Goal: Task Accomplishment & Management: Manage account settings

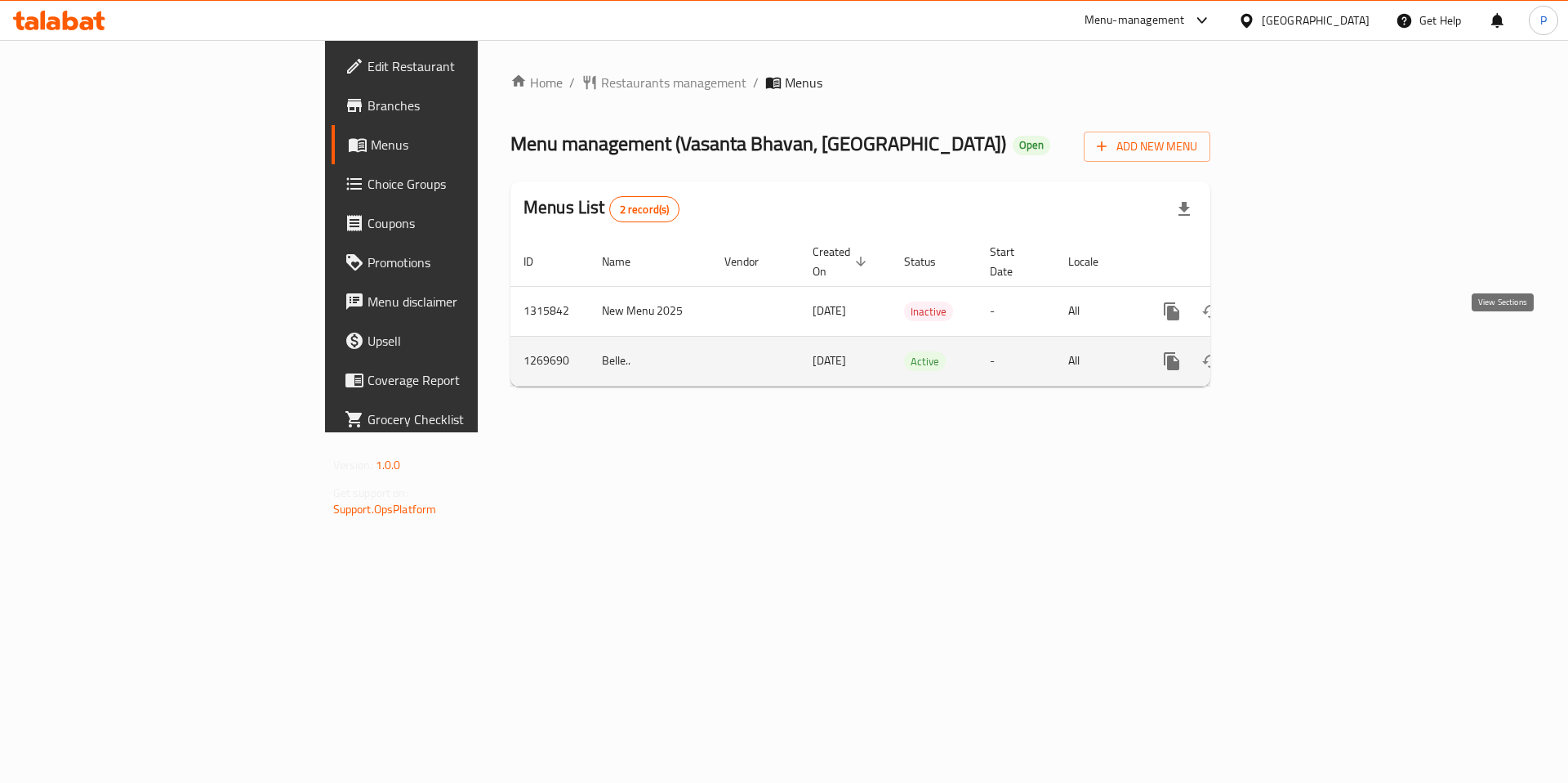
click at [1299, 351] on icon "enhanced table" at bounding box center [1290, 361] width 20 height 20
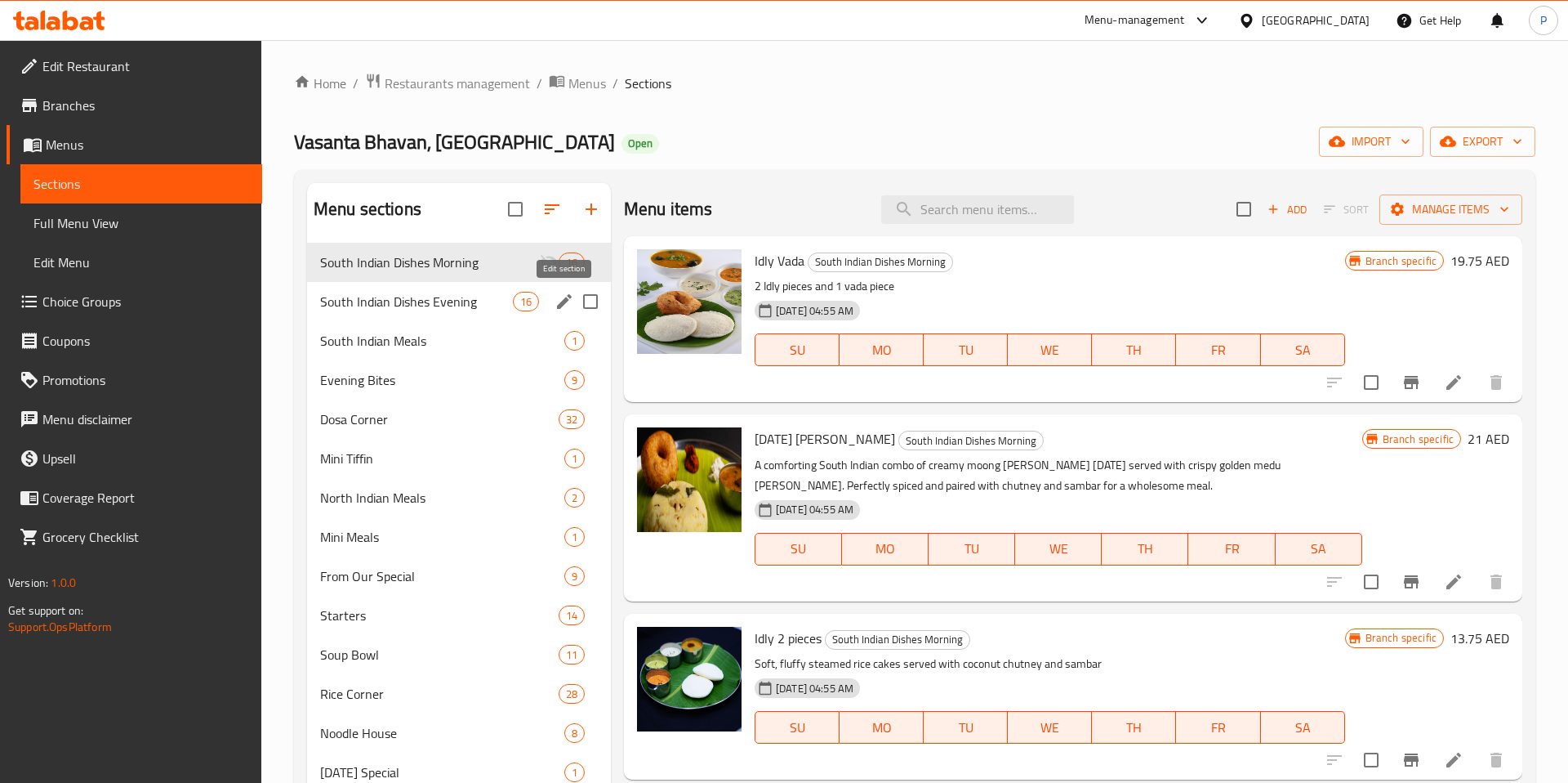
click at [566, 301] on icon "edit" at bounding box center [564, 301] width 15 height 15
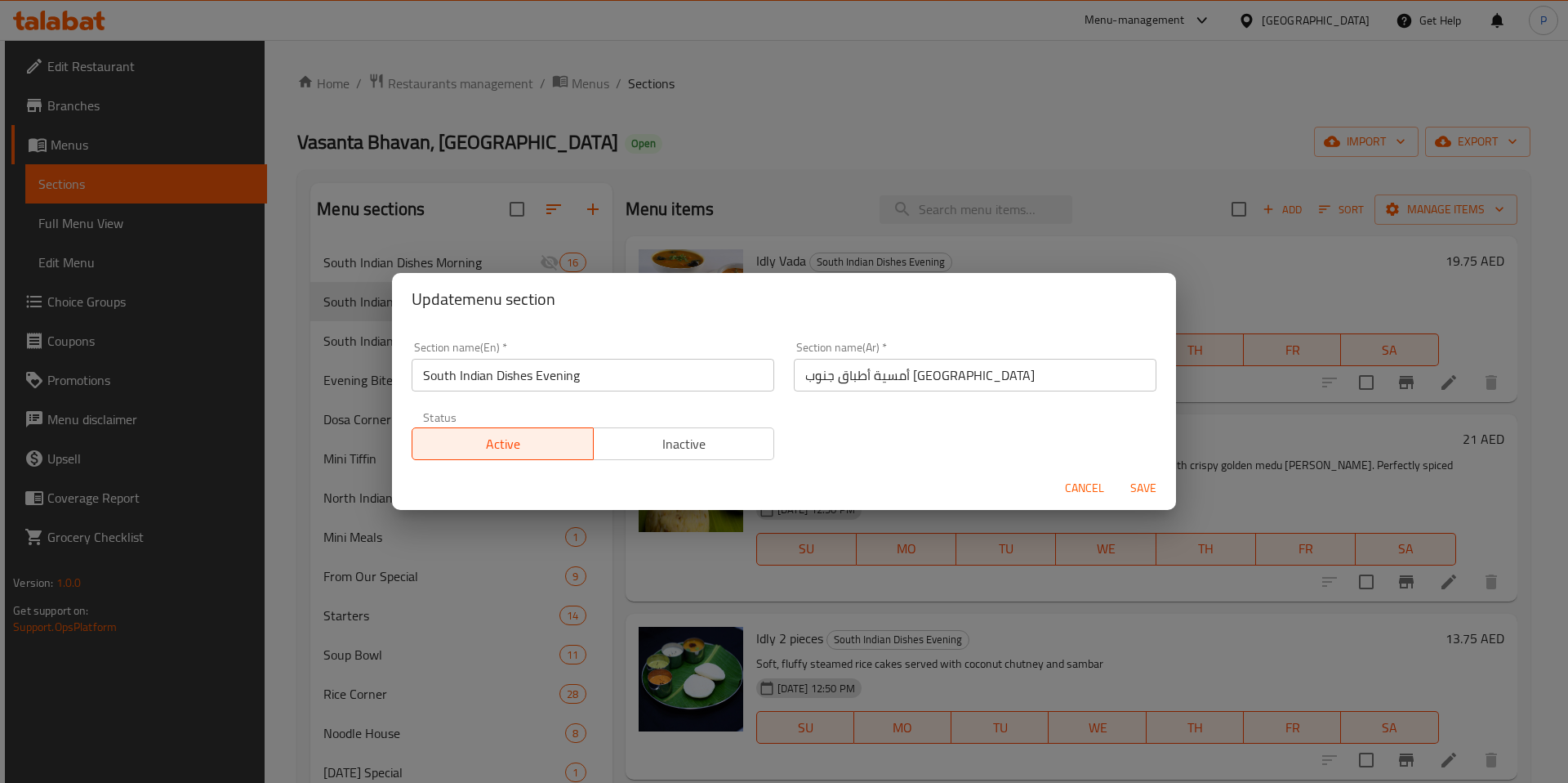
click at [1080, 487] on span "Cancel" at bounding box center [1085, 488] width 39 height 20
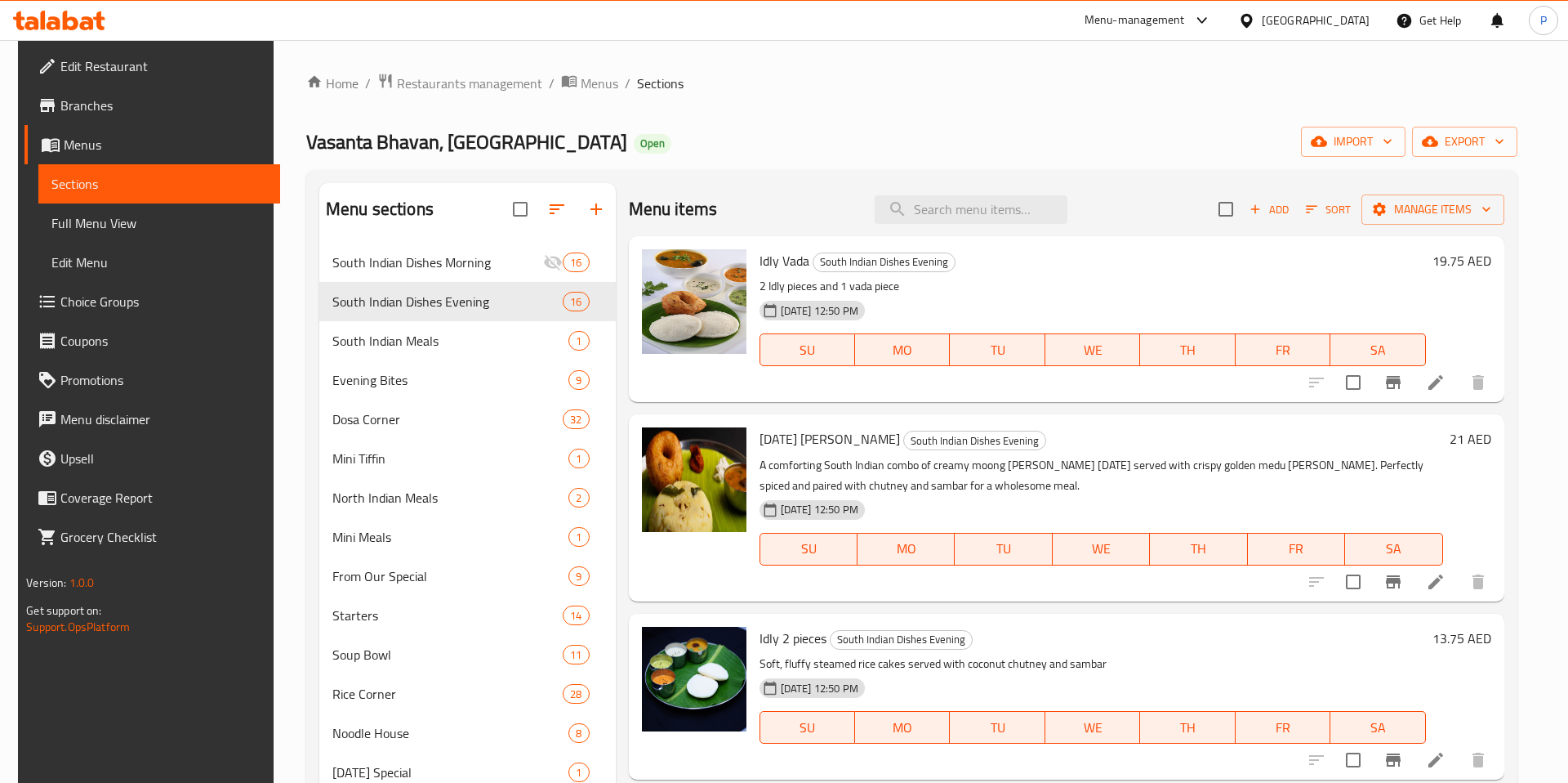
click at [1444, 388] on icon at bounding box center [1436, 382] width 20 height 20
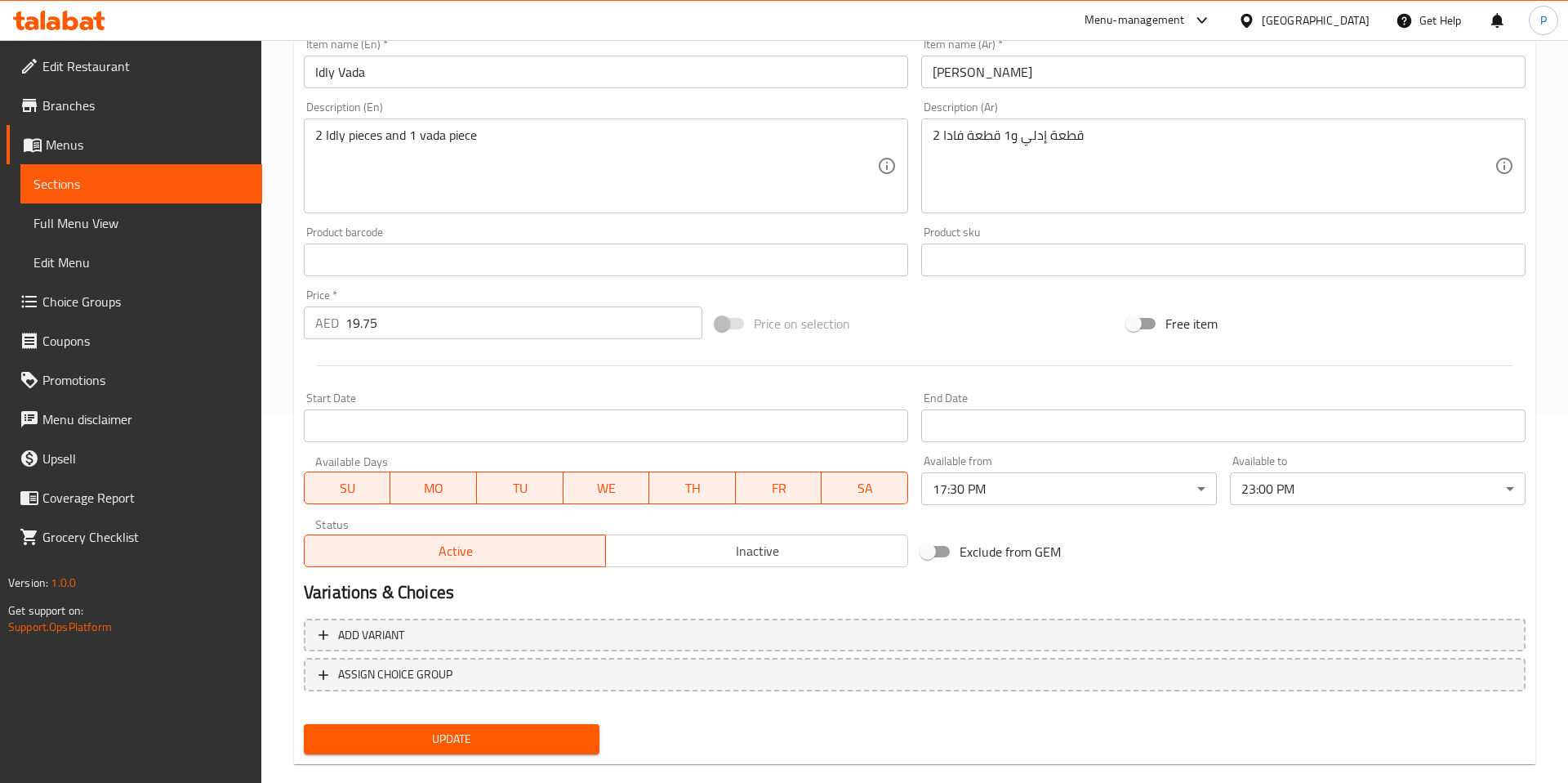
scroll to position [362, 0]
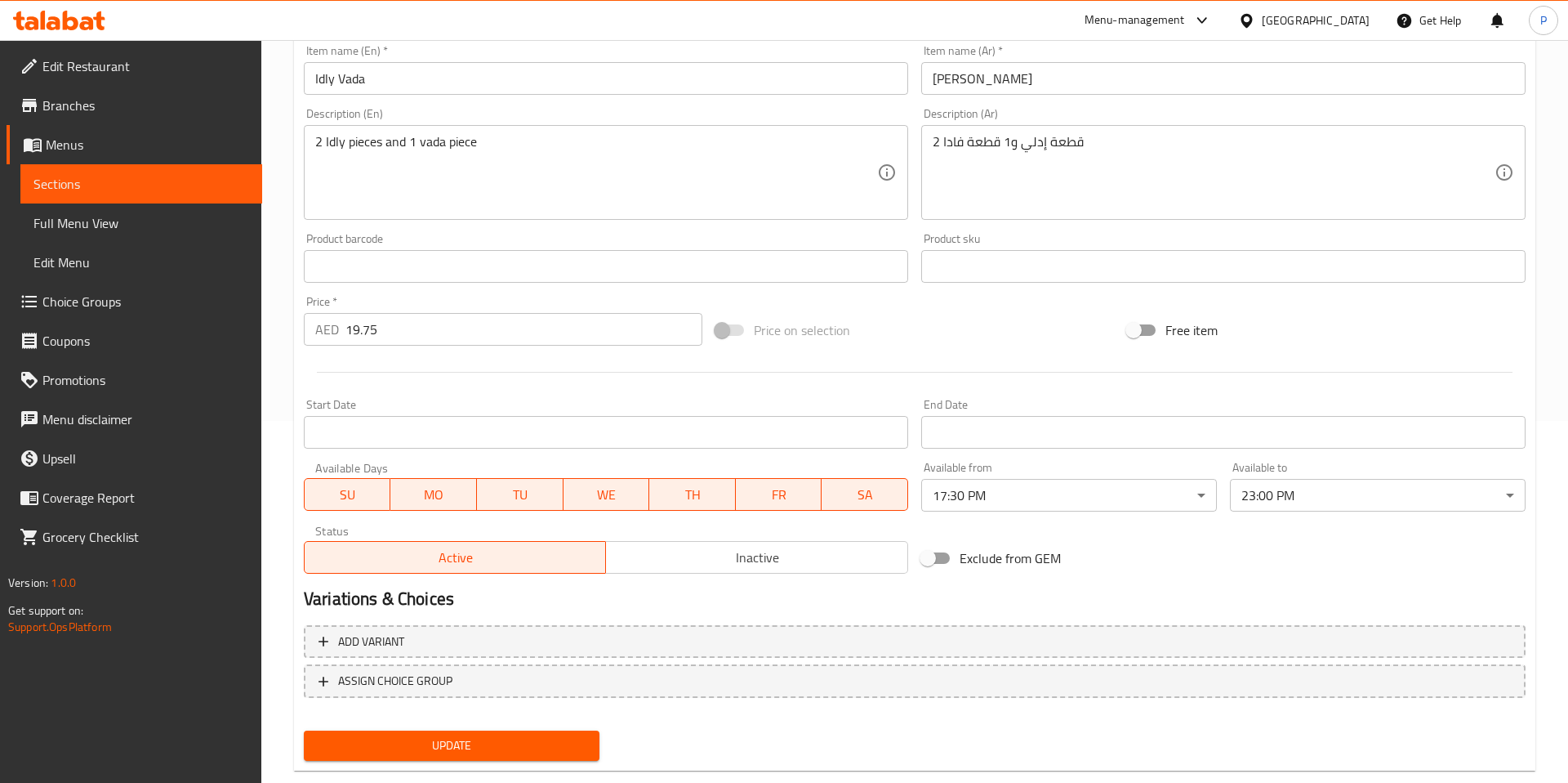
click at [1086, 421] on body "​ Menu-management United Arab Emirates Get Help P Edit Restaurant Branches Menu…" at bounding box center [784, 50] width 1568 height 743
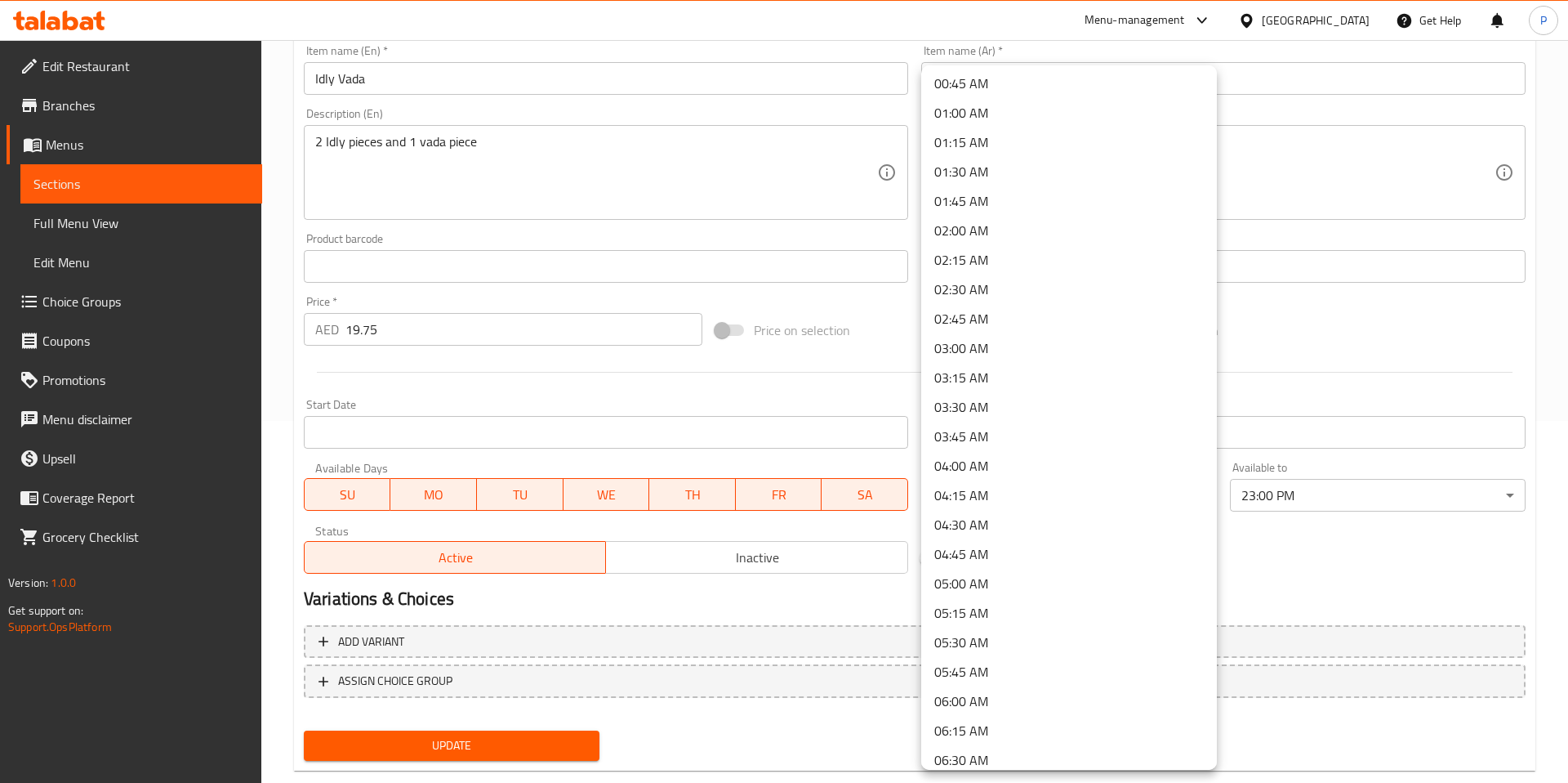
scroll to position [0, 0]
click at [1004, 81] on li "00:00 AM" at bounding box center [1069, 86] width 296 height 29
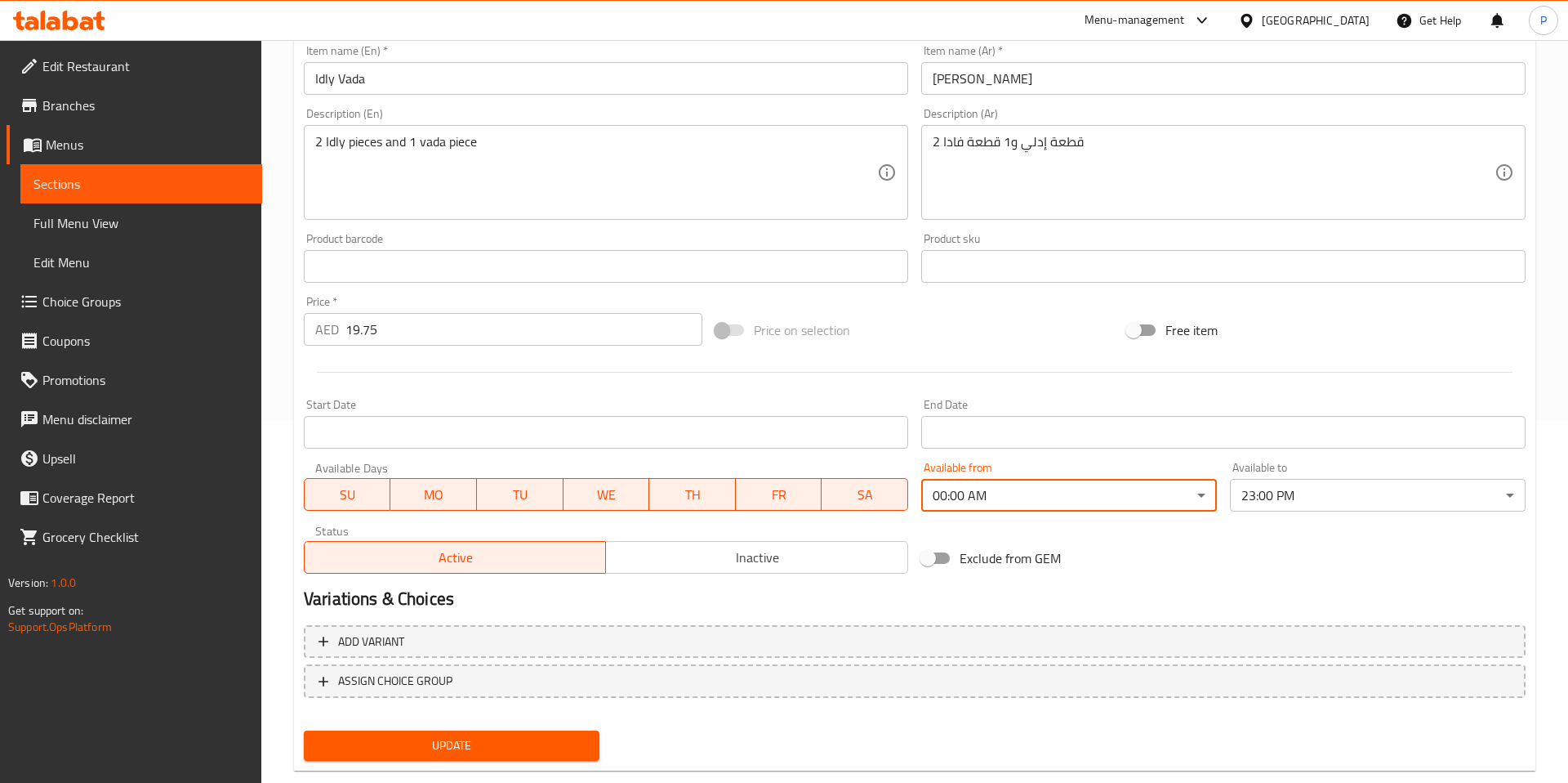
click at [1353, 421] on body "​ Menu-management United Arab Emirates Get Help P Edit Restaurant Branches Menu…" at bounding box center [784, 50] width 1568 height 743
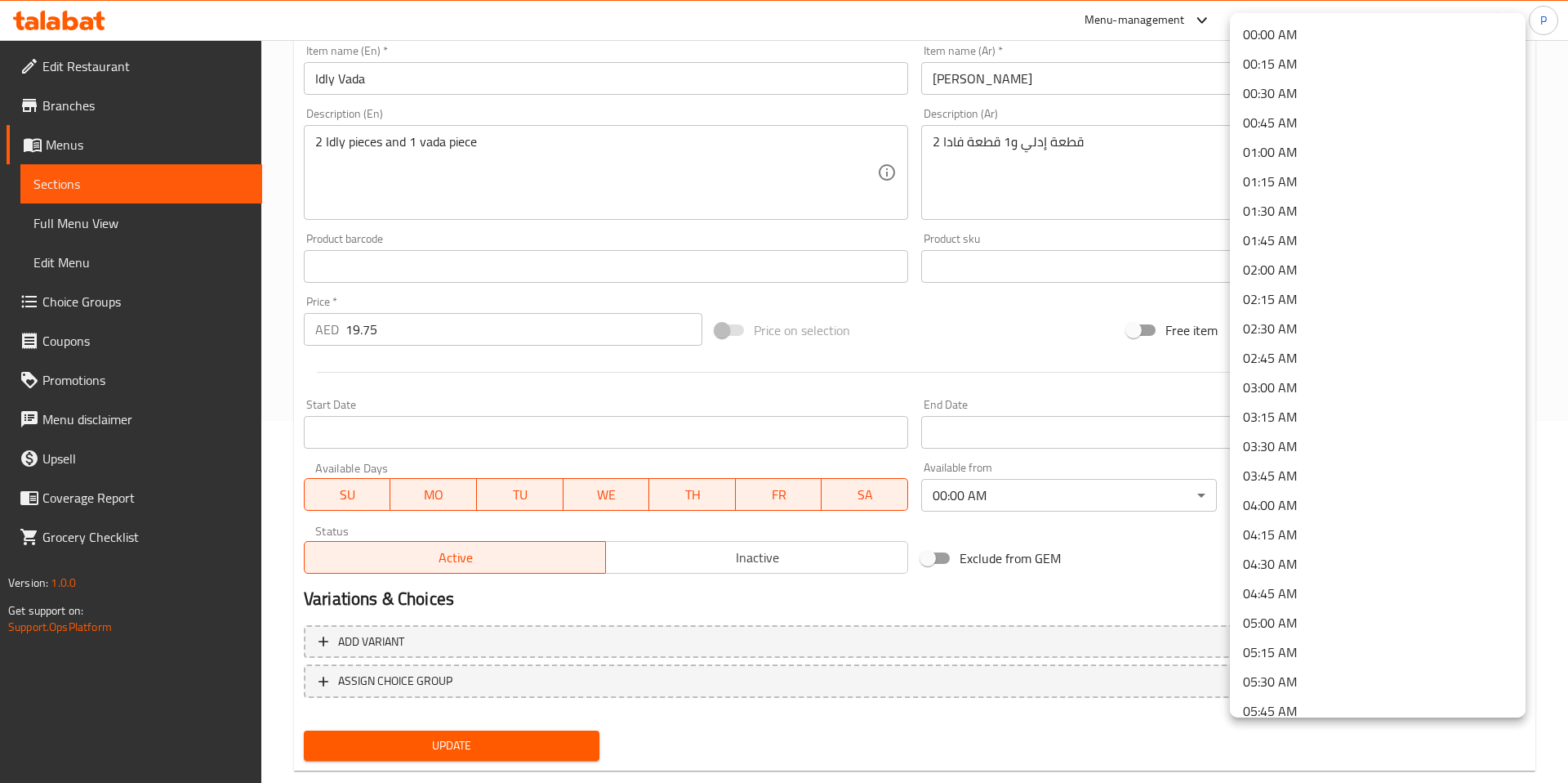
click at [1291, 42] on li "00:00 AM" at bounding box center [1378, 34] width 296 height 29
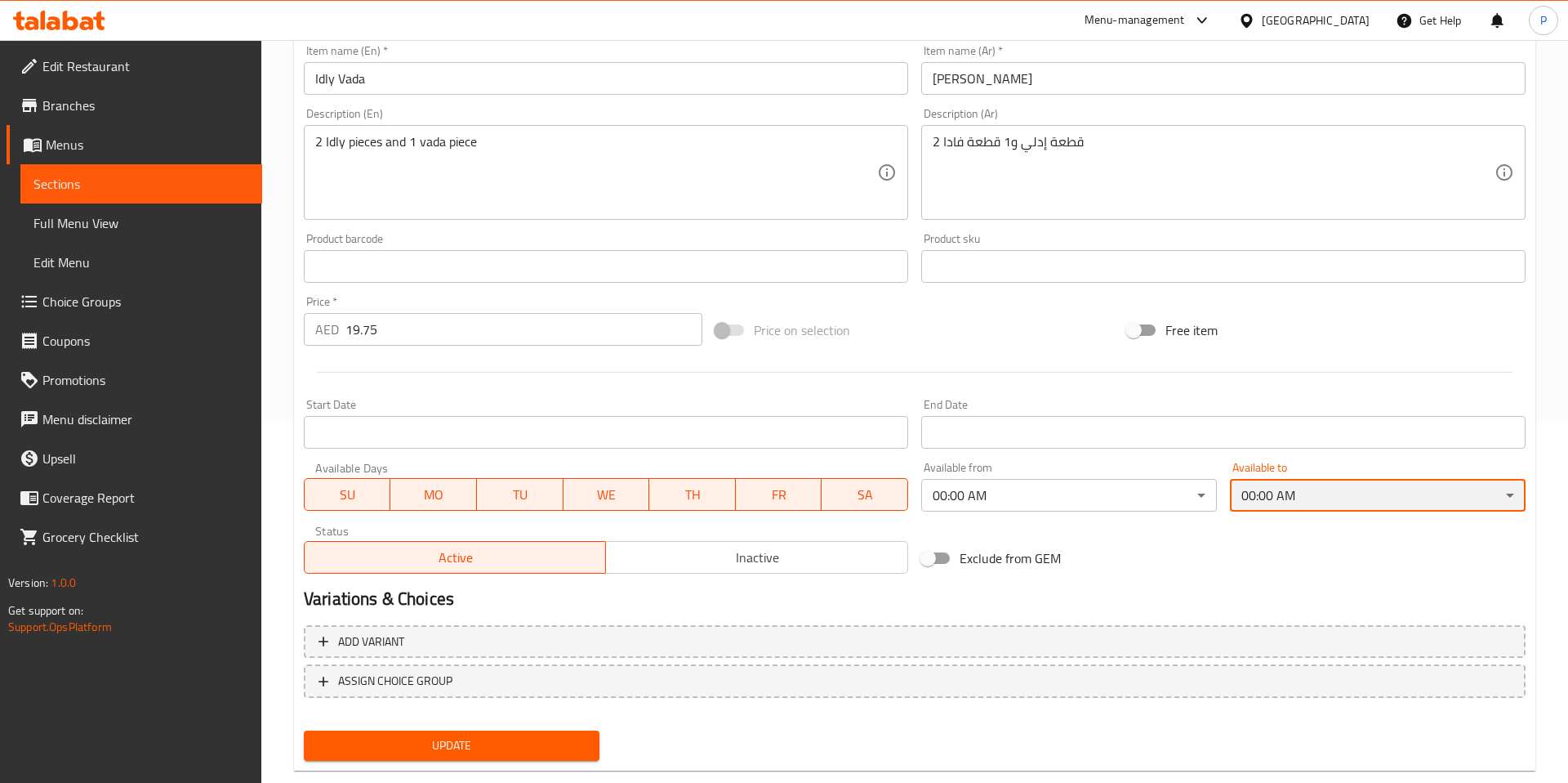
scroll to position [395, 0]
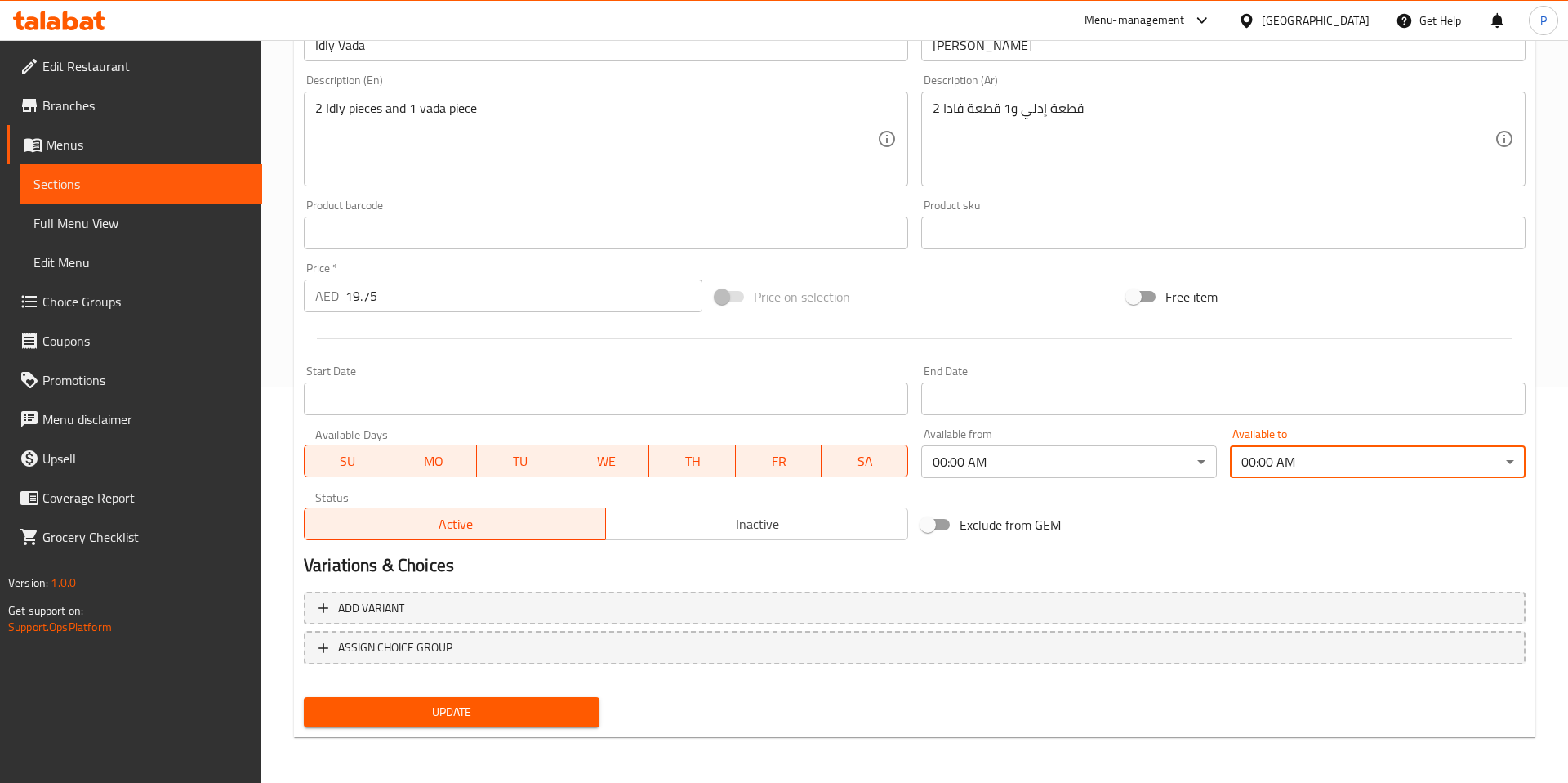
click at [483, 705] on span "Update" at bounding box center [452, 711] width 269 height 20
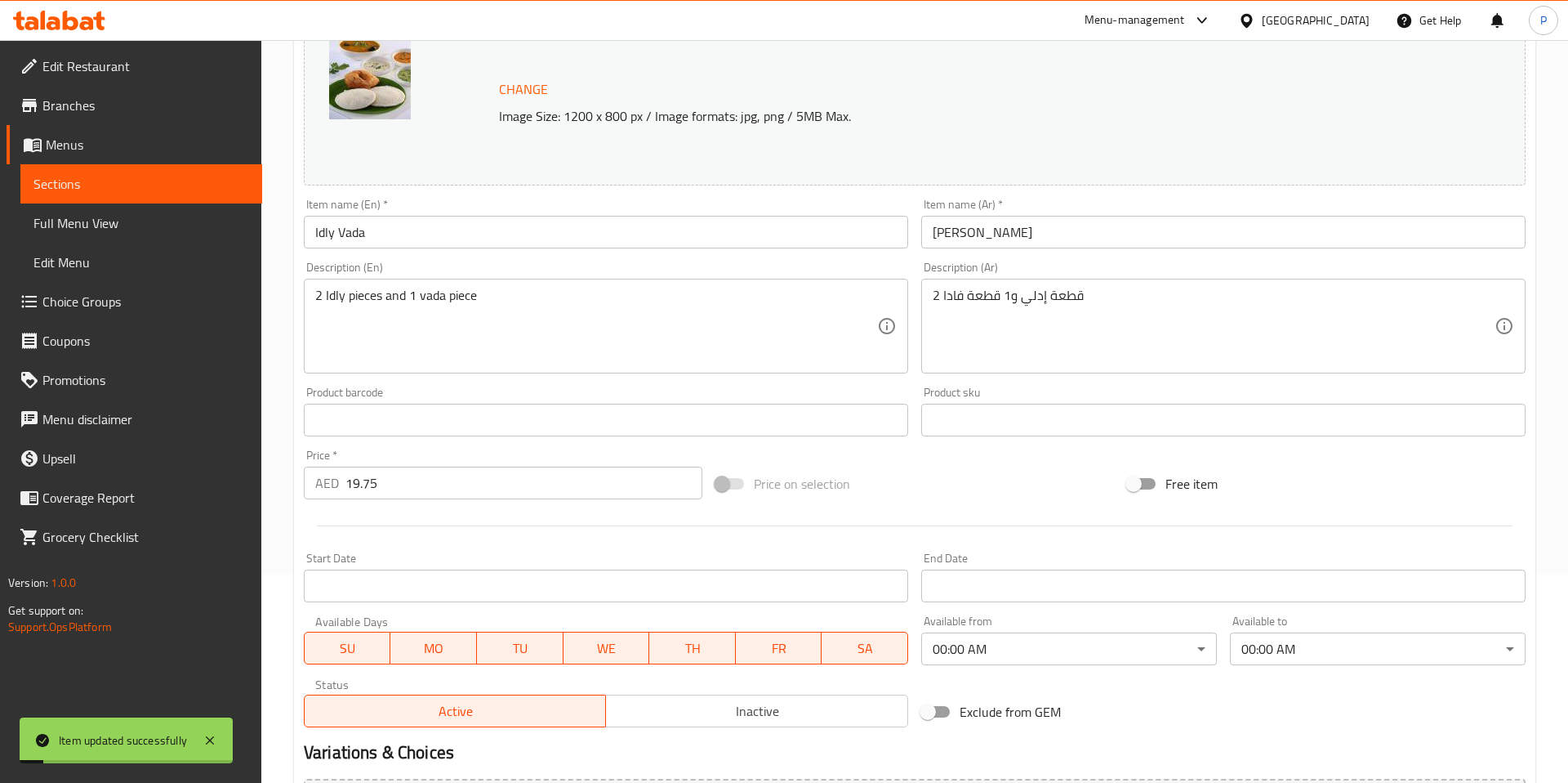
scroll to position [0, 0]
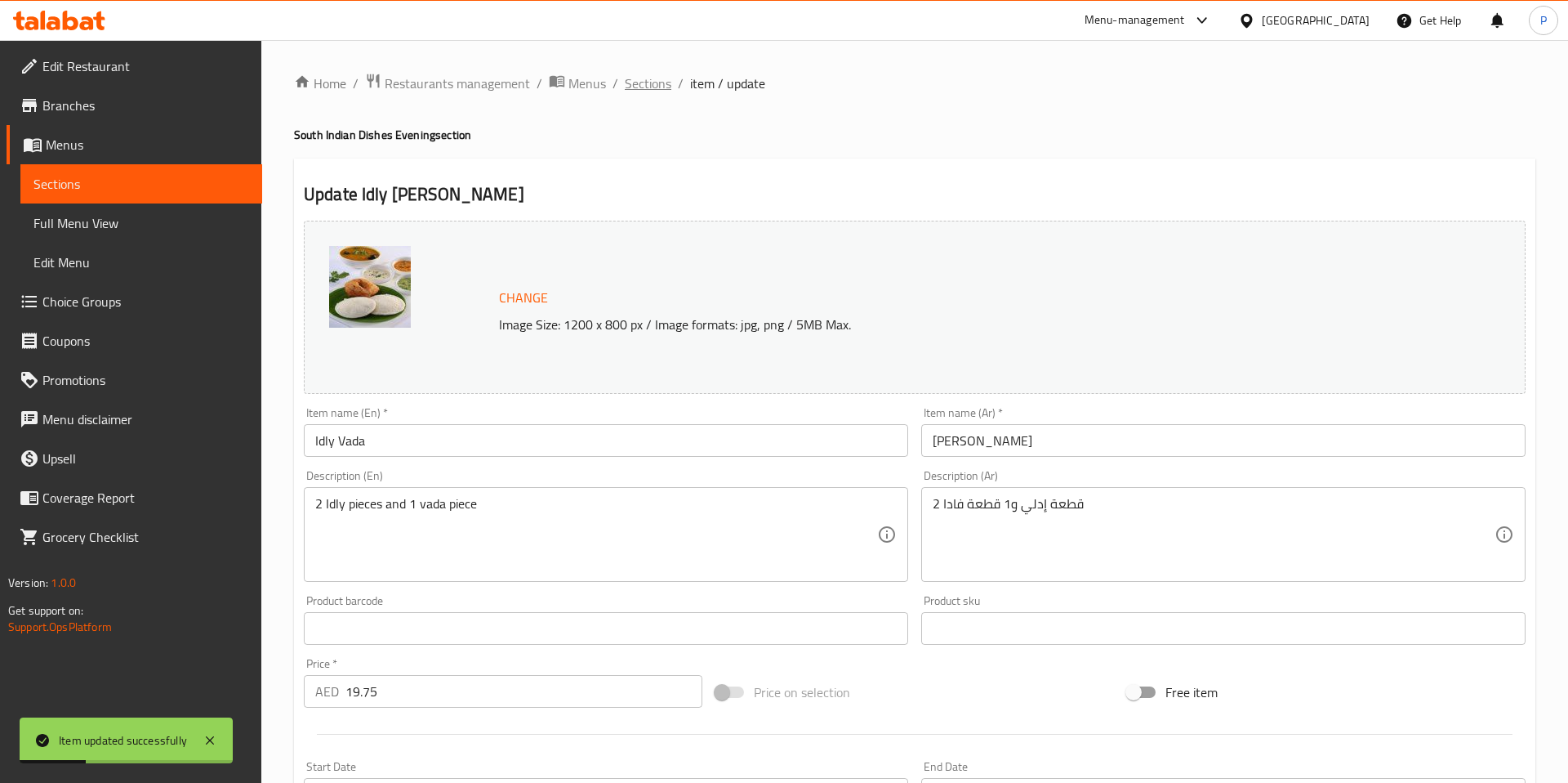
click at [647, 79] on span "Sections" at bounding box center [648, 83] width 47 height 20
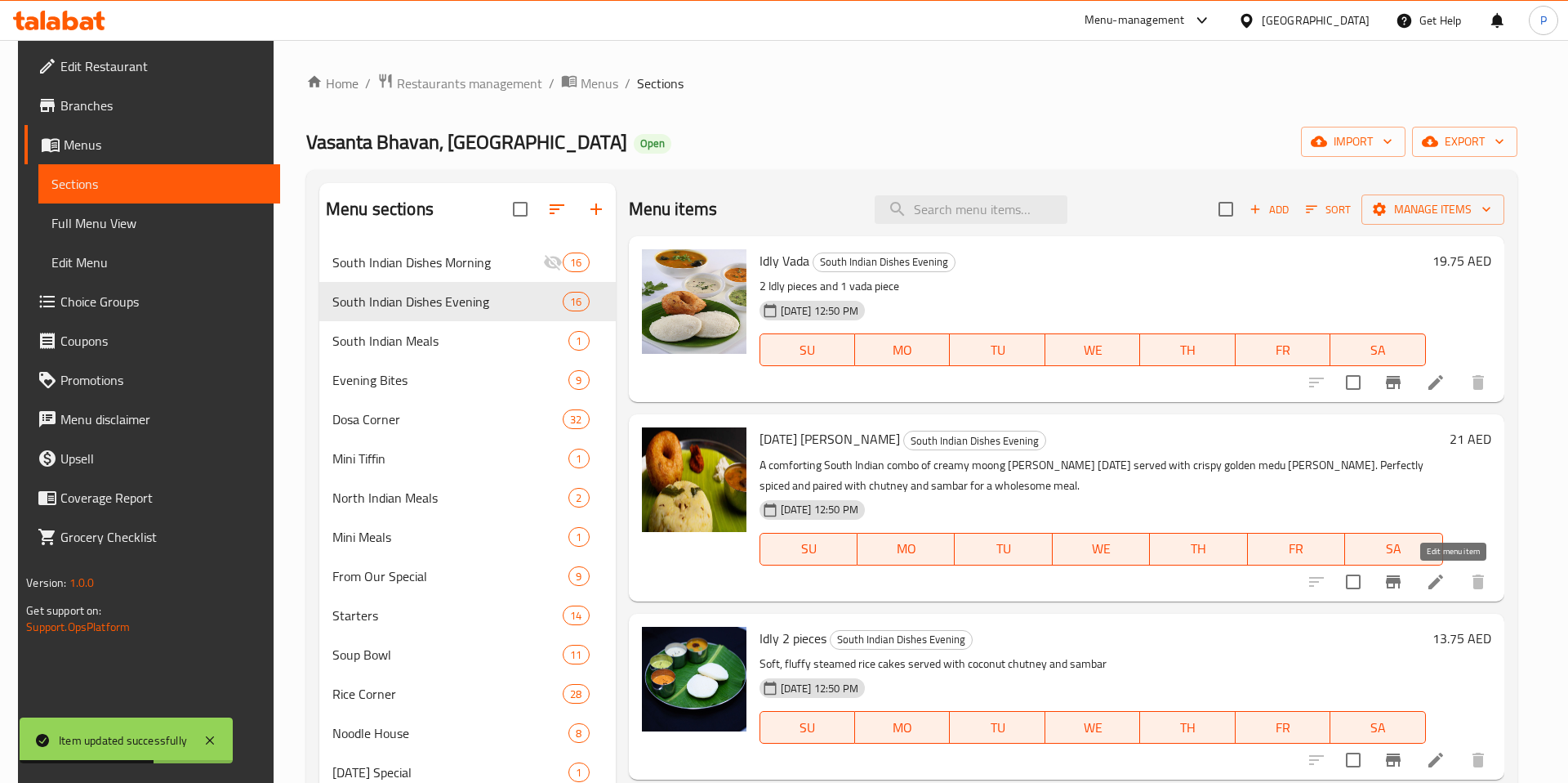
click at [1443, 586] on icon at bounding box center [1436, 582] width 15 height 15
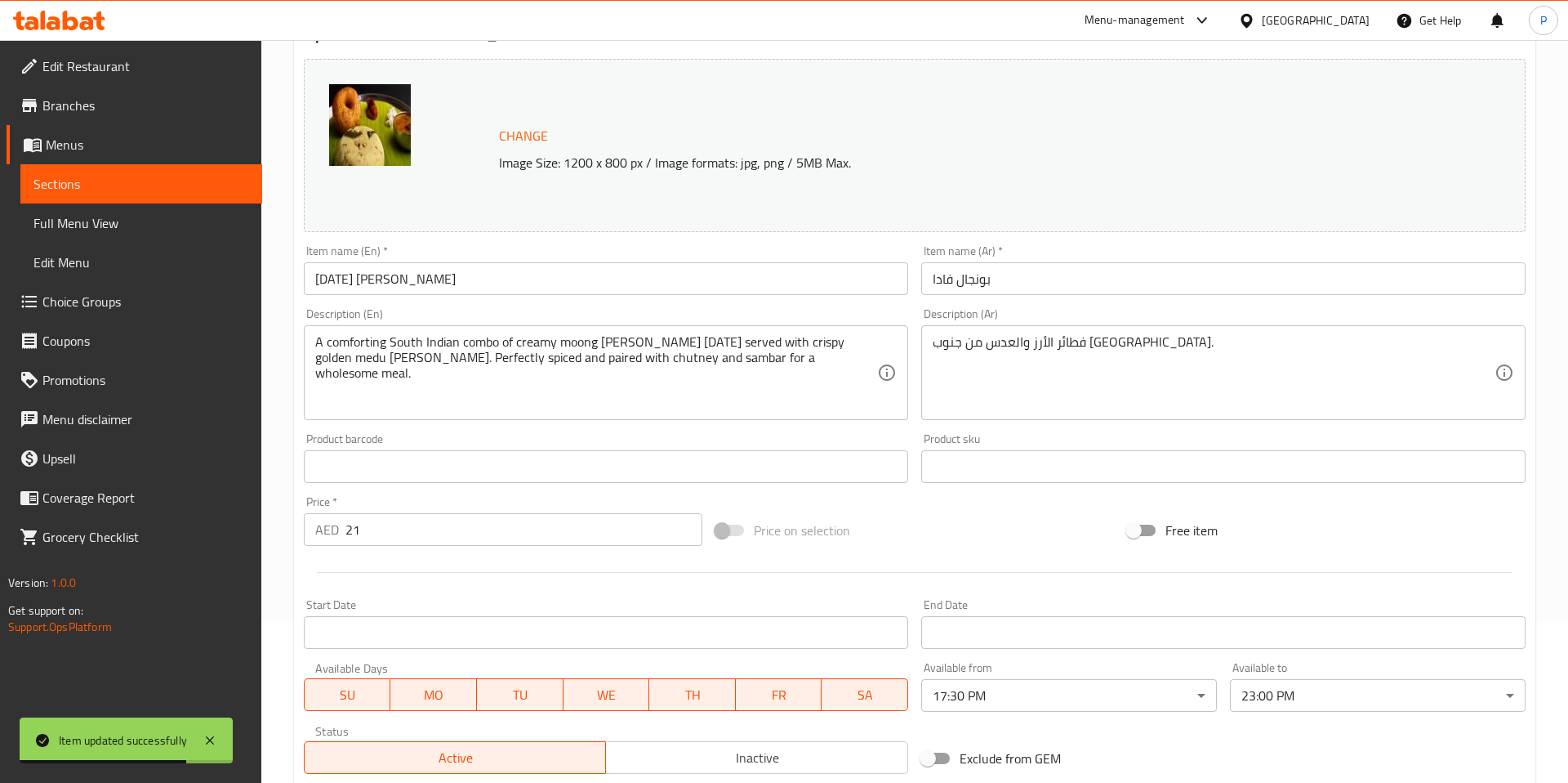
scroll to position [395, 0]
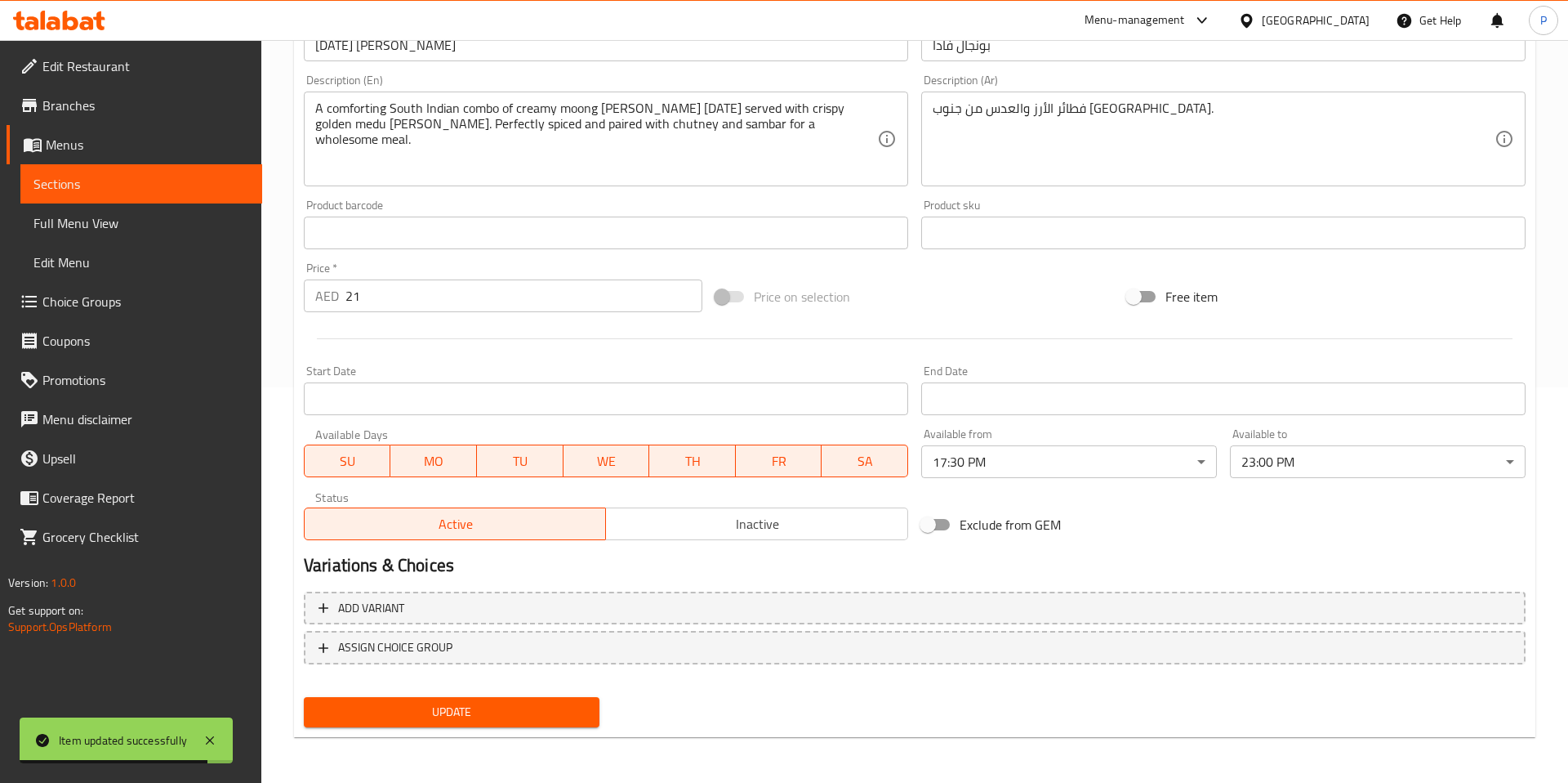
click at [1086, 388] on body "Item updated successfully ​ Menu-management United Arab Emirates Get Help P Edi…" at bounding box center [784, 16] width 1568 height 743
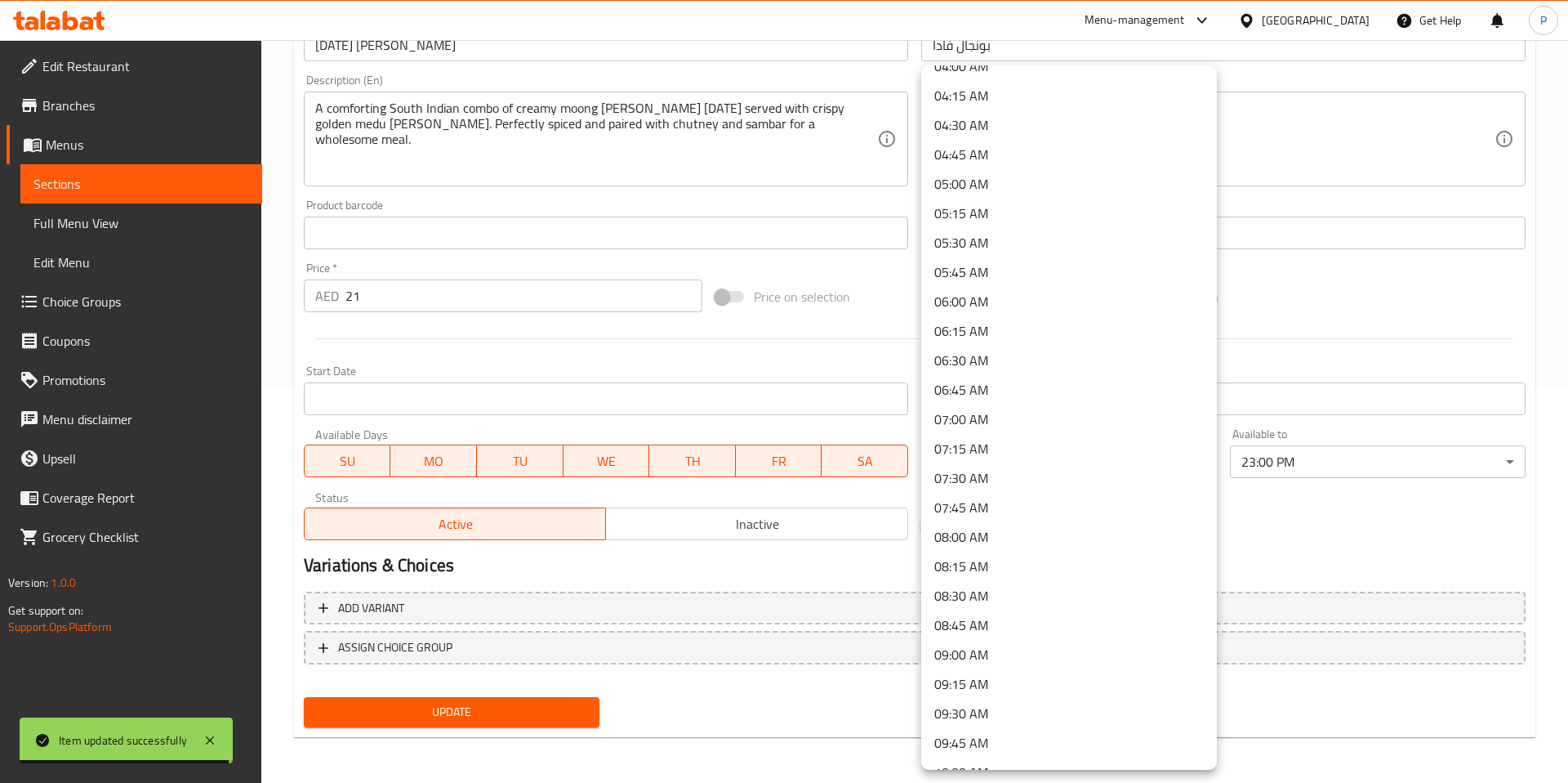
scroll to position [0, 0]
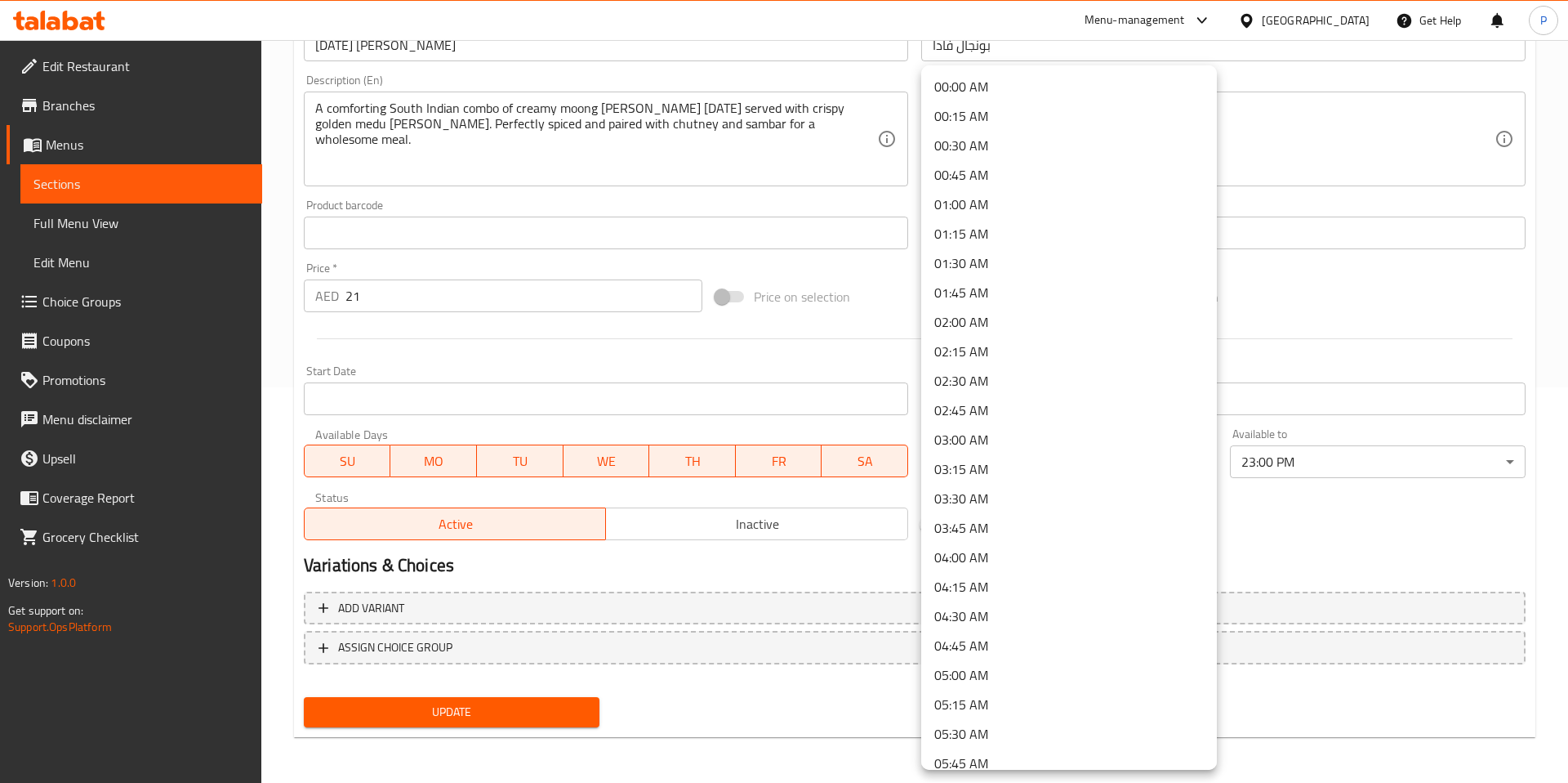
click at [1020, 89] on li "00:00 AM" at bounding box center [1069, 86] width 296 height 29
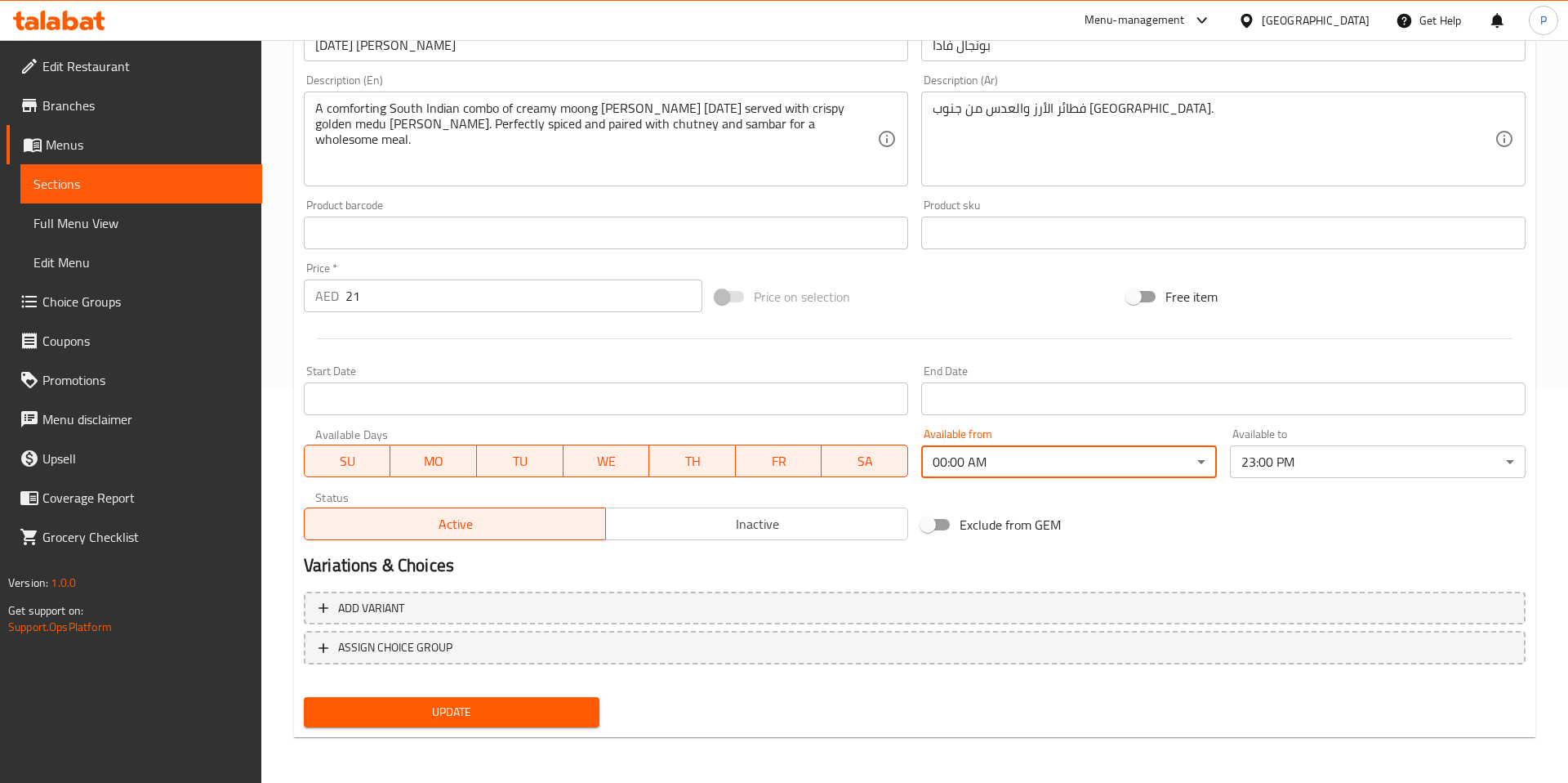
click at [1304, 388] on body "​ Menu-management United Arab Emirates Get Help P Edit Restaurant Branches Menu…" at bounding box center [784, 16] width 1568 height 743
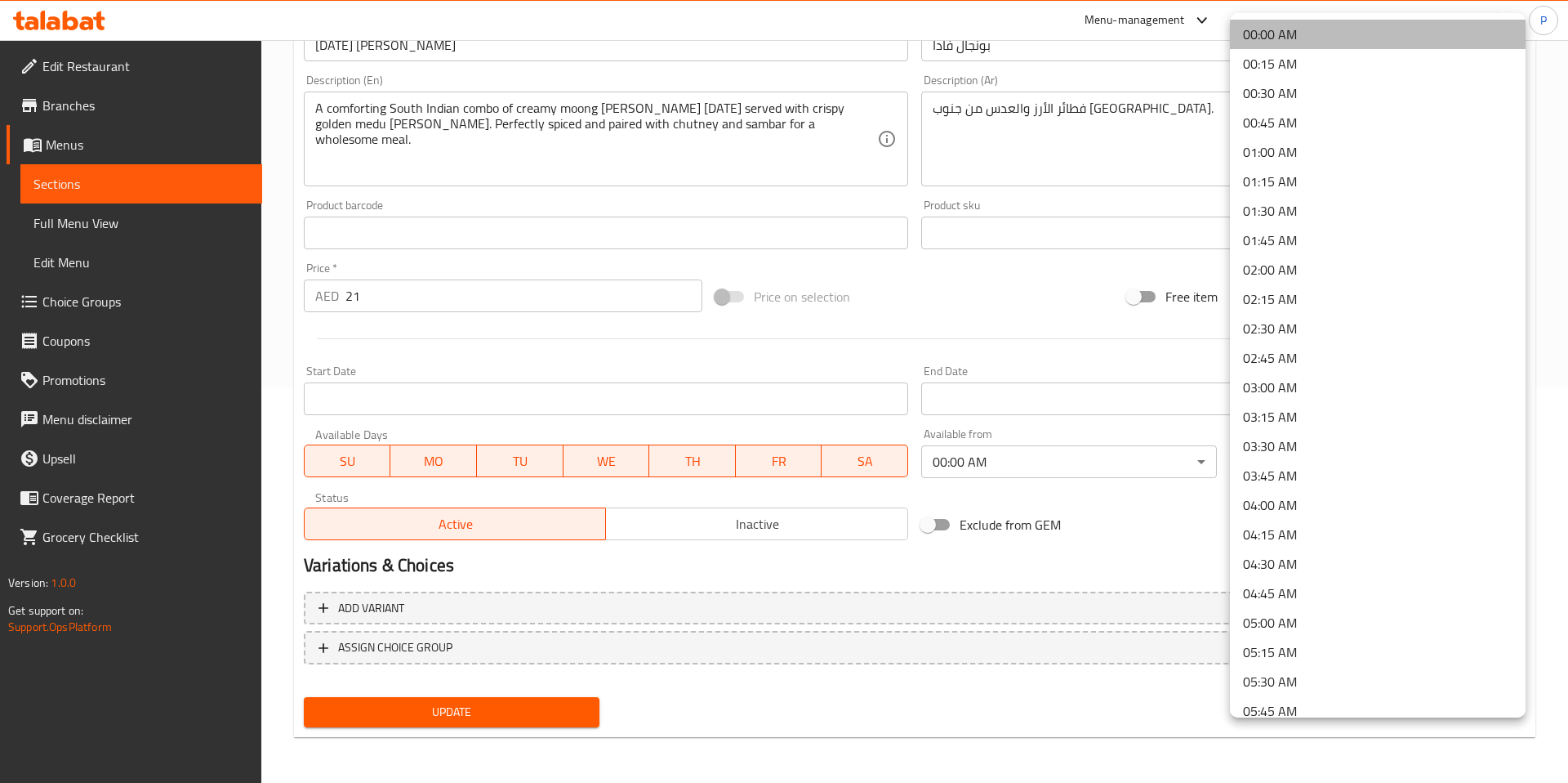
click at [1288, 46] on li "00:00 AM" at bounding box center [1378, 34] width 296 height 29
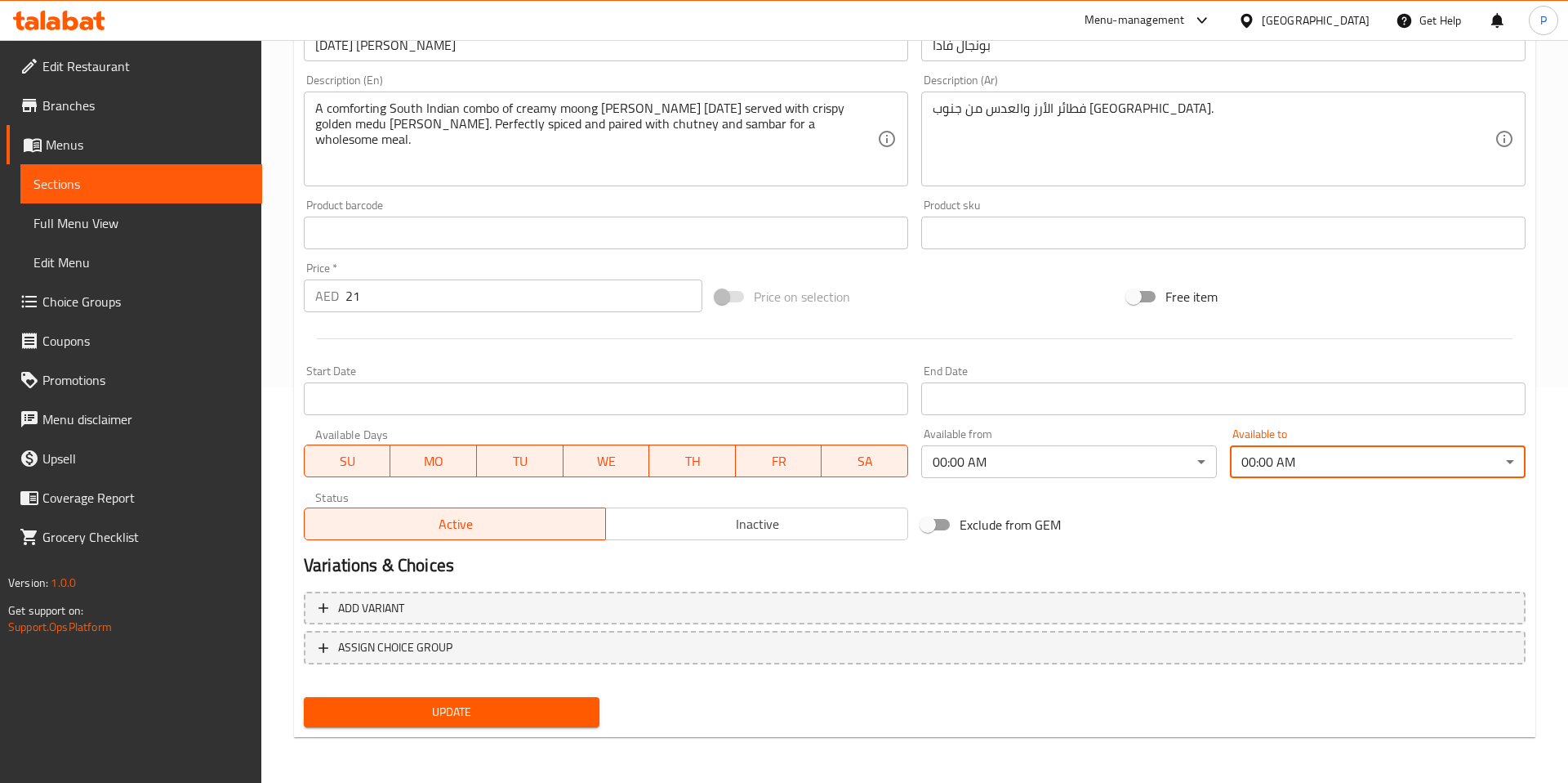
click at [510, 712] on span "Update" at bounding box center [452, 711] width 269 height 20
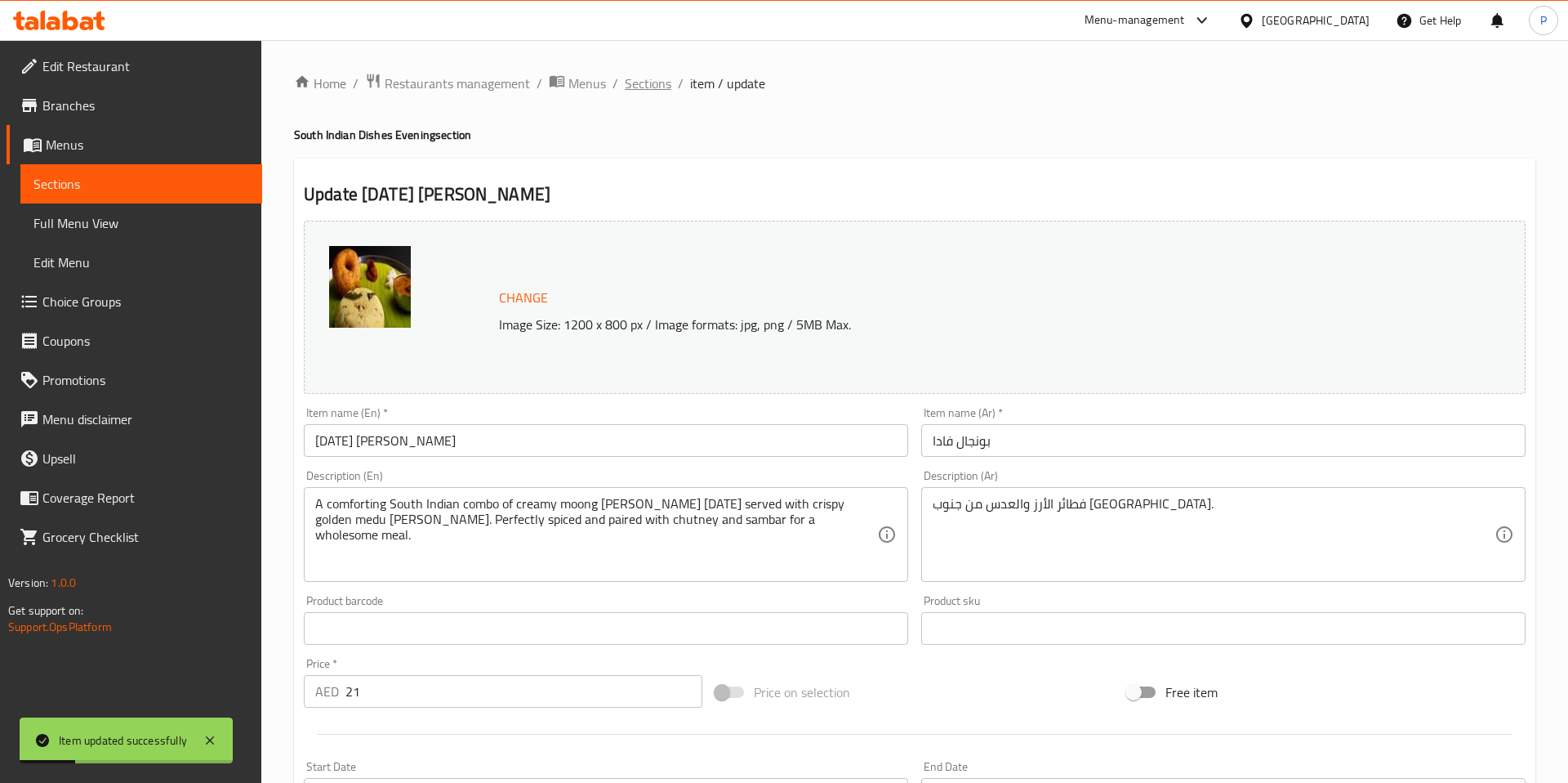
click at [637, 86] on span "Sections" at bounding box center [648, 83] width 47 height 20
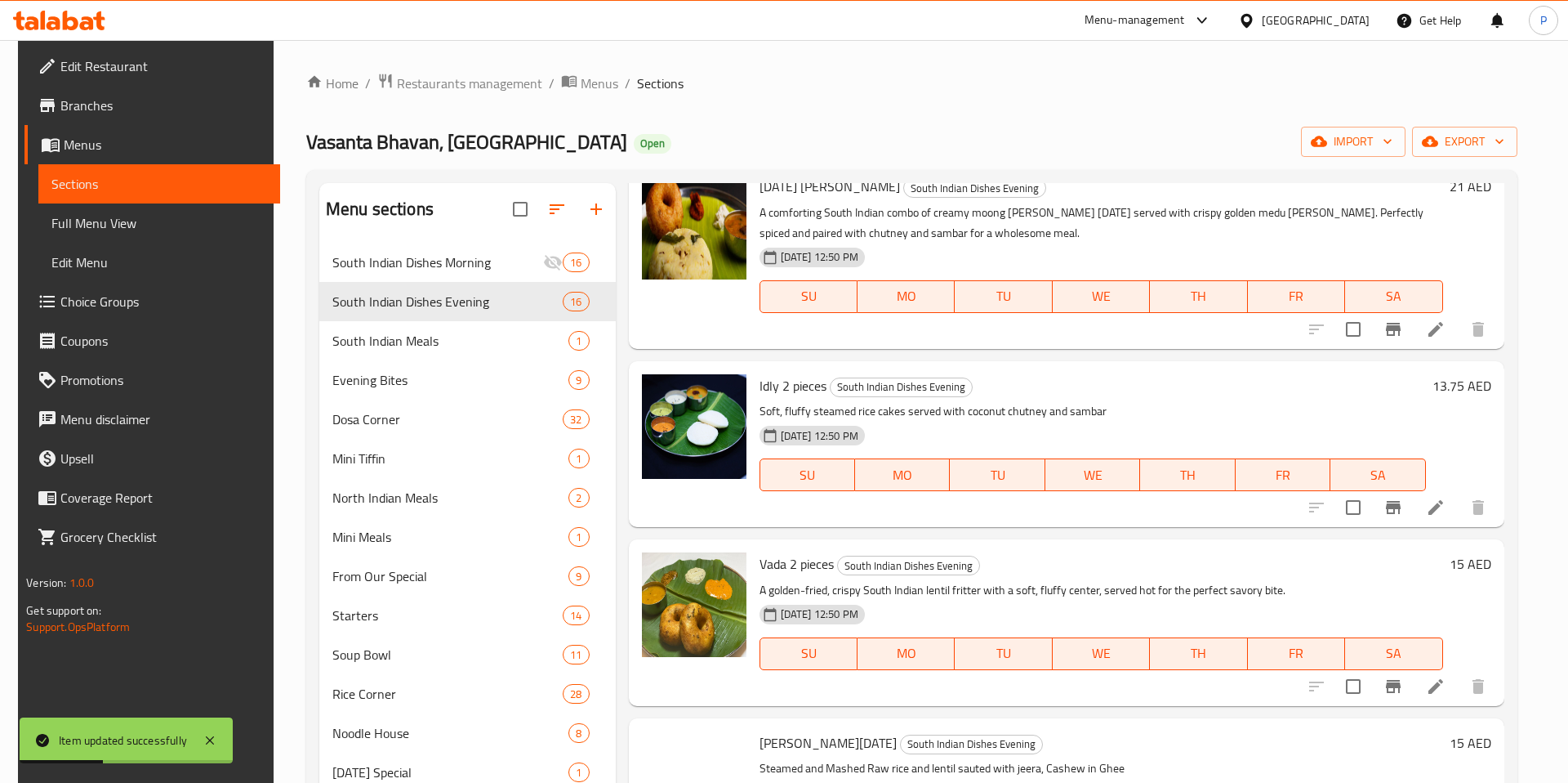
scroll to position [351, 0]
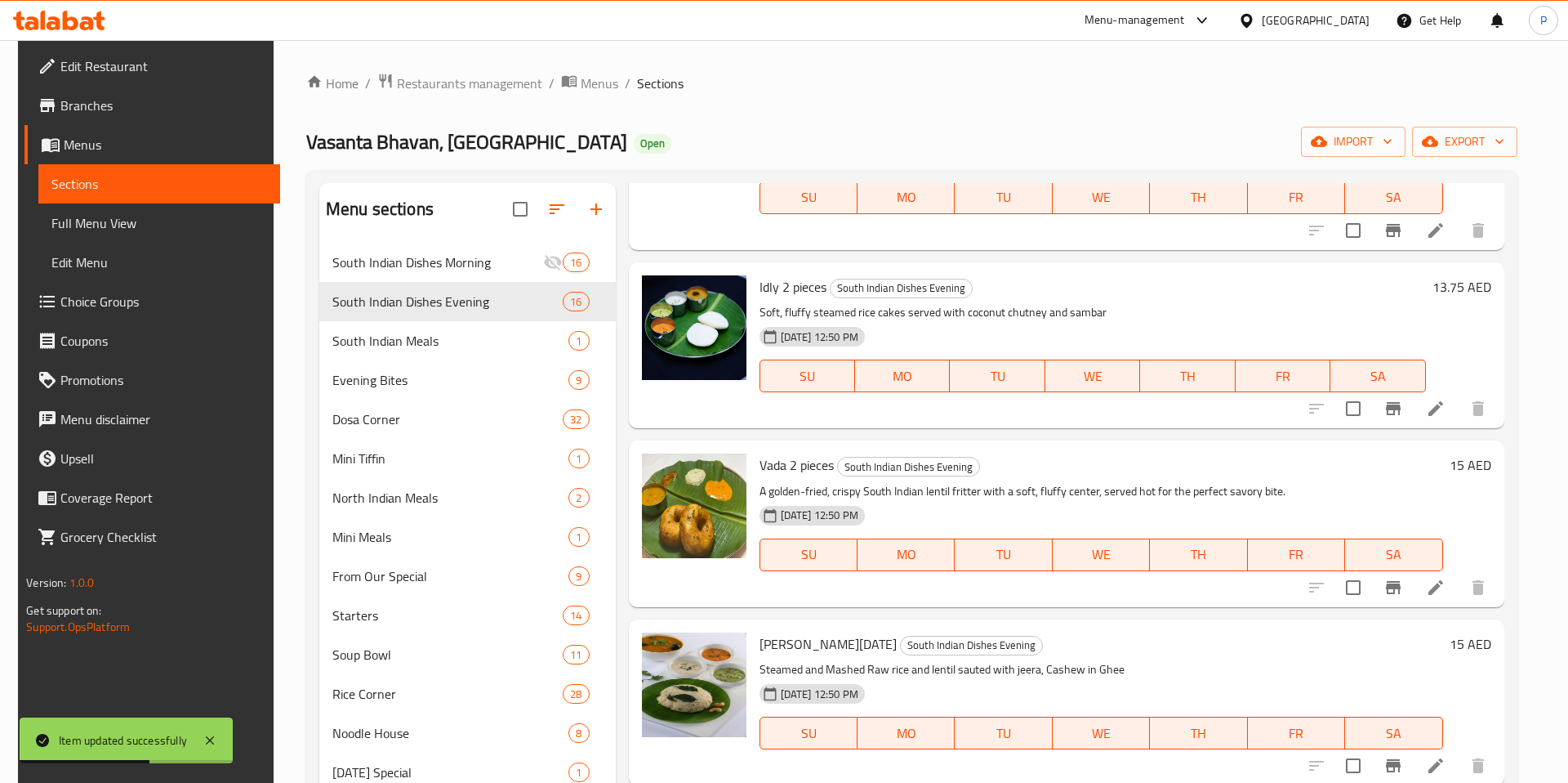
click at [1446, 411] on icon at bounding box center [1436, 409] width 20 height 20
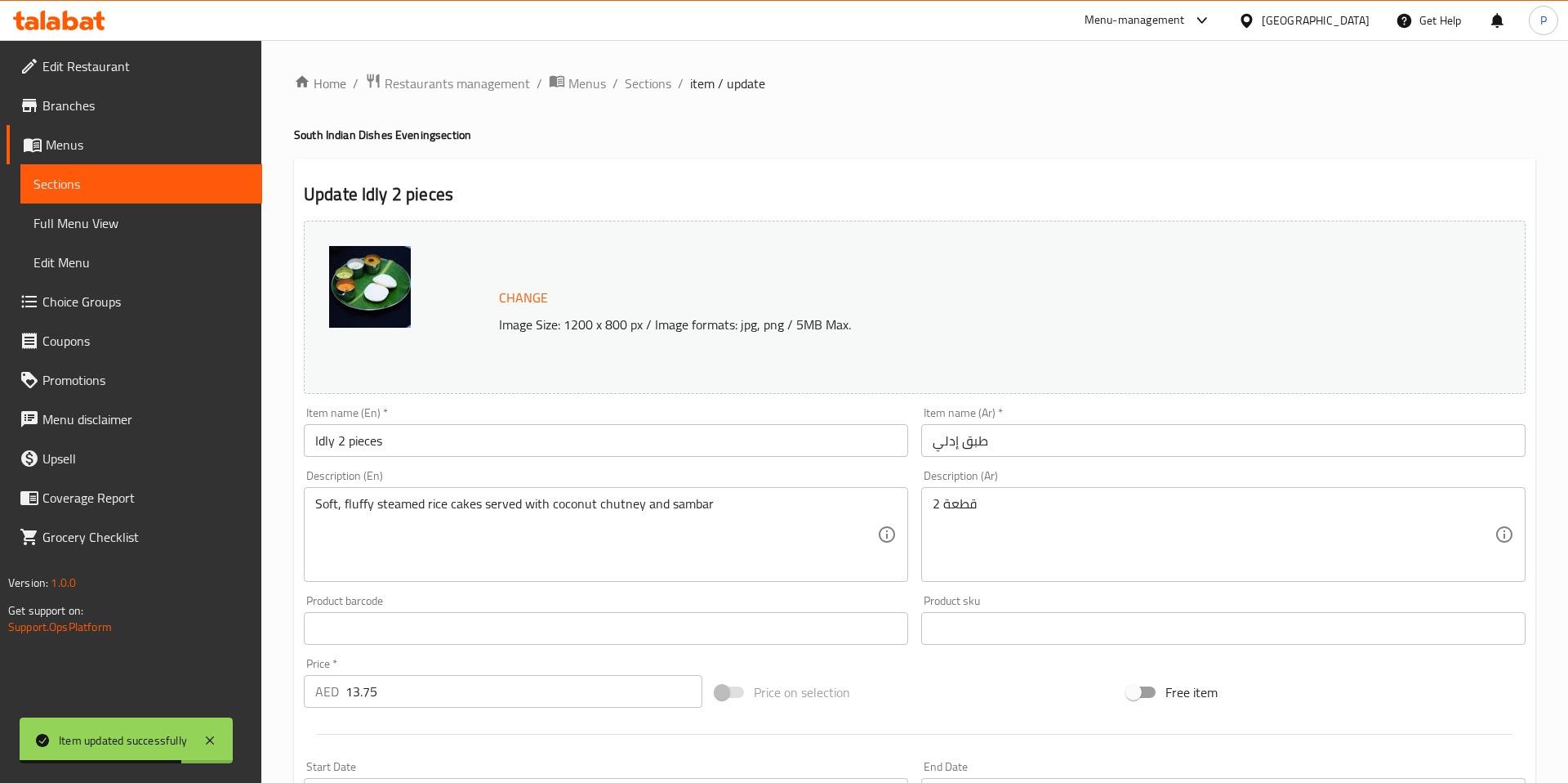
scroll to position [395, 0]
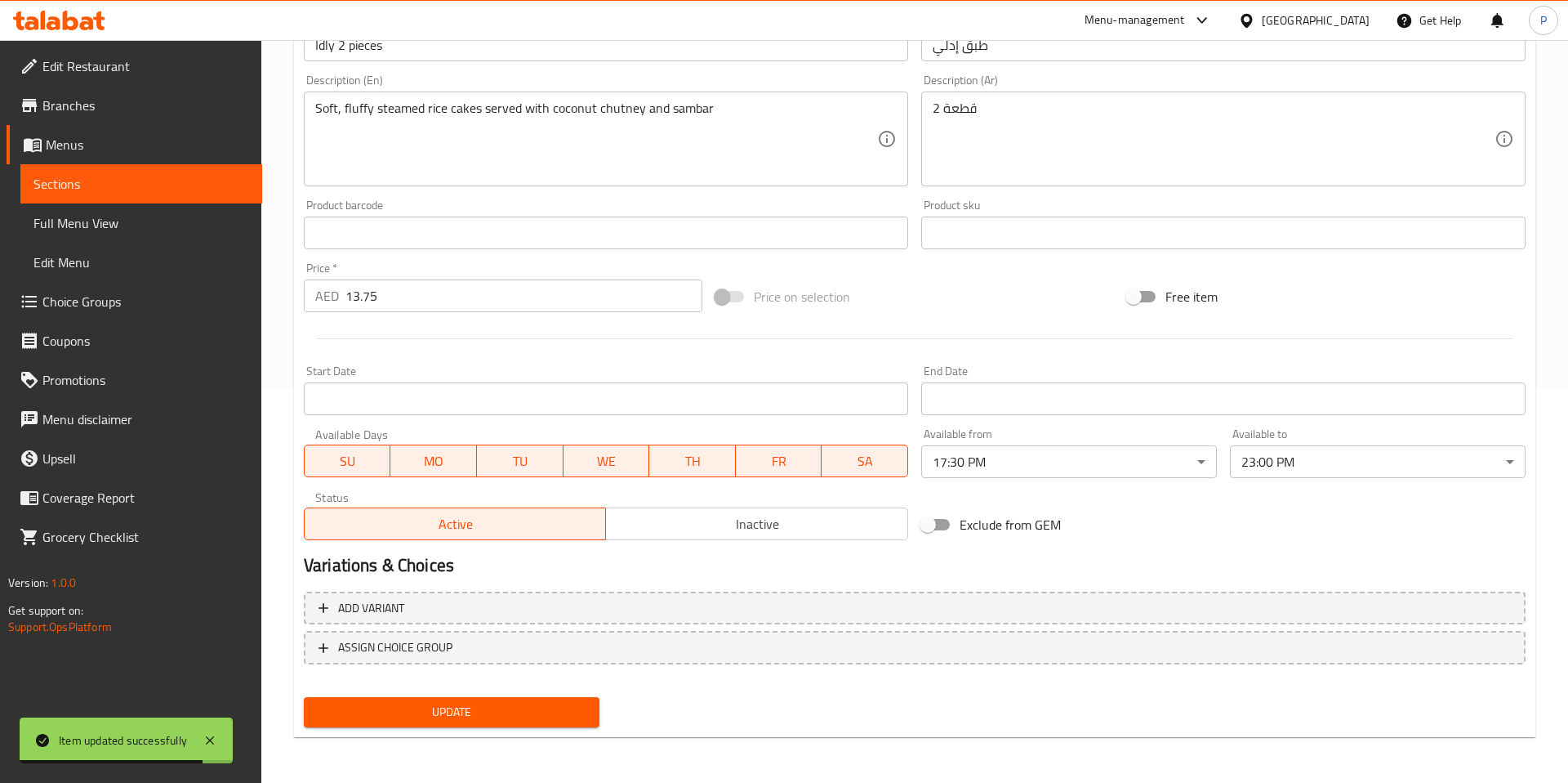
click at [1094, 388] on body "Item updated successfully ​ Menu-management United Arab Emirates Get Help P Edi…" at bounding box center [784, 16] width 1568 height 743
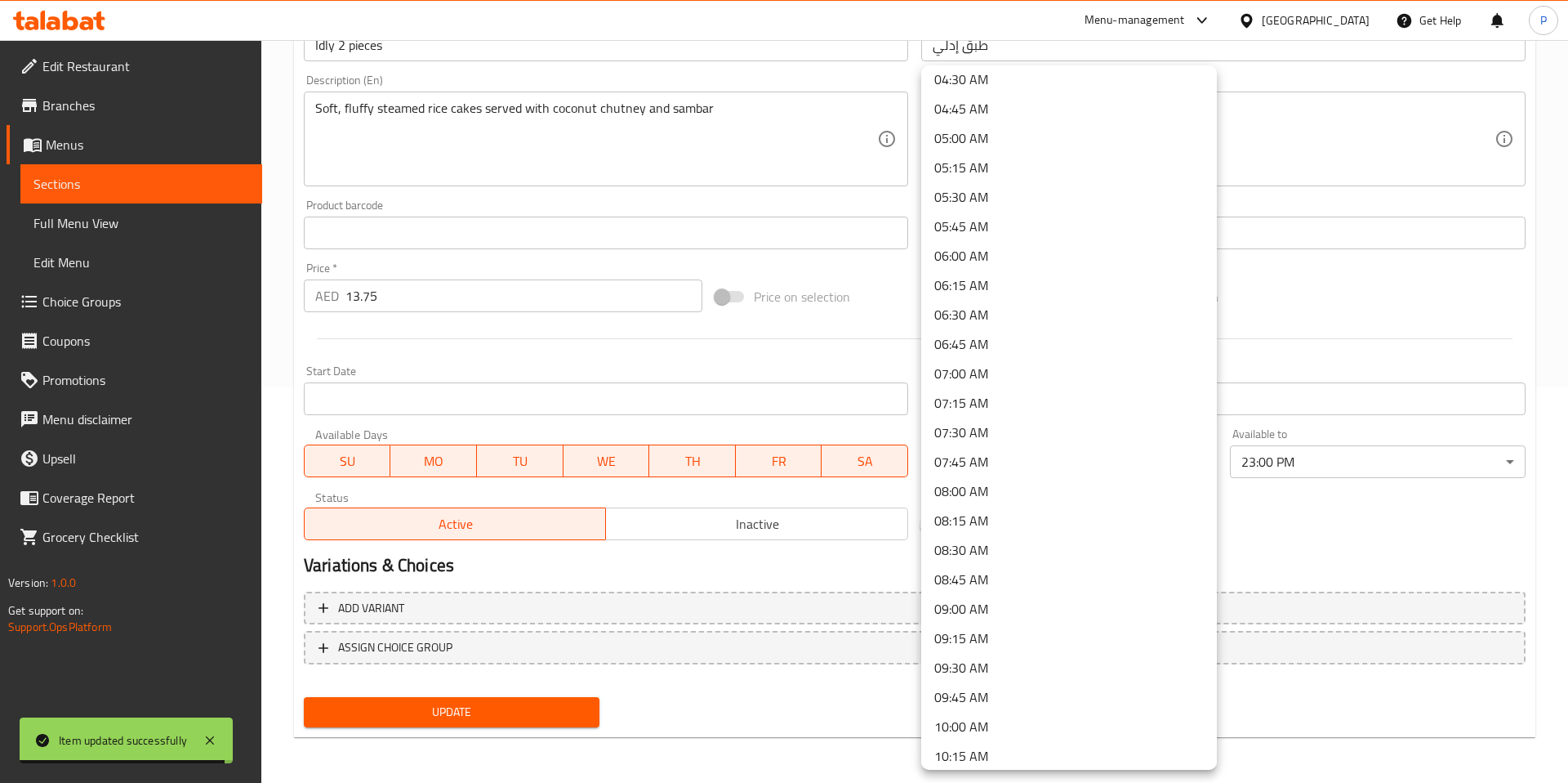
scroll to position [0, 0]
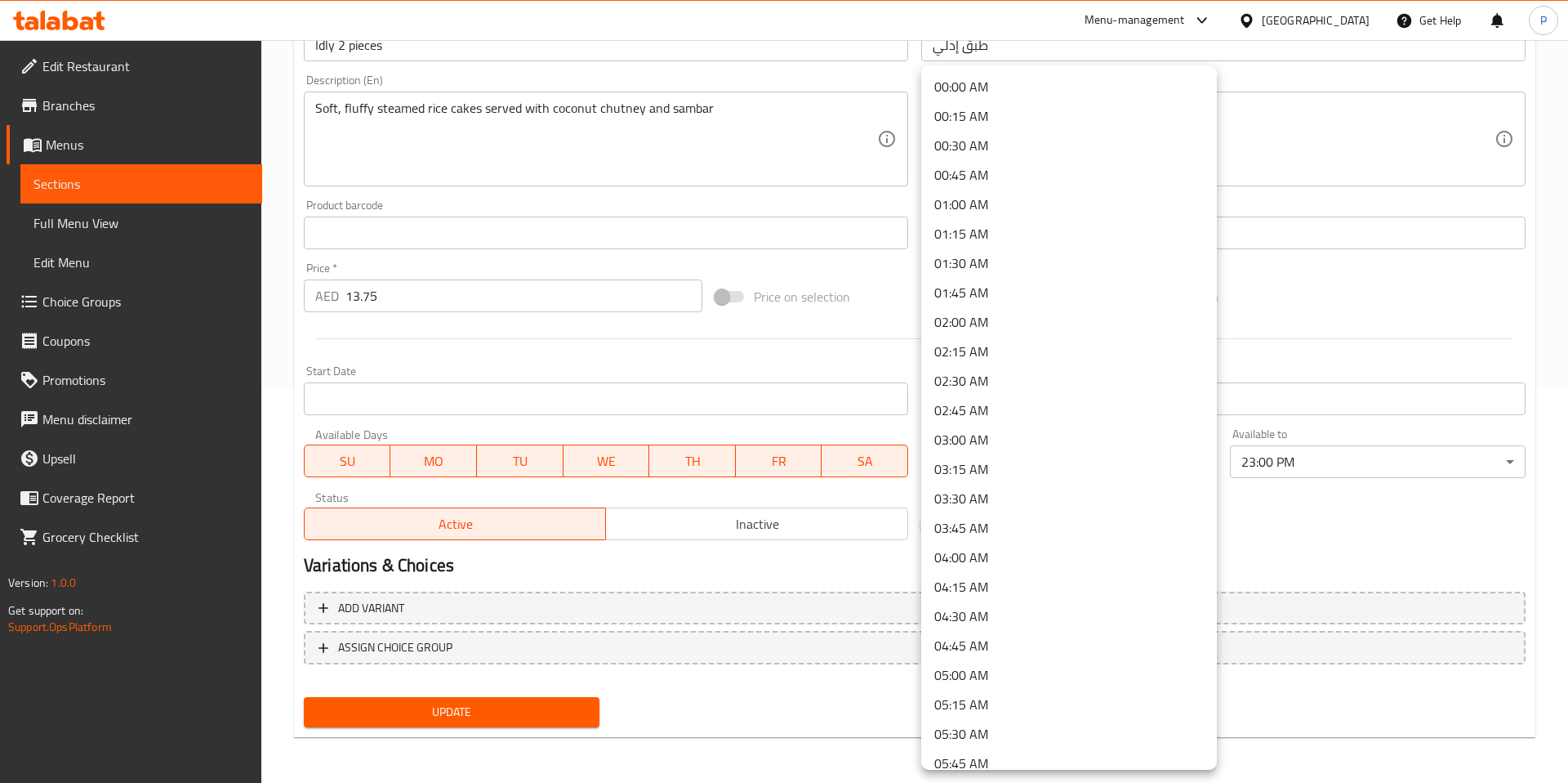
click at [1024, 78] on li "00:00 AM" at bounding box center [1069, 86] width 296 height 29
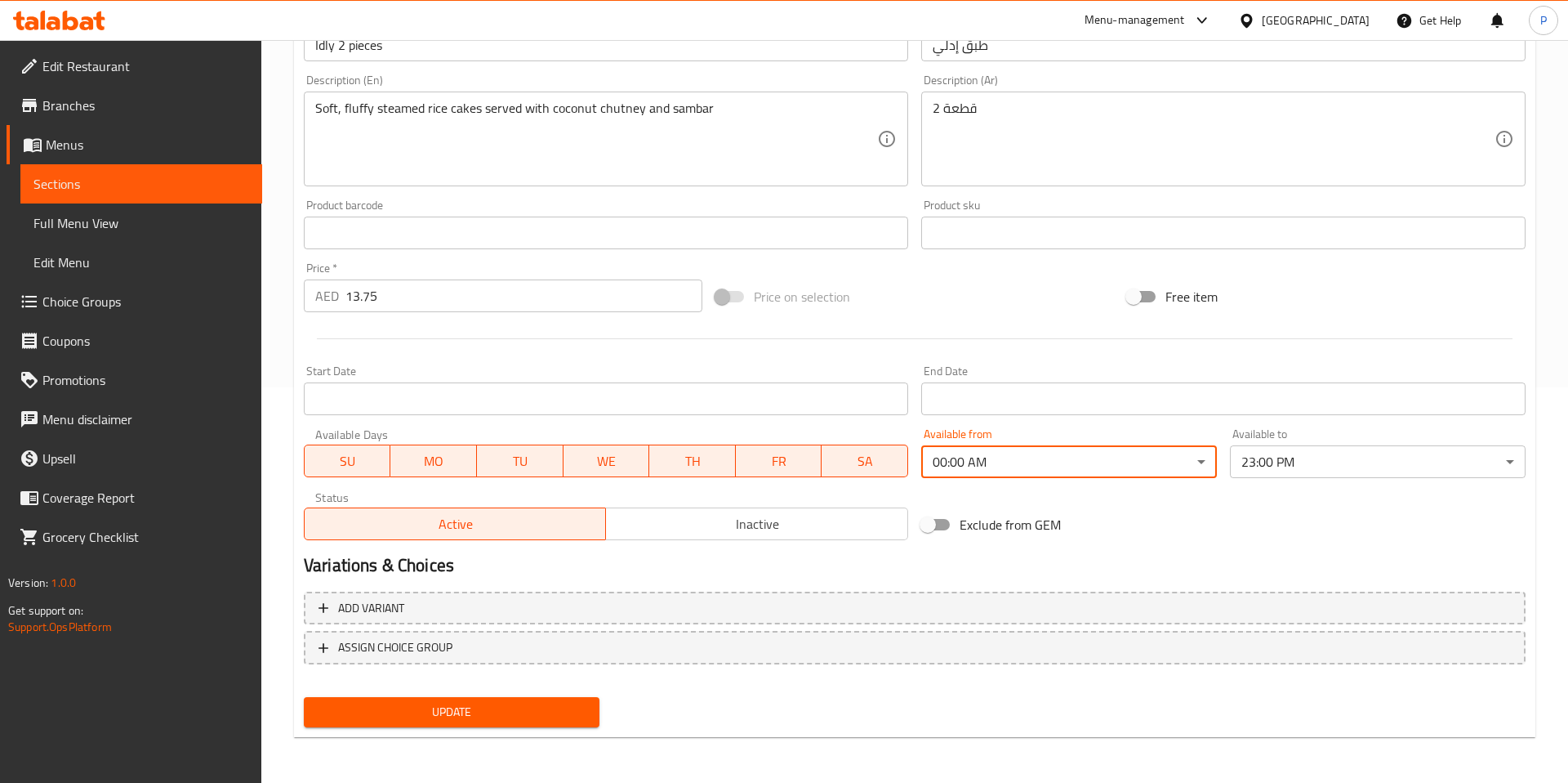
click at [1304, 388] on body "​ Menu-management United Arab Emirates Get Help P Edit Restaurant Branches Menu…" at bounding box center [784, 16] width 1568 height 743
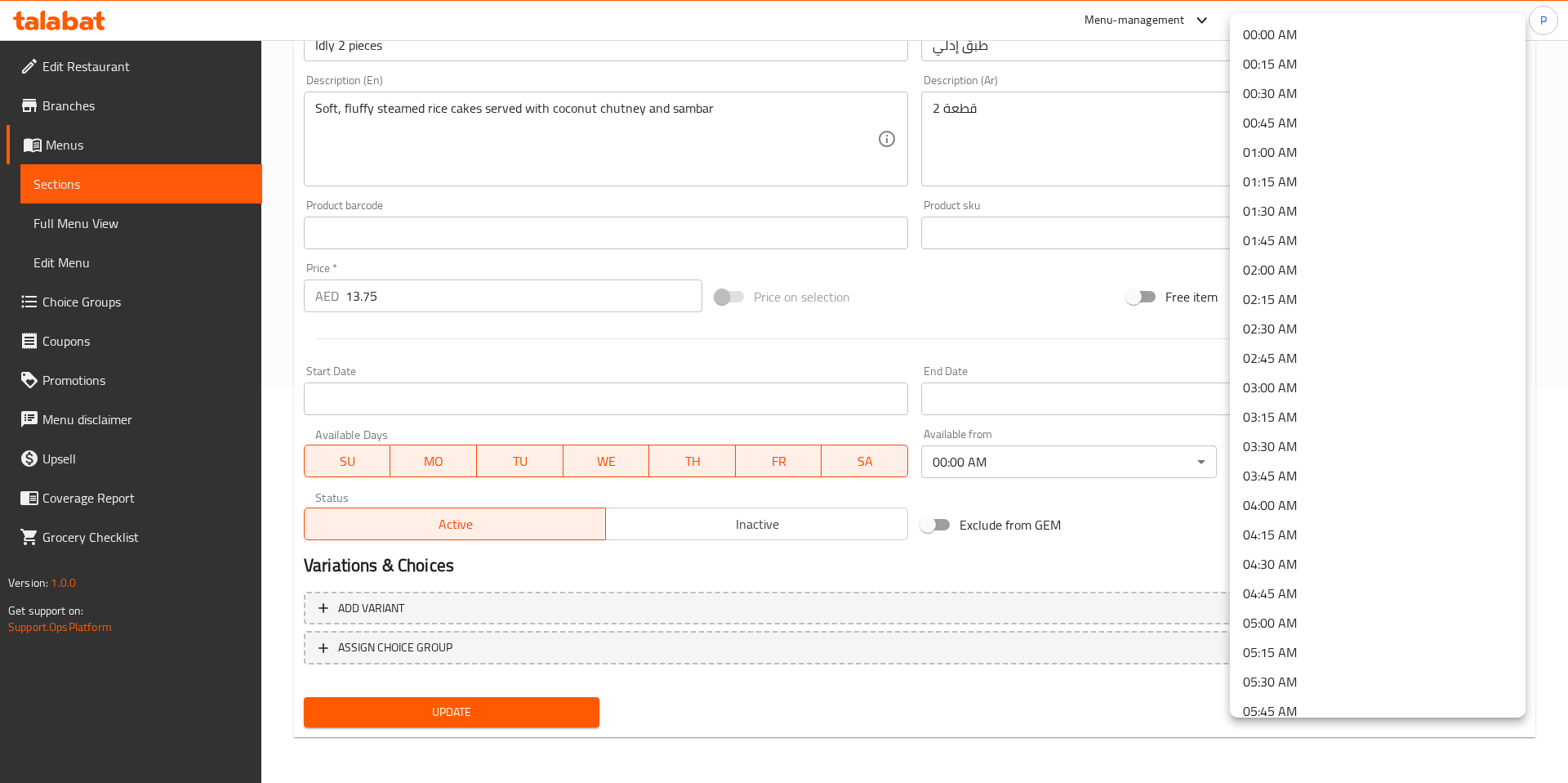
click at [1288, 41] on li "00:00 AM" at bounding box center [1378, 34] width 296 height 29
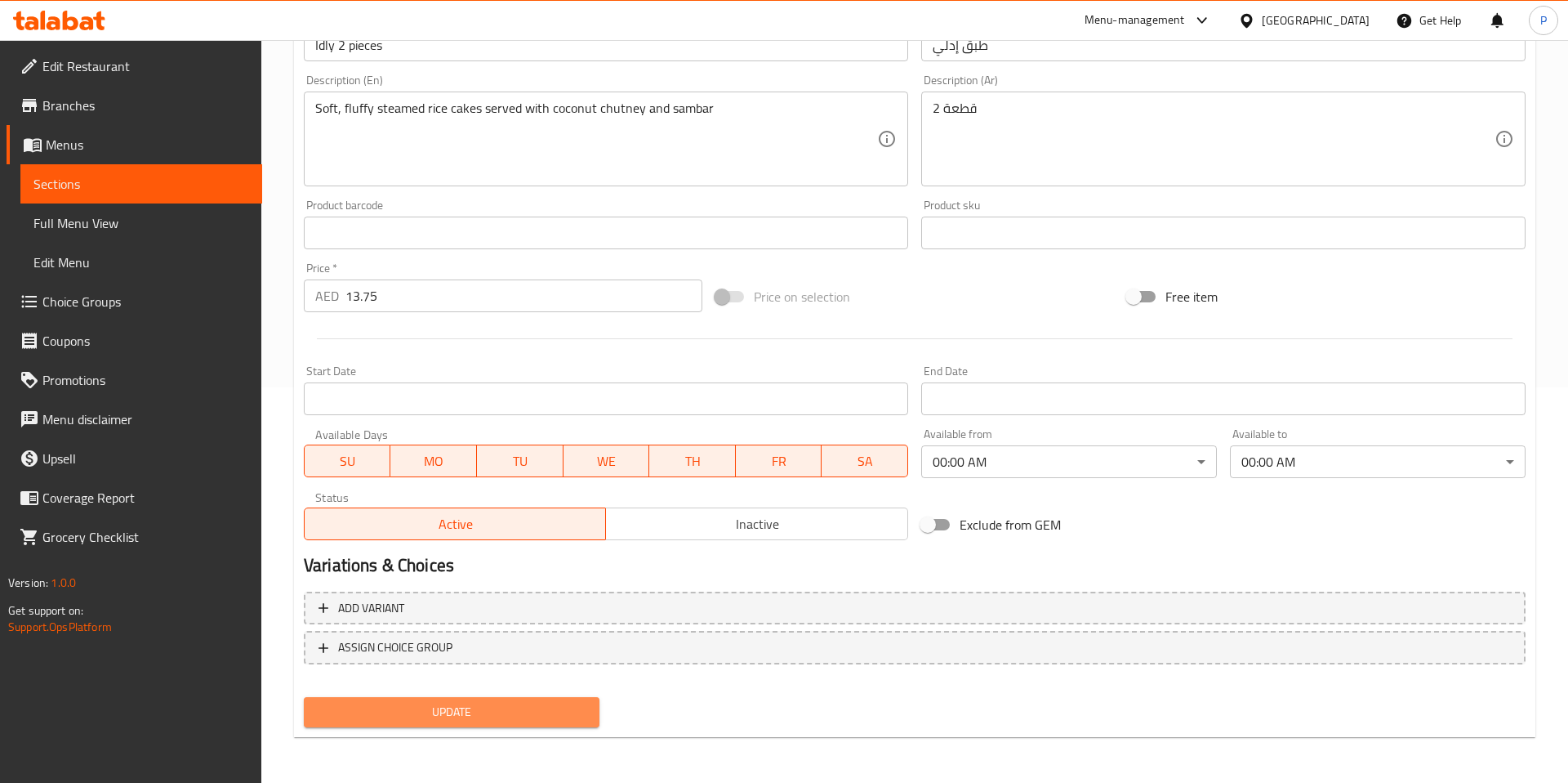
click at [463, 708] on span "Update" at bounding box center [452, 711] width 269 height 20
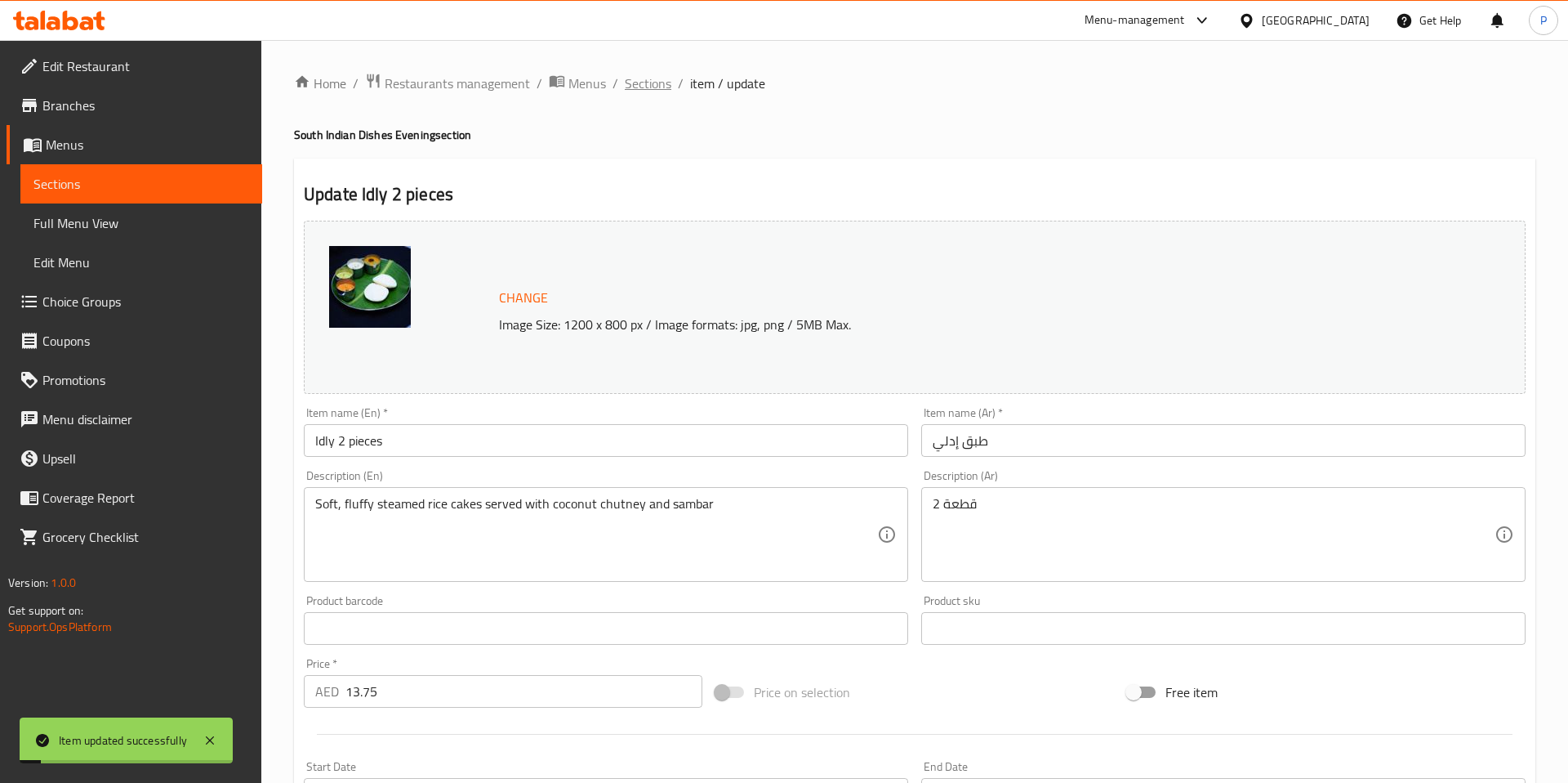
click at [639, 88] on span "Sections" at bounding box center [648, 83] width 47 height 20
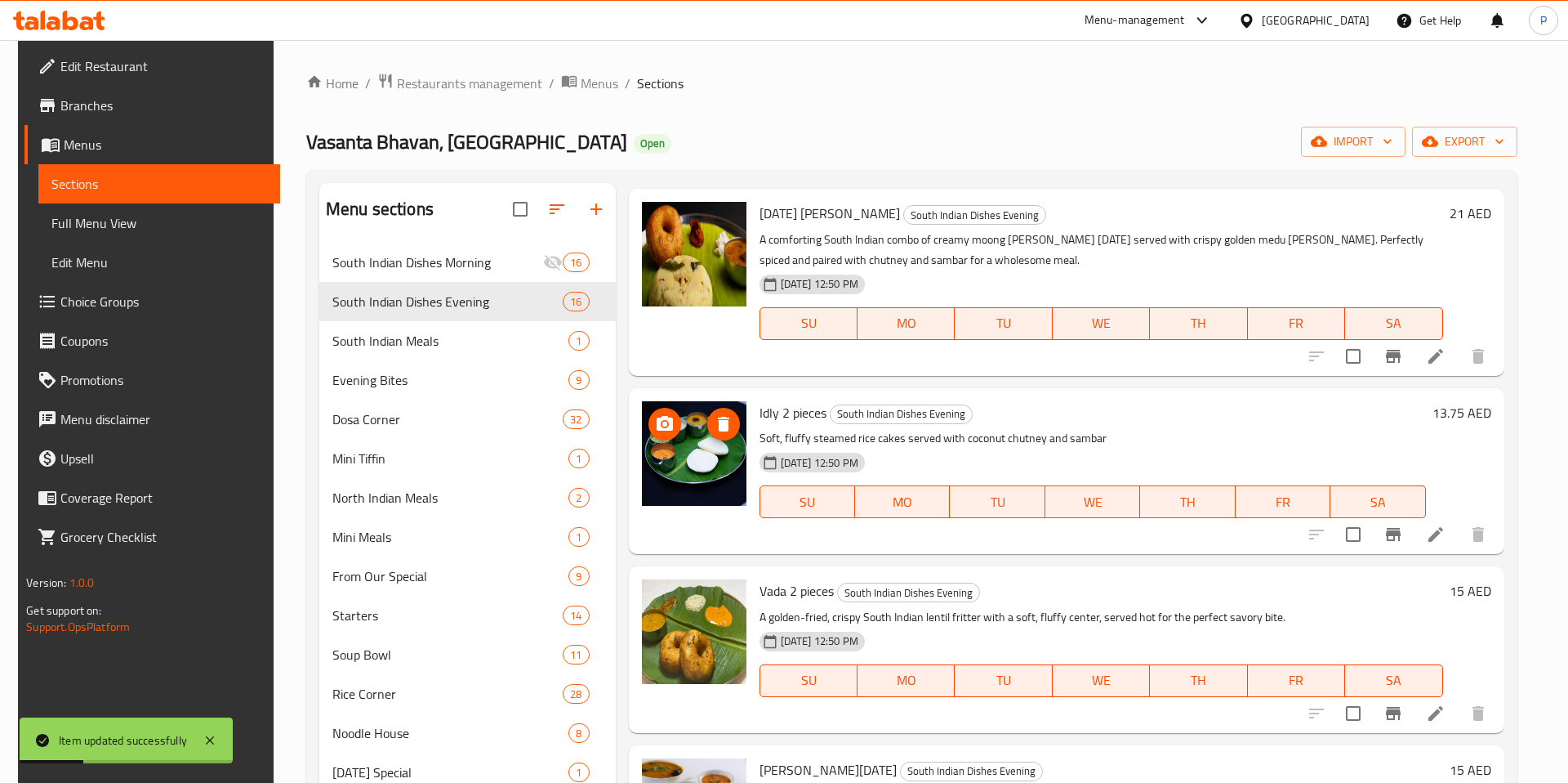
scroll to position [234, 0]
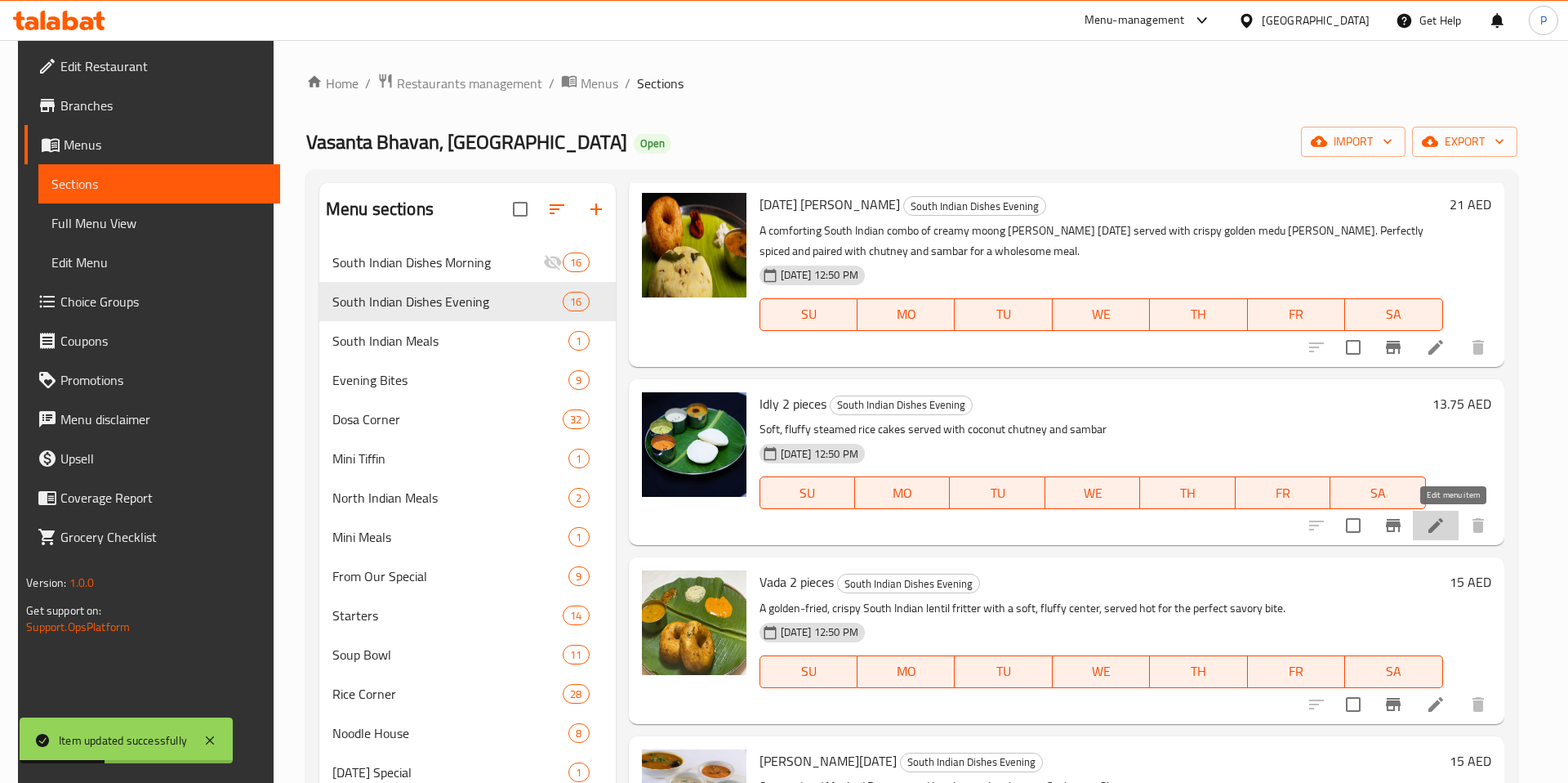
click at [1446, 534] on icon at bounding box center [1436, 525] width 20 height 20
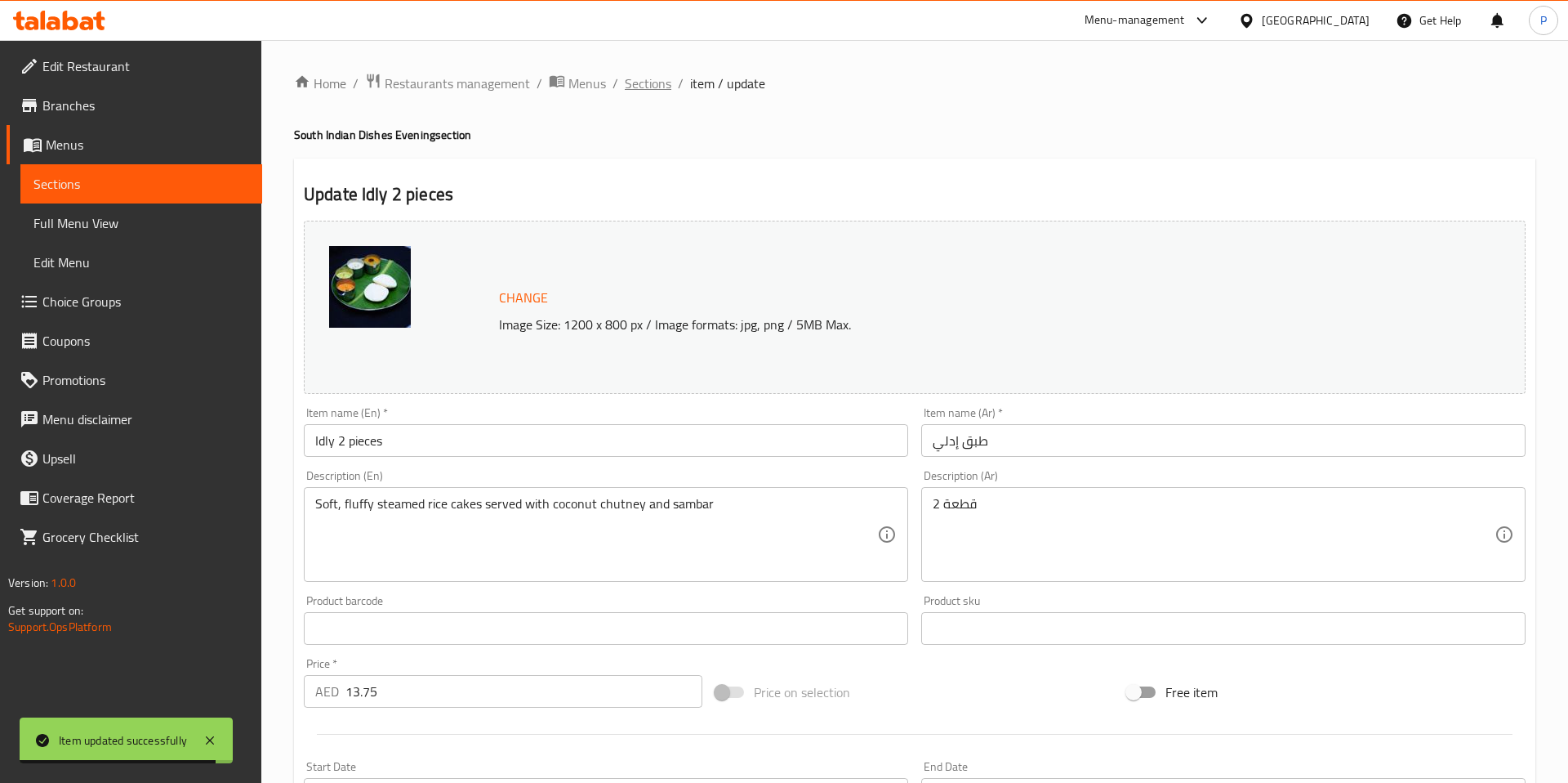
click at [653, 85] on span "Sections" at bounding box center [648, 83] width 47 height 20
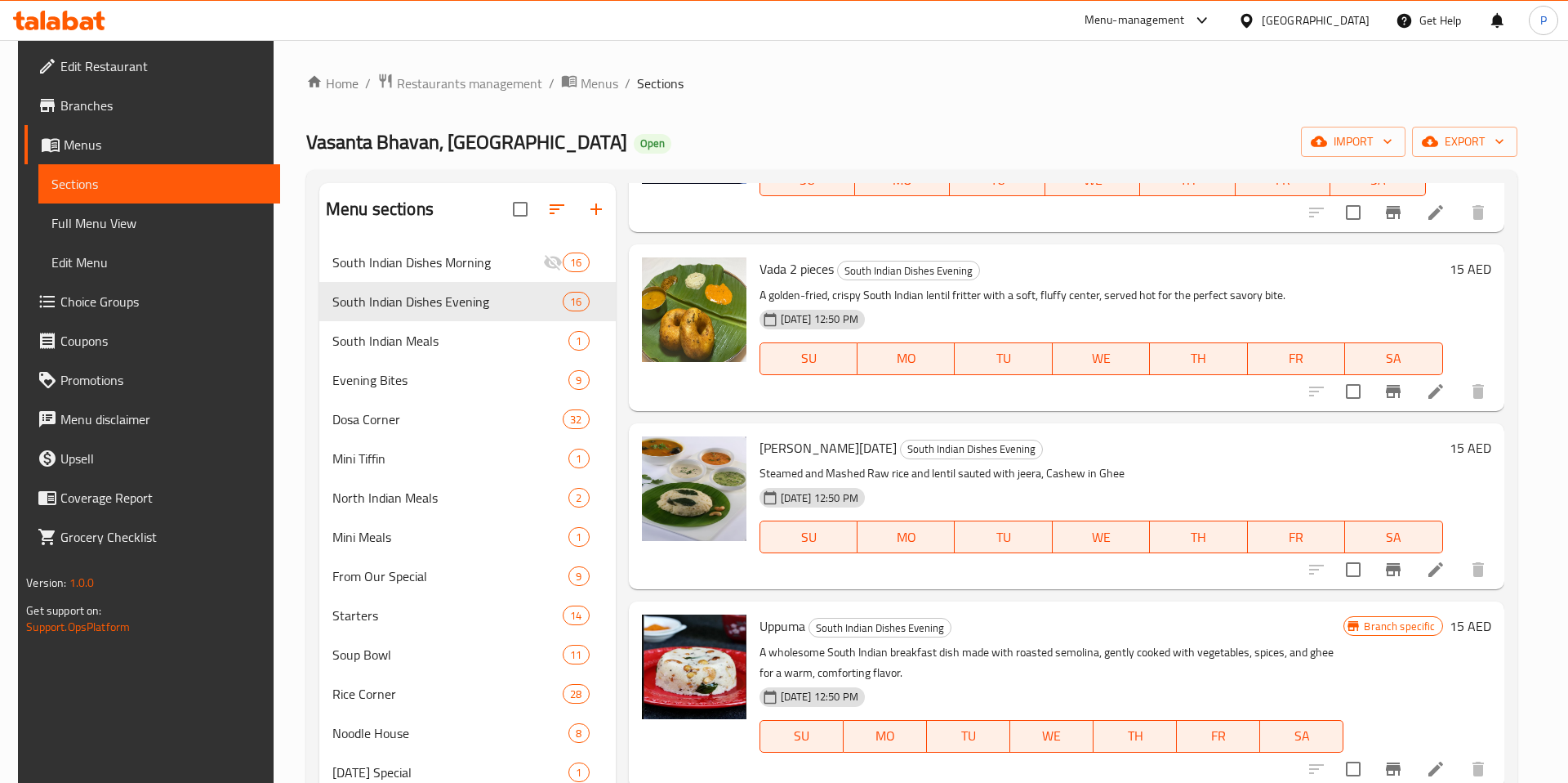
scroll to position [595, 0]
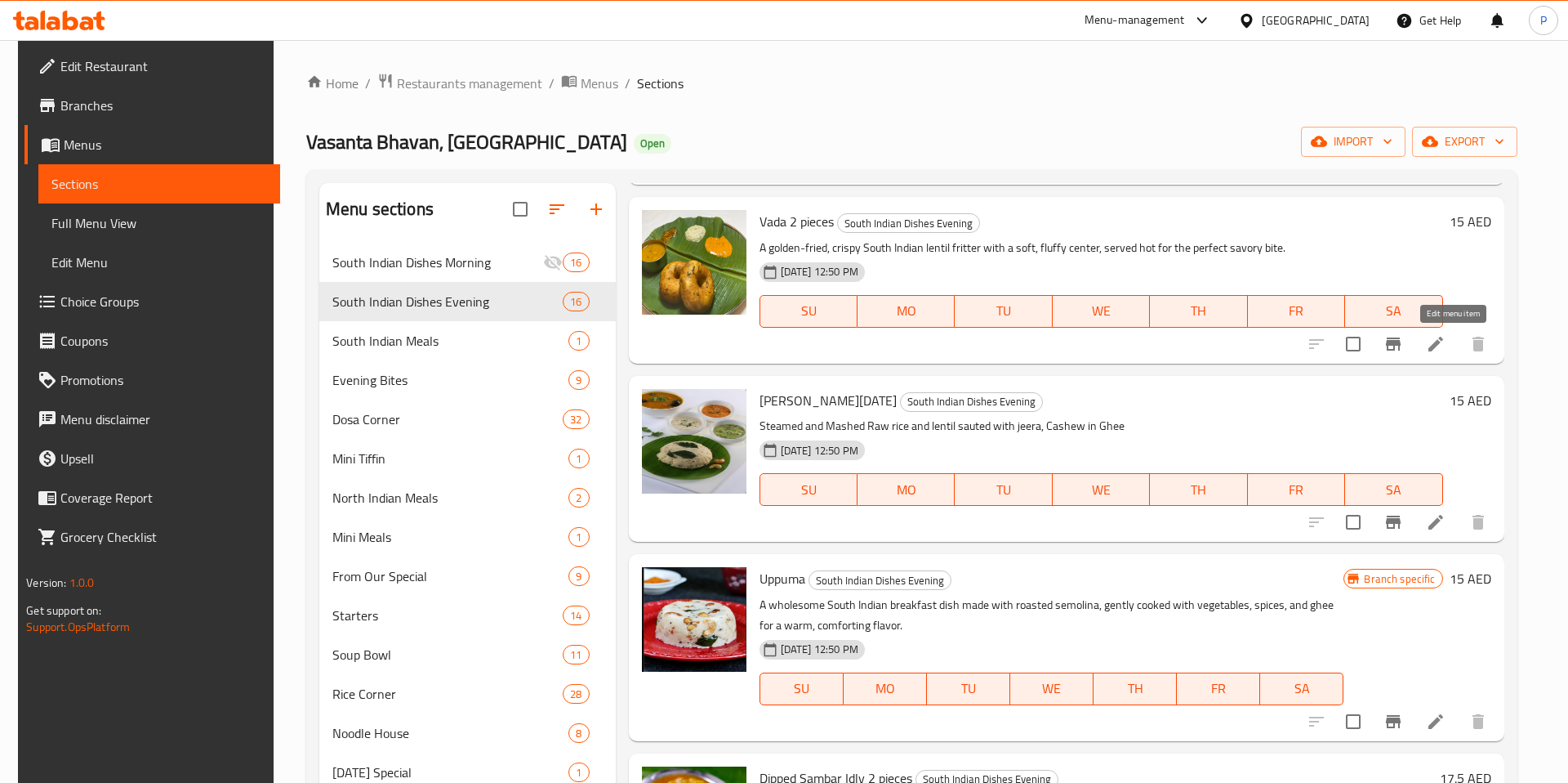
click at [1446, 345] on icon at bounding box center [1436, 344] width 20 height 20
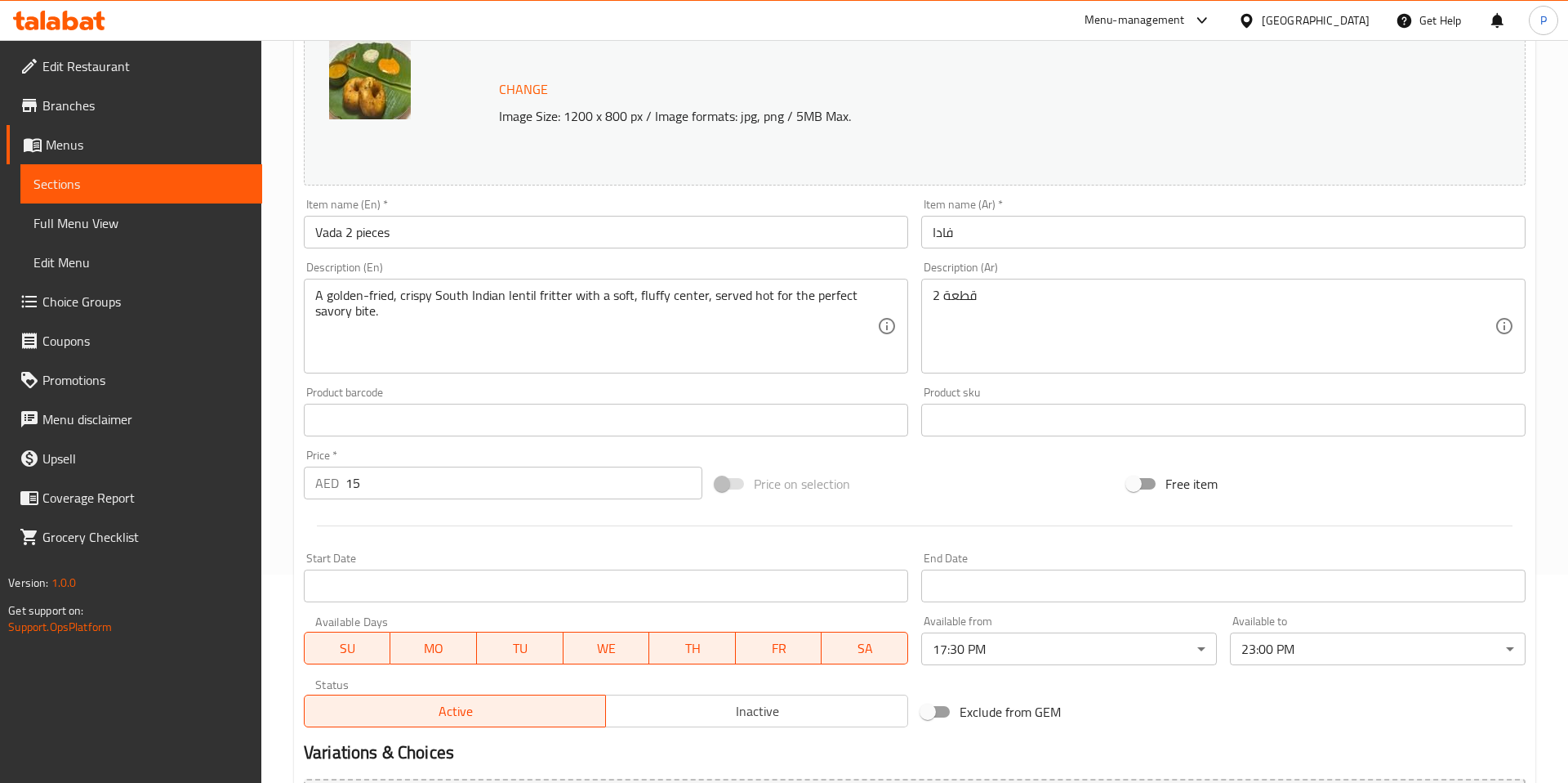
scroll to position [395, 0]
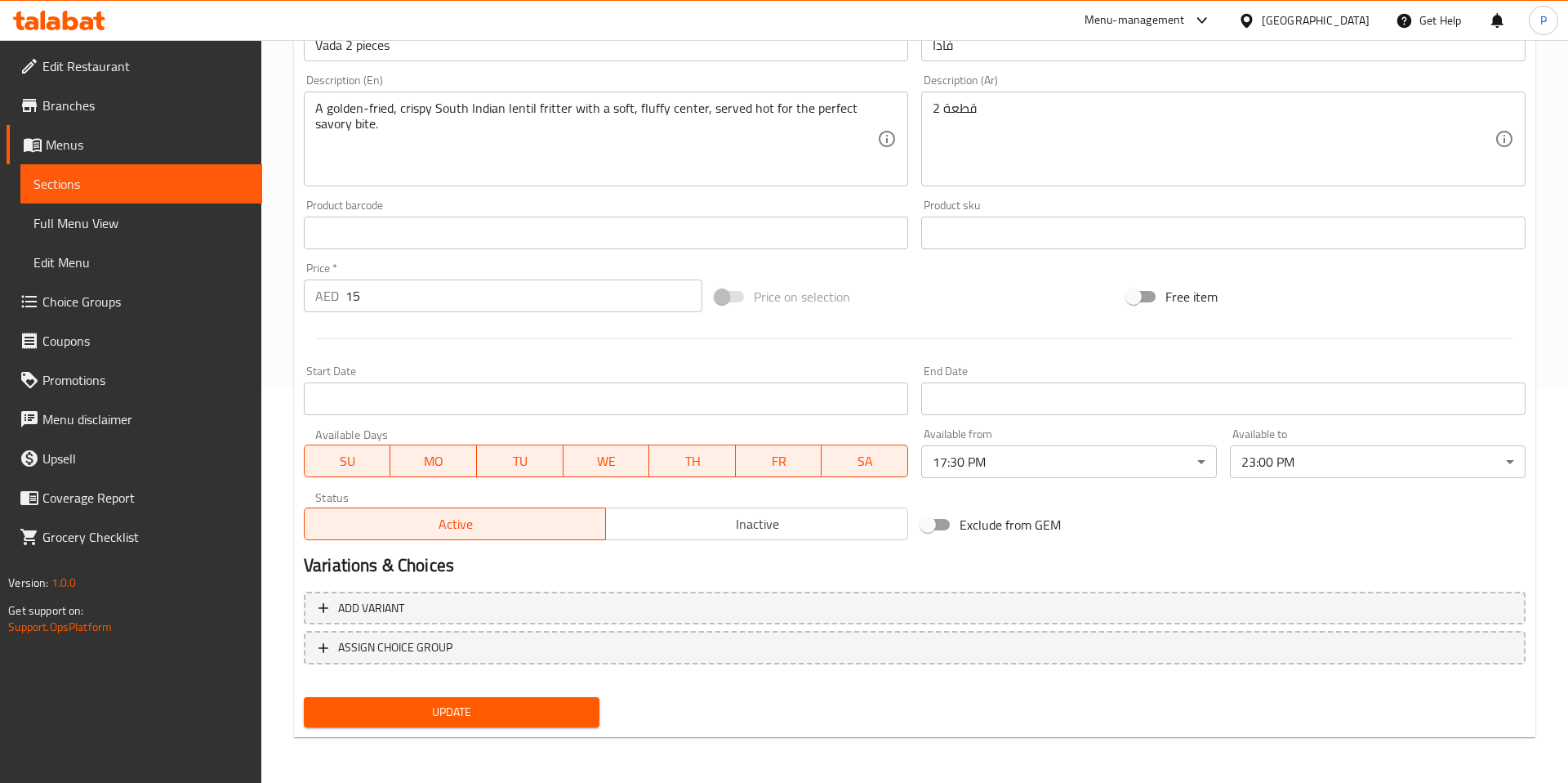
click at [1084, 388] on body "​ Menu-management United Arab Emirates Get Help P Edit Restaurant Branches Menu…" at bounding box center [784, 16] width 1568 height 743
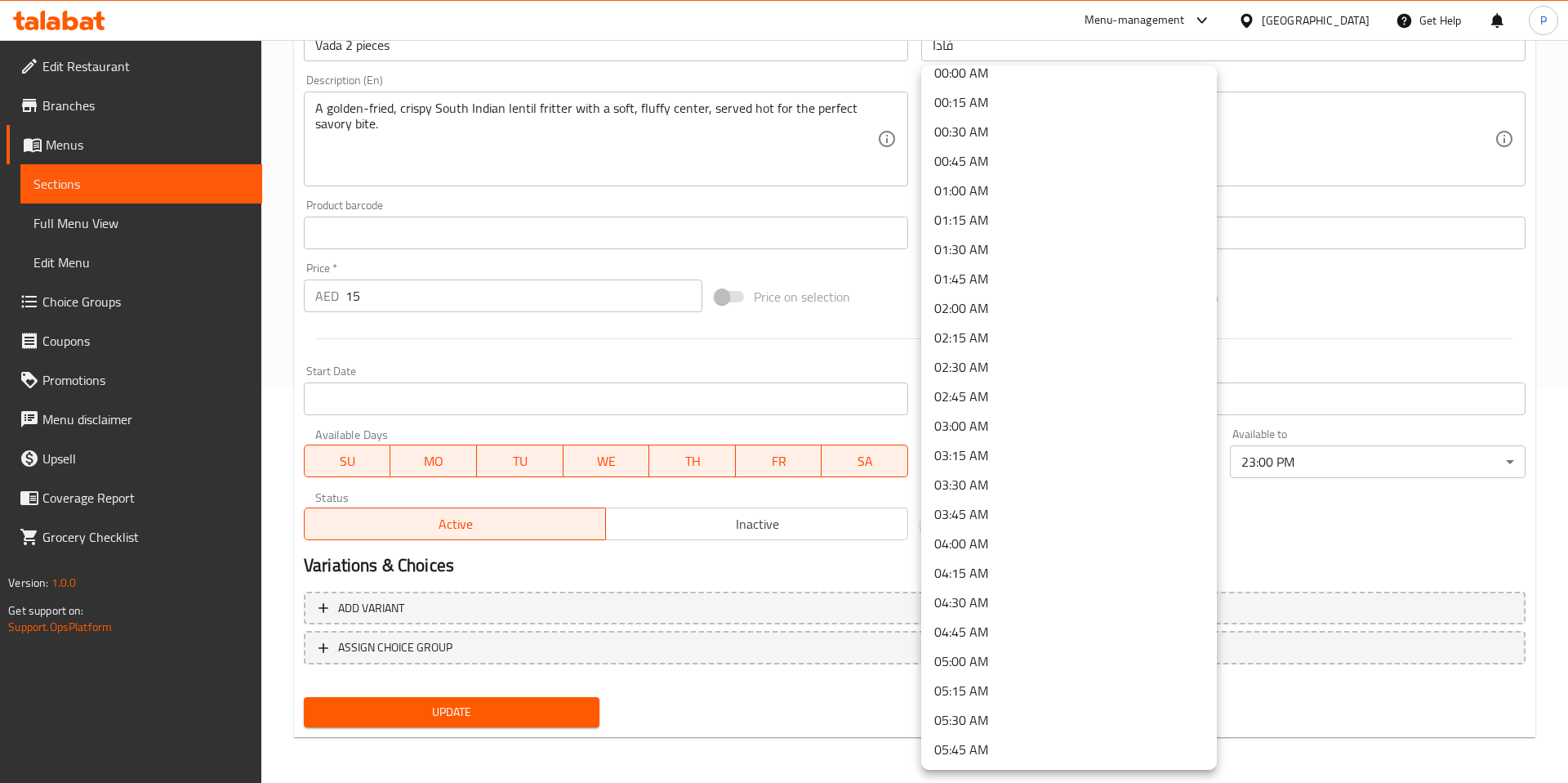
scroll to position [0, 0]
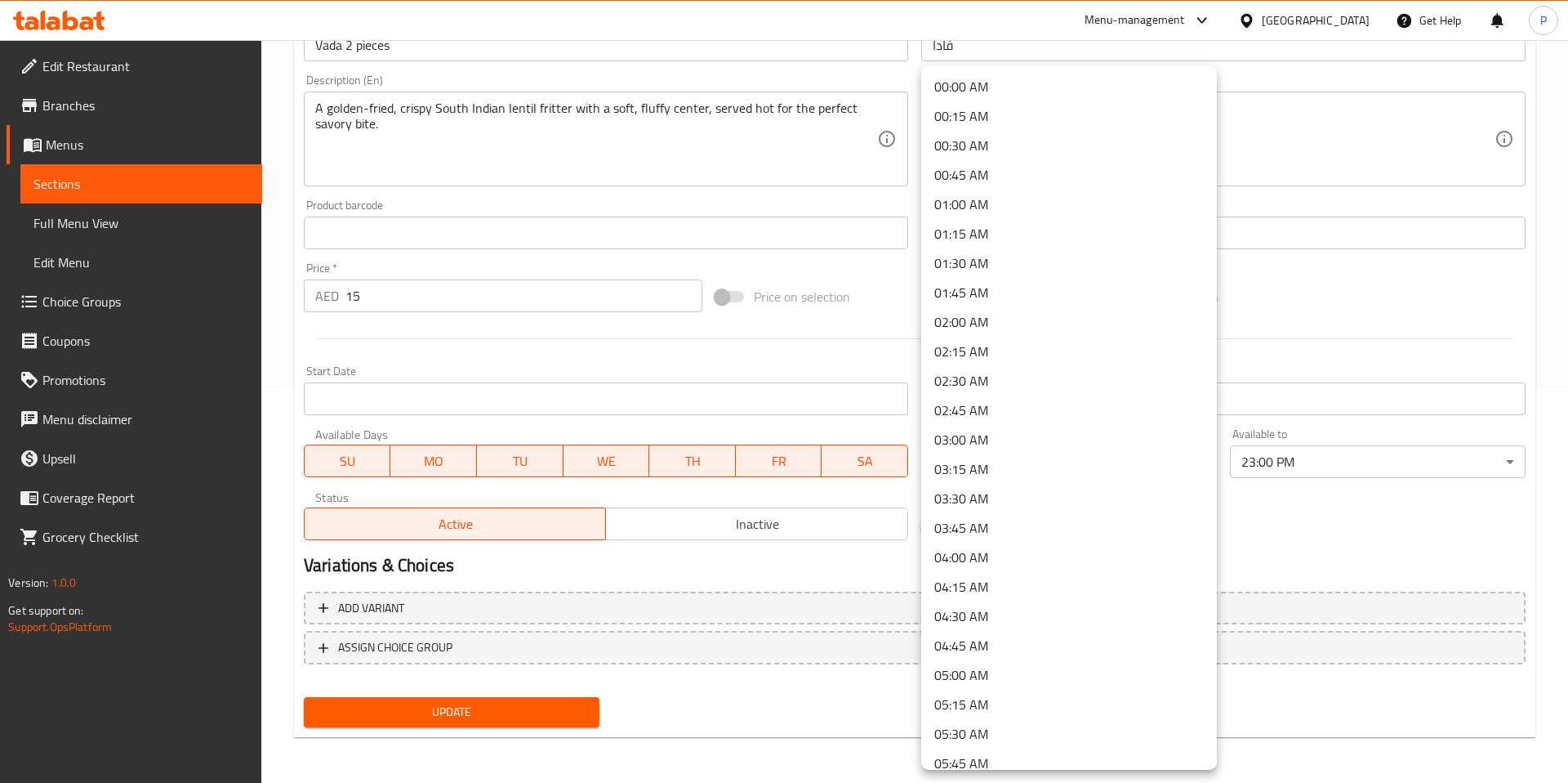
click at [1024, 94] on li "00:00 AM" at bounding box center [1069, 86] width 296 height 29
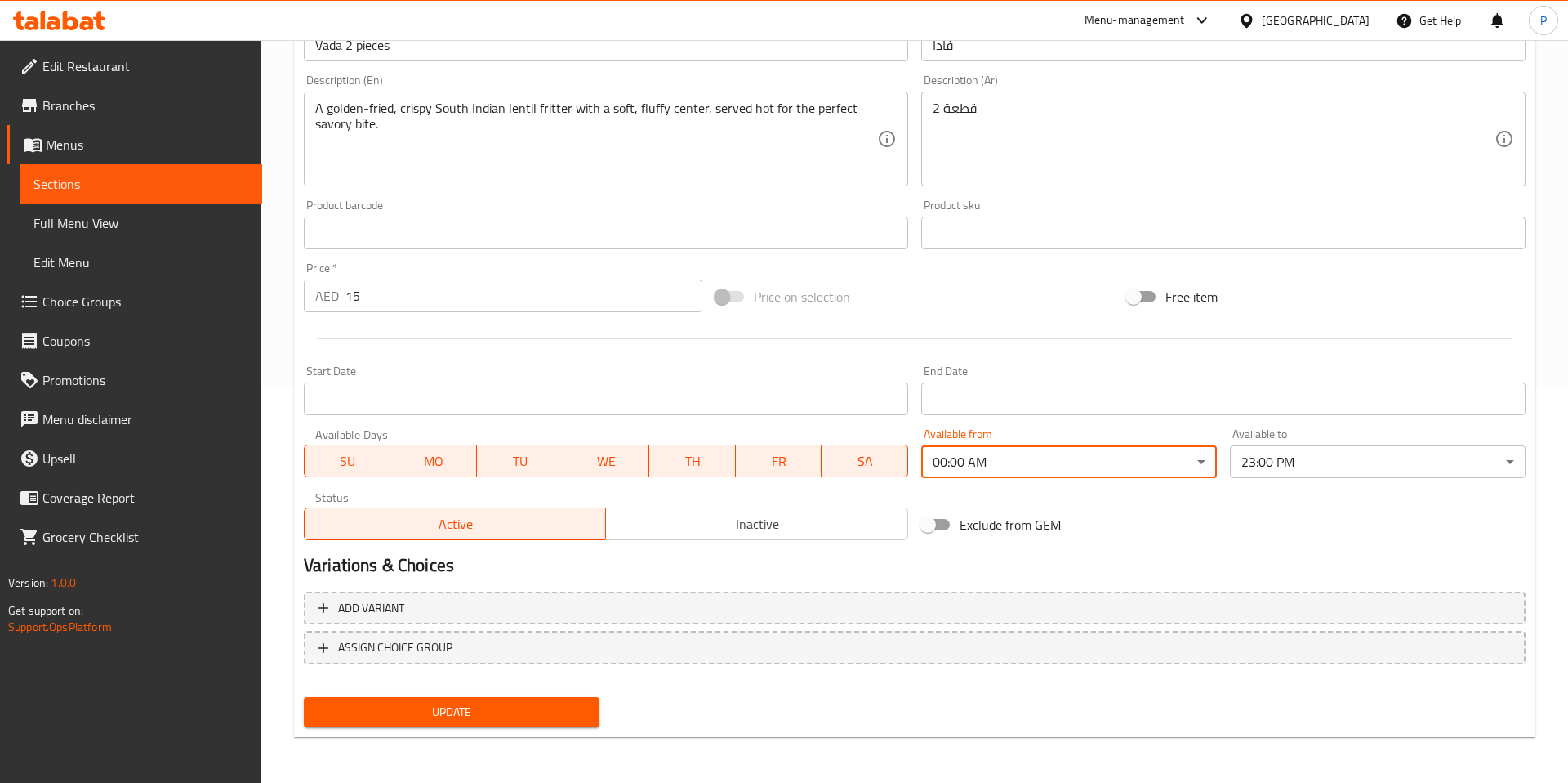
click at [1306, 388] on body "​ Menu-management United Arab Emirates Get Help P Edit Restaurant Branches Menu…" at bounding box center [784, 16] width 1568 height 743
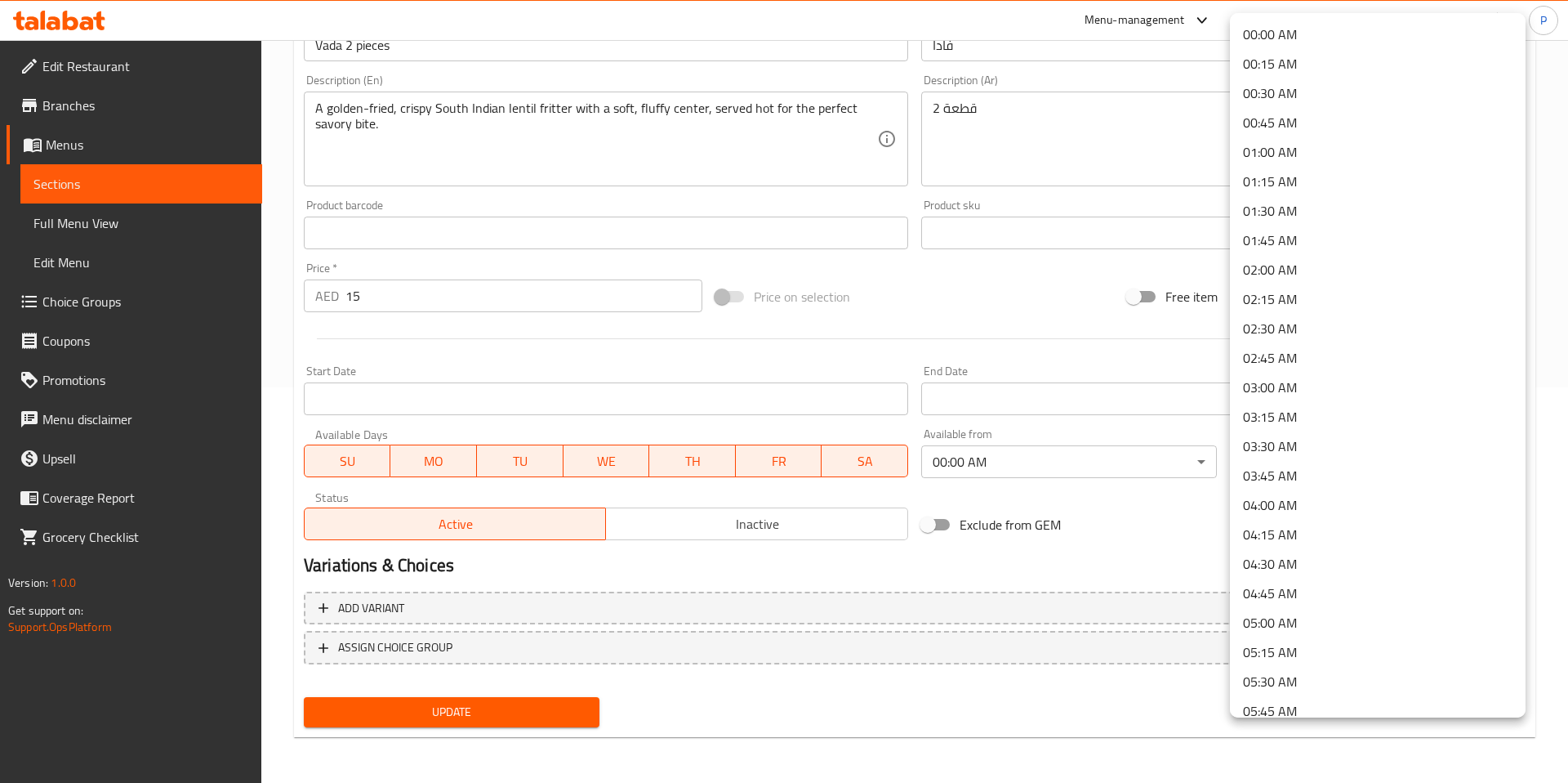
click at [1299, 32] on li "00:00 AM" at bounding box center [1378, 34] width 296 height 29
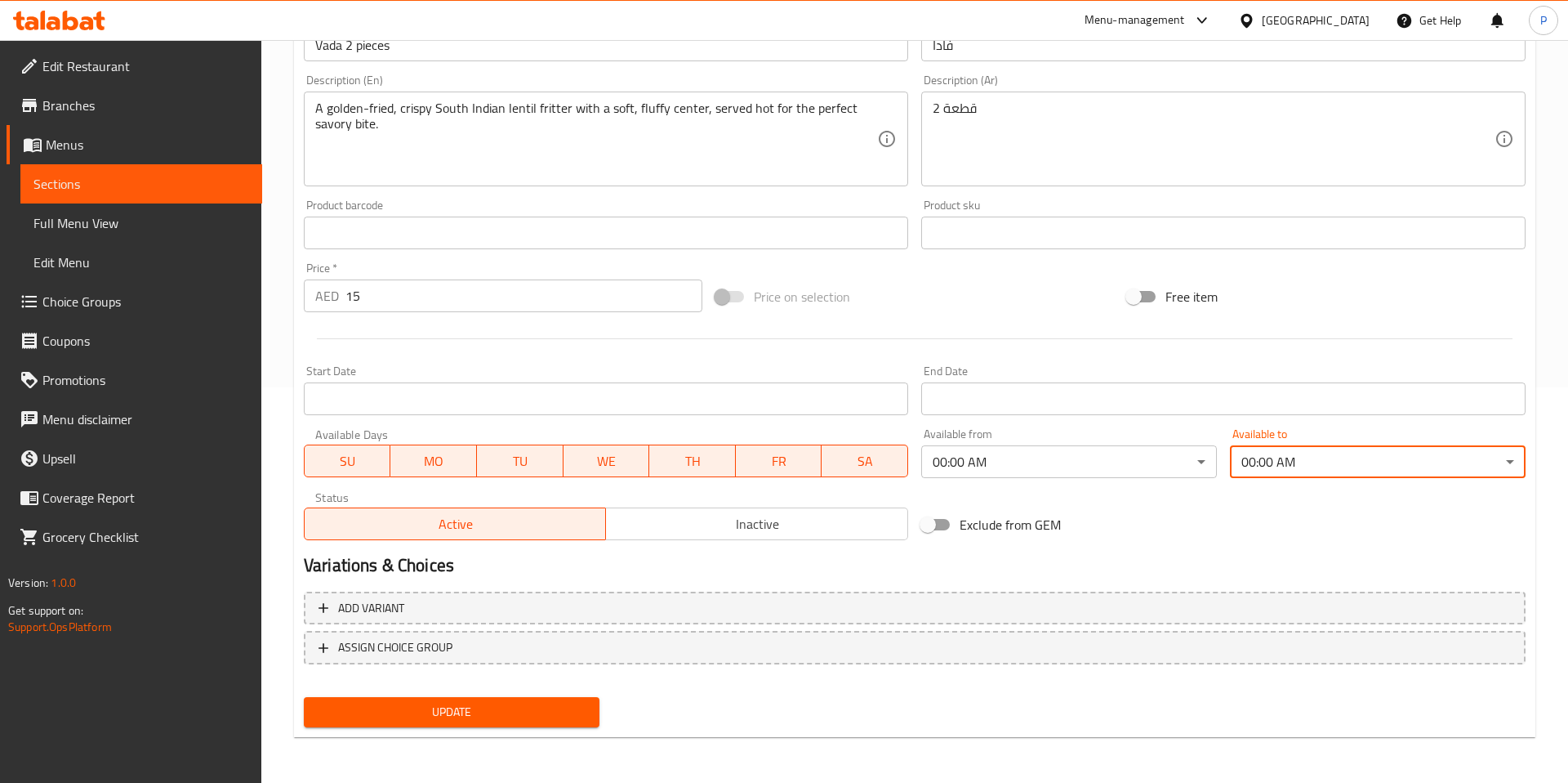
click at [500, 701] on span "Update" at bounding box center [452, 711] width 269 height 20
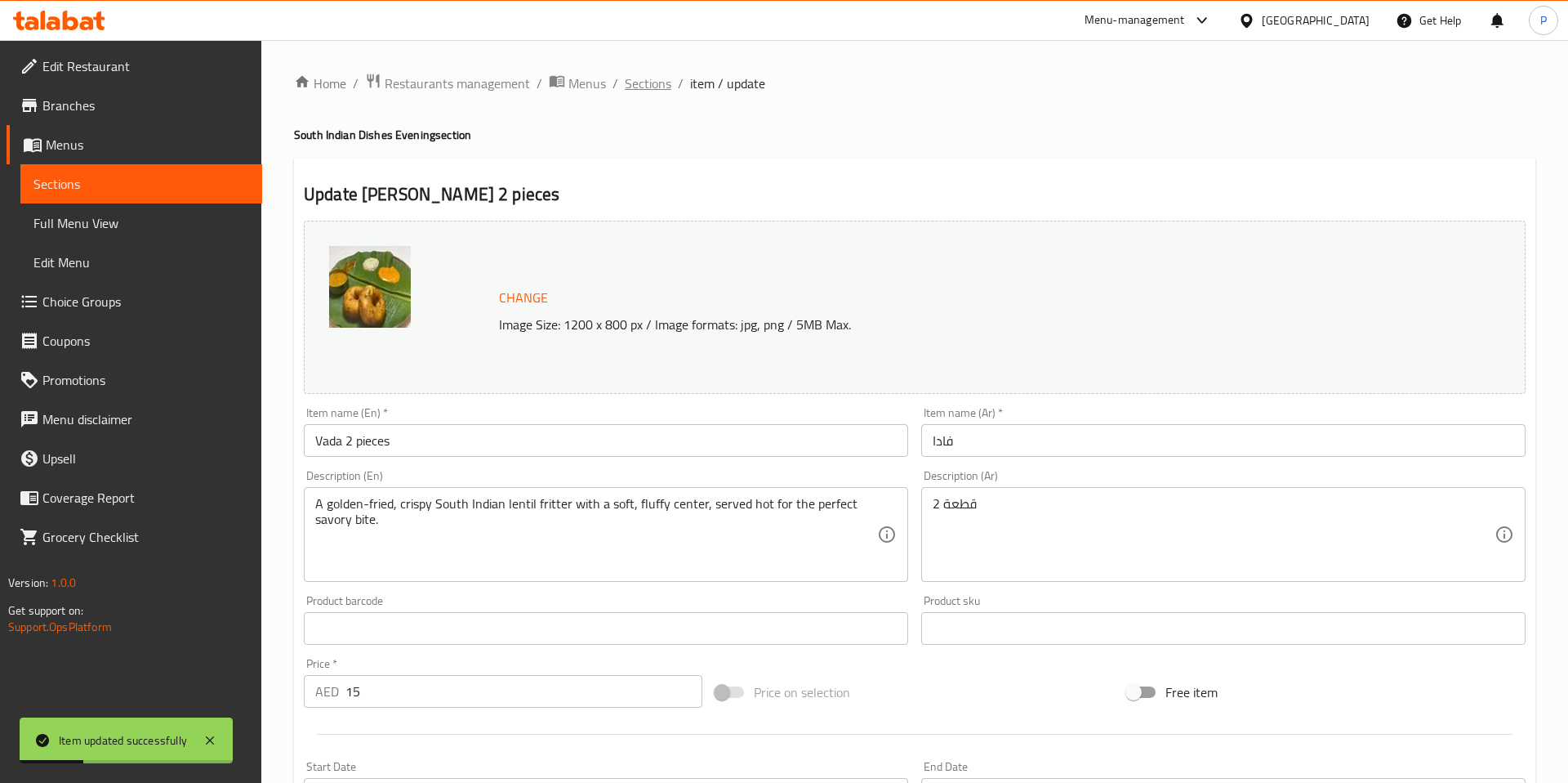
click at [649, 89] on span "Sections" at bounding box center [648, 83] width 47 height 20
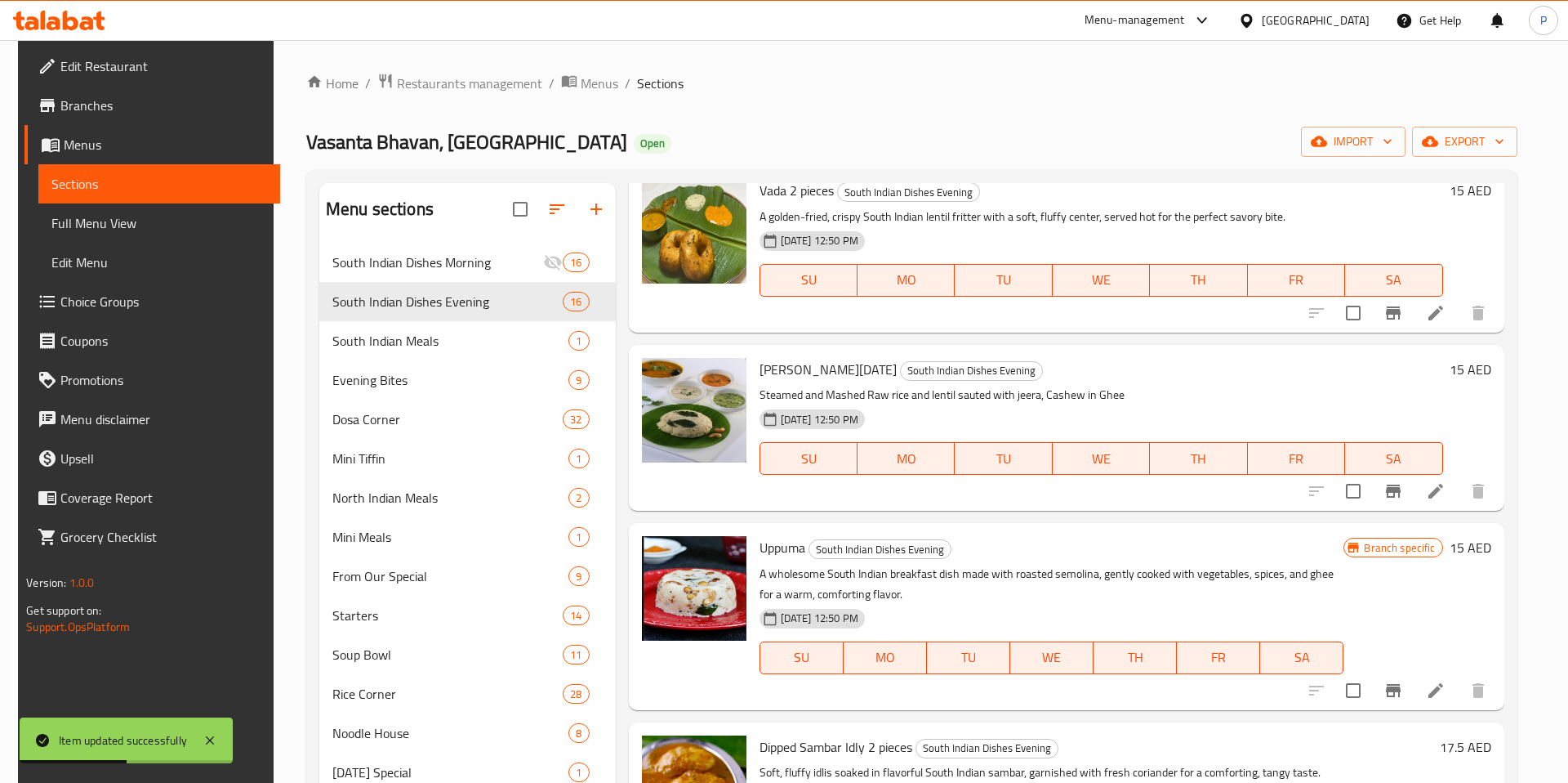
scroll to position [627, 0]
click at [1443, 496] on icon at bounding box center [1436, 490] width 15 height 15
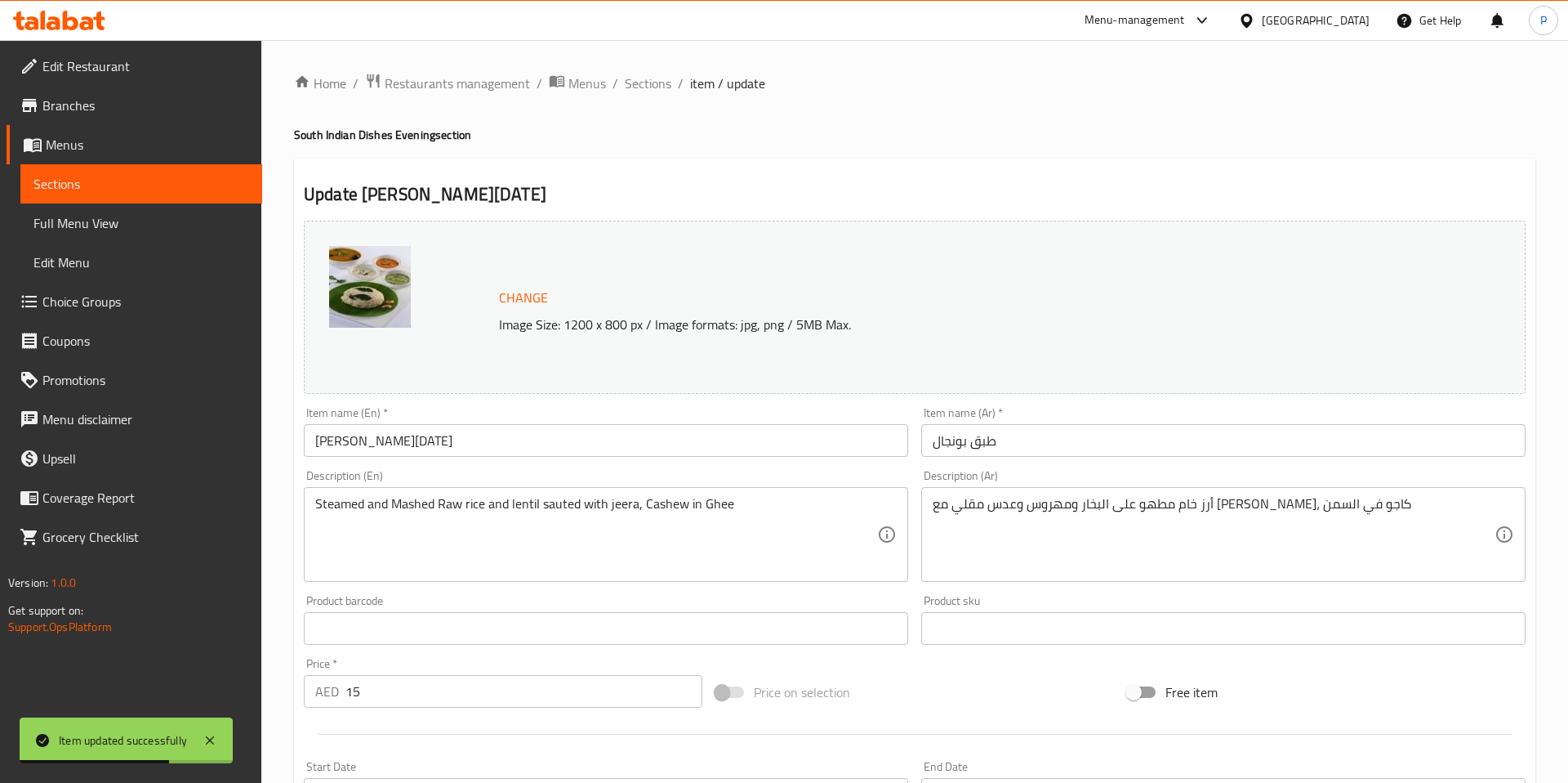
scroll to position [395, 0]
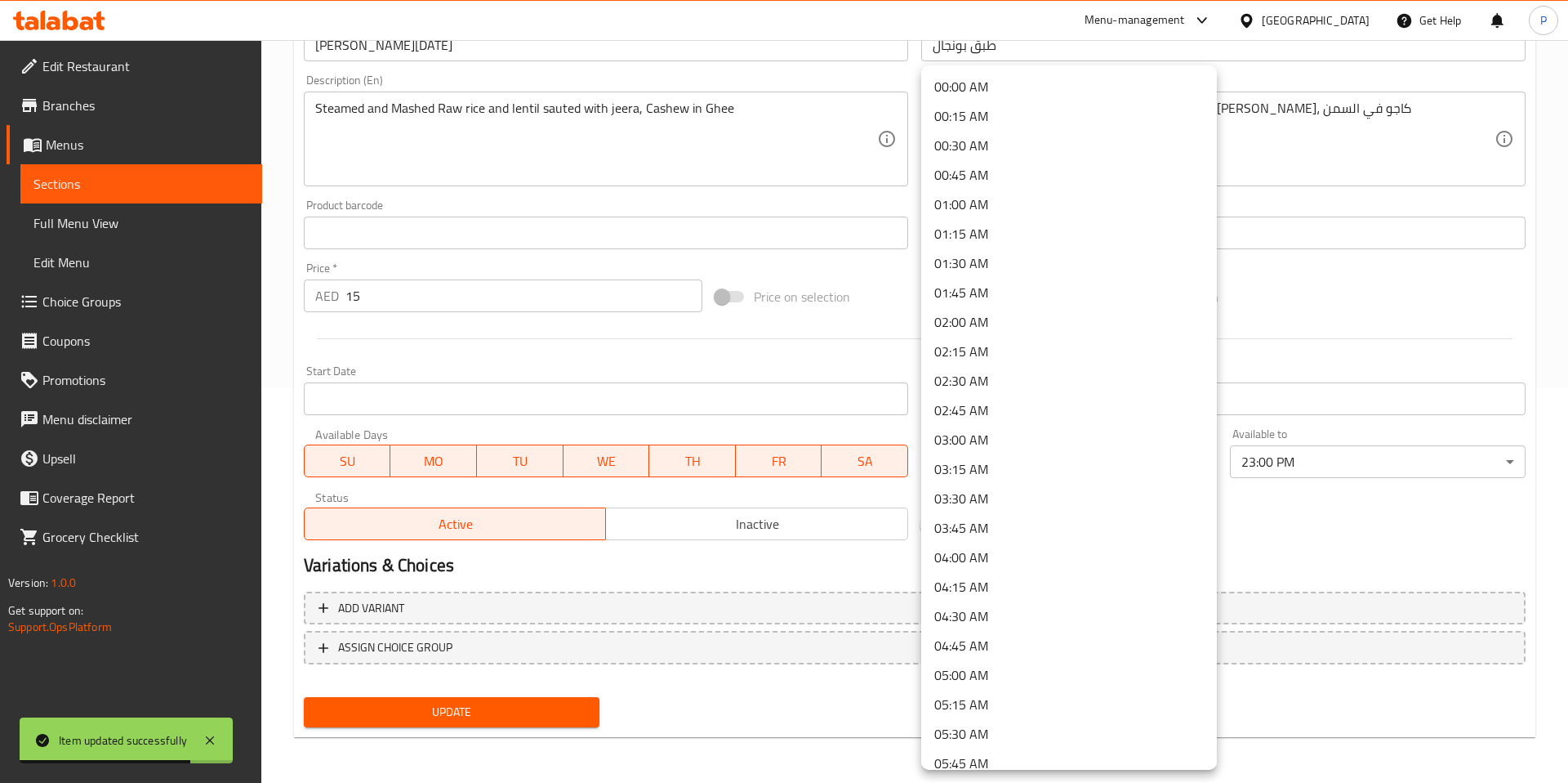
click at [1020, 388] on body "Item updated successfully ​ Menu-management United Arab Emirates Get Help P Edi…" at bounding box center [784, 16] width 1568 height 743
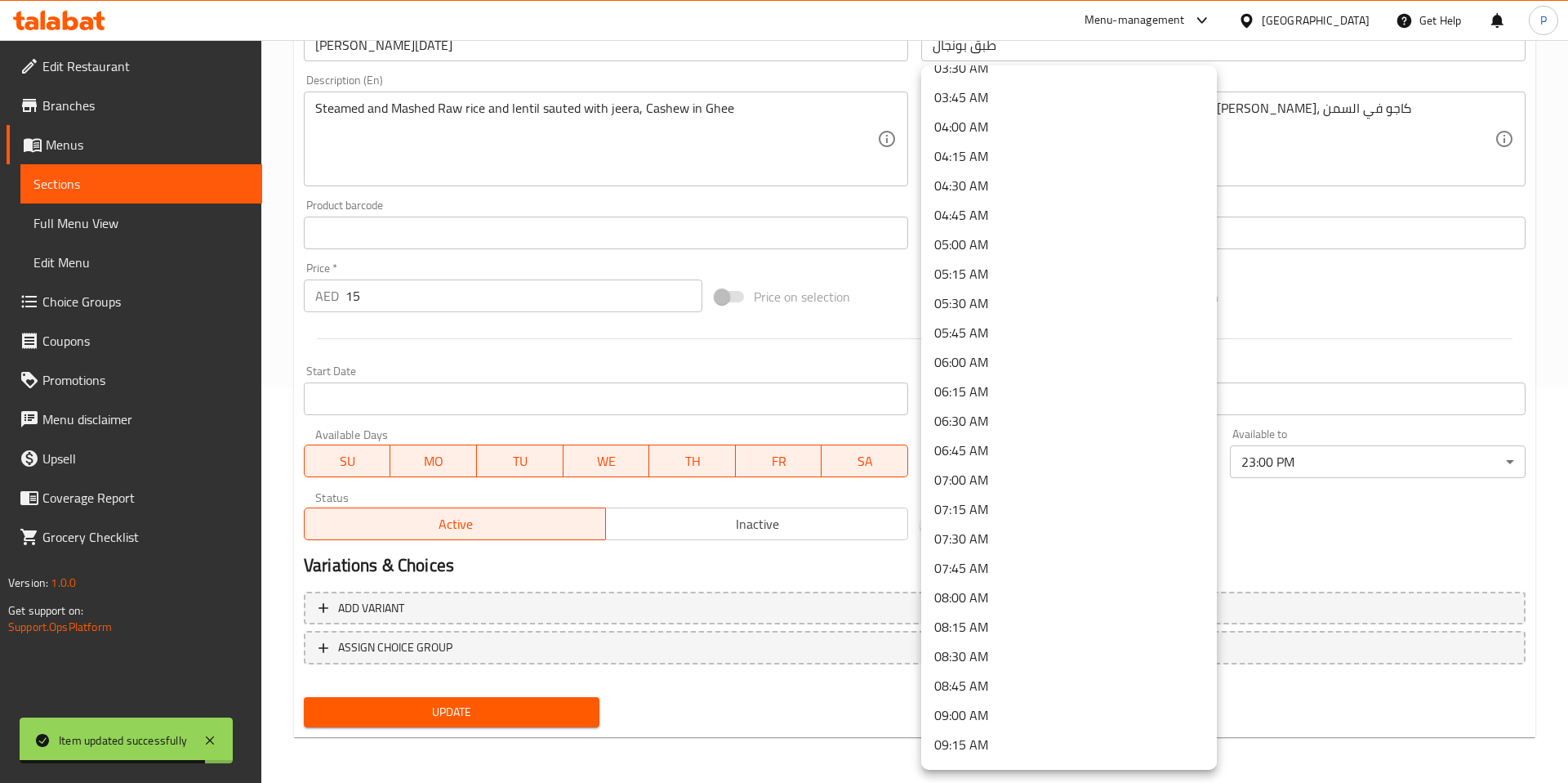
scroll to position [0, 0]
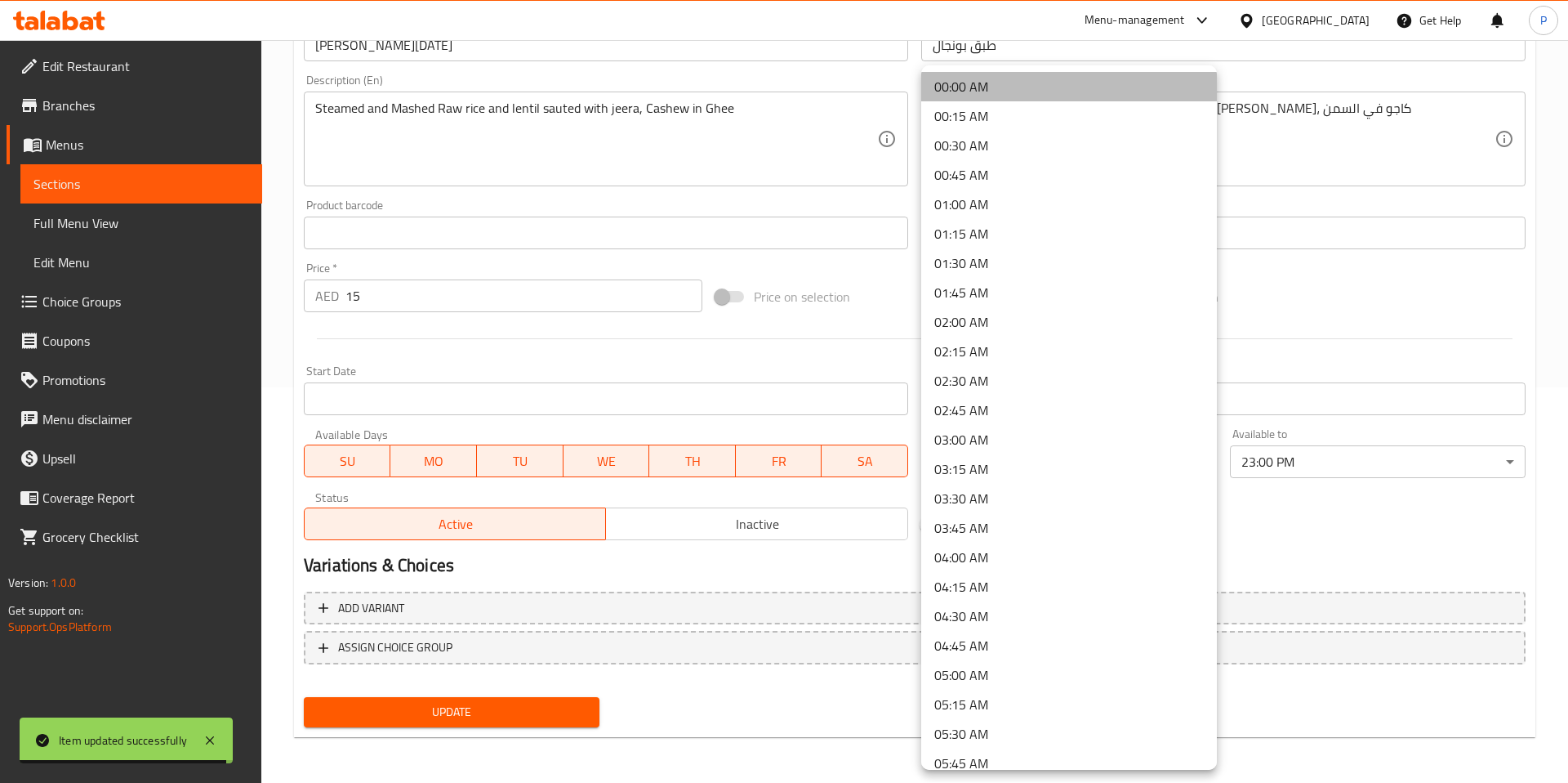
click at [994, 96] on li "00:00 AM" at bounding box center [1069, 86] width 296 height 29
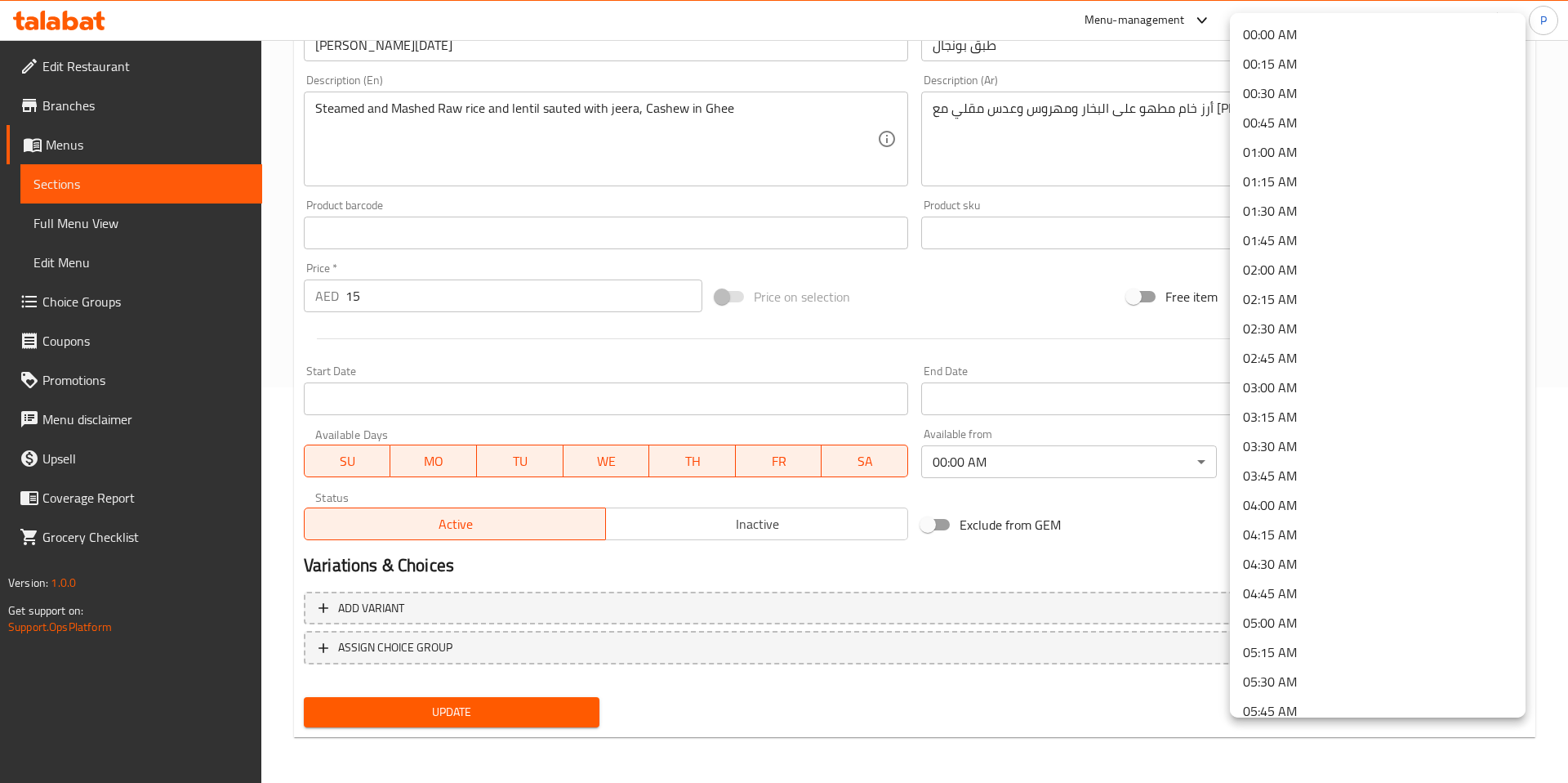
click at [1355, 388] on body "​ Menu-management United Arab Emirates Get Help P Edit Restaurant Branches Menu…" at bounding box center [784, 16] width 1568 height 743
click at [1335, 26] on li "00:00 AM" at bounding box center [1378, 34] width 296 height 29
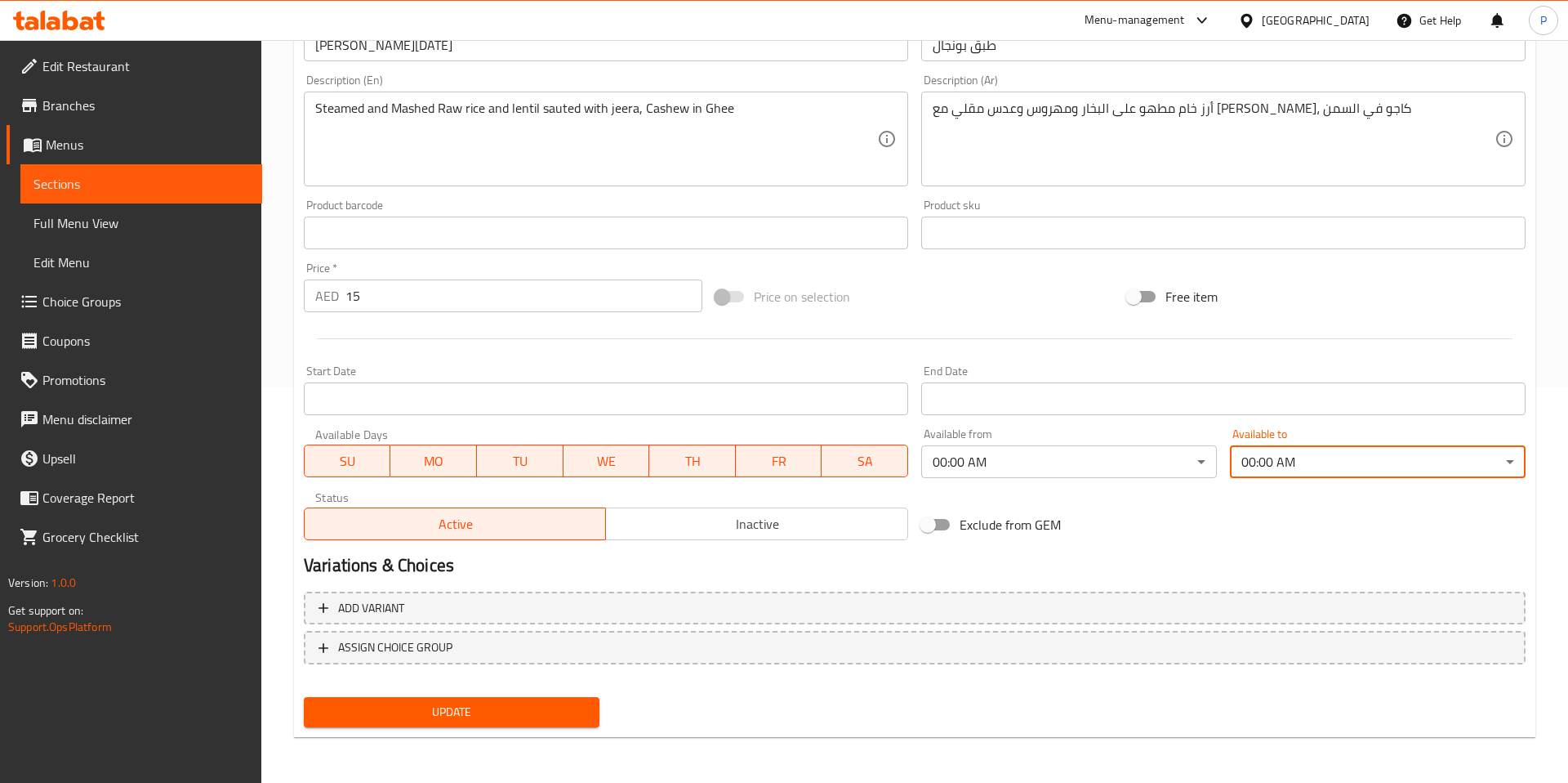
click at [458, 716] on span "Update" at bounding box center [452, 711] width 269 height 20
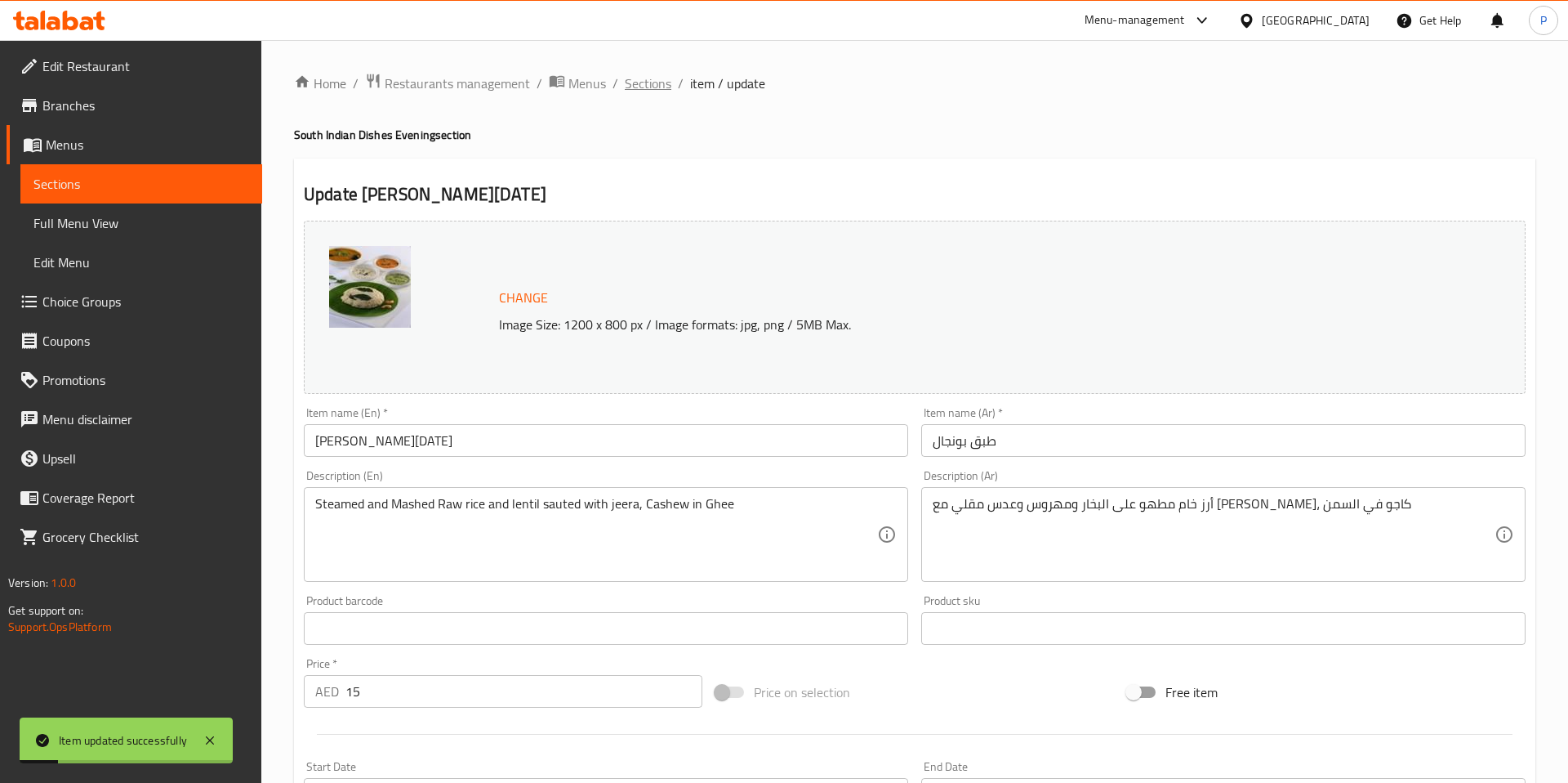
click at [649, 90] on span "Sections" at bounding box center [648, 83] width 47 height 20
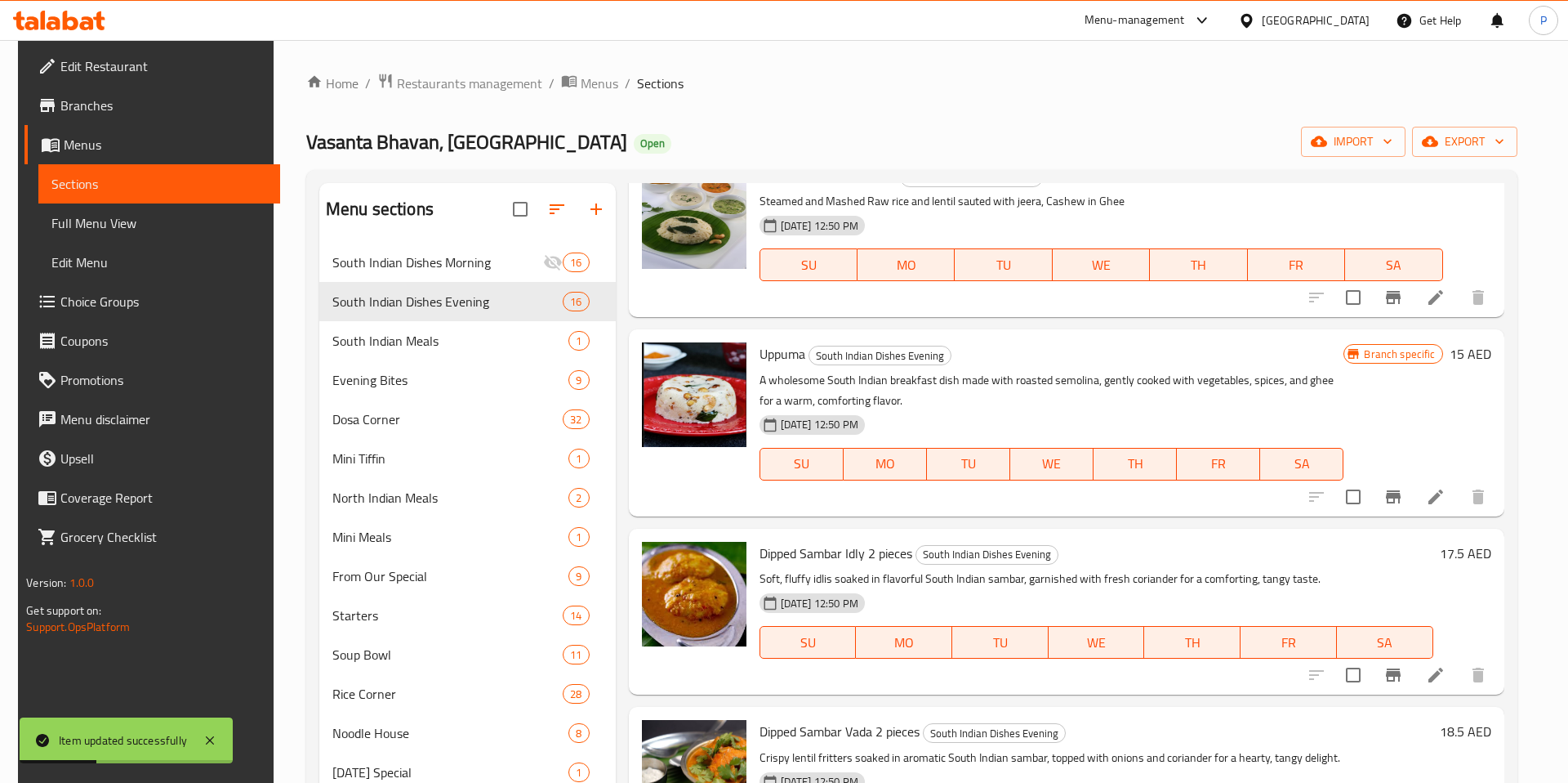
scroll to position [854, 0]
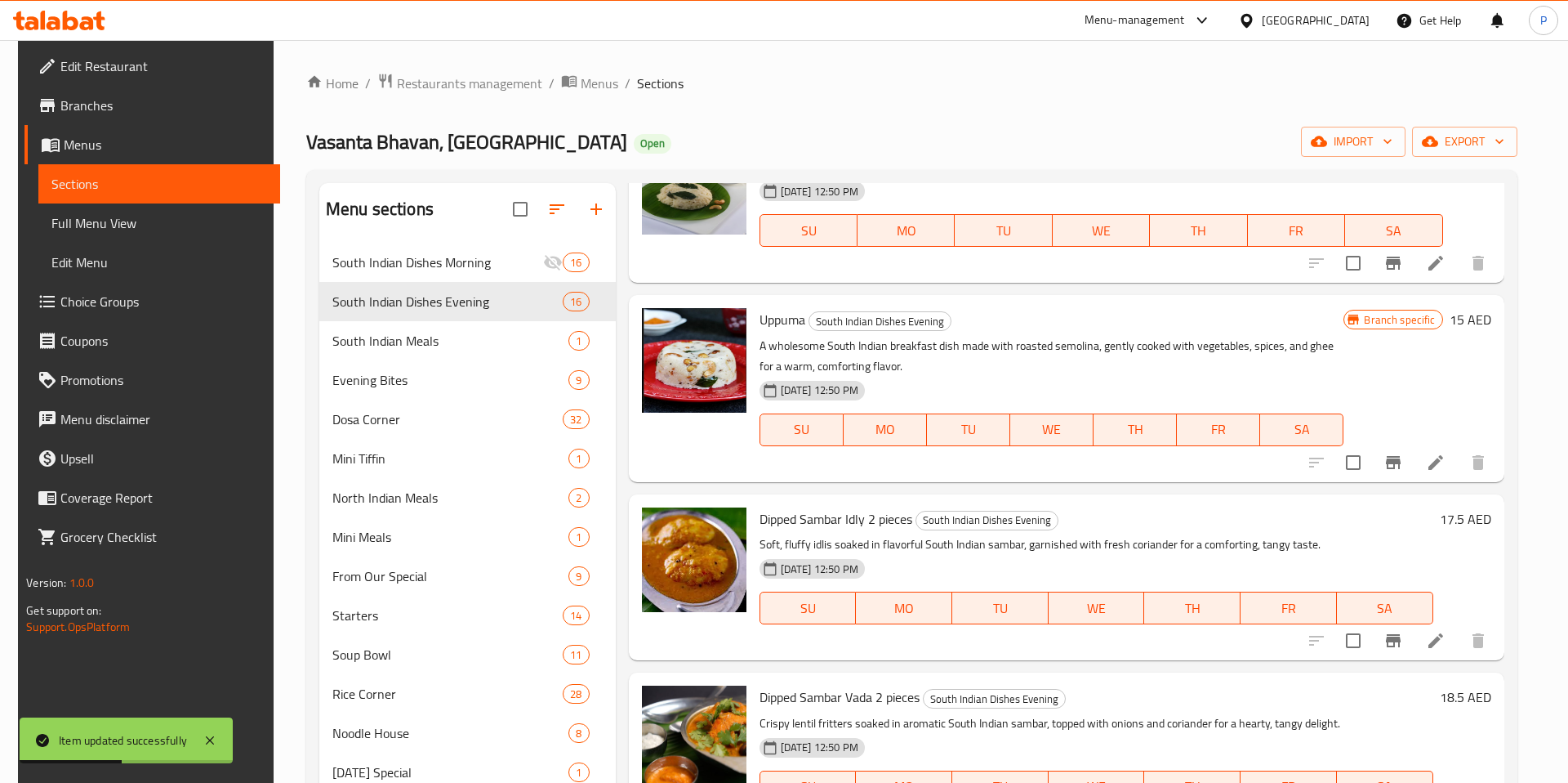
click at [1449, 474] on li at bounding box center [1436, 462] width 46 height 29
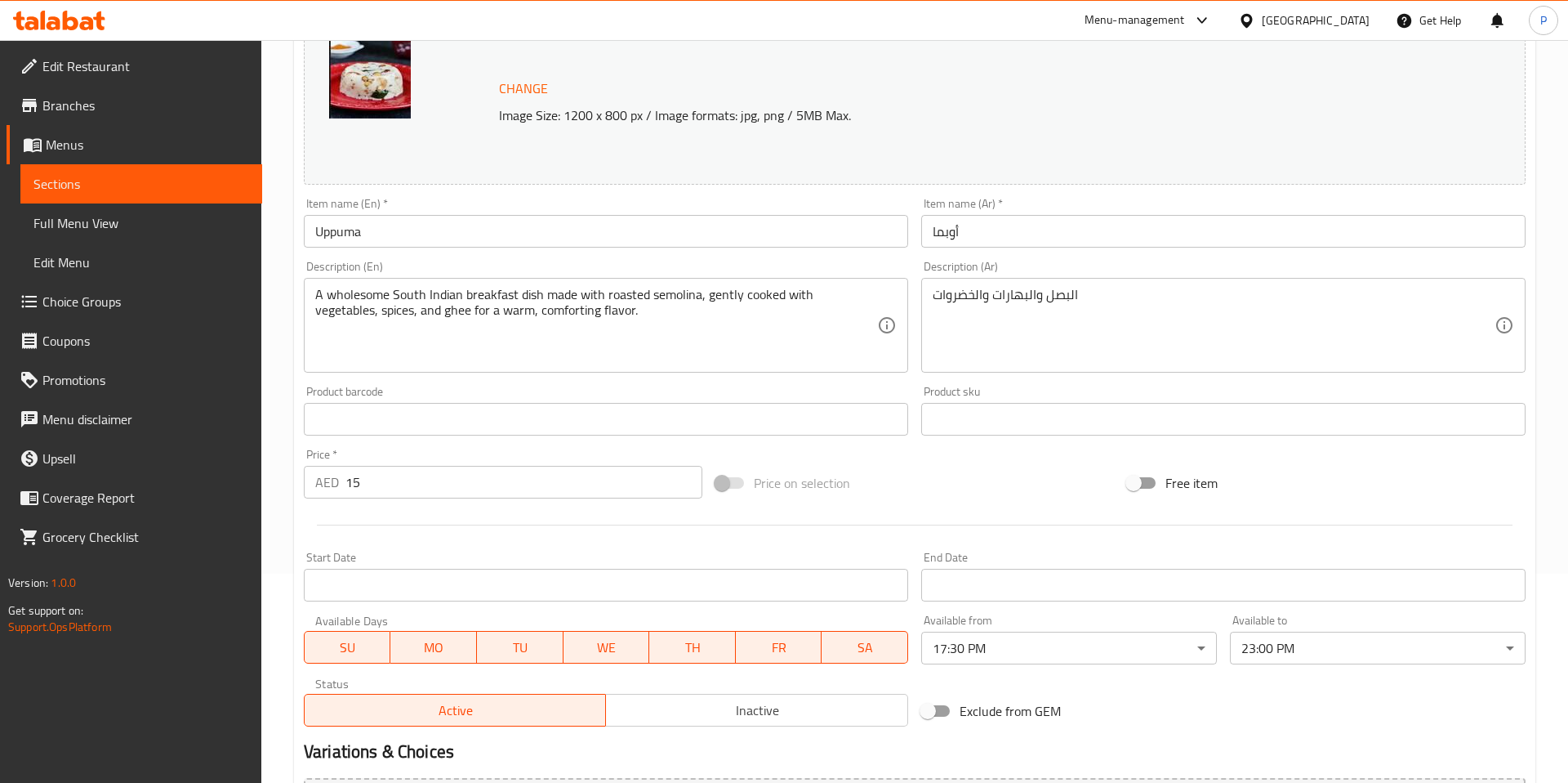
scroll to position [395, 0]
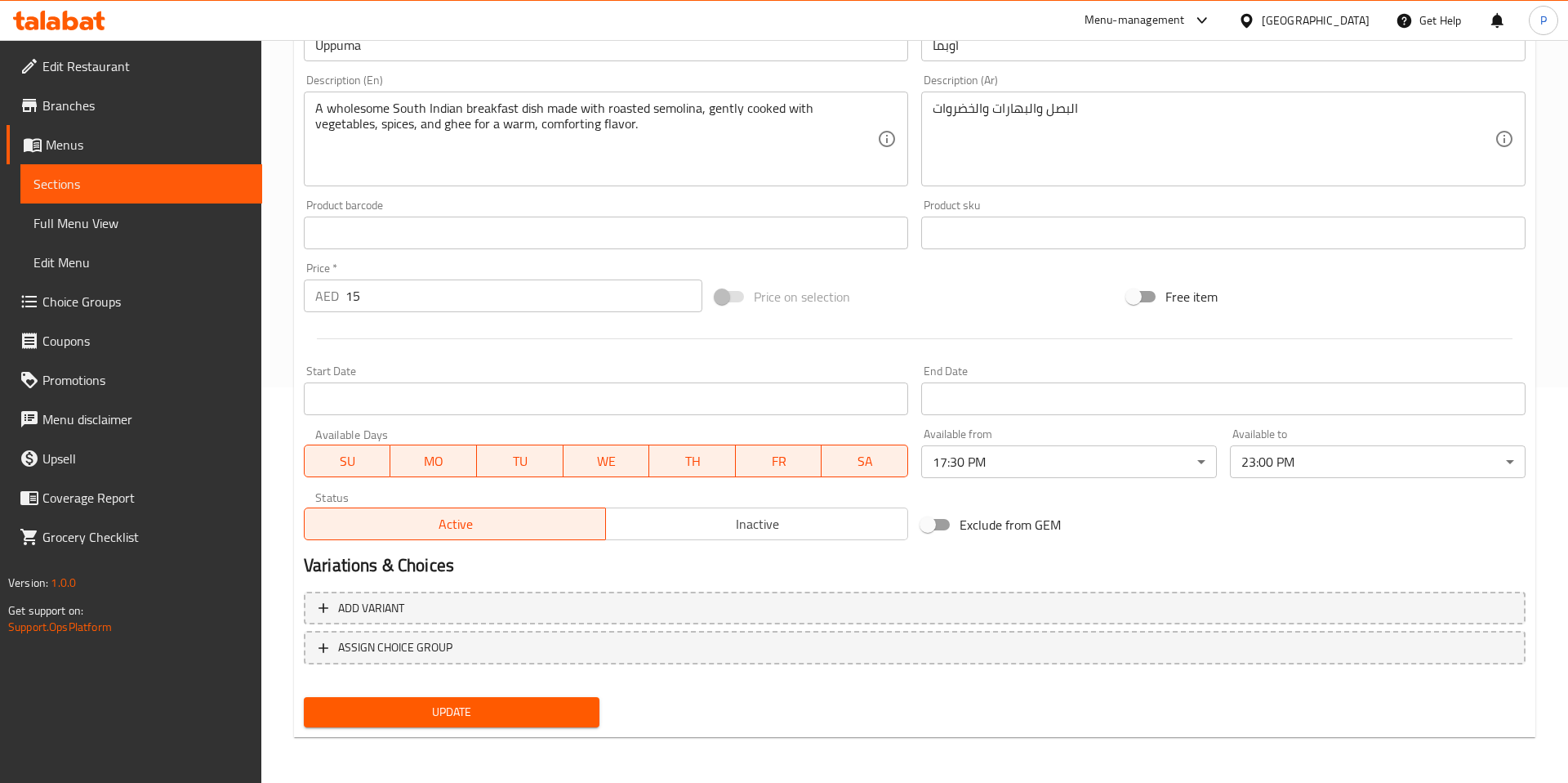
click at [1096, 388] on body "​ Menu-management United Arab Emirates Get Help P Edit Restaurant Branches Menu…" at bounding box center [784, 16] width 1568 height 743
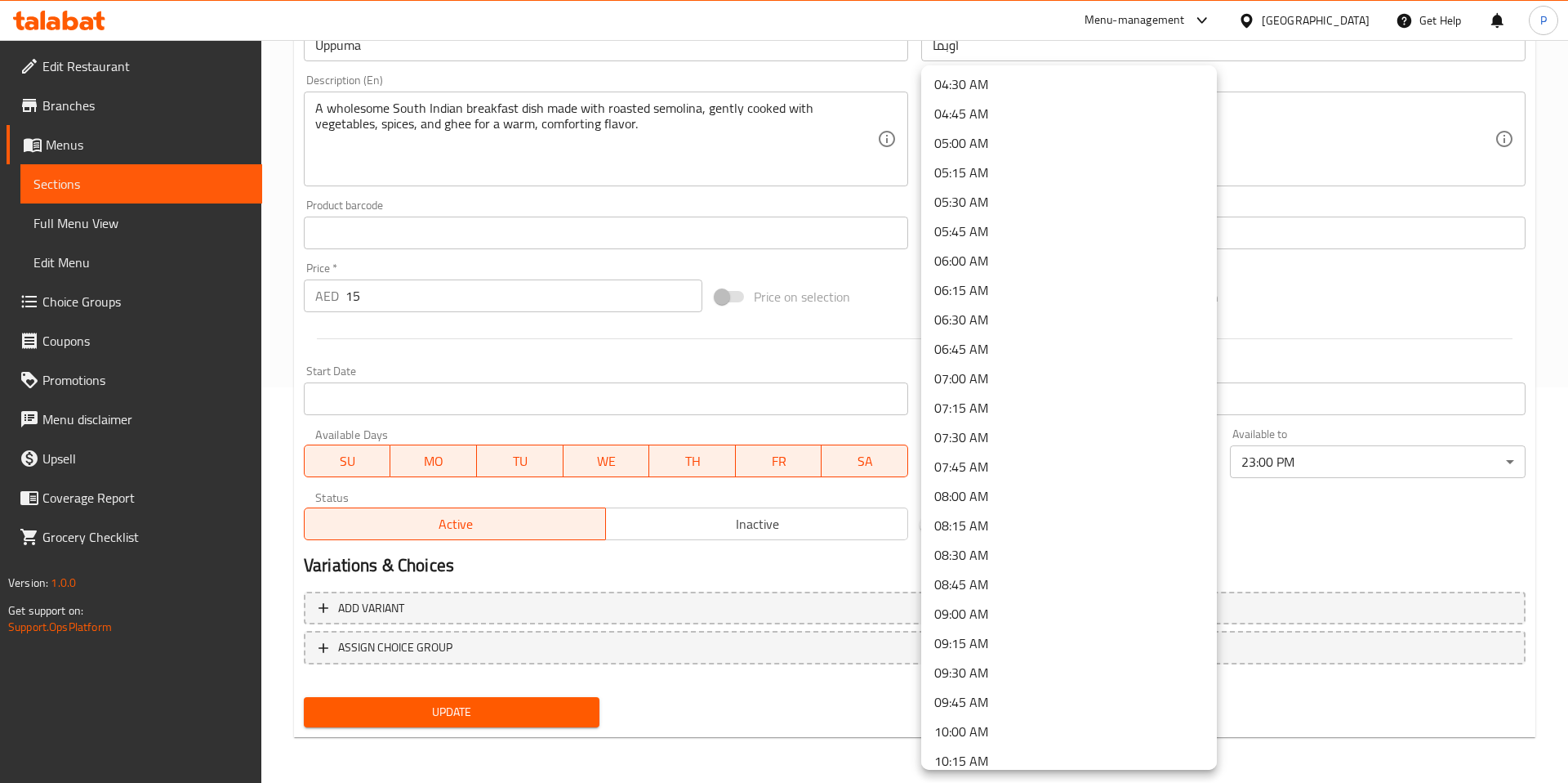
scroll to position [0, 0]
click at [995, 101] on li "00:15 AM" at bounding box center [1069, 115] width 296 height 29
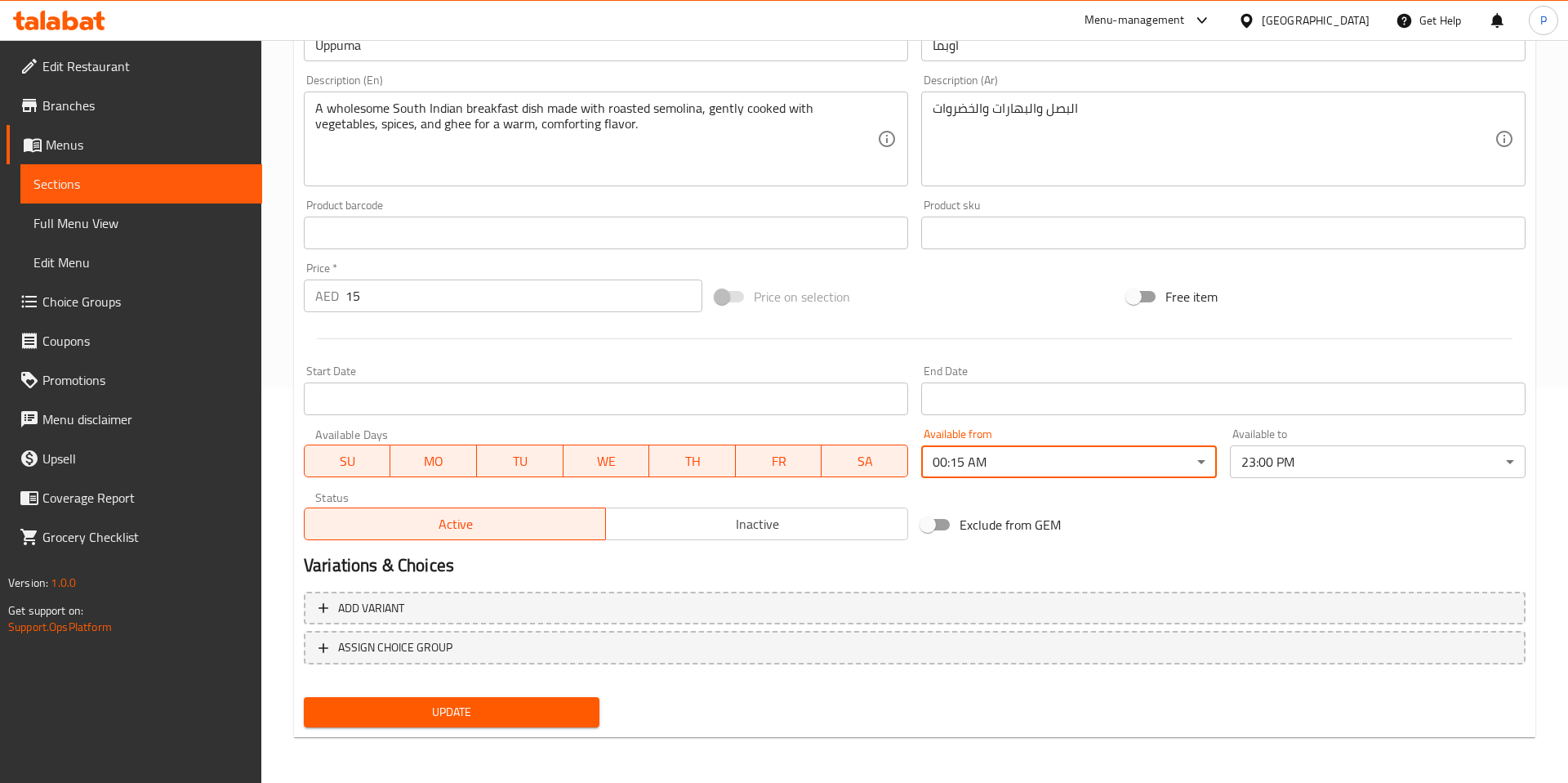
click at [1044, 478] on div "Available from 00:15 AM ​" at bounding box center [1069, 452] width 308 height 63
click at [1068, 388] on body "​ Menu-management United Arab Emirates Get Help P Edit Restaurant Branches Menu…" at bounding box center [784, 16] width 1568 height 743
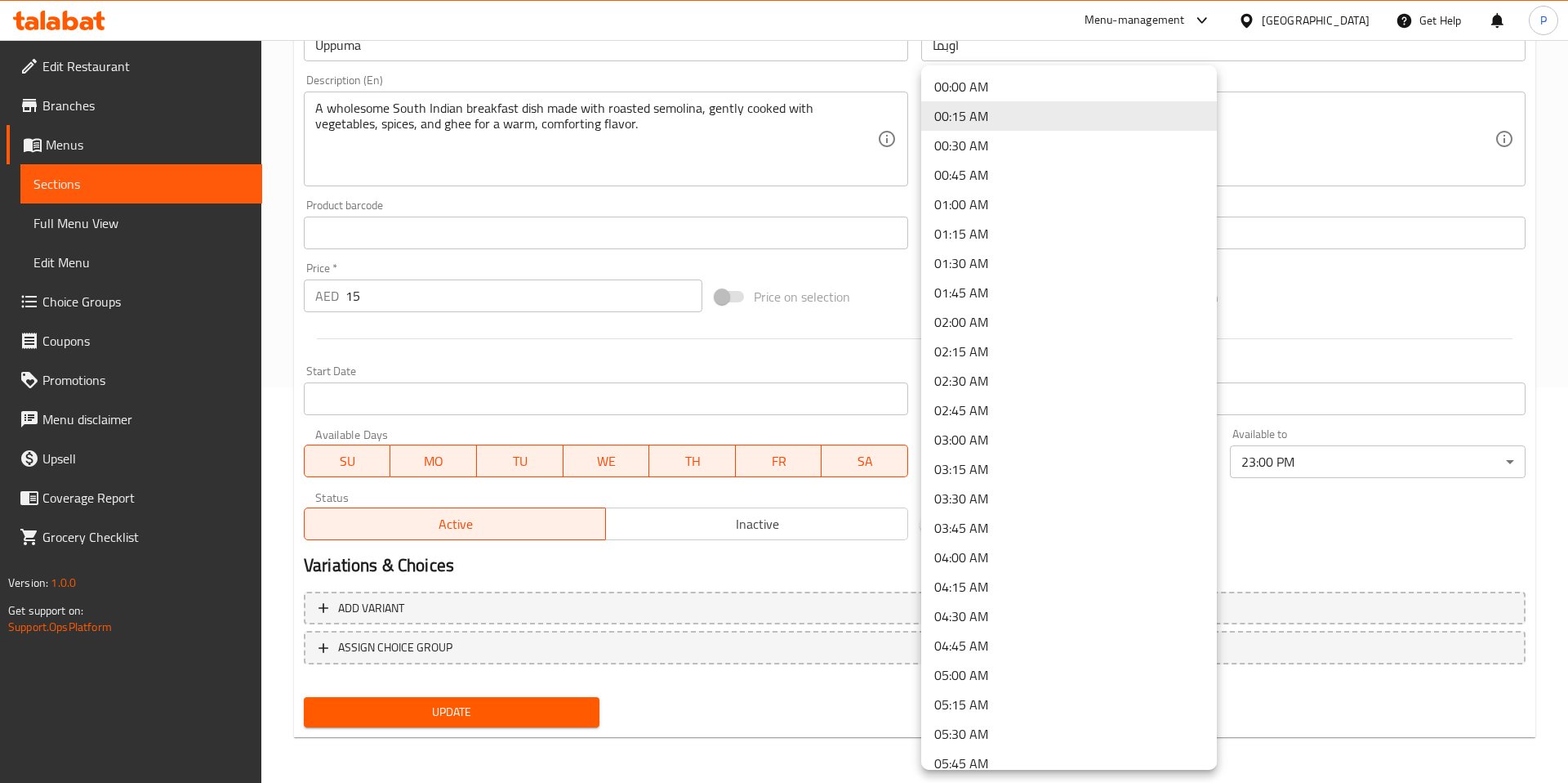
click at [1071, 91] on li "00:00 AM" at bounding box center [1069, 86] width 296 height 29
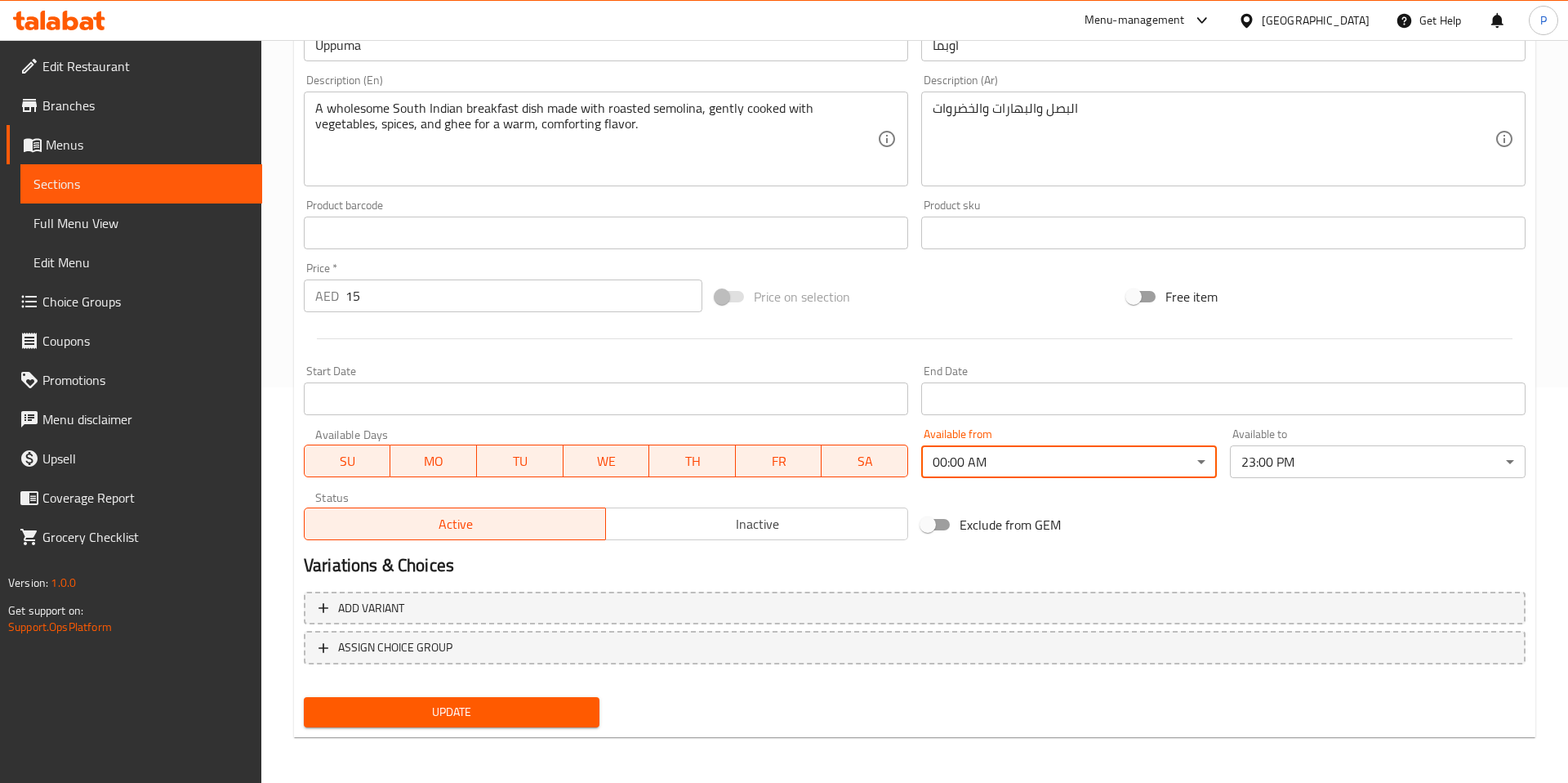
click at [1299, 388] on body "​ Menu-management United Arab Emirates Get Help P Edit Restaurant Branches Menu…" at bounding box center [784, 16] width 1568 height 743
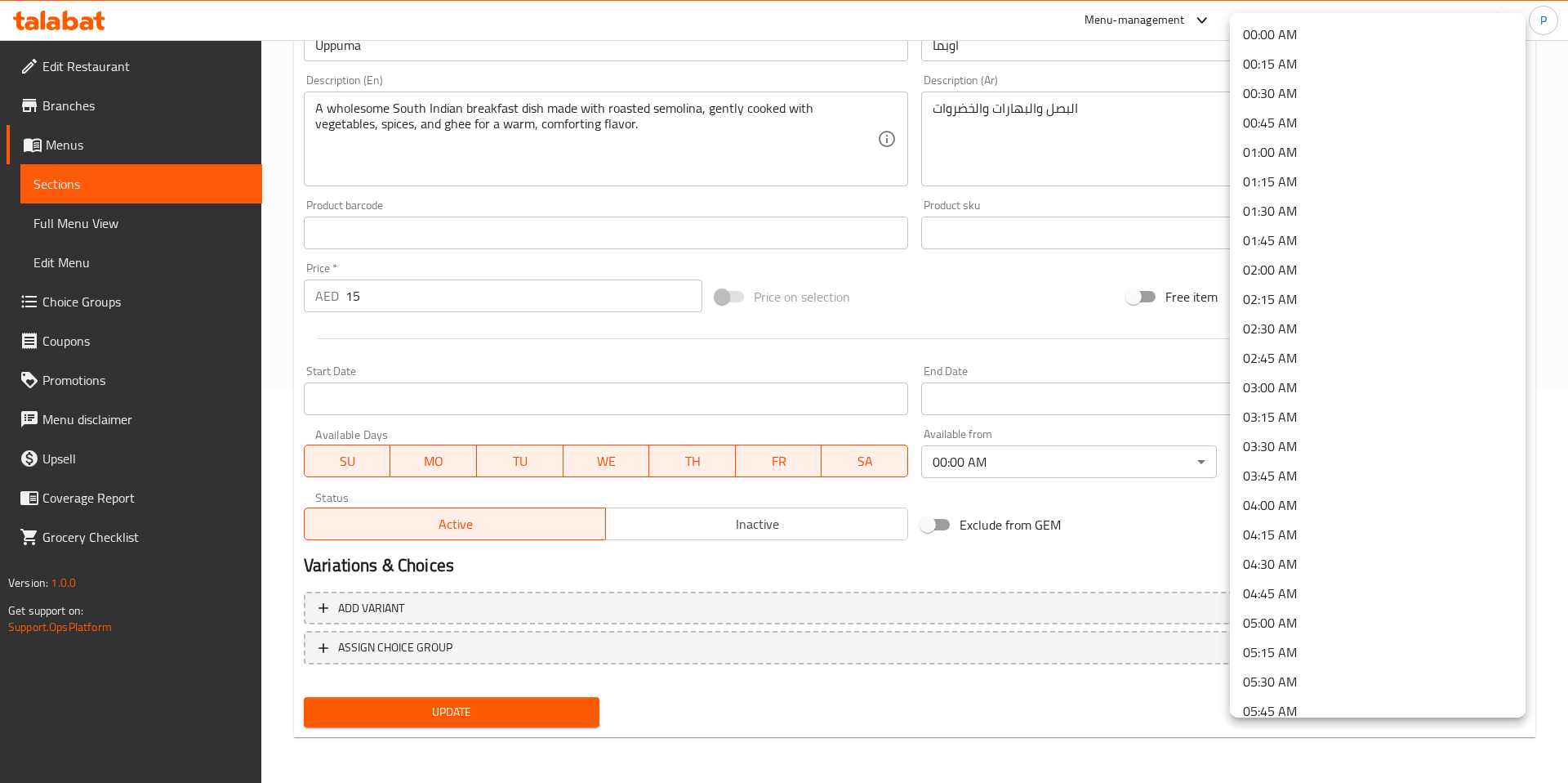
click at [1280, 36] on li "00:00 AM" at bounding box center [1378, 34] width 296 height 29
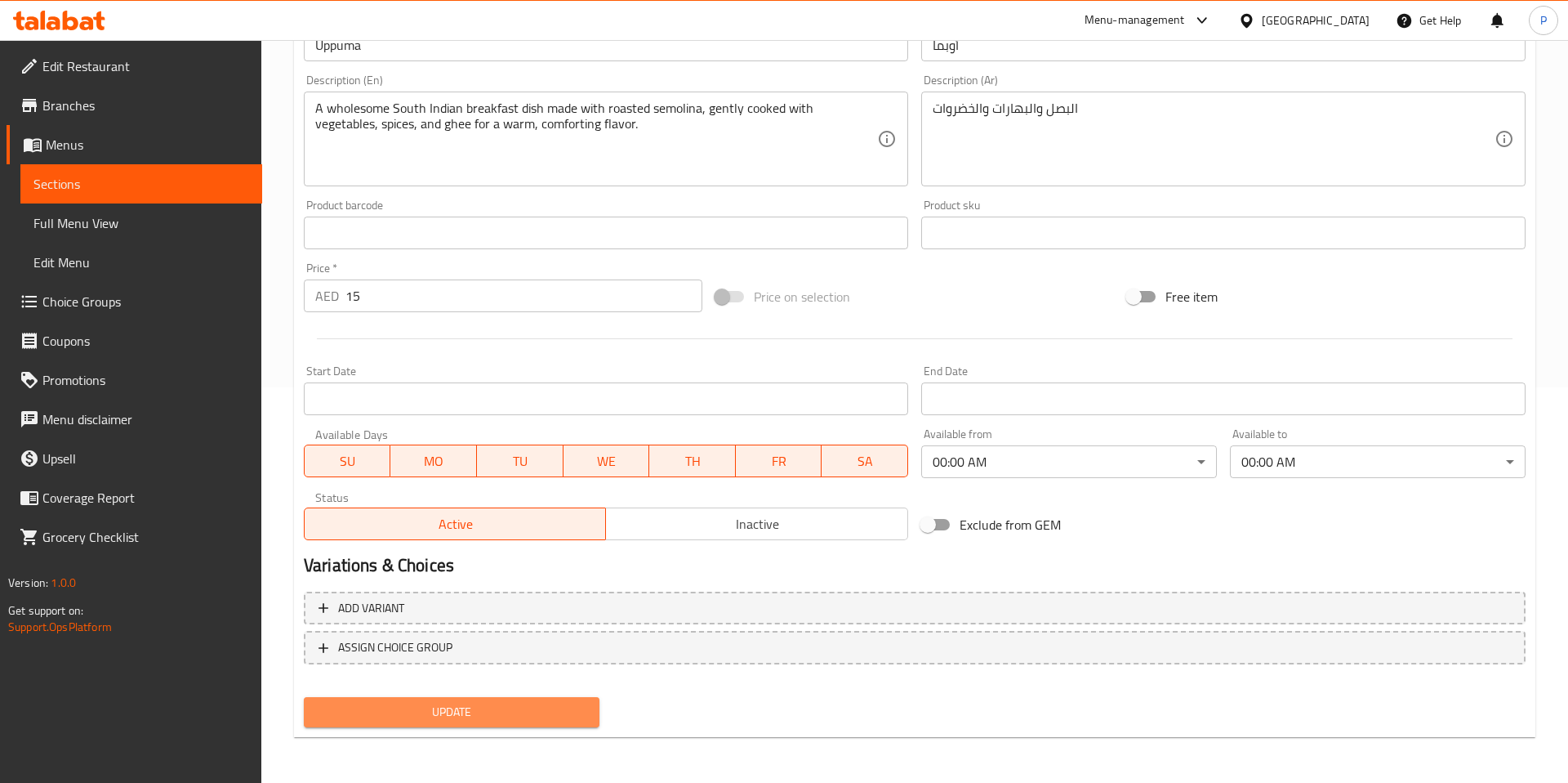
click at [487, 710] on span "Update" at bounding box center [452, 711] width 269 height 20
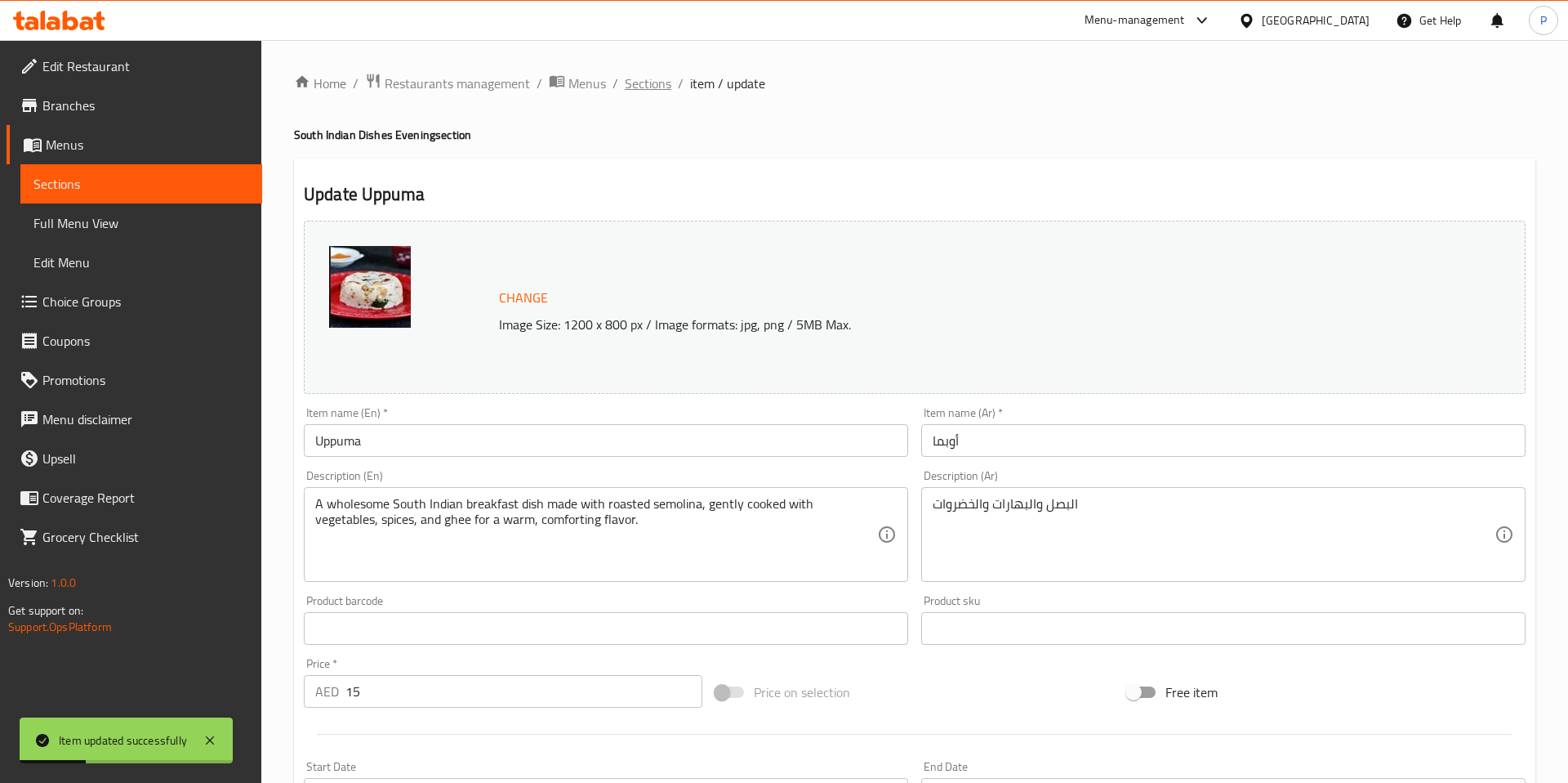
click at [650, 92] on span "Sections" at bounding box center [648, 83] width 47 height 20
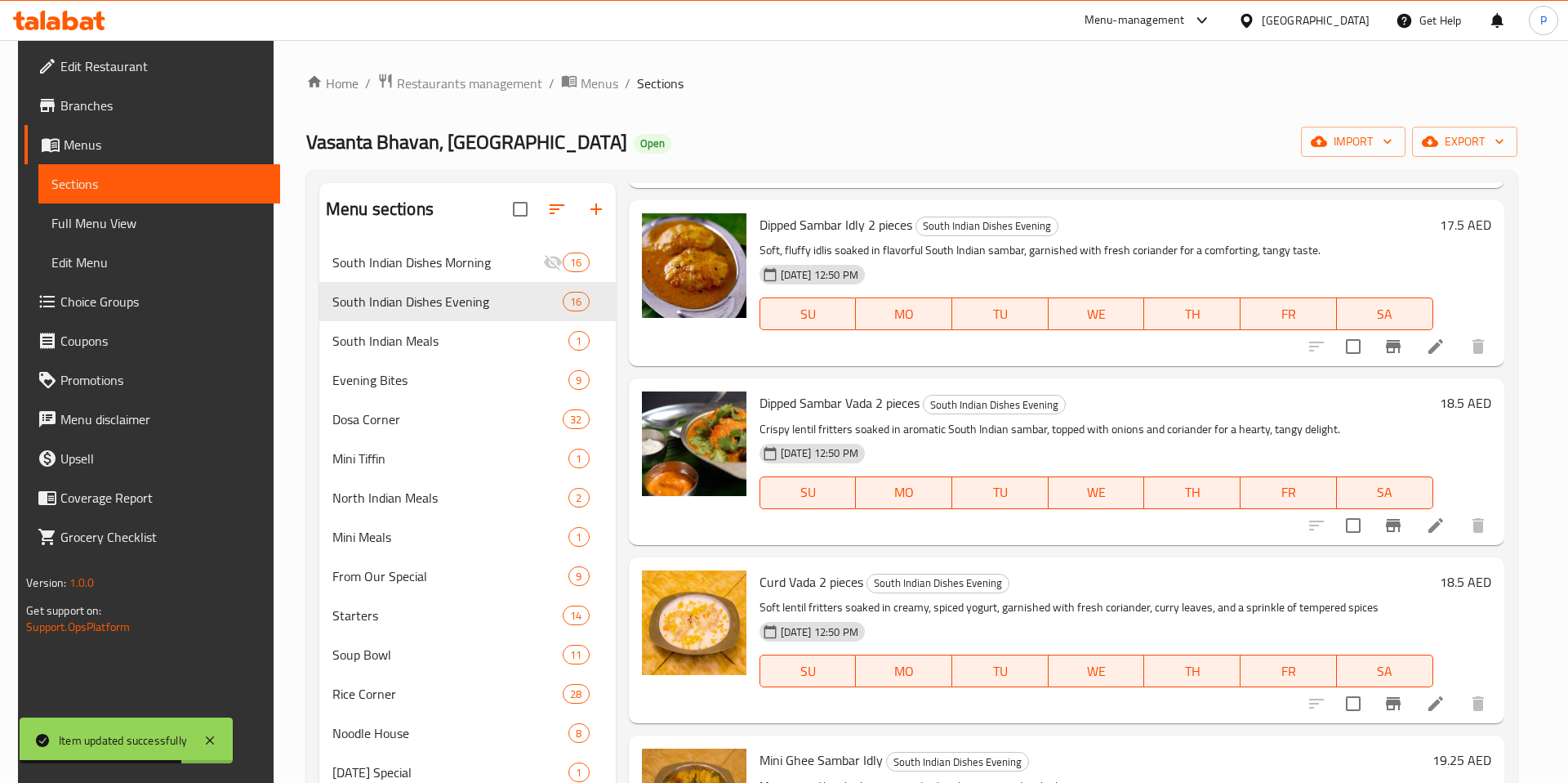
scroll to position [1141, 0]
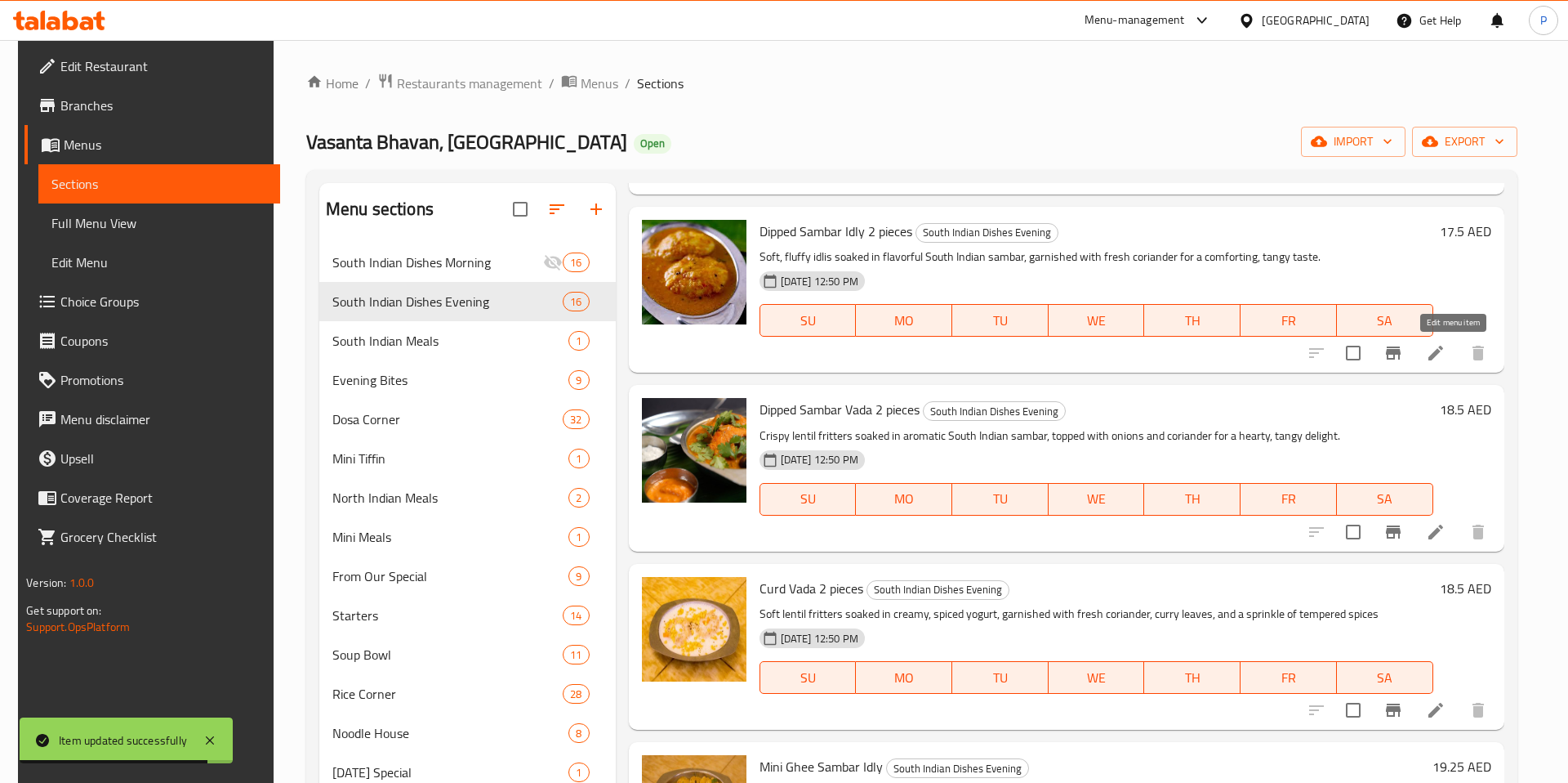
click at [1443, 350] on icon at bounding box center [1436, 353] width 15 height 15
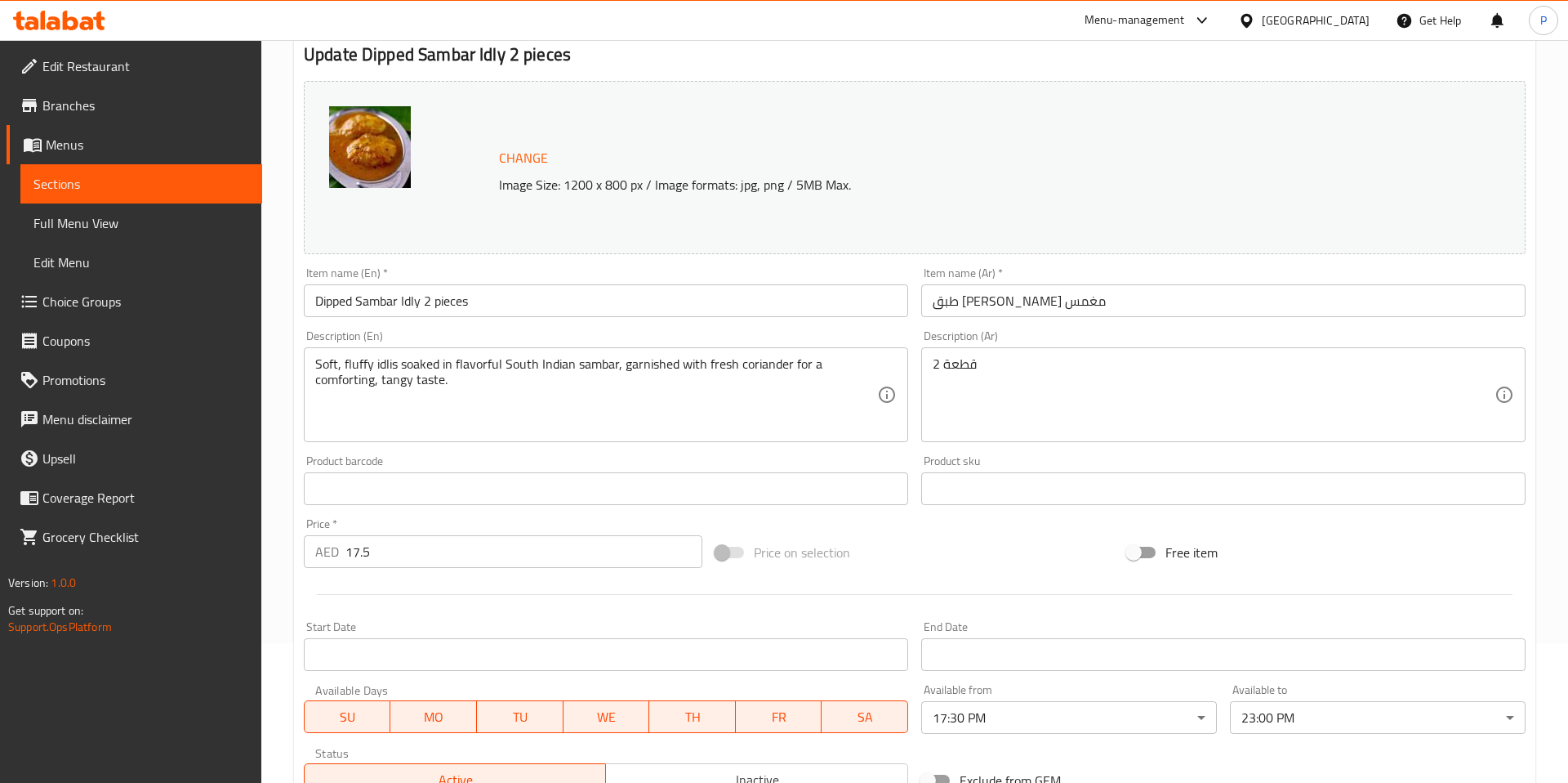
scroll to position [384, 0]
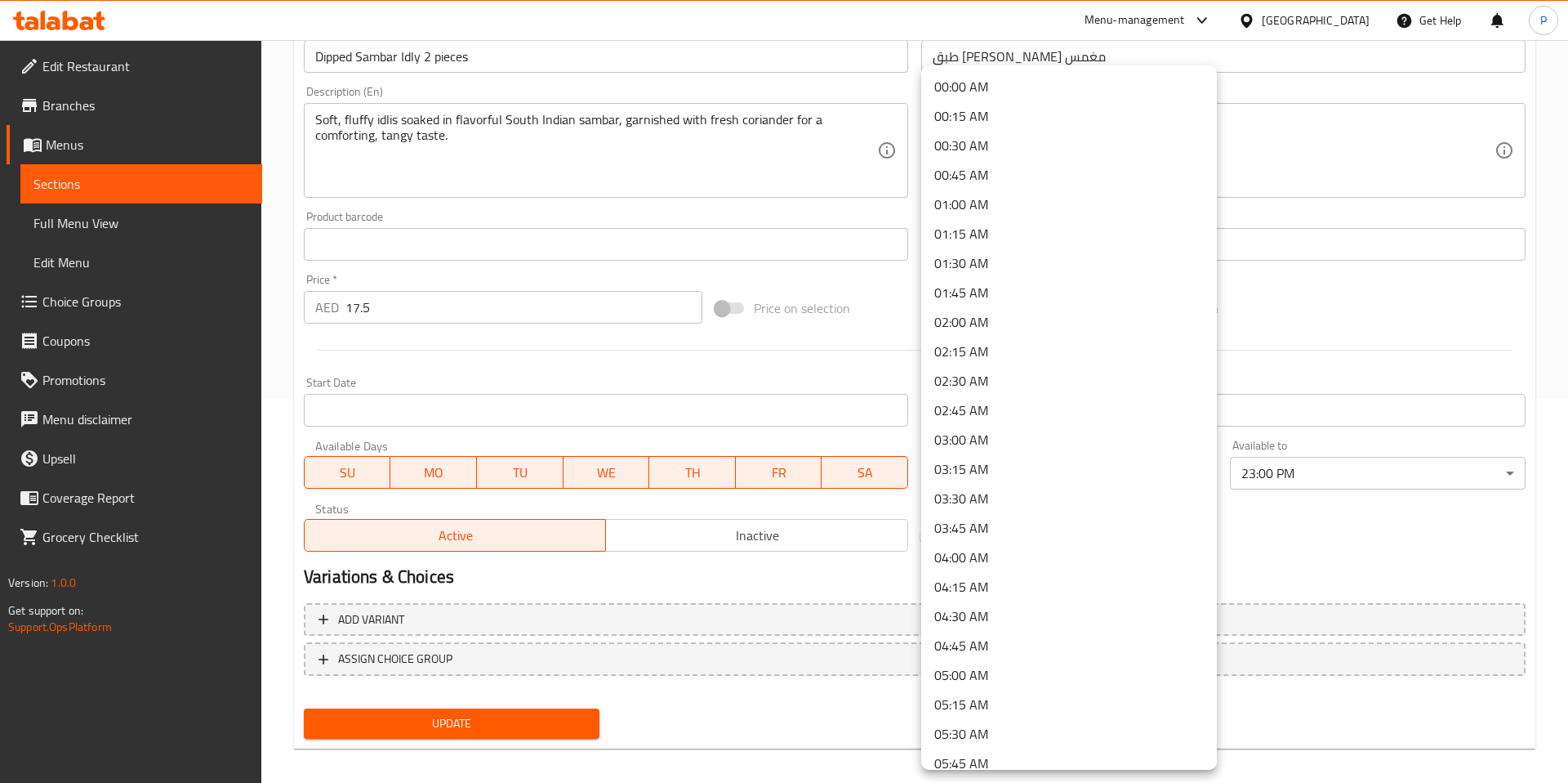
click at [1103, 399] on body "​ Menu-management United Arab Emirates Get Help P Edit Restaurant Branches Menu…" at bounding box center [784, 27] width 1568 height 743
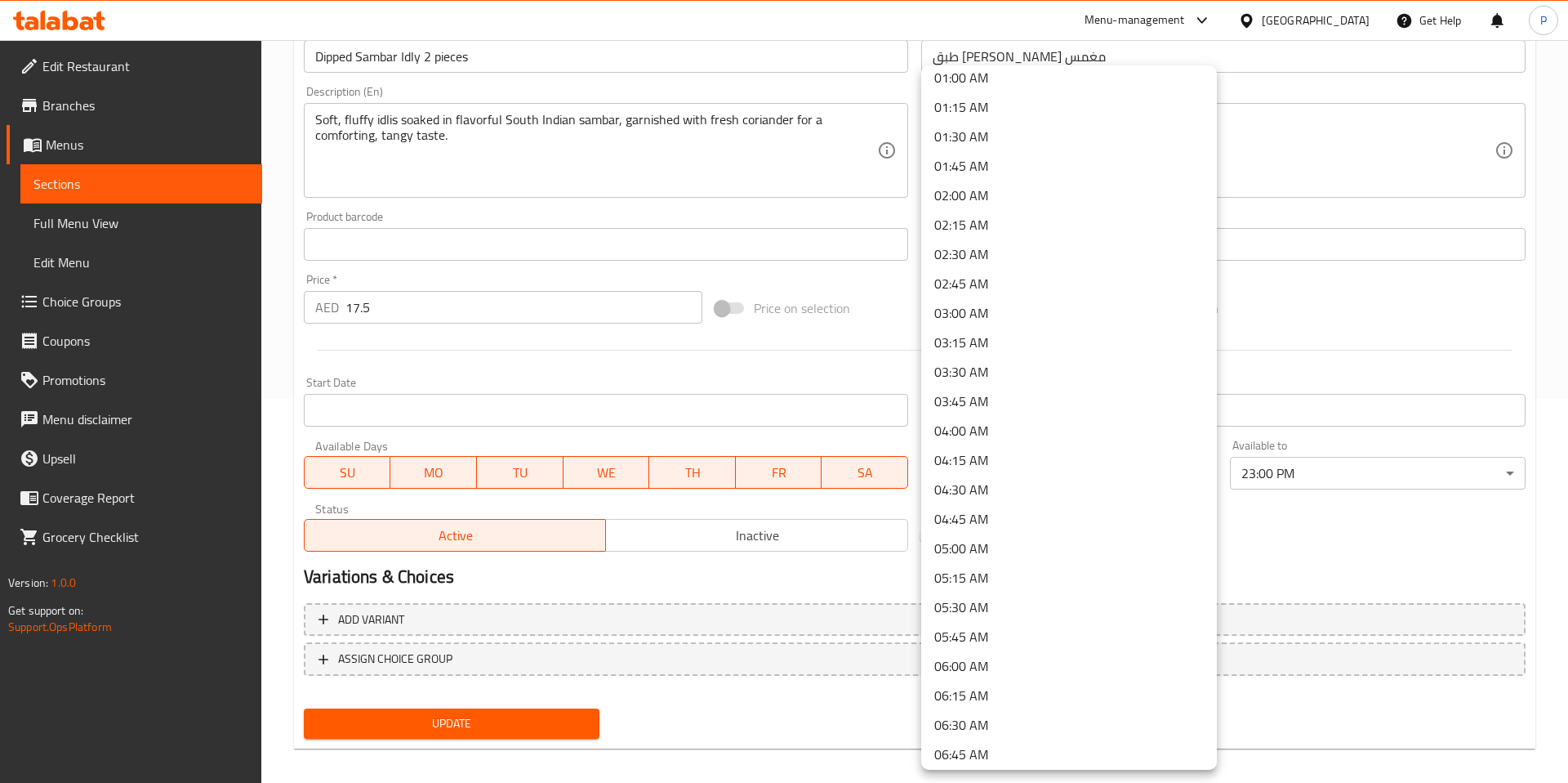
scroll to position [0, 0]
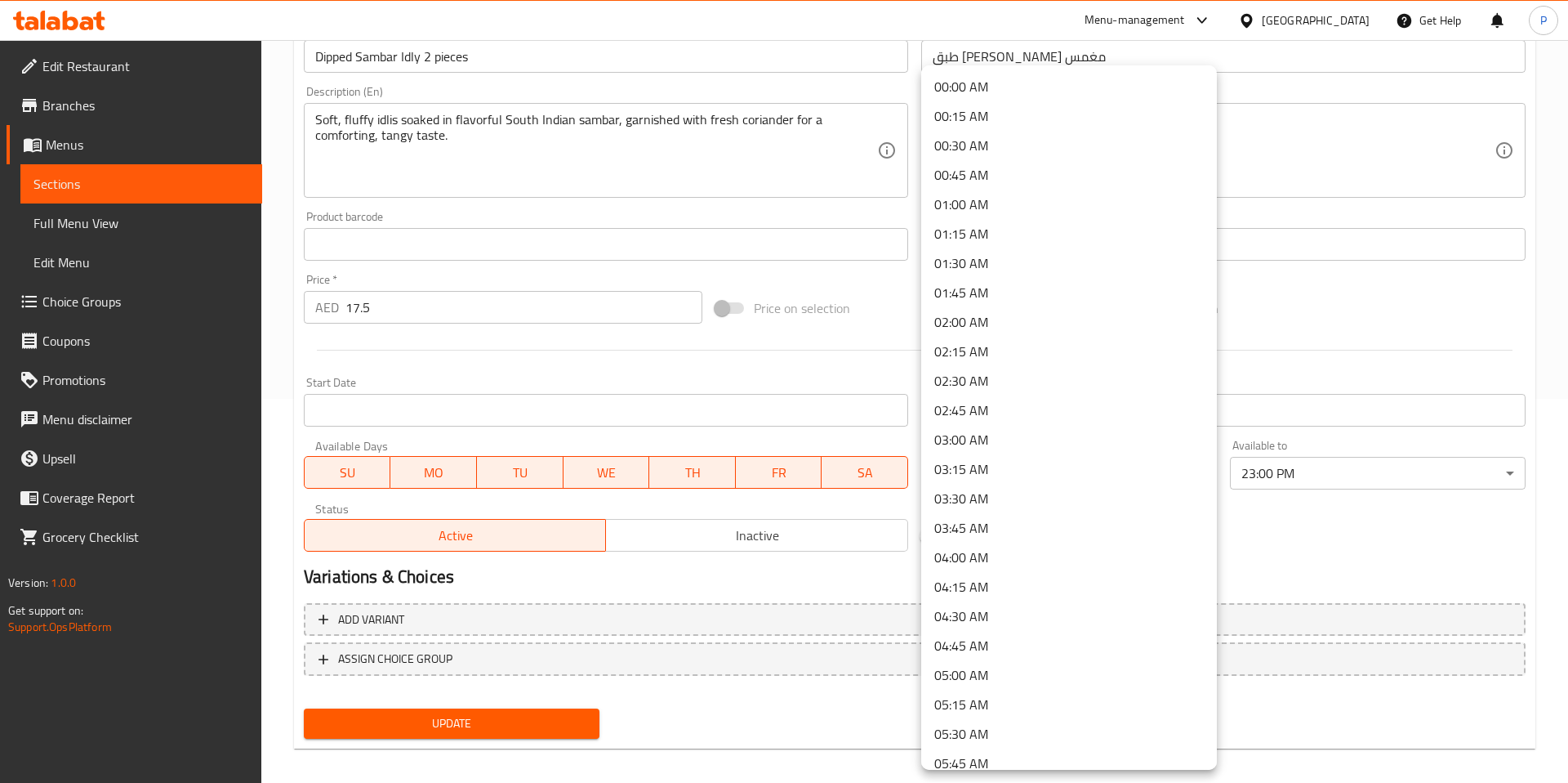
click at [1041, 83] on li "00:00 AM" at bounding box center [1069, 86] width 296 height 29
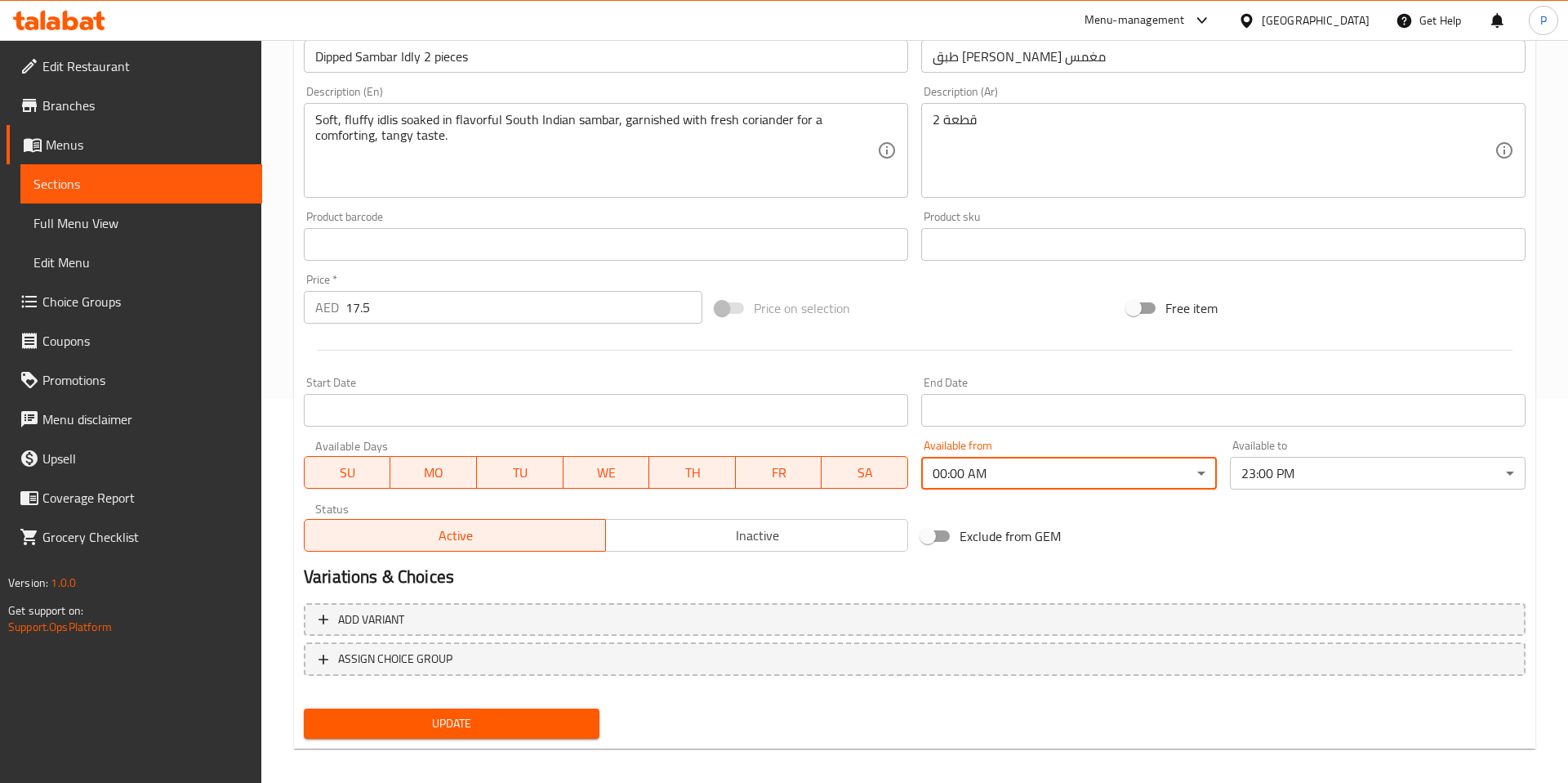
click at [1377, 399] on body "​ Menu-management United Arab Emirates Get Help P Edit Restaurant Branches Menu…" at bounding box center [784, 27] width 1568 height 743
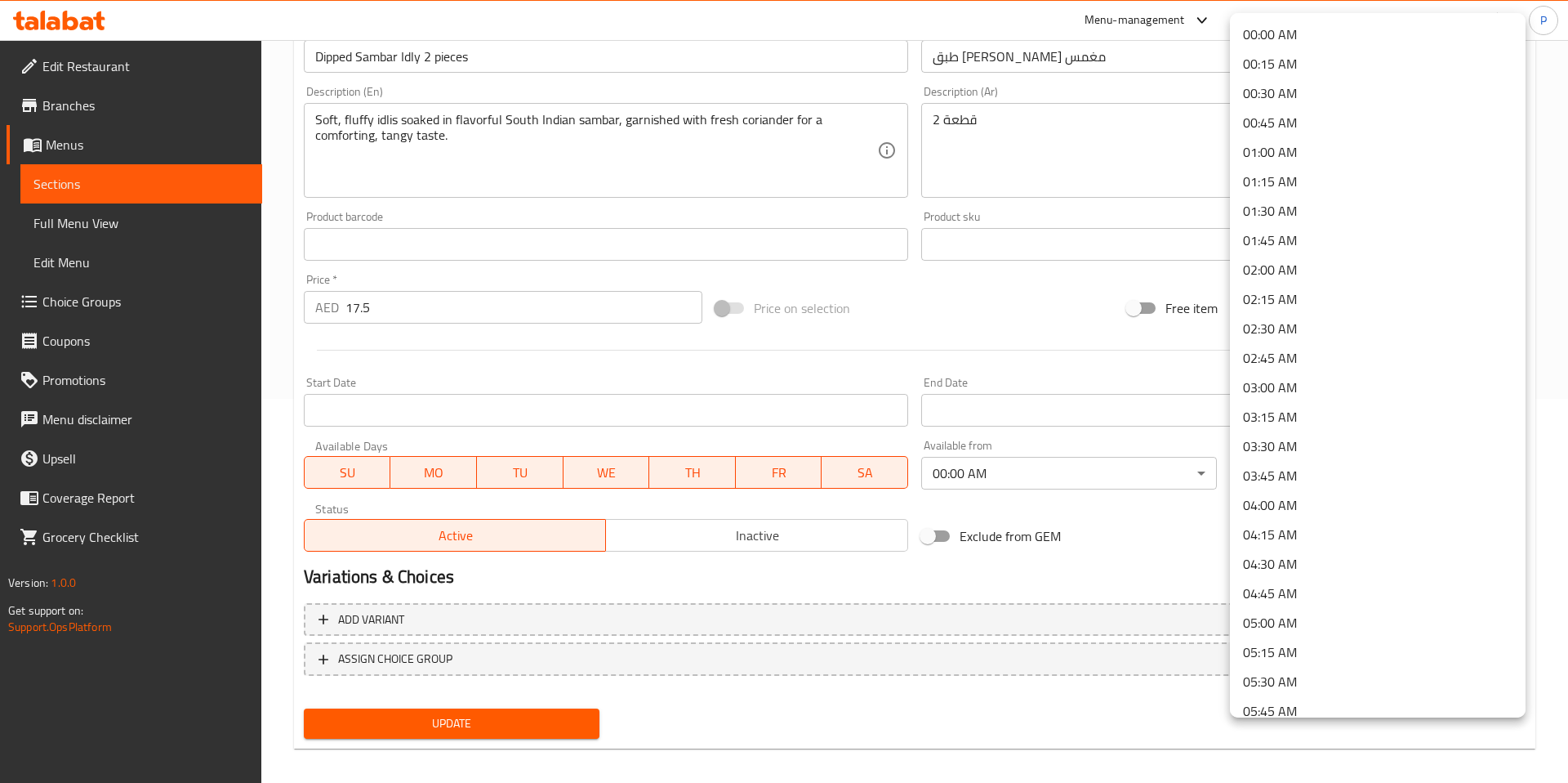
click at [1302, 31] on li "00:00 AM" at bounding box center [1378, 34] width 296 height 29
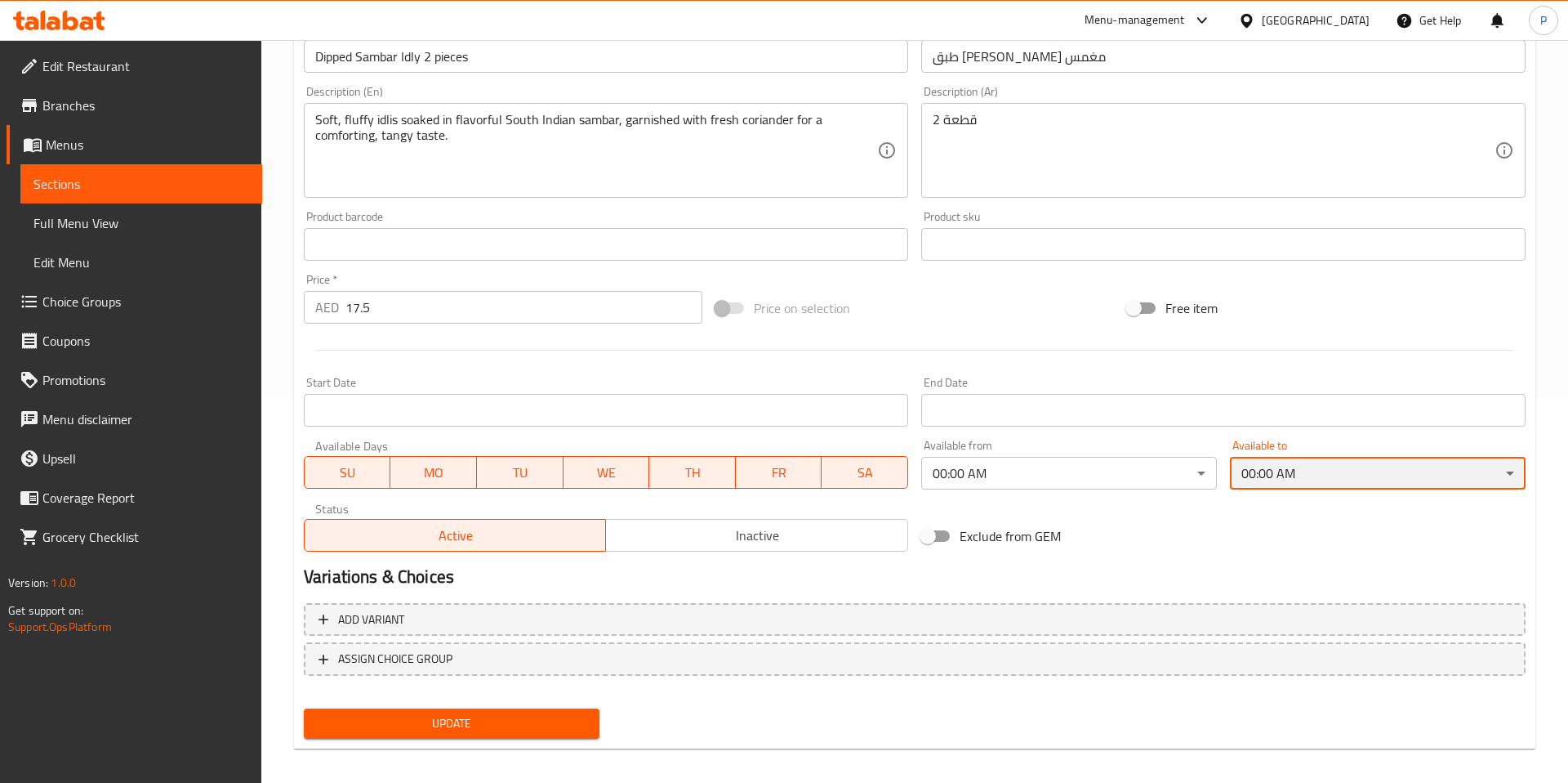
scroll to position [395, 0]
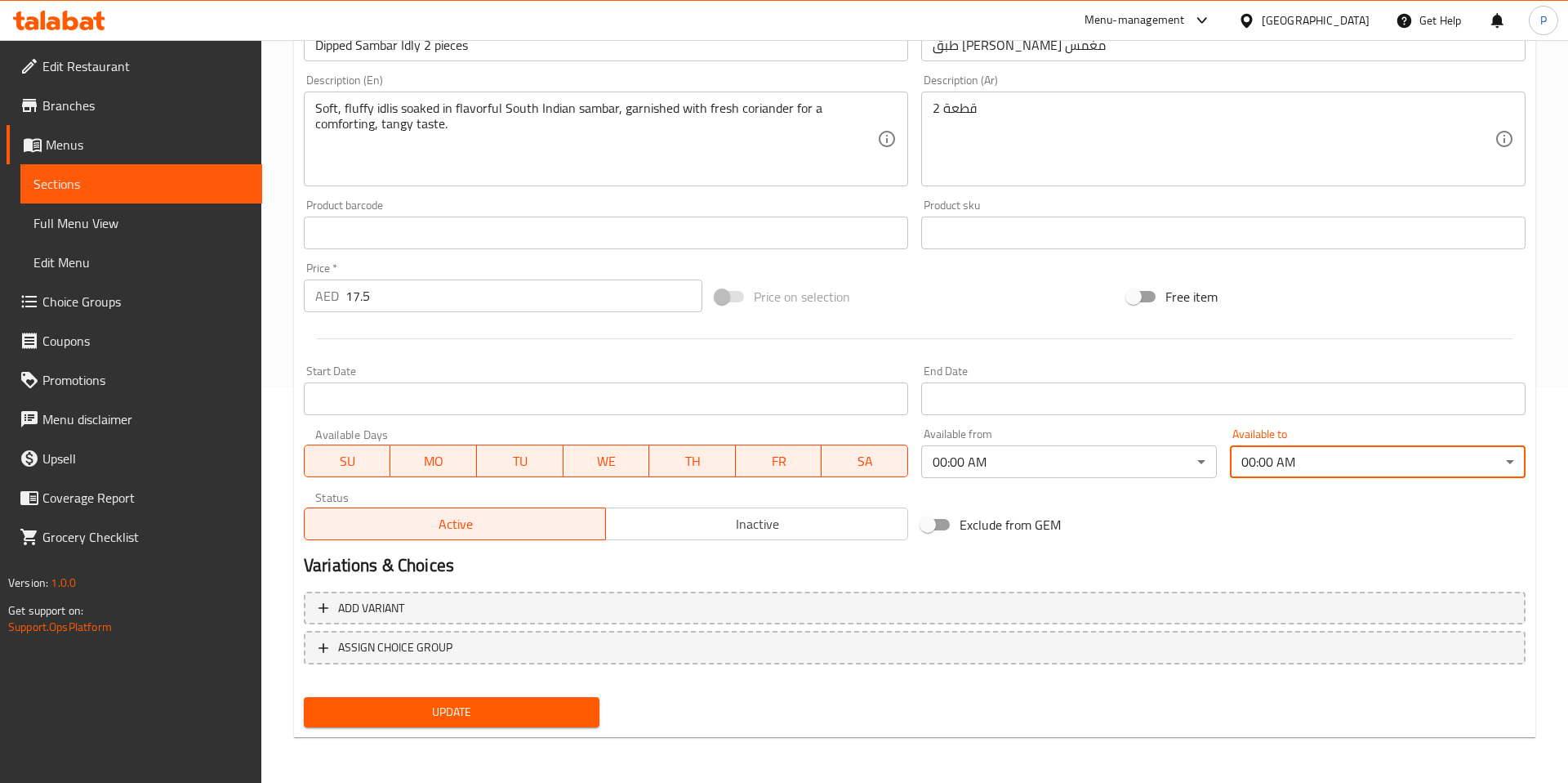
click at [531, 710] on span "Update" at bounding box center [452, 711] width 269 height 20
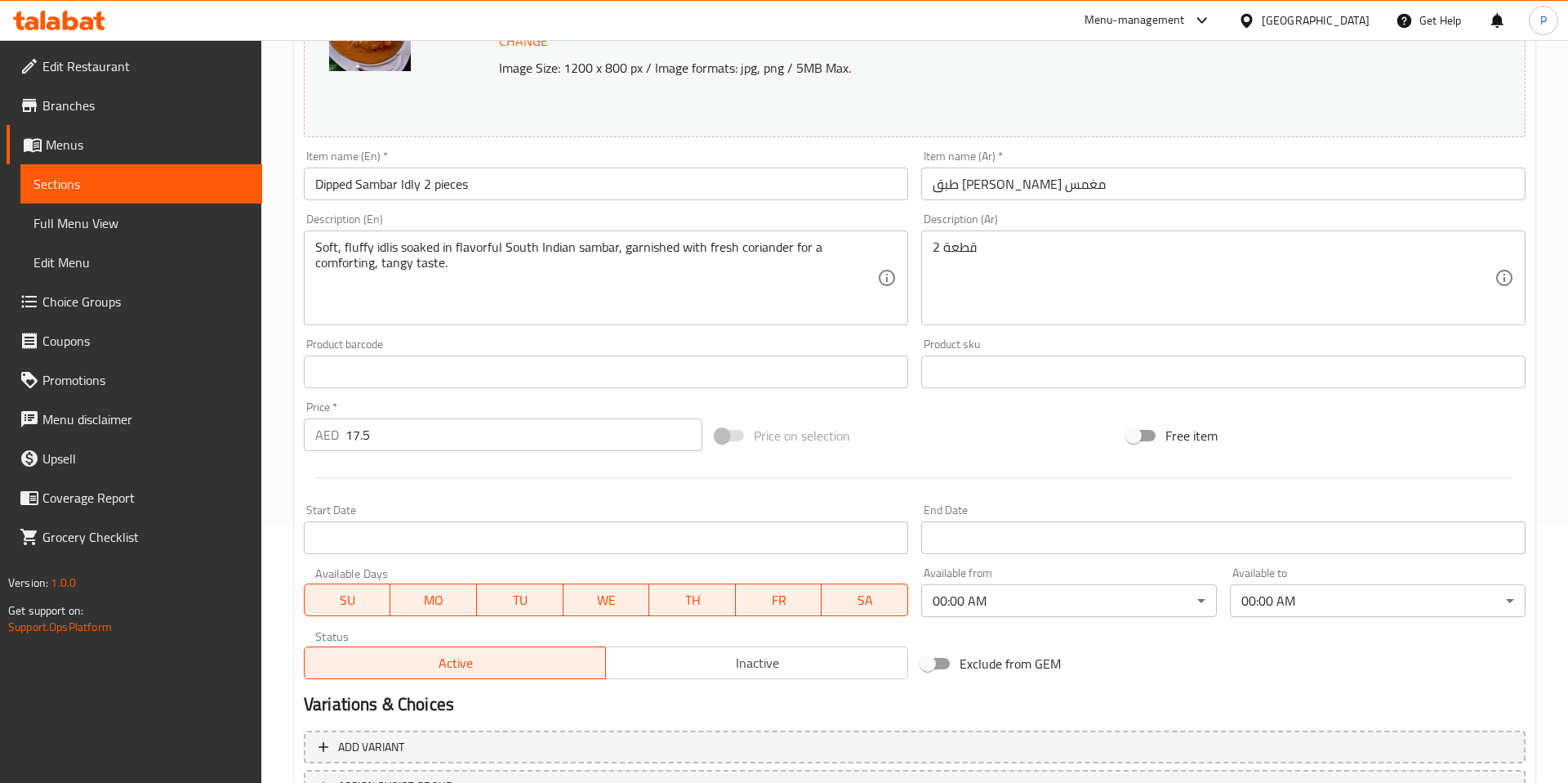
scroll to position [0, 0]
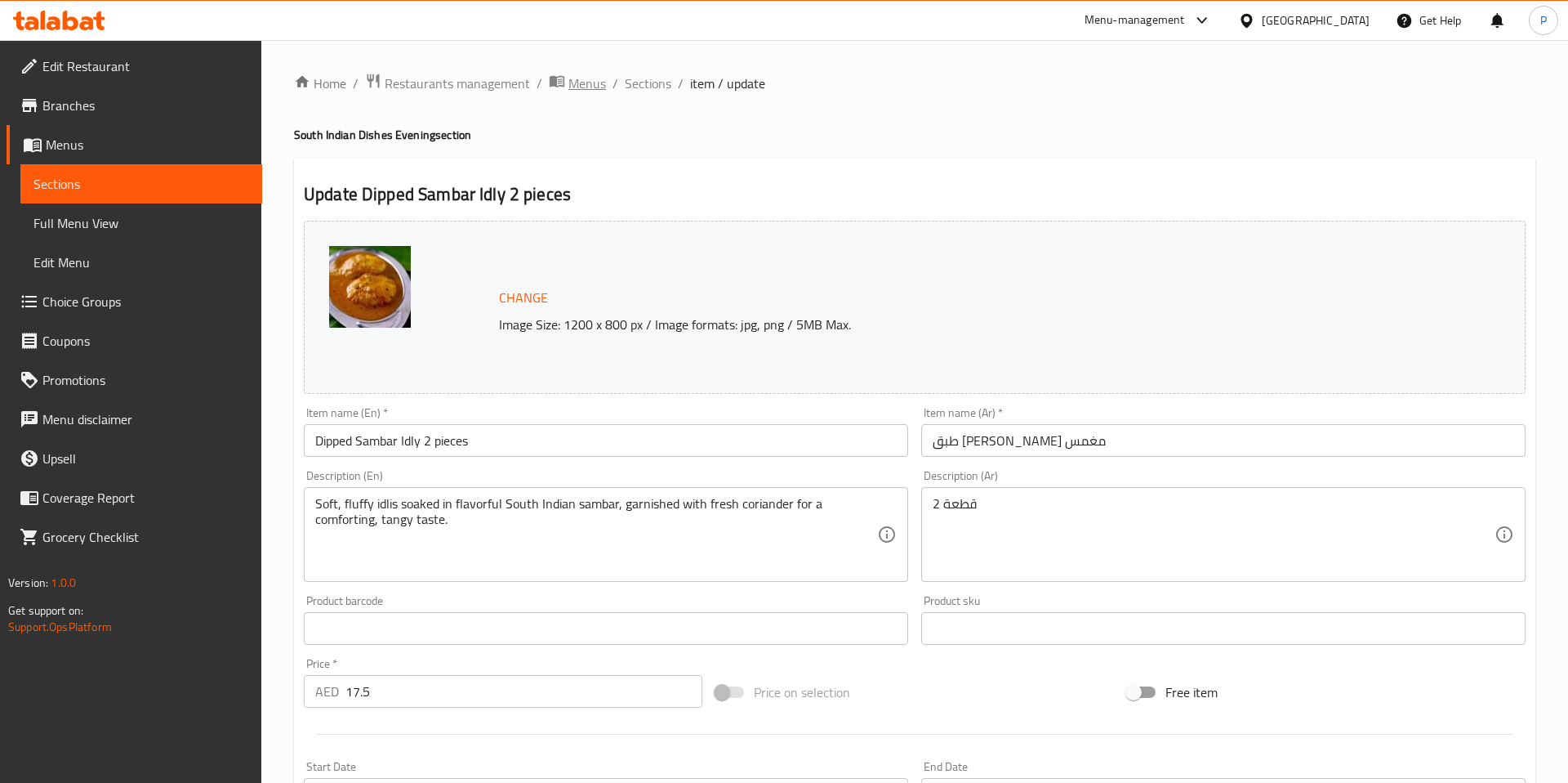
click at [597, 87] on span "Menus" at bounding box center [587, 83] width 37 height 20
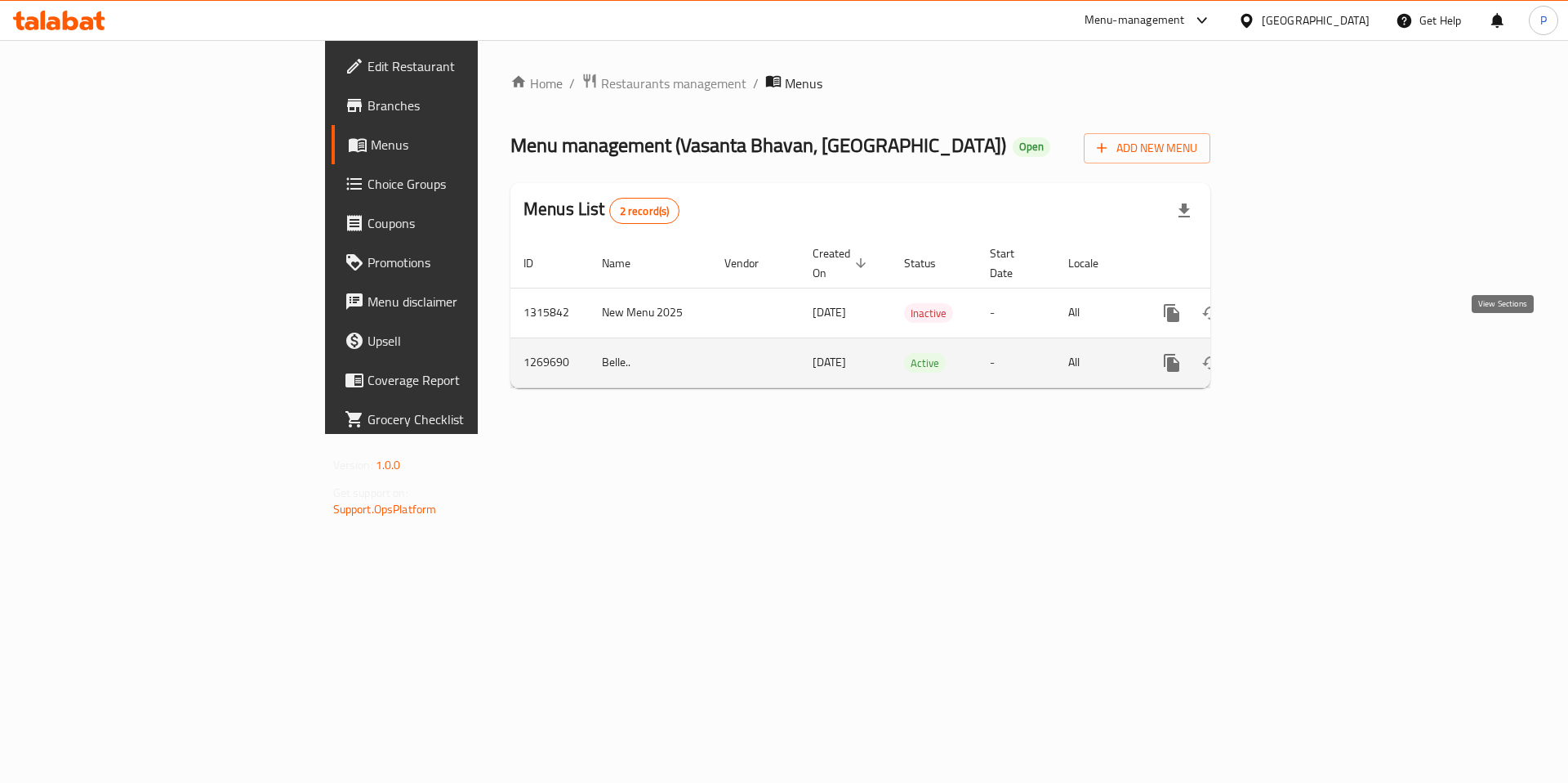
click at [1299, 353] on icon "enhanced table" at bounding box center [1290, 363] width 20 height 20
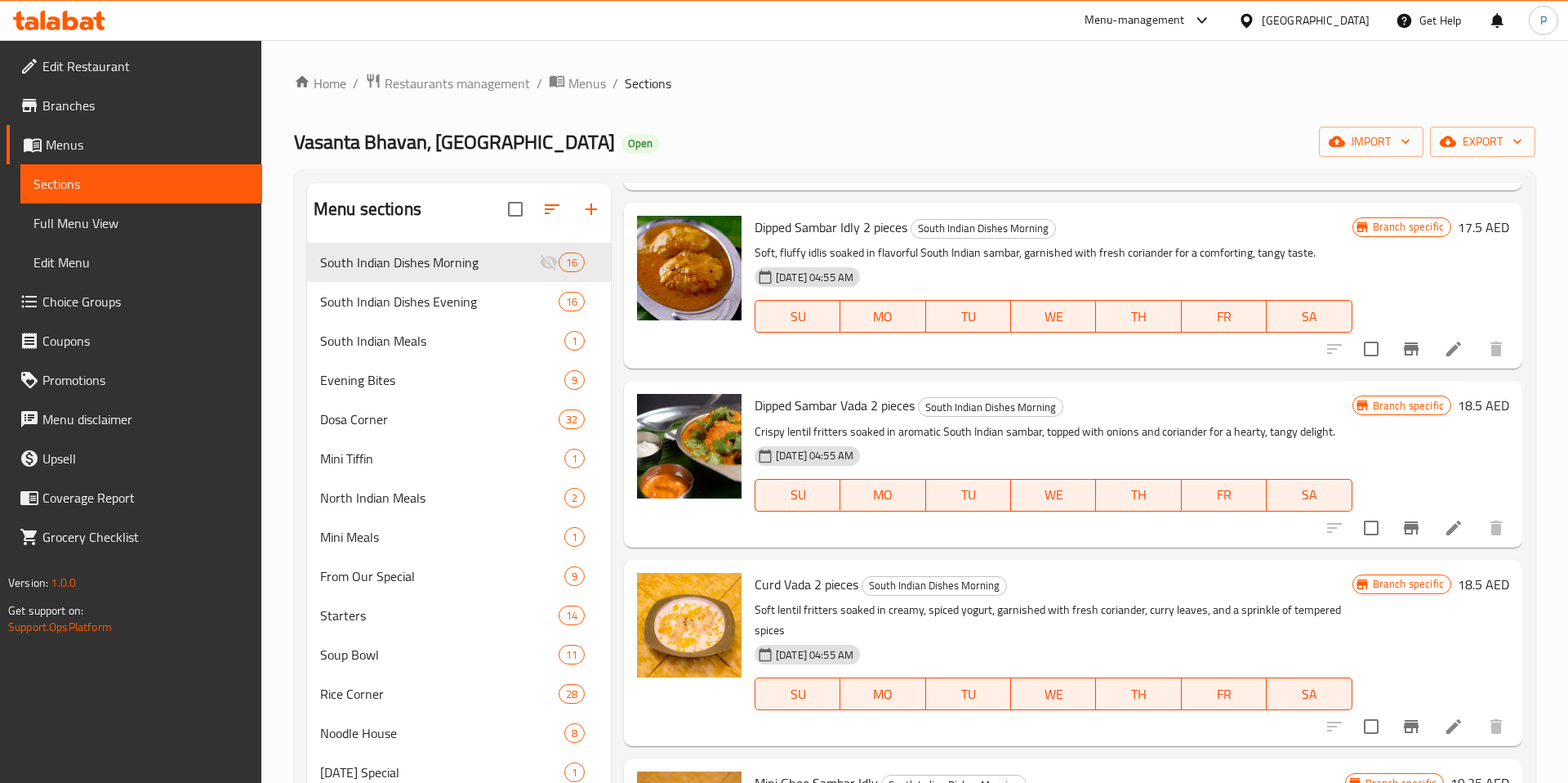
scroll to position [1152, 0]
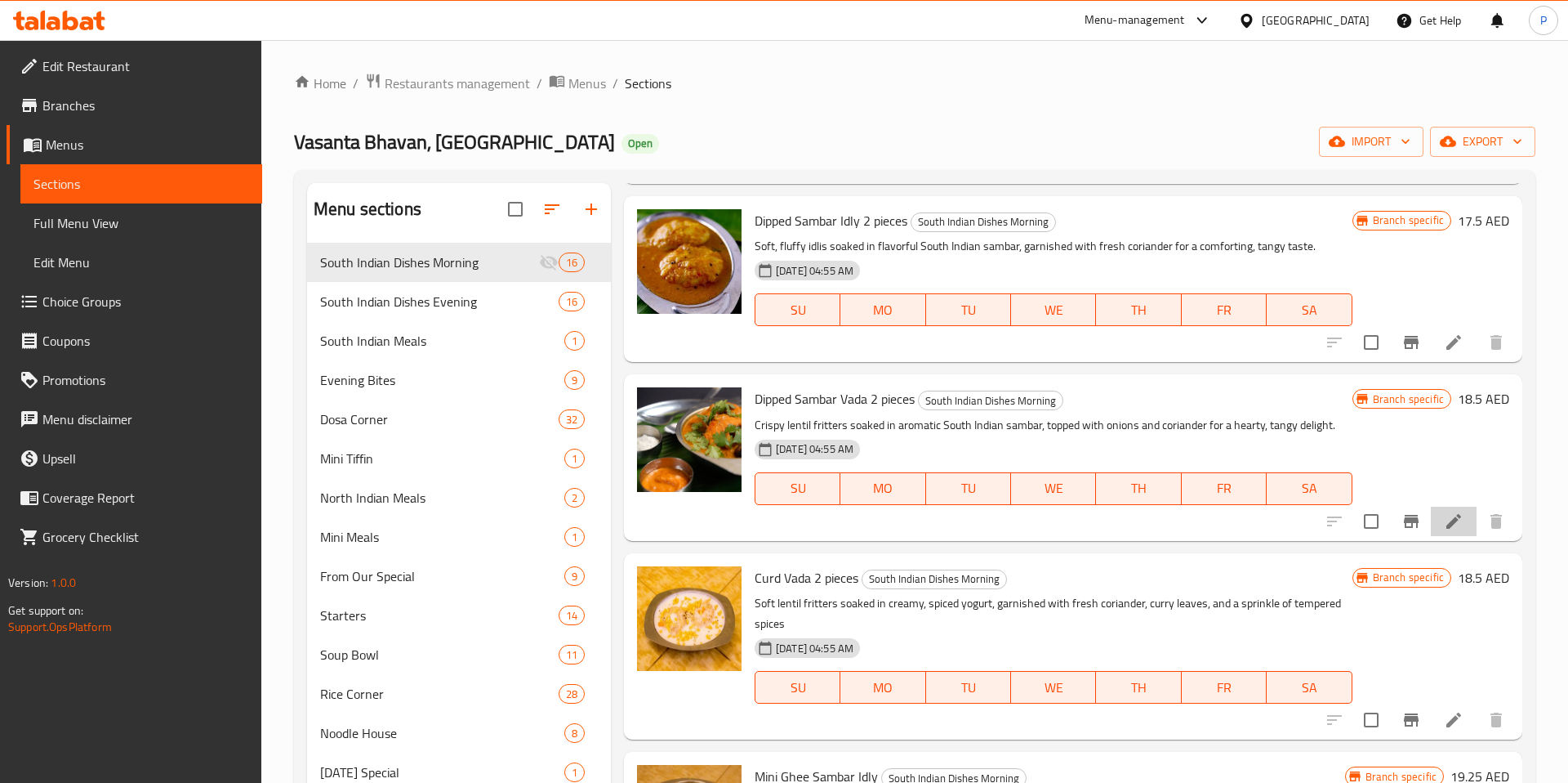
click at [1463, 526] on li at bounding box center [1454, 521] width 46 height 29
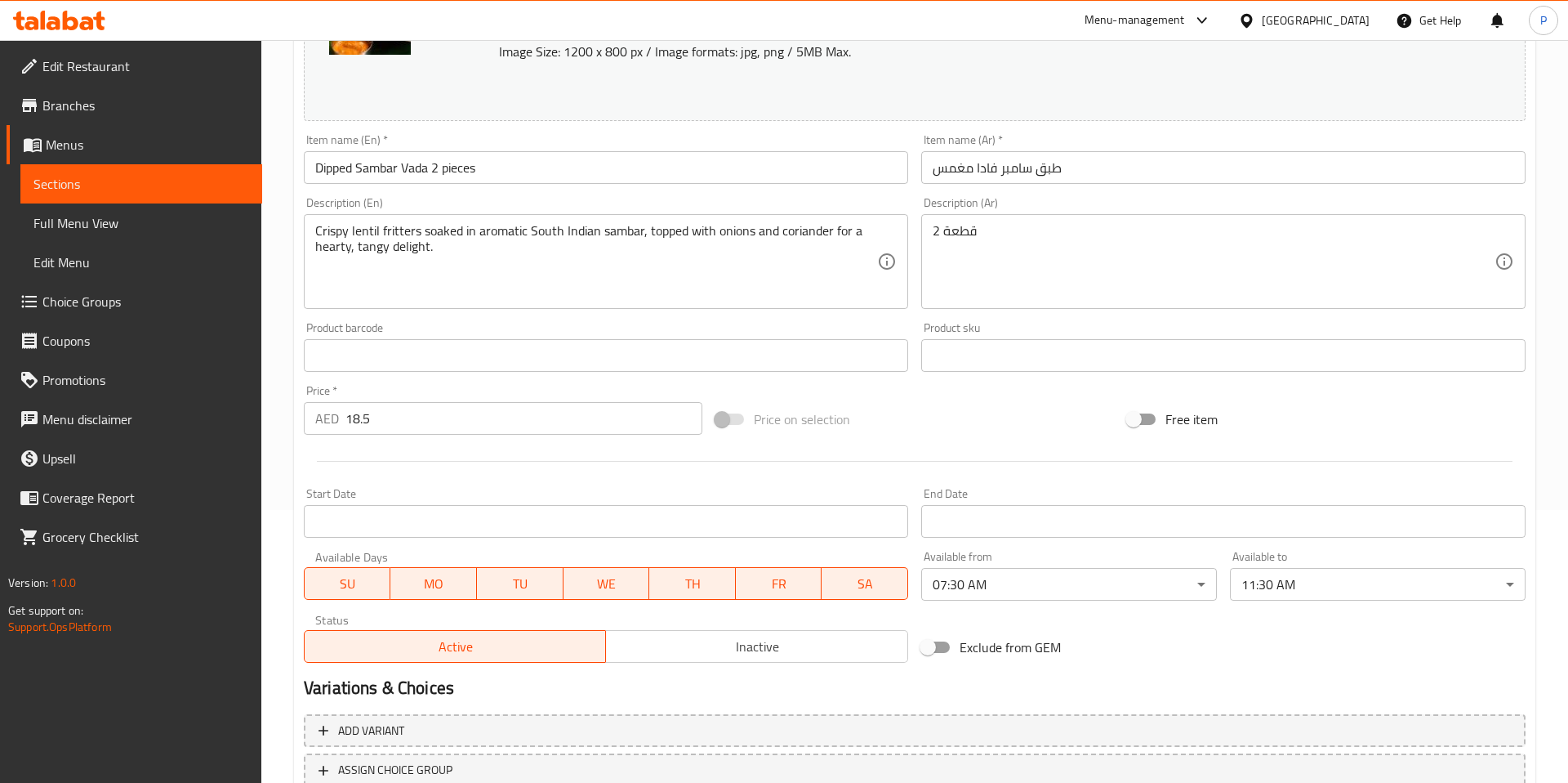
scroll to position [278, 0]
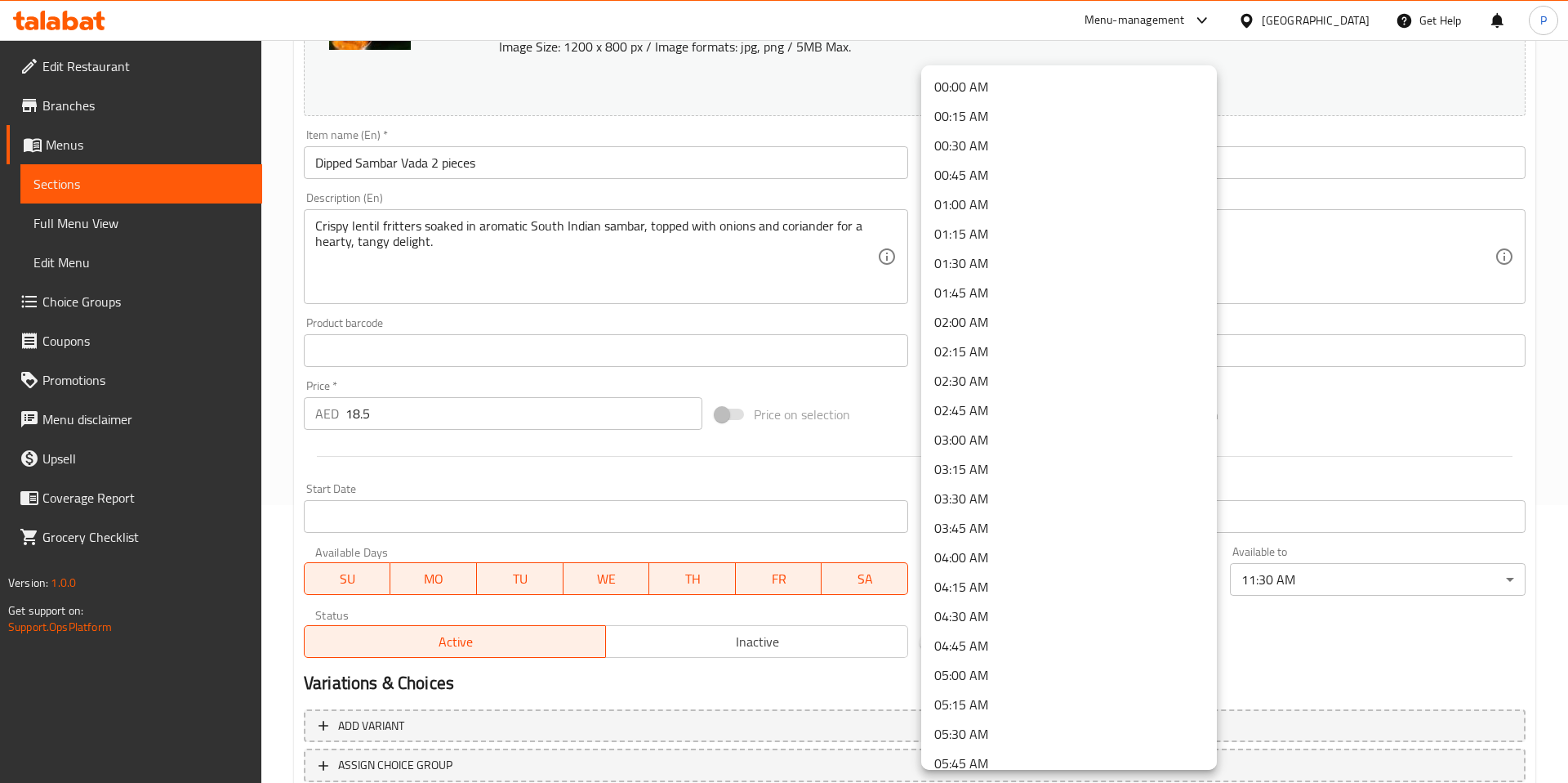
click at [1038, 505] on body "​ Menu-management United Arab Emirates Get Help P Edit Restaurant Branches Menu…" at bounding box center [784, 134] width 1568 height 743
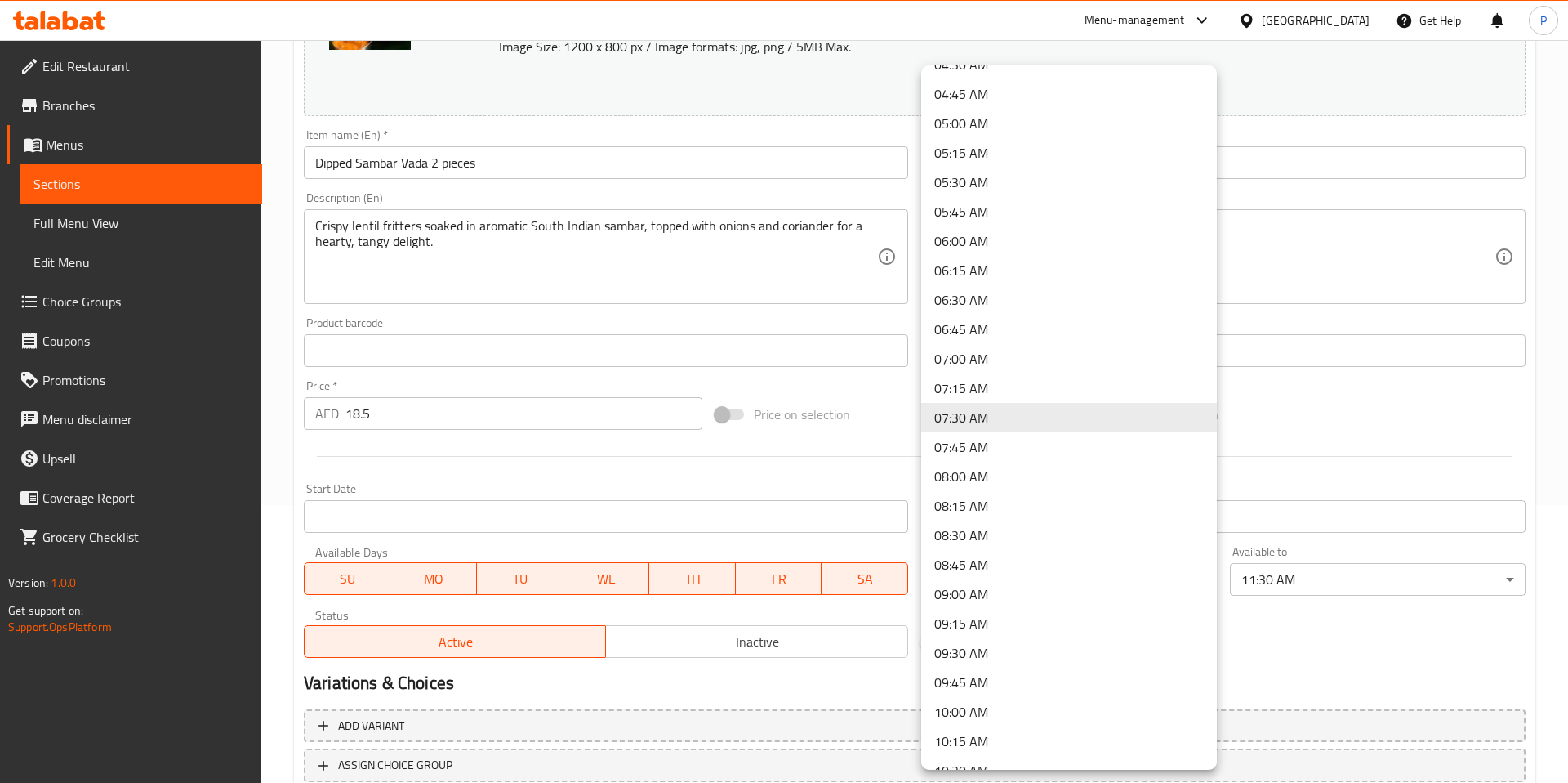
scroll to position [0, 0]
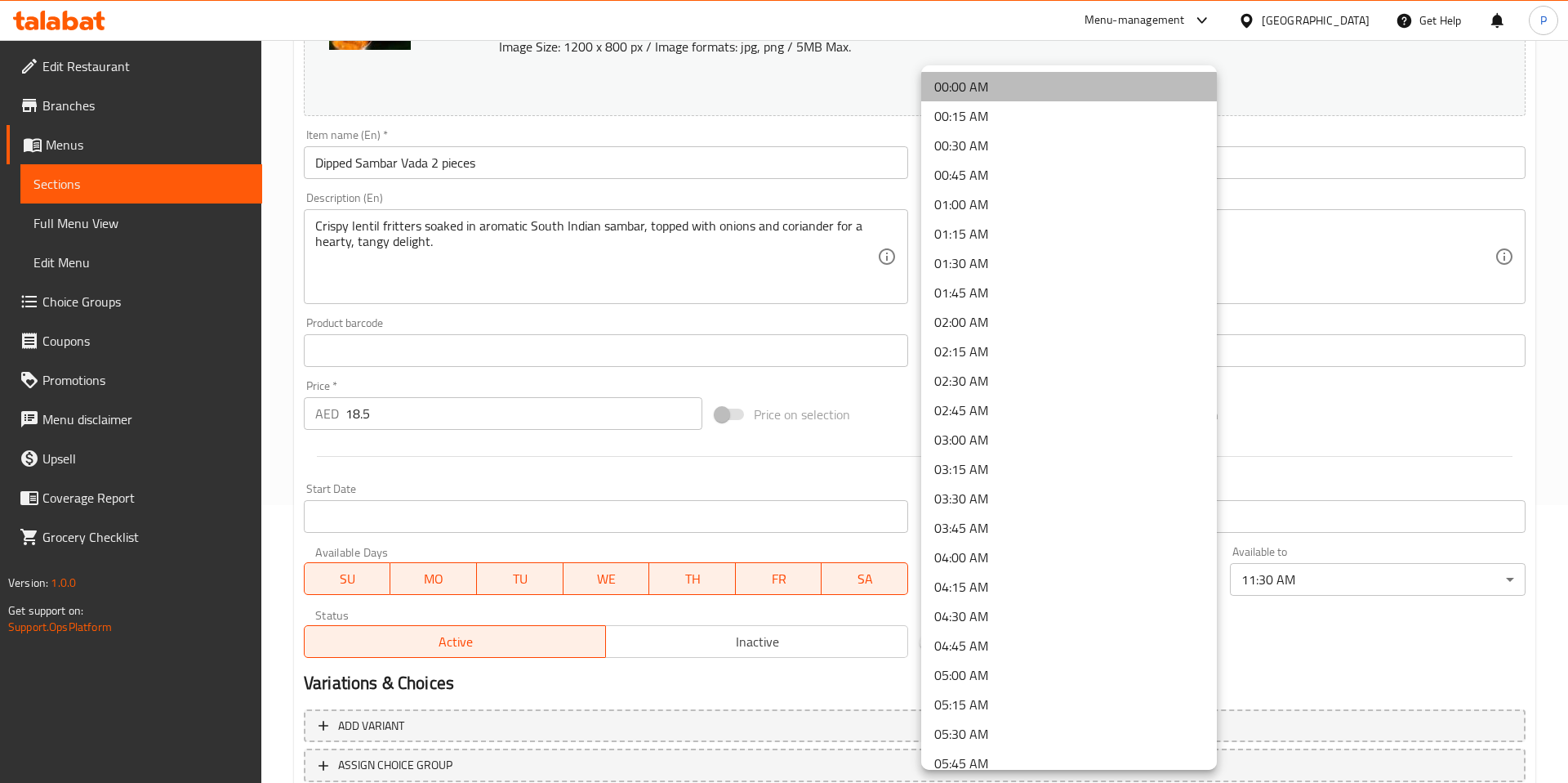
click at [1073, 90] on li "00:00 AM" at bounding box center [1069, 86] width 296 height 29
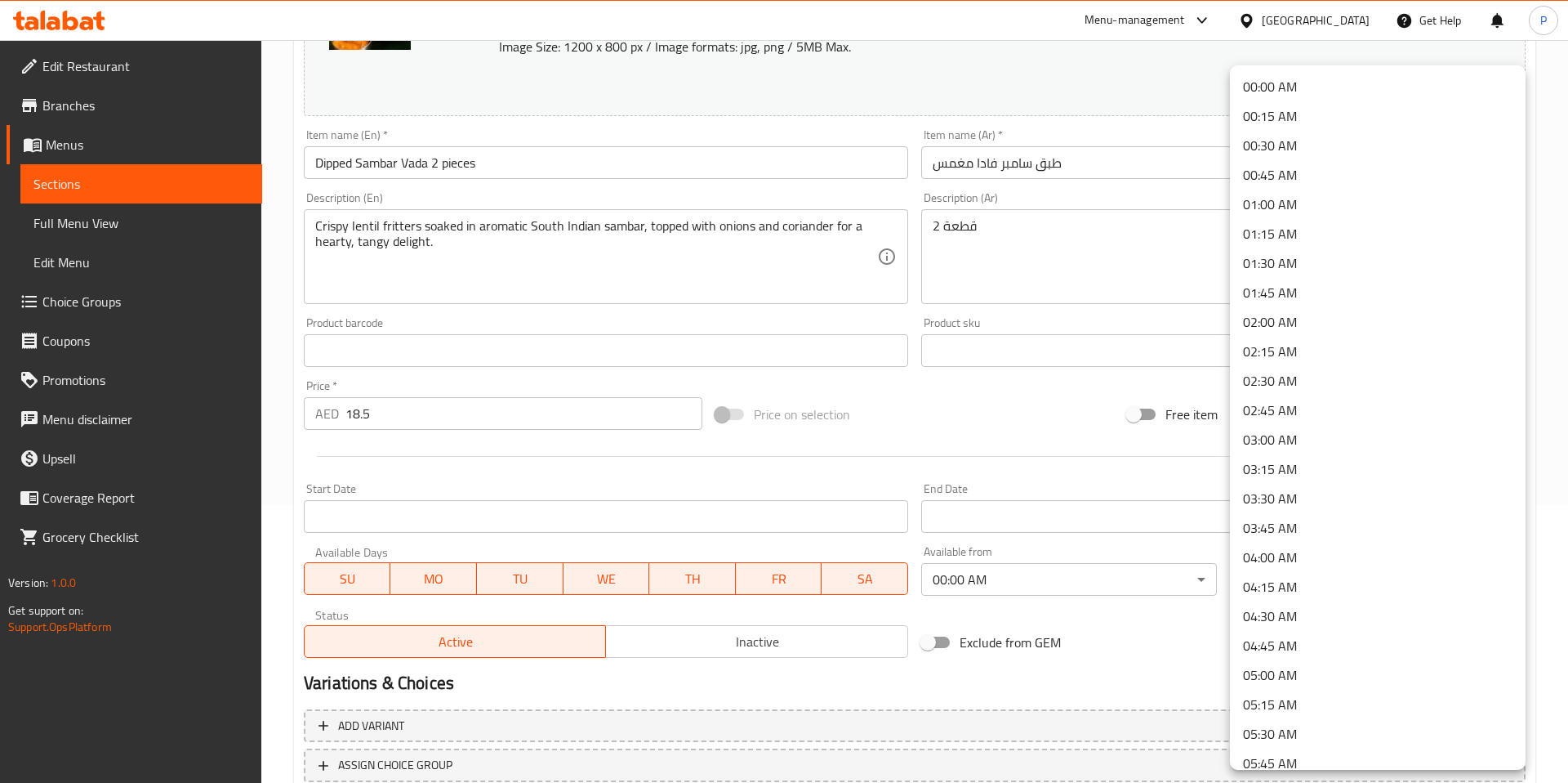
click at [1289, 505] on body "​ Menu-management United Arab Emirates Get Help P Edit Restaurant Branches Menu…" at bounding box center [784, 134] width 1568 height 743
click at [1314, 79] on li "00:00 AM" at bounding box center [1378, 86] width 296 height 29
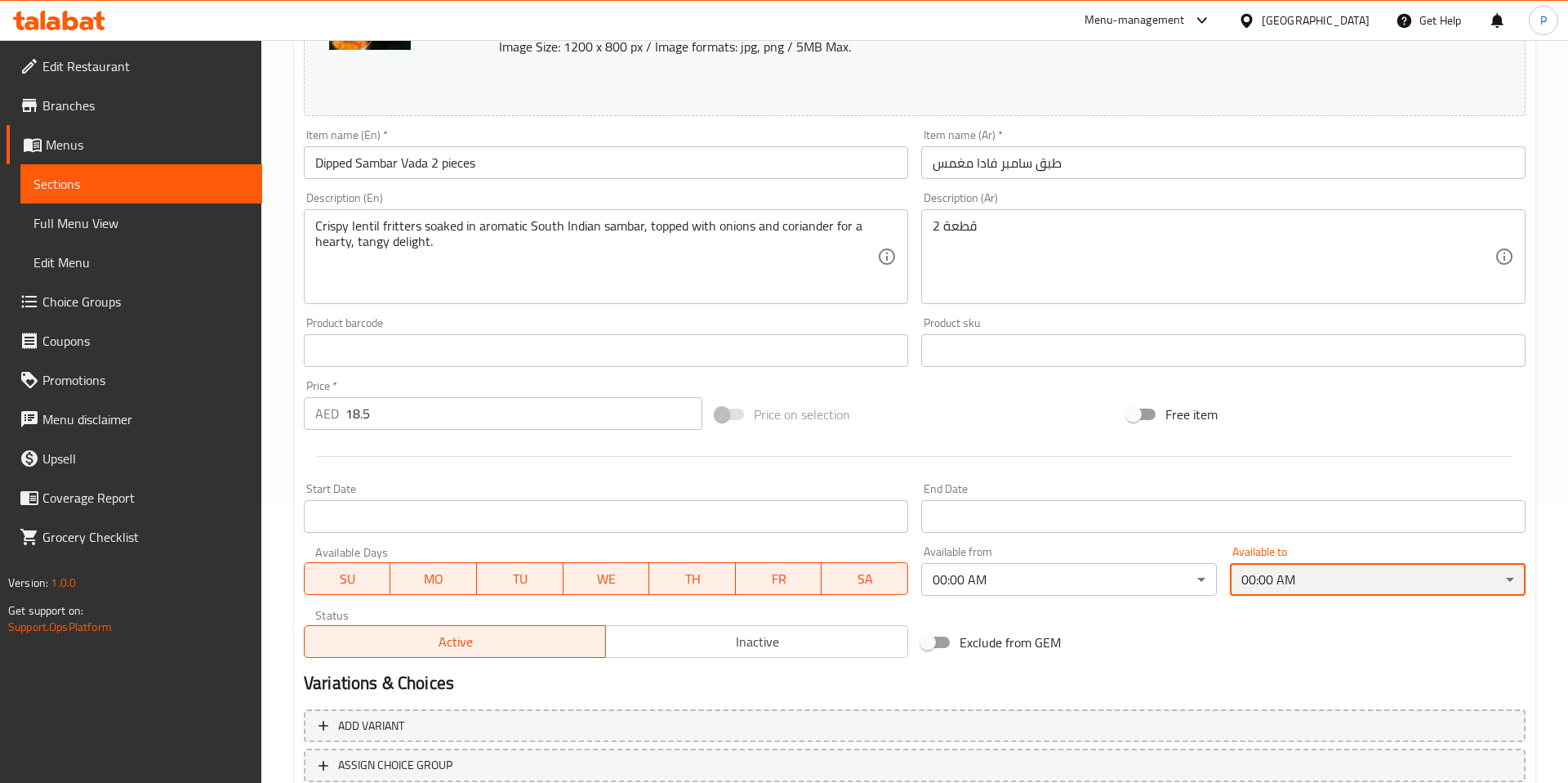
scroll to position [395, 0]
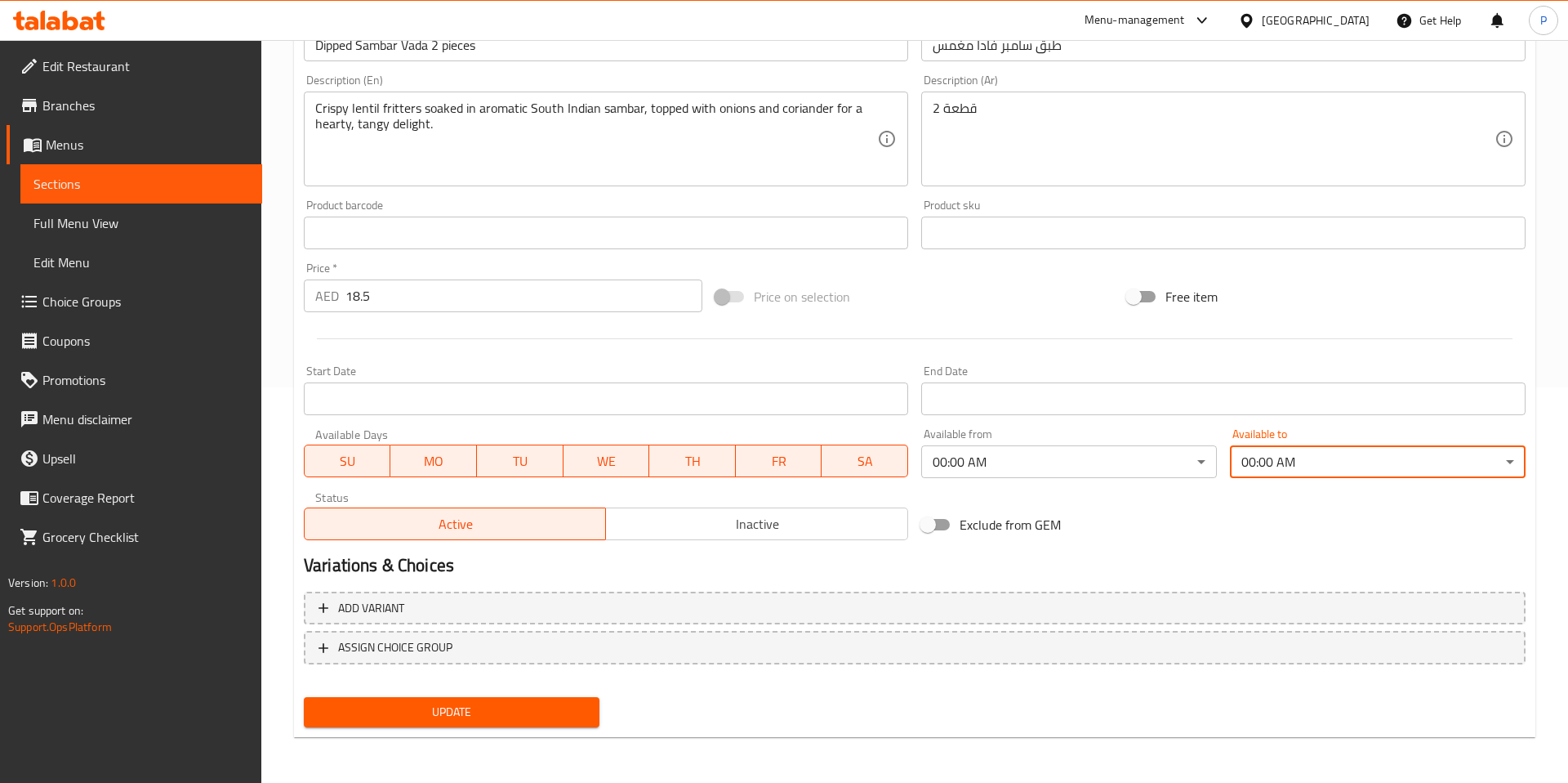
click at [523, 715] on span "Update" at bounding box center [452, 711] width 269 height 20
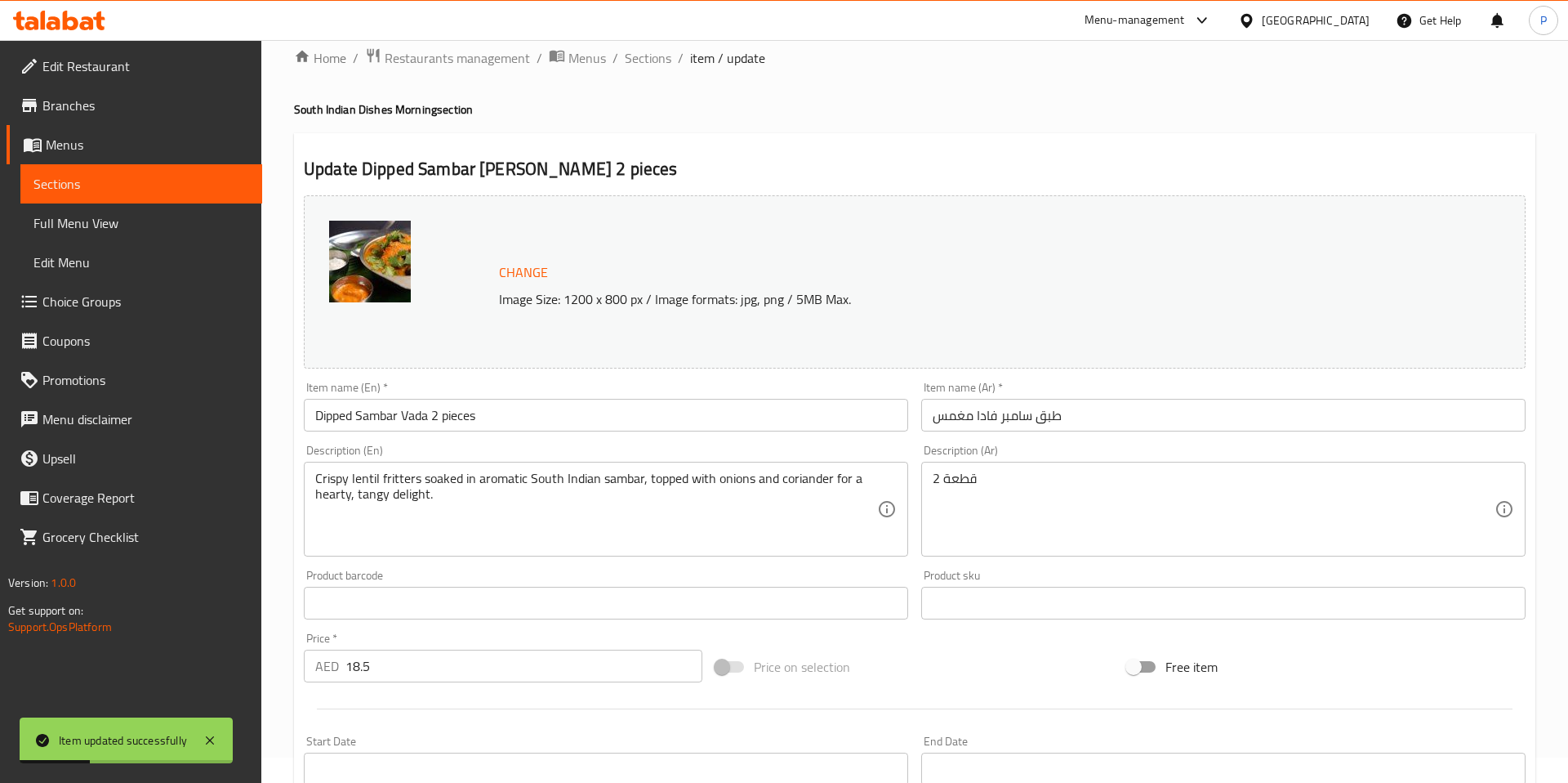
scroll to position [0, 0]
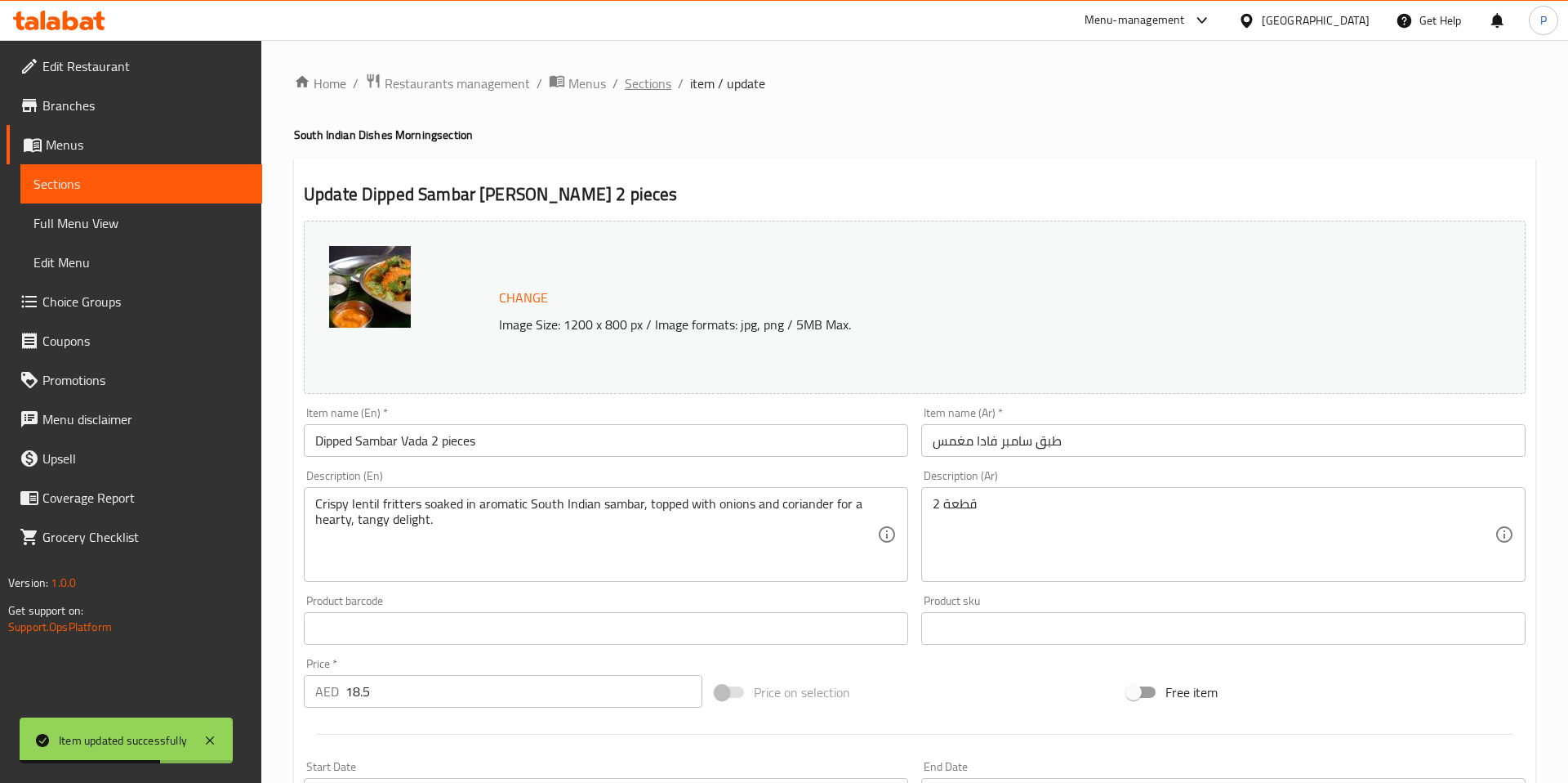
click at [638, 89] on span "Sections" at bounding box center [648, 83] width 47 height 20
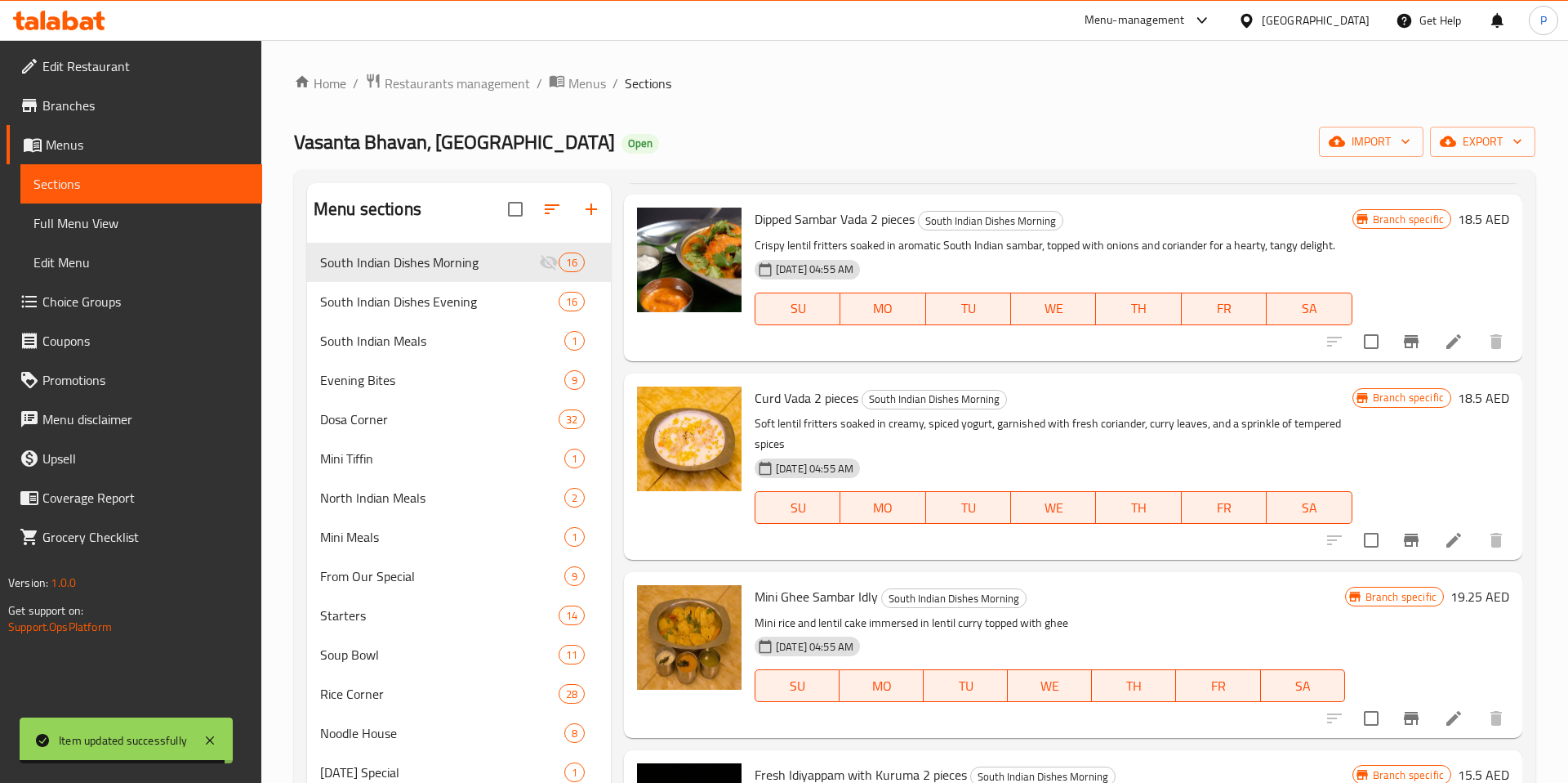
scroll to position [1333, 0]
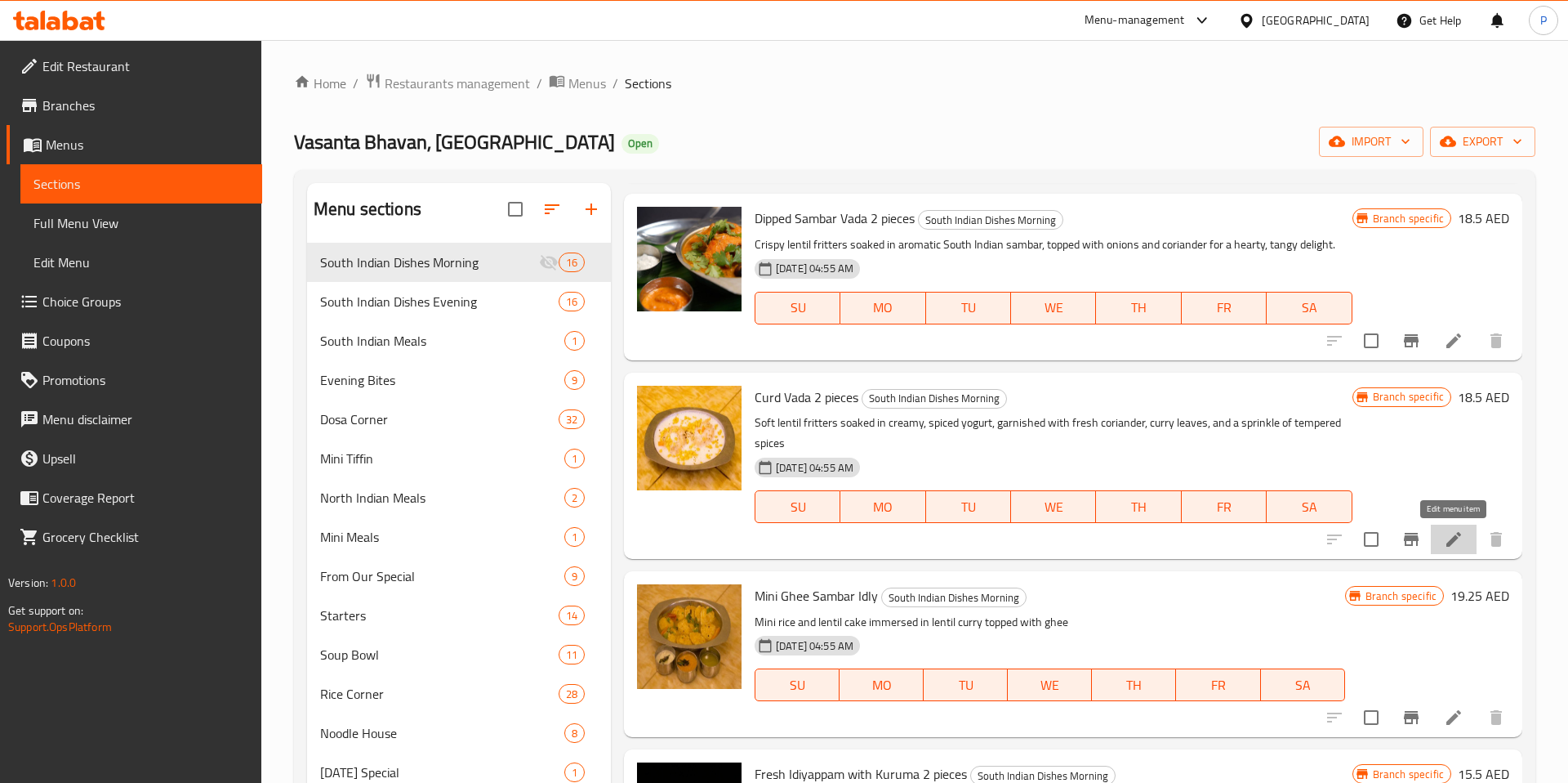
click at [1456, 545] on icon at bounding box center [1454, 539] width 20 height 20
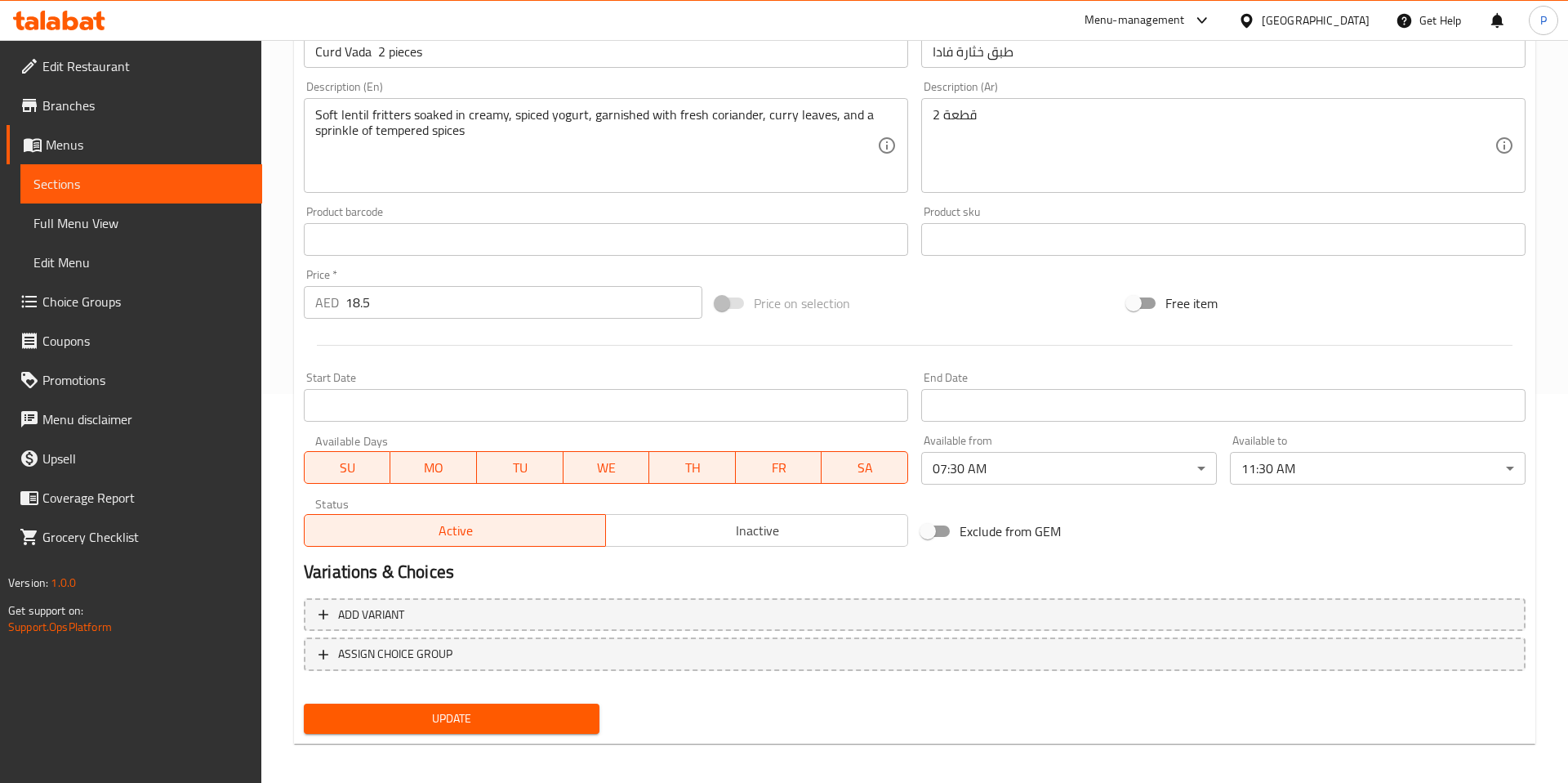
scroll to position [395, 0]
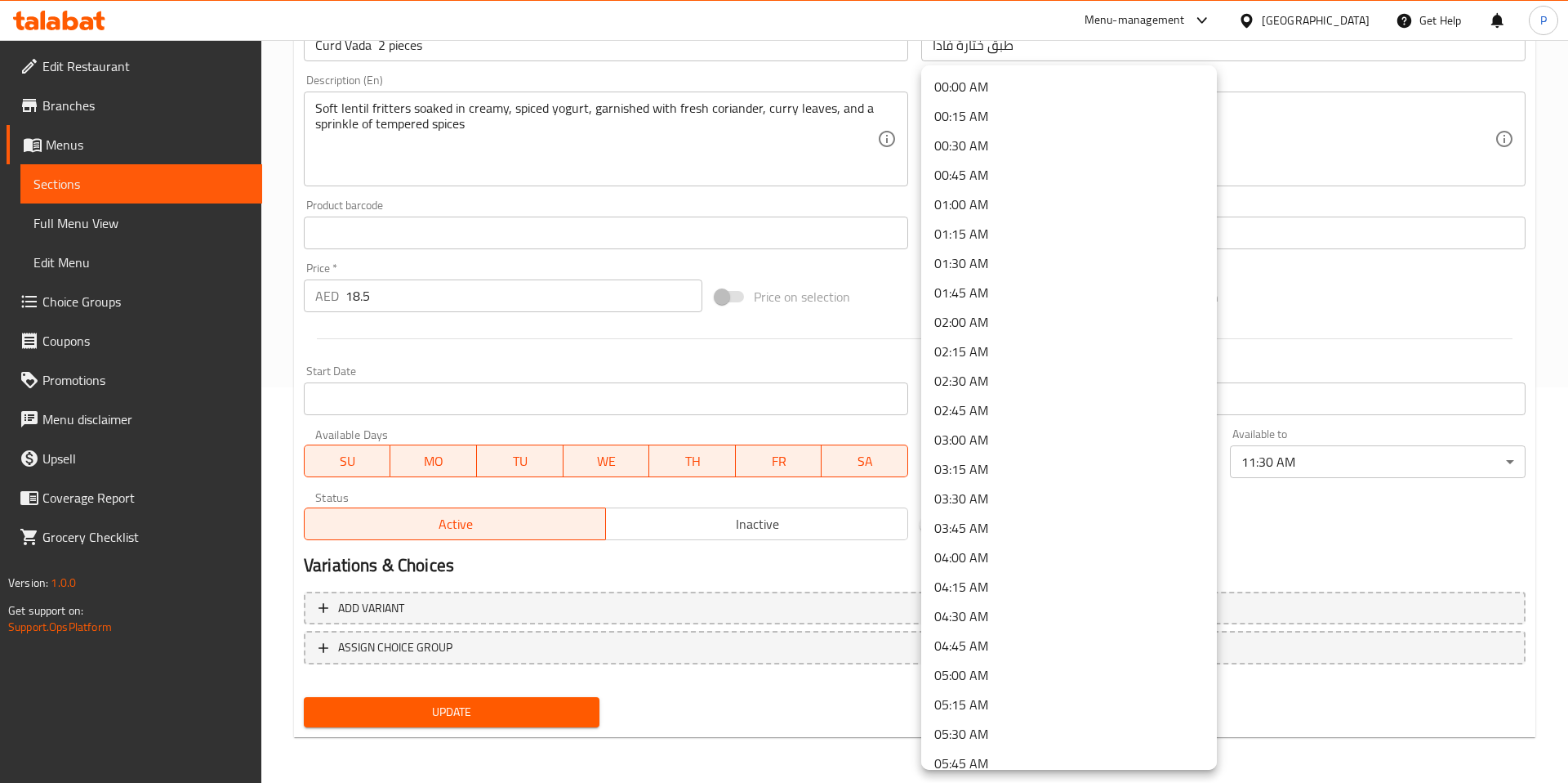
click at [1130, 388] on body "​ Menu-management United Arab Emirates Get Help P Edit Restaurant Branches Menu…" at bounding box center [784, 16] width 1568 height 743
click at [1105, 89] on li "00:00 AM" at bounding box center [1069, 86] width 296 height 29
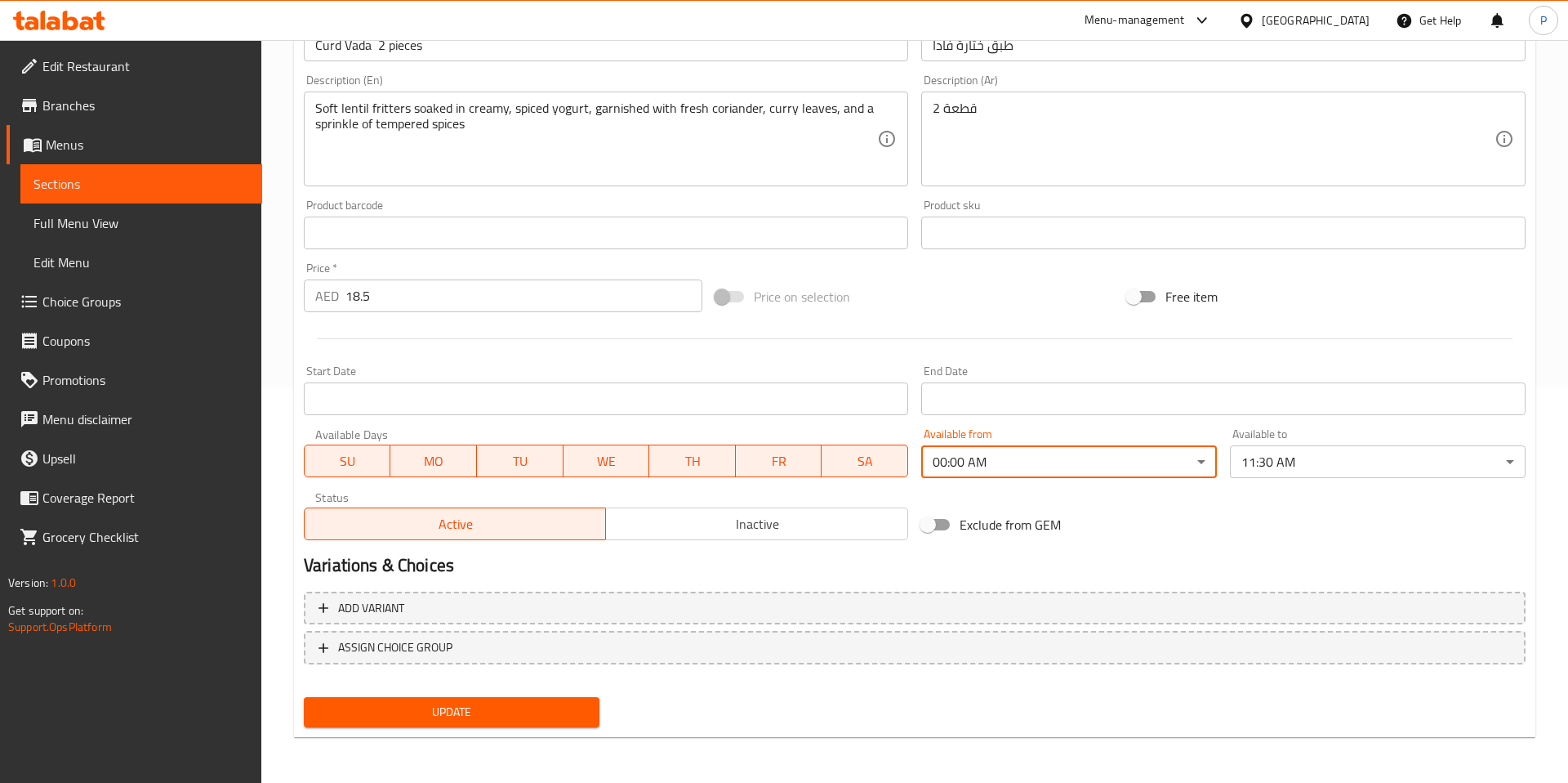
click at [1285, 388] on body "​ Menu-management United Arab Emirates Get Help P Edit Restaurant Branches Menu…" at bounding box center [784, 16] width 1568 height 743
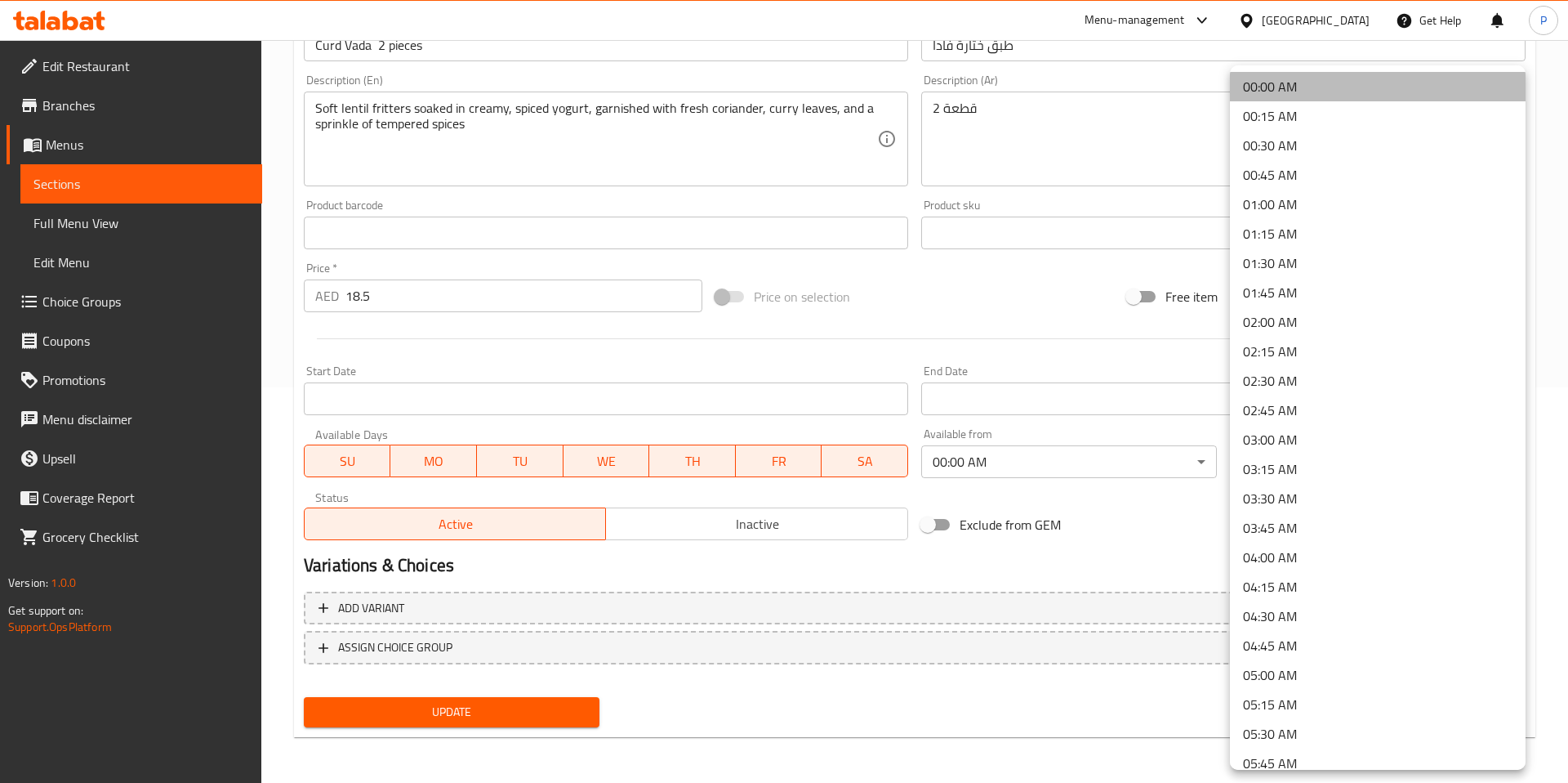
click at [1326, 80] on li "00:00 AM" at bounding box center [1378, 86] width 296 height 29
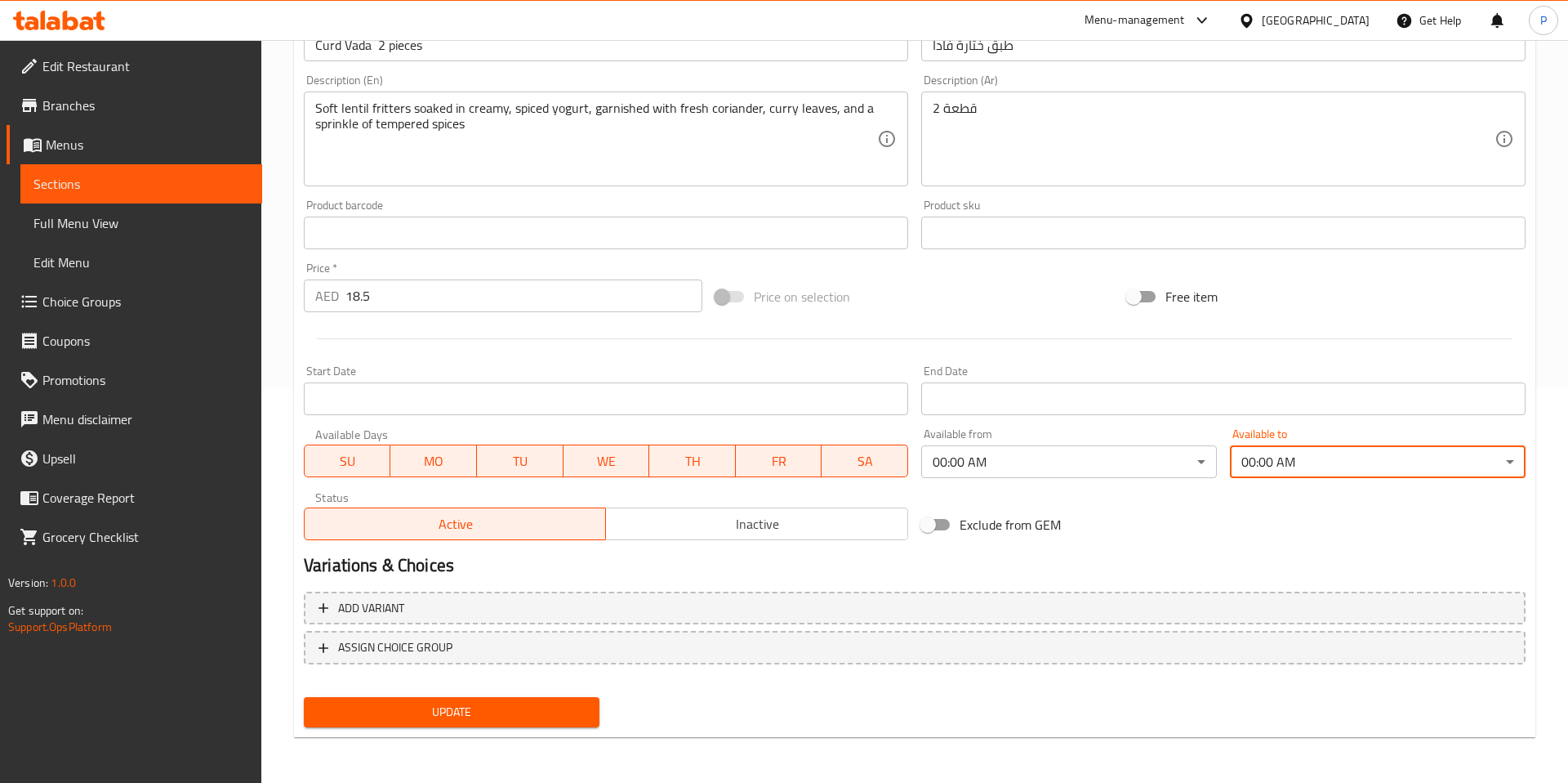
click at [532, 704] on span "Update" at bounding box center [452, 711] width 269 height 20
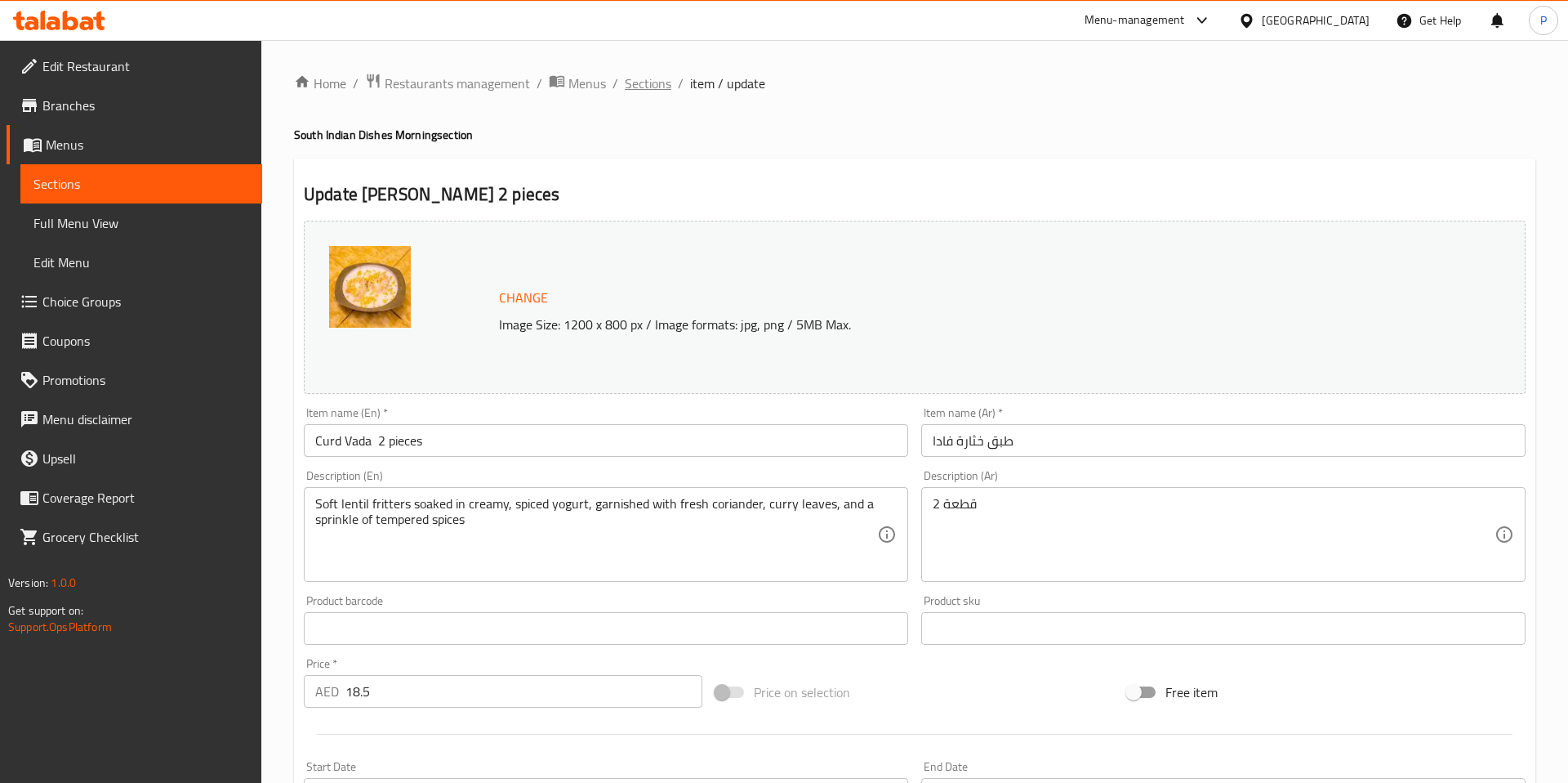
click at [643, 86] on span "Sections" at bounding box center [648, 83] width 47 height 20
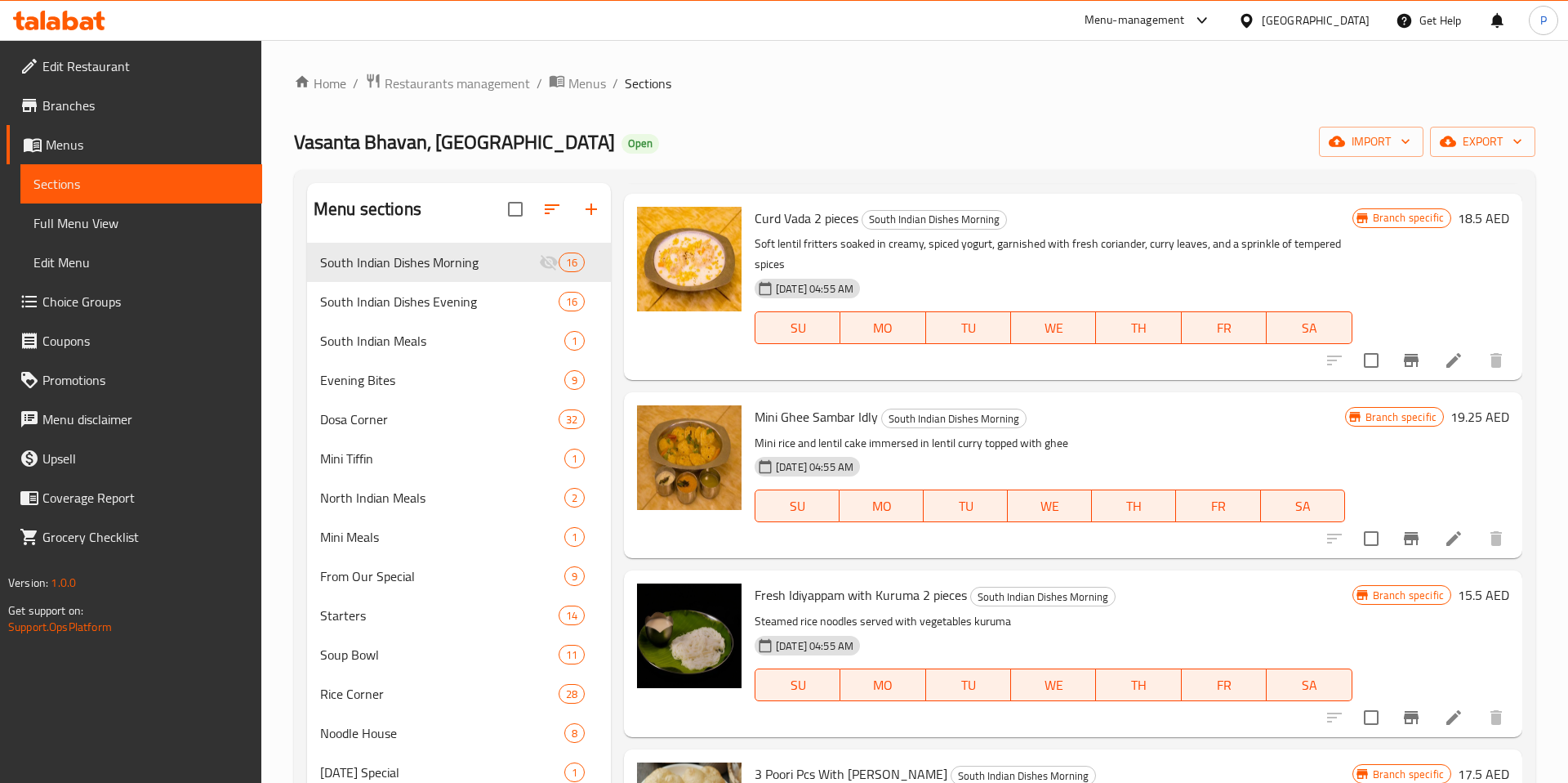
scroll to position [1514, 0]
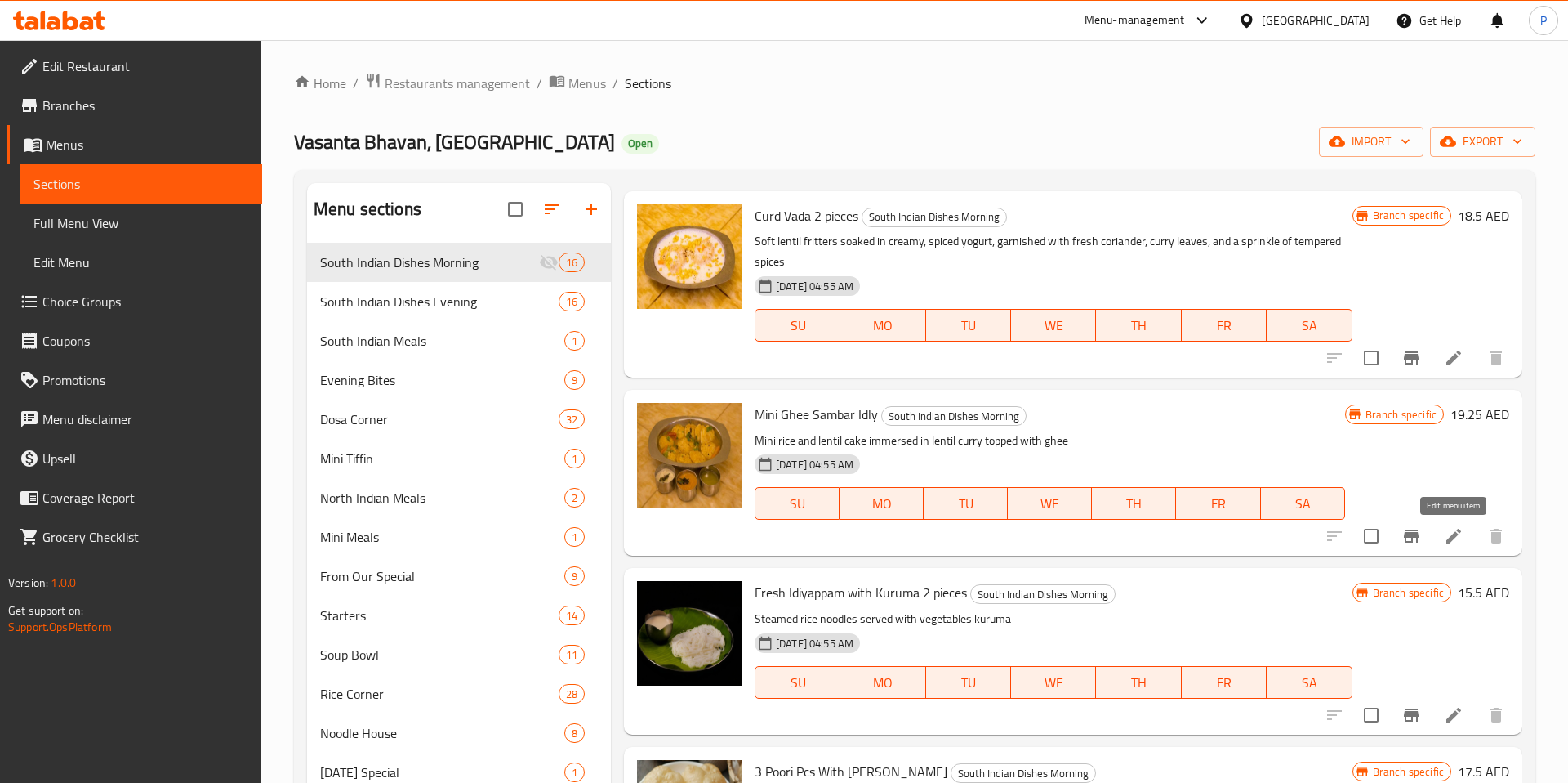
click at [1455, 536] on icon at bounding box center [1454, 536] width 15 height 15
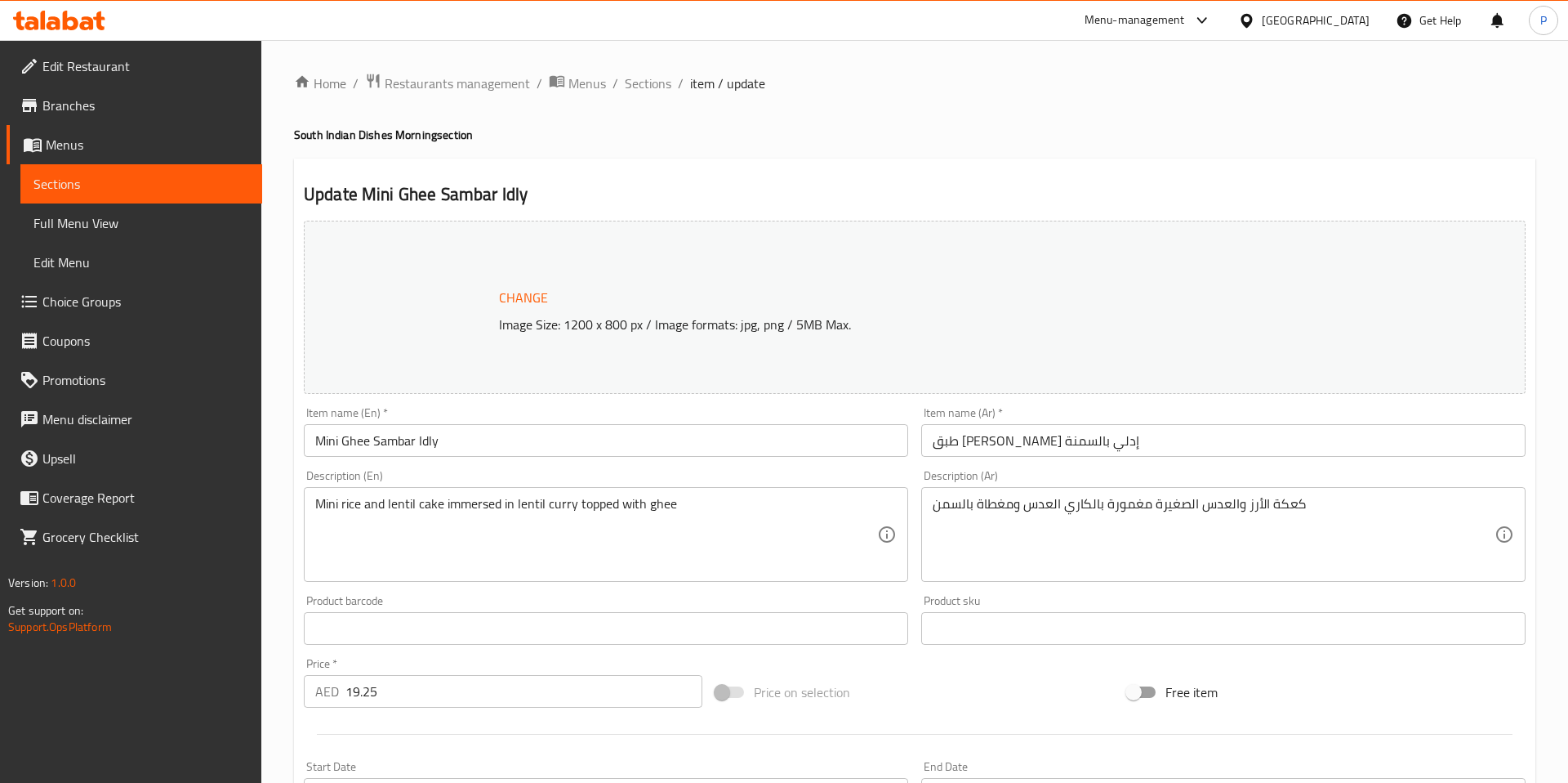
scroll to position [395, 0]
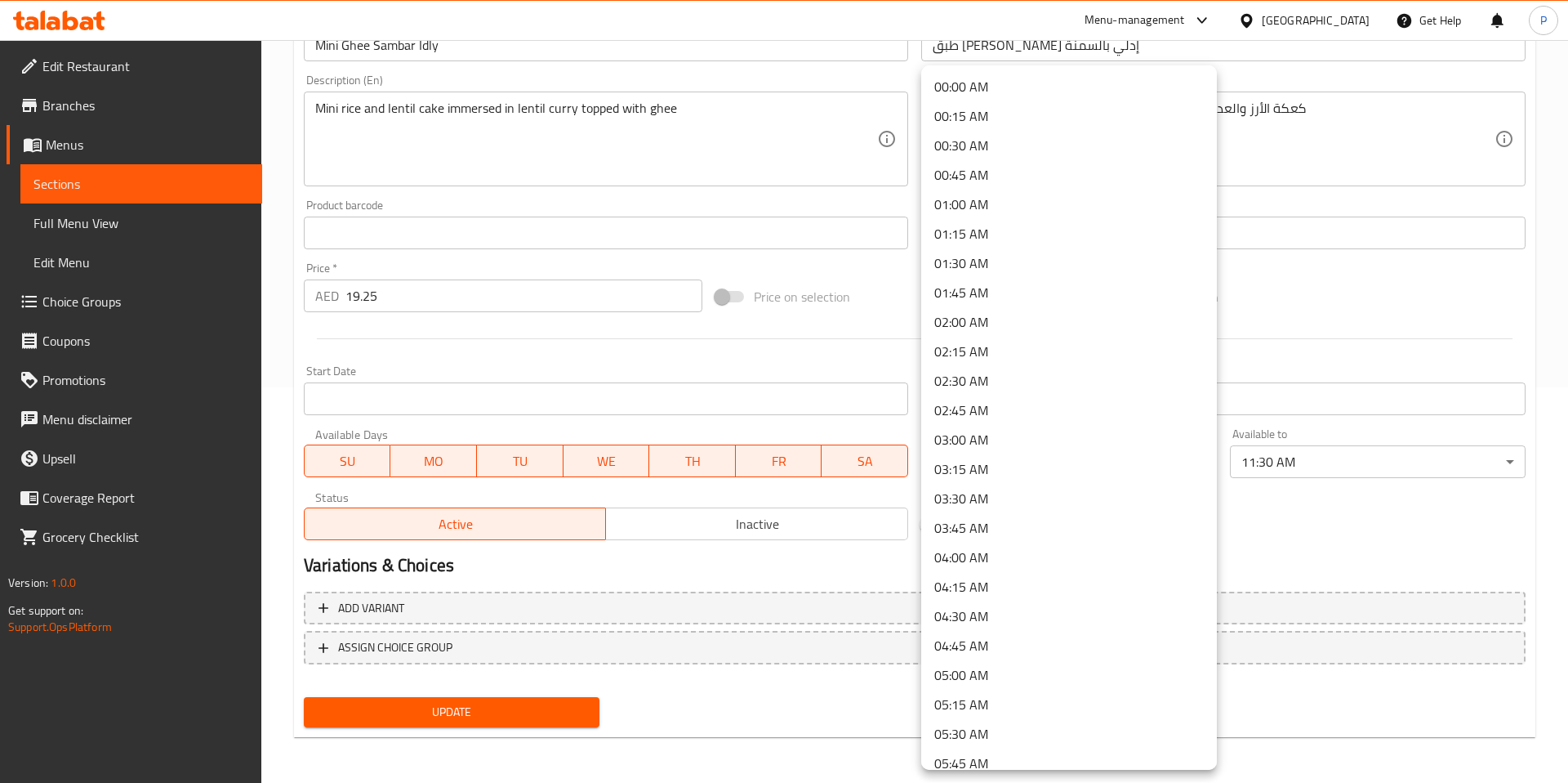
click at [1044, 388] on body "​ Menu-management United Arab Emirates Get Help P Edit Restaurant Branches Menu…" at bounding box center [784, 16] width 1568 height 743
click at [1037, 78] on li "00:00 AM" at bounding box center [1069, 86] width 296 height 29
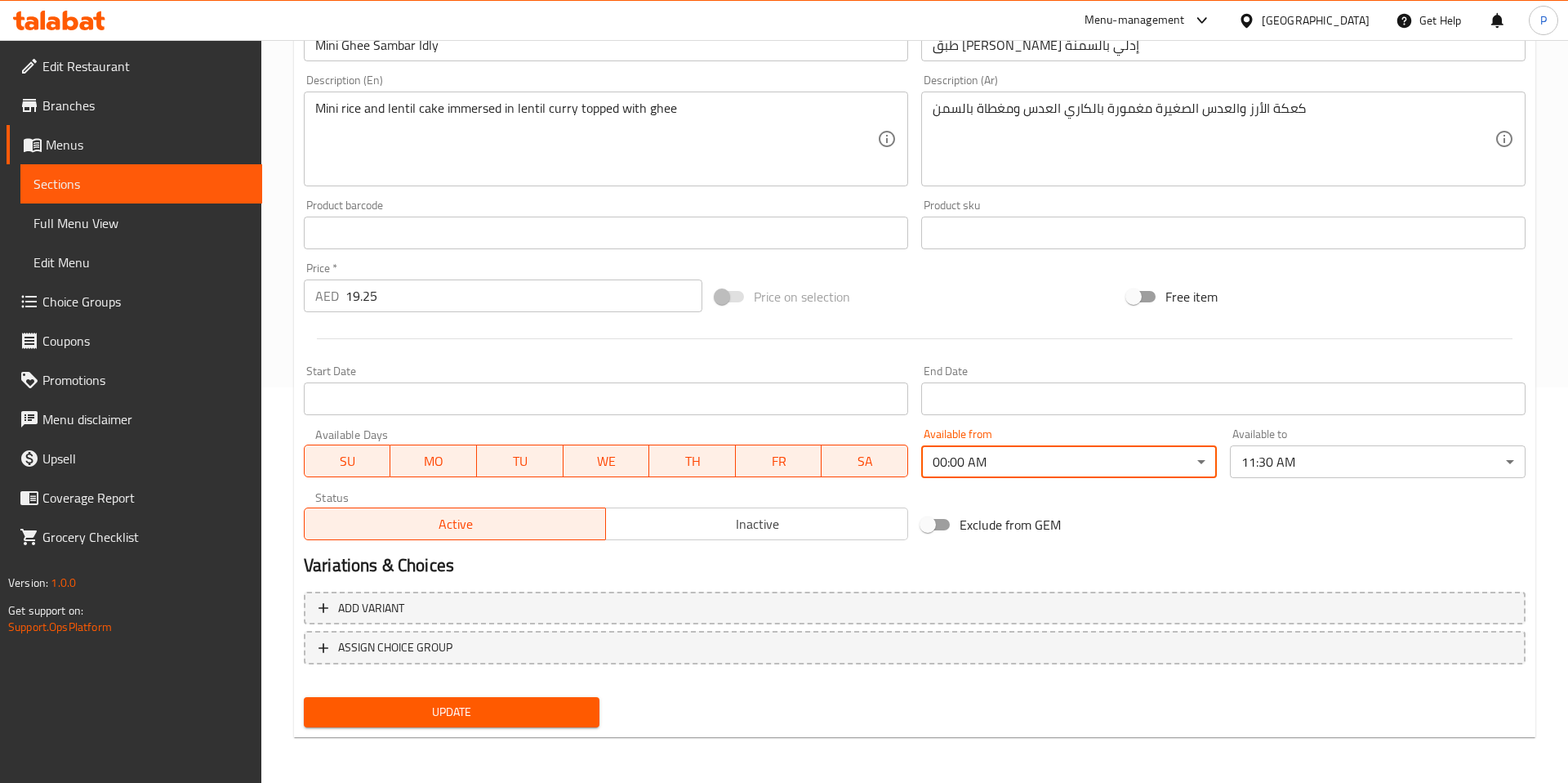
click at [1355, 388] on body "​ Menu-management United Arab Emirates Get Help P Edit Restaurant Branches Menu…" at bounding box center [784, 16] width 1568 height 743
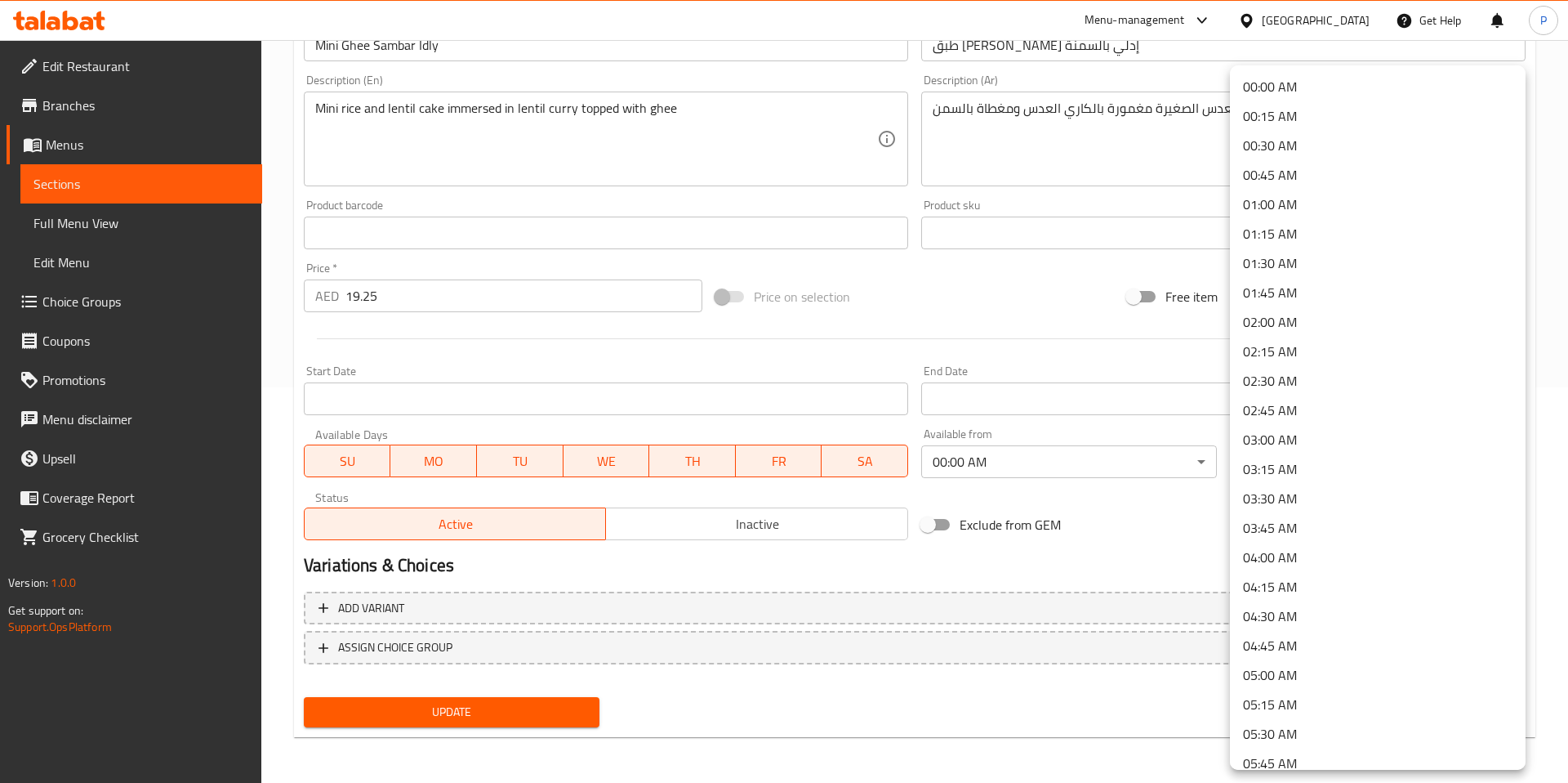
click at [1369, 88] on li "00:00 AM" at bounding box center [1378, 86] width 296 height 29
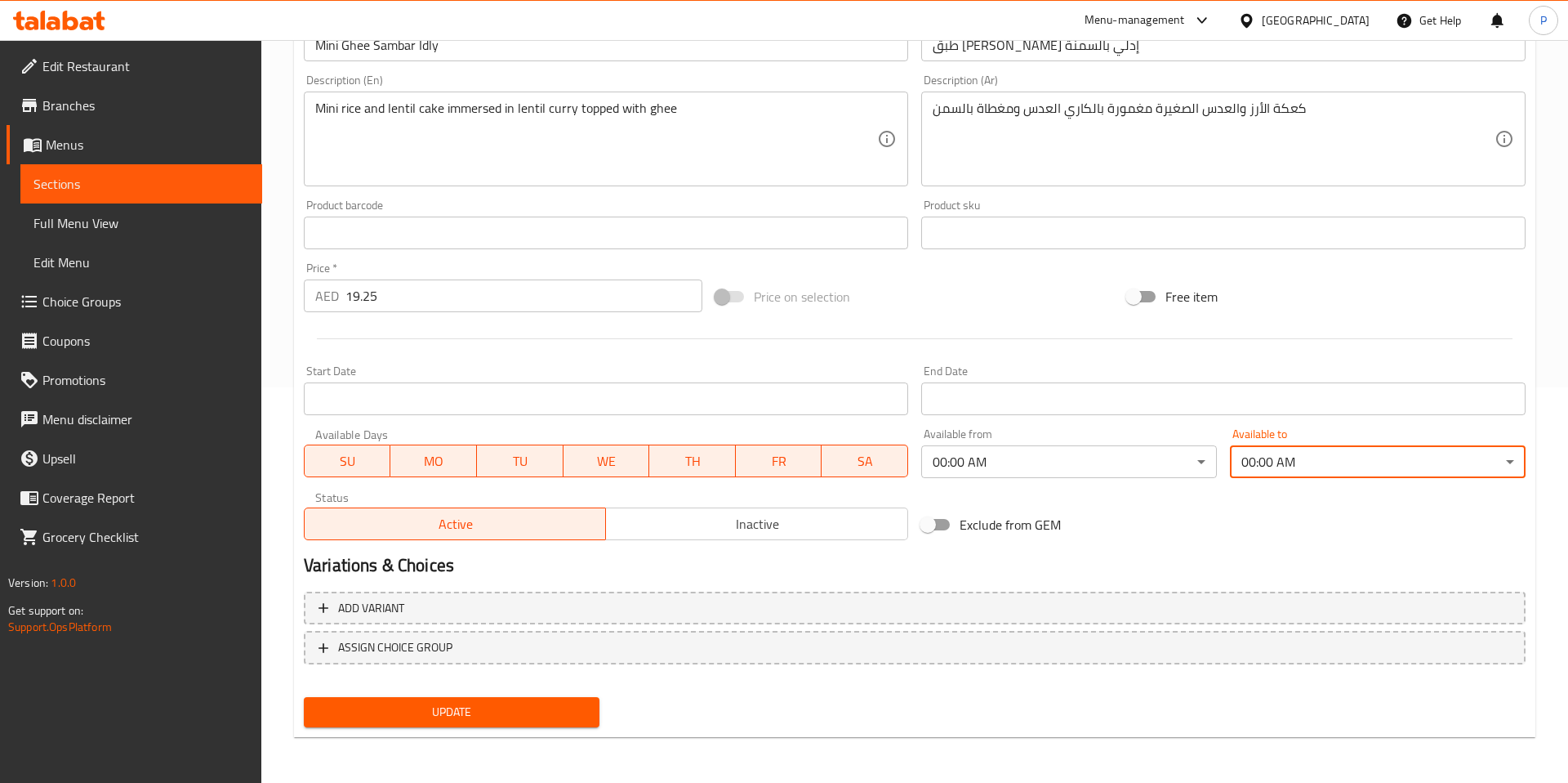
click at [436, 729] on div "Update" at bounding box center [451, 712] width 308 height 43
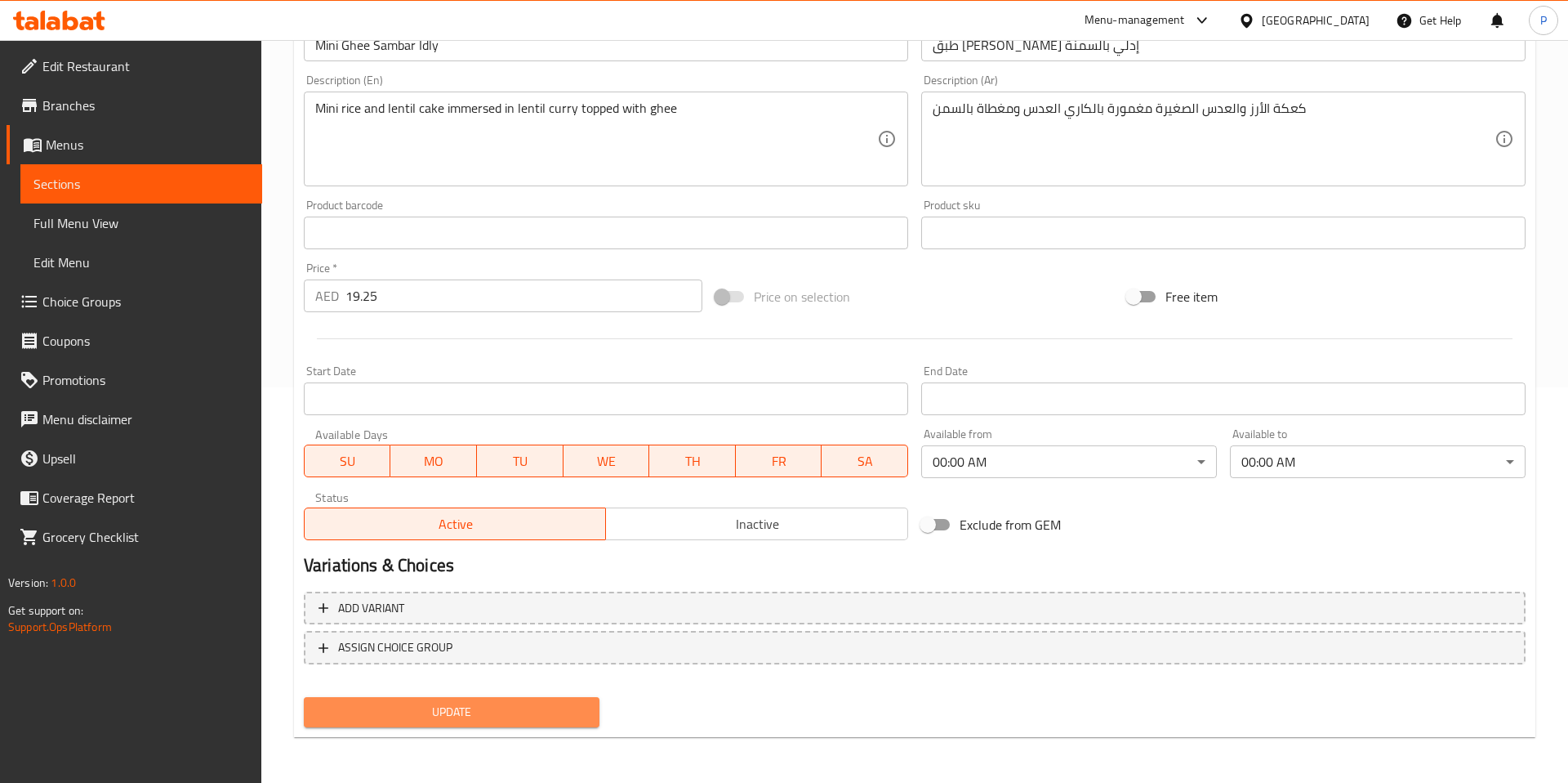
click at [472, 707] on span "Update" at bounding box center [452, 711] width 269 height 20
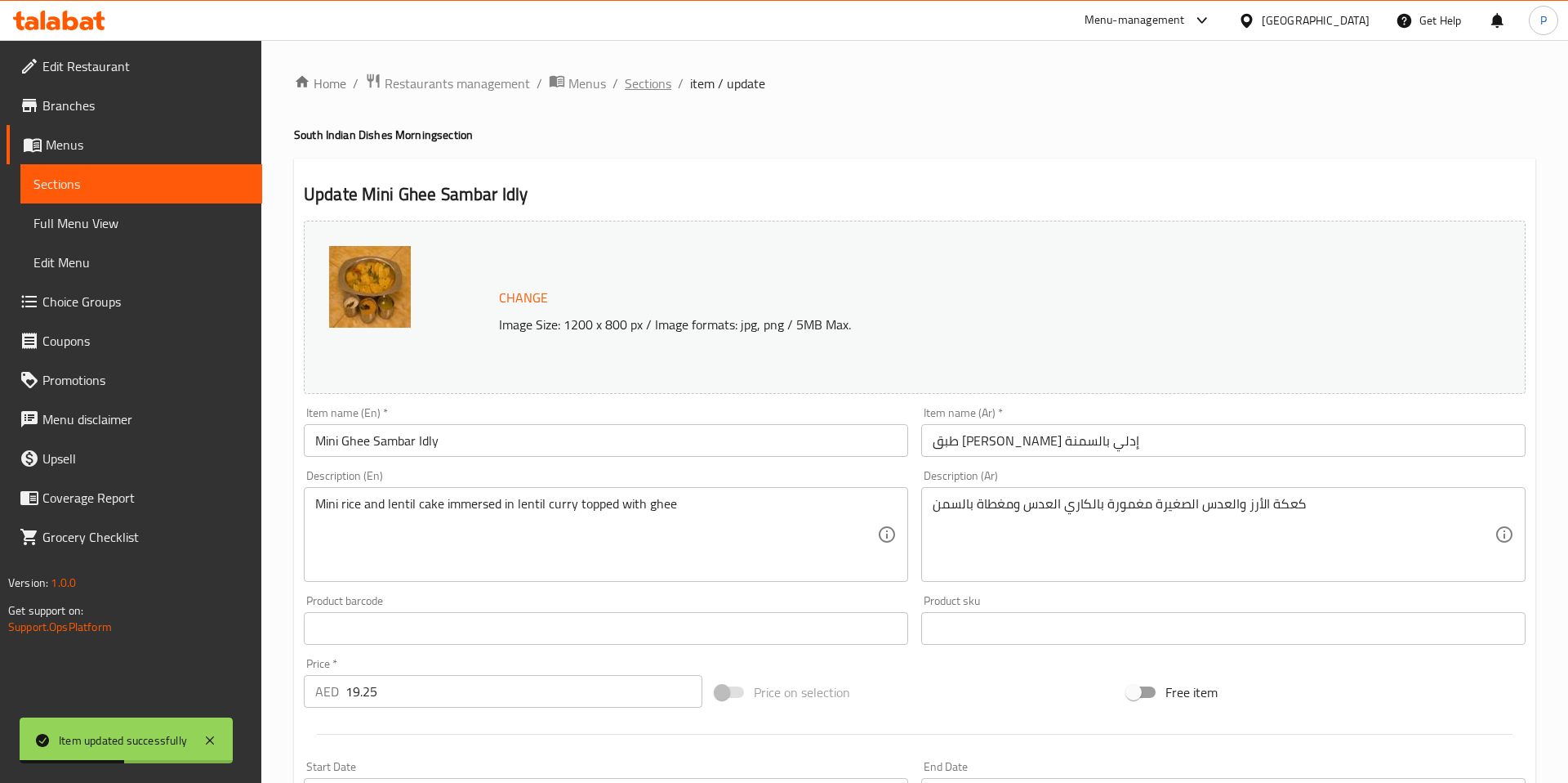
click at [641, 89] on span "Sections" at bounding box center [648, 83] width 47 height 20
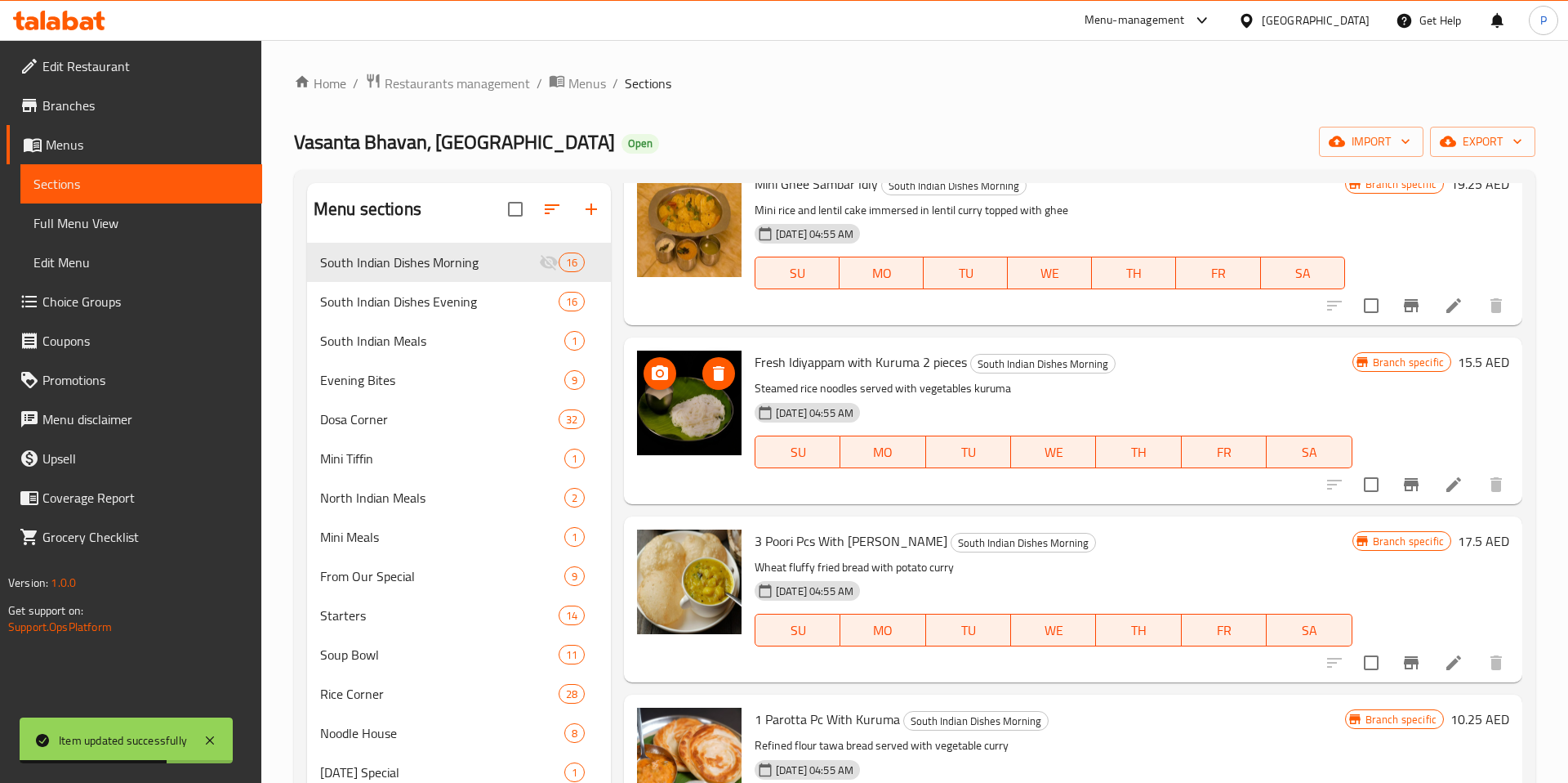
scroll to position [1750, 0]
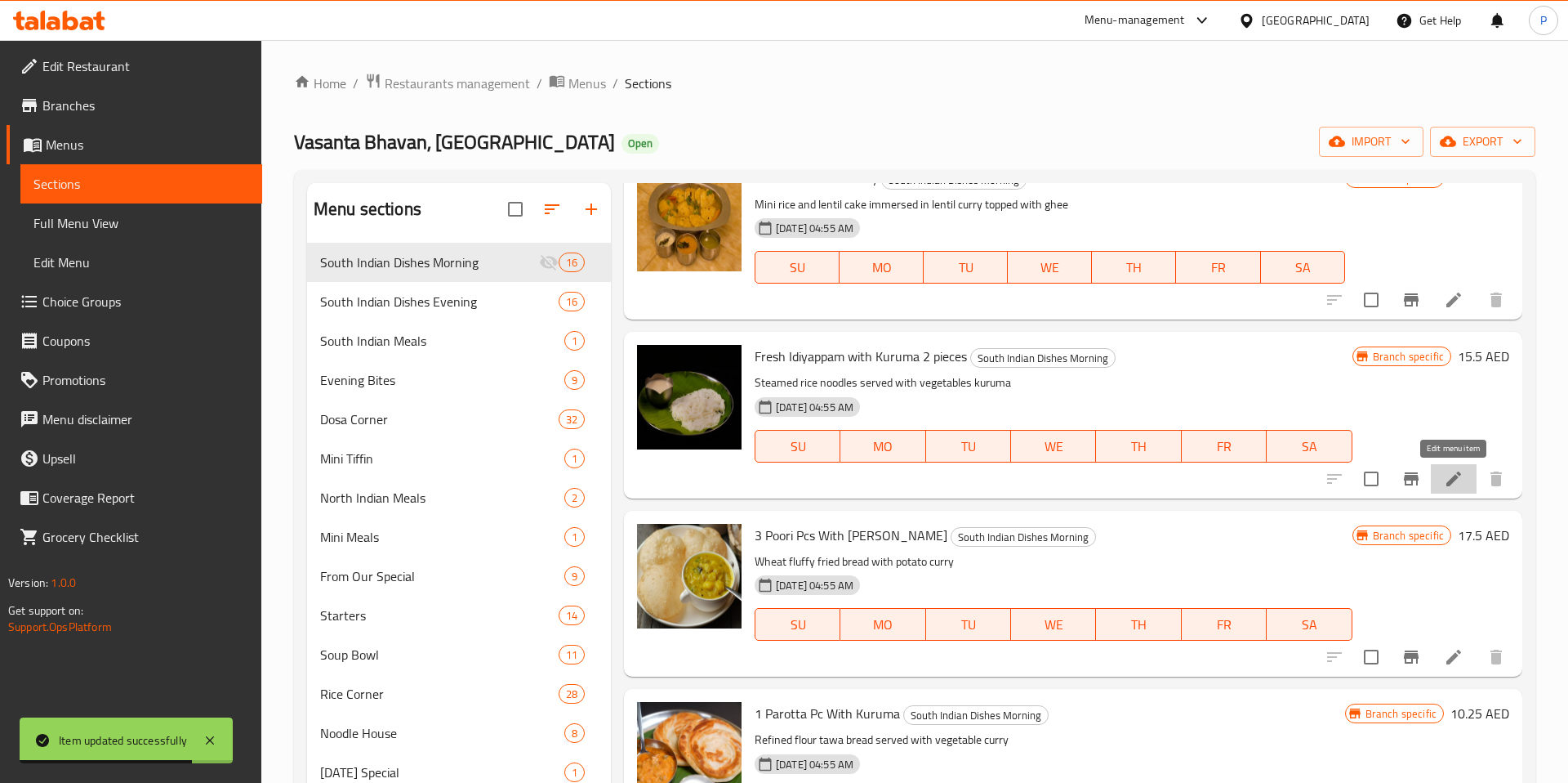
click at [1452, 481] on icon at bounding box center [1454, 479] width 15 height 15
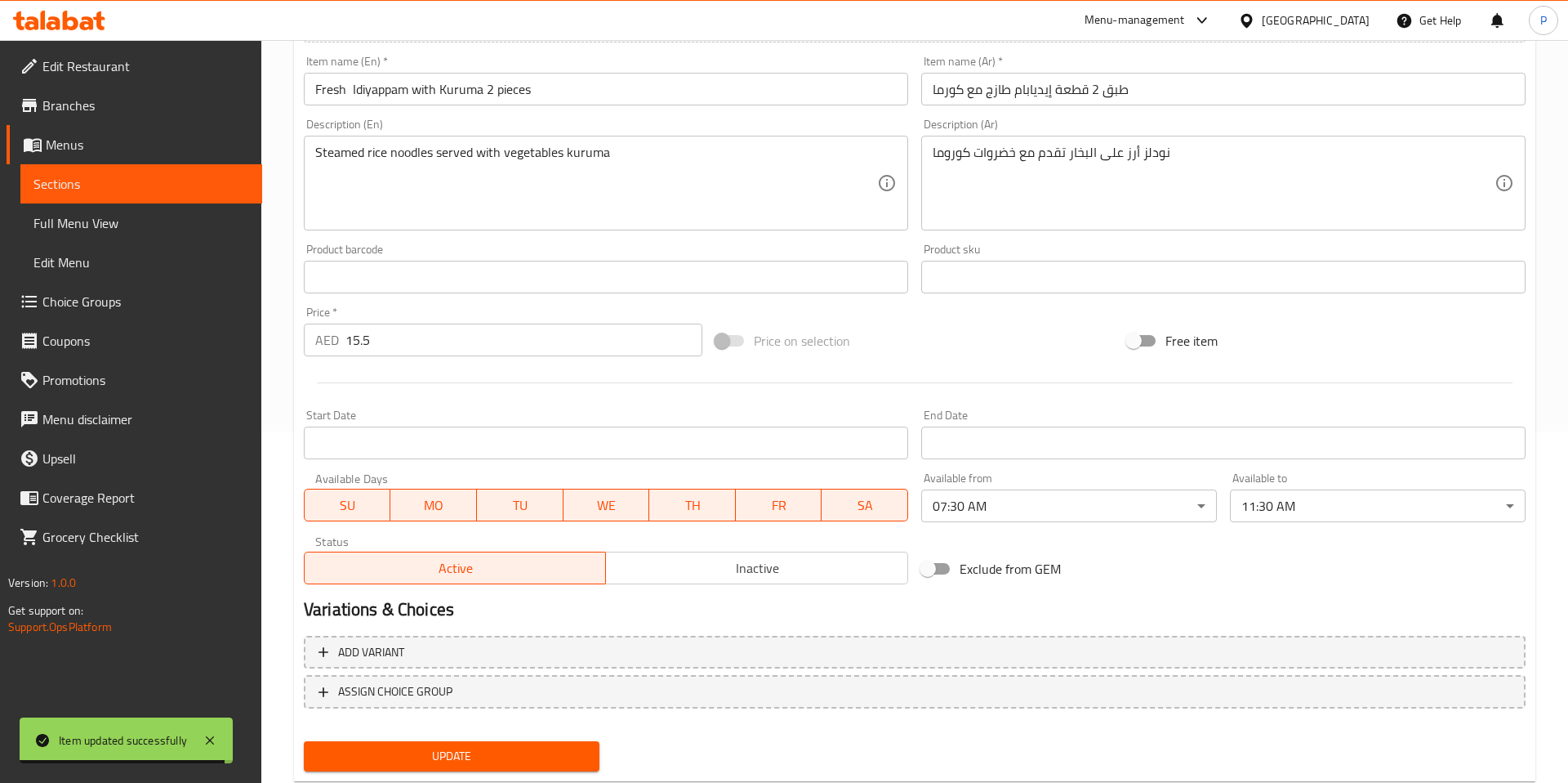
scroll to position [395, 0]
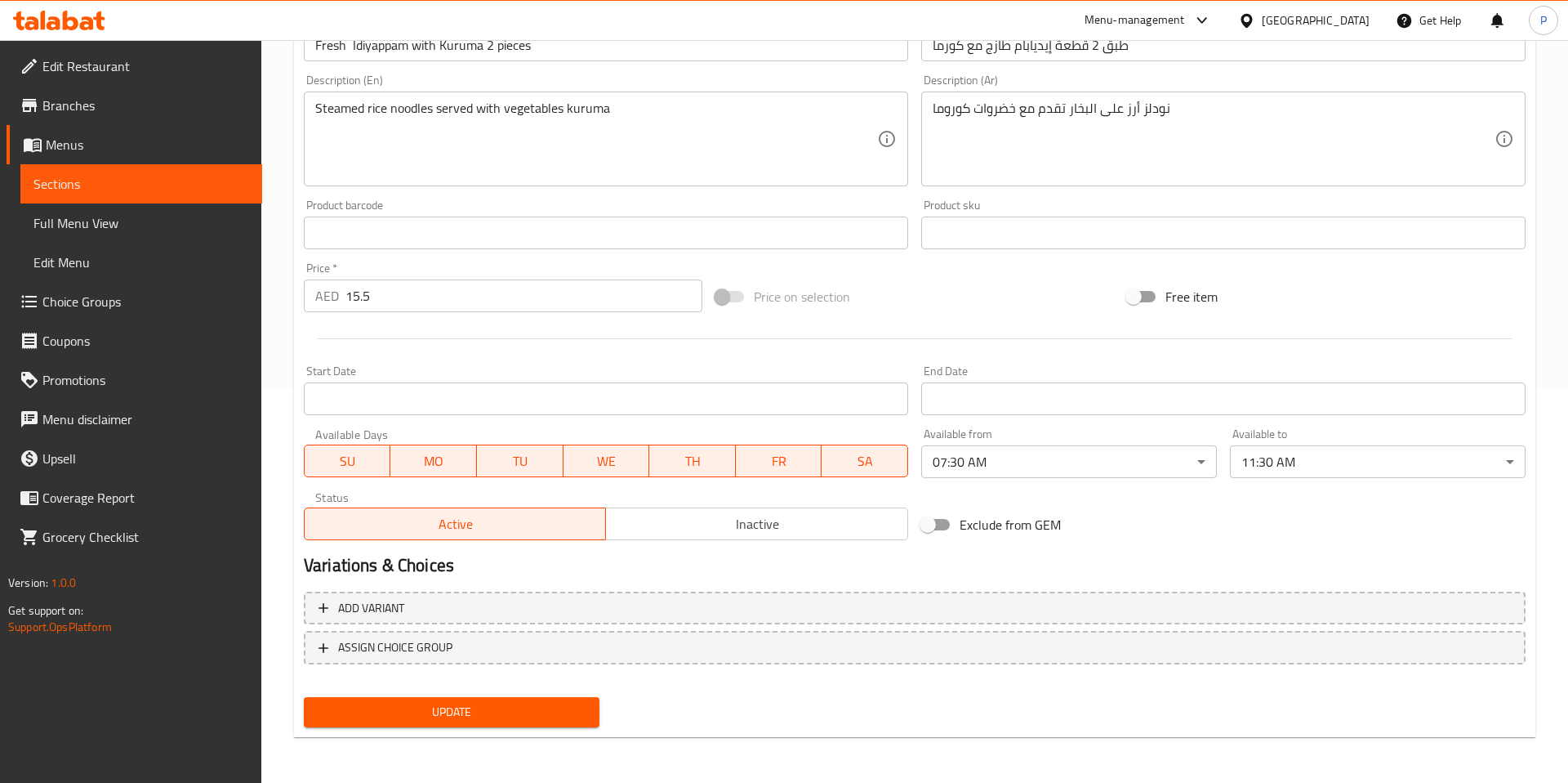
click at [1031, 388] on body "​ Menu-management United Arab Emirates Get Help P Edit Restaurant Branches Menu…" at bounding box center [784, 16] width 1568 height 743
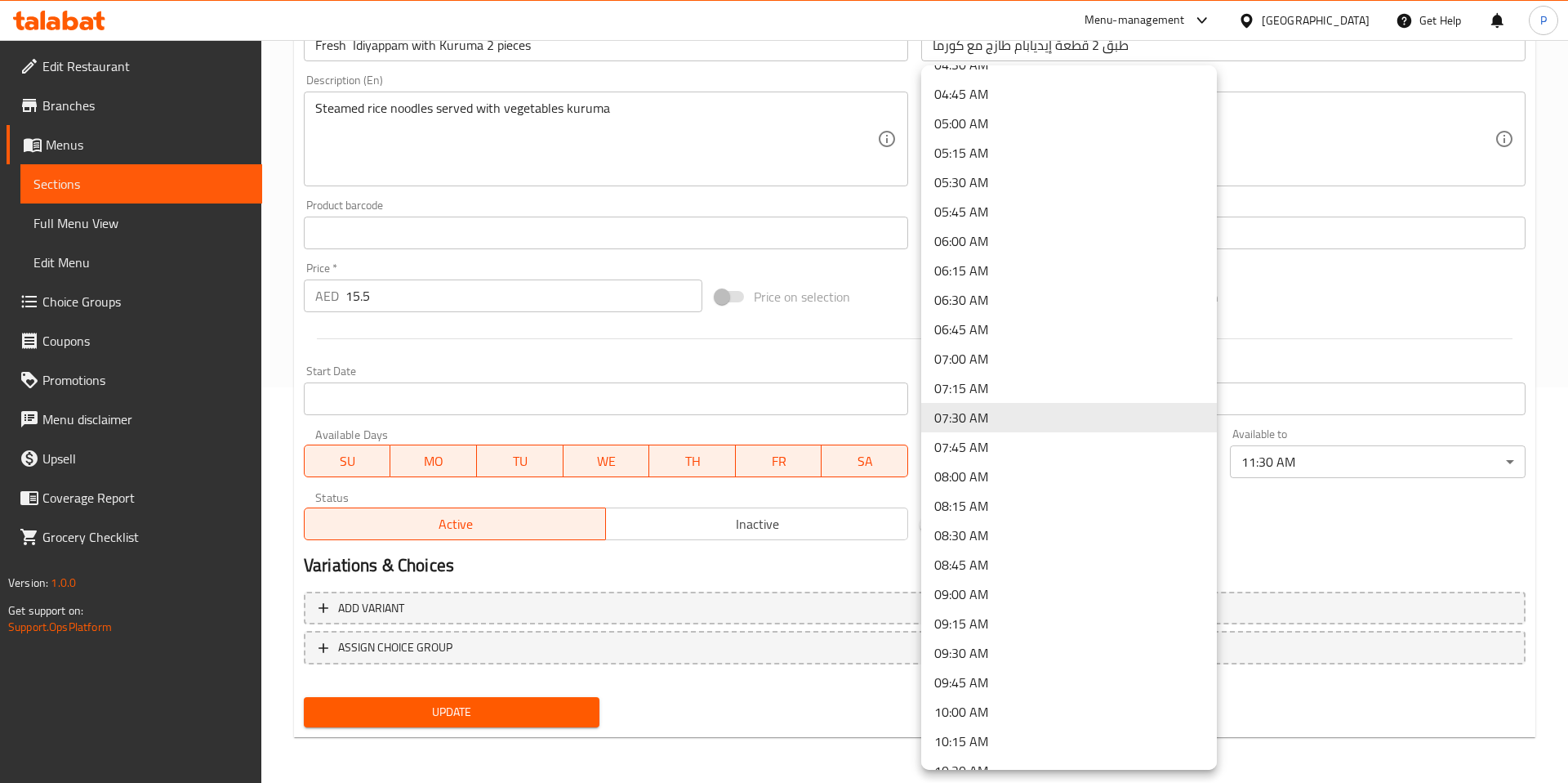
scroll to position [0, 0]
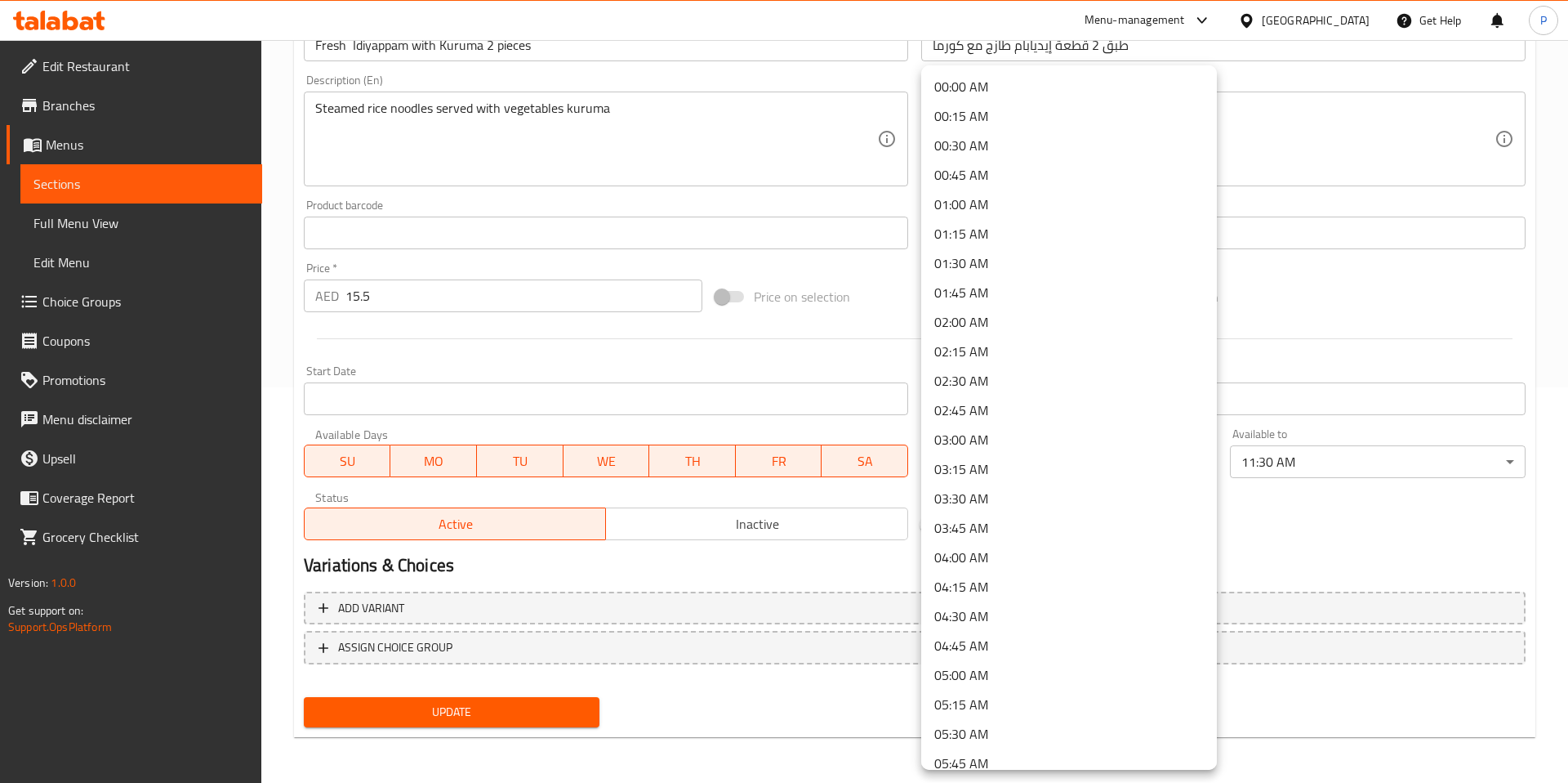
click at [1024, 96] on li "00:00 AM" at bounding box center [1069, 86] width 296 height 29
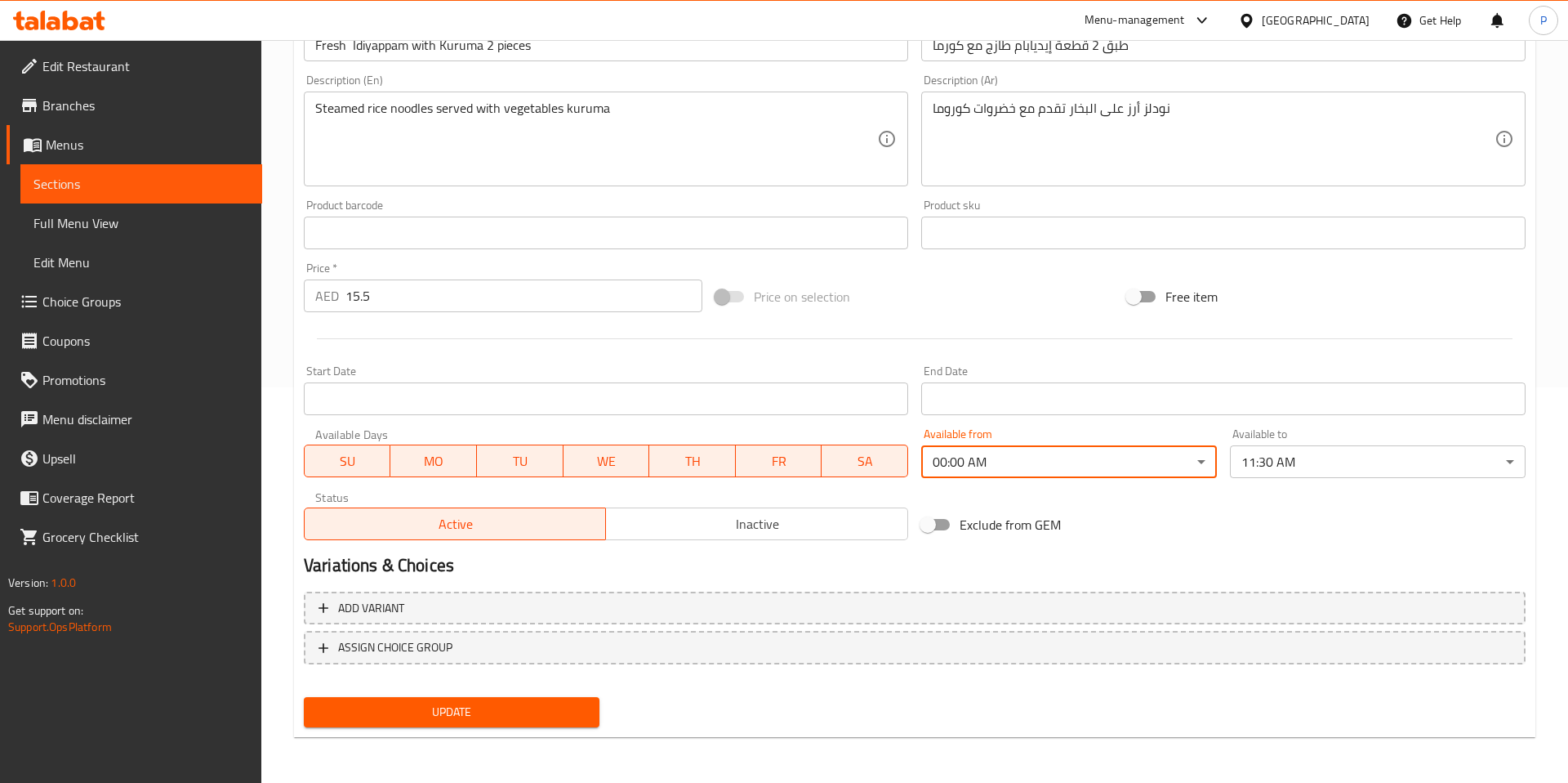
click at [457, 705] on span "Update" at bounding box center [452, 711] width 269 height 20
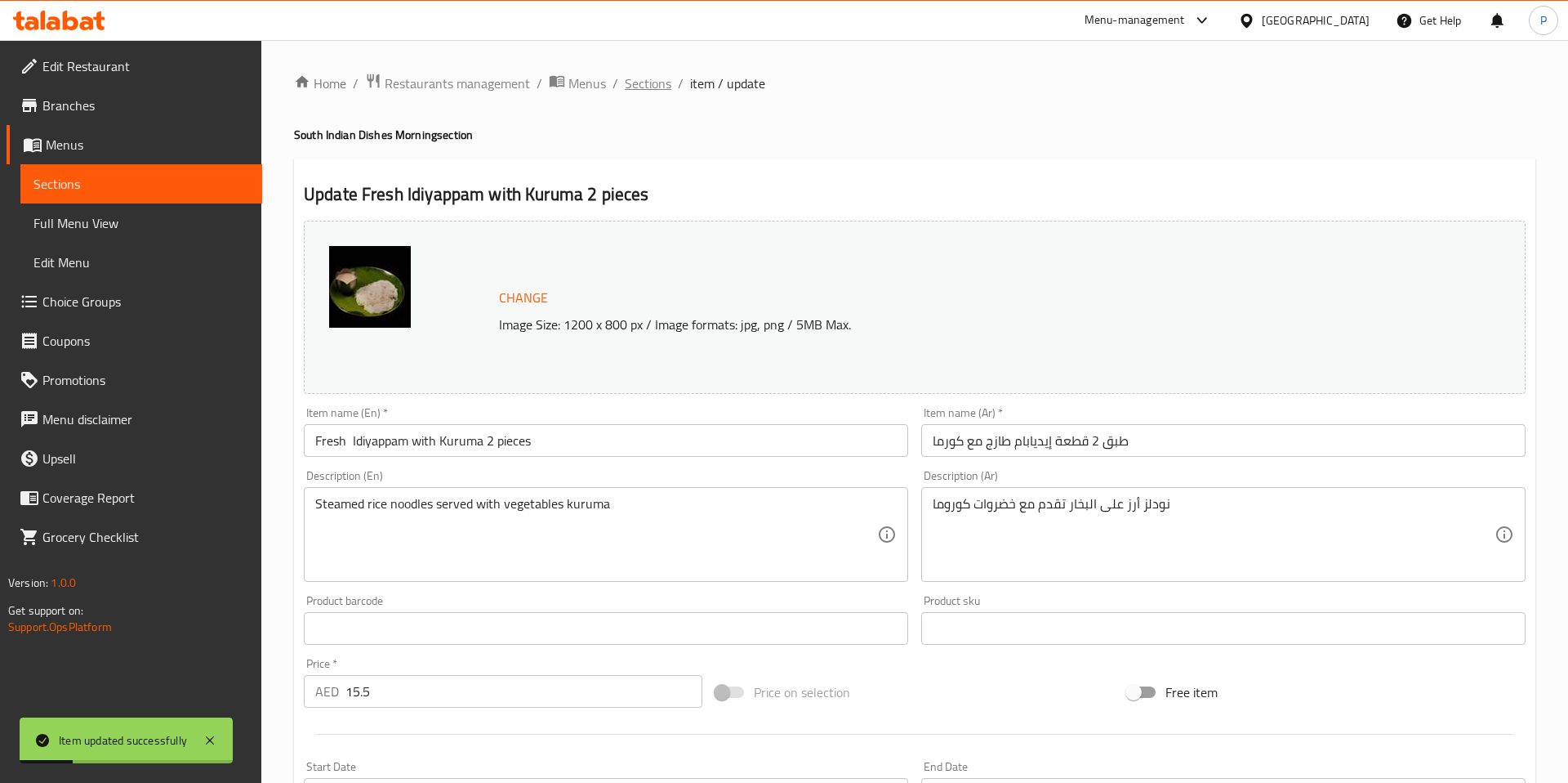
click at [658, 89] on span "Sections" at bounding box center [648, 83] width 47 height 20
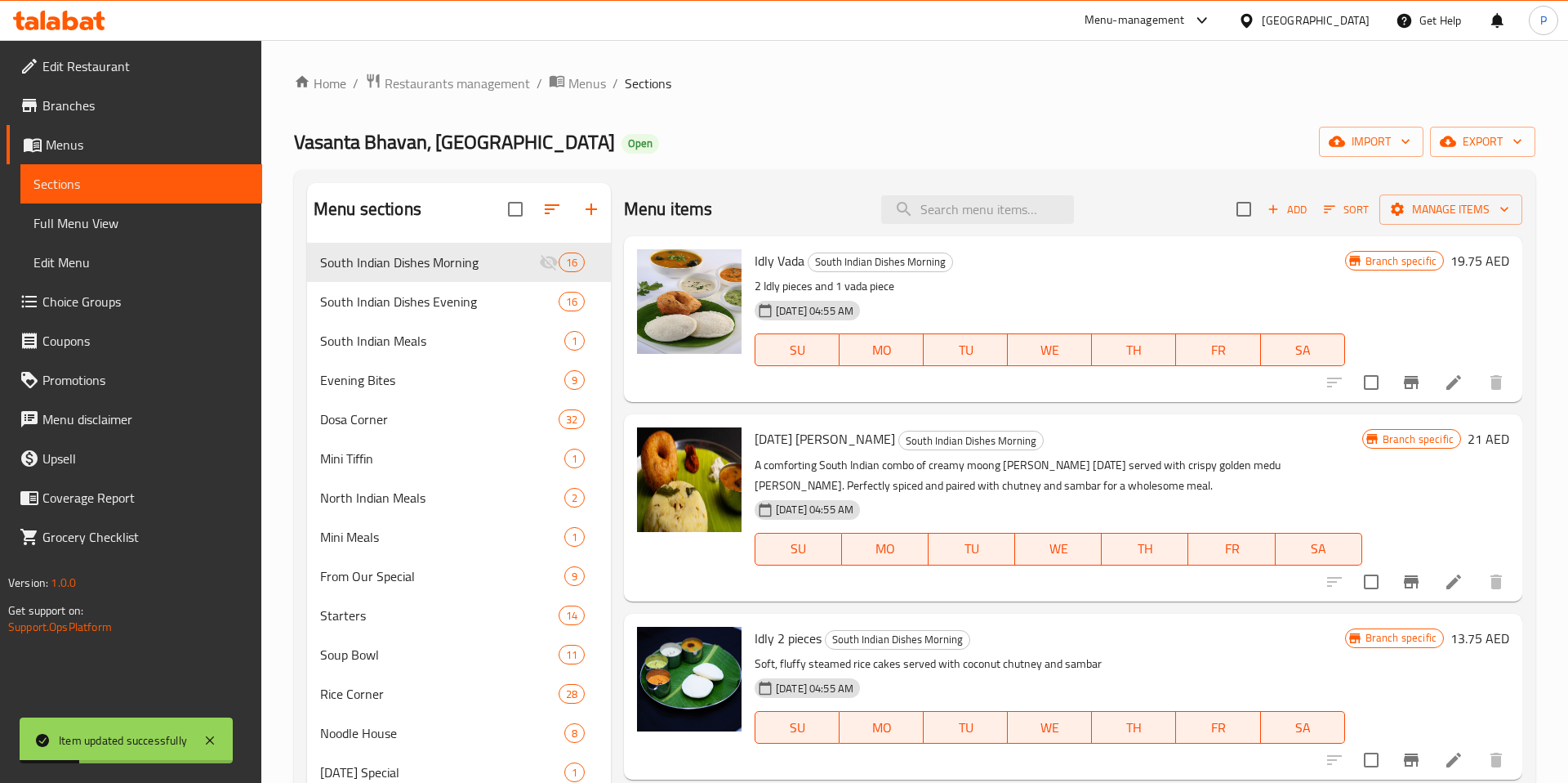
click at [658, 89] on span "Sections" at bounding box center [648, 83] width 47 height 20
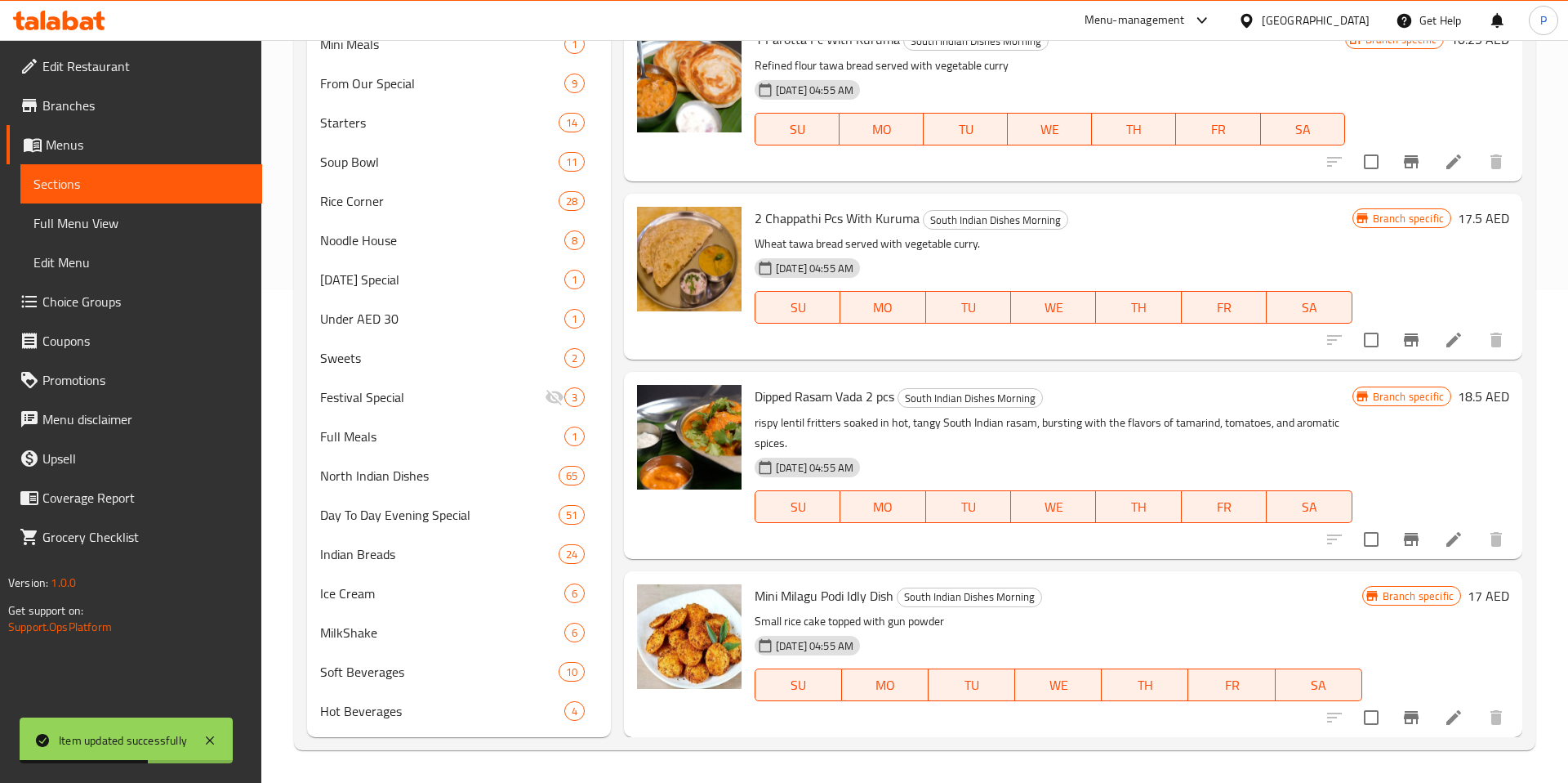
scroll to position [492, 0]
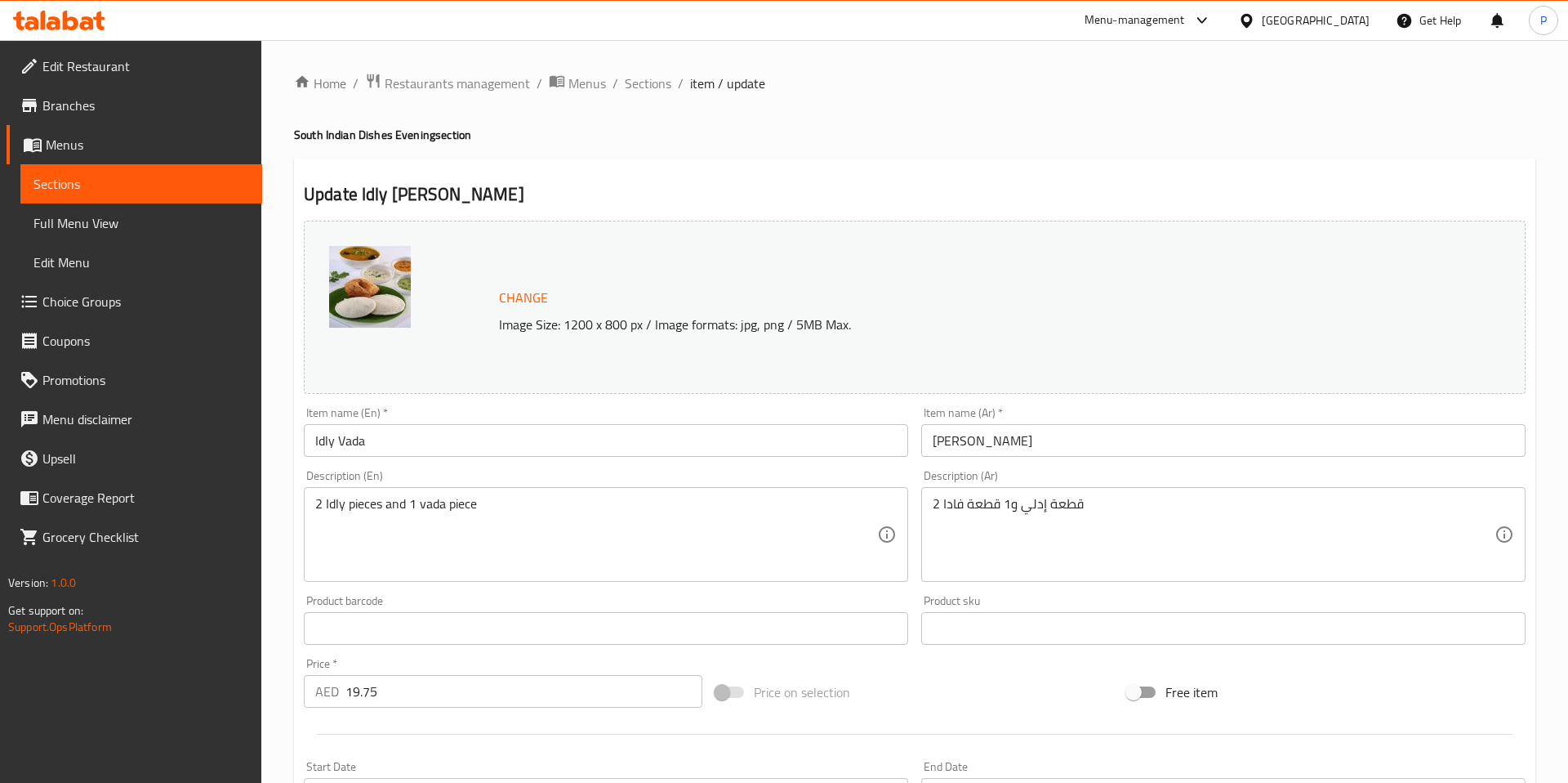
click at [131, 74] on span "Edit Restaurant" at bounding box center [145, 67] width 207 height 20
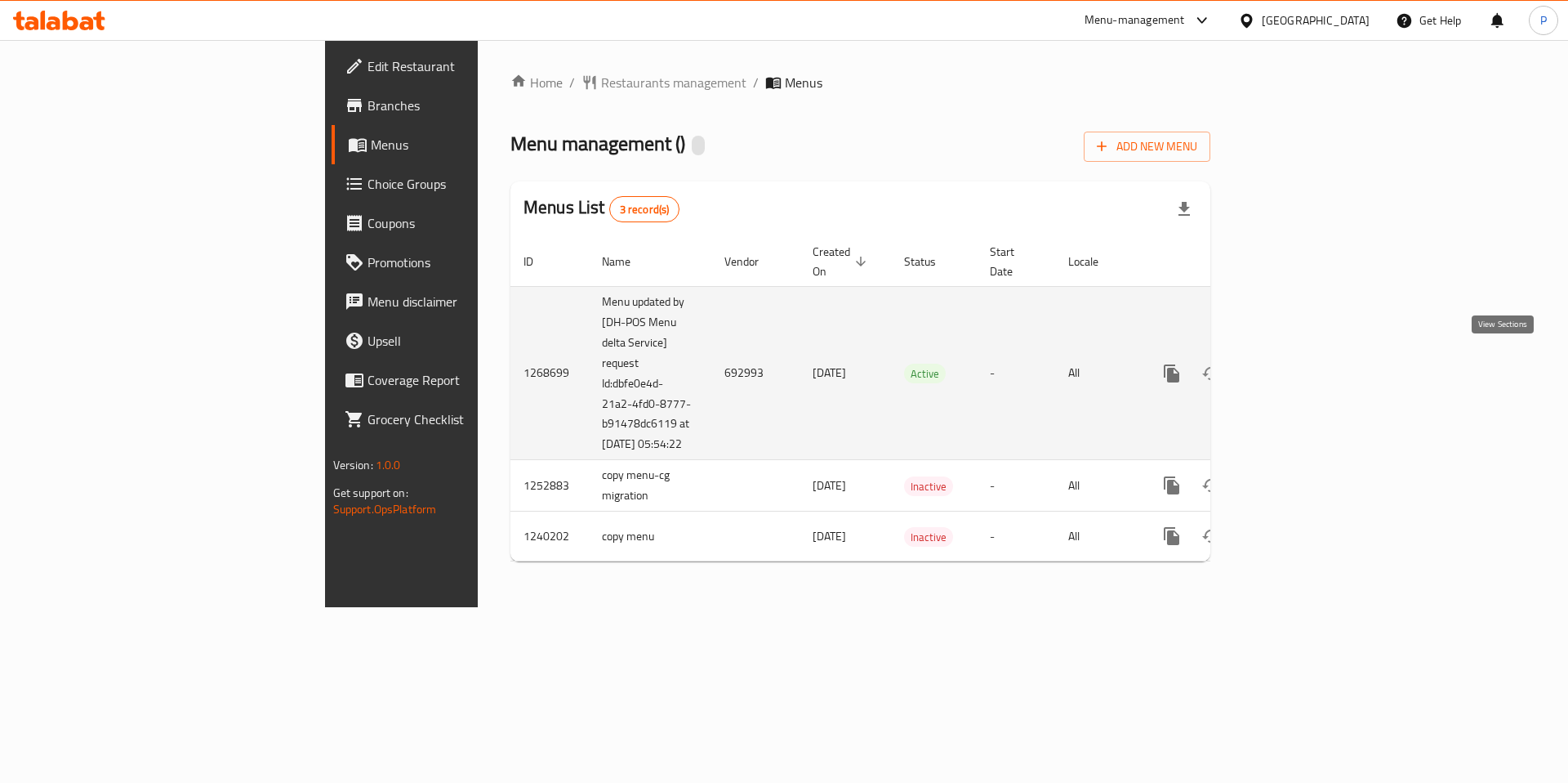
click at [1309, 354] on link "enhanced table" at bounding box center [1290, 373] width 39 height 39
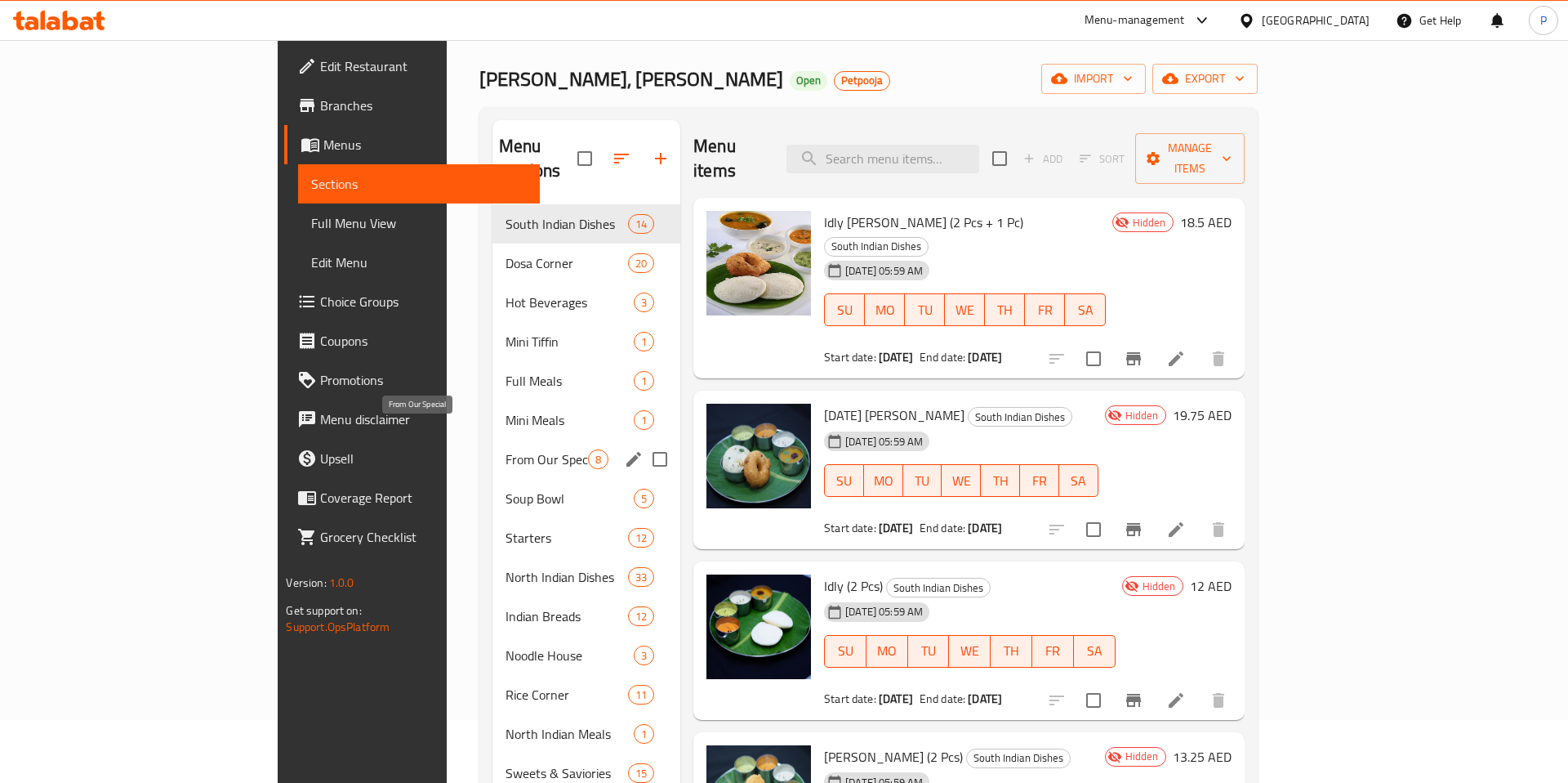
scroll to position [69, 0]
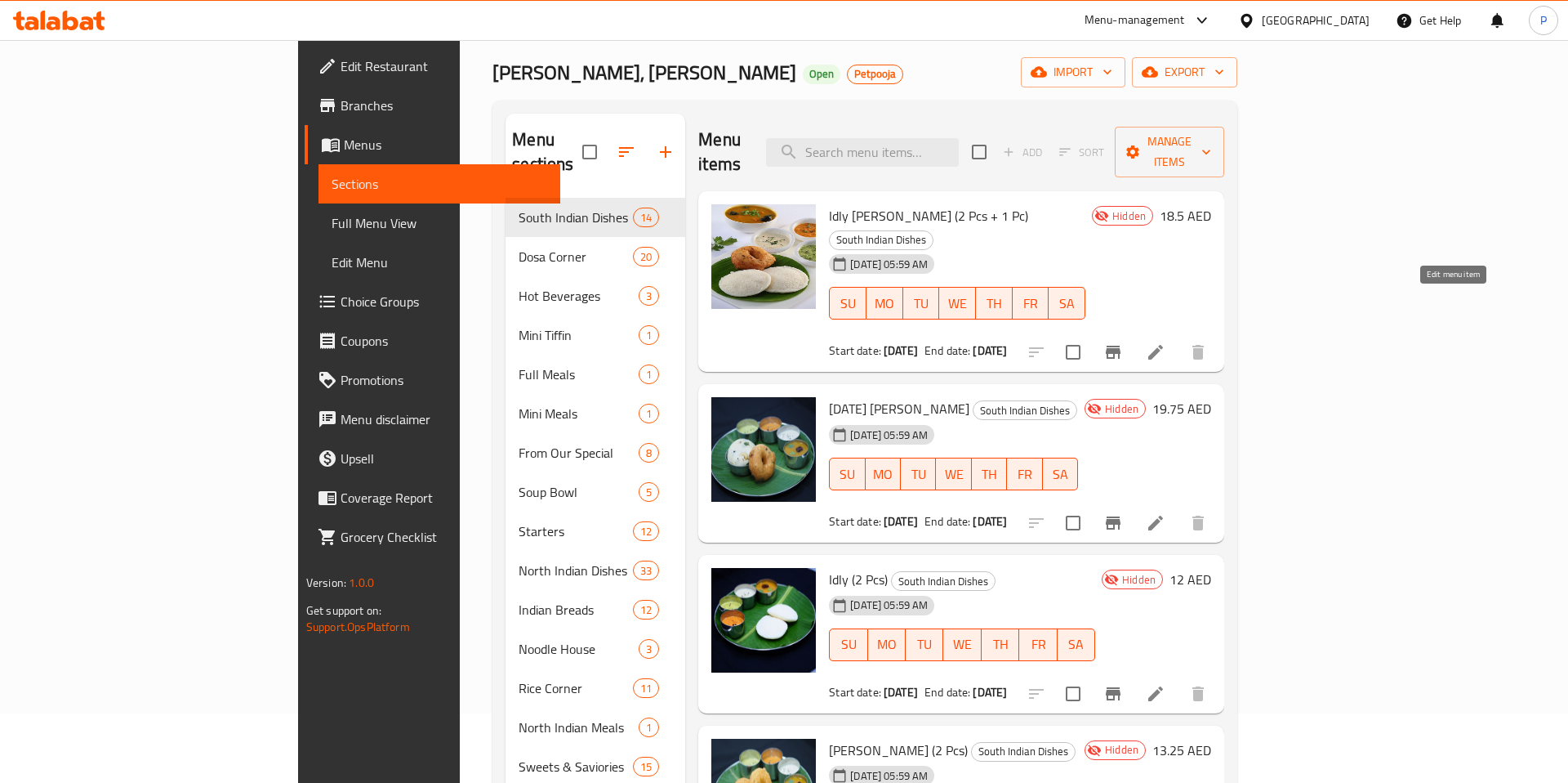
click at [1163, 345] on icon at bounding box center [1155, 352] width 15 height 15
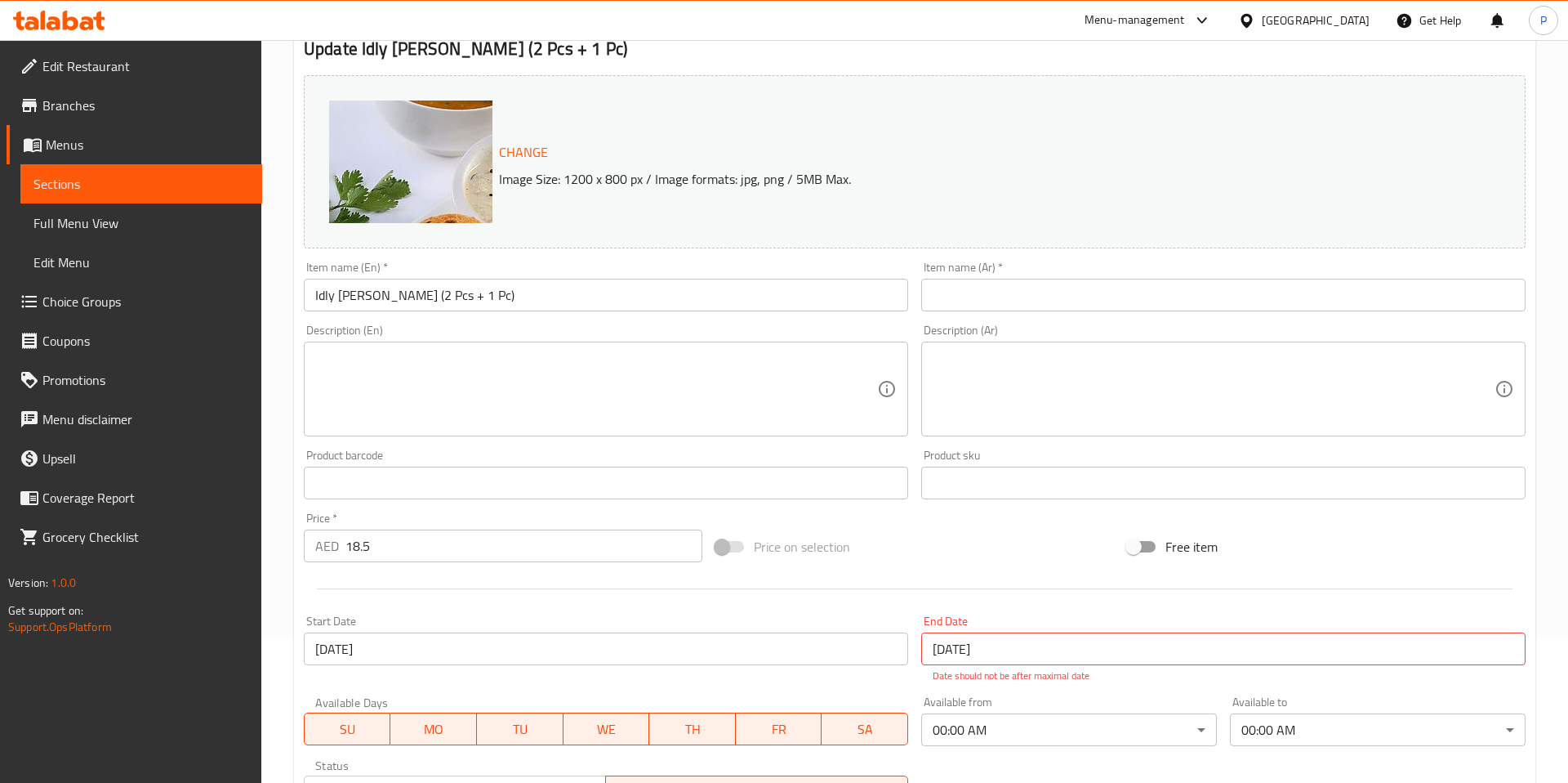
scroll to position [413, 0]
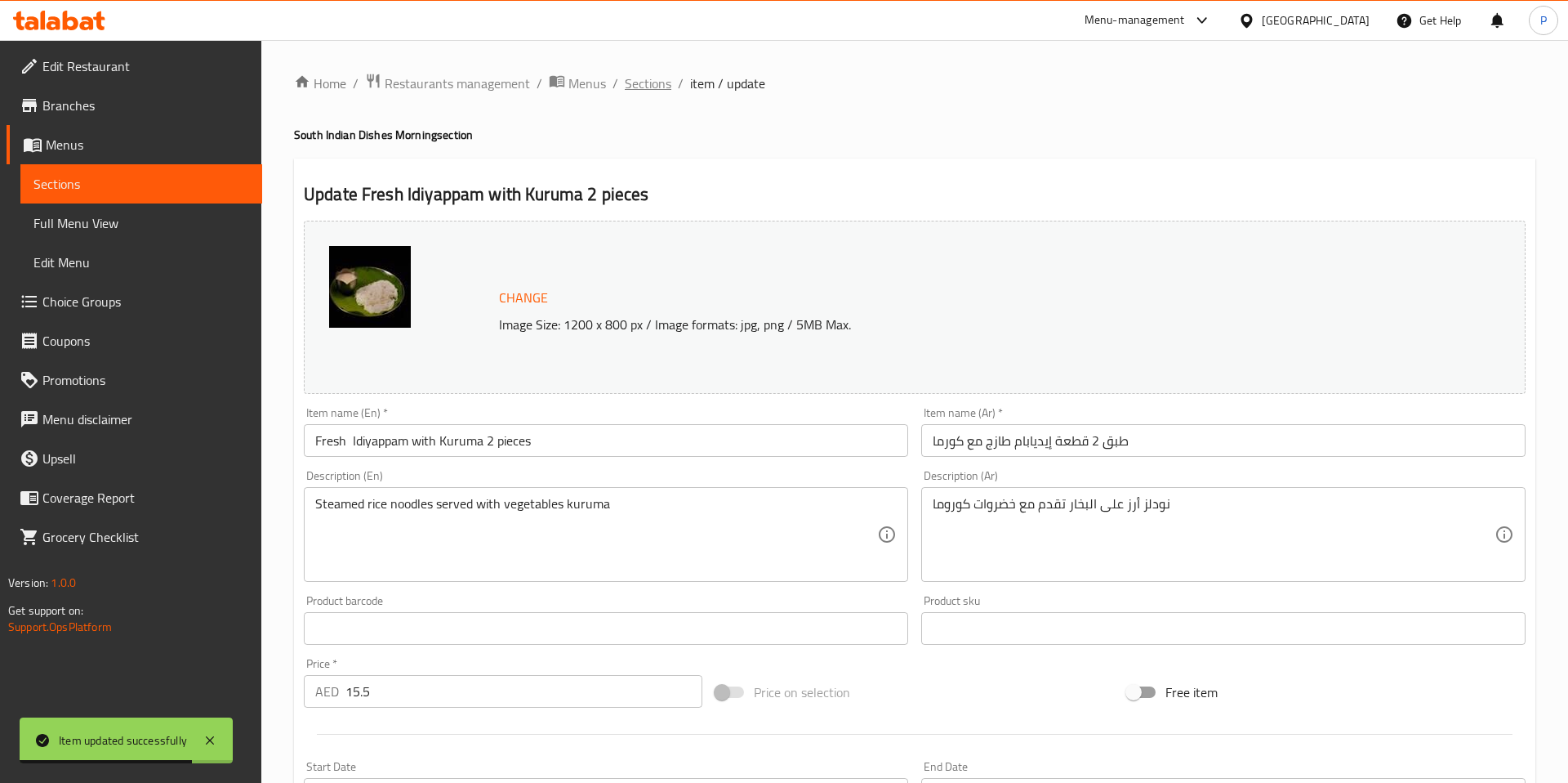
click at [636, 91] on span "Sections" at bounding box center [648, 83] width 47 height 20
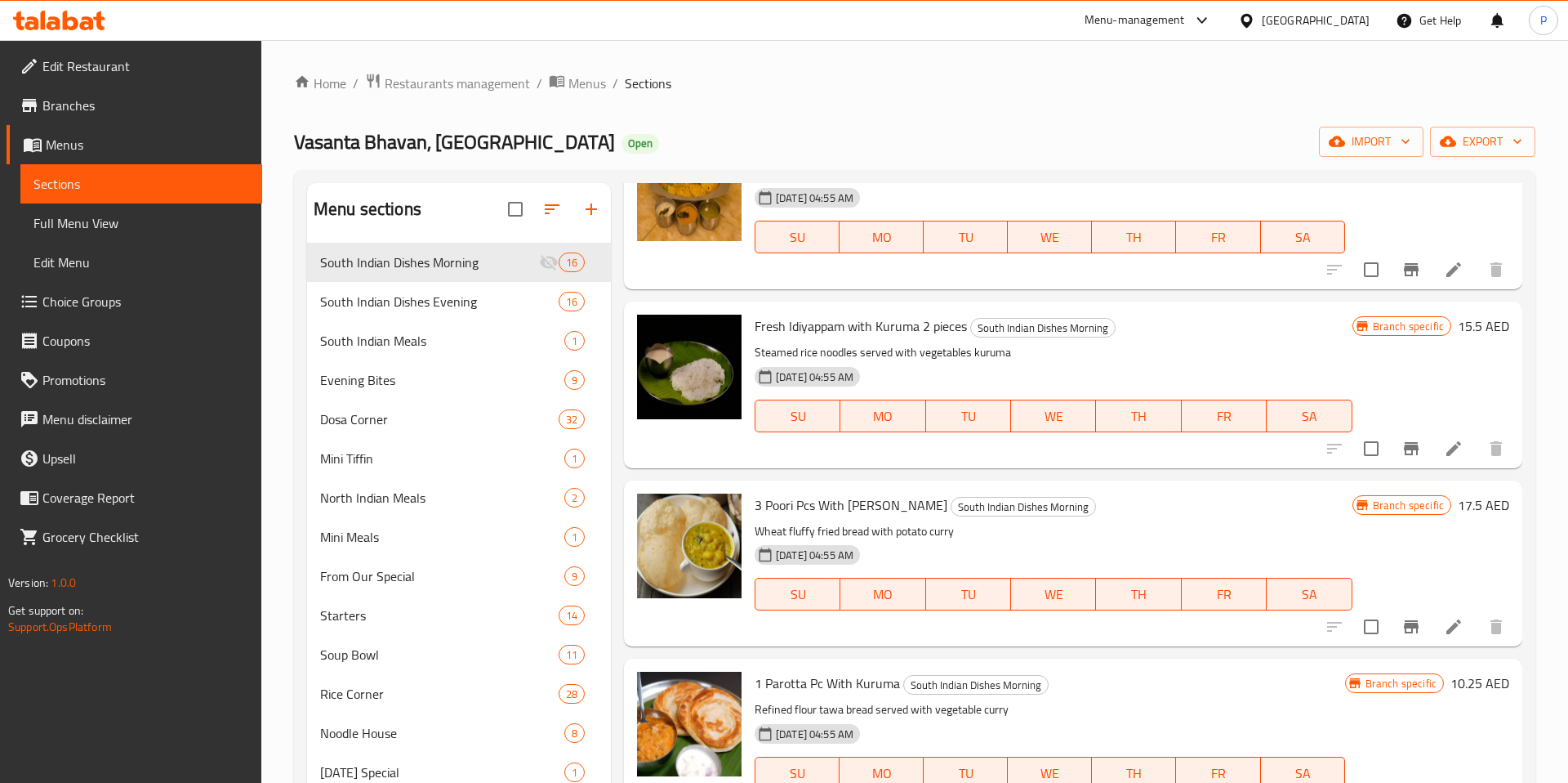
scroll to position [1824, 0]
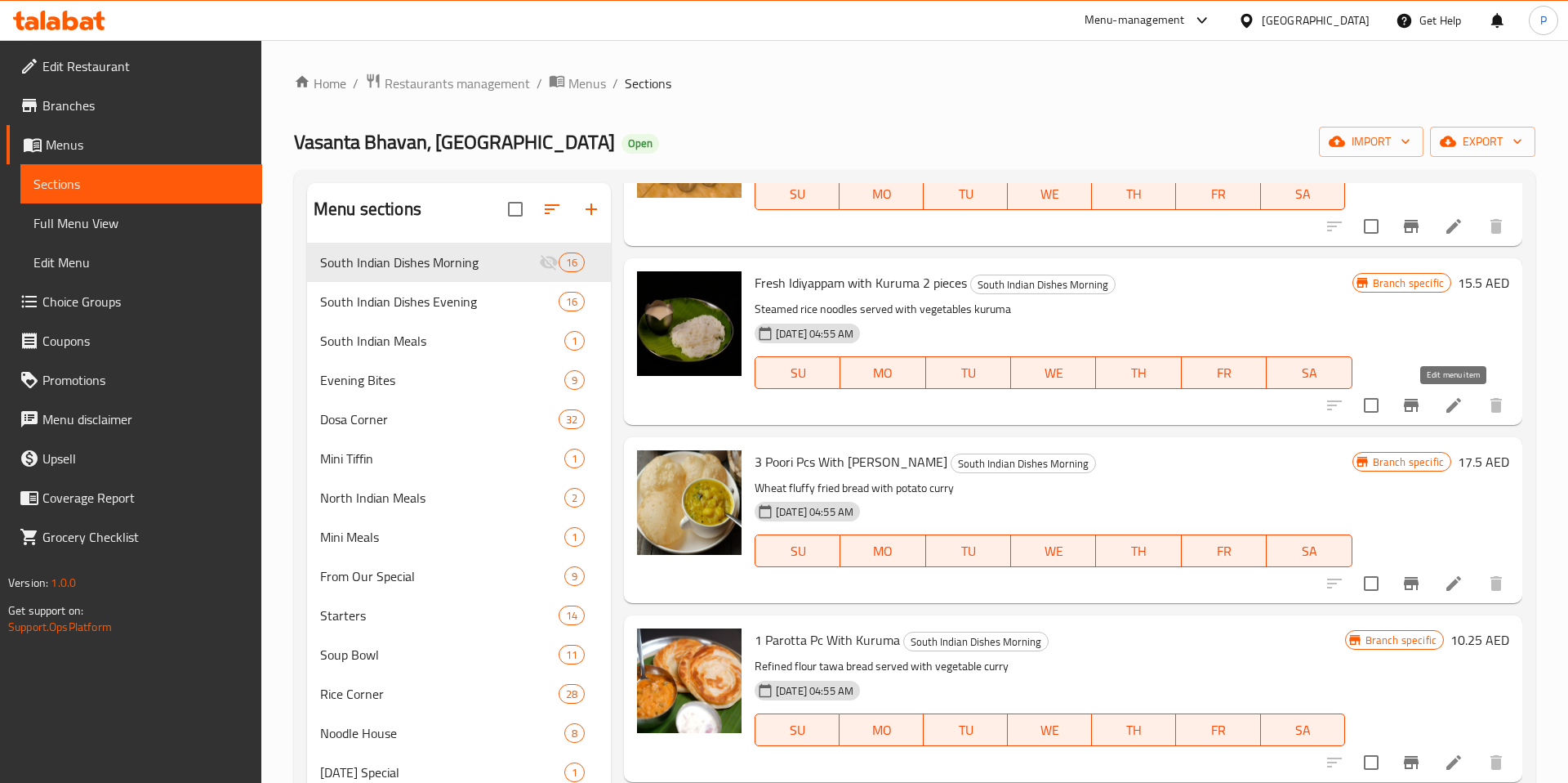
click at [1452, 406] on icon at bounding box center [1454, 405] width 15 height 15
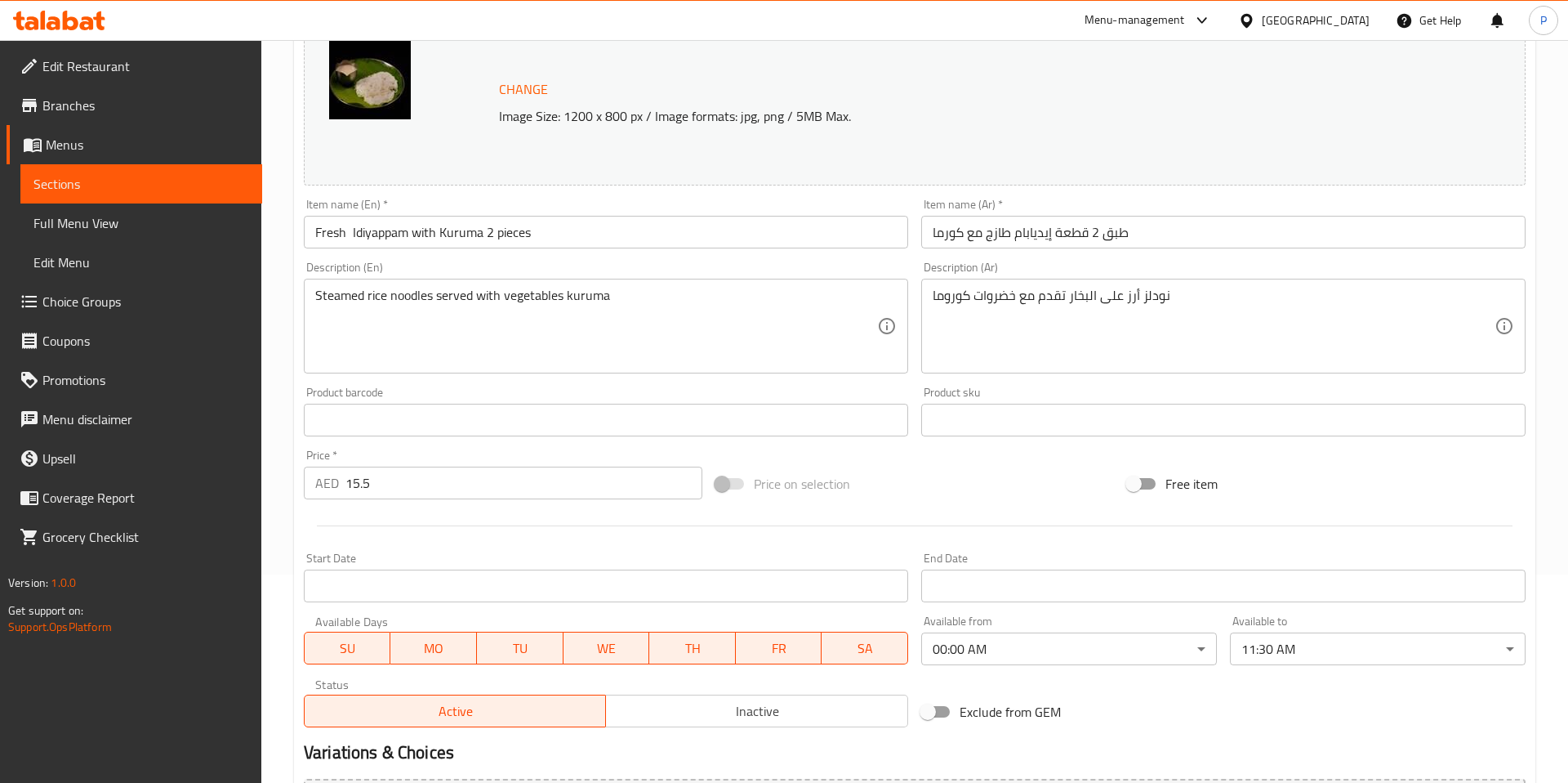
scroll to position [395, 0]
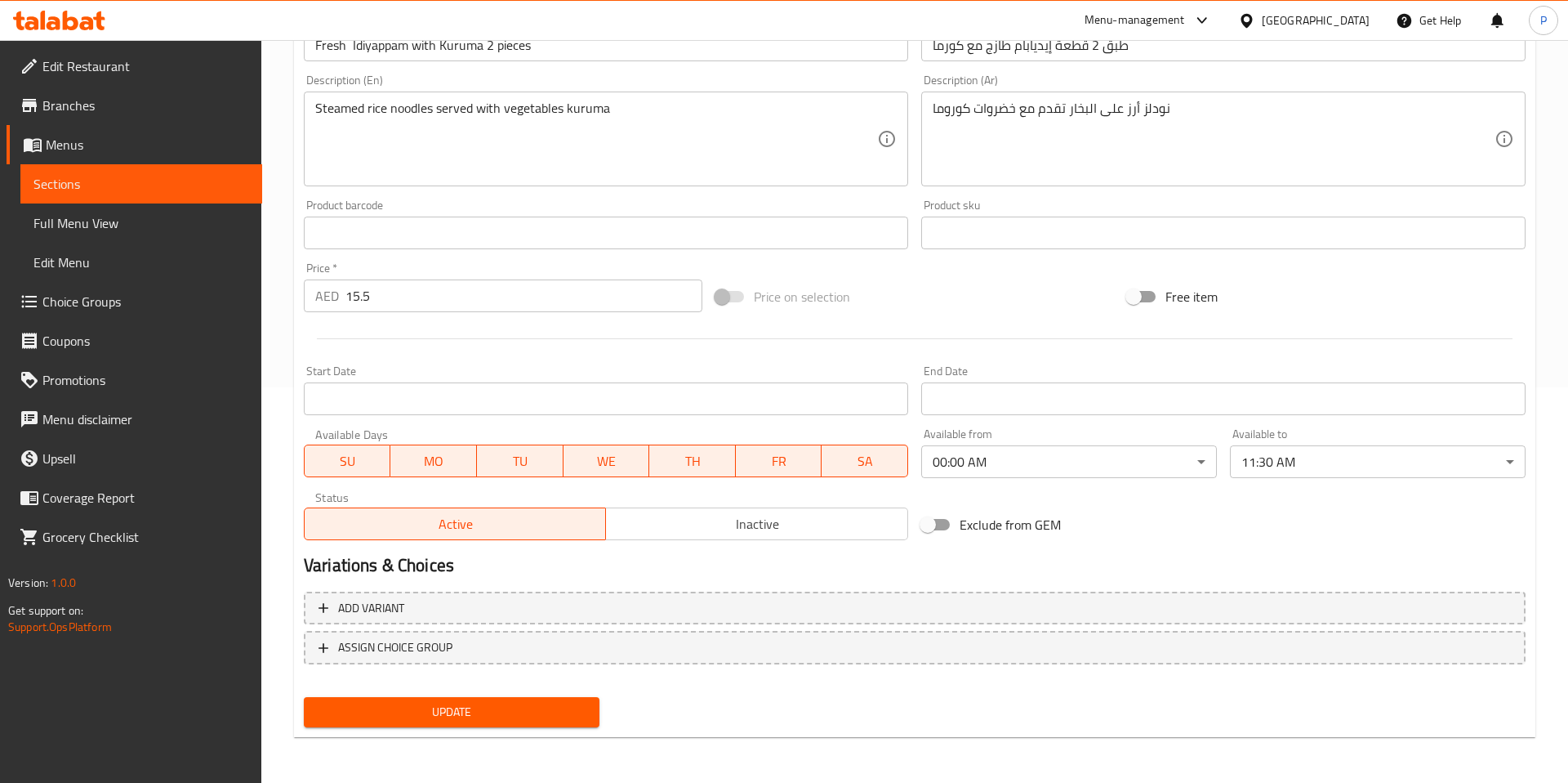
click at [1315, 388] on body "​ Menu-management United Arab Emirates Get Help P Edit Restaurant Branches Menu…" at bounding box center [784, 16] width 1568 height 743
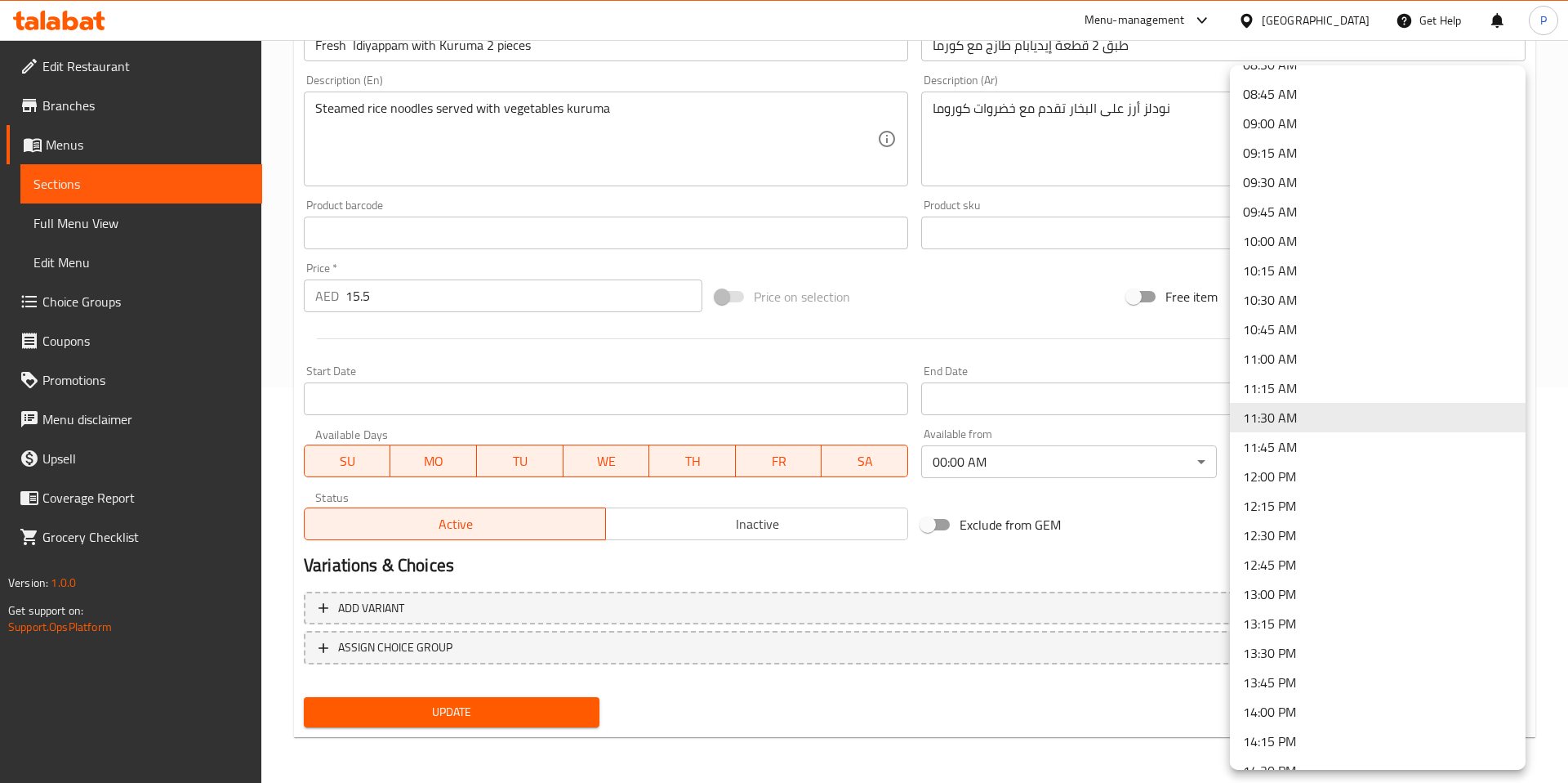
scroll to position [0, 0]
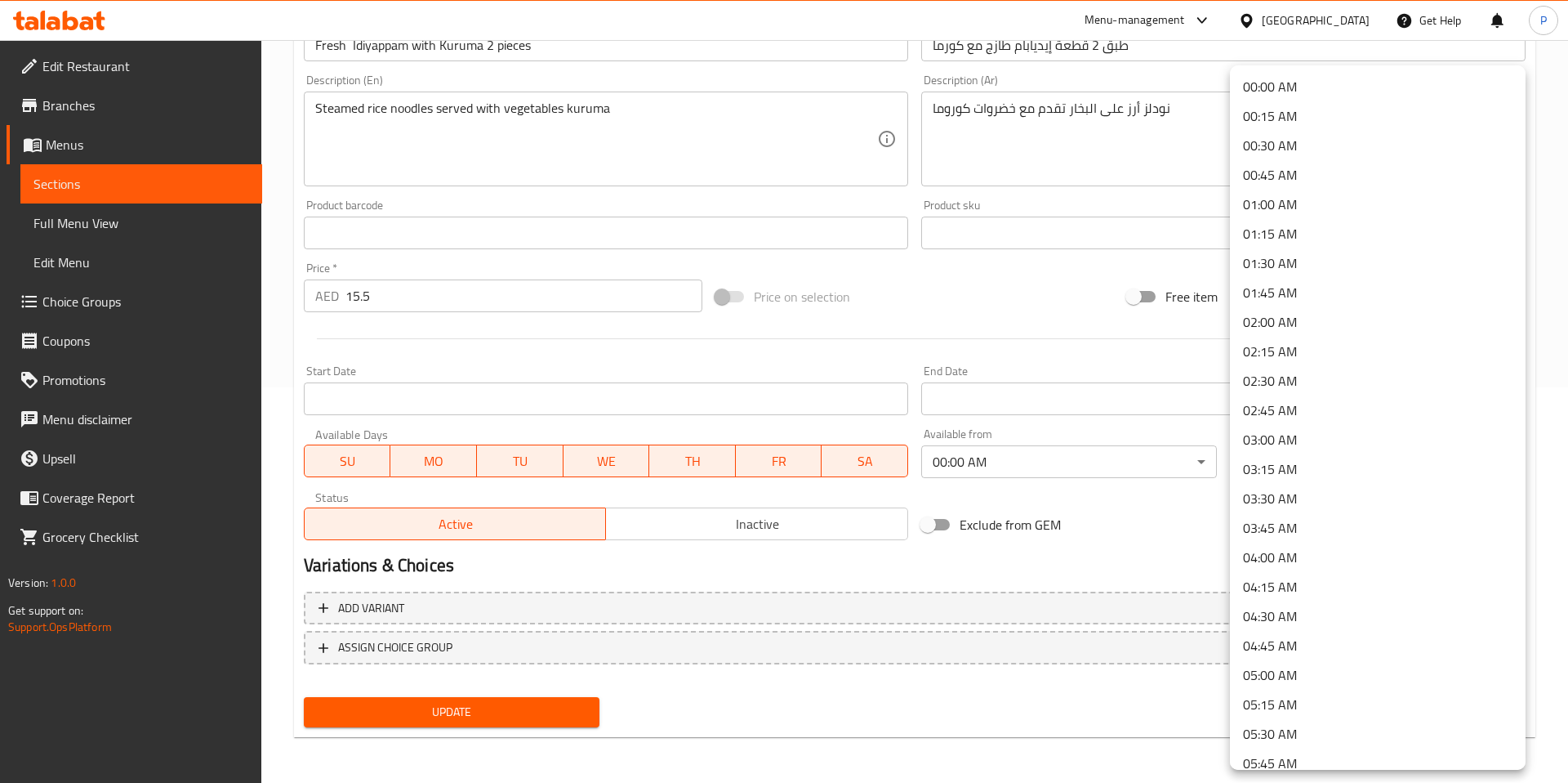
click at [1307, 88] on li "00:00 AM" at bounding box center [1378, 86] width 296 height 29
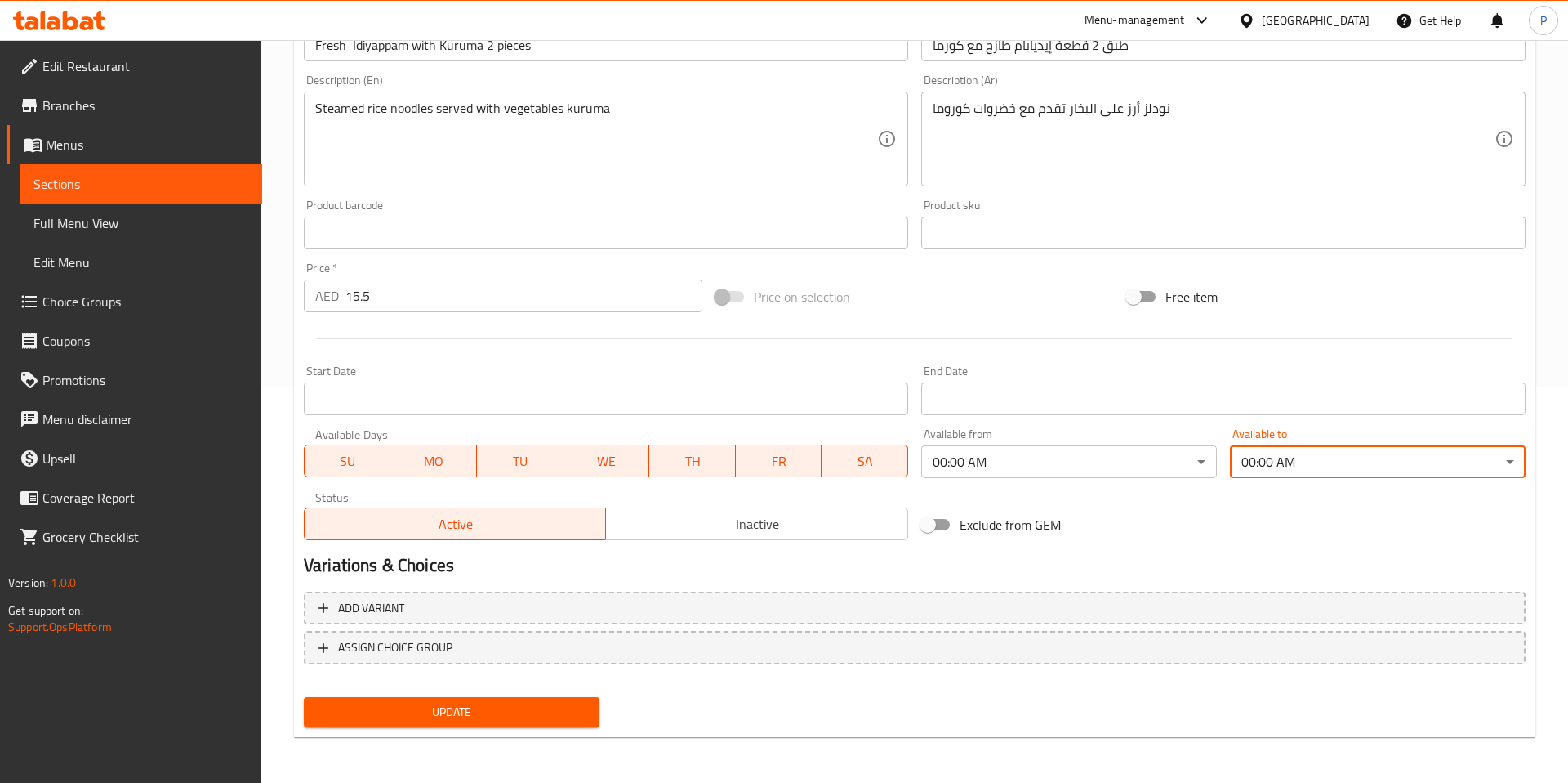
click at [502, 709] on span "Update" at bounding box center [452, 711] width 269 height 20
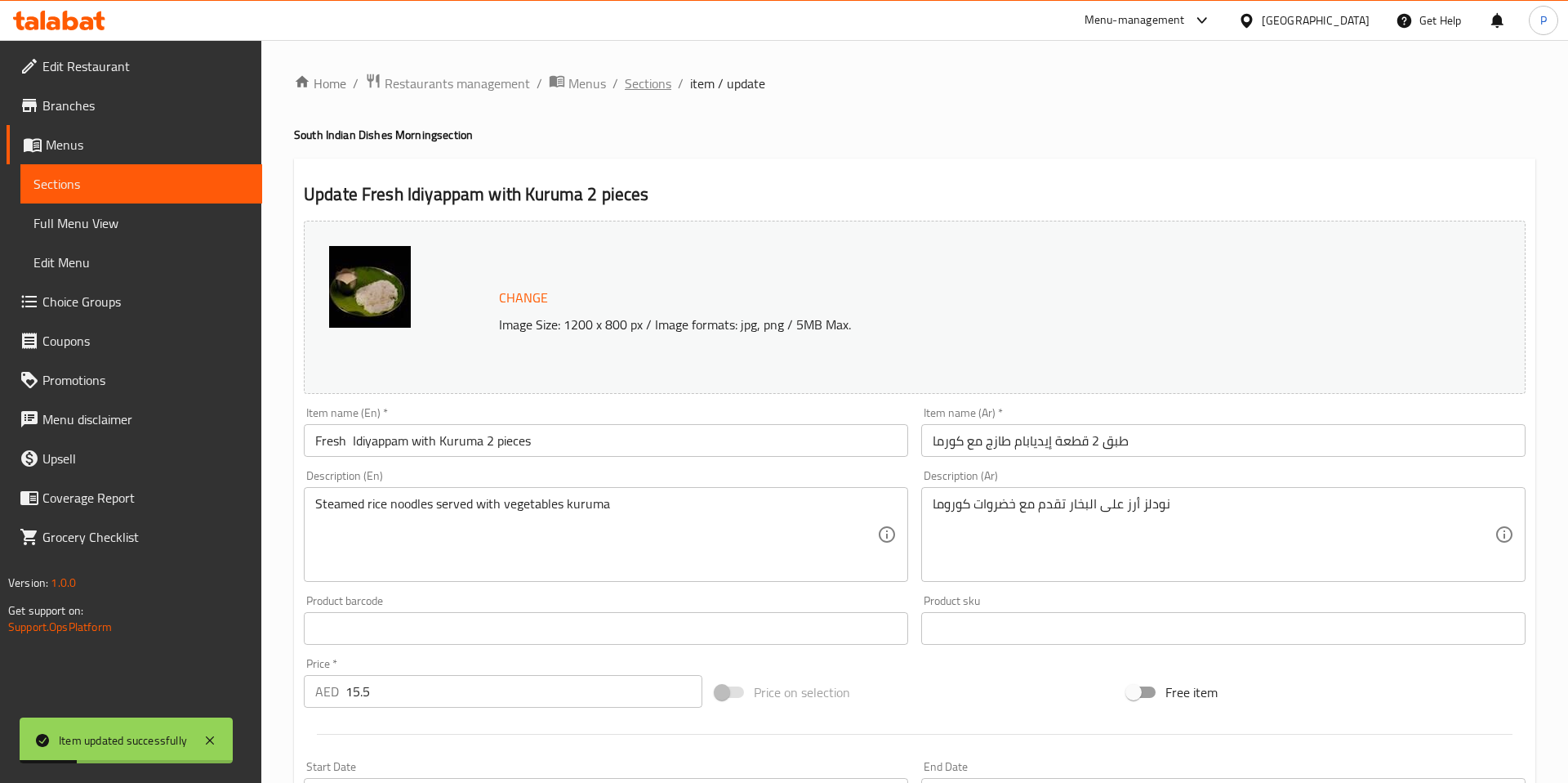
click at [640, 82] on span "Sections" at bounding box center [648, 83] width 47 height 20
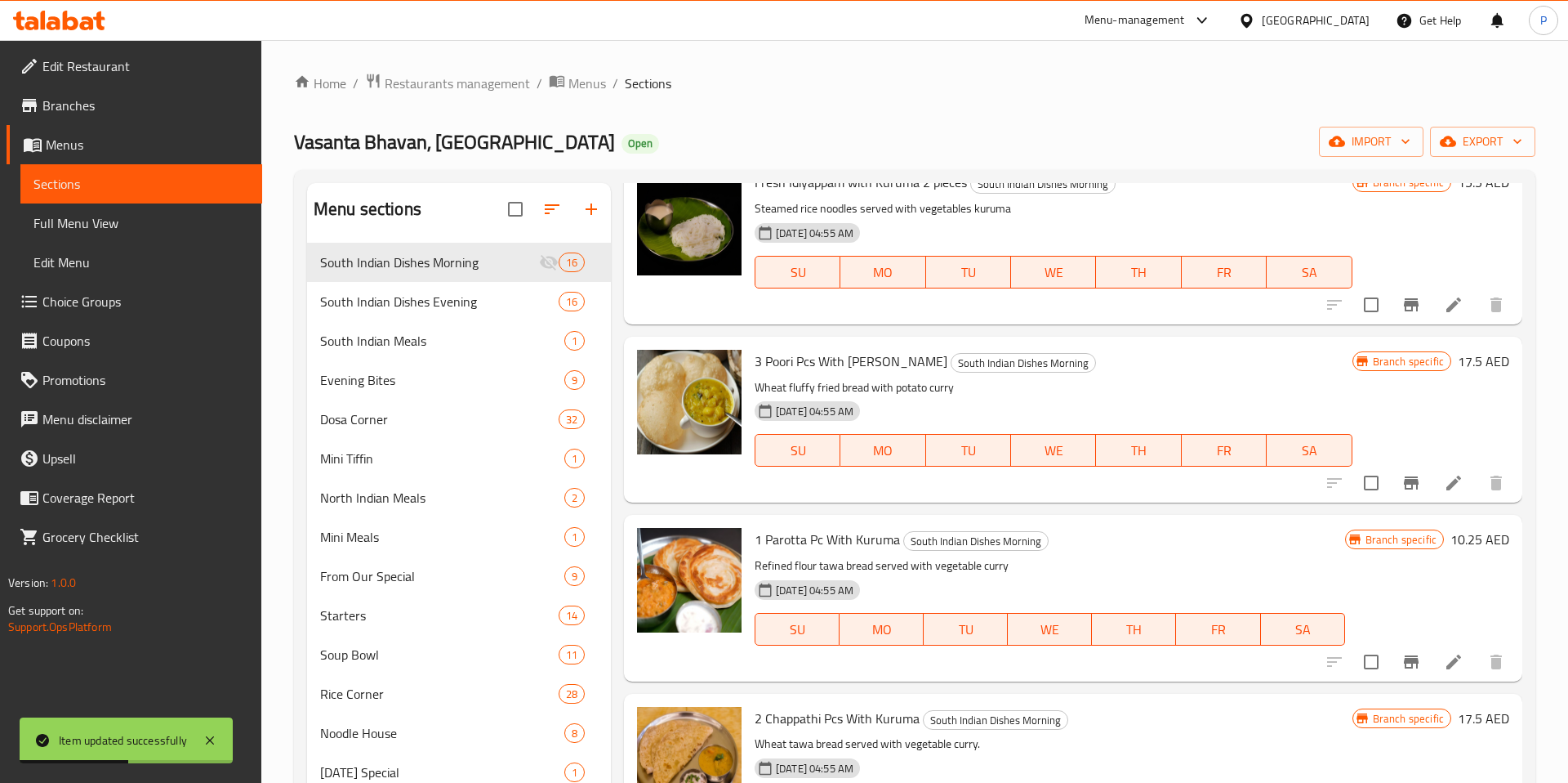
scroll to position [1925, 0]
click at [1455, 483] on icon at bounding box center [1454, 482] width 20 height 20
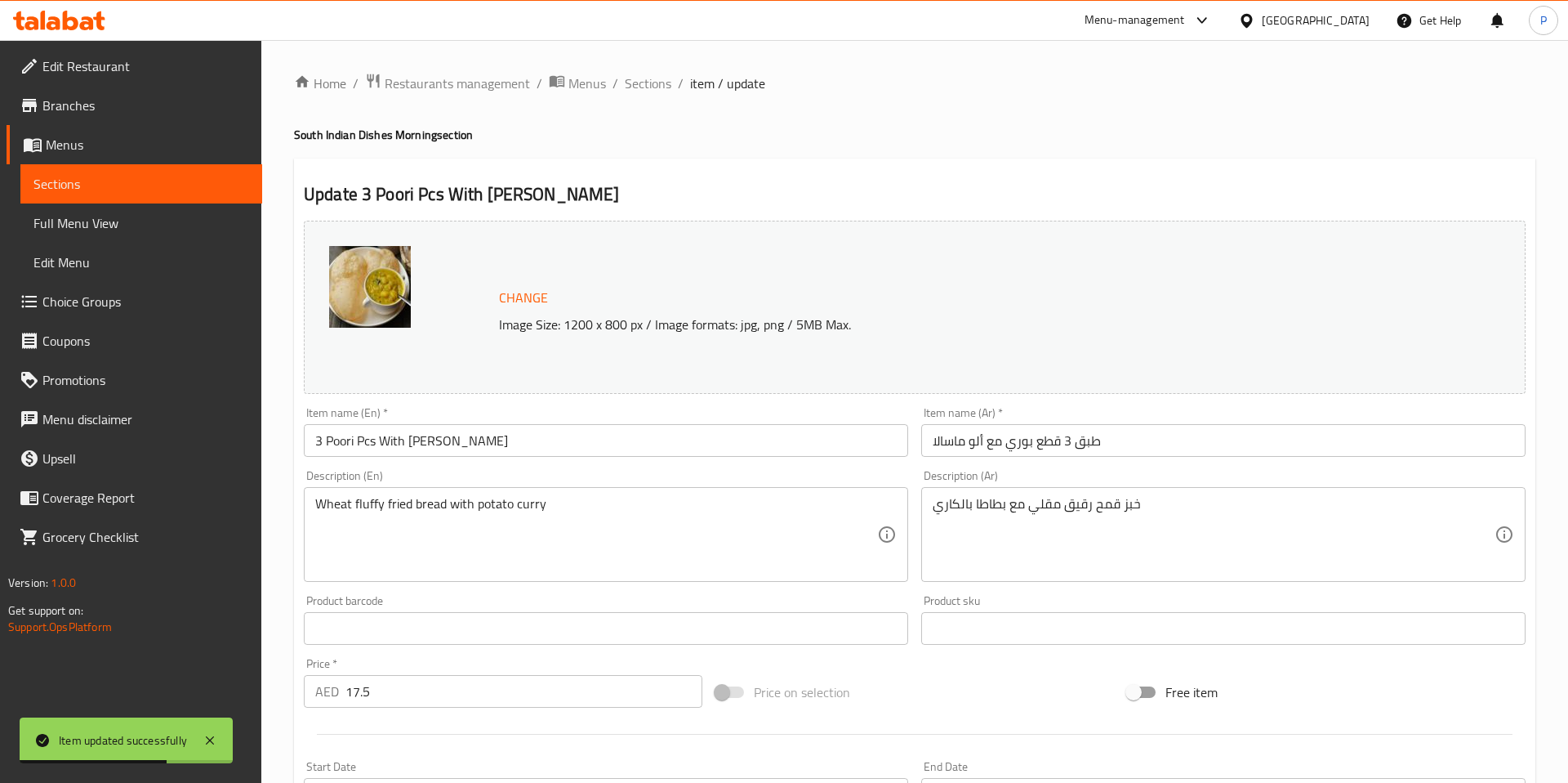
scroll to position [395, 0]
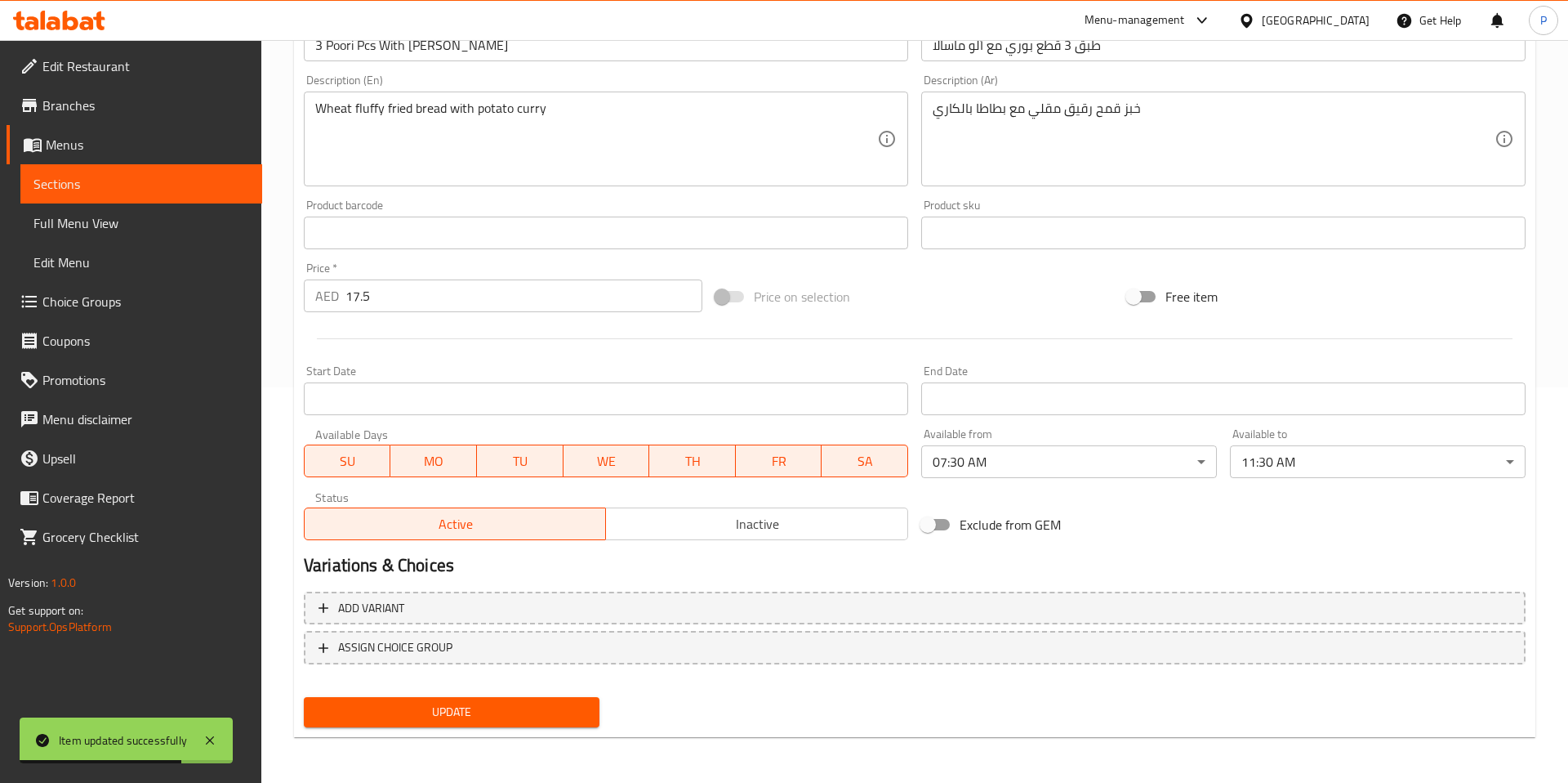
click at [1086, 388] on body "Item updated successfully ​ Menu-management United Arab Emirates Get Help P Edi…" at bounding box center [784, 16] width 1568 height 743
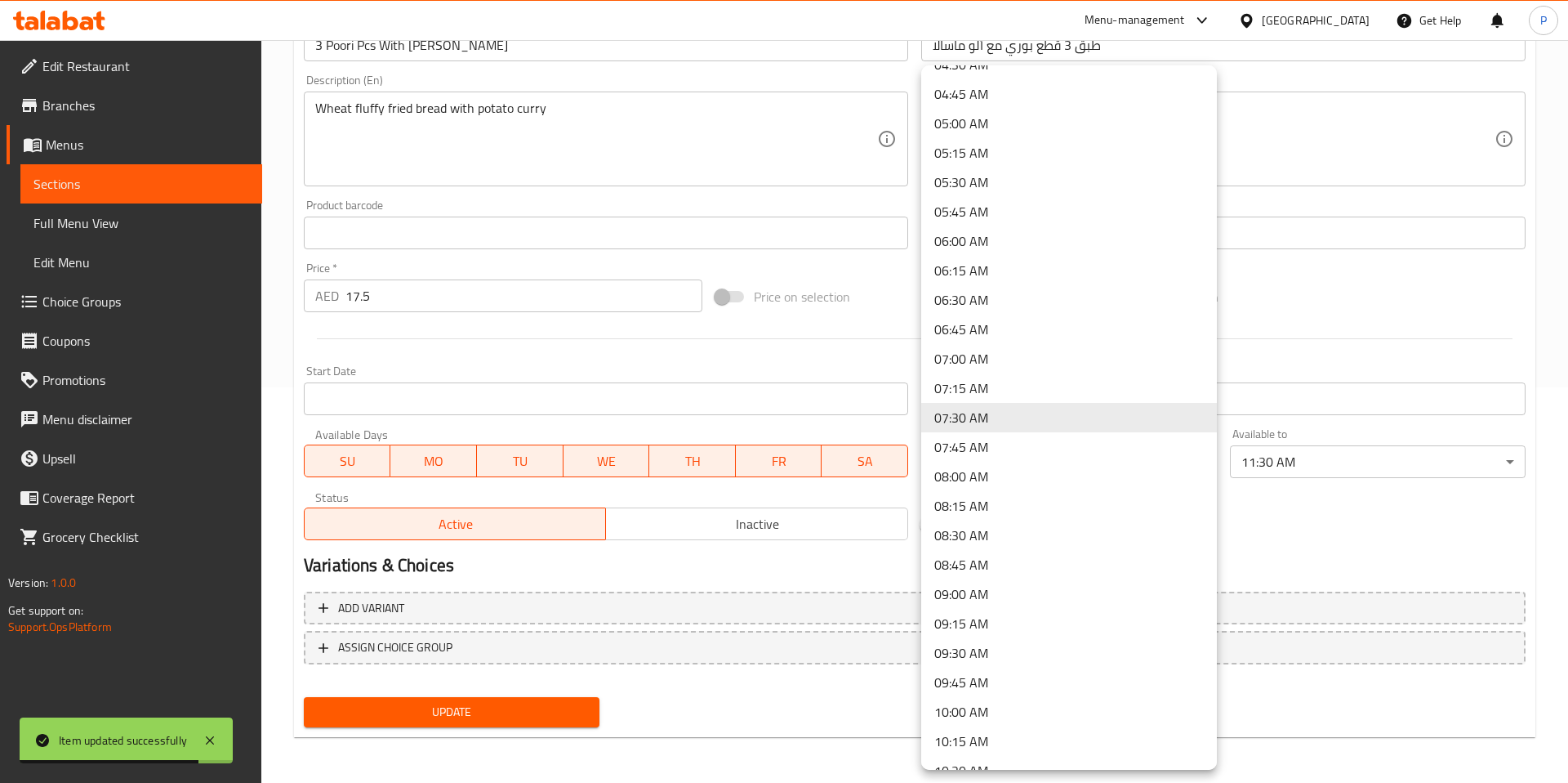
scroll to position [0, 0]
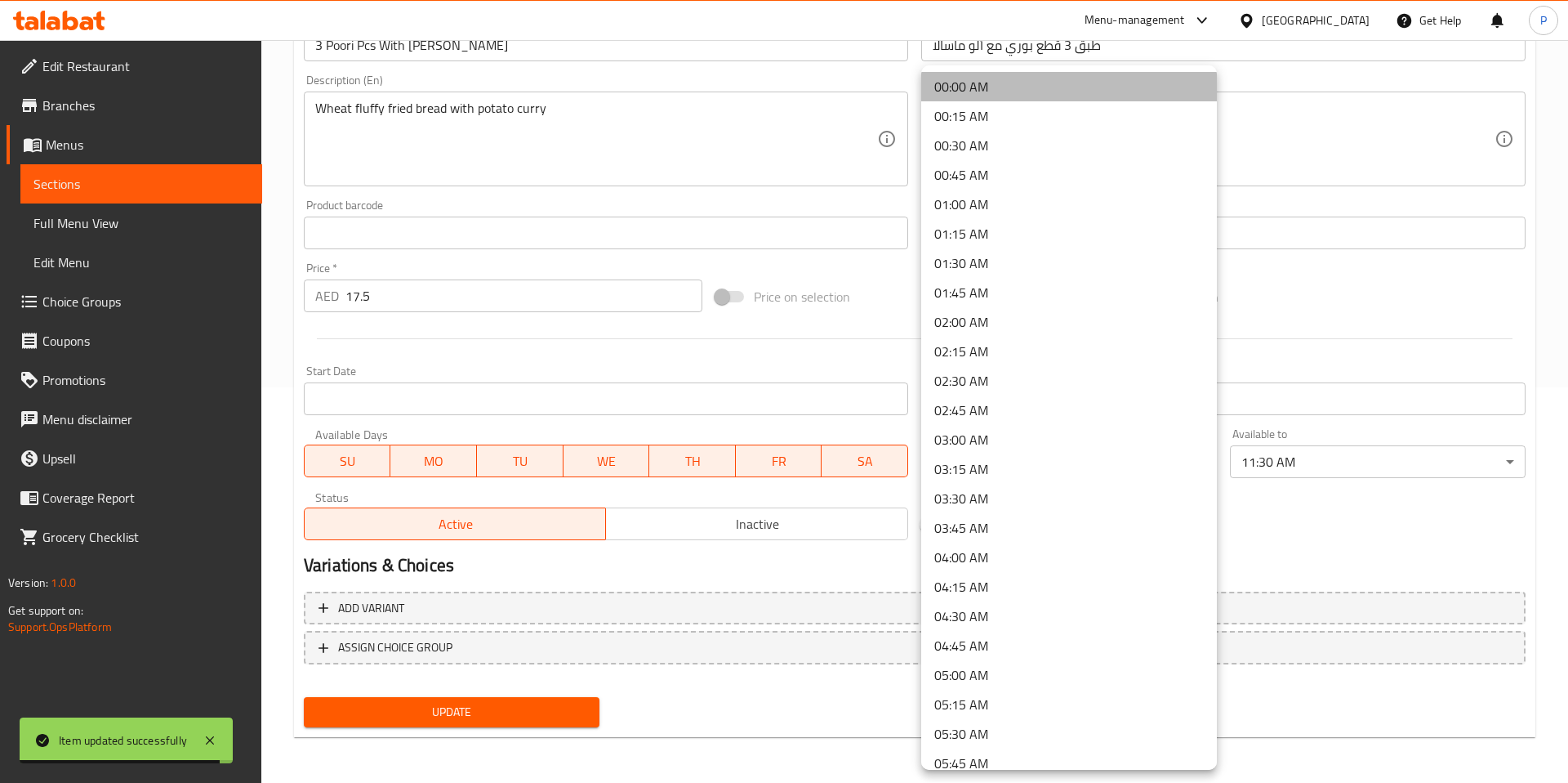
click at [1018, 87] on li "00:00 AM" at bounding box center [1069, 86] width 296 height 29
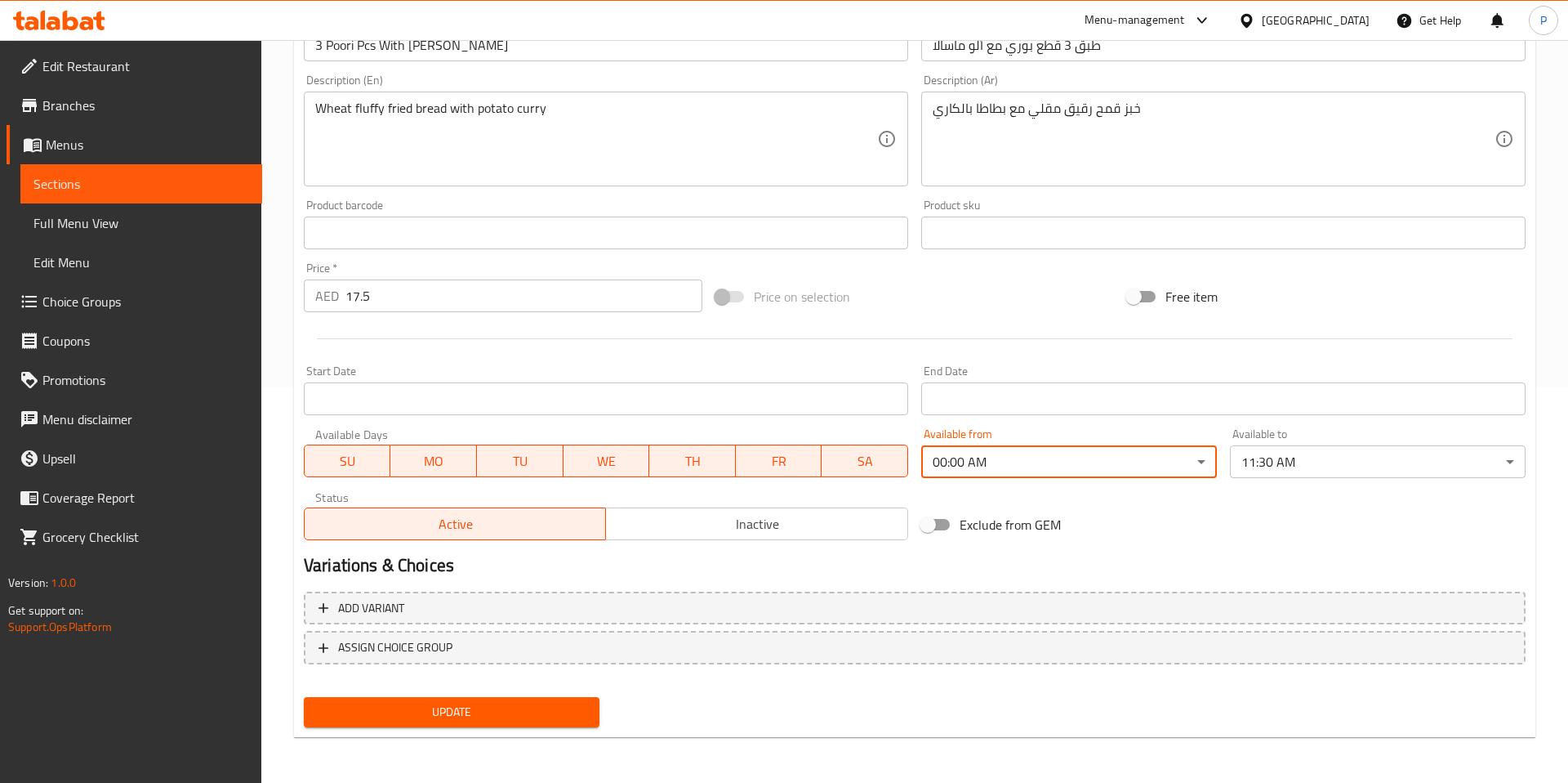
click at [1343, 388] on body "​ Menu-management United Arab Emirates Get Help P Edit Restaurant Branches Menu…" at bounding box center [784, 16] width 1568 height 743
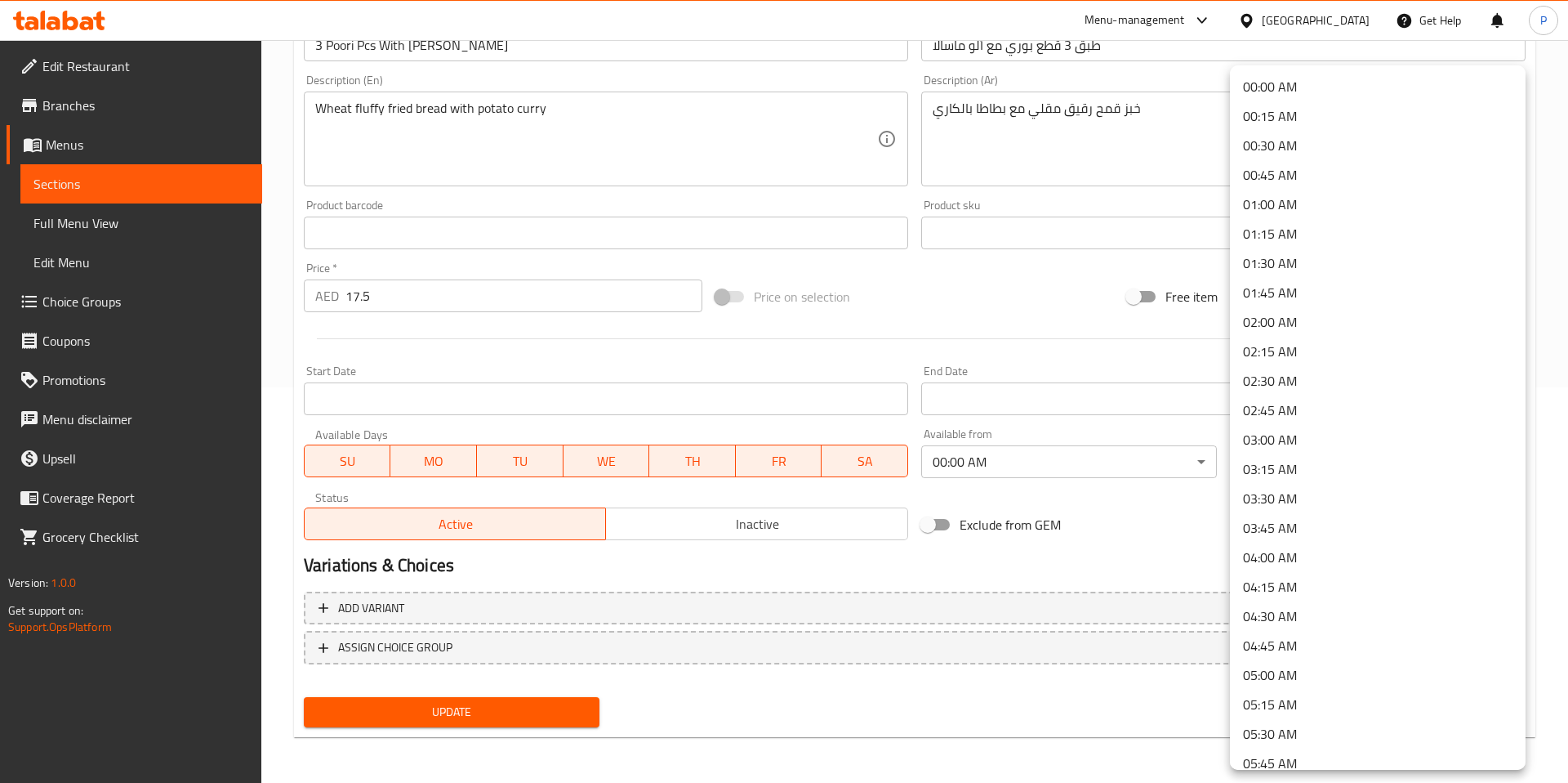
click at [1345, 83] on li "00:00 AM" at bounding box center [1378, 86] width 296 height 29
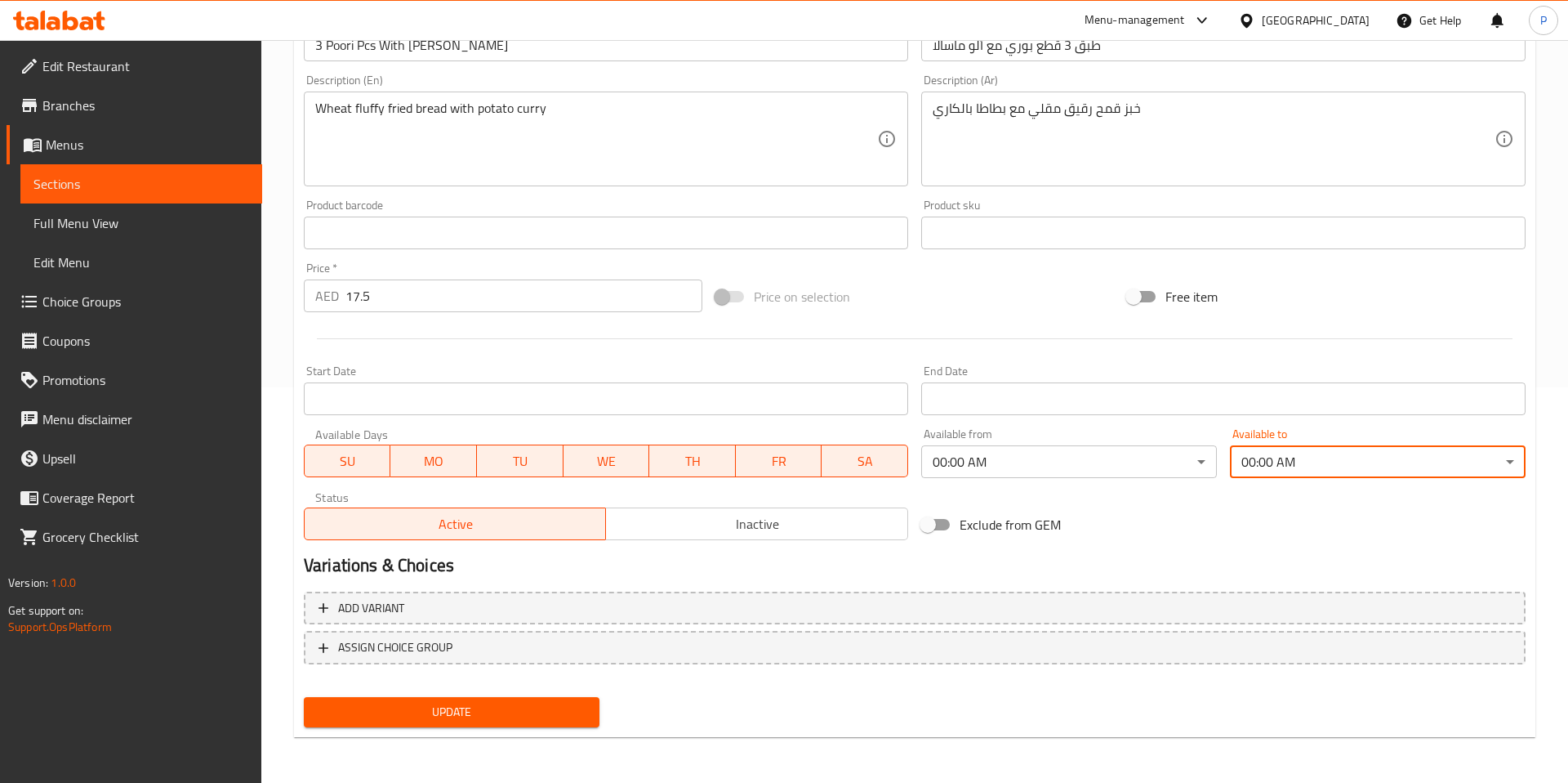
click at [513, 699] on button "Update" at bounding box center [452, 712] width 296 height 30
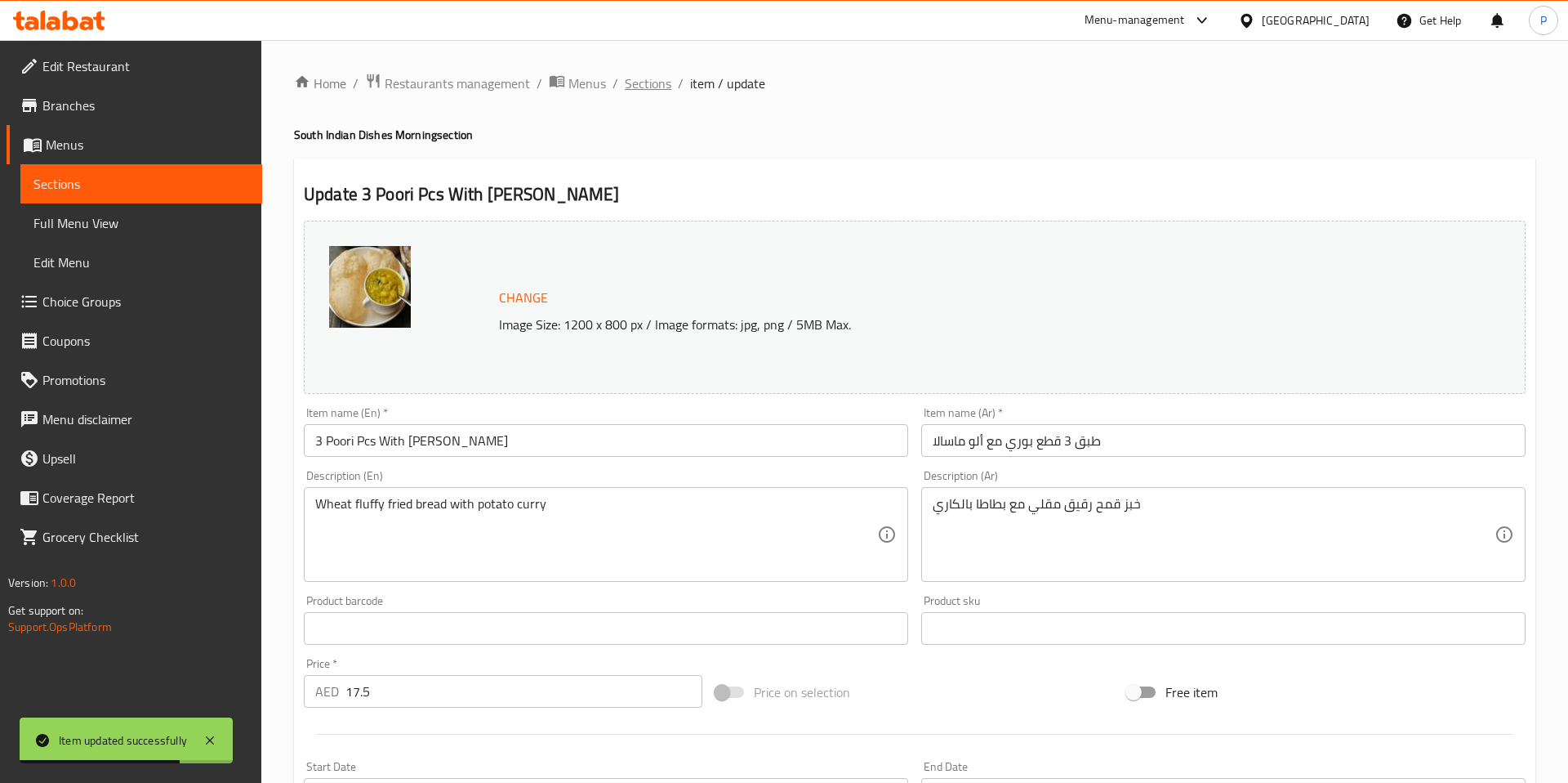
click at [664, 87] on span "Sections" at bounding box center [648, 83] width 47 height 20
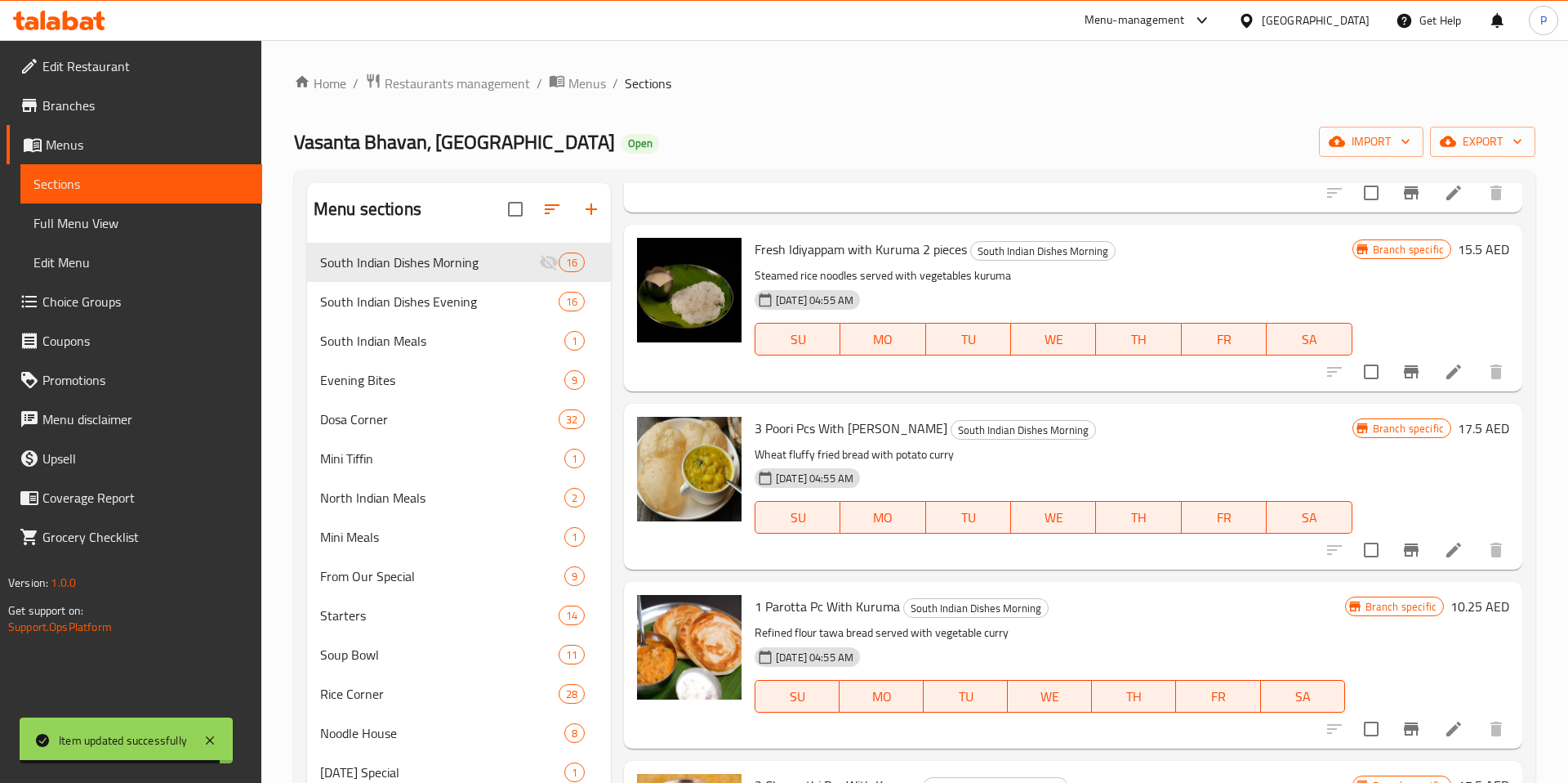
scroll to position [1931, 0]
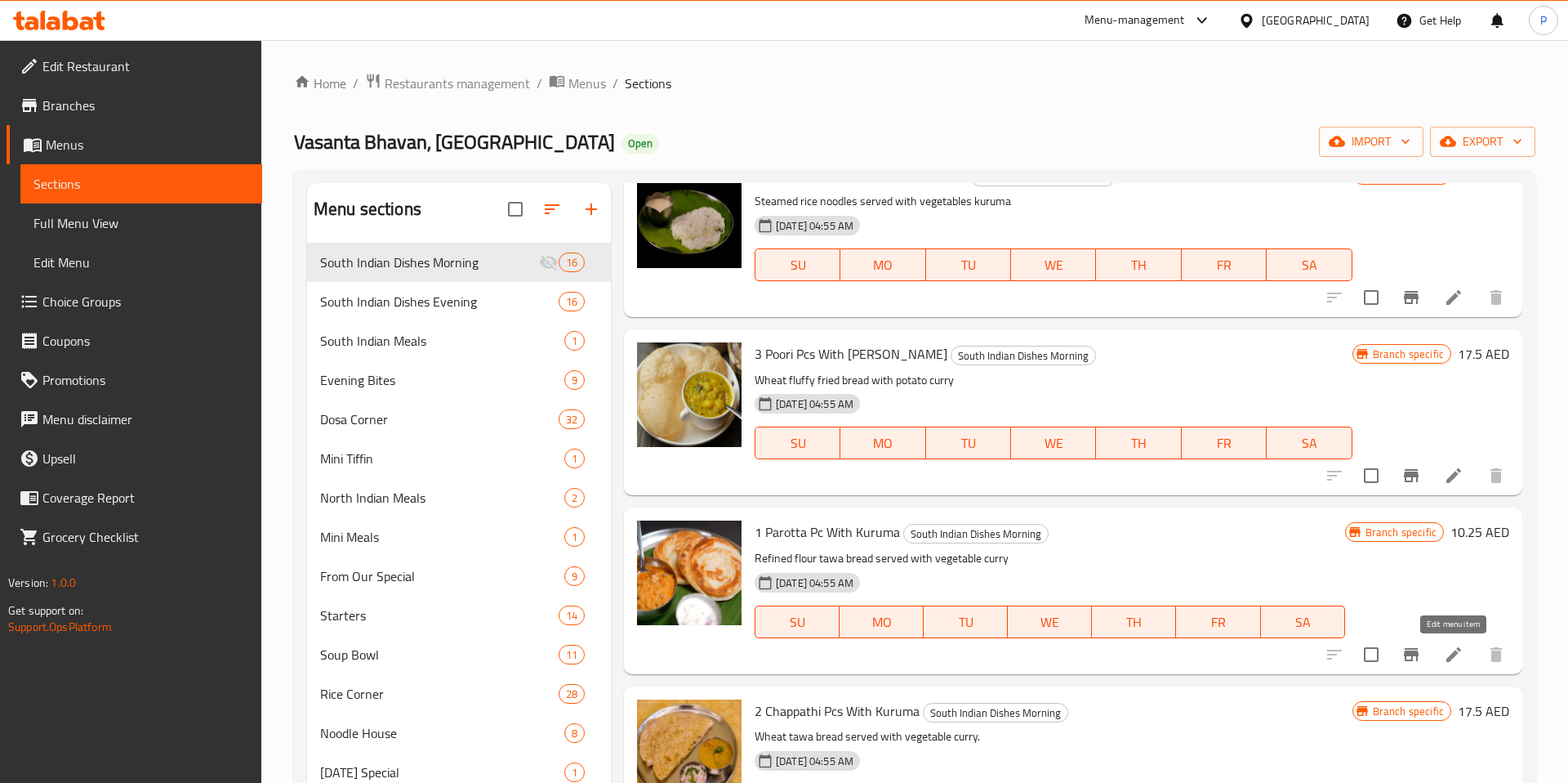
click at [1445, 652] on icon at bounding box center [1454, 654] width 20 height 20
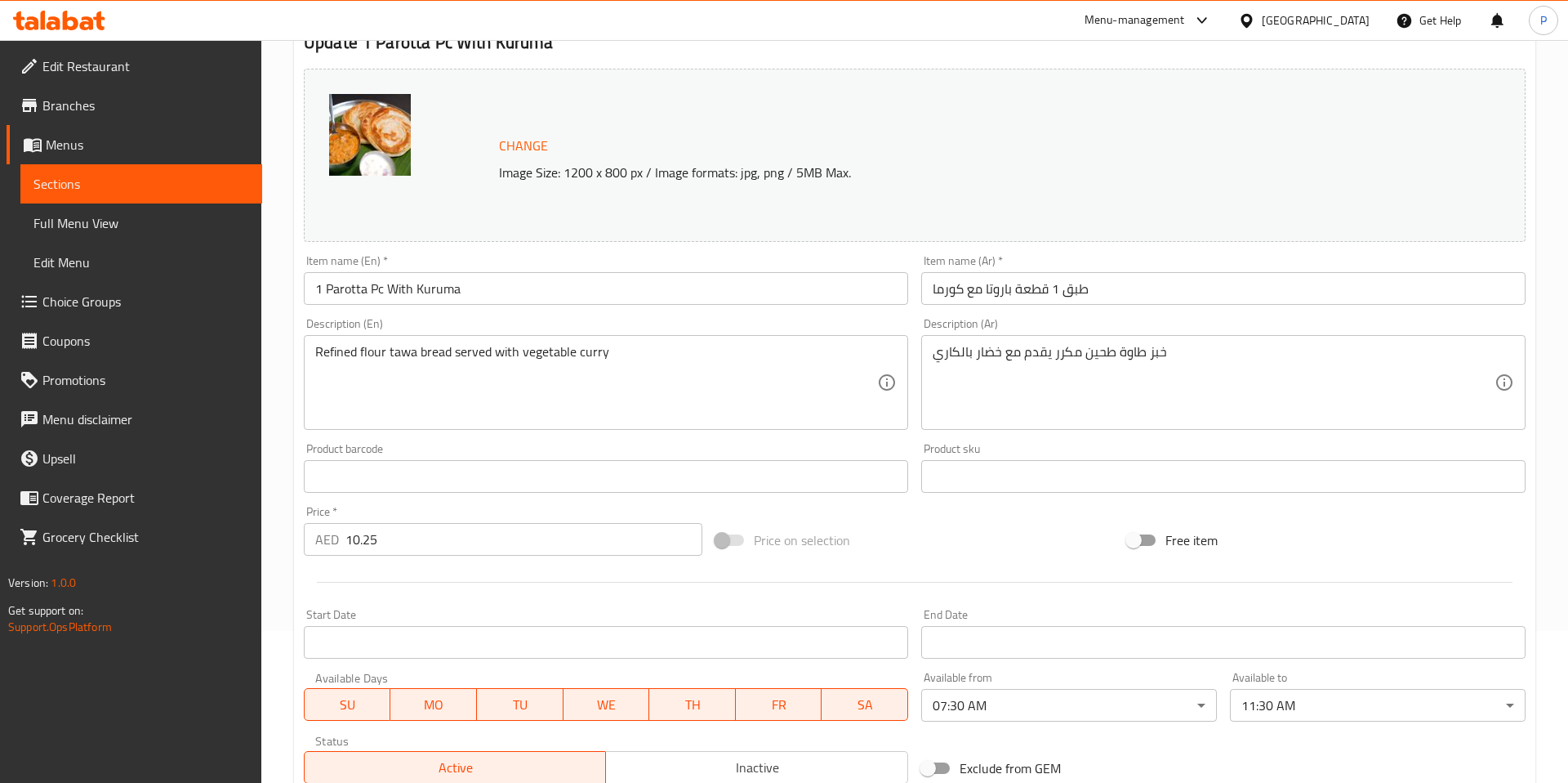
scroll to position [395, 0]
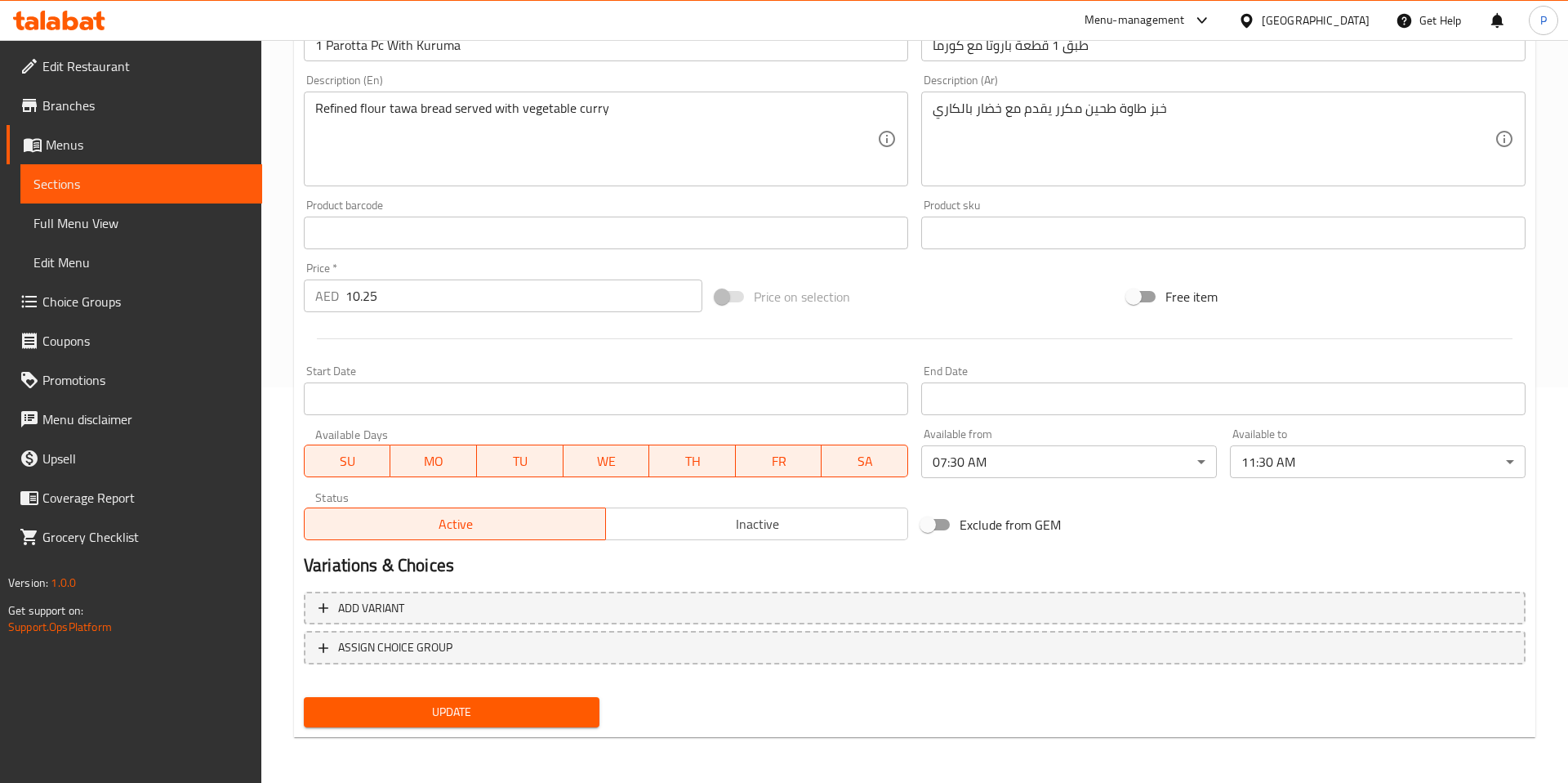
click at [1055, 388] on body "​ Menu-management United Arab Emirates Get Help P Edit Restaurant Branches Menu…" at bounding box center [784, 16] width 1568 height 743
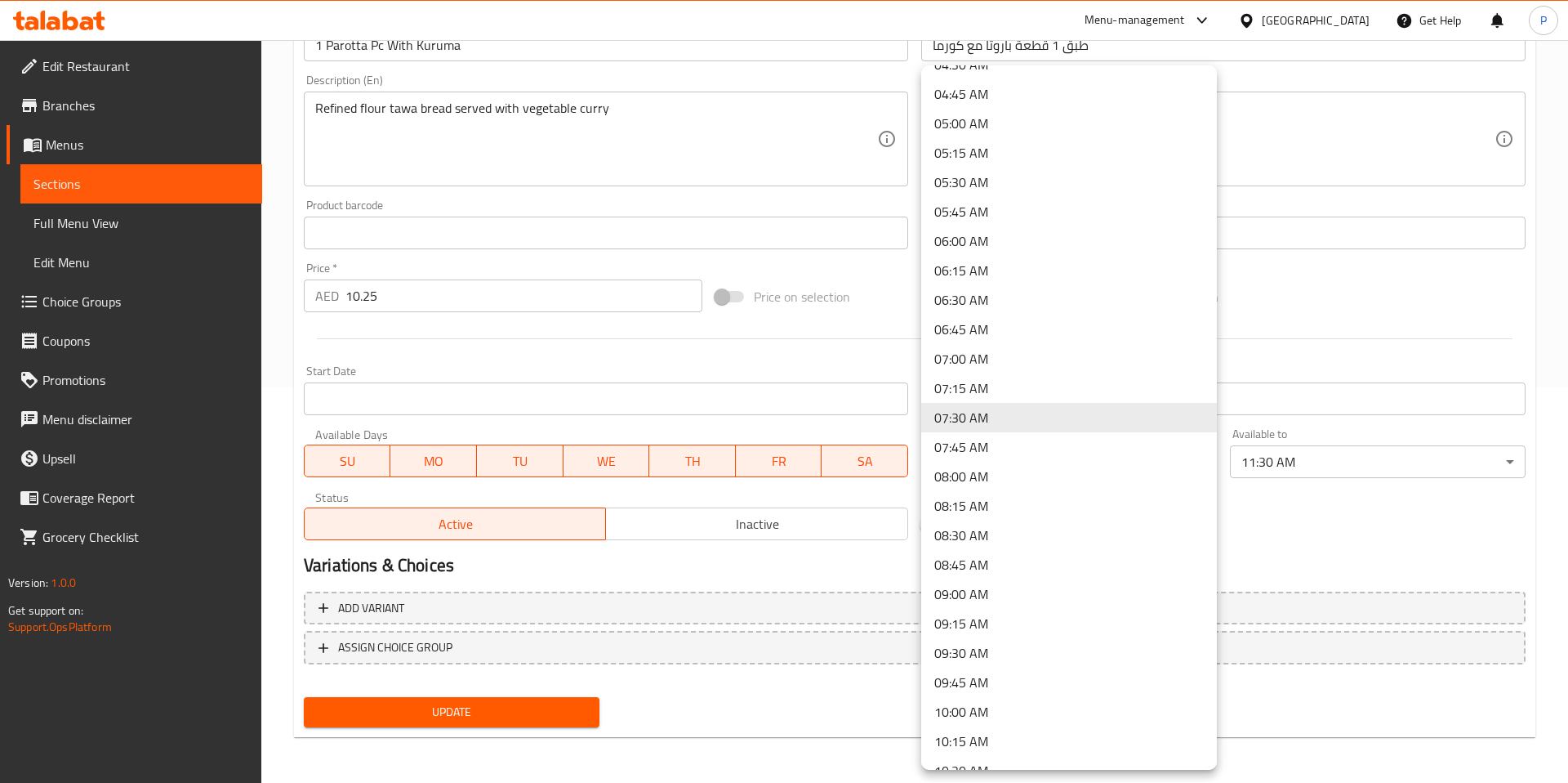
scroll to position [0, 0]
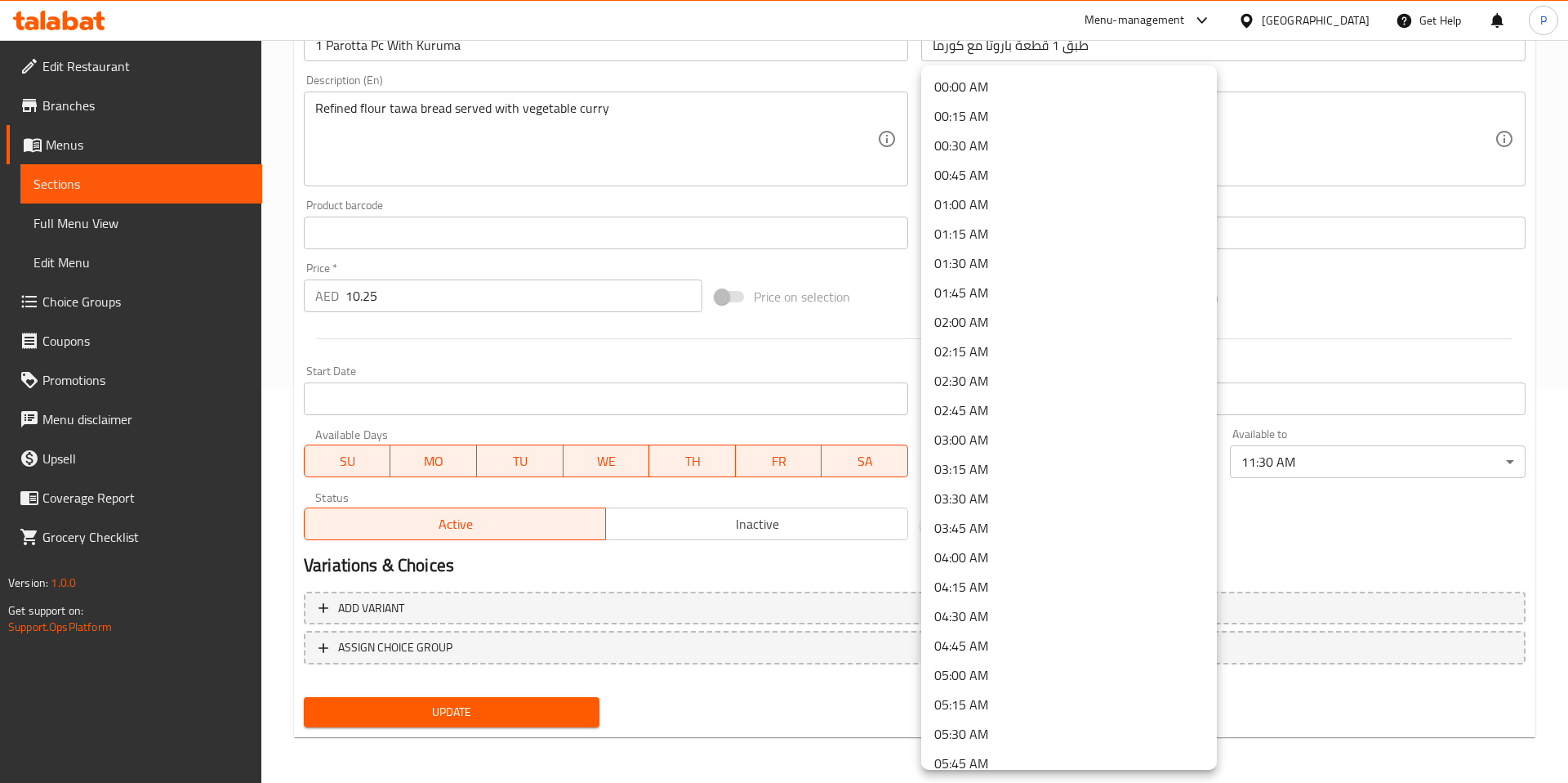
click at [1026, 89] on li "00:00 AM" at bounding box center [1069, 86] width 296 height 29
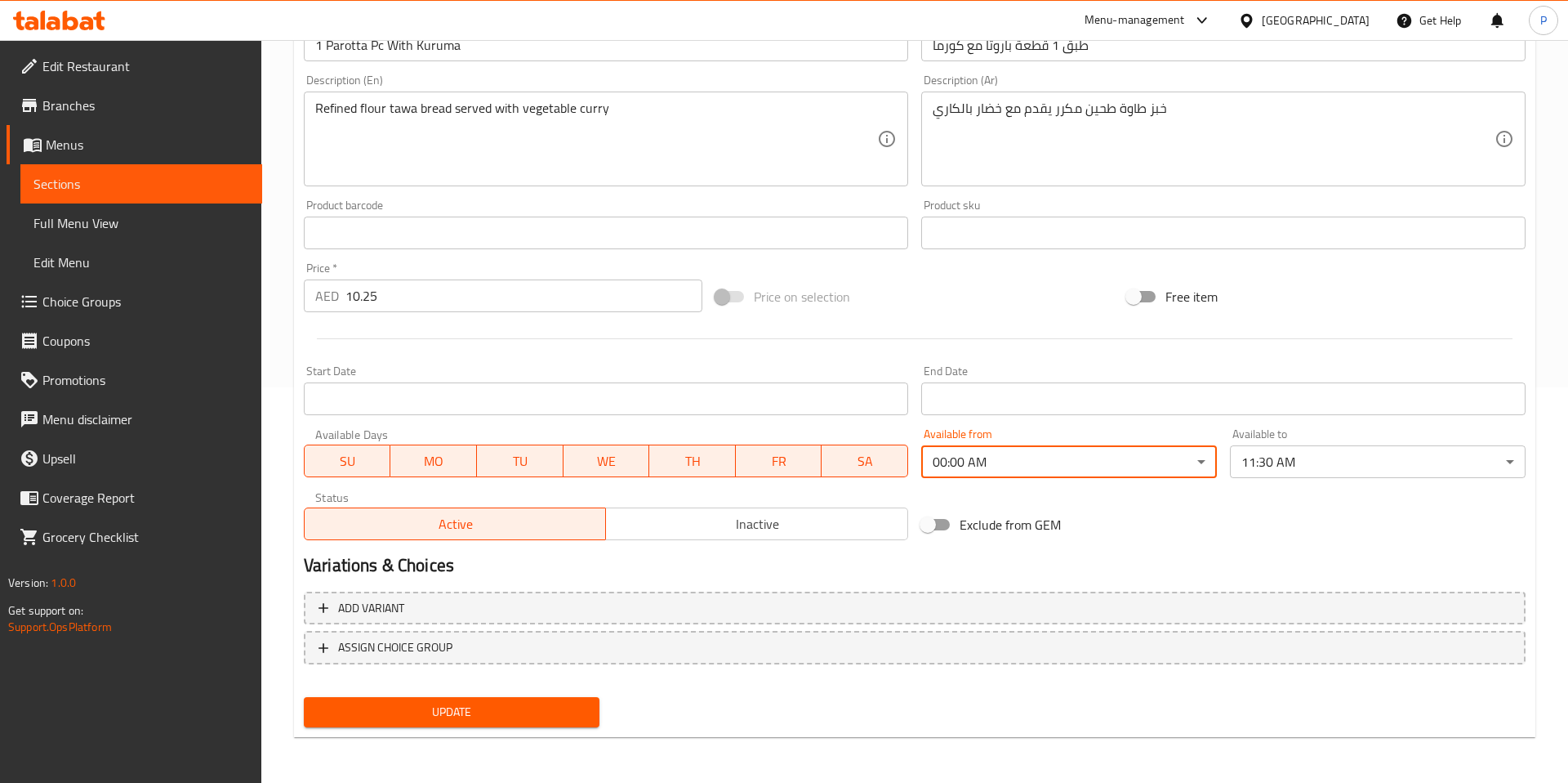
click at [1338, 388] on body "​ Menu-management United Arab Emirates Get Help P Edit Restaurant Branches Menu…" at bounding box center [784, 16] width 1568 height 743
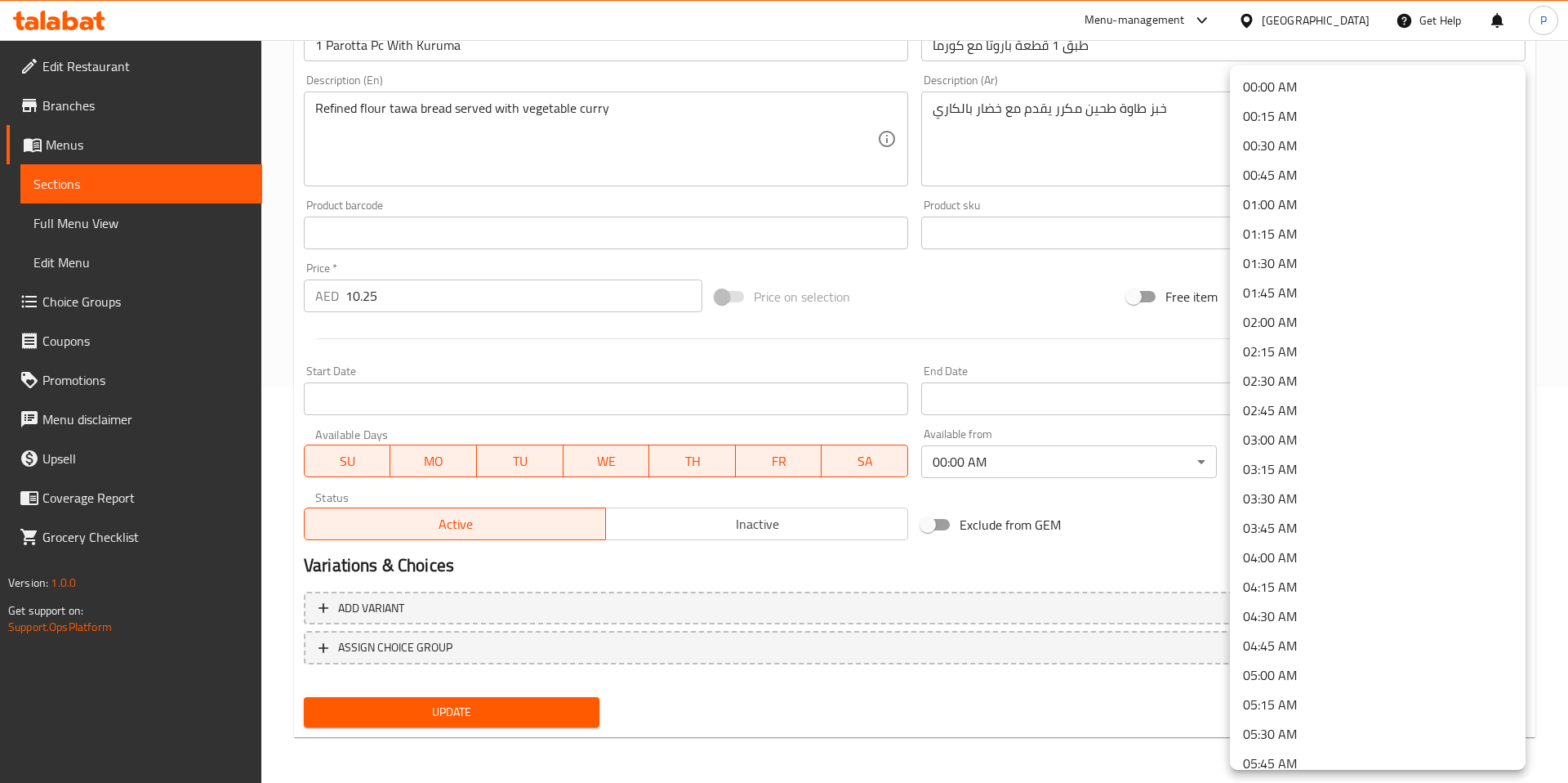
click at [1305, 79] on li "00:00 AM" at bounding box center [1378, 86] width 296 height 29
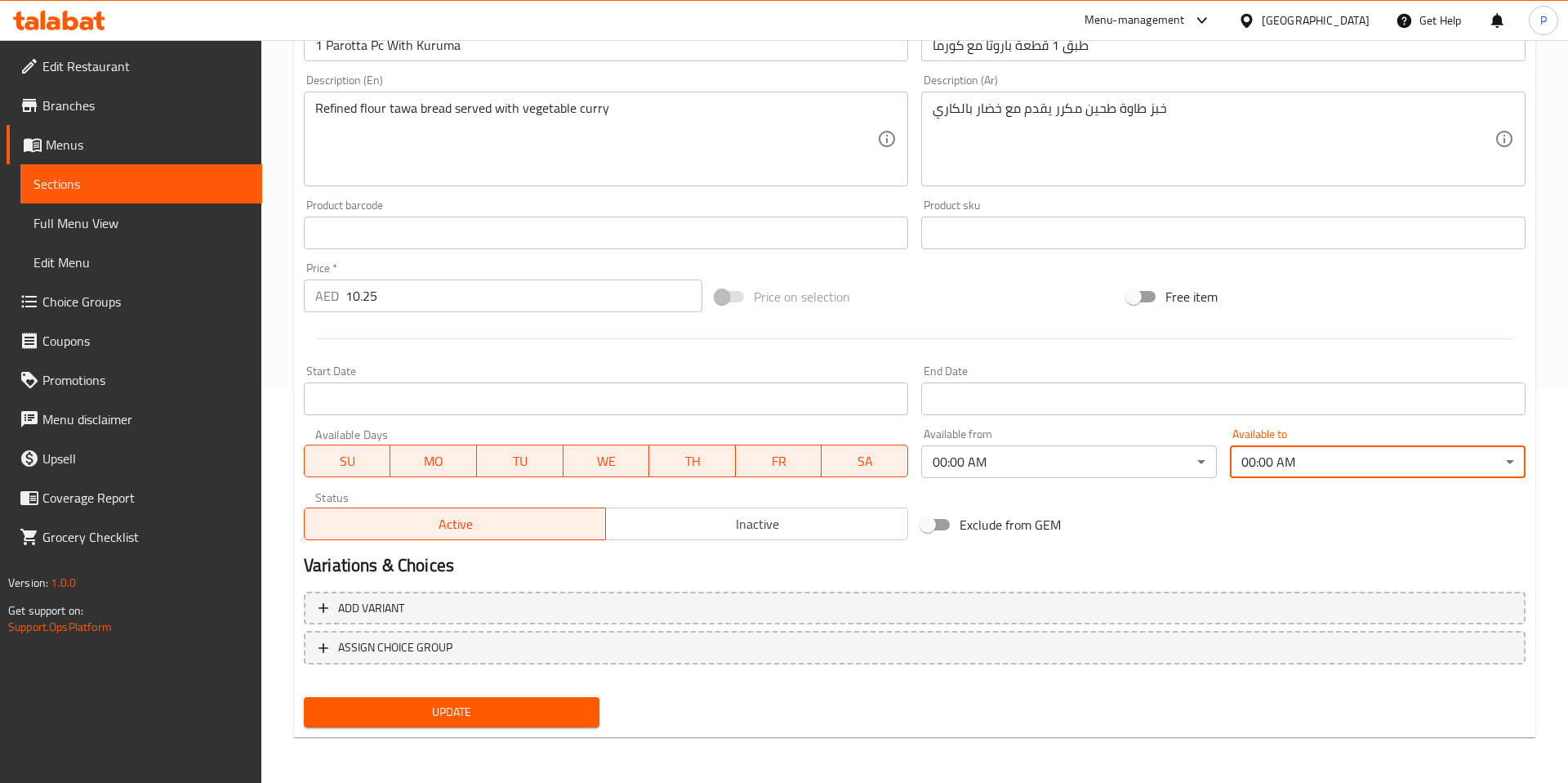
click at [454, 693] on div "Update" at bounding box center [451, 712] width 308 height 43
click at [458, 701] on span "Update" at bounding box center [452, 711] width 269 height 20
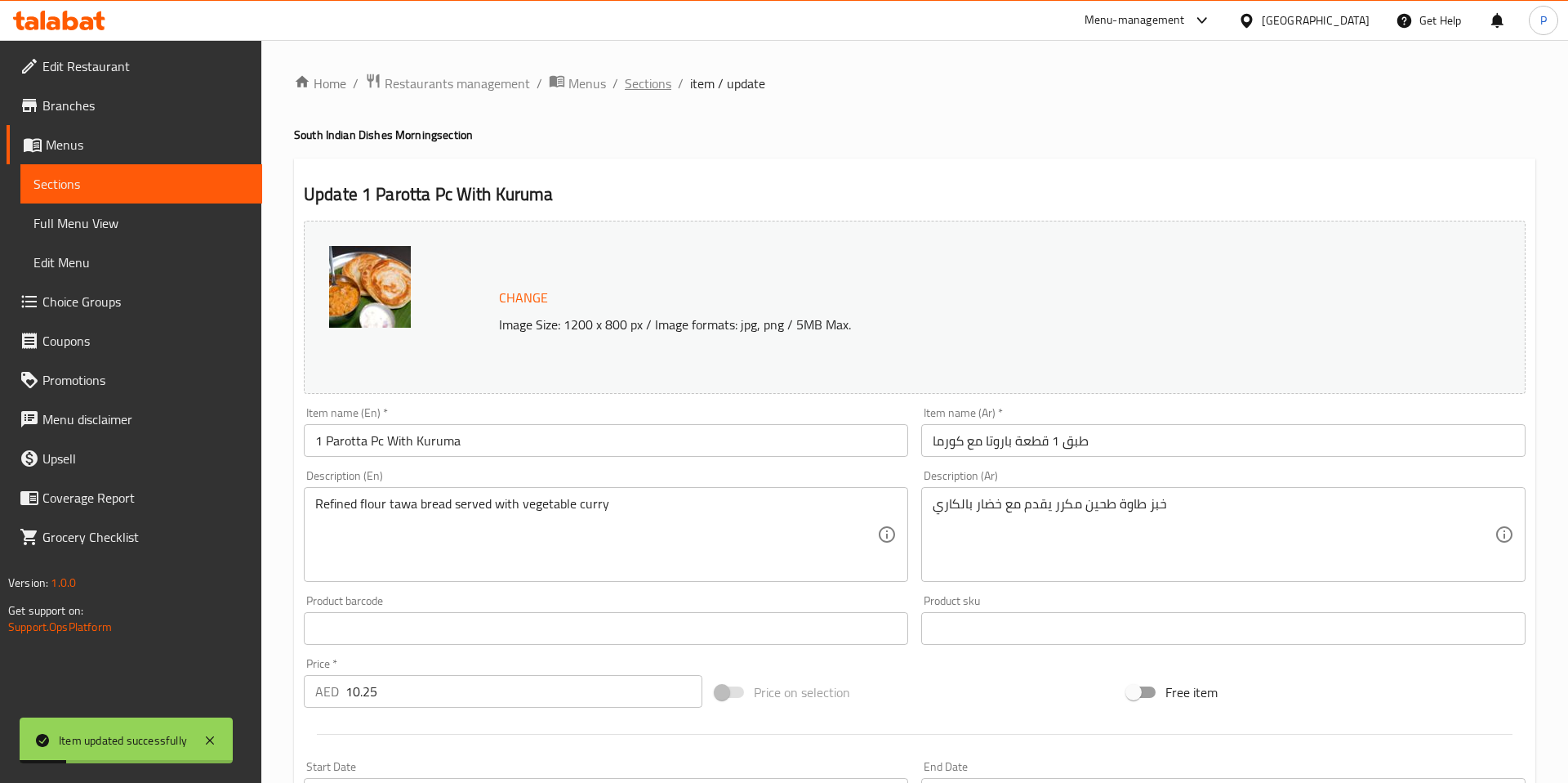
click at [648, 82] on span "Sections" at bounding box center [648, 83] width 47 height 20
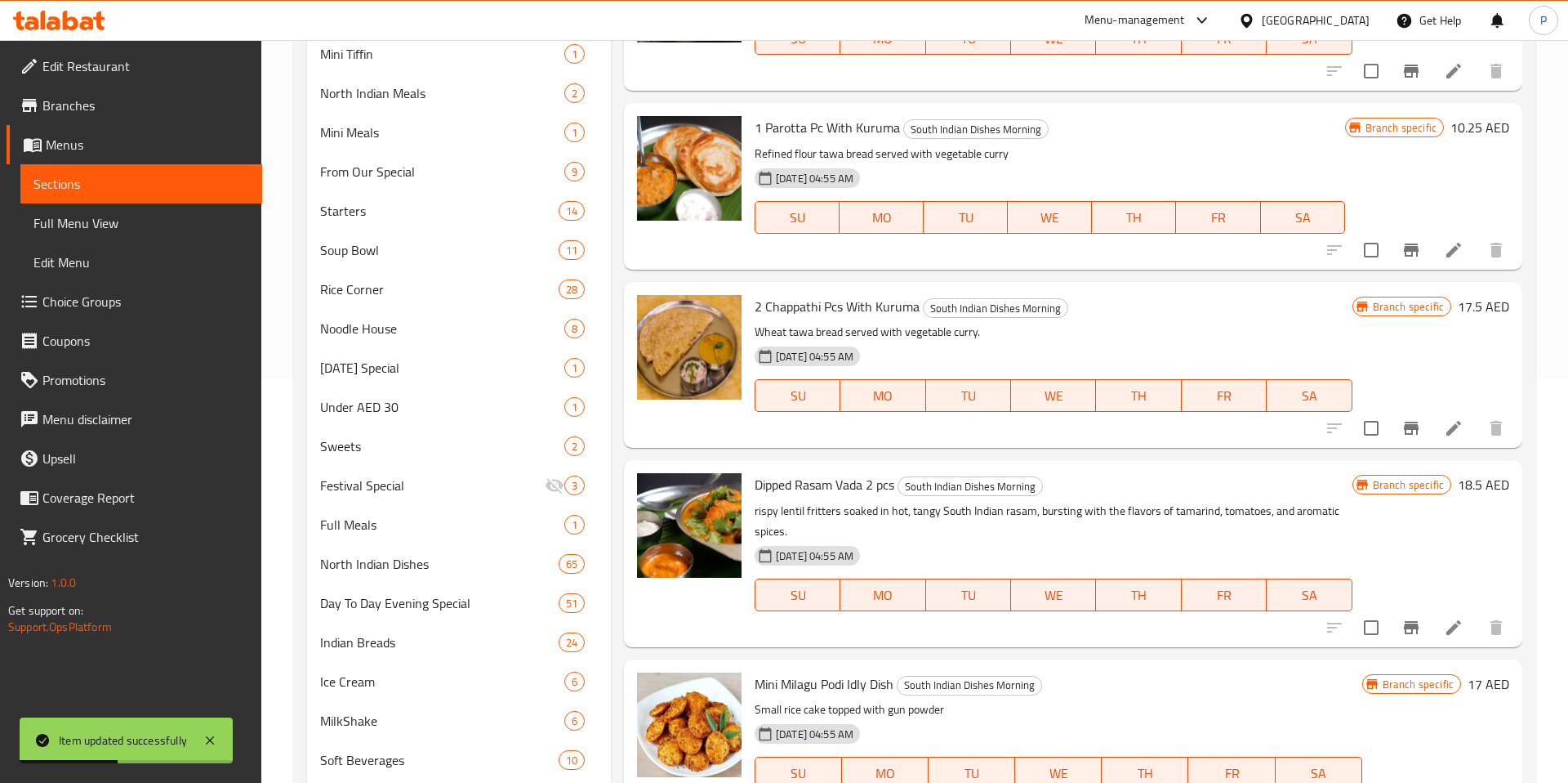
scroll to position [412, 0]
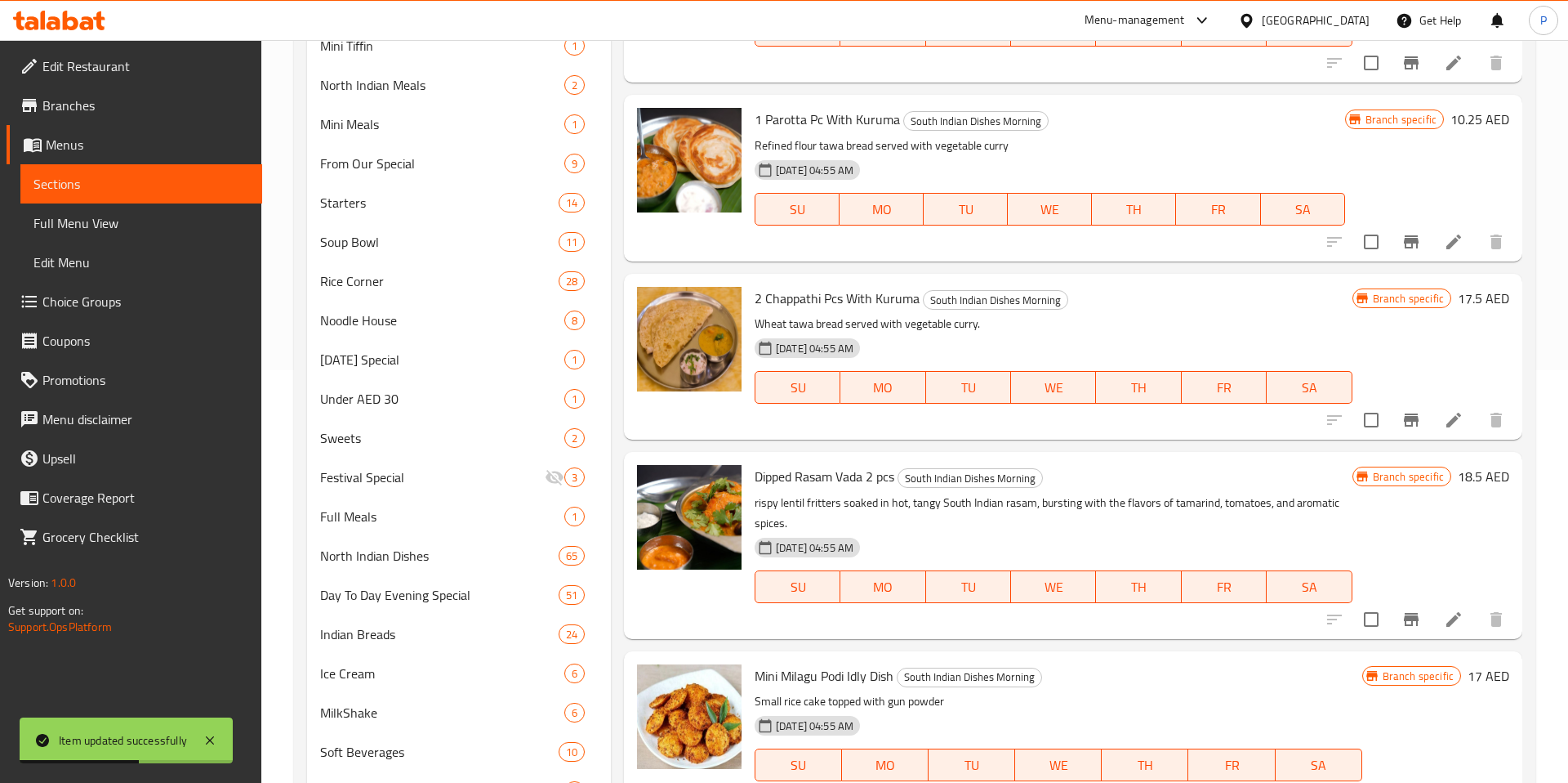
click at [1463, 419] on li at bounding box center [1454, 419] width 46 height 29
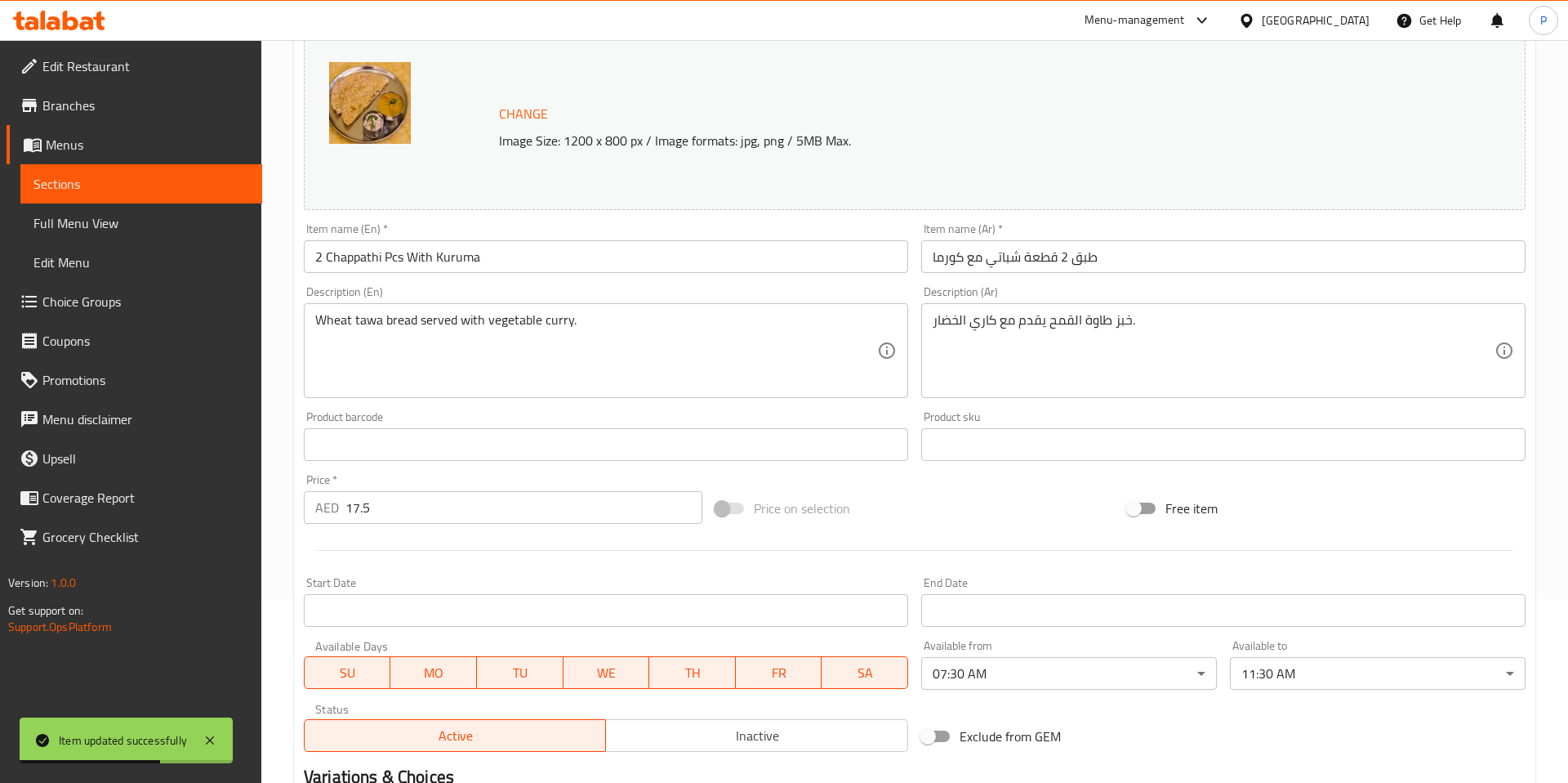
scroll to position [395, 0]
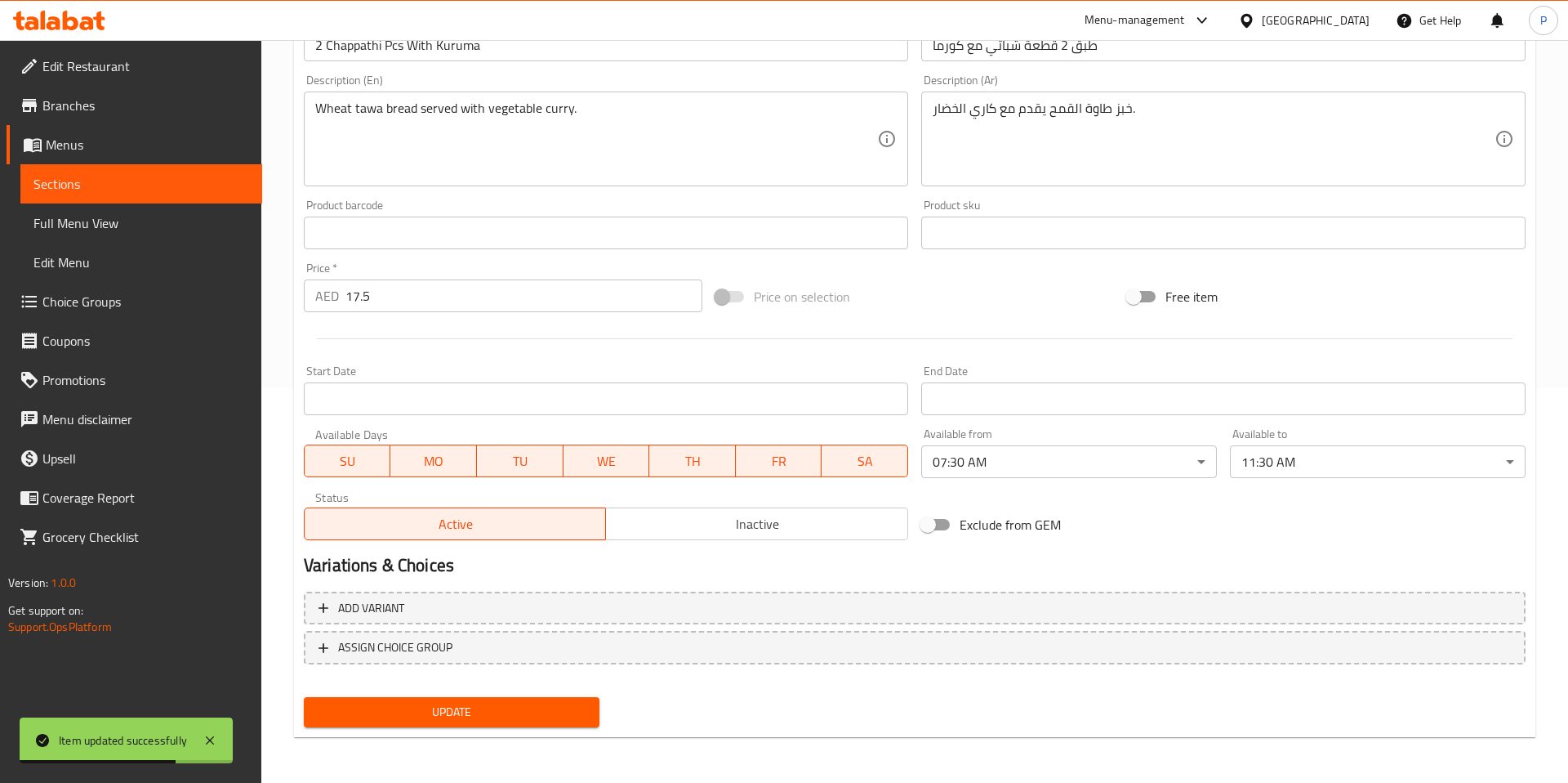
click at [1019, 388] on body "Item updated successfully ​ Menu-management United Arab Emirates Get Help P Edi…" at bounding box center [784, 16] width 1568 height 743
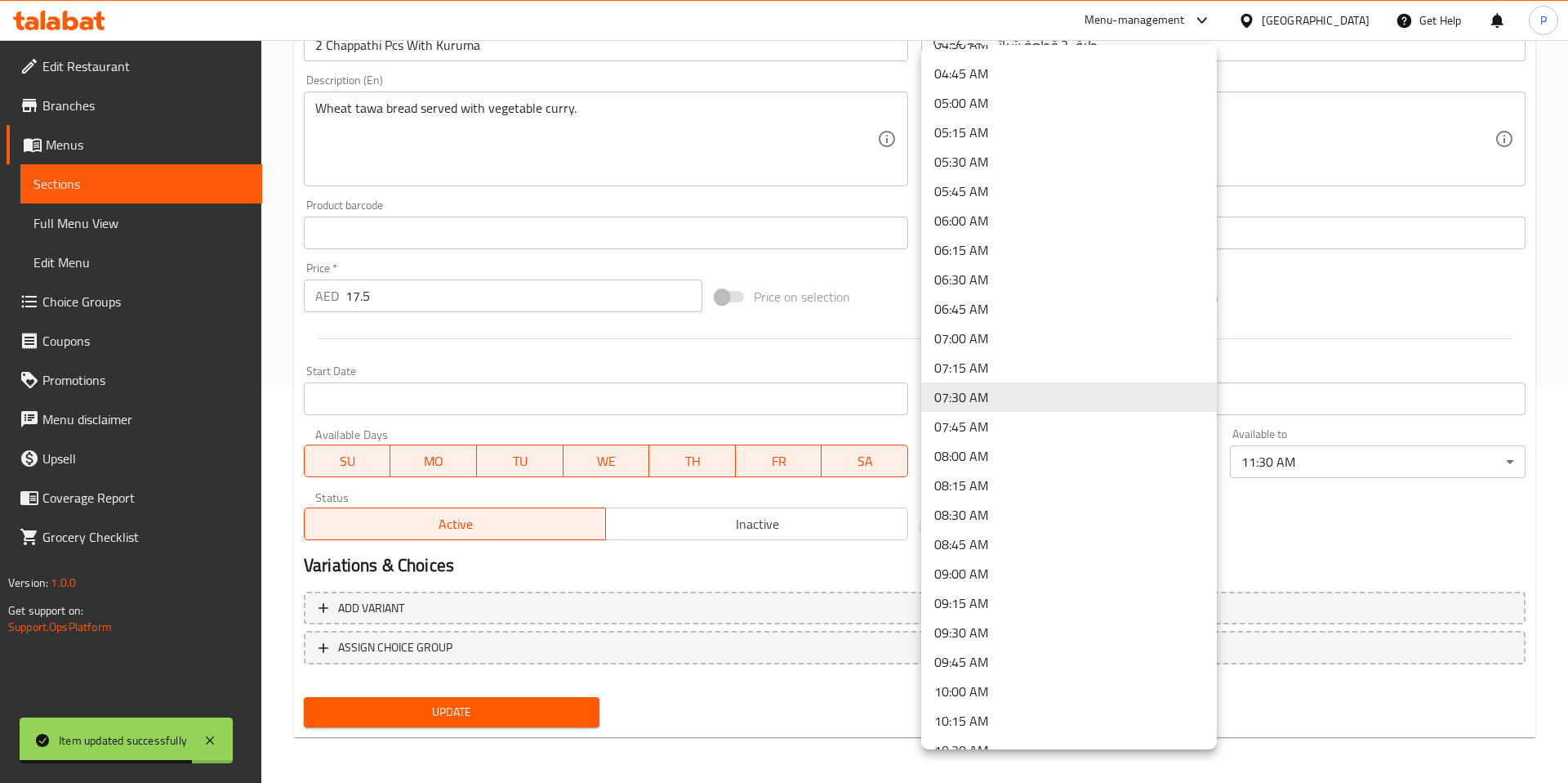
scroll to position [0, 0]
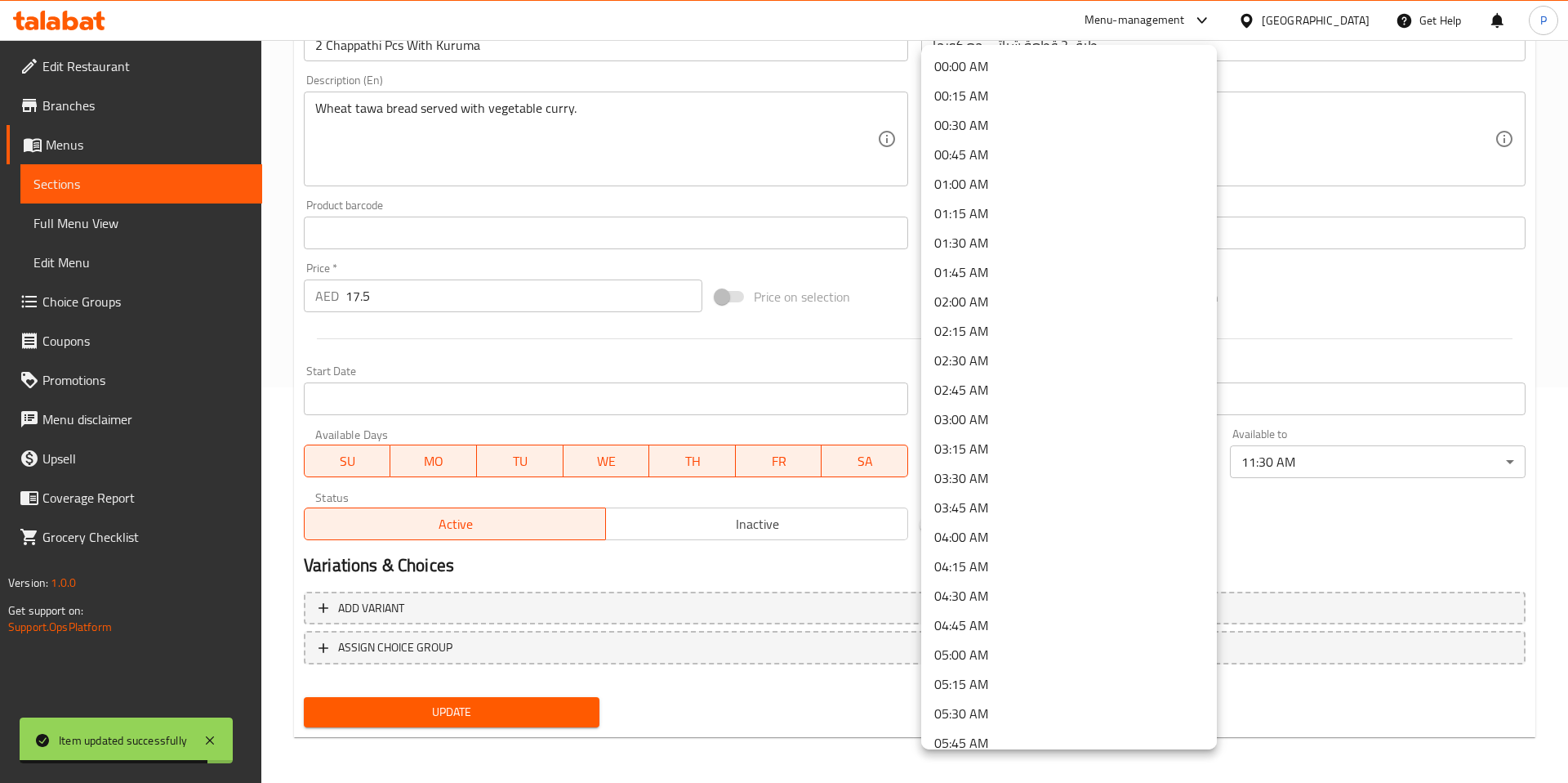
click at [1017, 68] on li "00:00 AM" at bounding box center [1069, 66] width 296 height 29
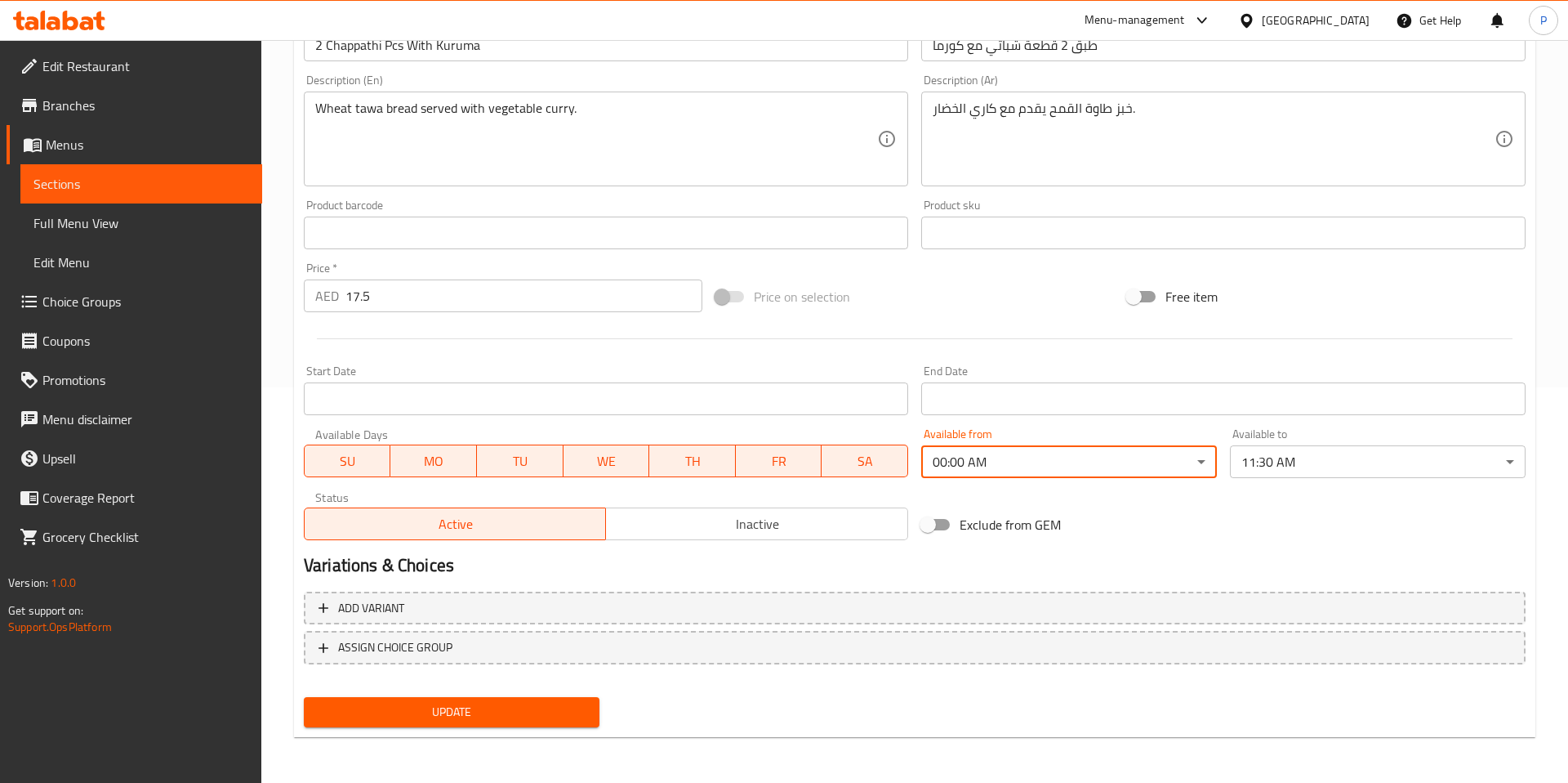
click at [1321, 388] on body "Item updated successfully ​ Menu-management United Arab Emirates Get Help P Edi…" at bounding box center [784, 16] width 1568 height 743
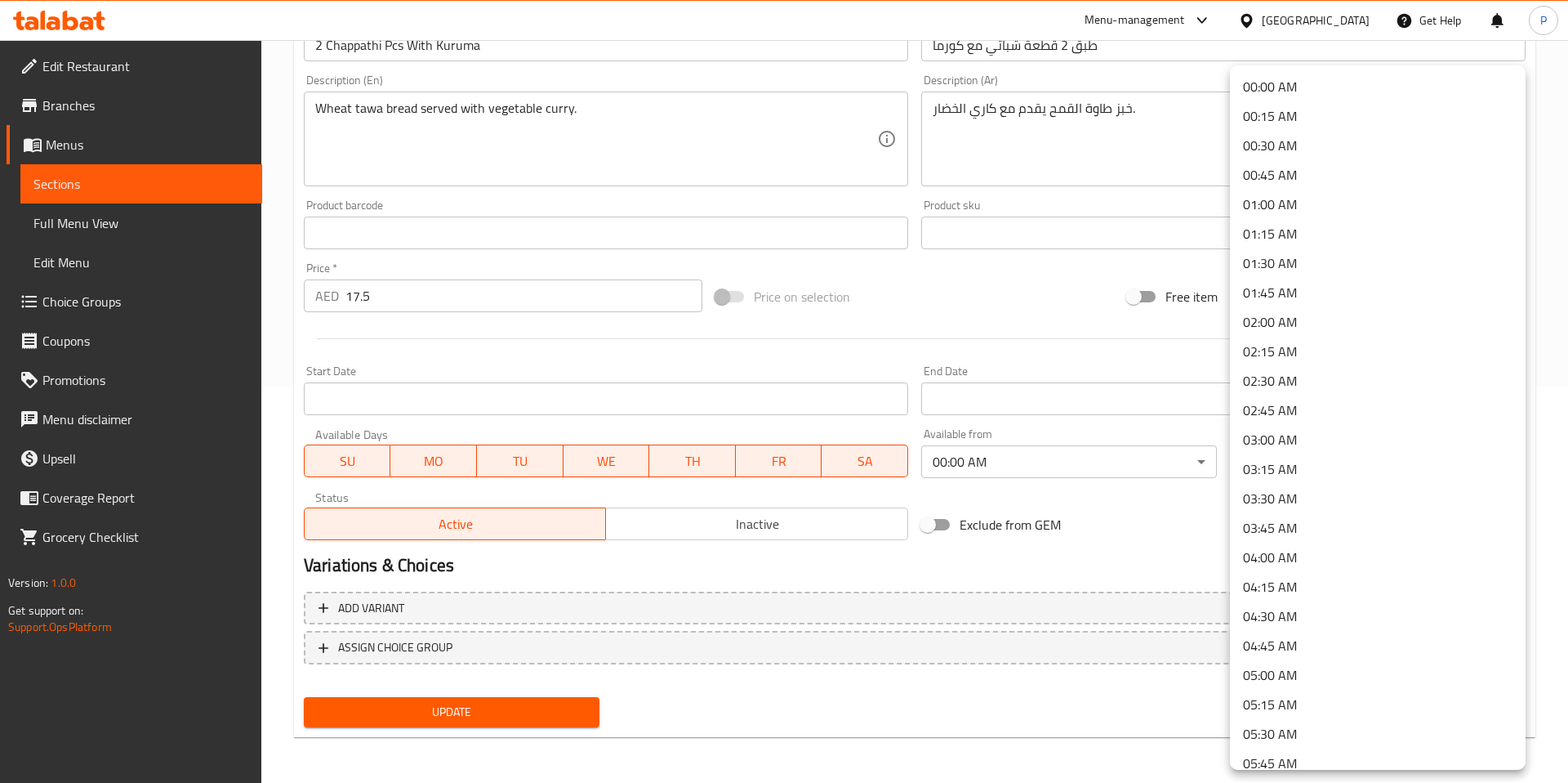
click at [1314, 80] on li "00:00 AM" at bounding box center [1378, 86] width 296 height 29
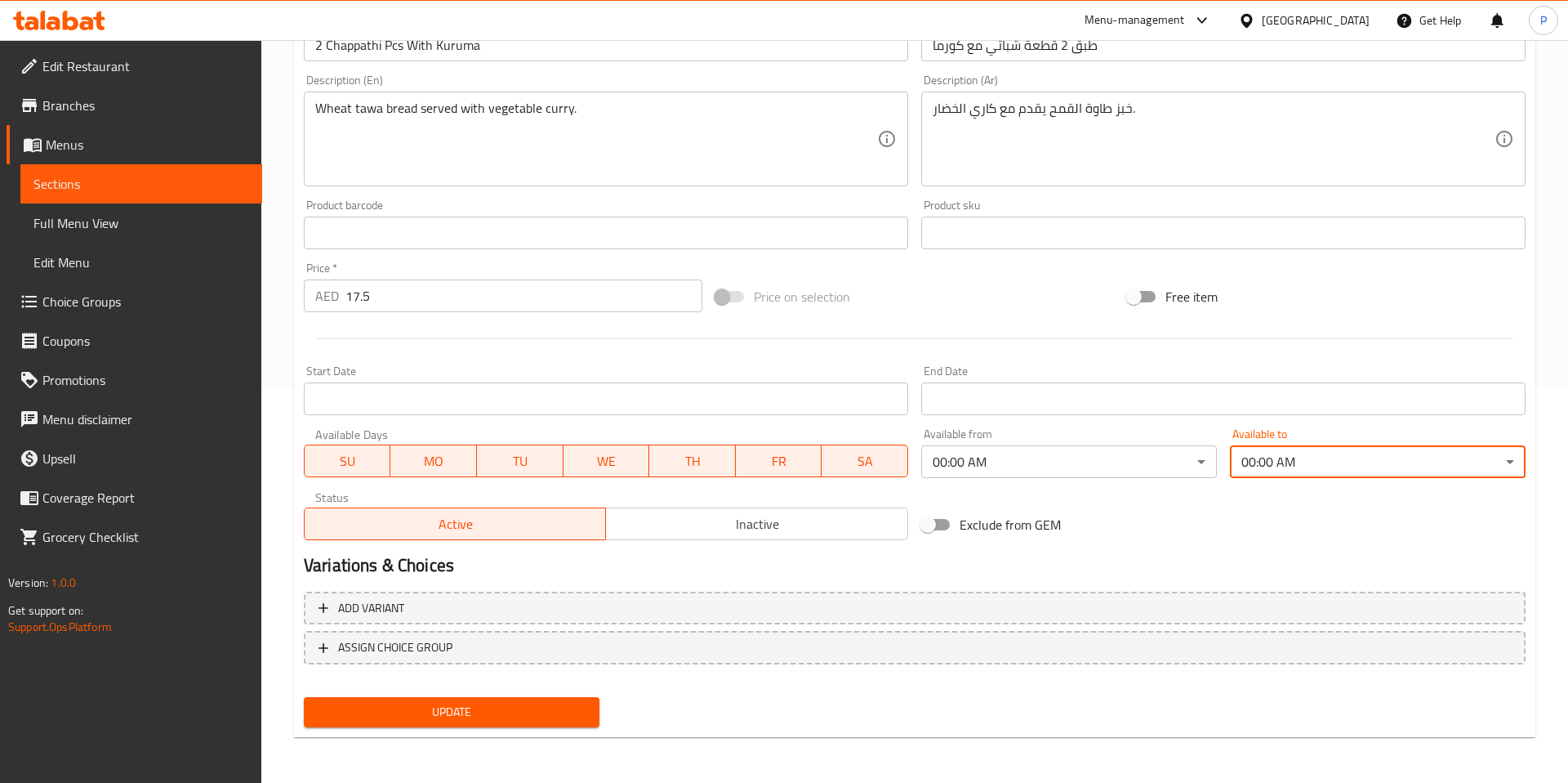
click at [449, 712] on span "Update" at bounding box center [452, 711] width 269 height 20
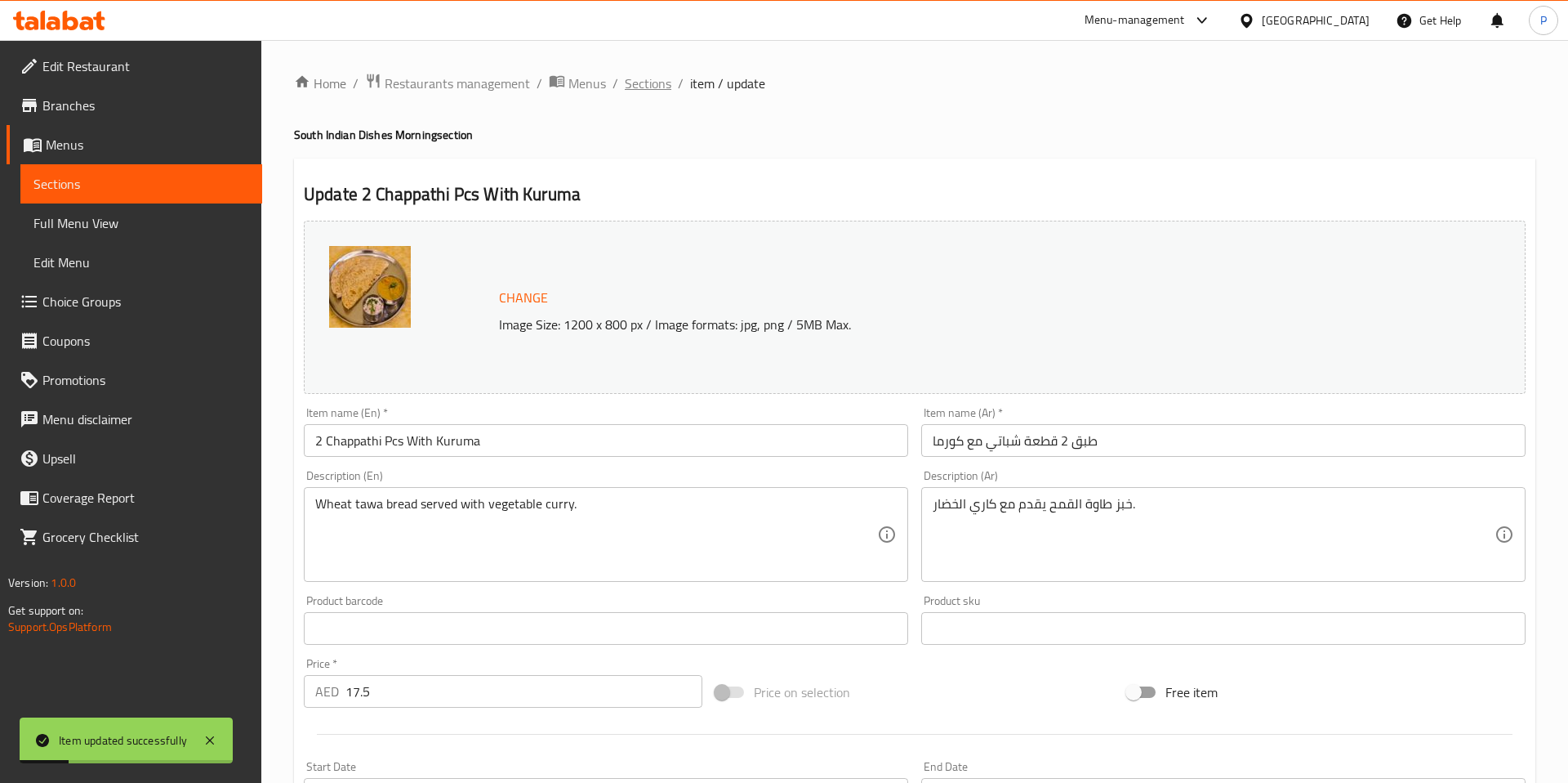
click at [633, 87] on span "Sections" at bounding box center [648, 83] width 47 height 20
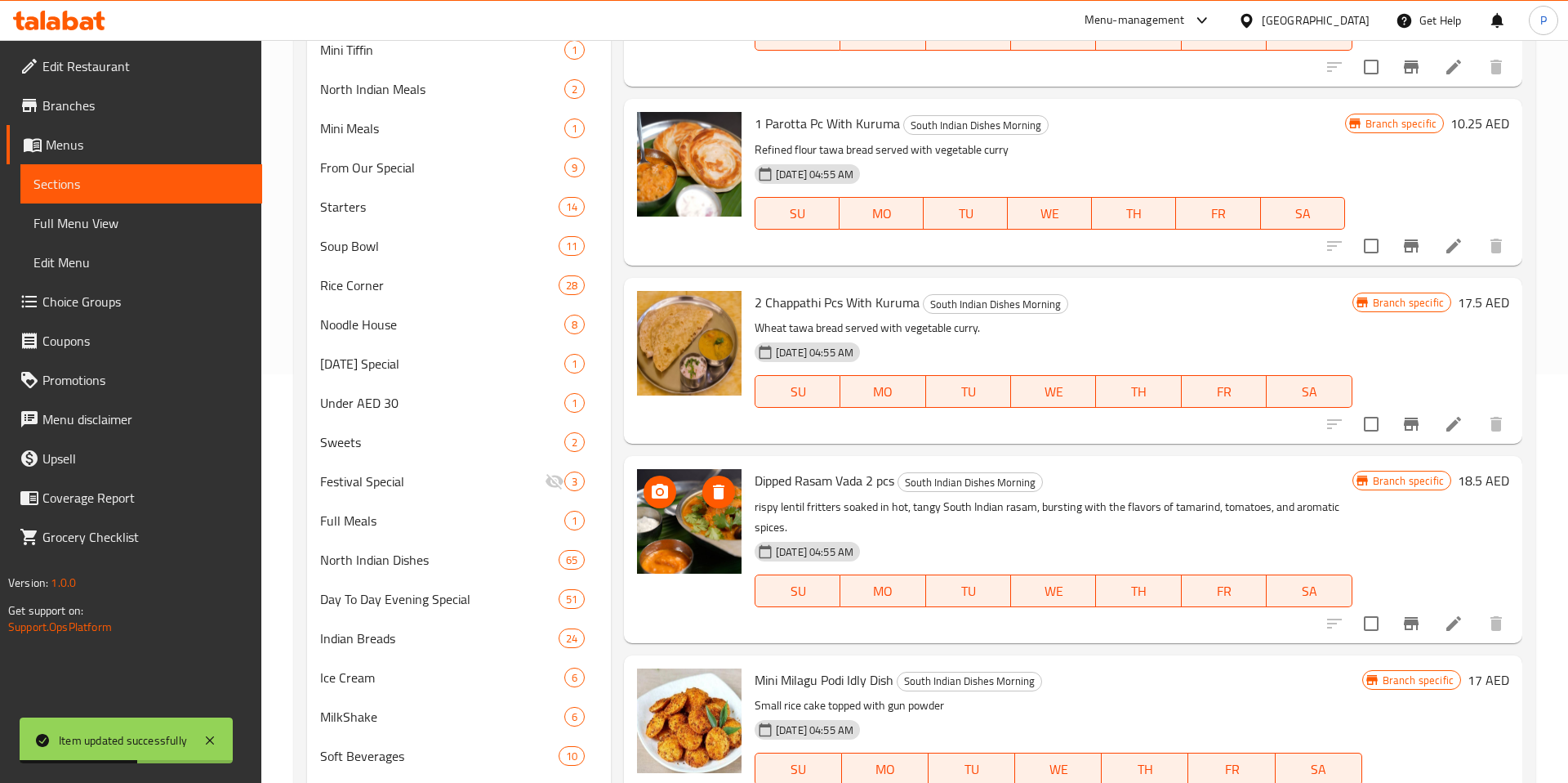
scroll to position [493, 0]
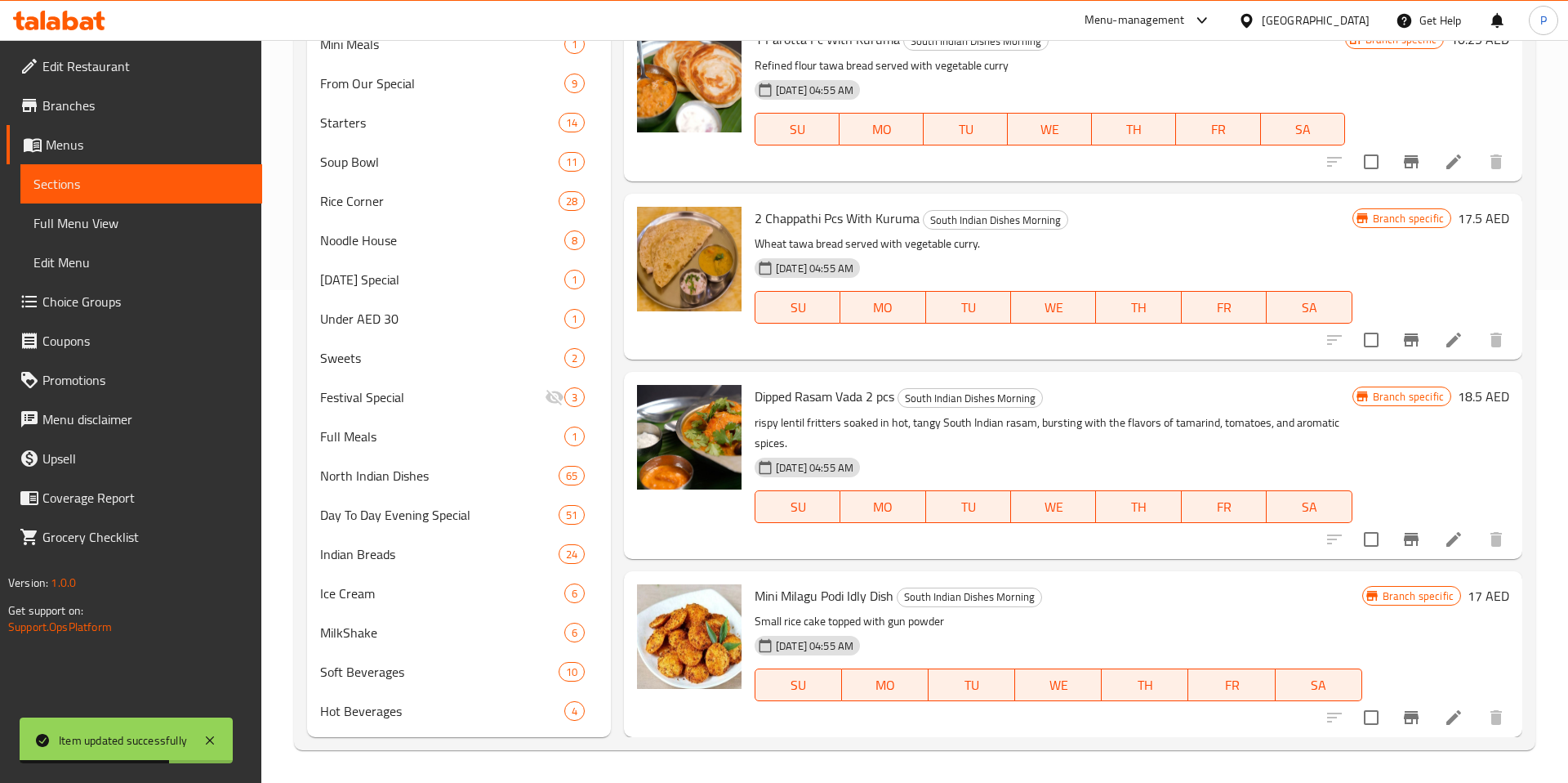
click at [1466, 544] on li at bounding box center [1454, 539] width 46 height 29
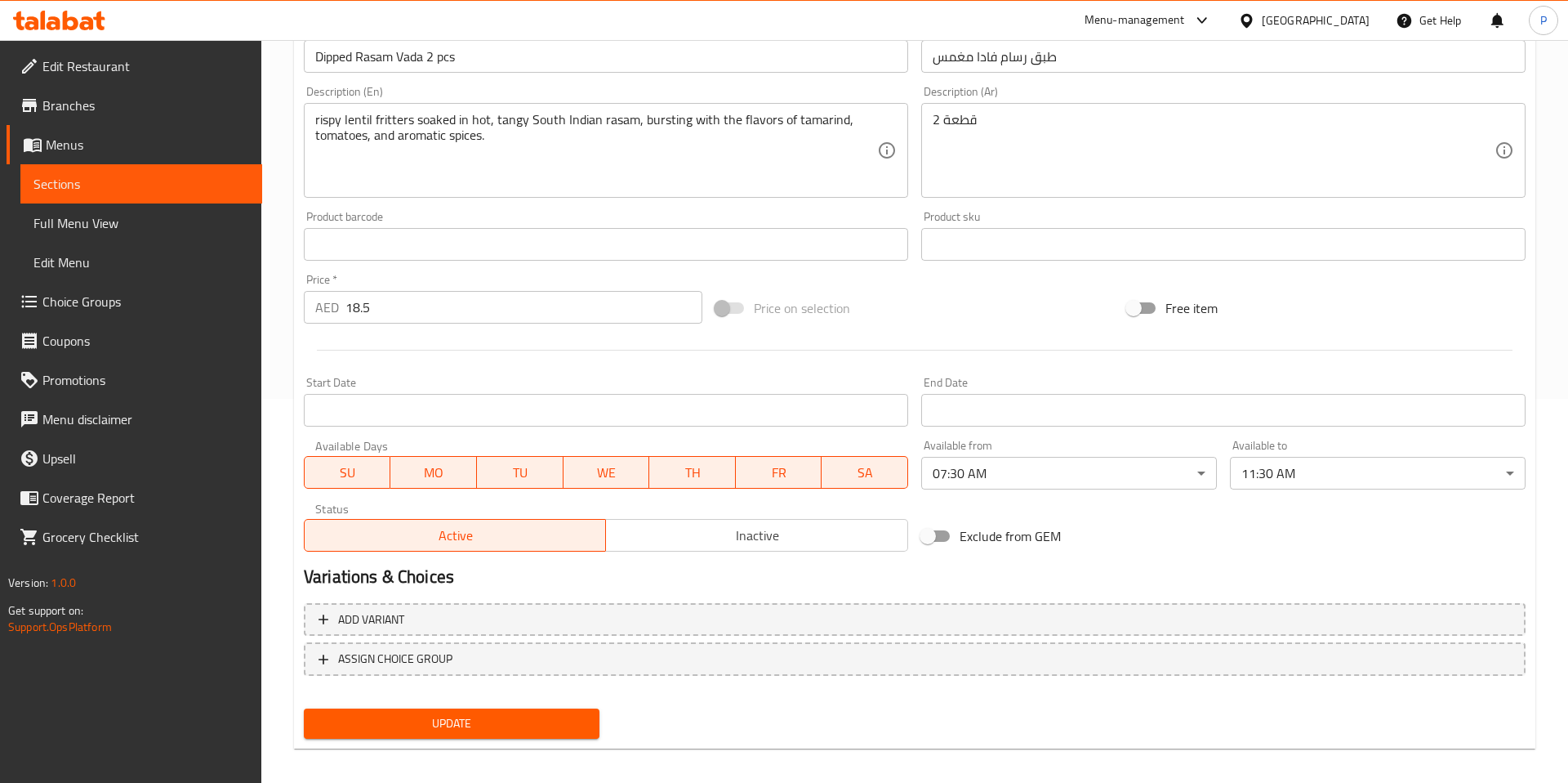
scroll to position [395, 0]
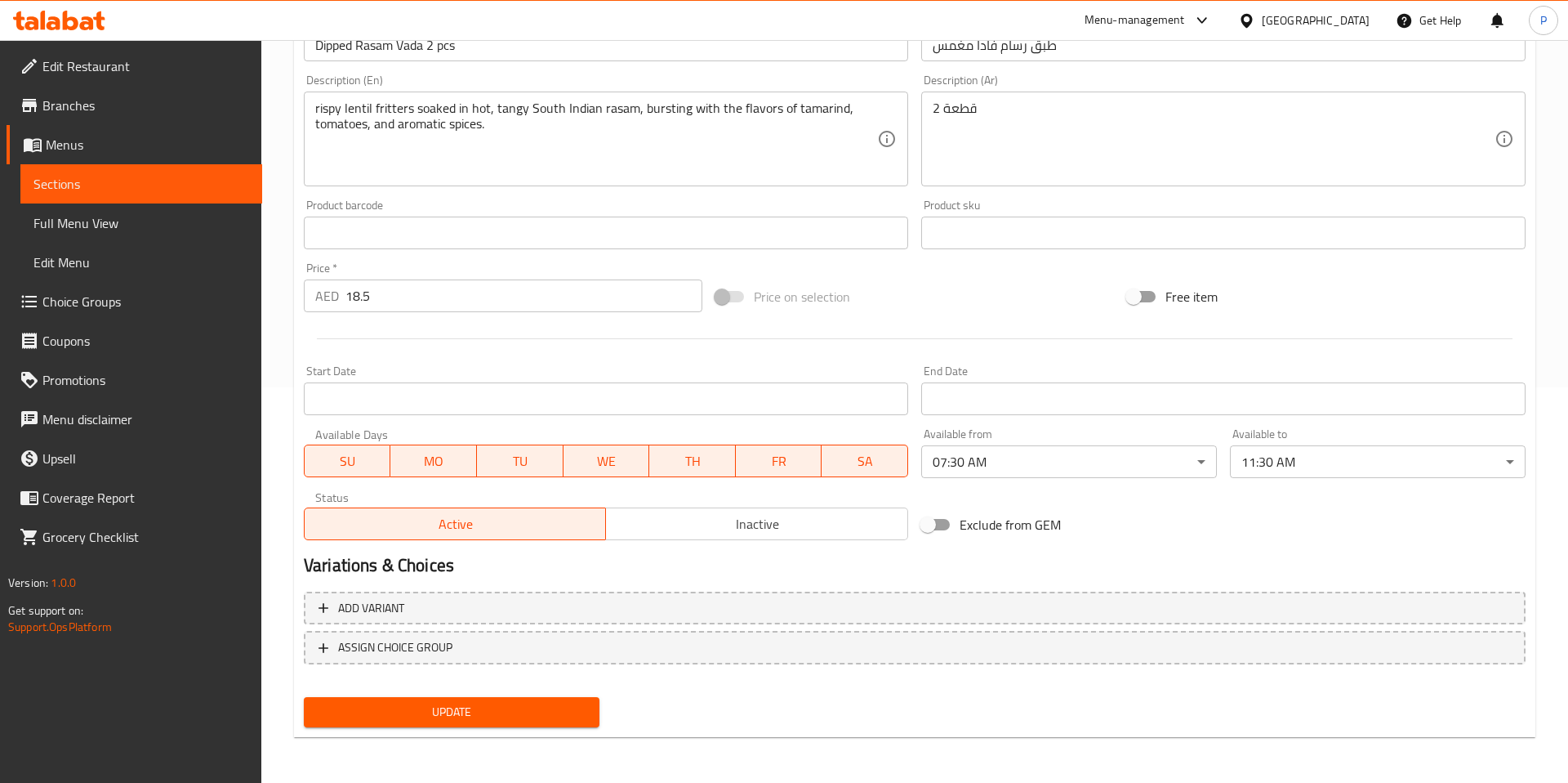
click at [1077, 388] on body "​ Menu-management United Arab Emirates Get Help P Edit Restaurant Branches Menu…" at bounding box center [784, 16] width 1568 height 743
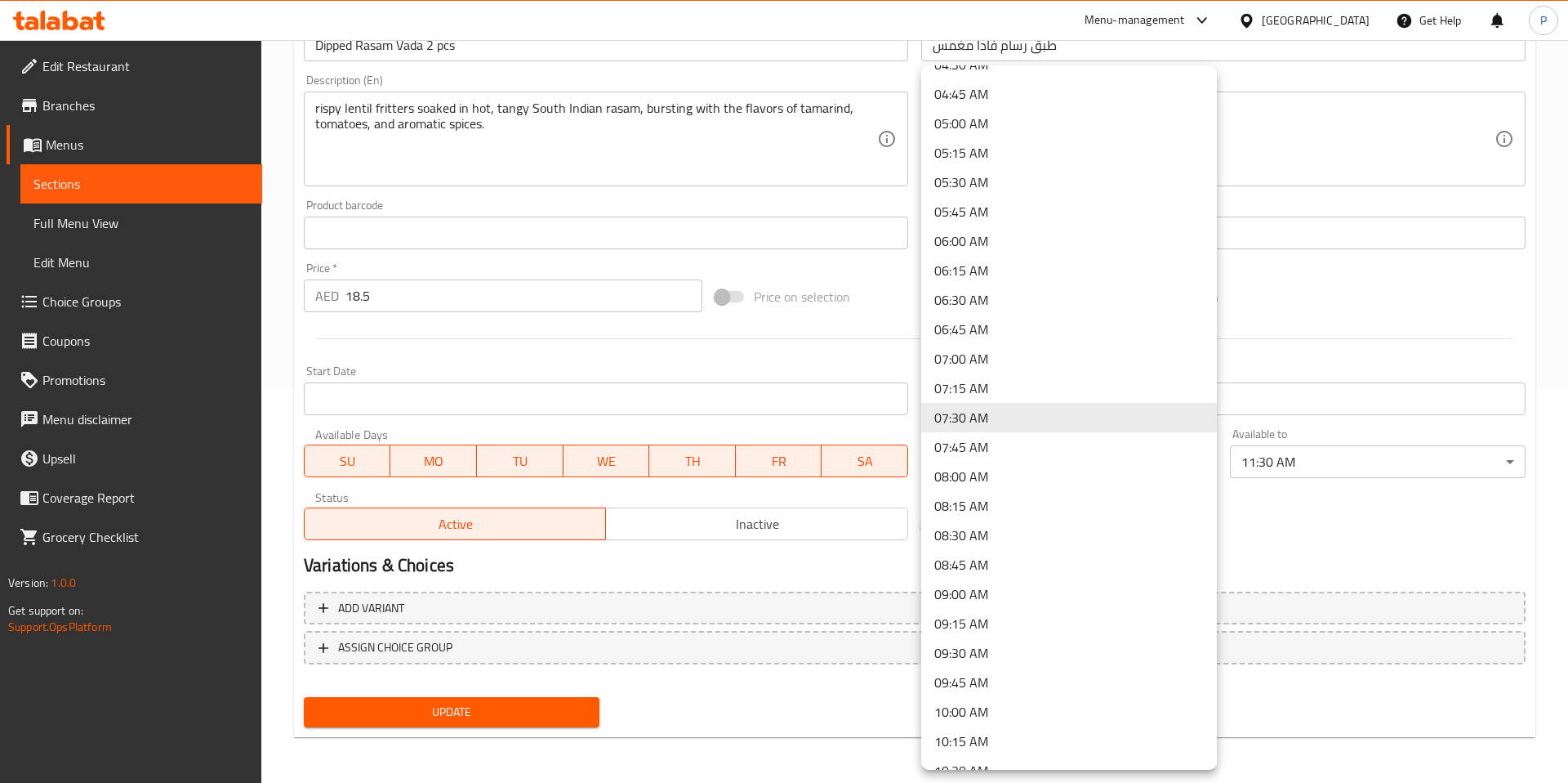
scroll to position [0, 0]
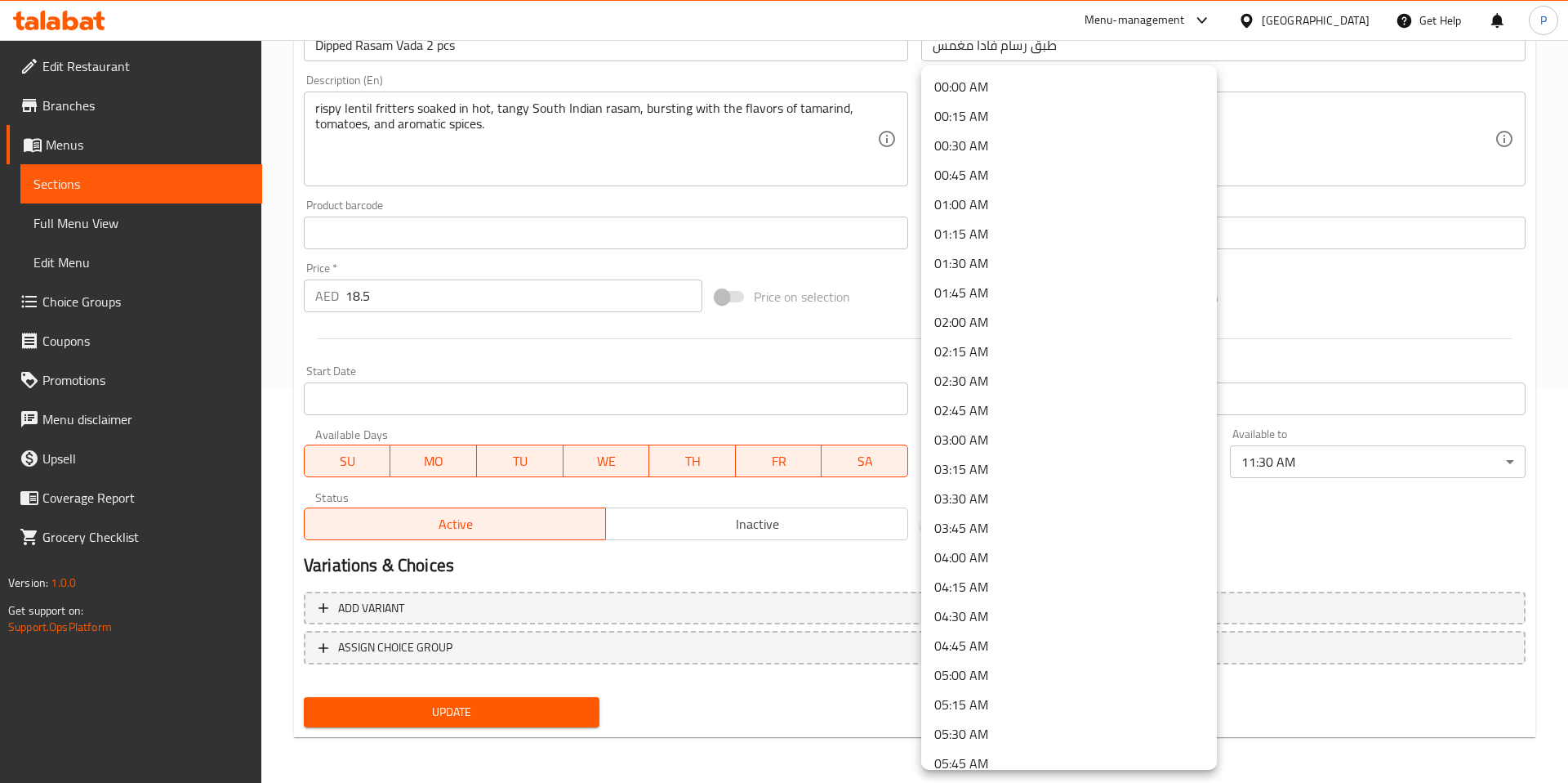
click at [1057, 91] on li "00:00 AM" at bounding box center [1069, 86] width 296 height 29
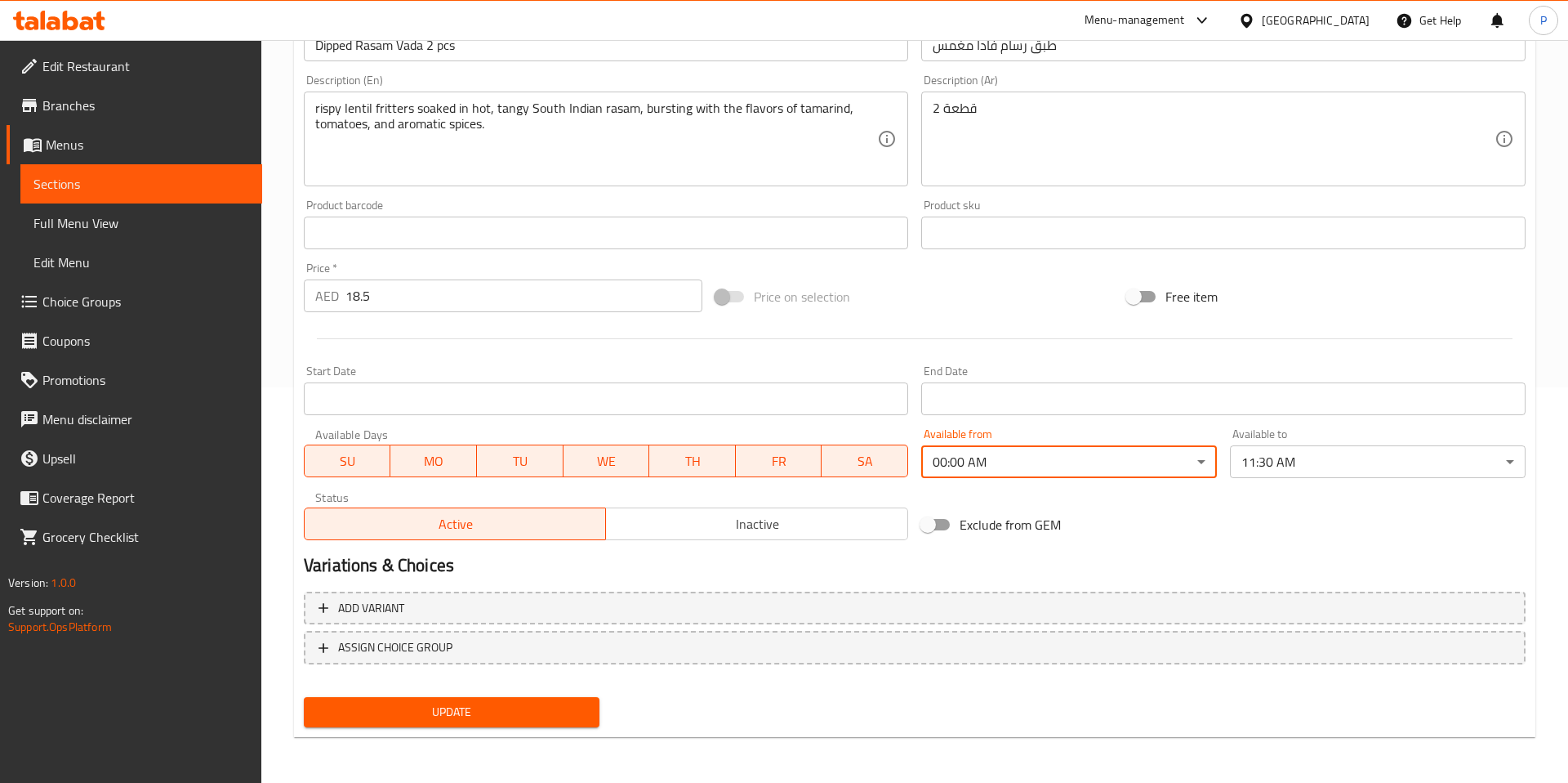
click at [1314, 388] on body "​ Menu-management United Arab Emirates Get Help P Edit Restaurant Branches Menu…" at bounding box center [784, 16] width 1568 height 743
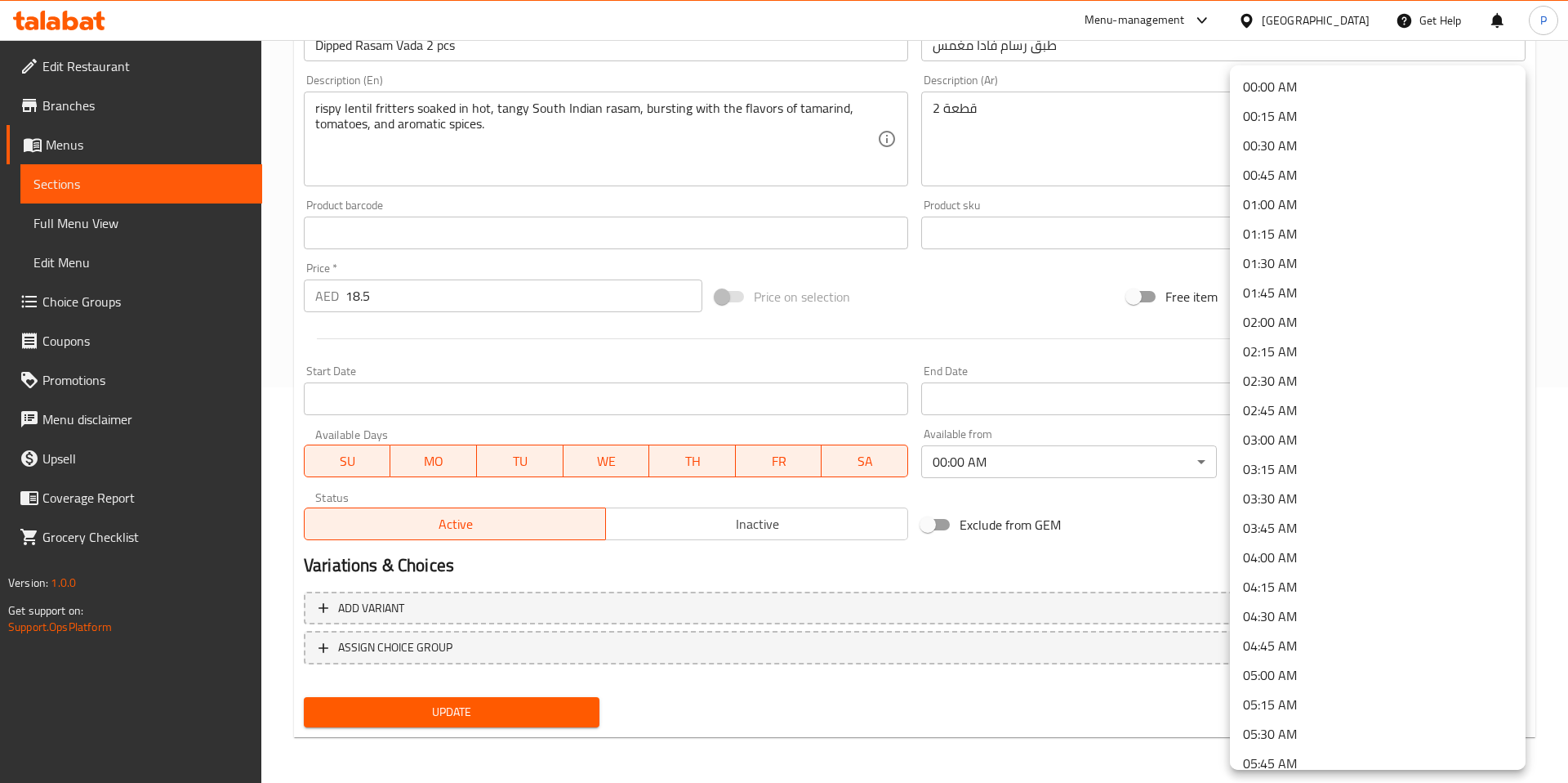
scroll to position [1022, 0]
click at [1306, 83] on li "00:00 AM" at bounding box center [1378, 86] width 296 height 29
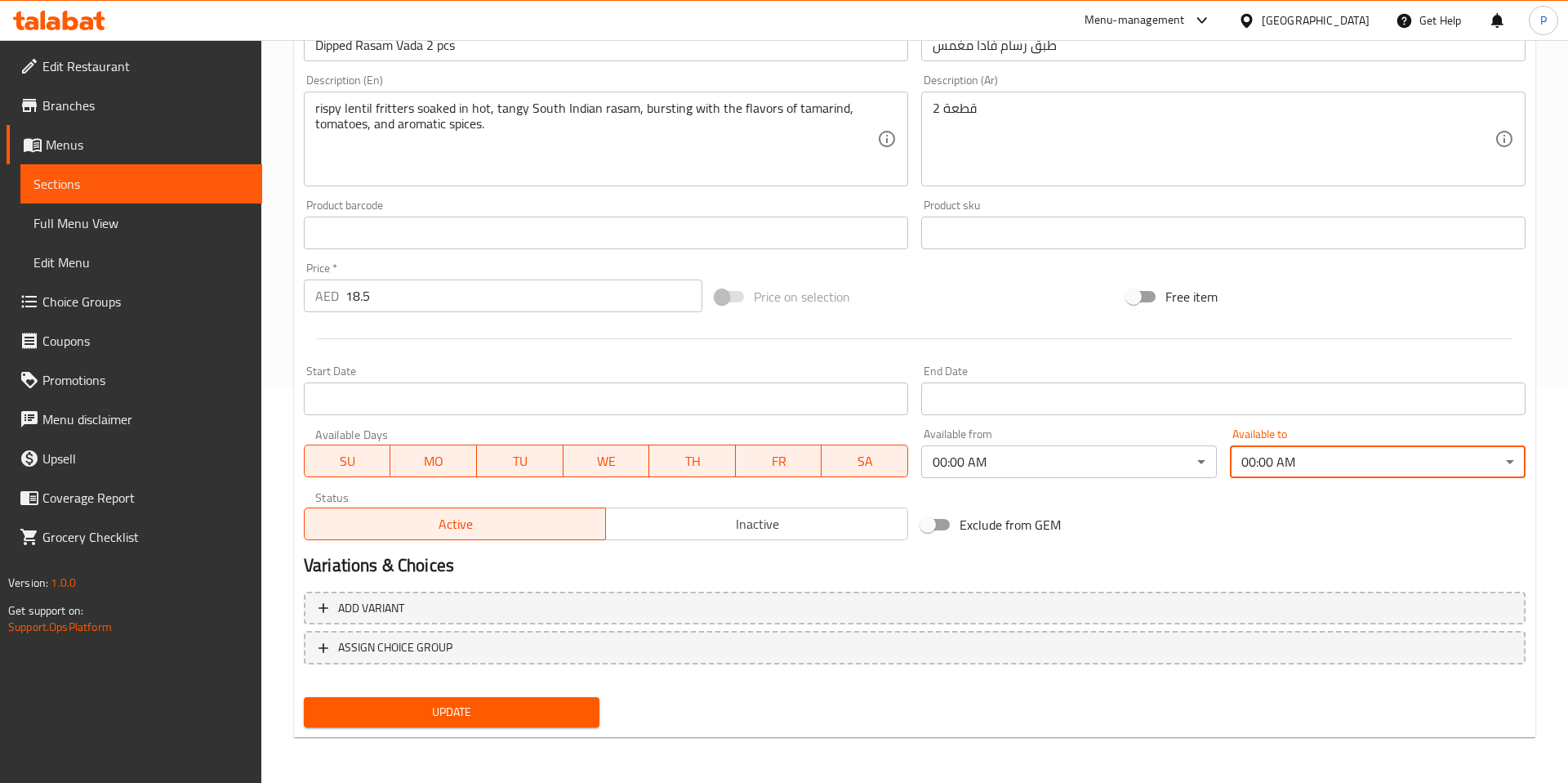
click at [494, 708] on span "Update" at bounding box center [452, 711] width 269 height 20
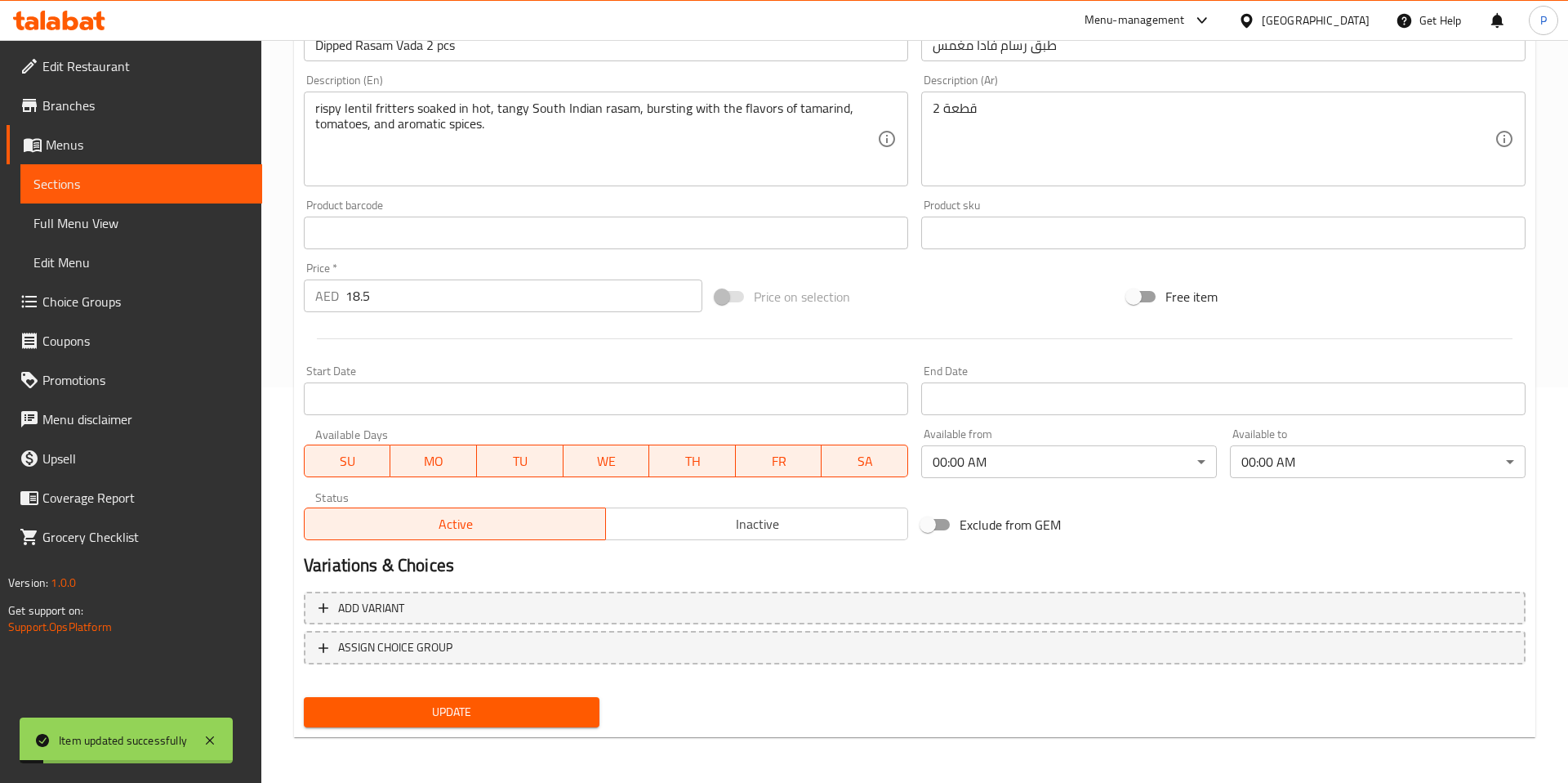
scroll to position [17, 0]
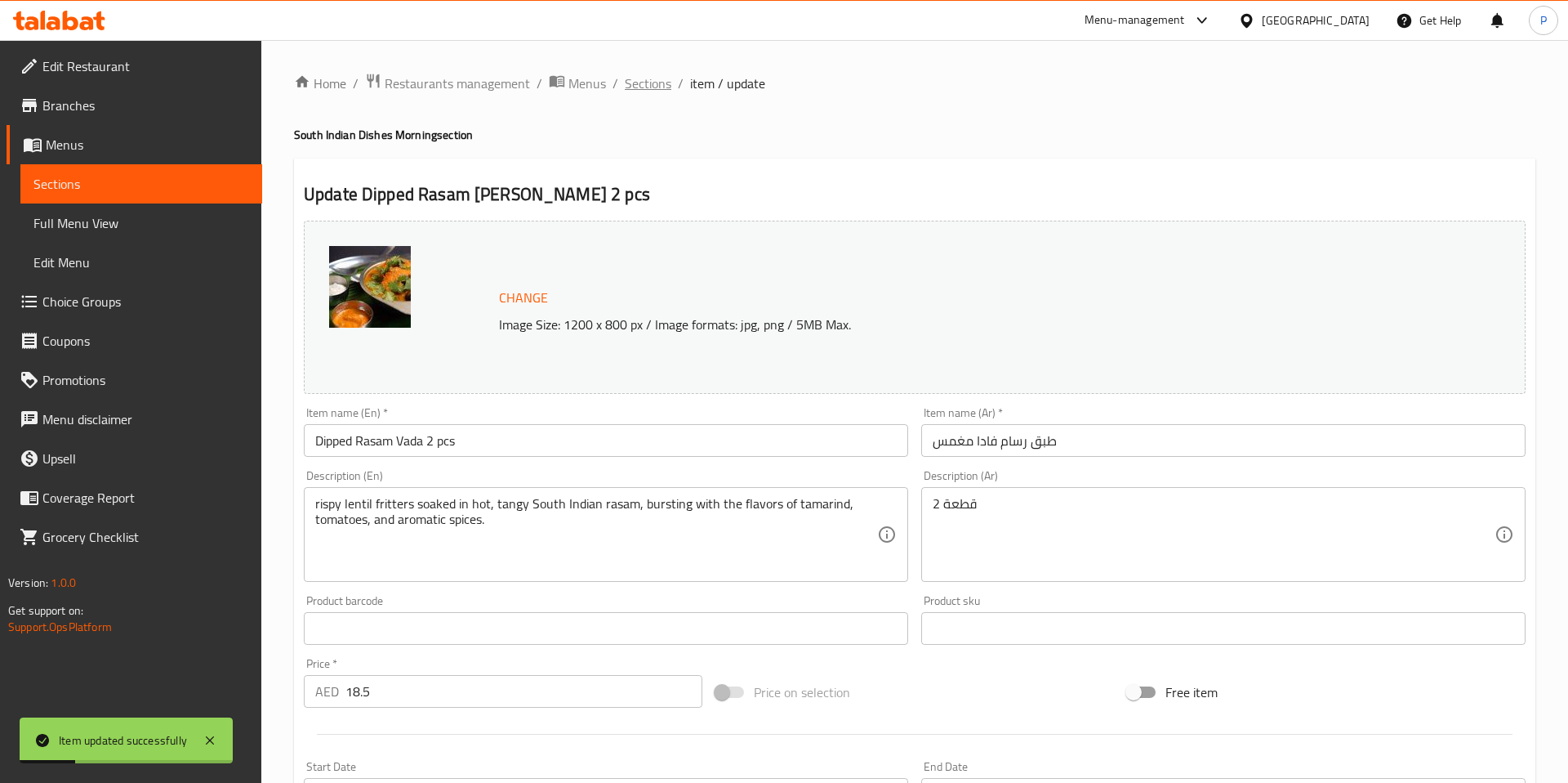
click at [640, 80] on span "Sections" at bounding box center [648, 83] width 47 height 20
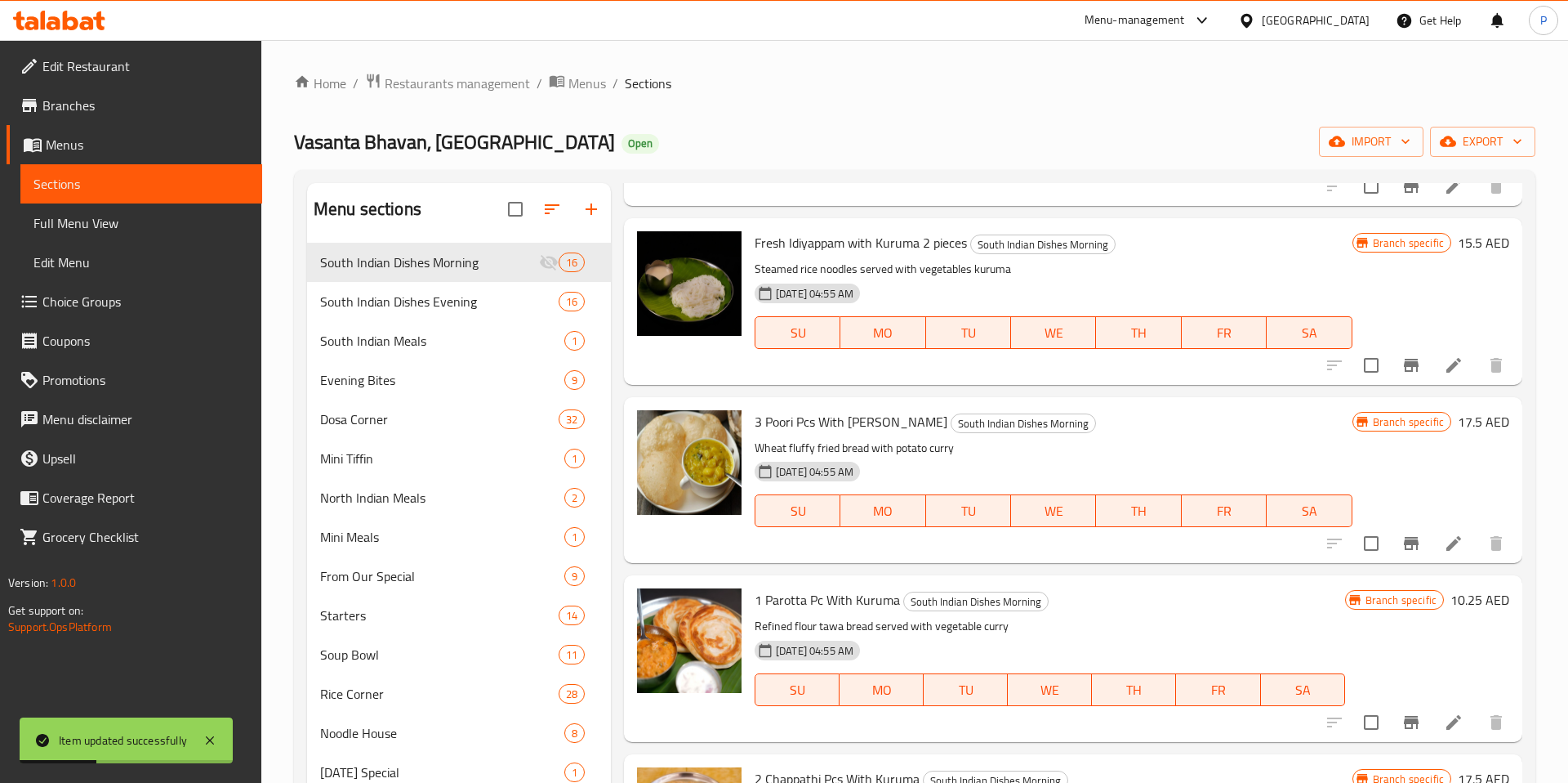
scroll to position [1931, 0]
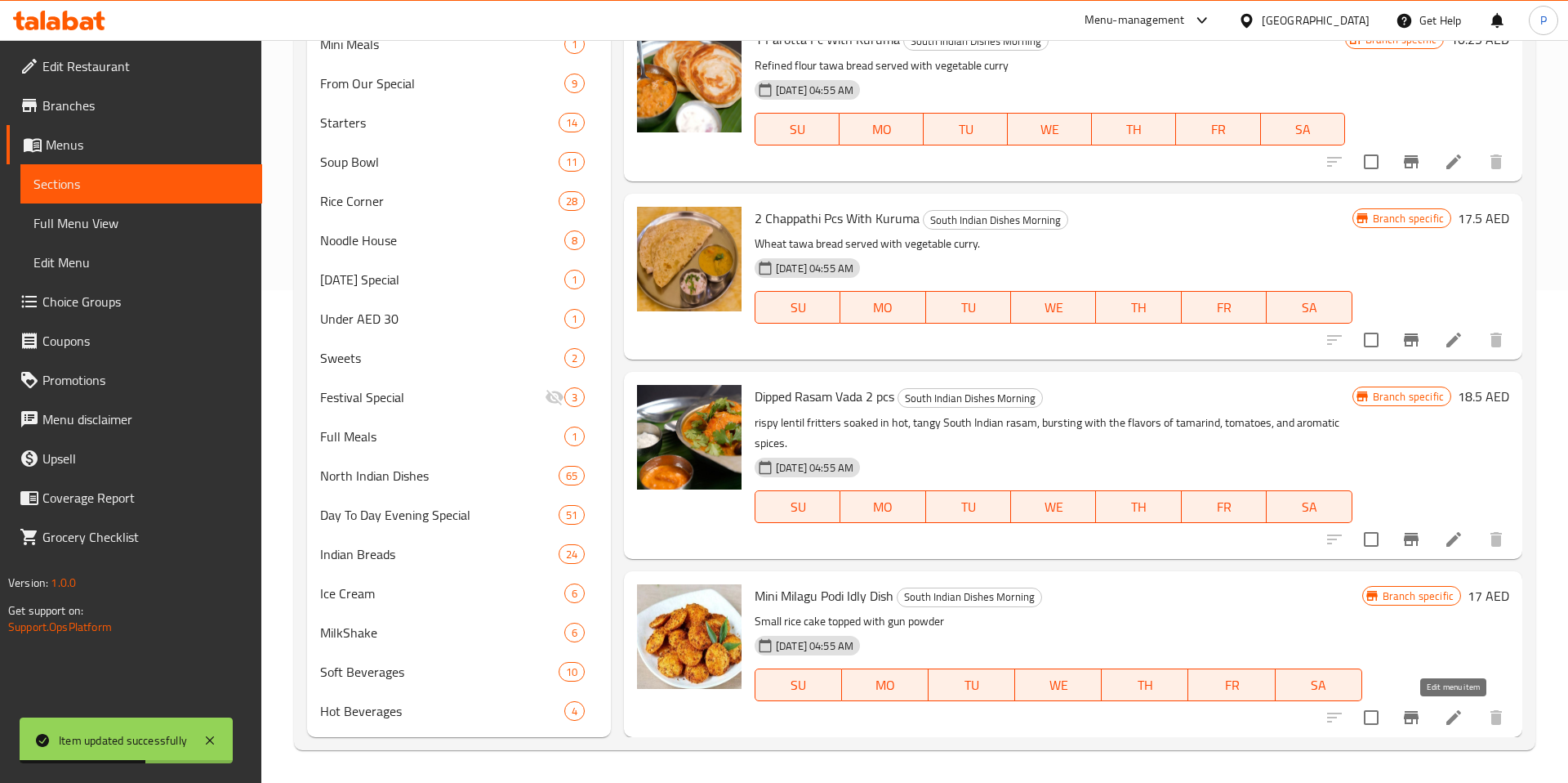
click at [1446, 715] on icon at bounding box center [1454, 717] width 20 height 20
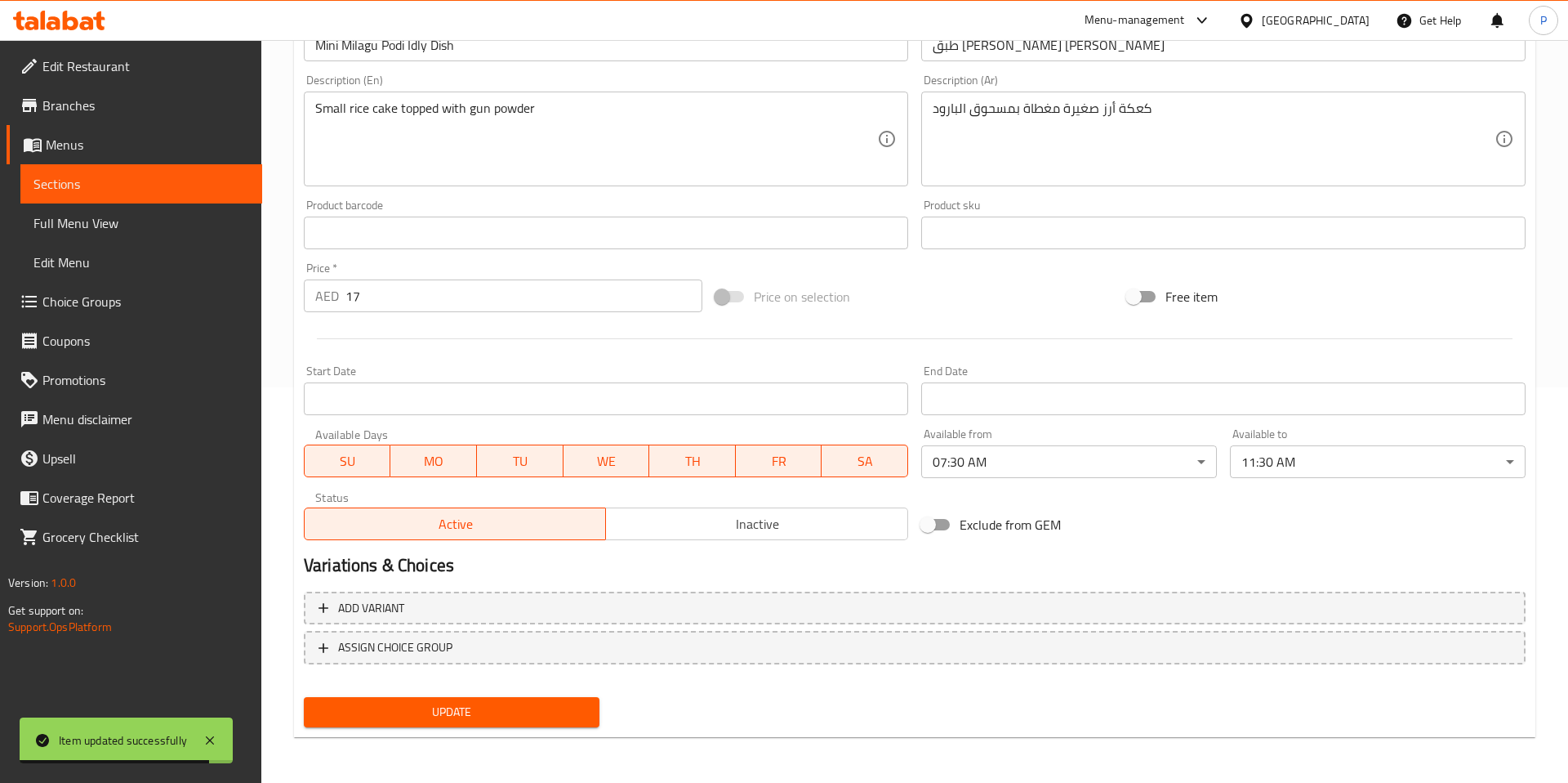
click at [1126, 388] on body "Item updated successfully ​ Menu-management United Arab Emirates Get Help P Edi…" at bounding box center [784, 16] width 1568 height 743
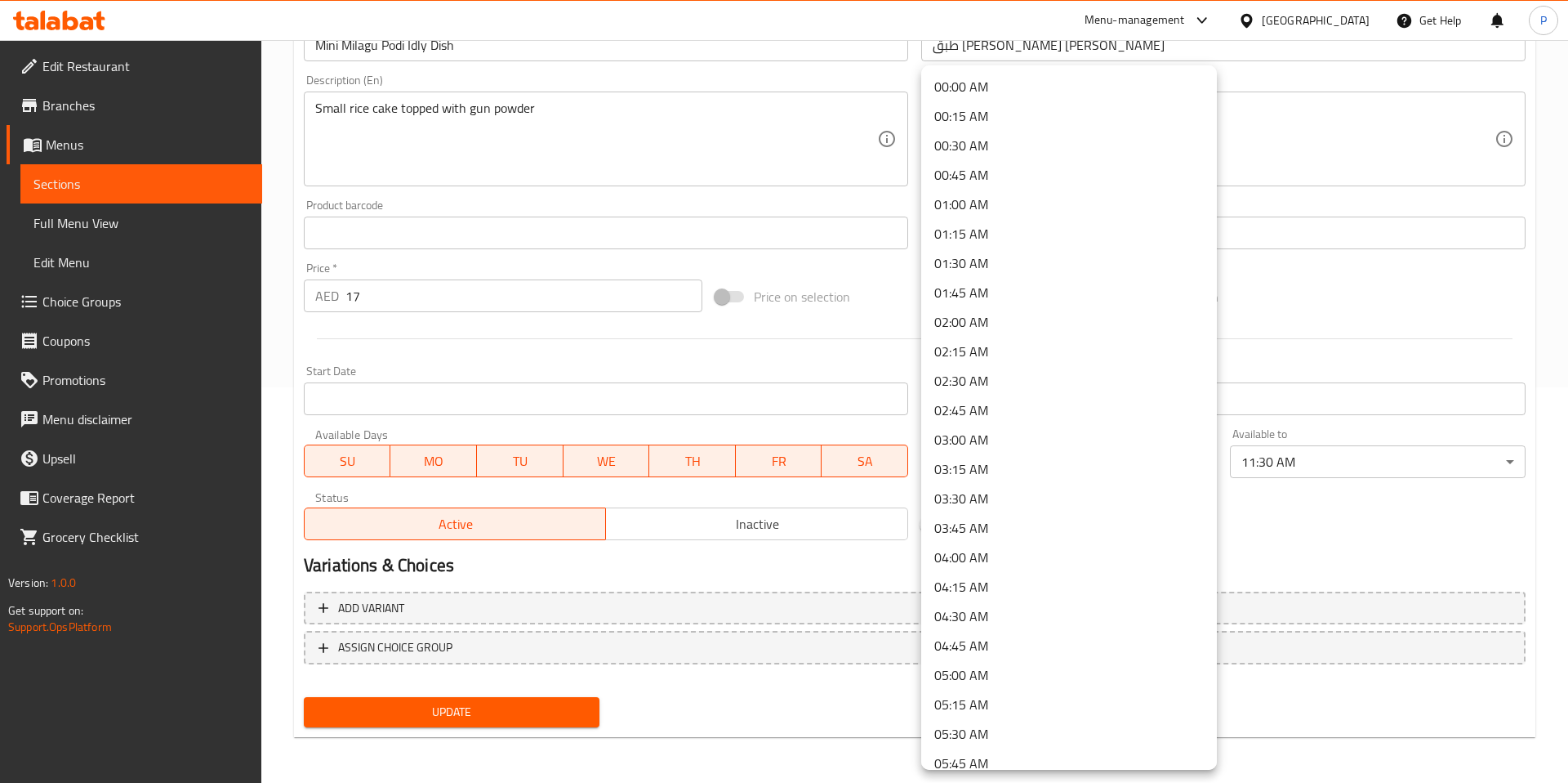
click at [1040, 99] on li "00:00 AM" at bounding box center [1069, 86] width 296 height 29
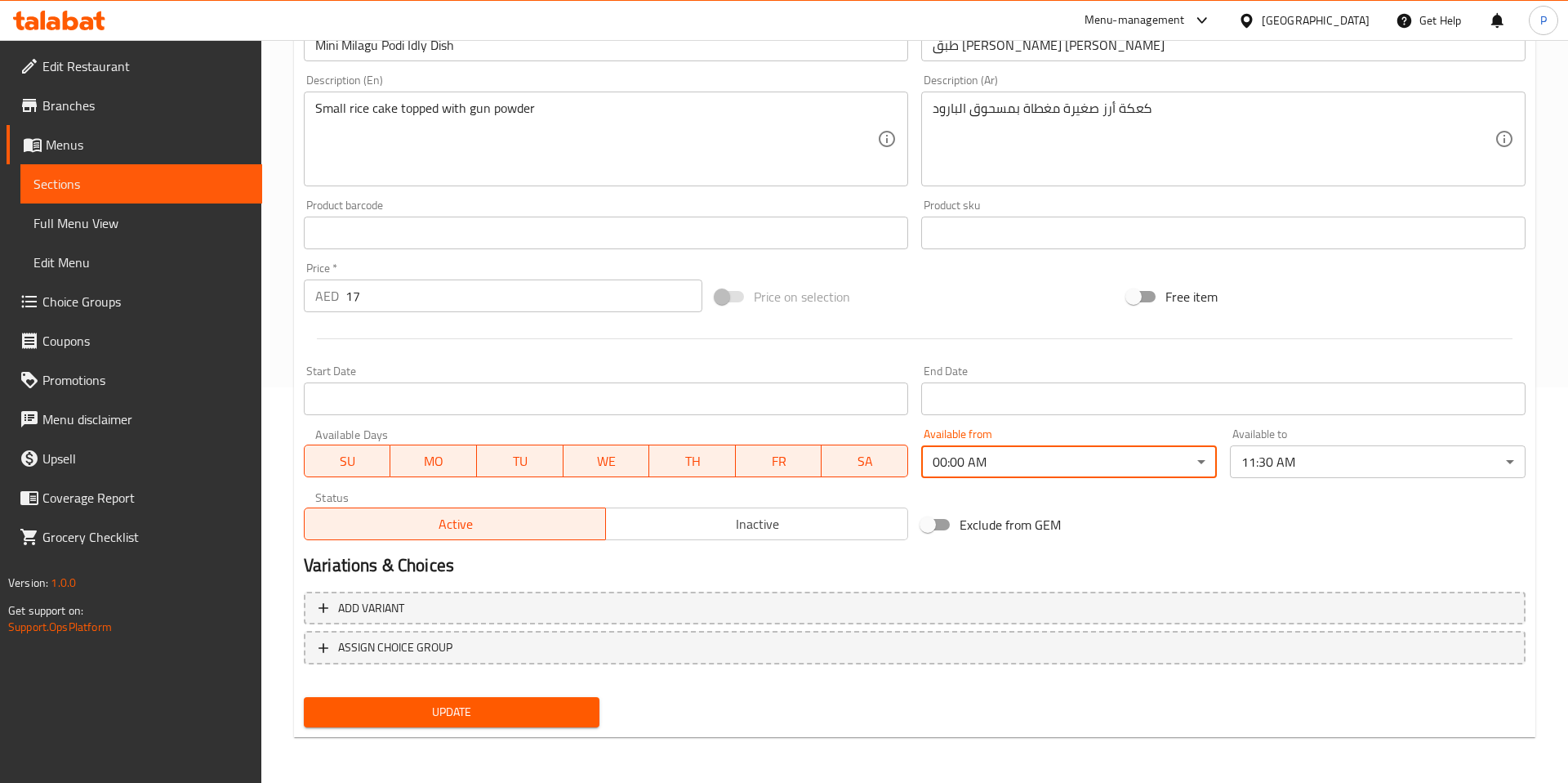
click at [1357, 388] on body "​ Menu-management United Arab Emirates Get Help P Edit Restaurant Branches Menu…" at bounding box center [784, 16] width 1568 height 743
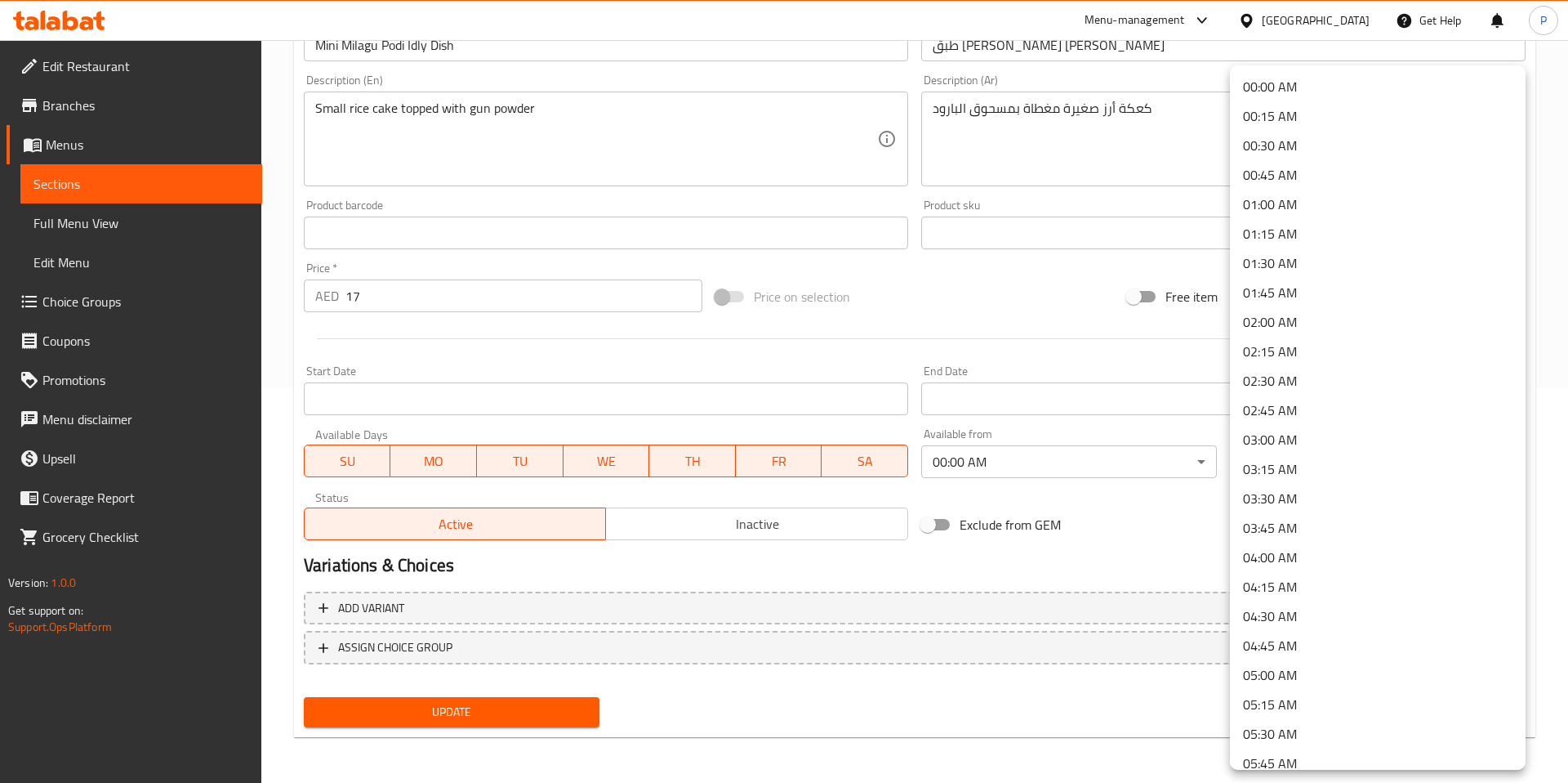
click at [1312, 89] on li "00:00 AM" at bounding box center [1378, 86] width 296 height 29
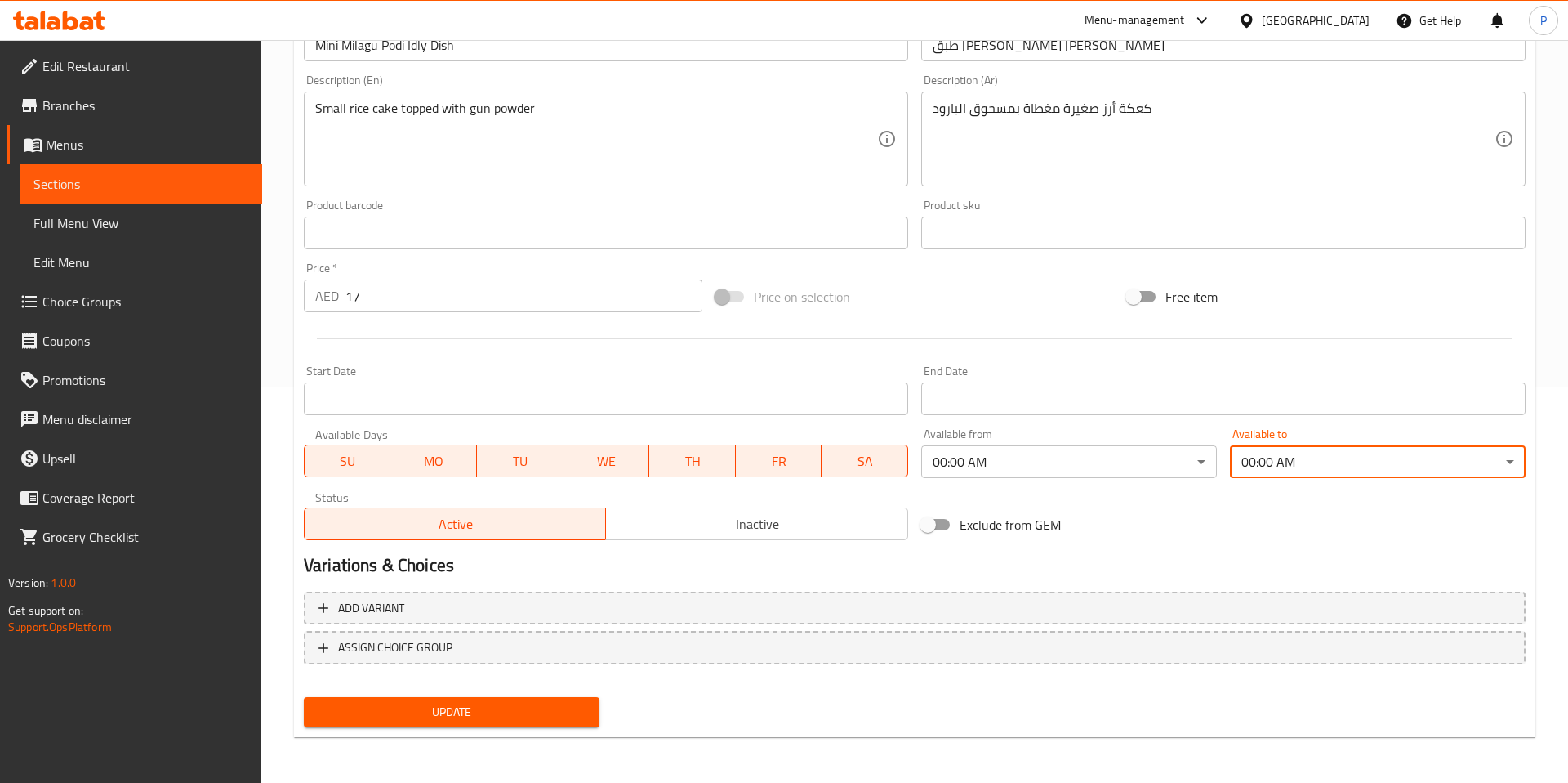
click at [469, 701] on span "Update" at bounding box center [452, 711] width 269 height 20
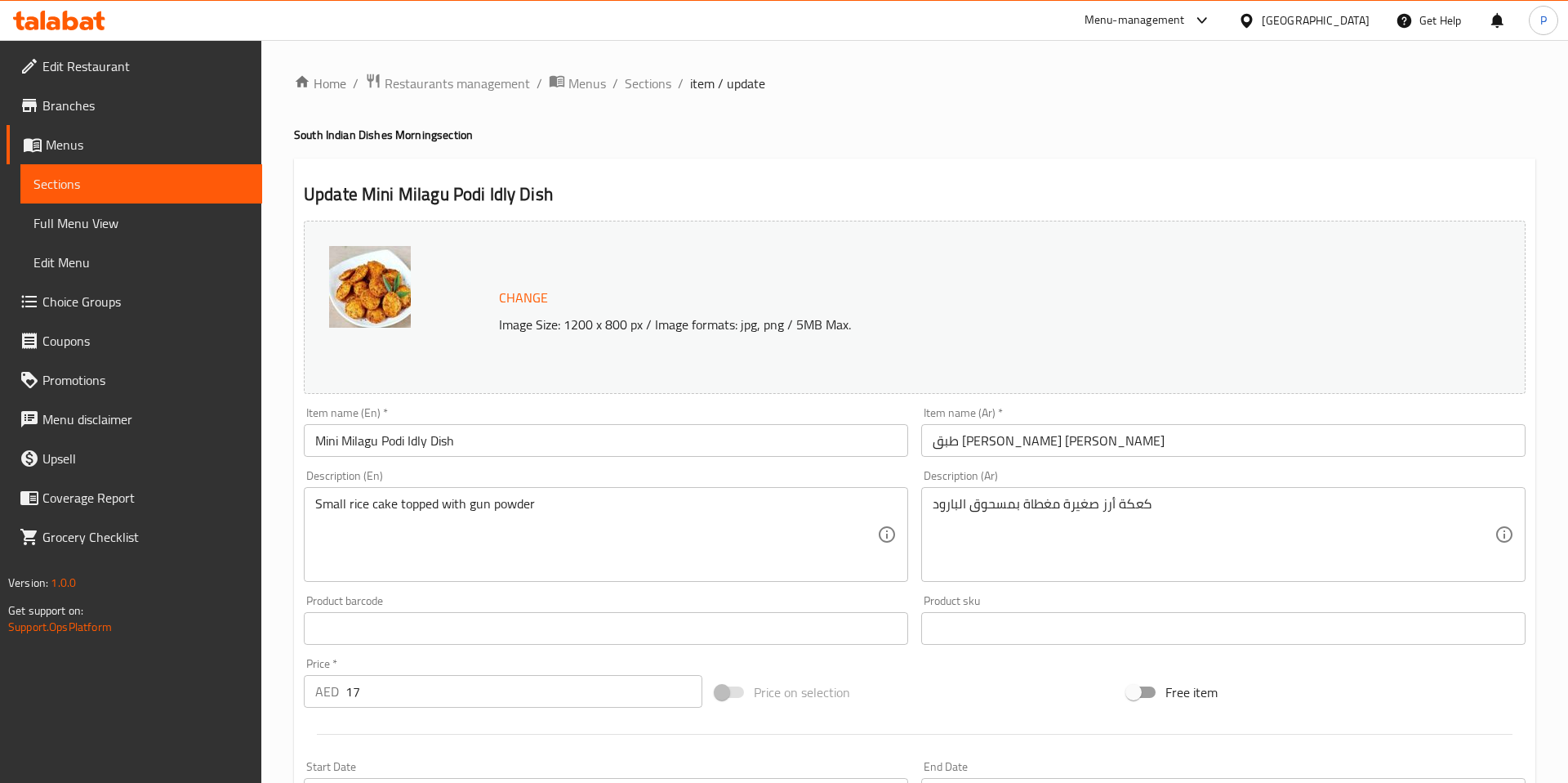
click at [166, 62] on span "Edit Restaurant" at bounding box center [145, 67] width 207 height 20
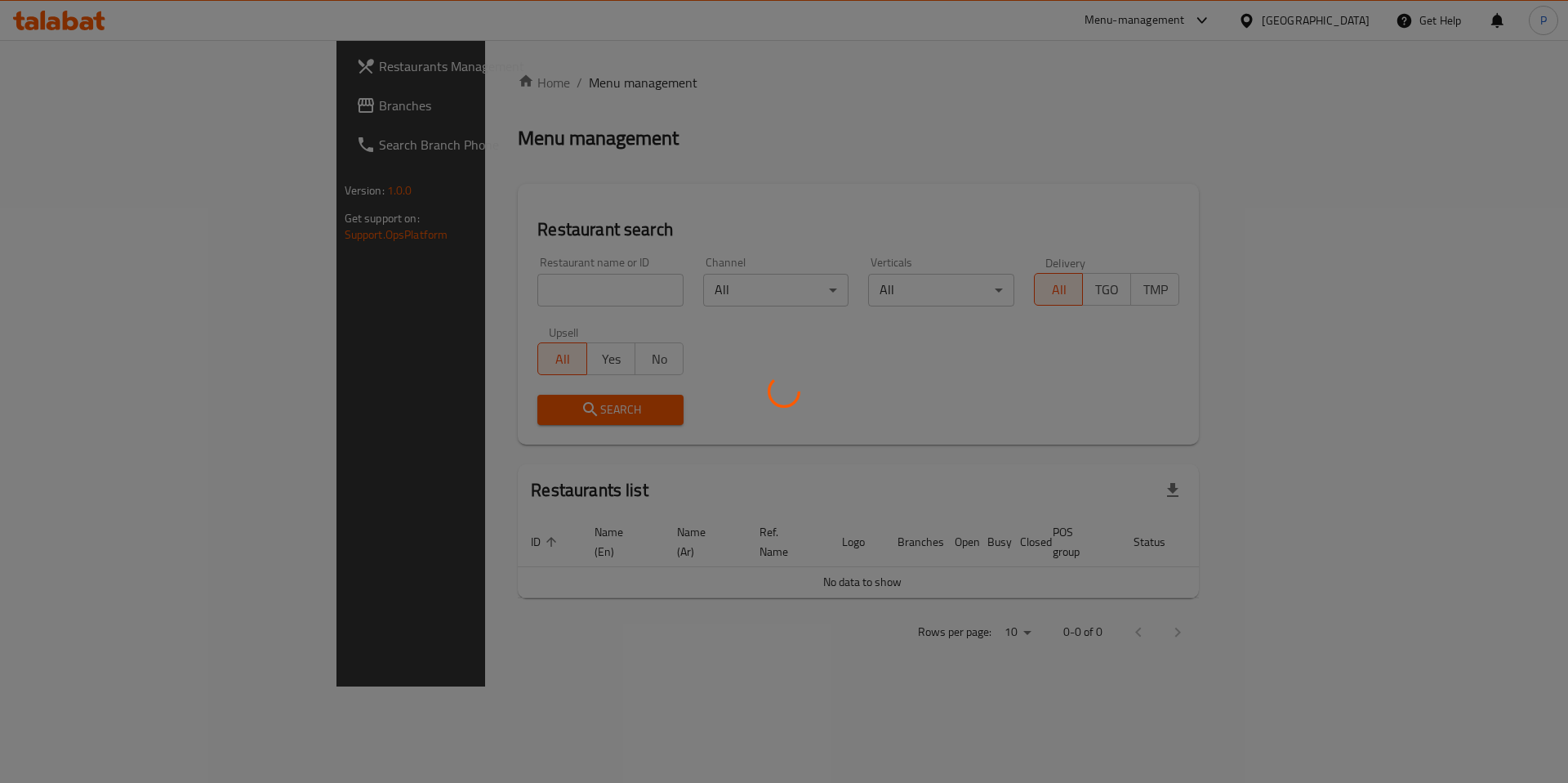
click at [514, 297] on div at bounding box center [784, 391] width 1568 height 783
click at [540, 295] on div at bounding box center [784, 391] width 1568 height 783
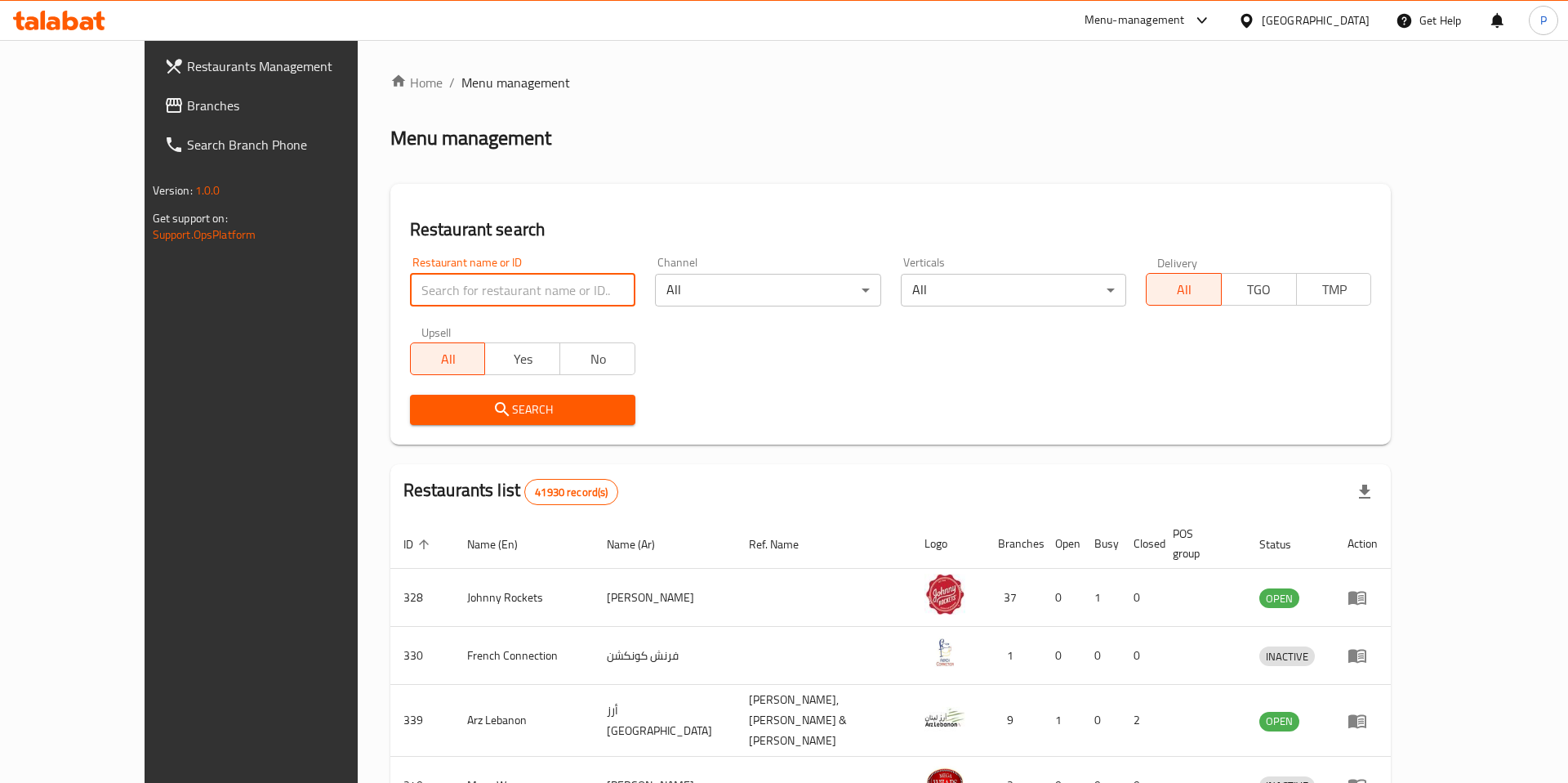
click at [540, 295] on input "search" at bounding box center [523, 290] width 225 height 33
paste input "656923"
type input "656923"
click at [487, 401] on span "Search" at bounding box center [522, 410] width 199 height 20
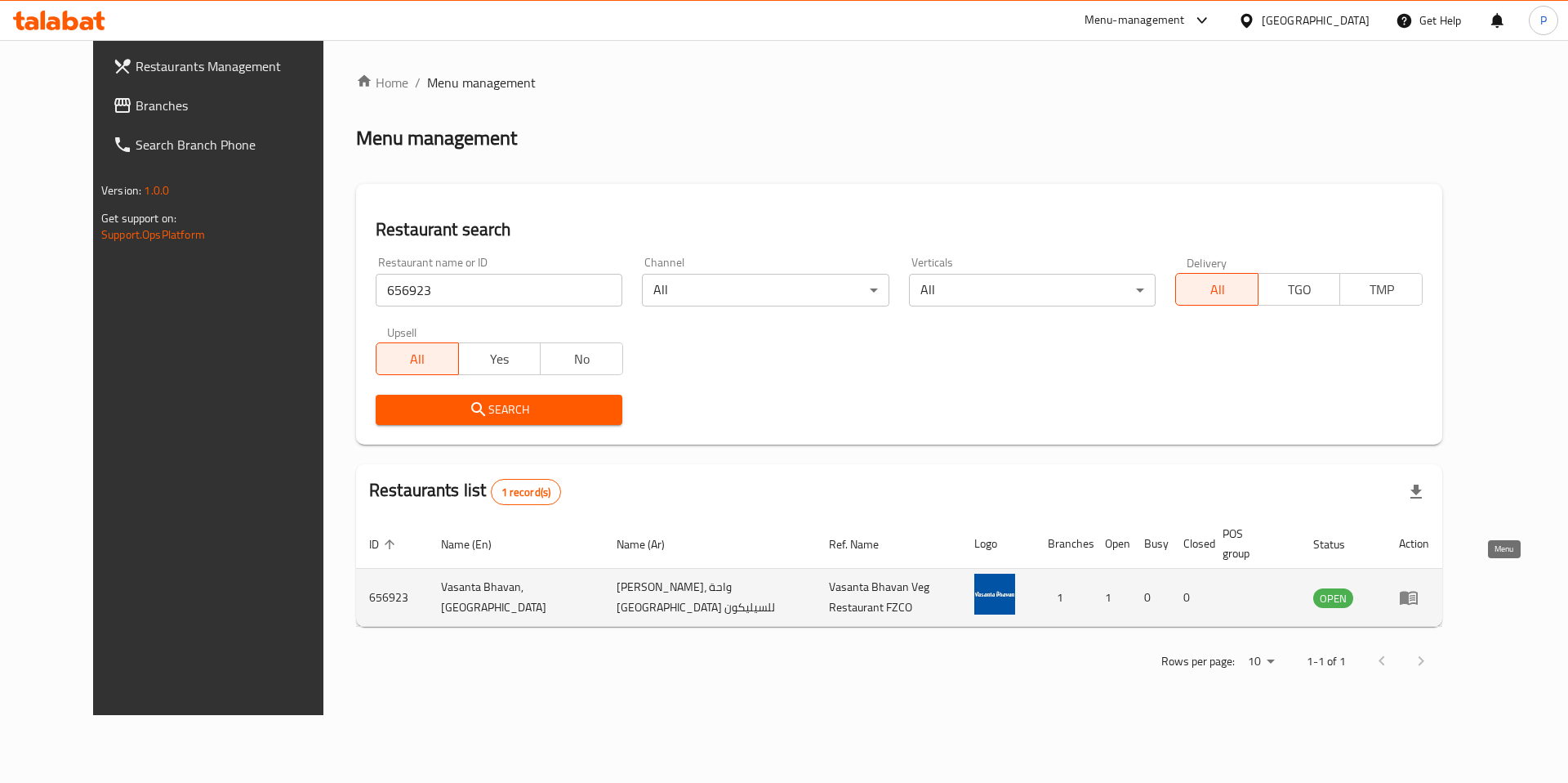
click at [1418, 591] on icon "enhanced table" at bounding box center [1408, 599] width 18 height 14
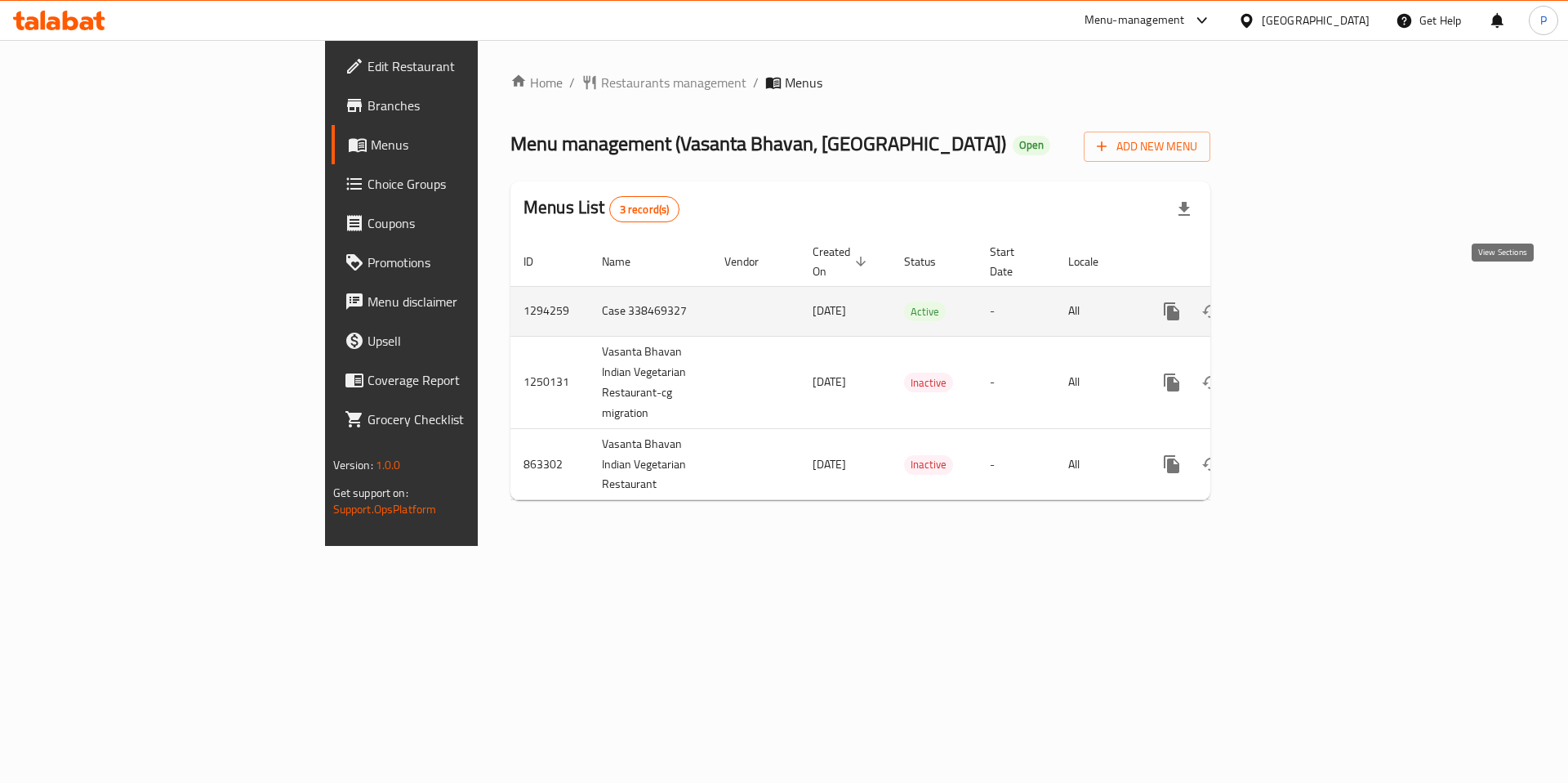
click at [1297, 304] on icon "enhanced table" at bounding box center [1290, 311] width 15 height 15
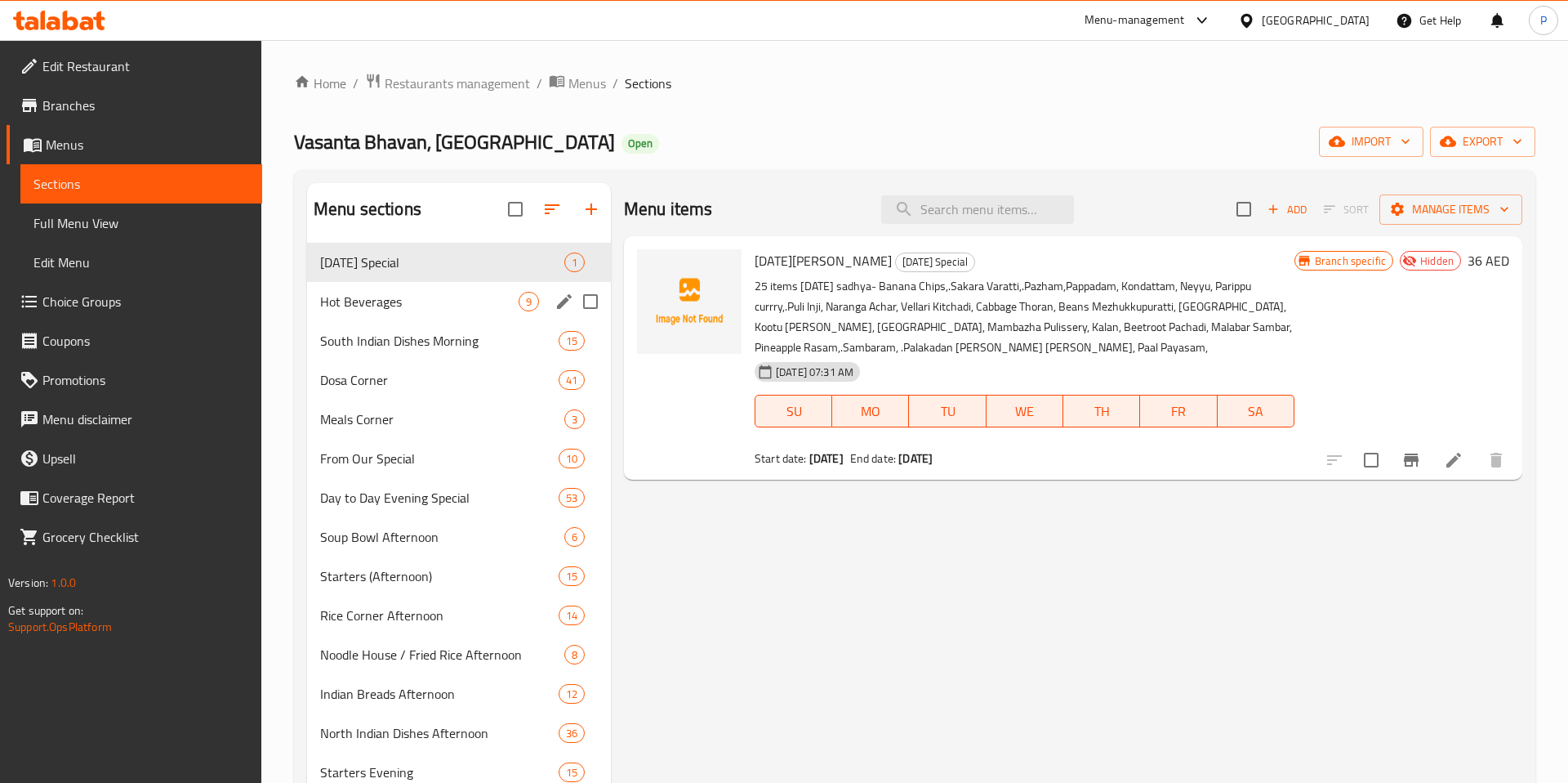
click at [460, 311] on div "Hot Beverages 9" at bounding box center [458, 301] width 304 height 39
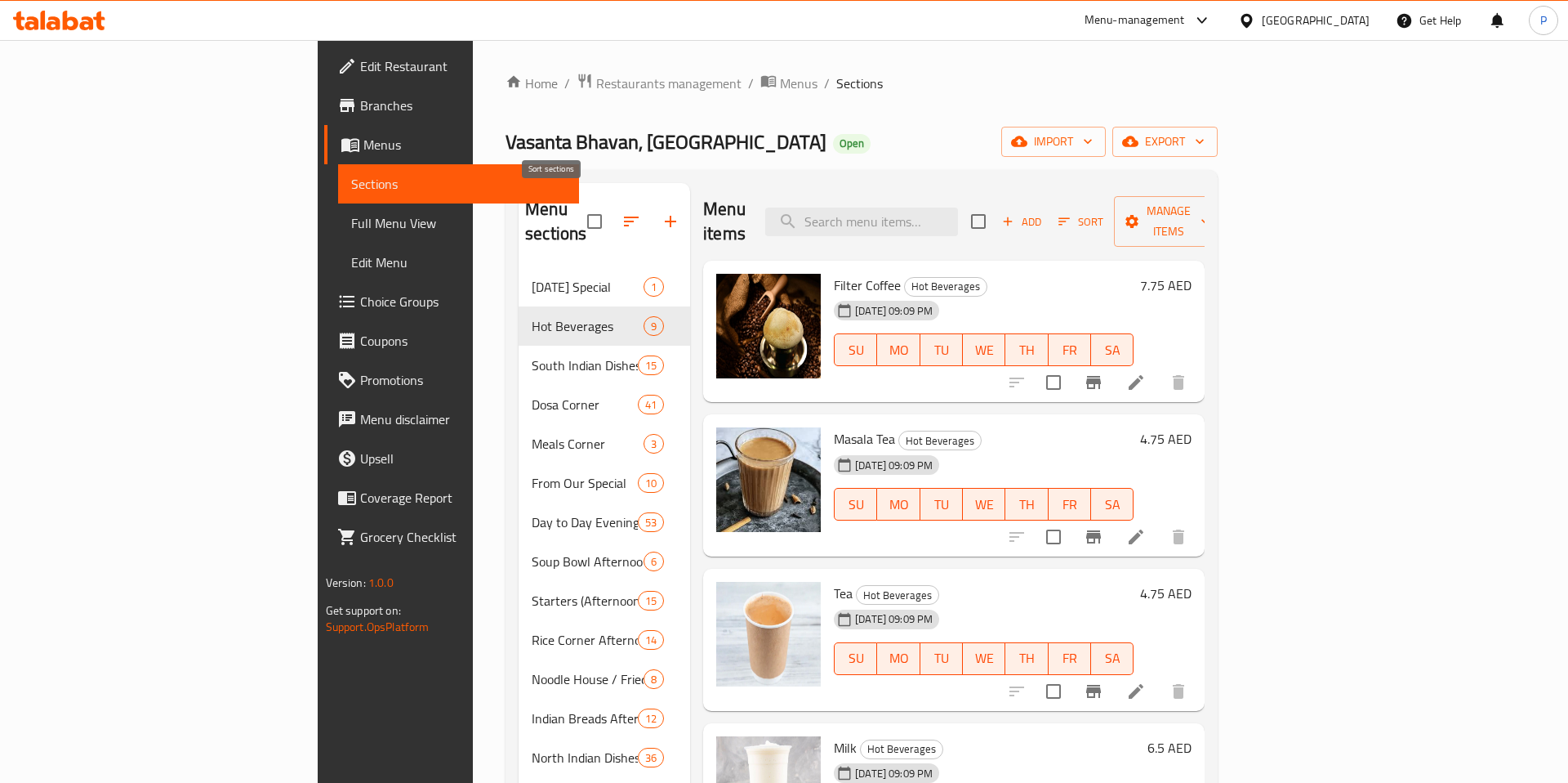
click at [612, 223] on button "button" at bounding box center [631, 222] width 39 height 39
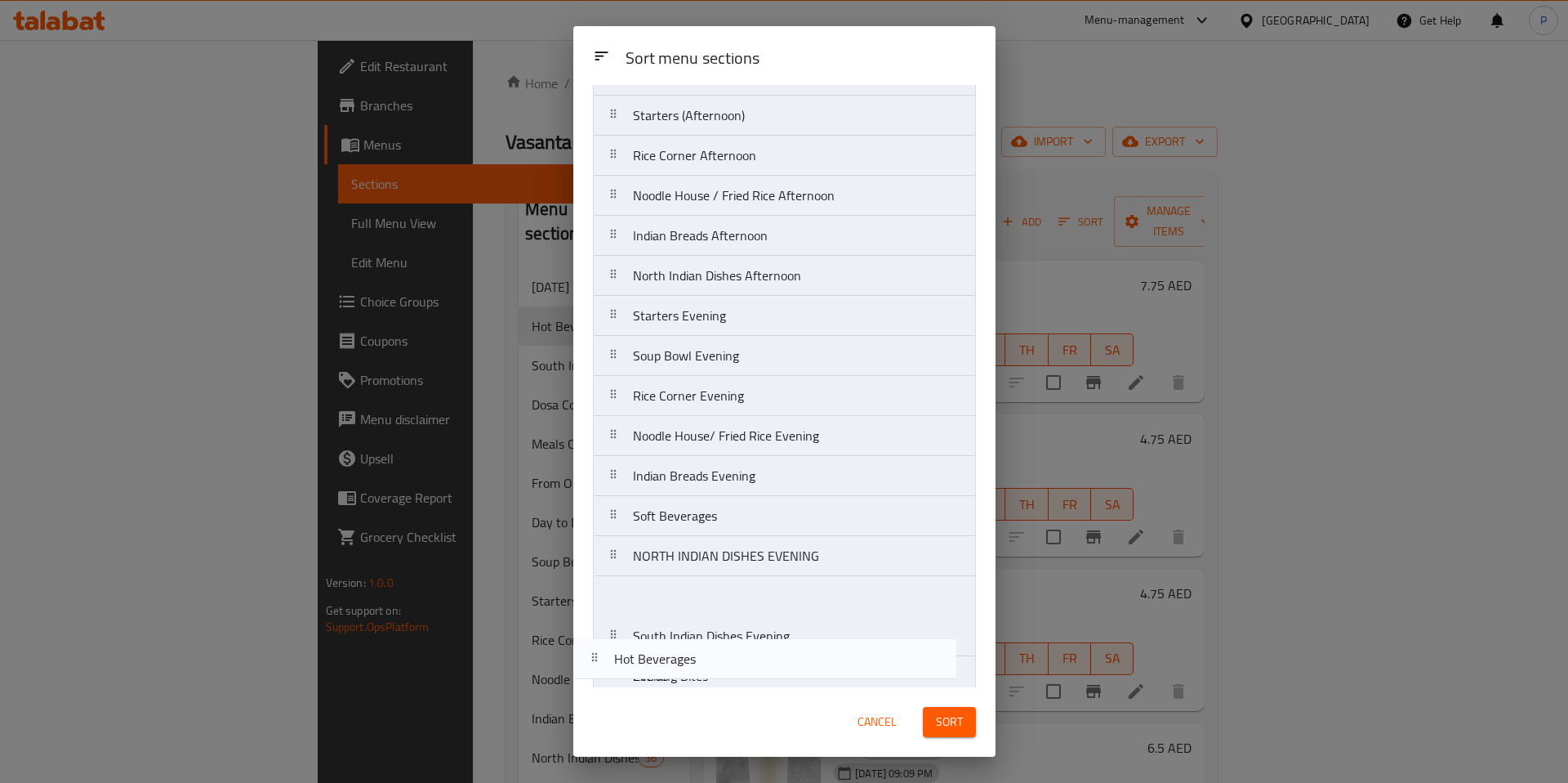
scroll to position [413, 0]
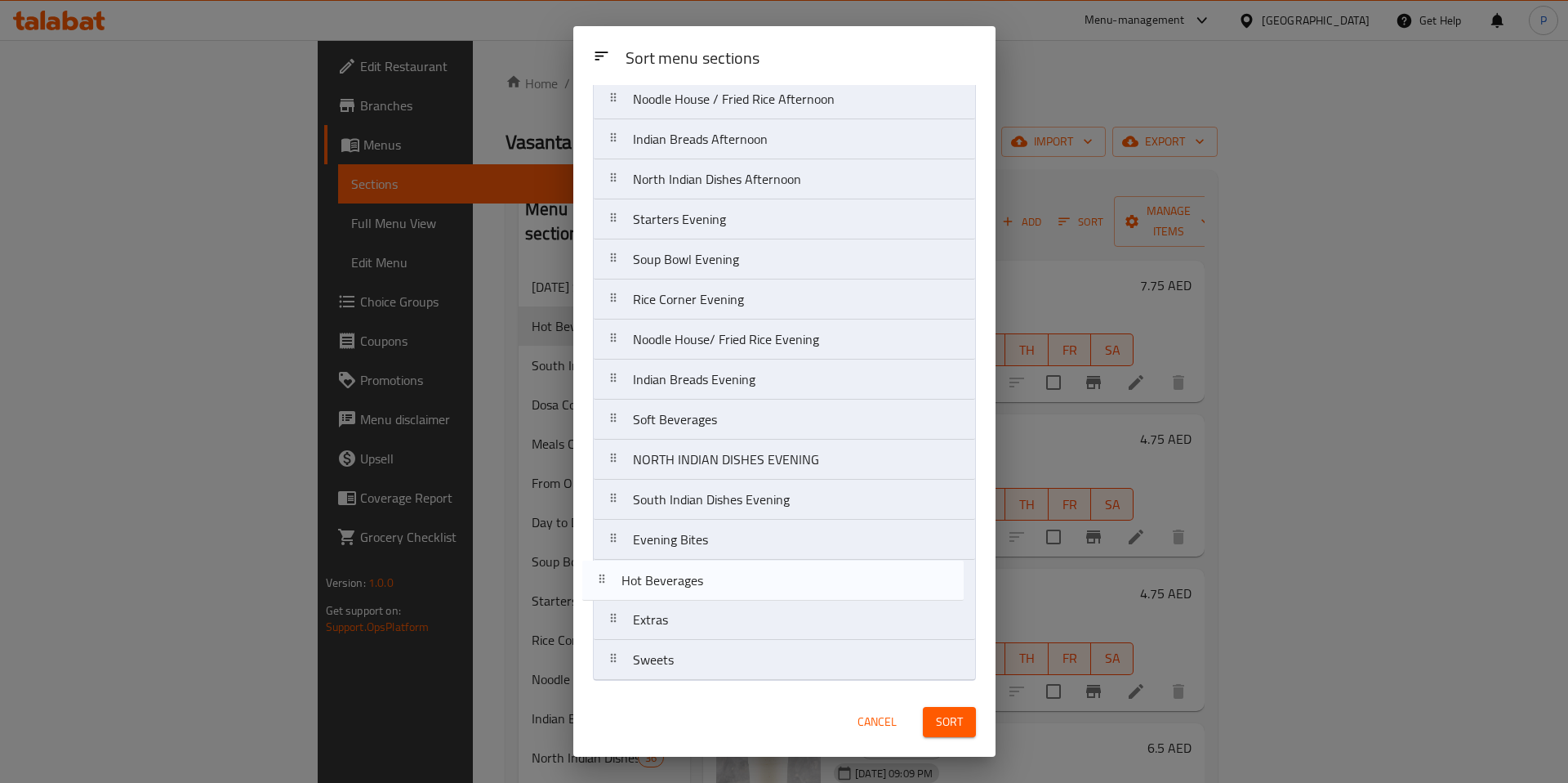
drag, startPoint x: 611, startPoint y: 194, endPoint x: 599, endPoint y: 600, distance: 406.2
click at [599, 600] on nav "Onam Special Hot Beverages South Indian Dishes Morning Dosa Corner Meals Corner…" at bounding box center [784, 199] width 383 height 962
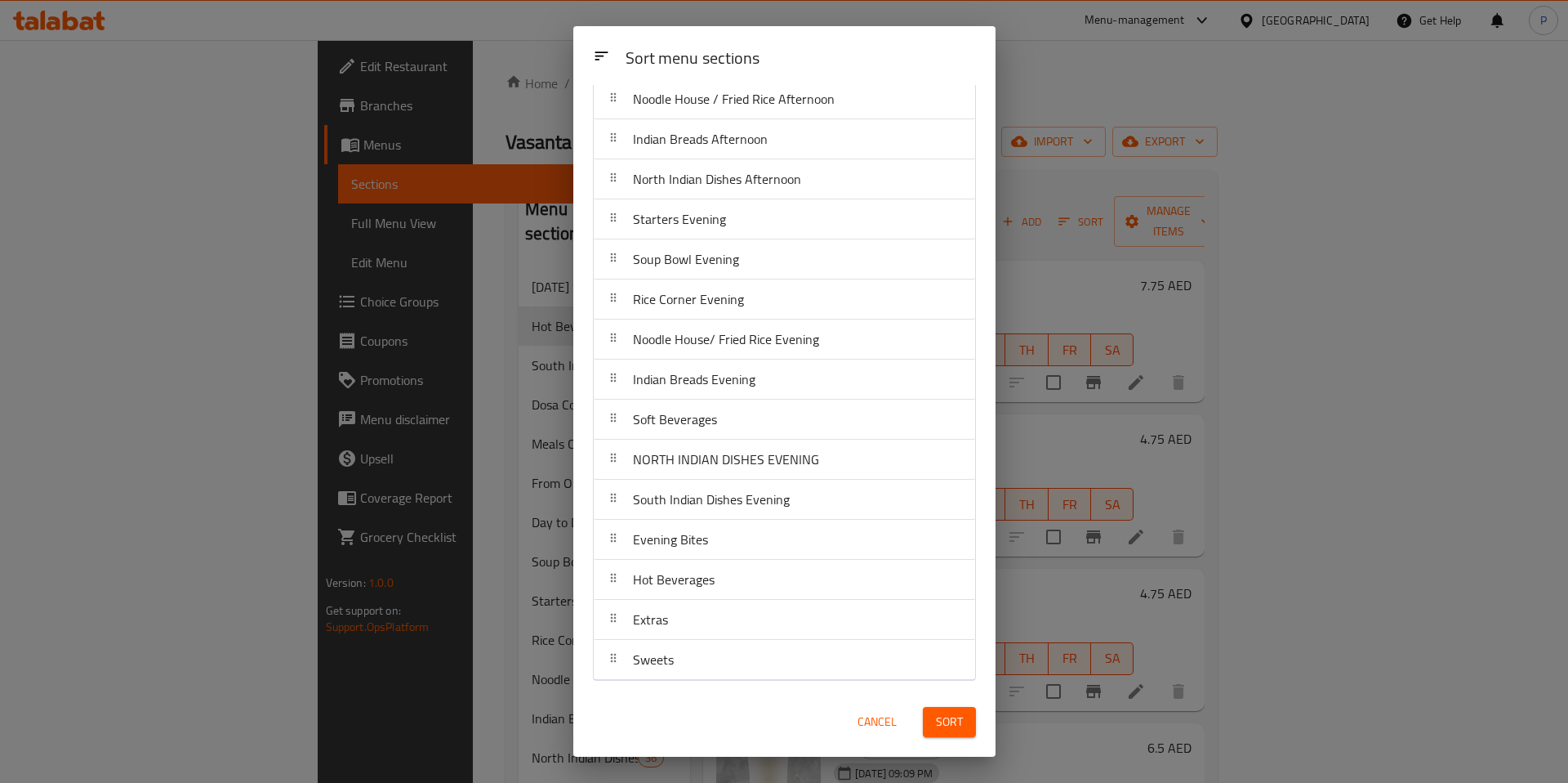
click at [952, 731] on span "Sort" at bounding box center [949, 722] width 27 height 20
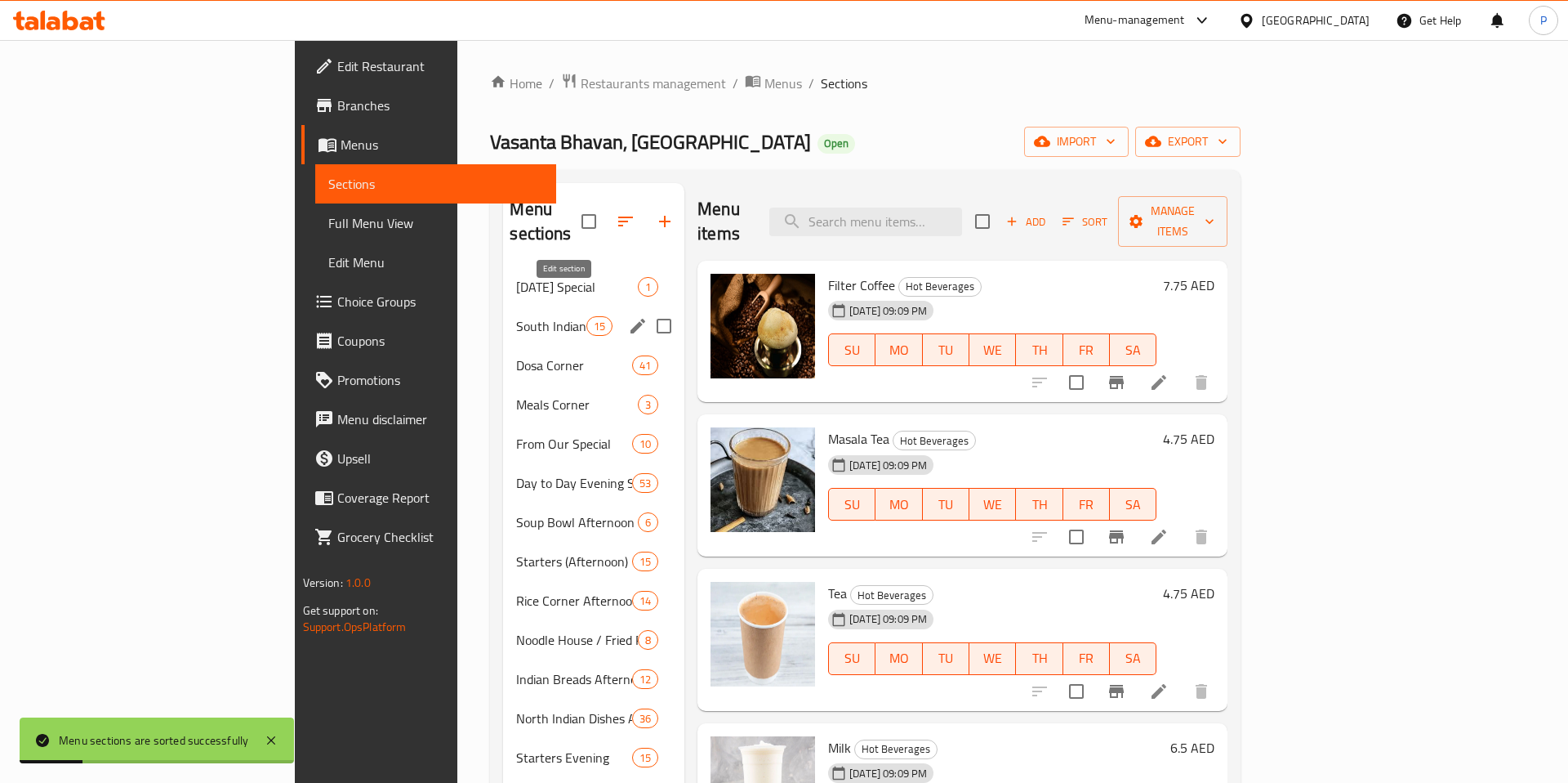
click at [630, 318] on icon "edit" at bounding box center [637, 325] width 15 height 15
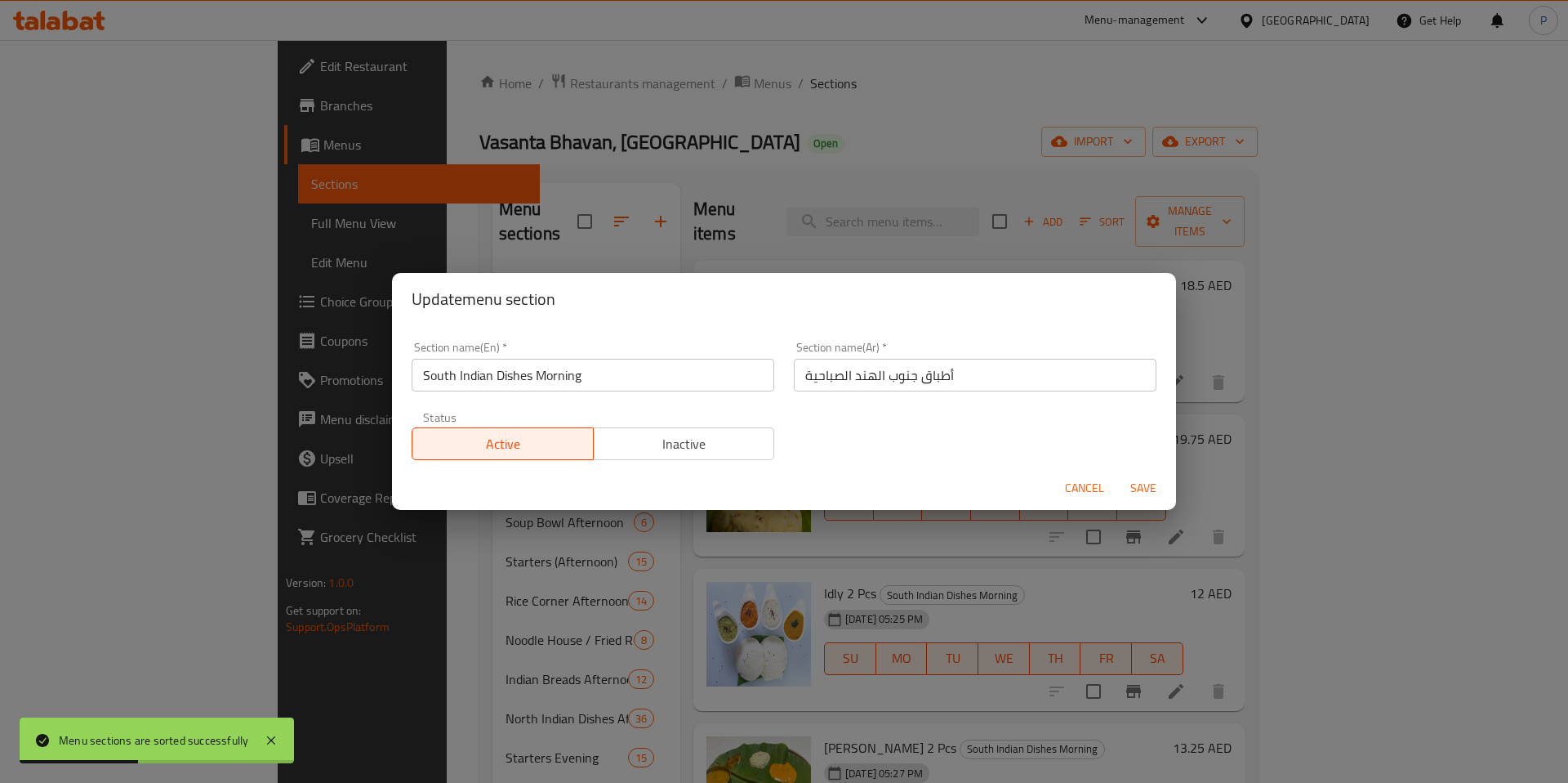
click at [1085, 482] on span "Cancel" at bounding box center [1085, 488] width 39 height 20
click at [1013, 493] on span "WE" at bounding box center [995, 505] width 36 height 24
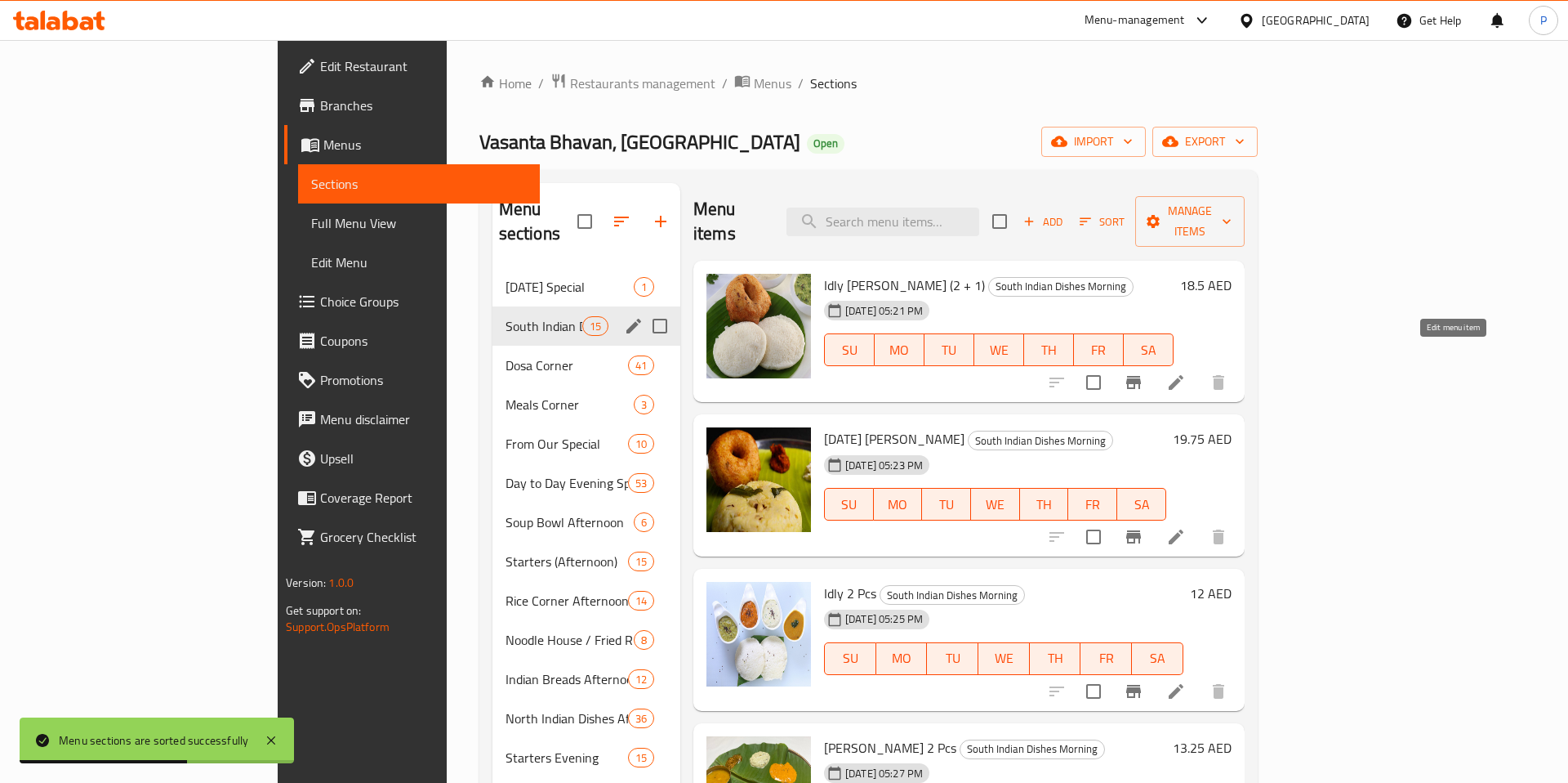
click at [1183, 375] on icon at bounding box center [1176, 382] width 15 height 15
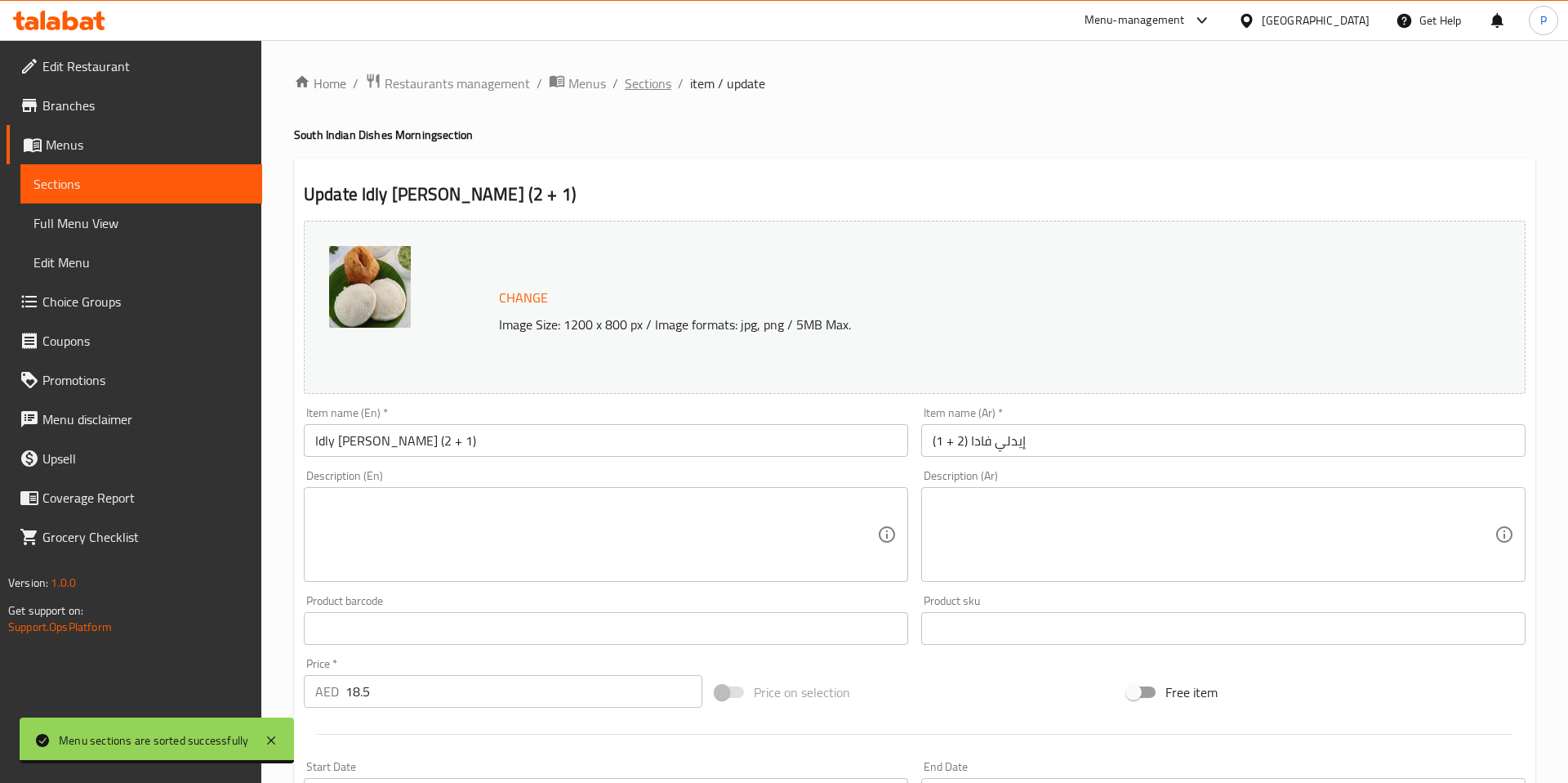
click at [637, 84] on span "Sections" at bounding box center [648, 83] width 47 height 20
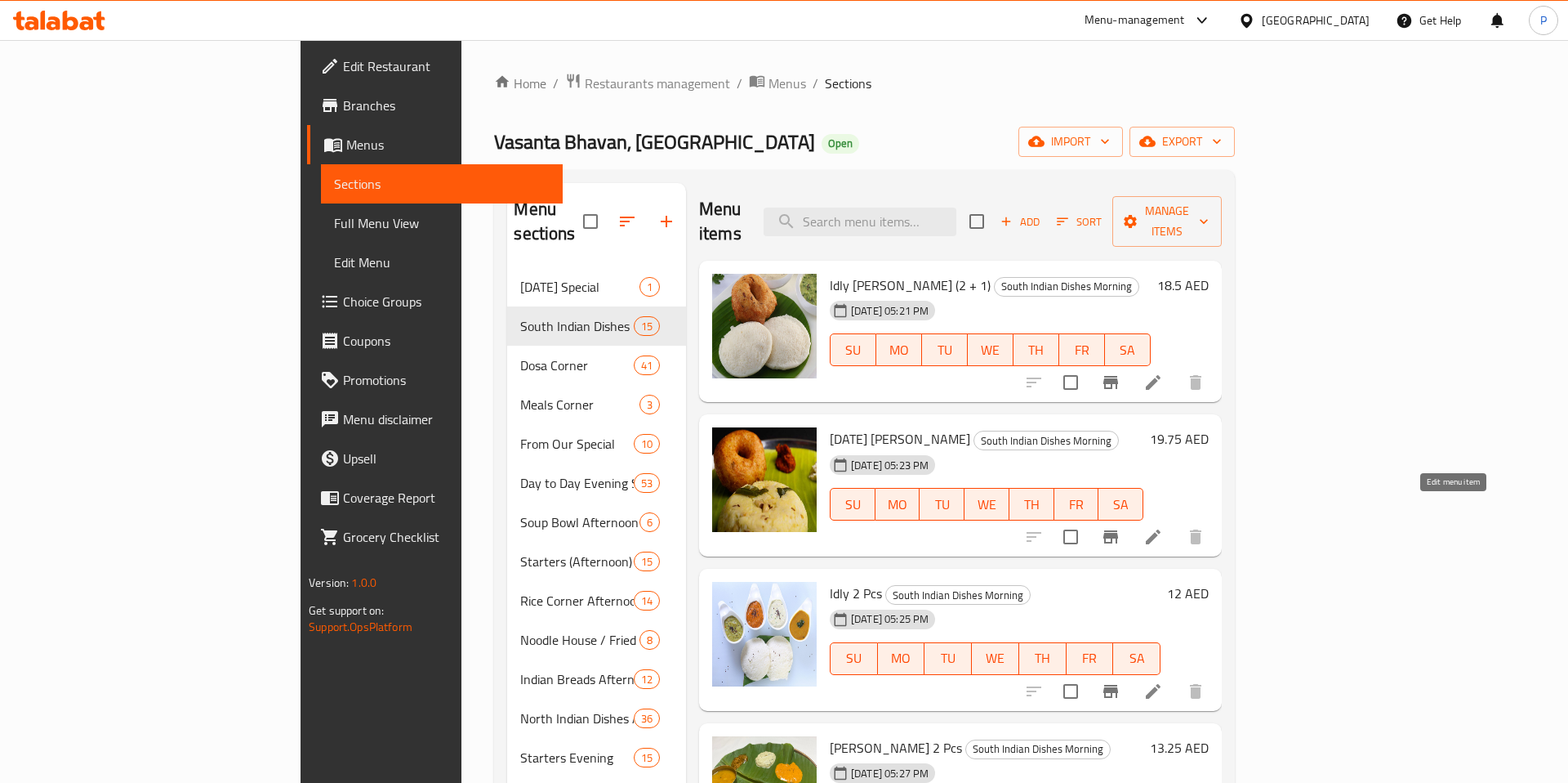
click at [1163, 527] on icon at bounding box center [1153, 536] width 20 height 20
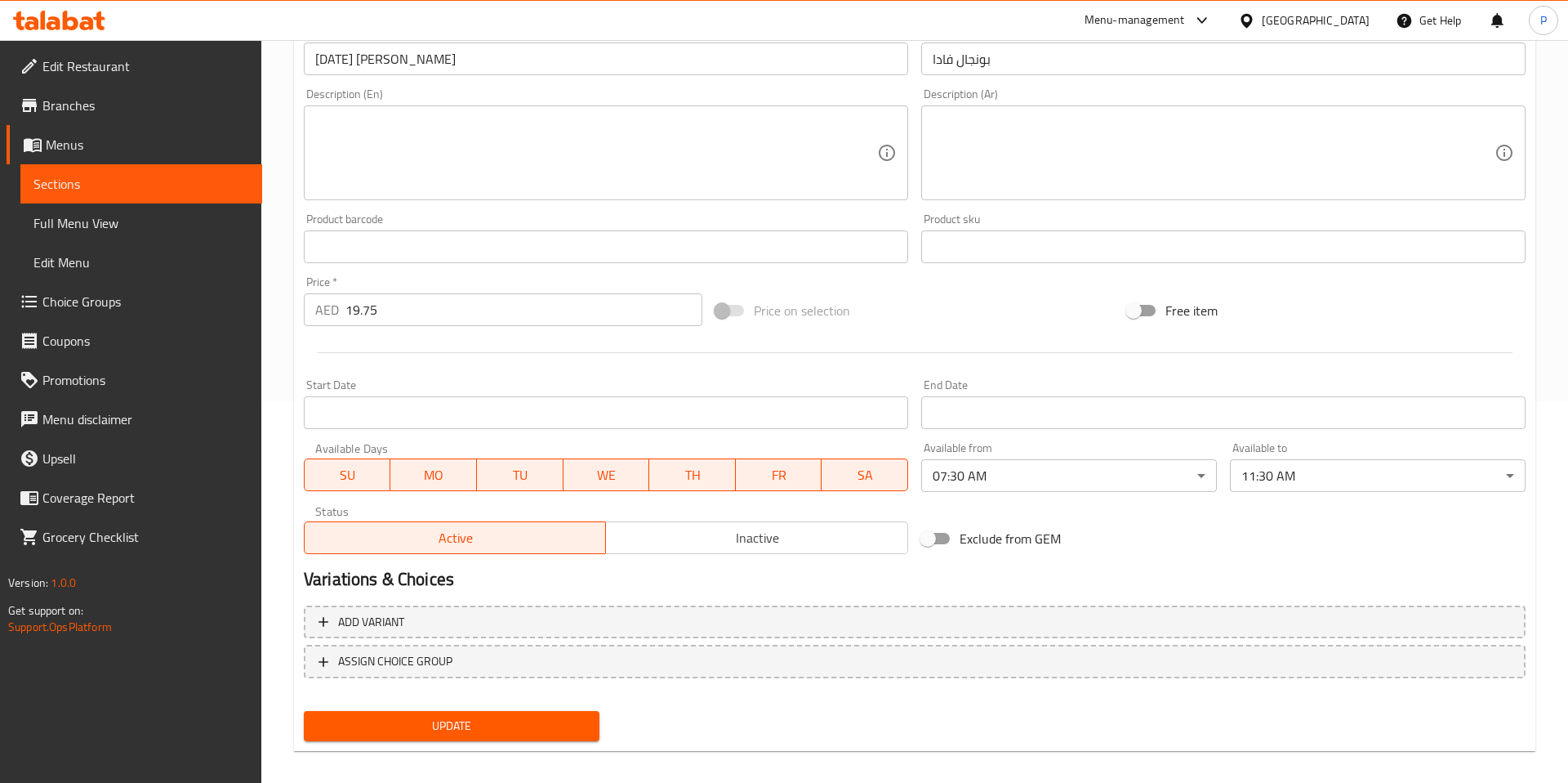
scroll to position [380, 0]
click at [481, 728] on span "Update" at bounding box center [452, 726] width 269 height 20
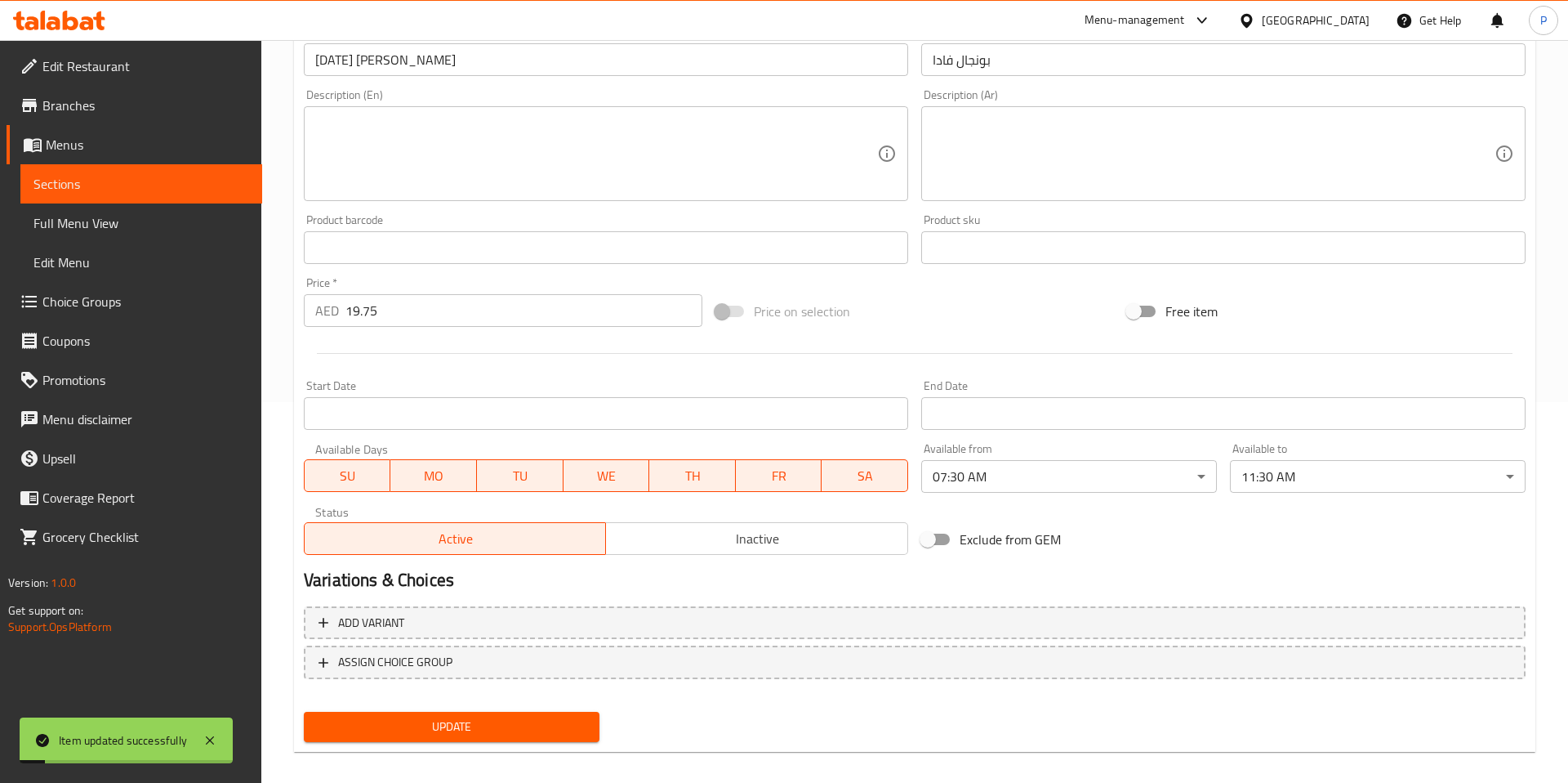
scroll to position [0, 0]
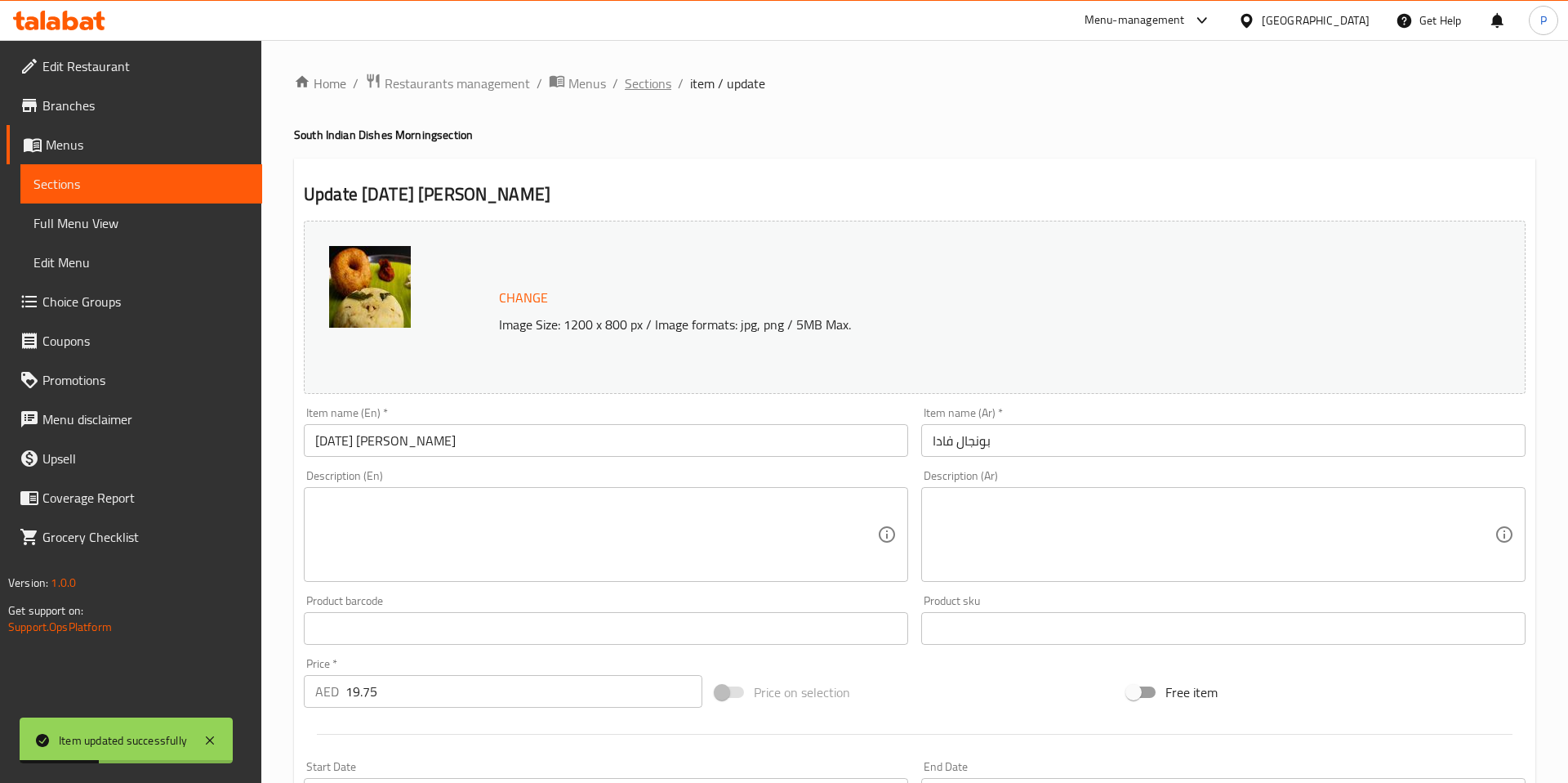
click at [653, 91] on span "Sections" at bounding box center [648, 83] width 47 height 20
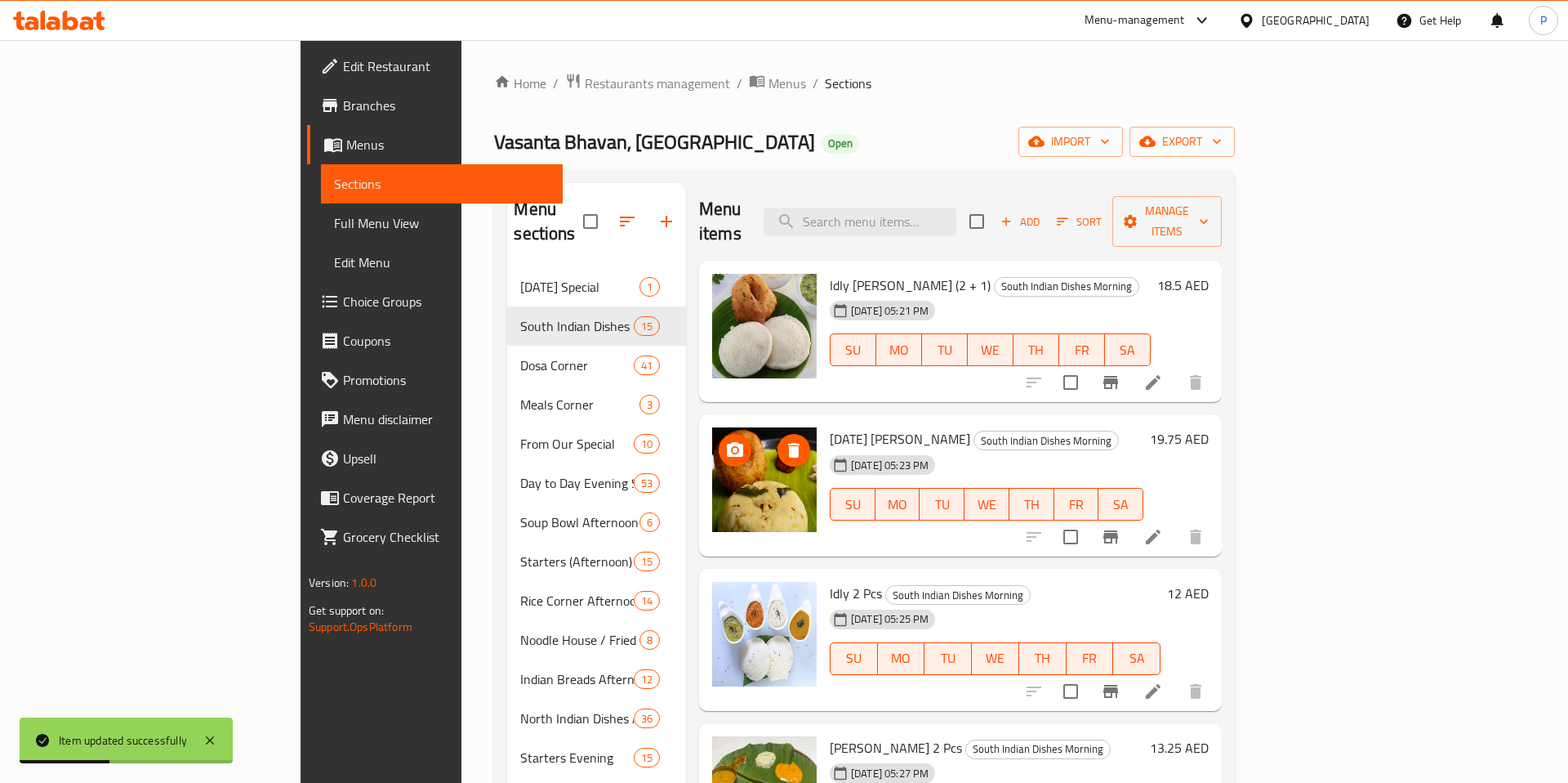
scroll to position [414, 0]
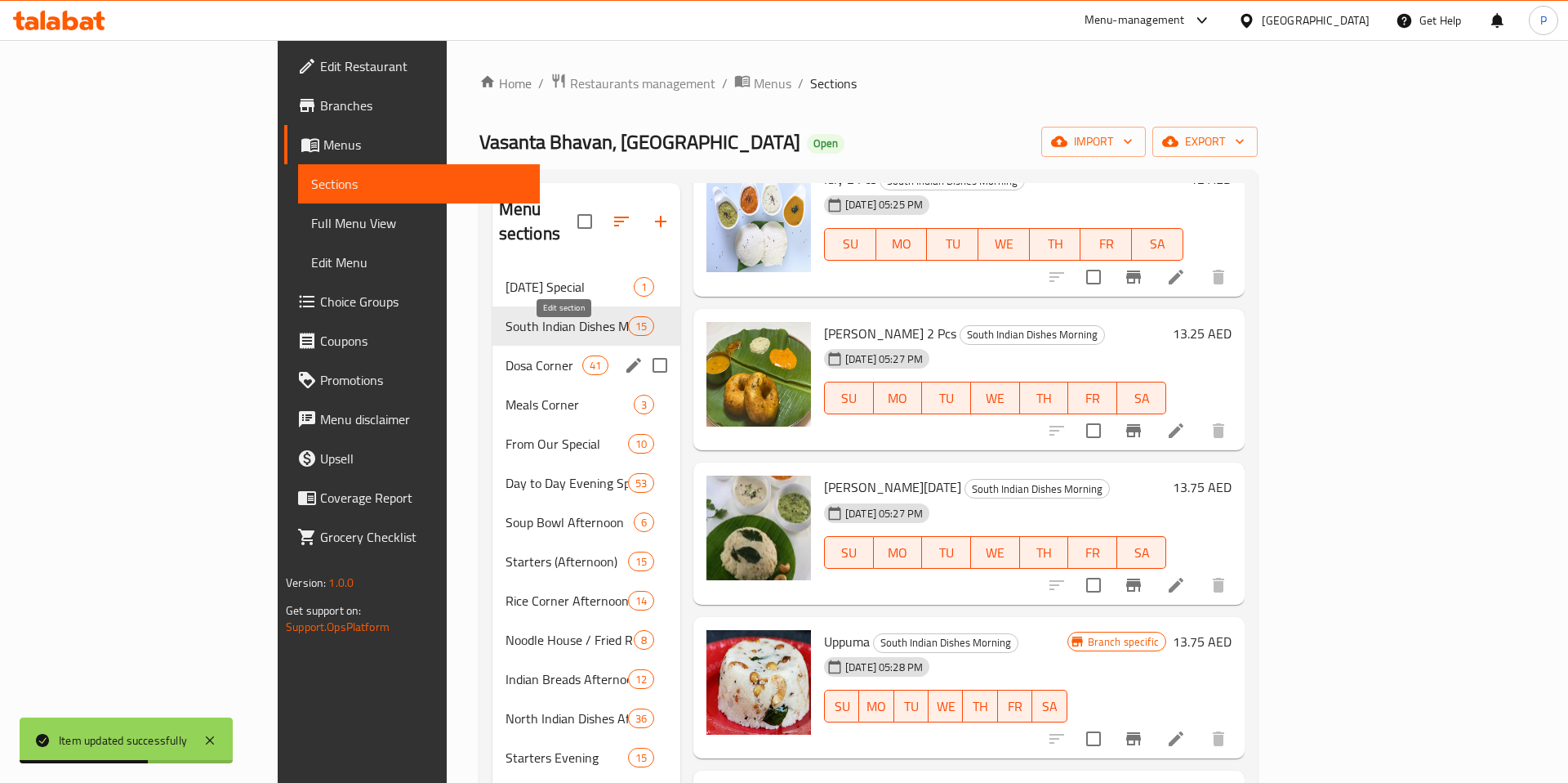
click at [624, 356] on icon "edit" at bounding box center [634, 365] width 20 height 20
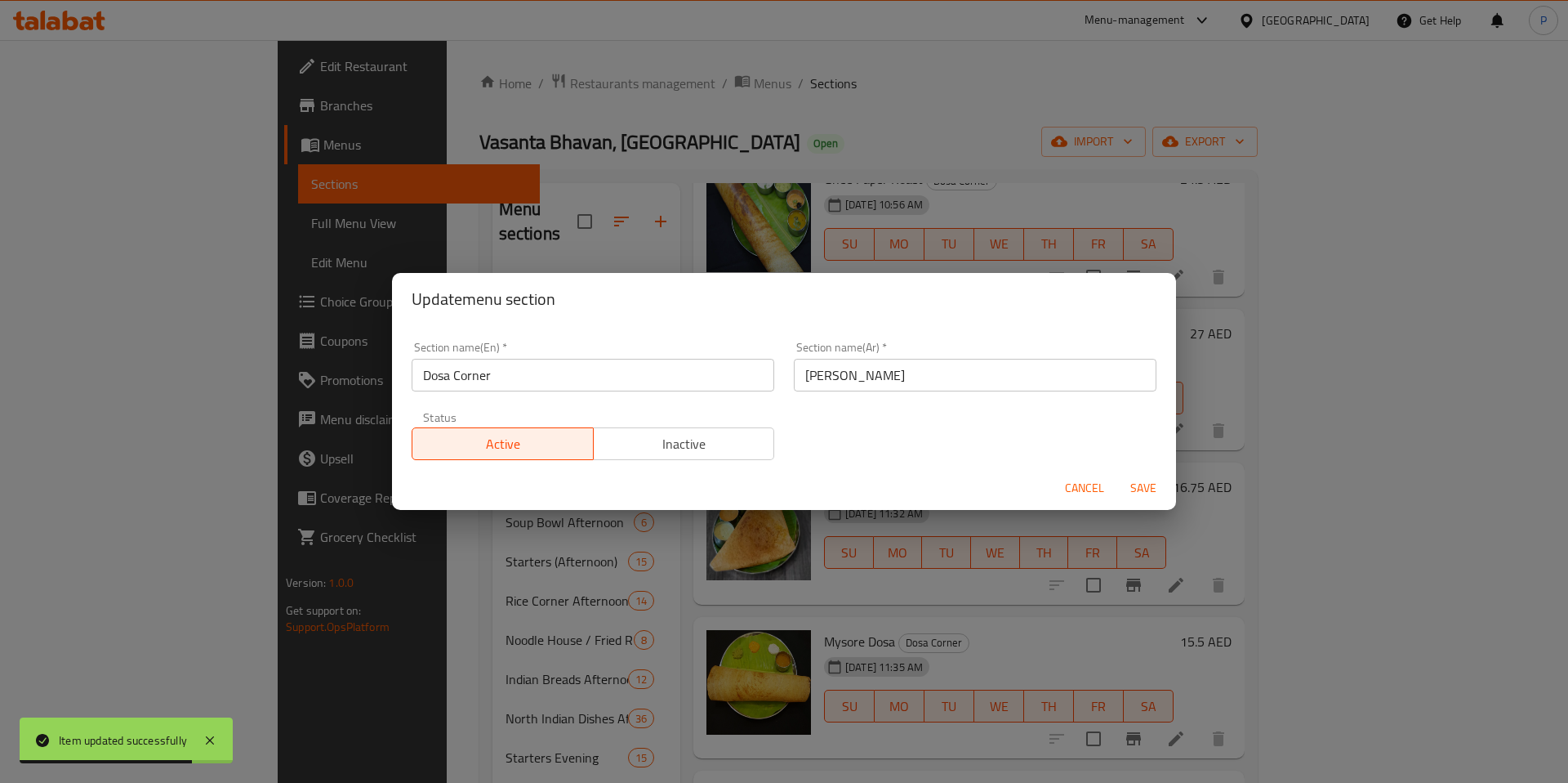
click at [1150, 493] on span "Save" at bounding box center [1143, 488] width 39 height 20
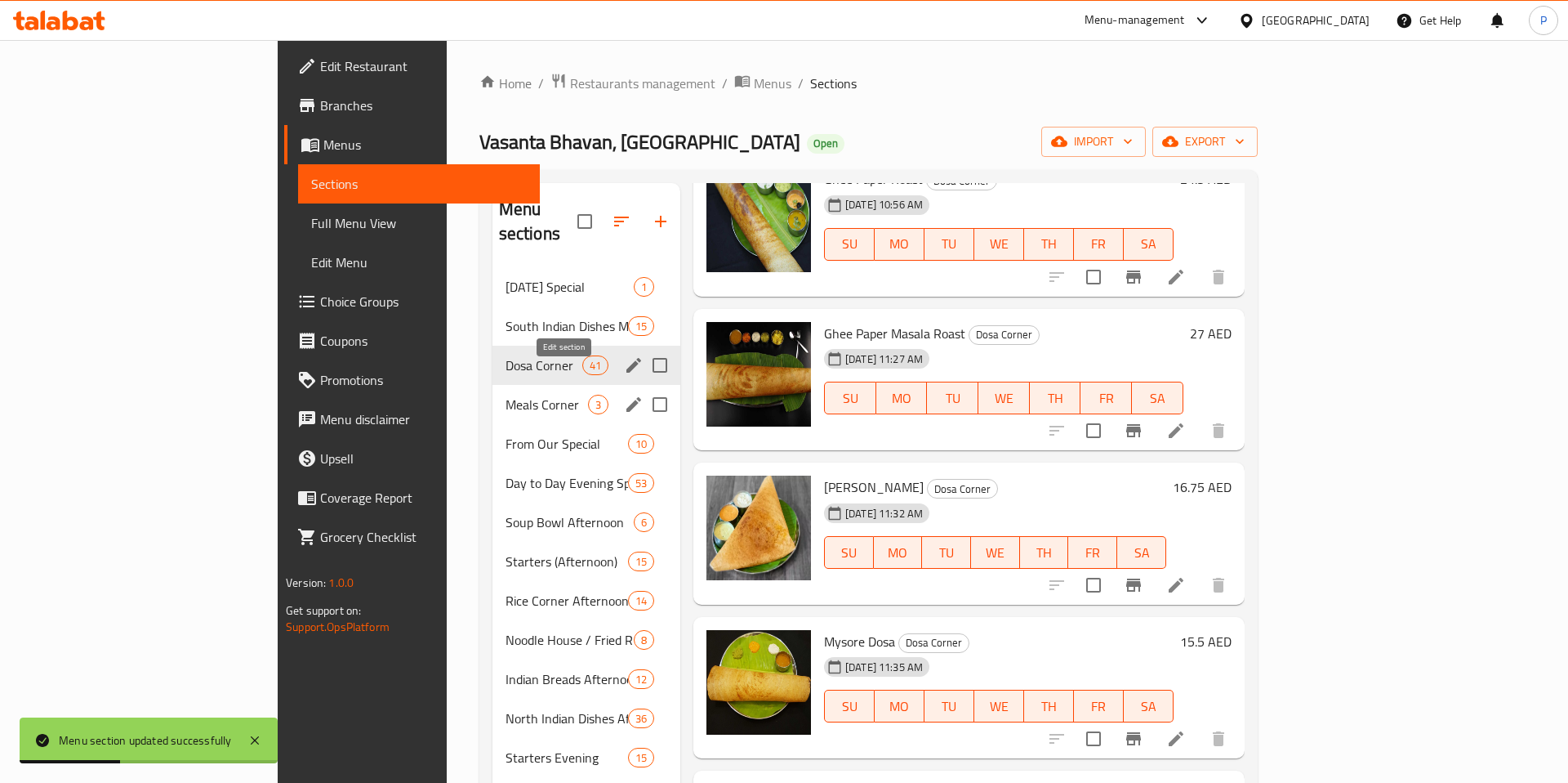
click at [624, 395] on icon "edit" at bounding box center [634, 404] width 20 height 20
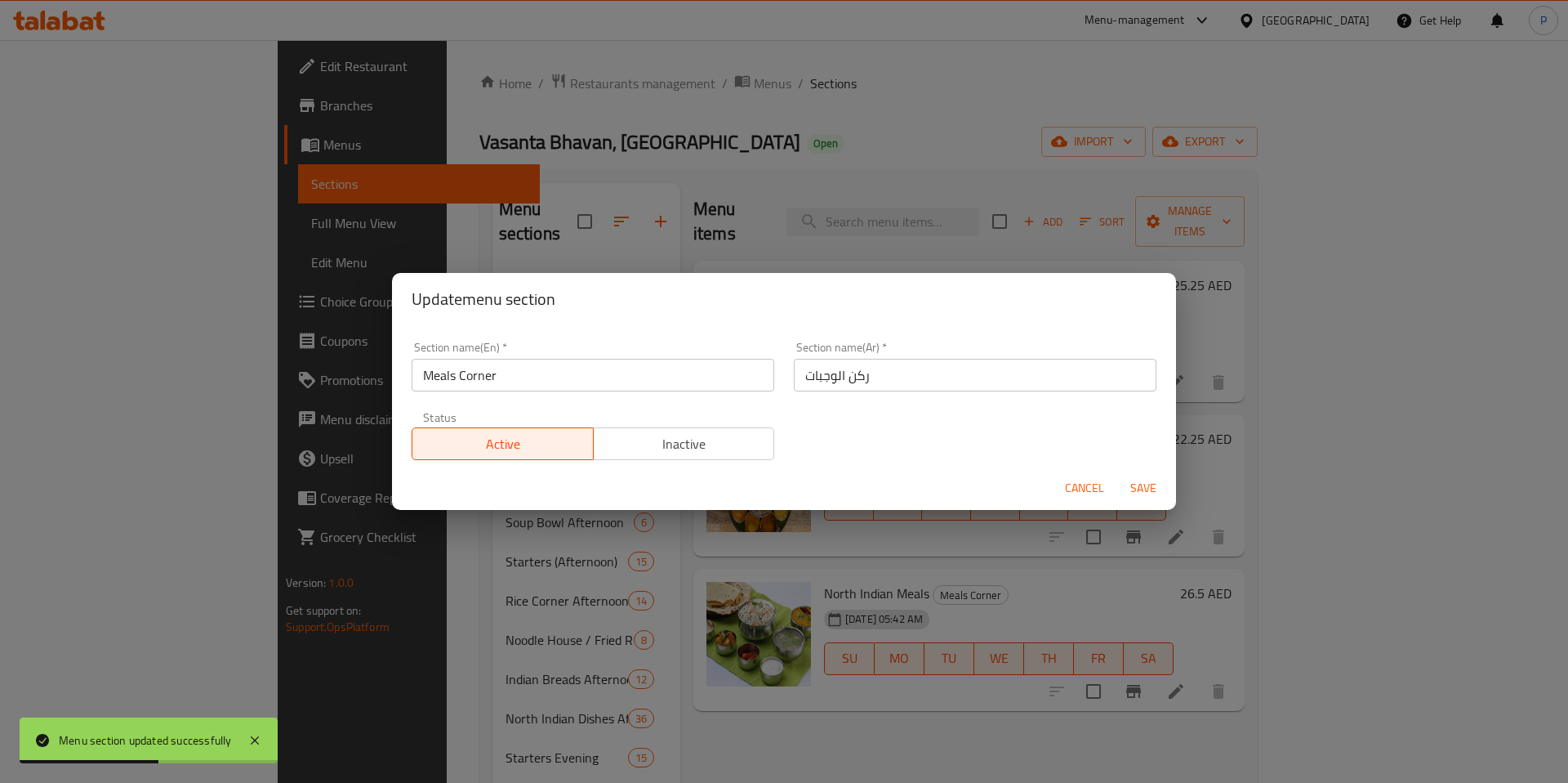
click at [1149, 490] on span "Save" at bounding box center [1143, 488] width 39 height 20
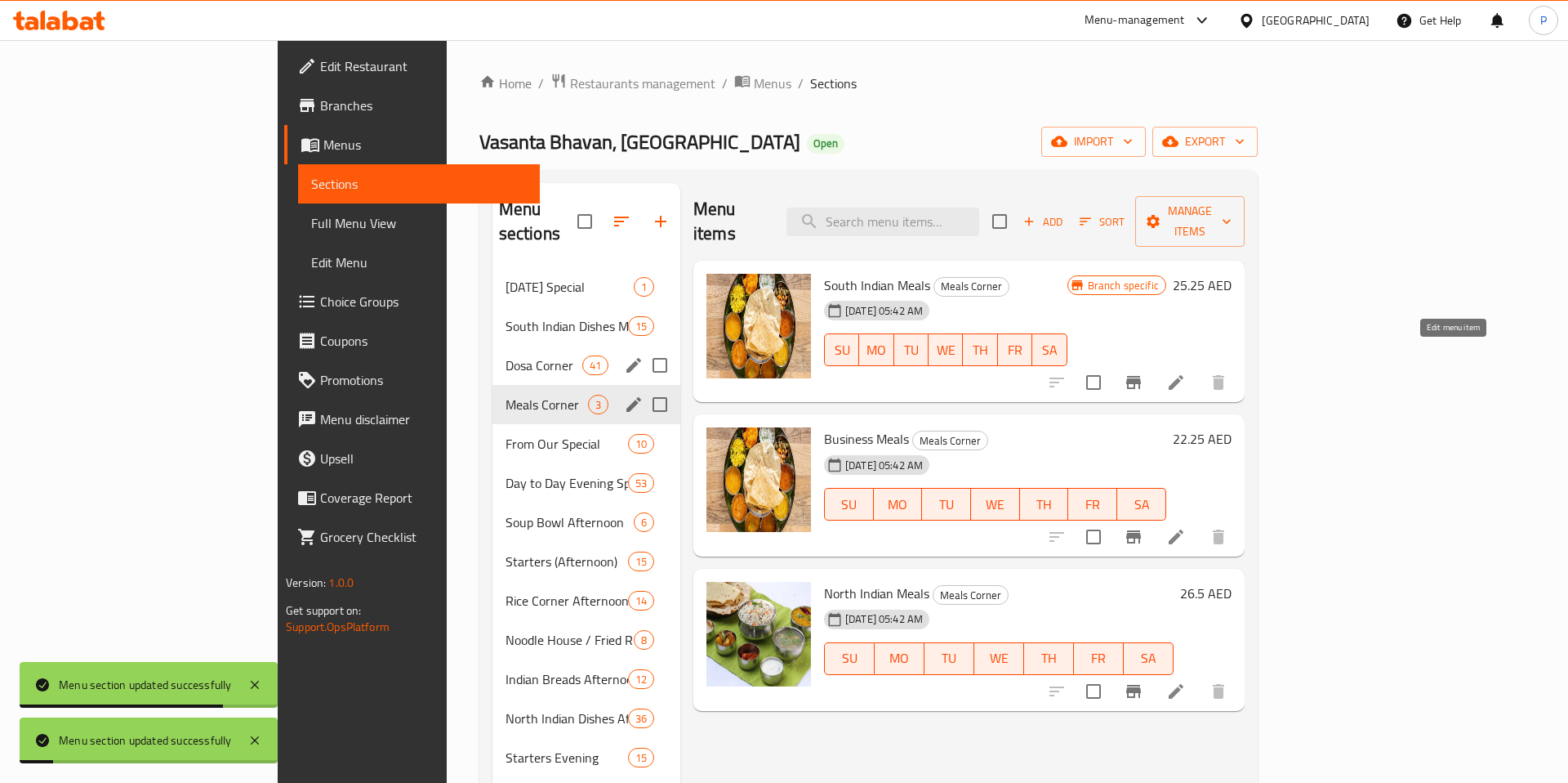
click at [1186, 372] on icon at bounding box center [1176, 382] width 20 height 20
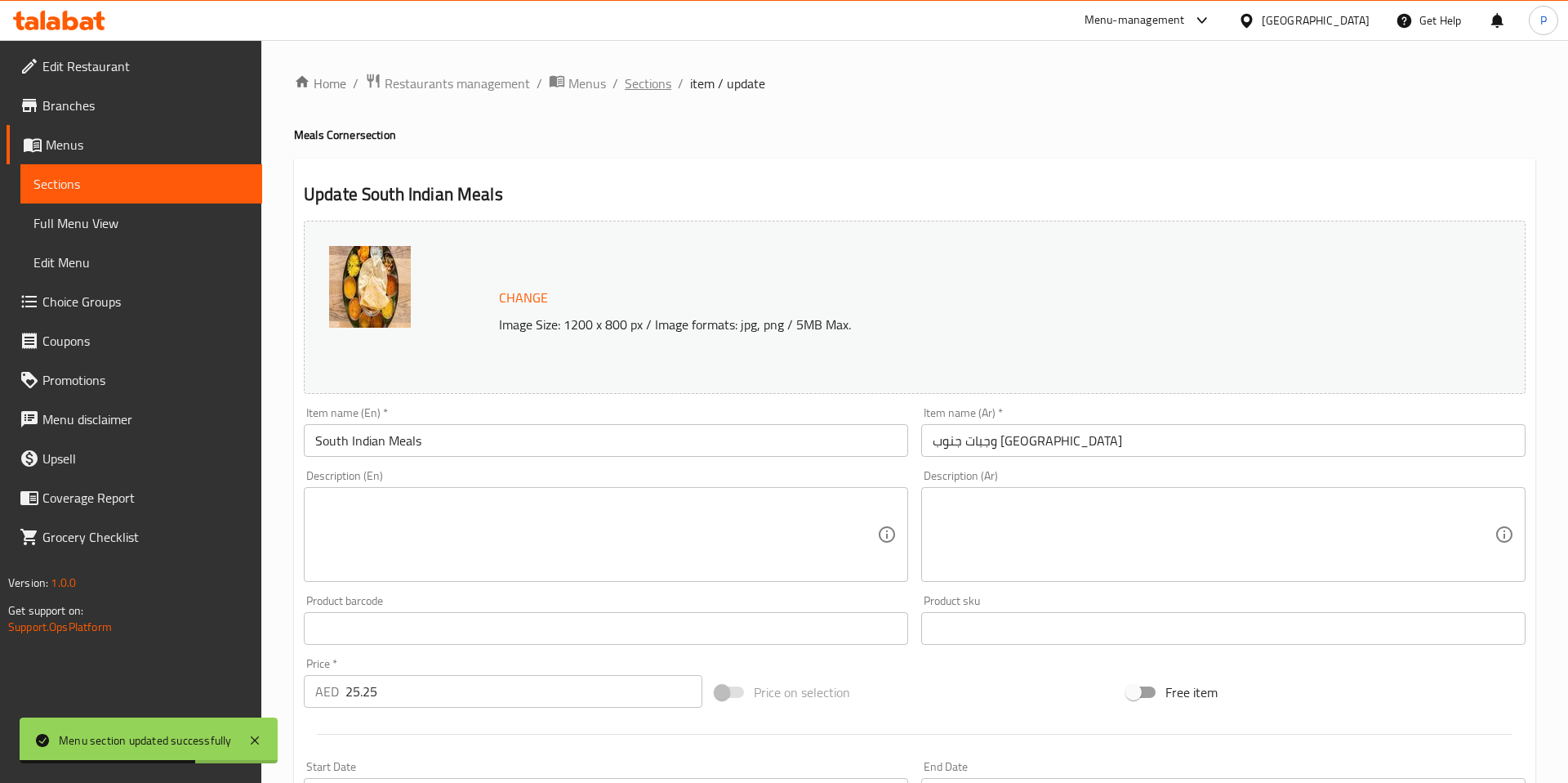
click at [653, 74] on span "Sections" at bounding box center [648, 83] width 47 height 20
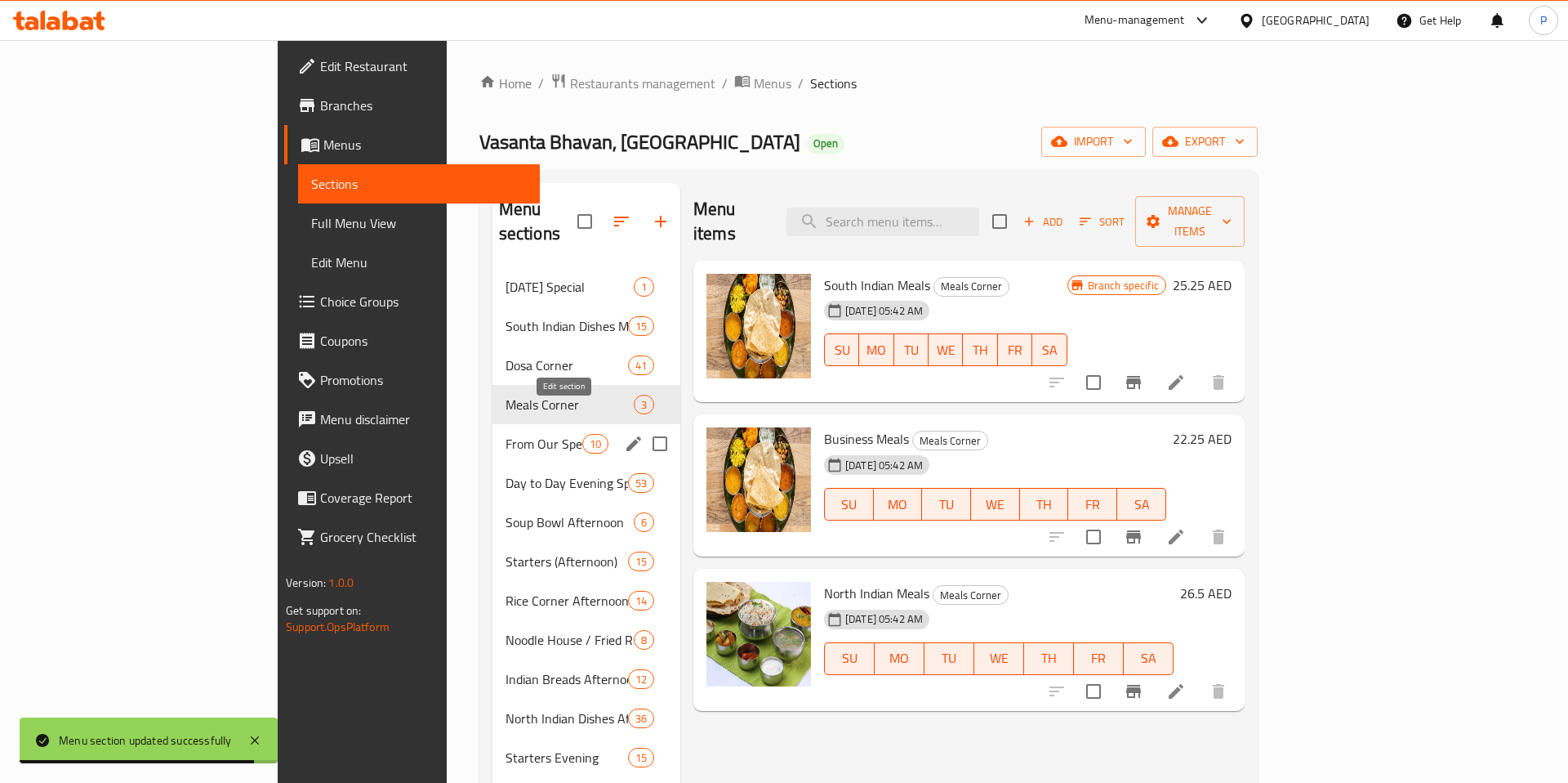
click at [627, 436] on icon "edit" at bounding box center [634, 443] width 15 height 15
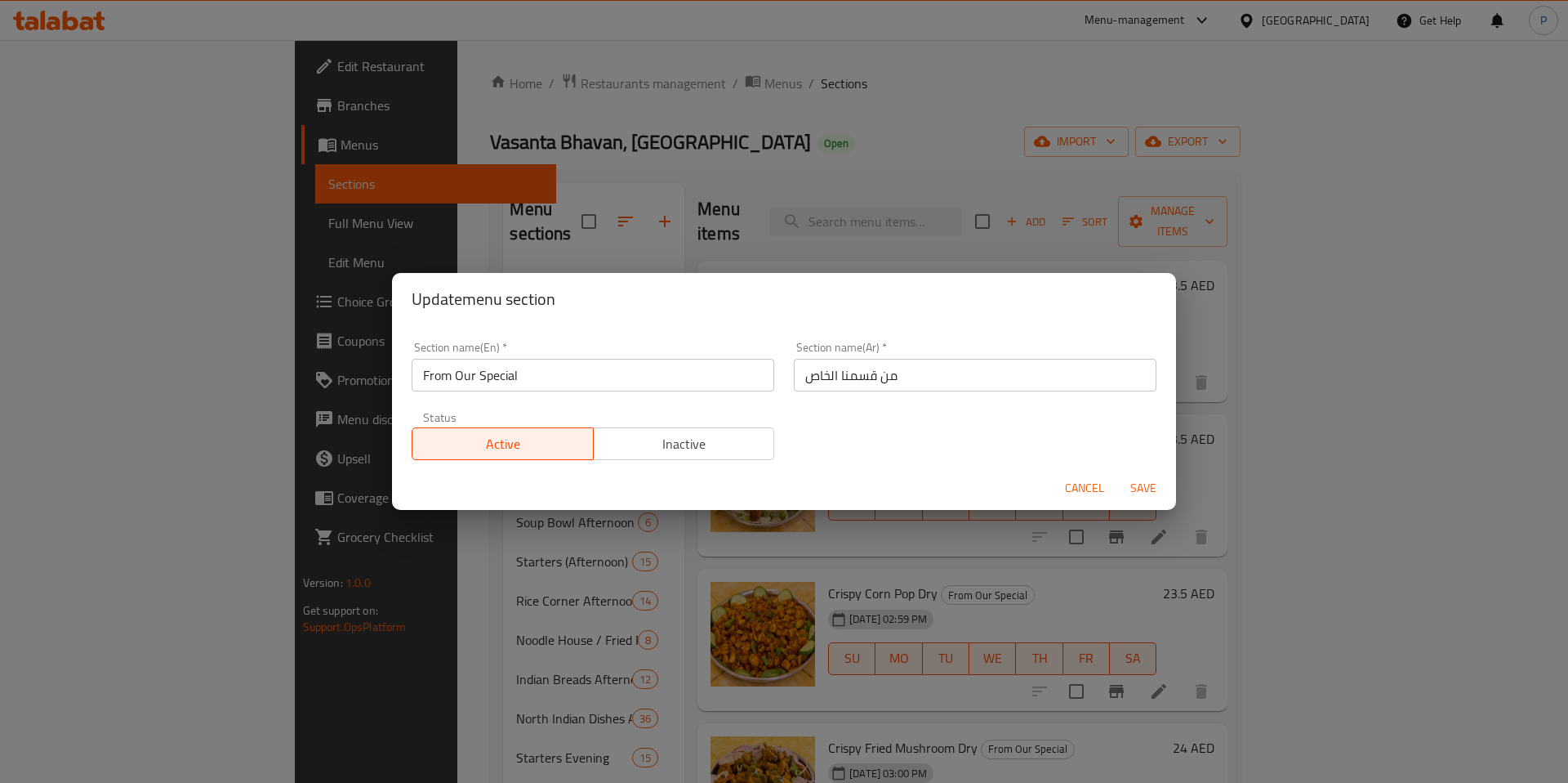
click at [1129, 488] on span "Save" at bounding box center [1143, 488] width 39 height 20
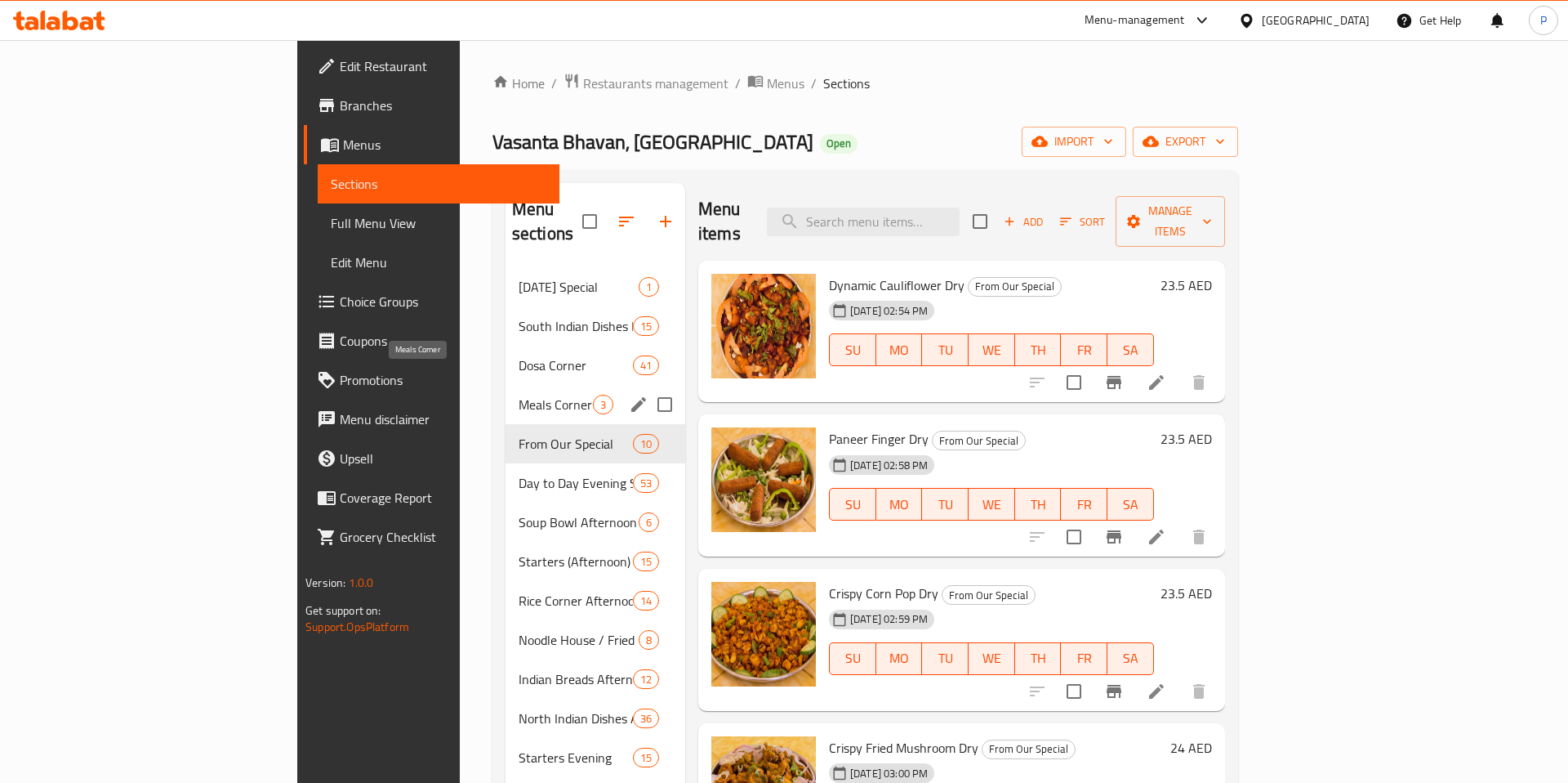
click at [519, 395] on span "Meals Corner" at bounding box center [556, 404] width 74 height 20
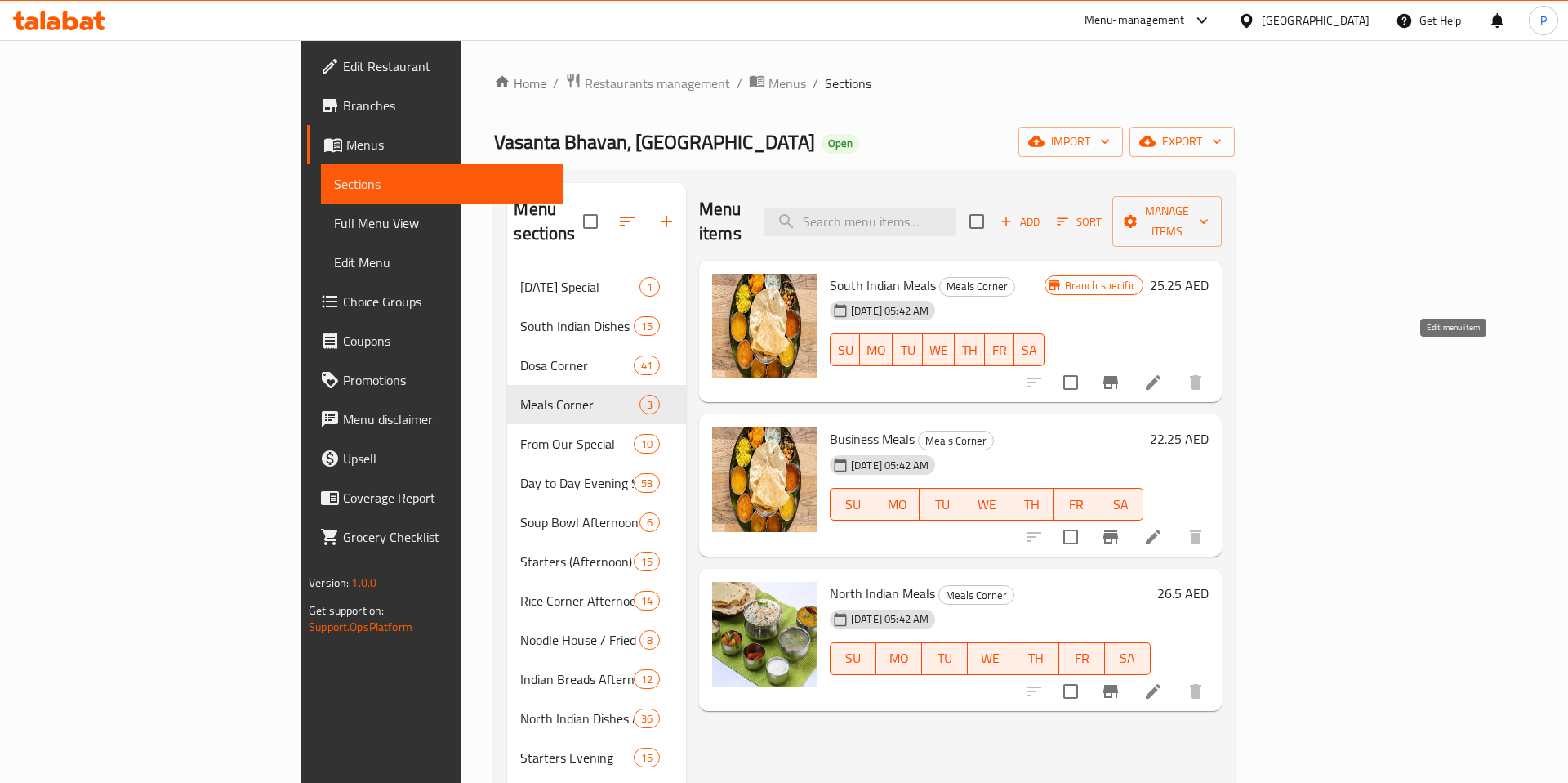
click at [1163, 372] on icon at bounding box center [1153, 382] width 20 height 20
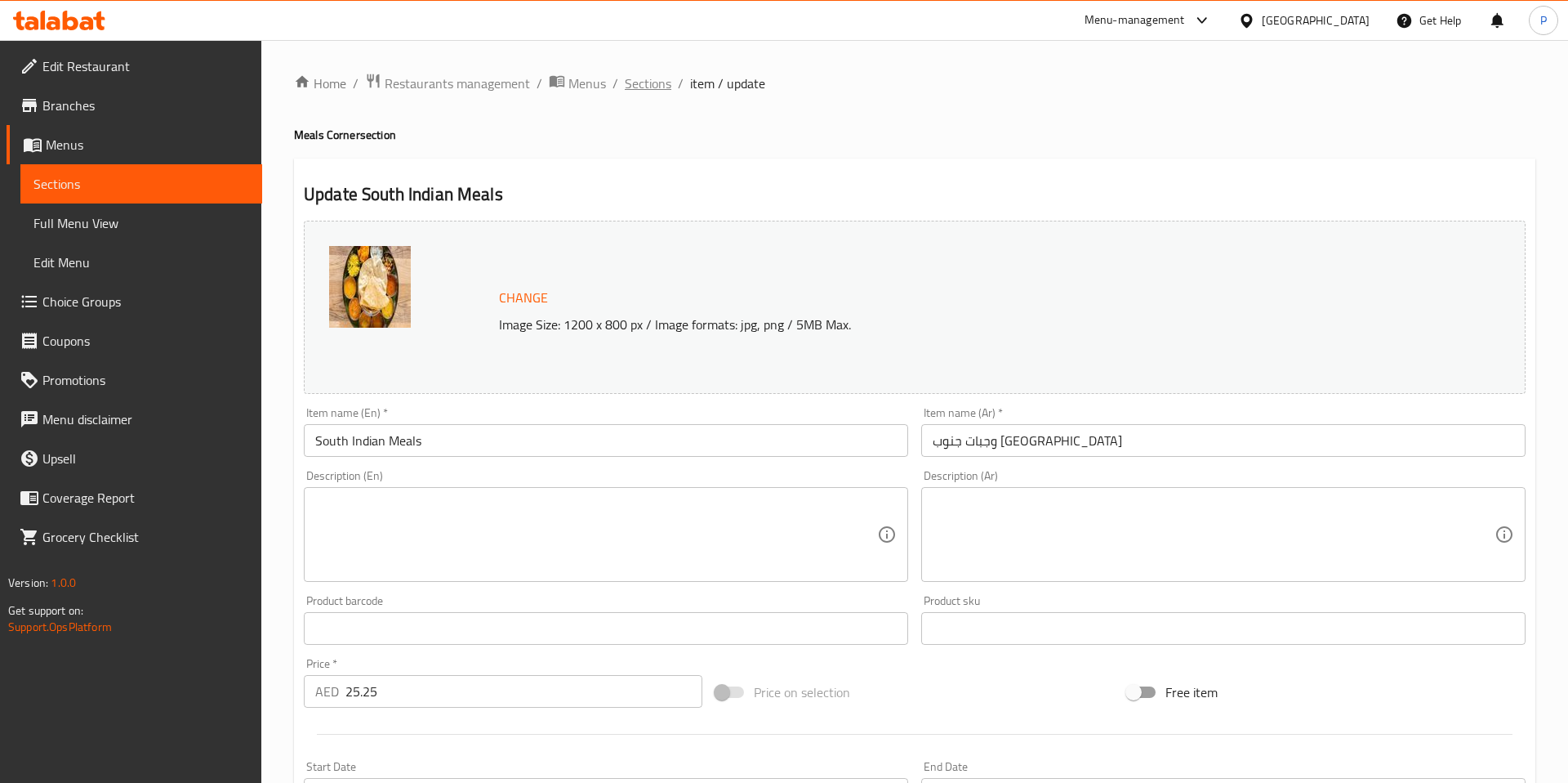
click at [648, 89] on span "Sections" at bounding box center [648, 83] width 47 height 20
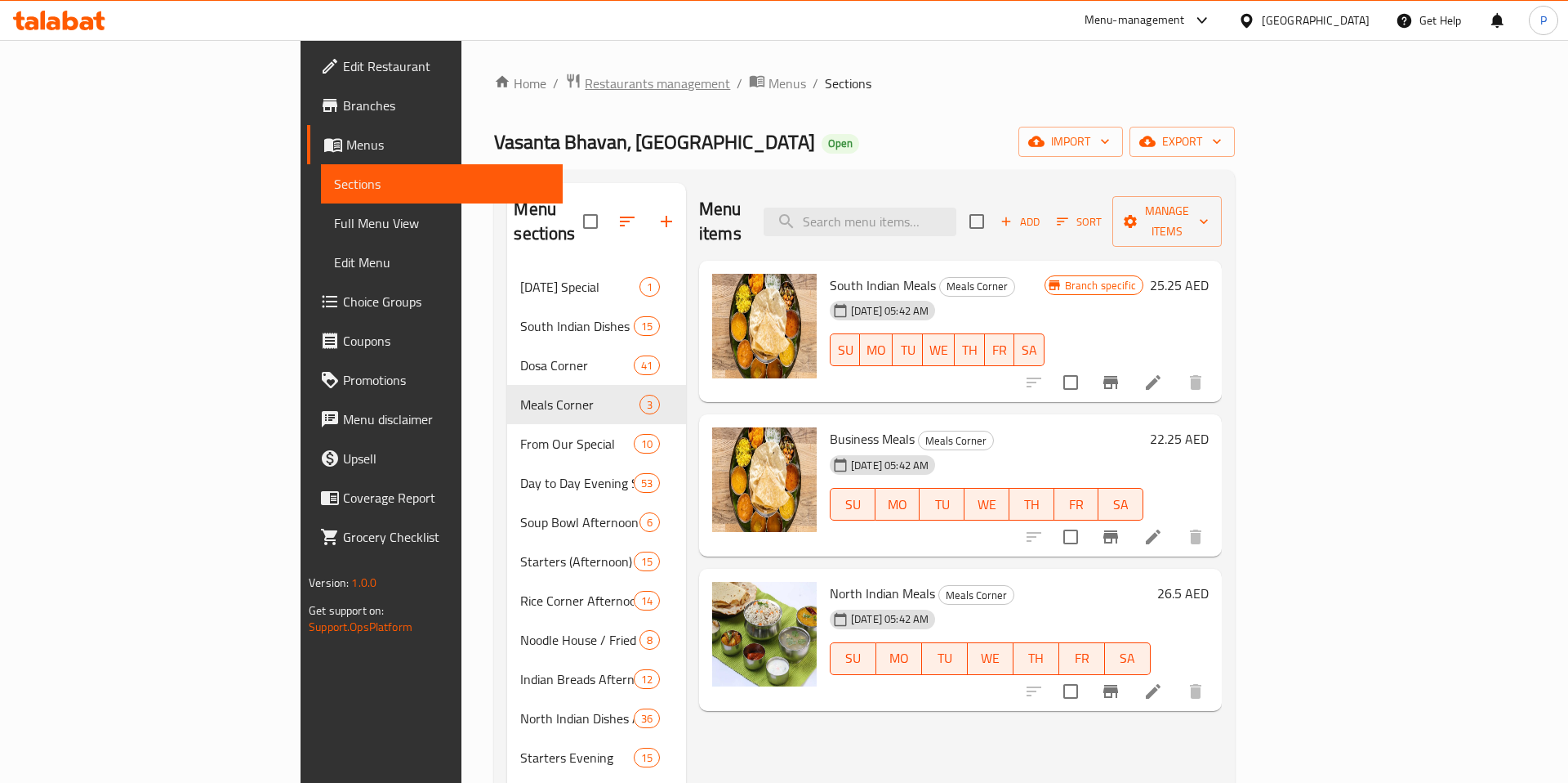
click at [585, 89] on span "Restaurants management" at bounding box center [658, 83] width 145 height 20
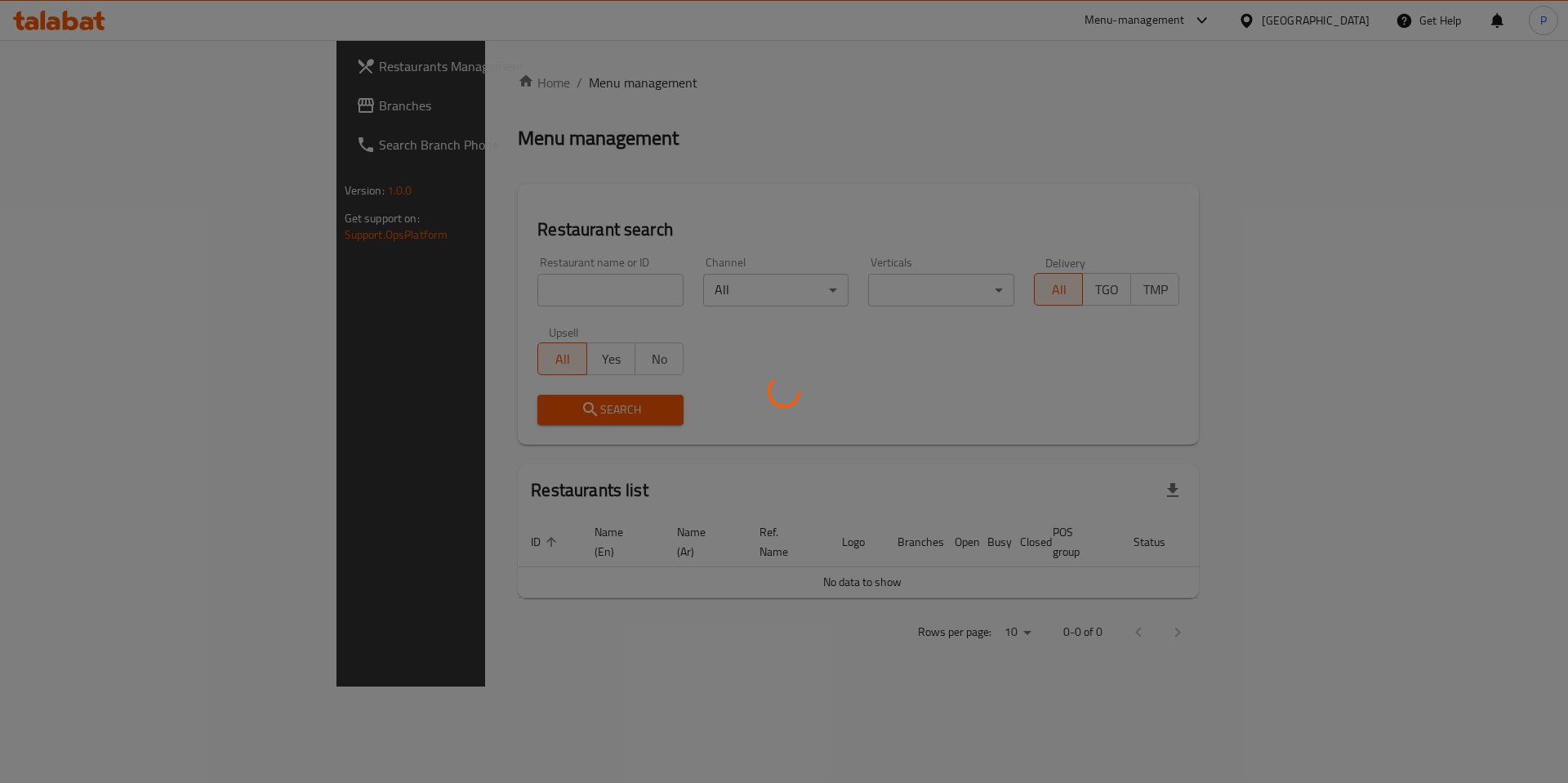
click at [518, 286] on div at bounding box center [784, 391] width 1568 height 783
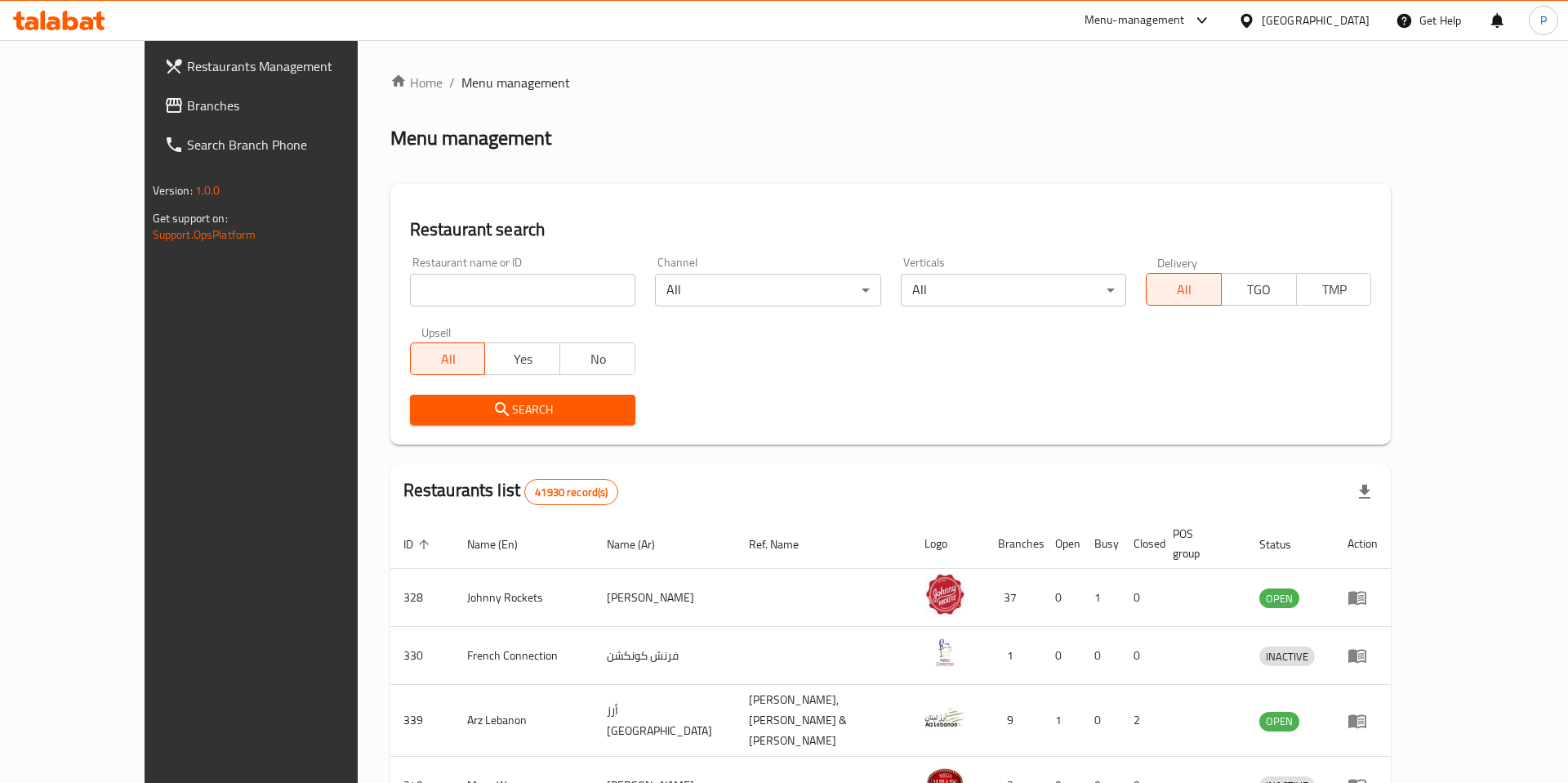
click at [518, 286] on div "Home / Menu management Menu management Restaurant search Restaurant name or ID …" at bounding box center [891, 646] width 1002 height 1146
click at [518, 286] on input "search" at bounding box center [523, 290] width 225 height 33
paste input "656927"
type input "656927"
click at [475, 405] on span "Search" at bounding box center [522, 410] width 199 height 20
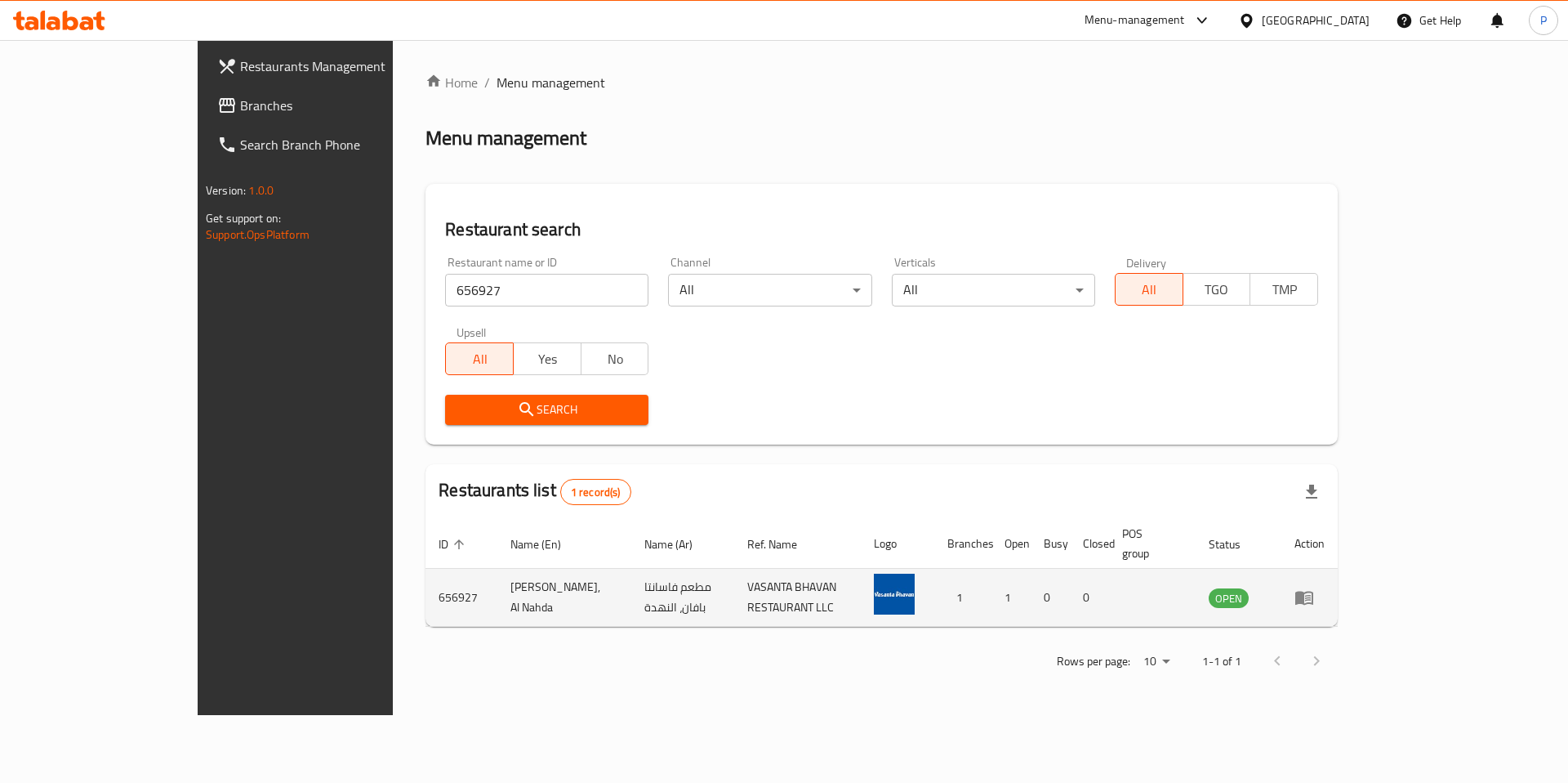
click at [1314, 591] on icon "enhanced table" at bounding box center [1304, 599] width 18 height 14
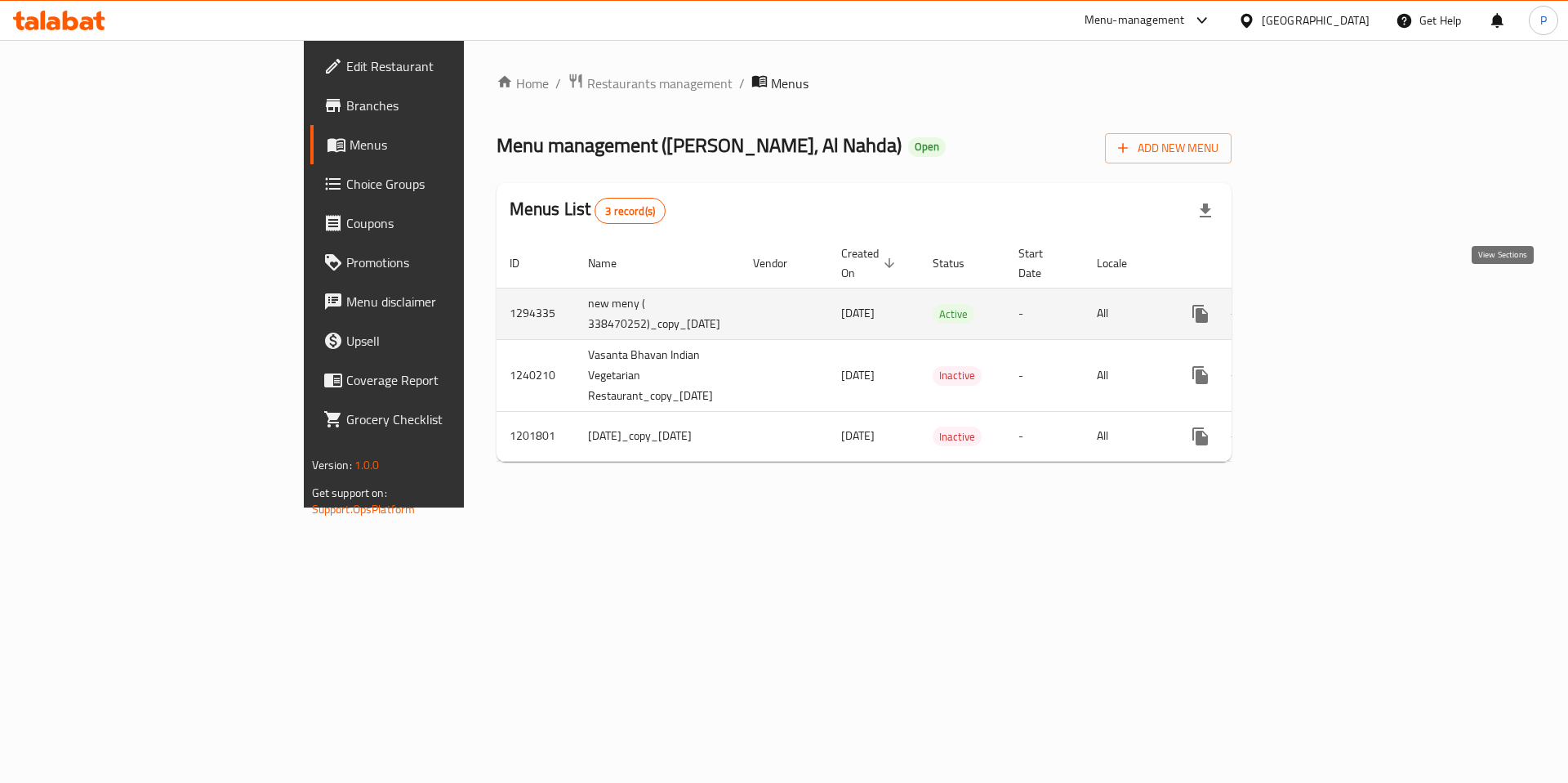
click at [1328, 304] on icon "enhanced table" at bounding box center [1318, 314] width 20 height 20
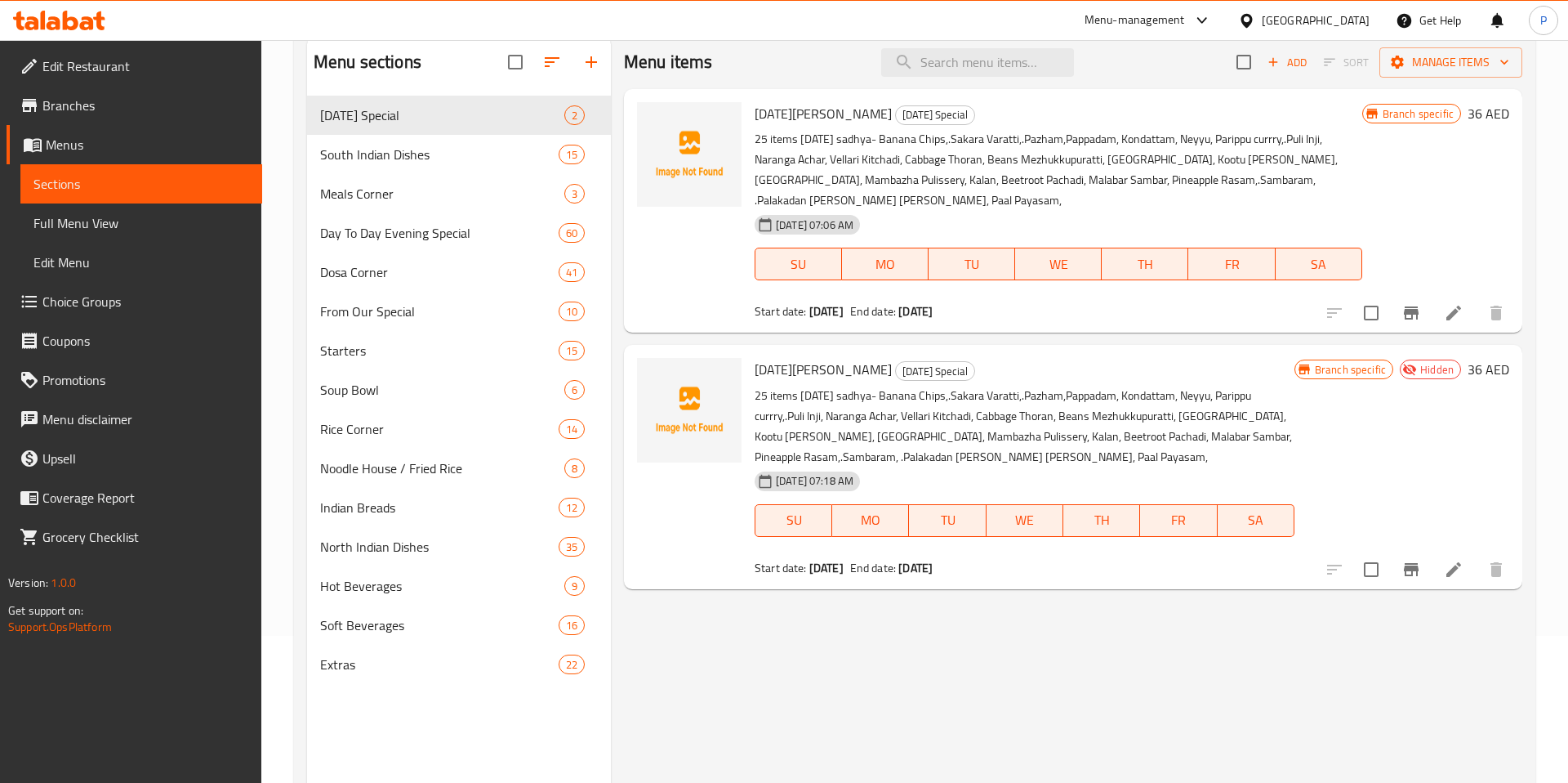
scroll to position [45, 0]
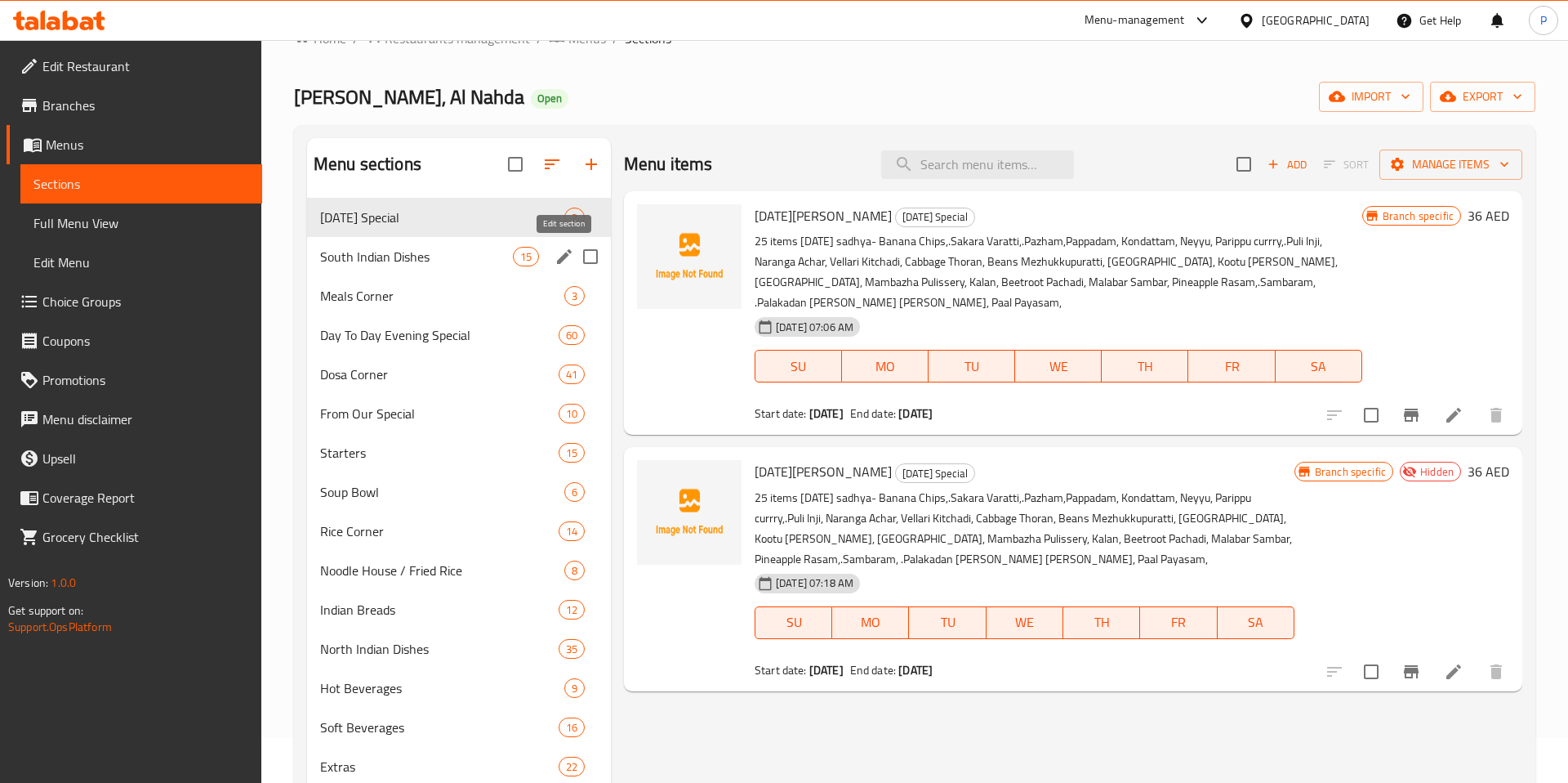
click at [571, 254] on icon "edit" at bounding box center [565, 256] width 20 height 20
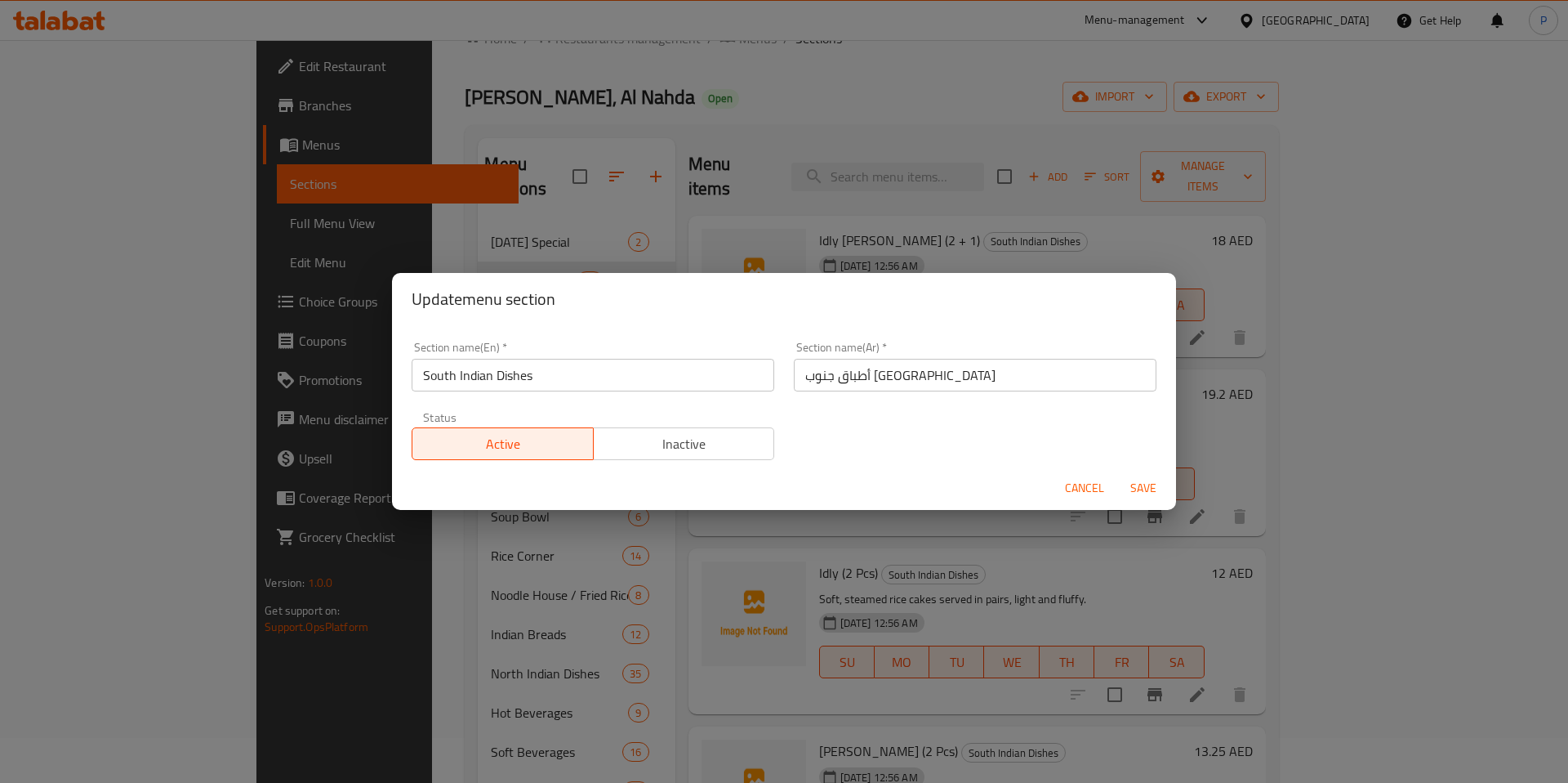
click at [1158, 494] on span "Save" at bounding box center [1143, 488] width 39 height 20
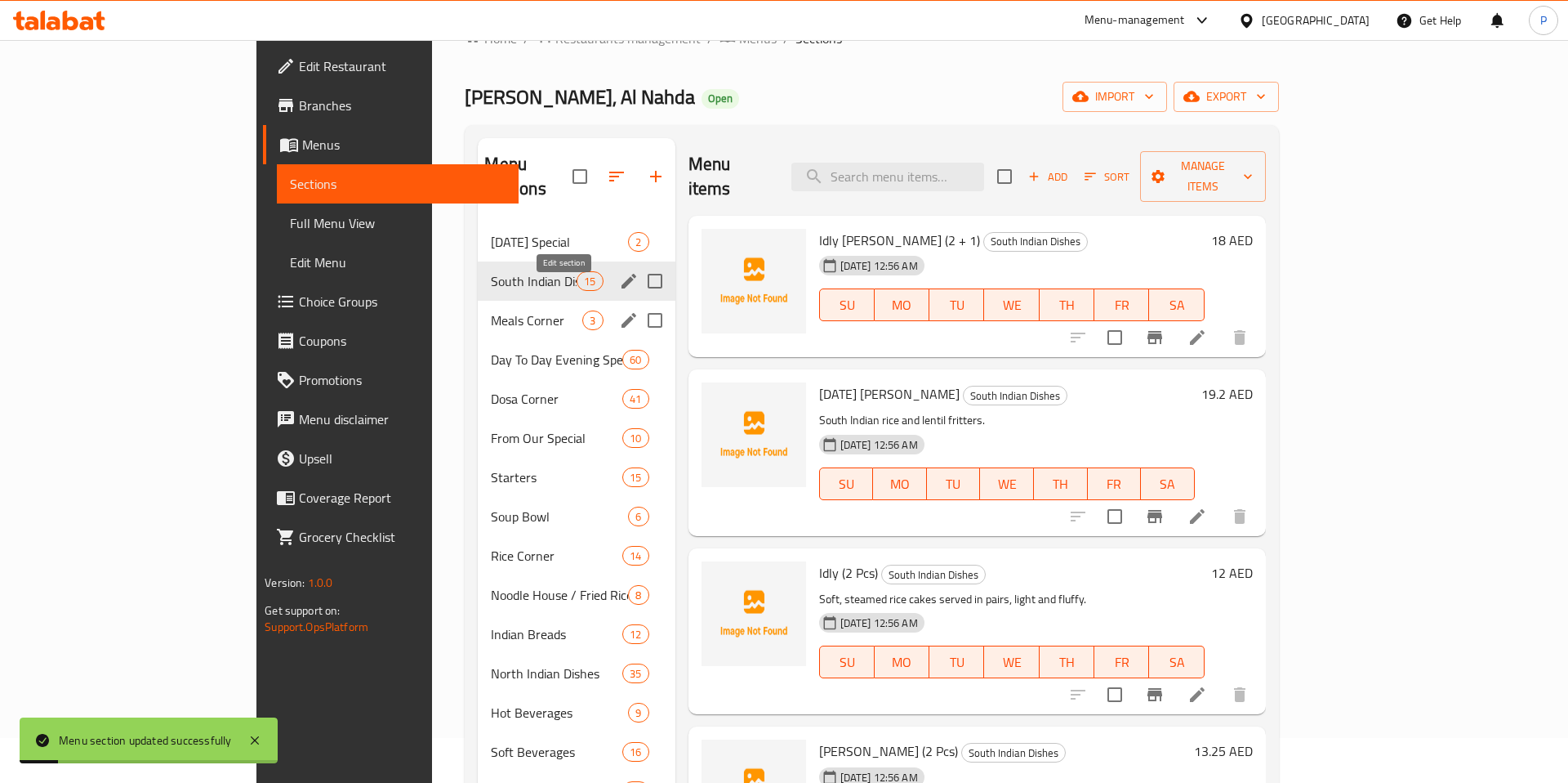
click at [619, 310] on icon "edit" at bounding box center [628, 320] width 20 height 20
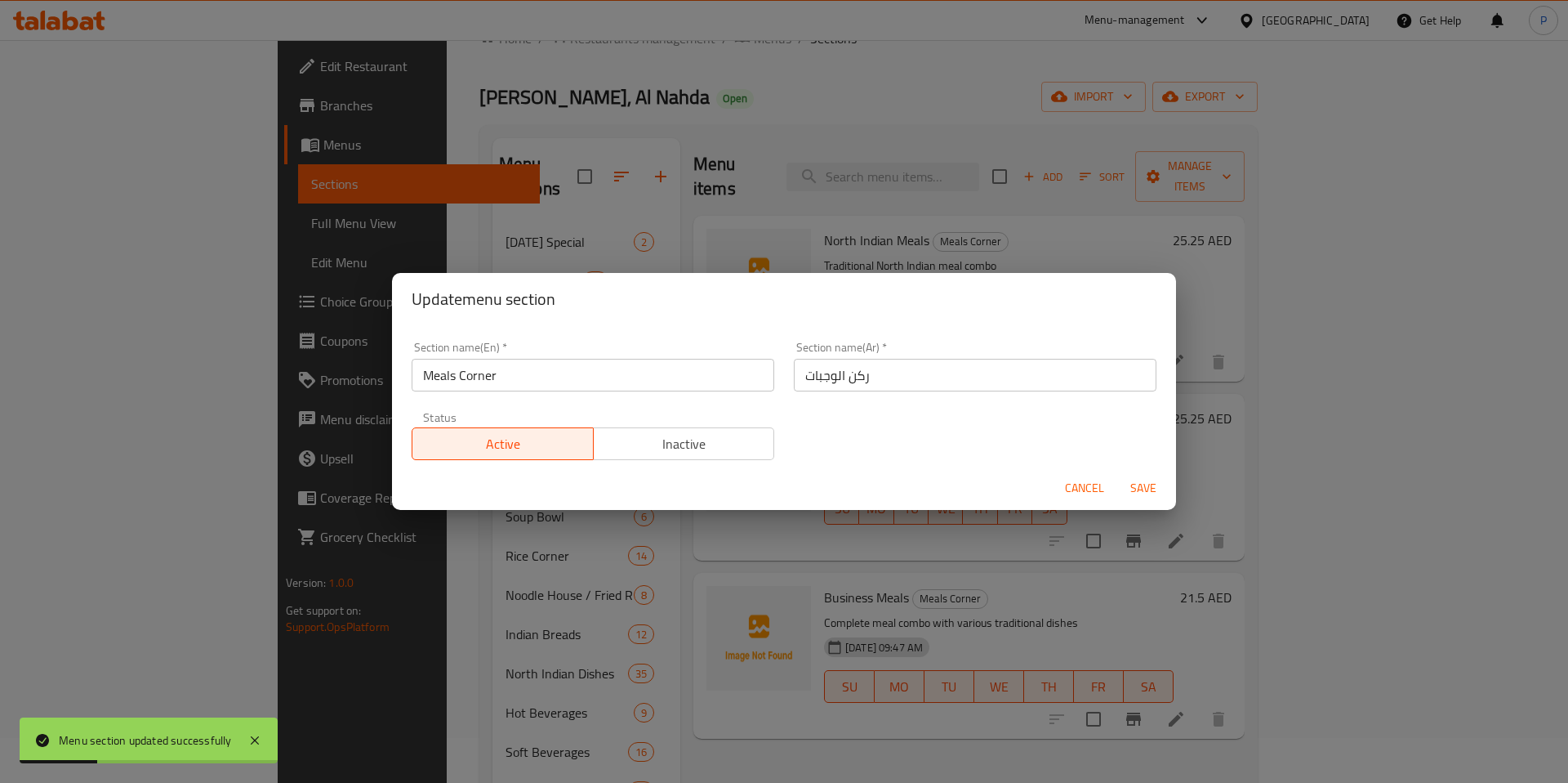
click at [1135, 497] on span "Save" at bounding box center [1143, 488] width 39 height 20
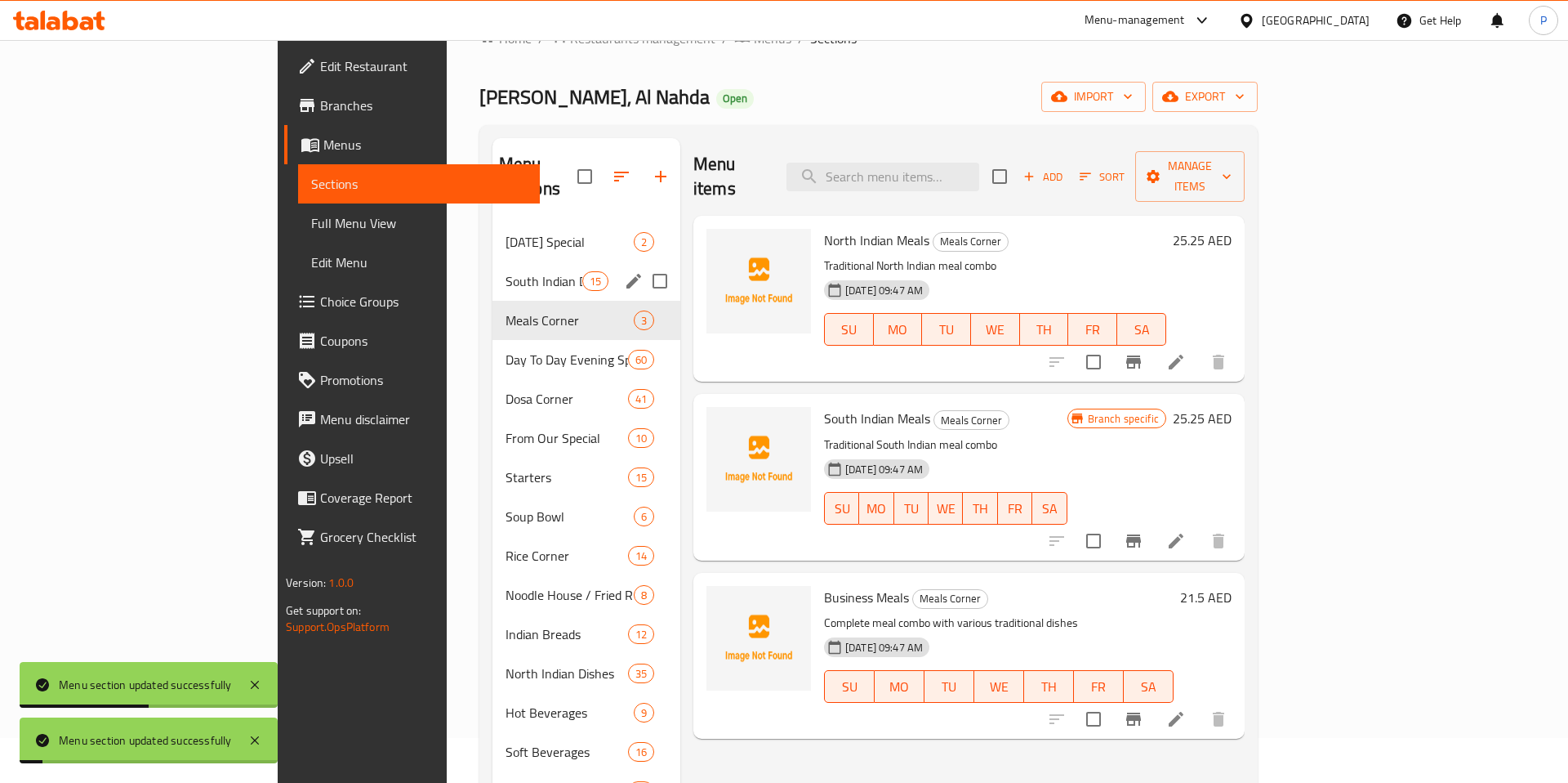
click at [493, 273] on div "South Indian Dishes 15" at bounding box center [587, 281] width 188 height 39
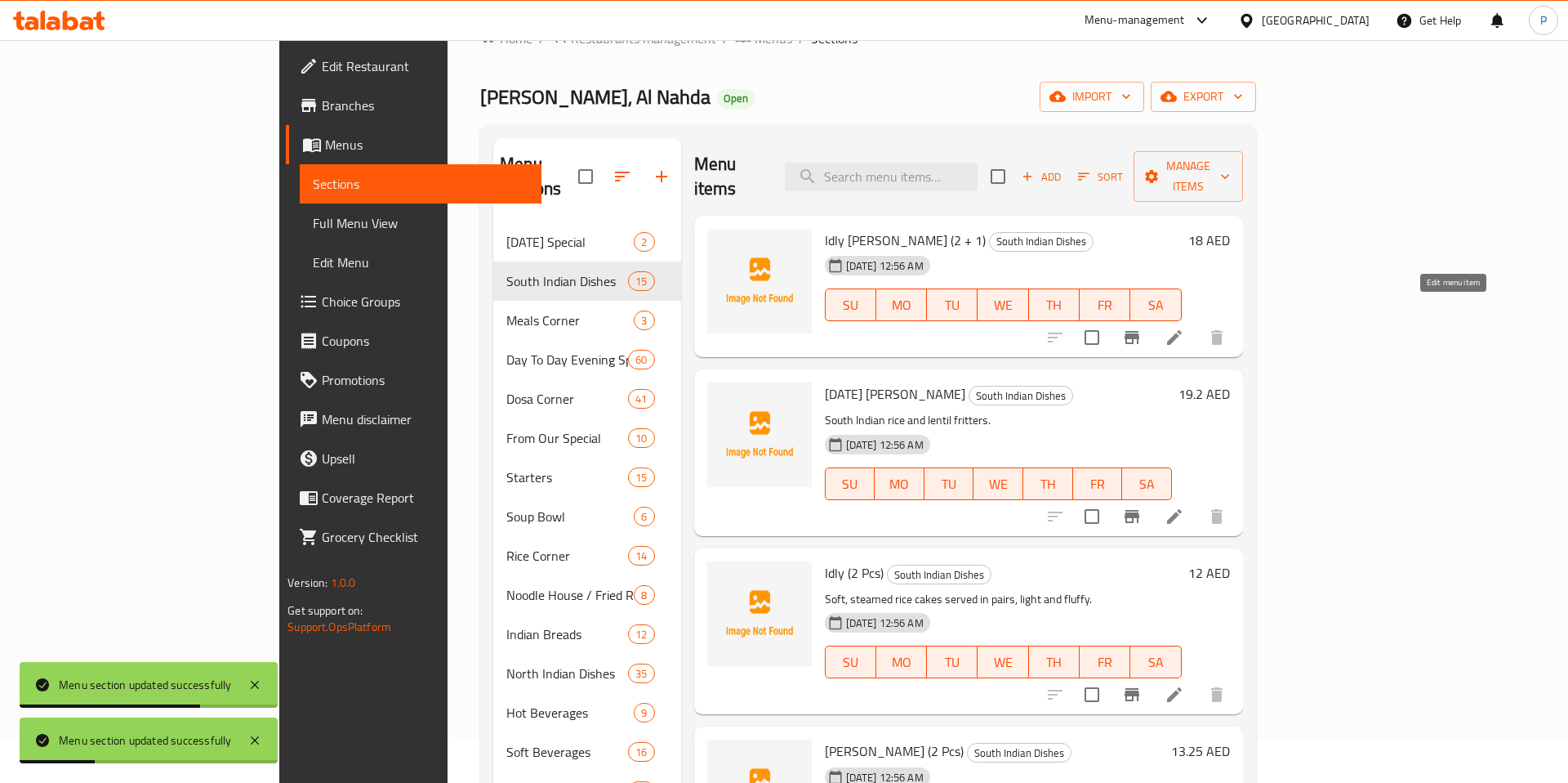
click at [1182, 330] on icon at bounding box center [1174, 337] width 15 height 15
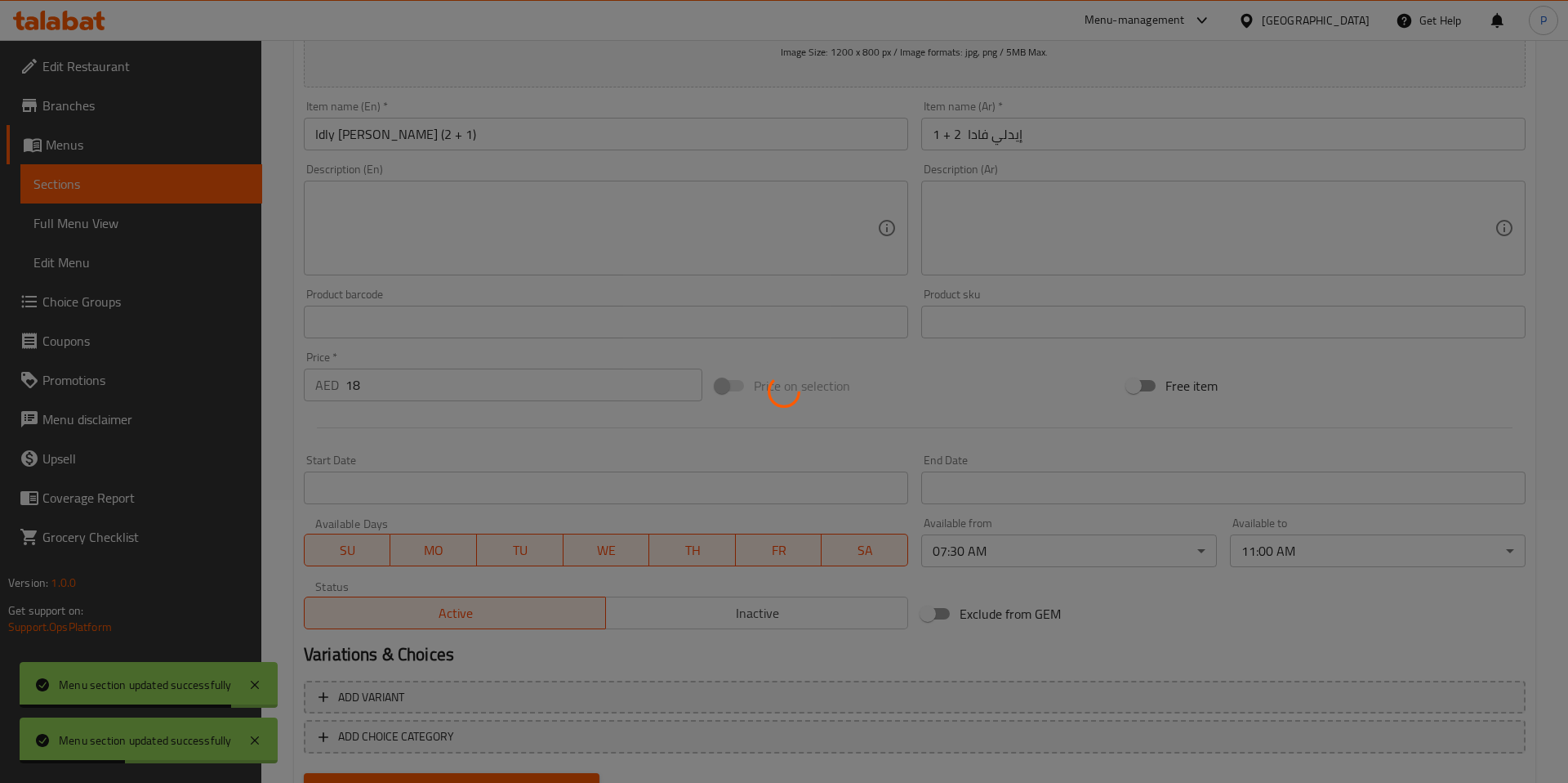
scroll to position [351, 0]
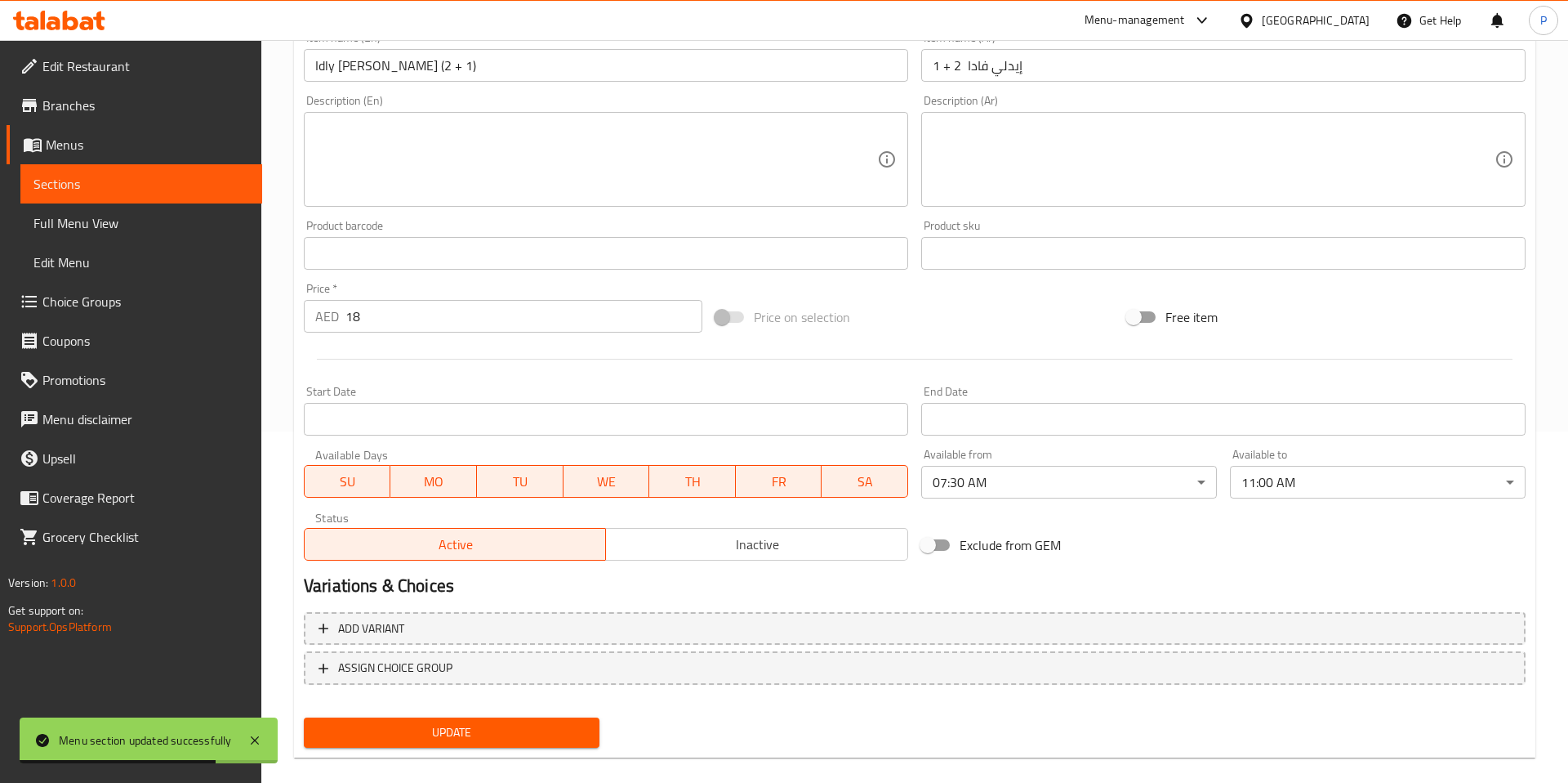
click at [152, 152] on span "Menus" at bounding box center [147, 145] width 203 height 20
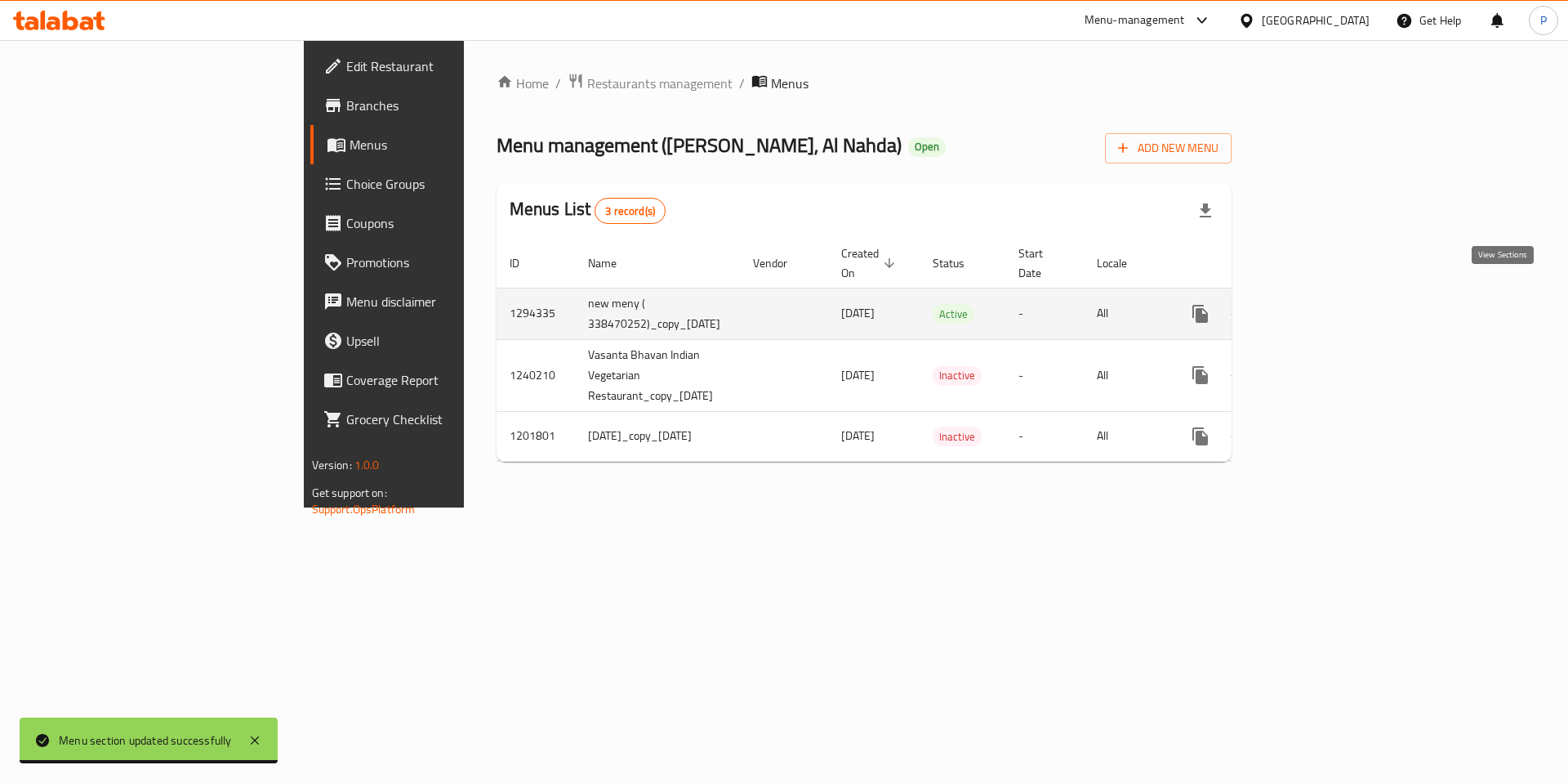
click at [1328, 304] on icon "enhanced table" at bounding box center [1318, 314] width 20 height 20
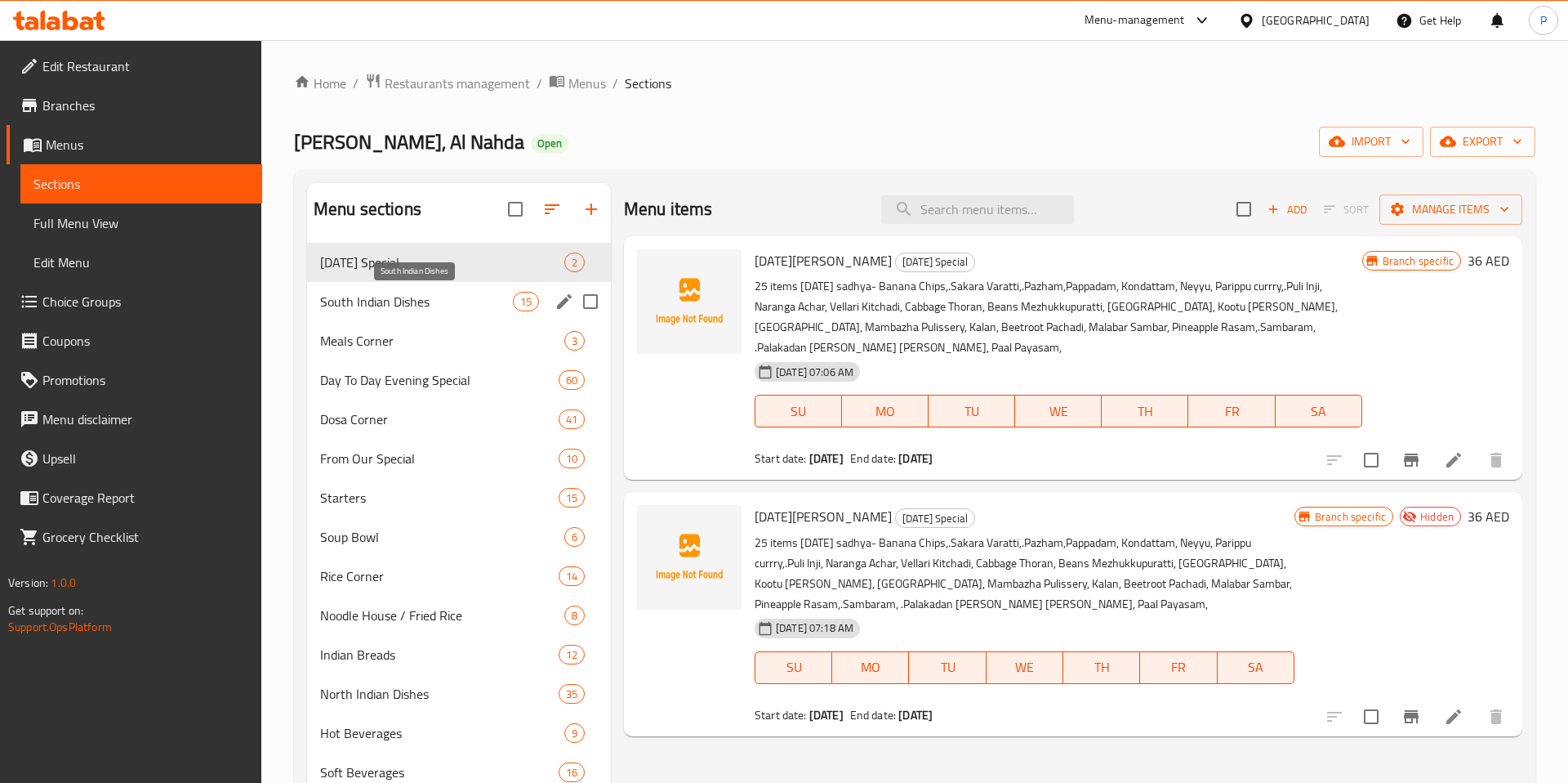
click at [447, 305] on span "South Indian Dishes" at bounding box center [416, 301] width 192 height 20
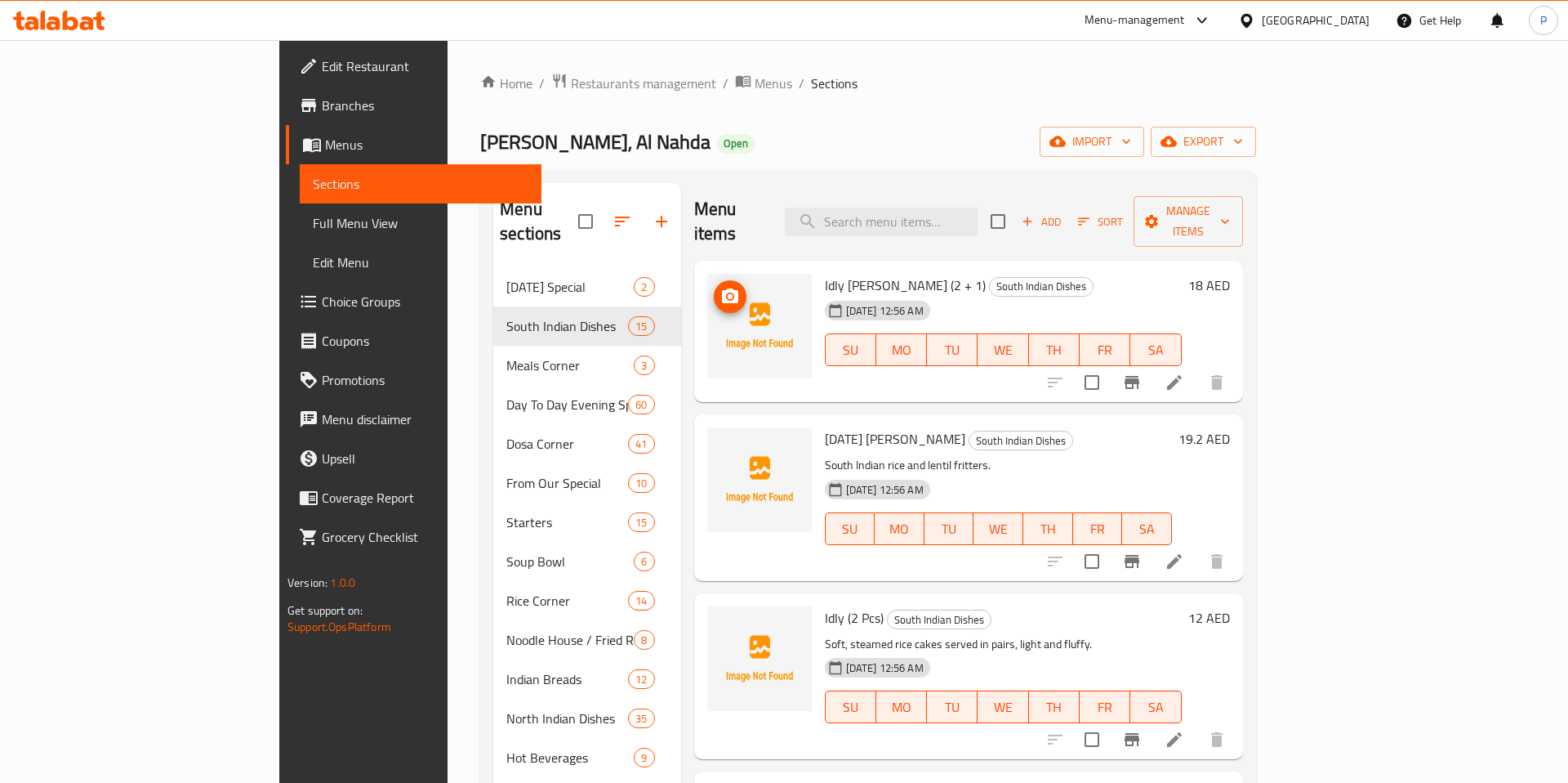
click at [714, 278] on img at bounding box center [760, 326] width 105 height 105
click at [721, 286] on icon "upload picture" at bounding box center [730, 296] width 20 height 20
click at [722, 288] on icon "upload picture" at bounding box center [730, 295] width 16 height 15
click at [571, 75] on span "Restaurants management" at bounding box center [644, 83] width 145 height 20
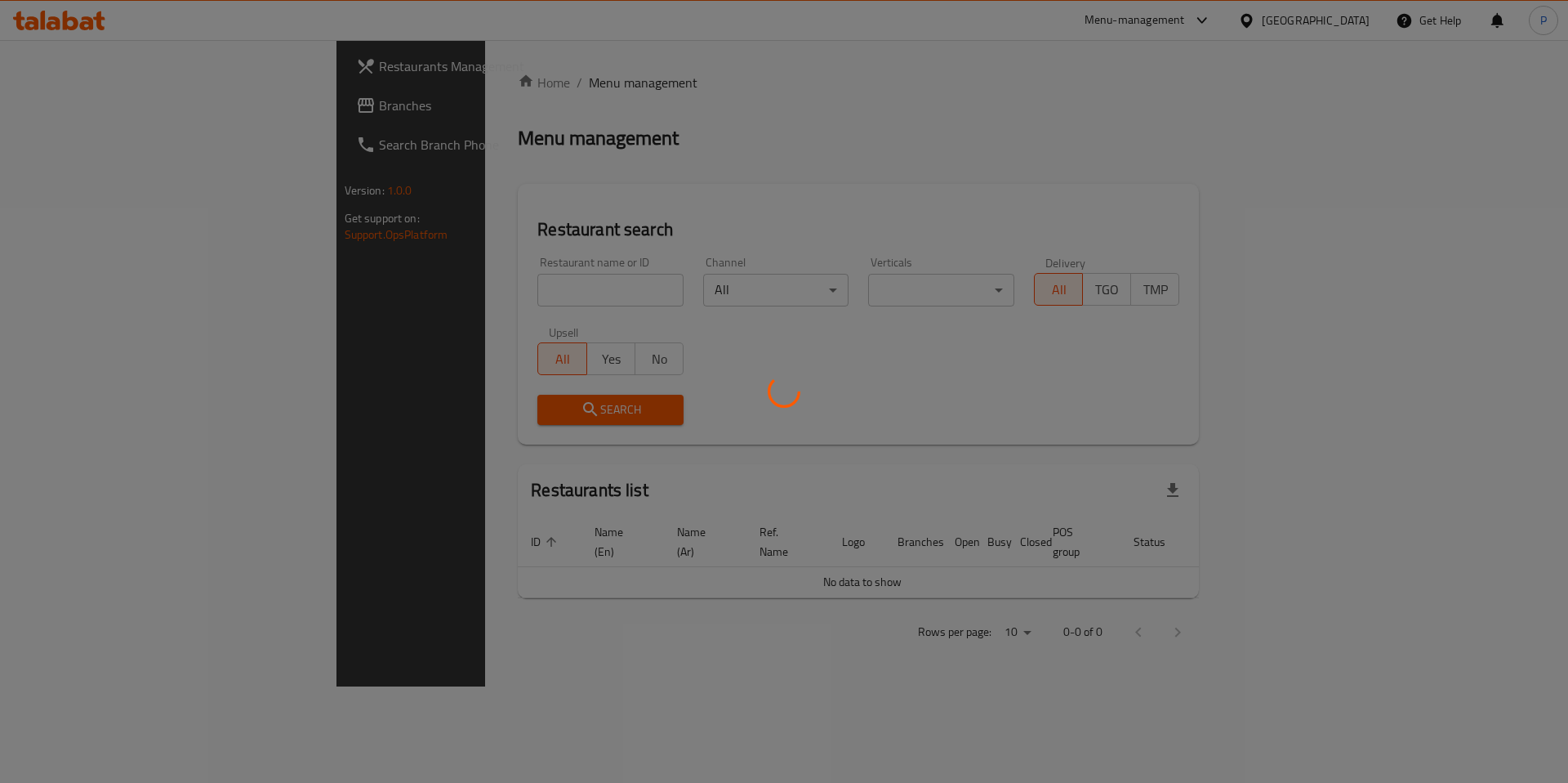
click at [476, 294] on div at bounding box center [784, 391] width 1568 height 783
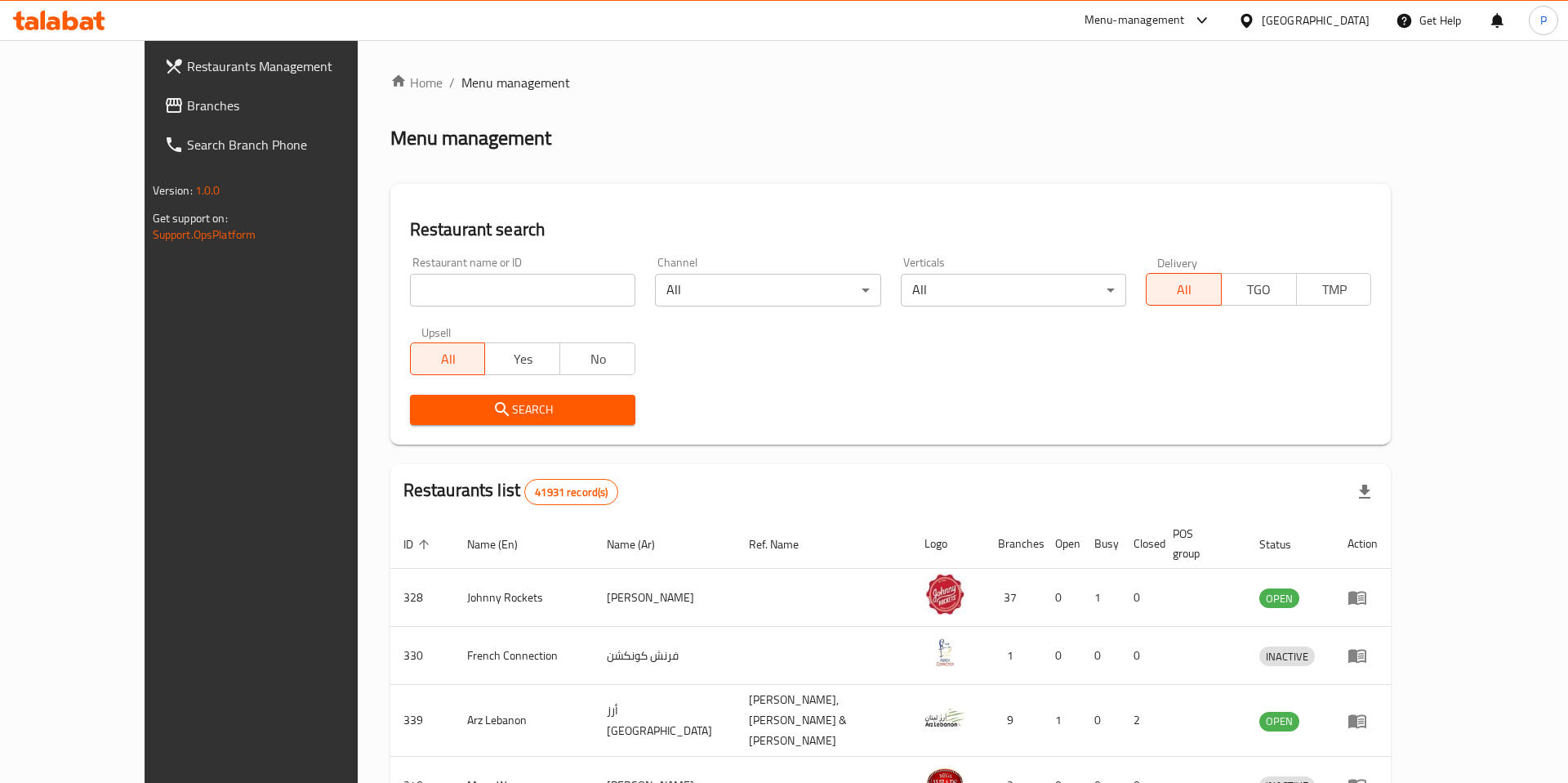
click at [476, 294] on input "search" at bounding box center [523, 290] width 225 height 33
paste input "706642"
type input "706642"
click at [482, 400] on span "Search" at bounding box center [522, 410] width 199 height 20
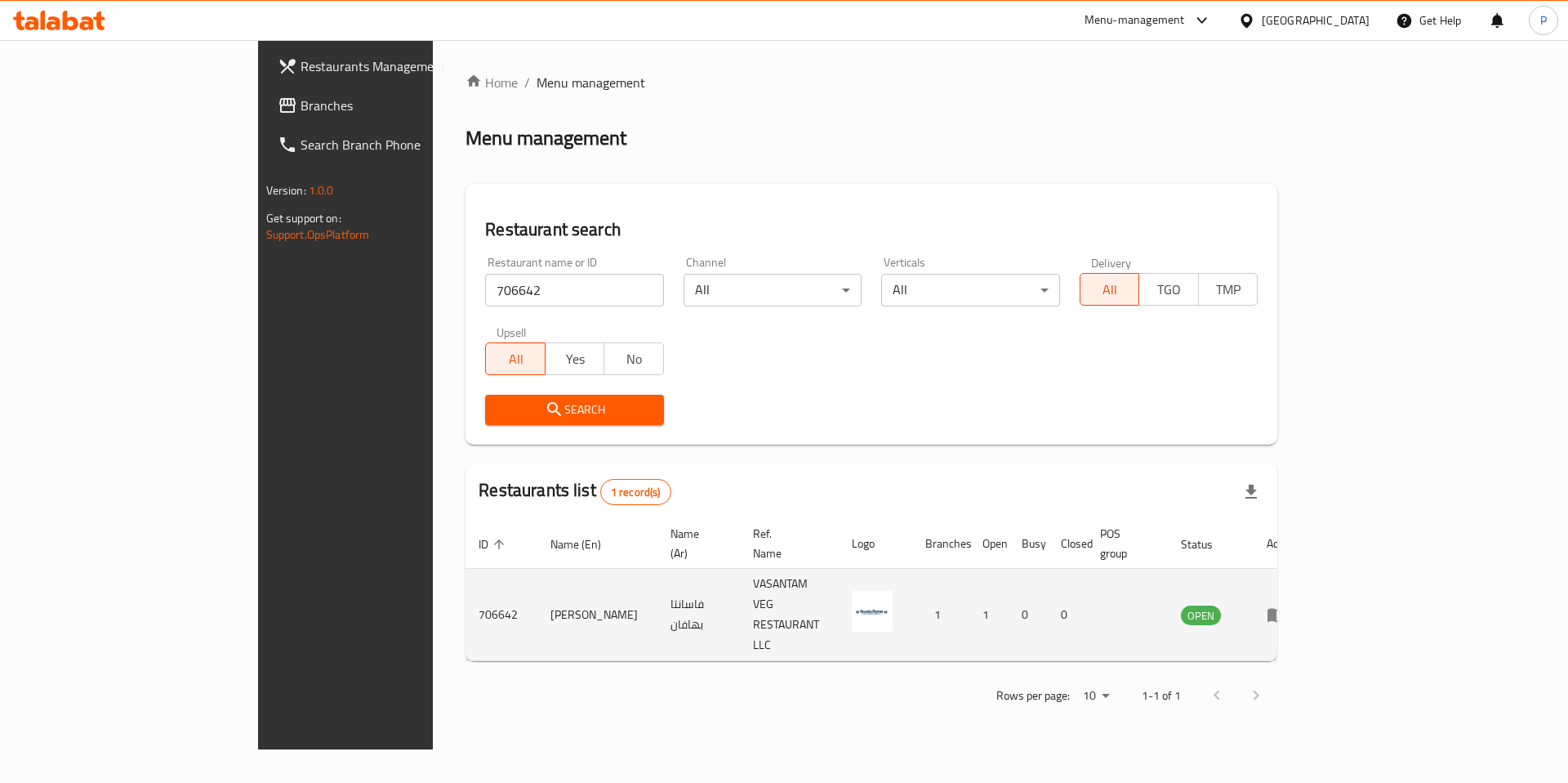
click at [1310, 583] on td "enhanced table" at bounding box center [1282, 615] width 57 height 92
click at [1286, 605] on icon "enhanced table" at bounding box center [1276, 615] width 20 height 20
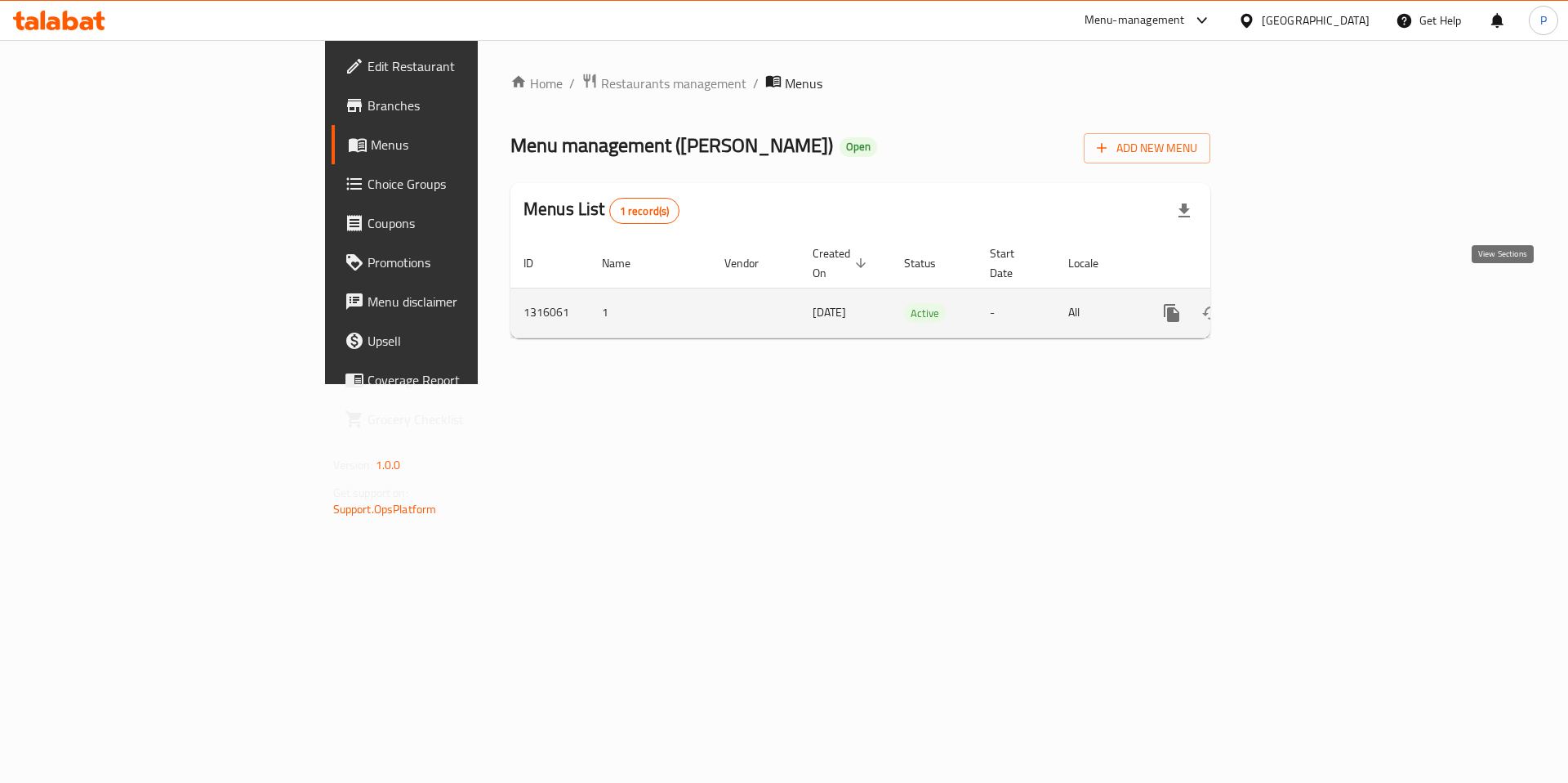
click at [1309, 294] on link "enhanced table" at bounding box center [1290, 313] width 39 height 39
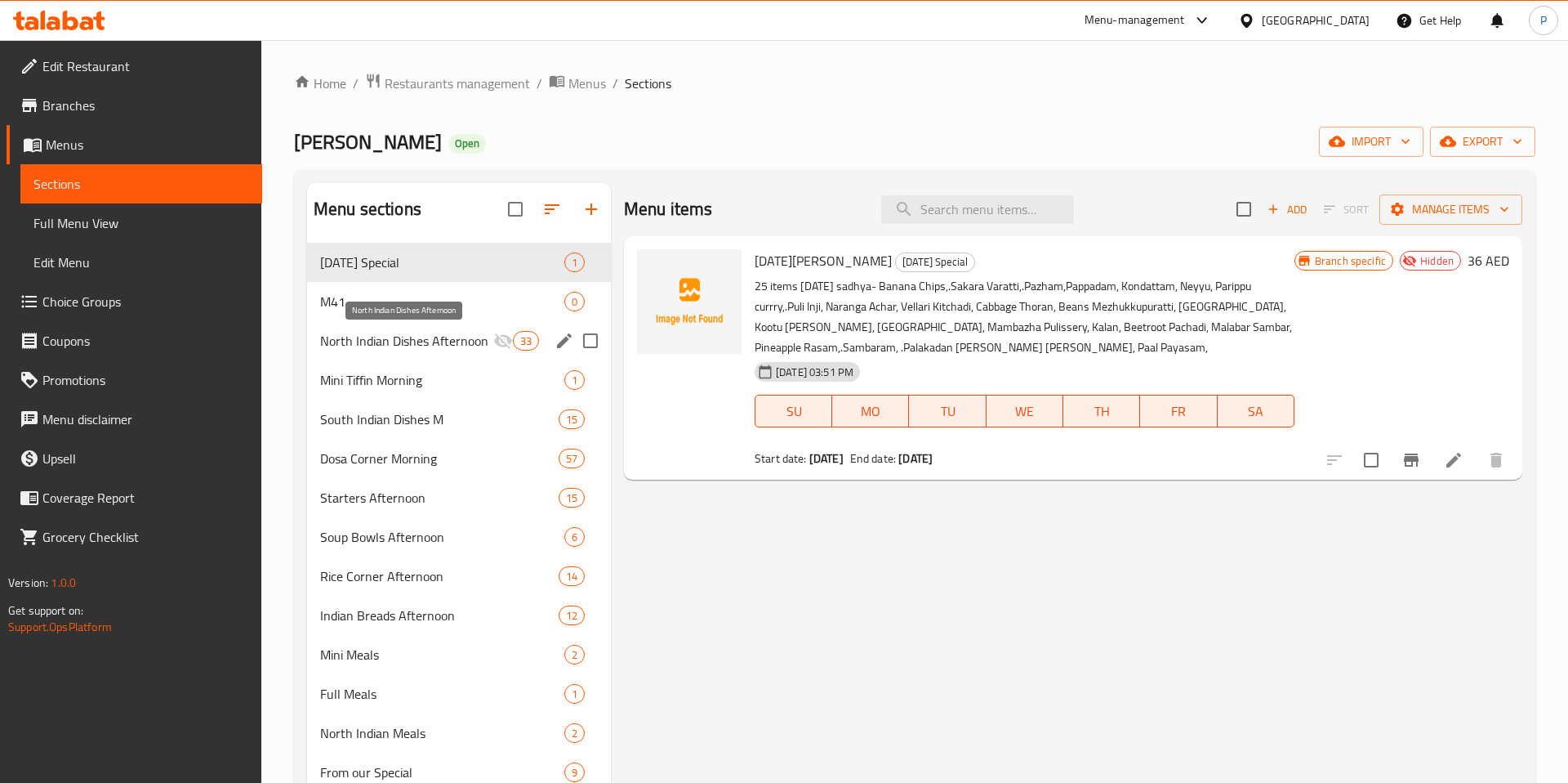
click at [411, 345] on span "North Indian Dishes Afternoon" at bounding box center [406, 341] width 173 height 20
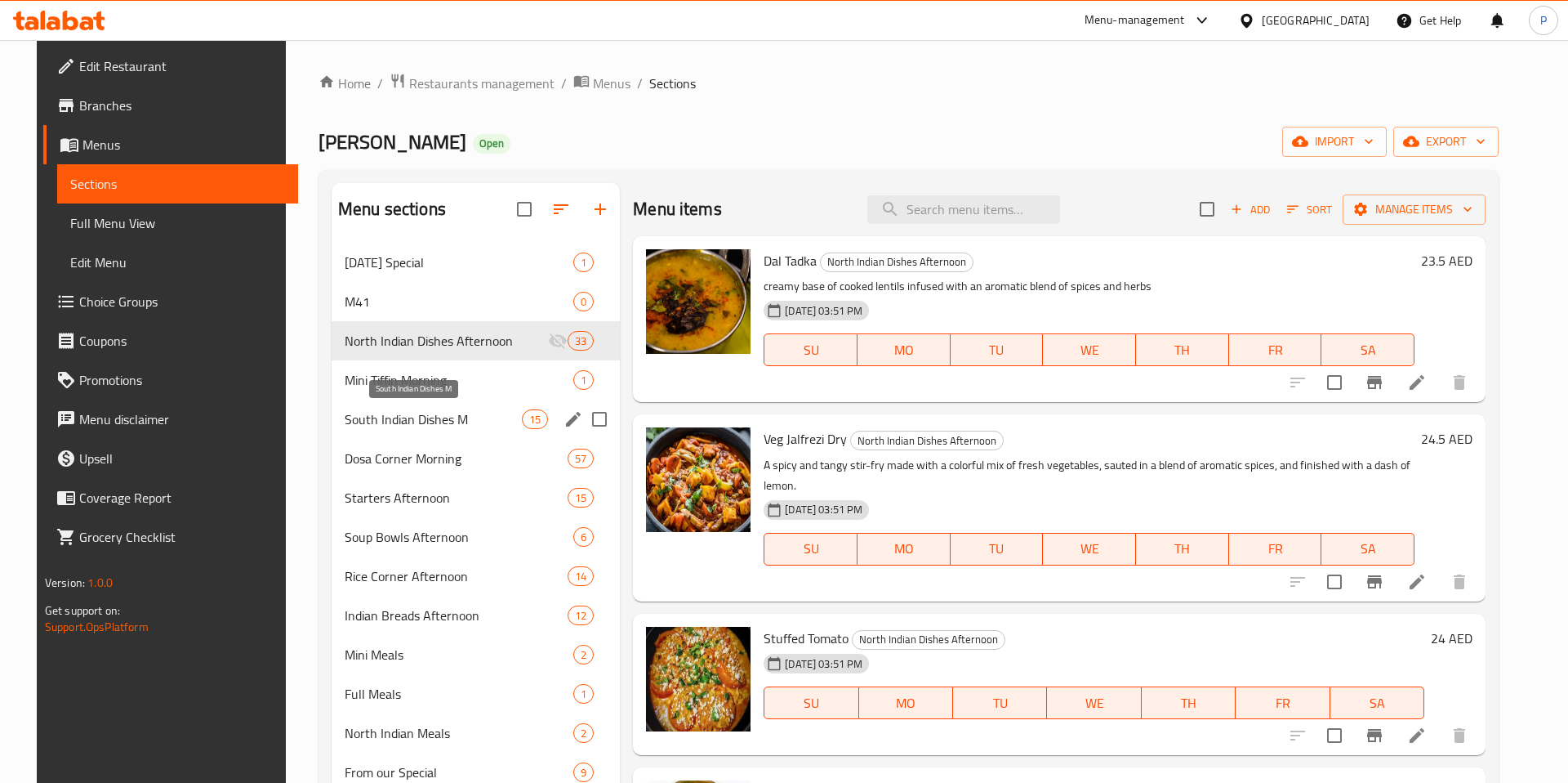
click at [461, 419] on span "South Indian Dishes M" at bounding box center [433, 419] width 177 height 20
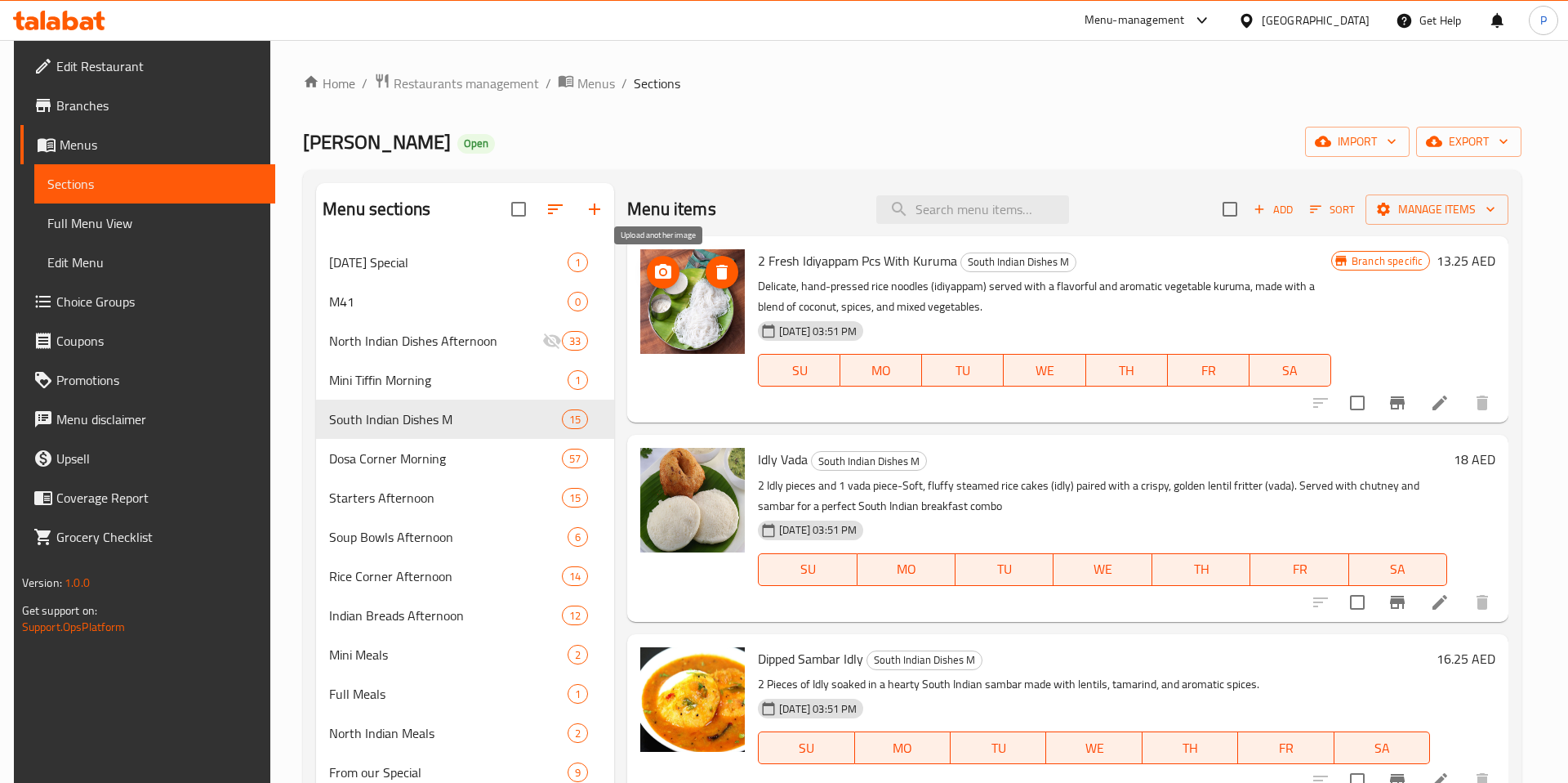
click at [666, 275] on icon "upload picture" at bounding box center [663, 271] width 16 height 15
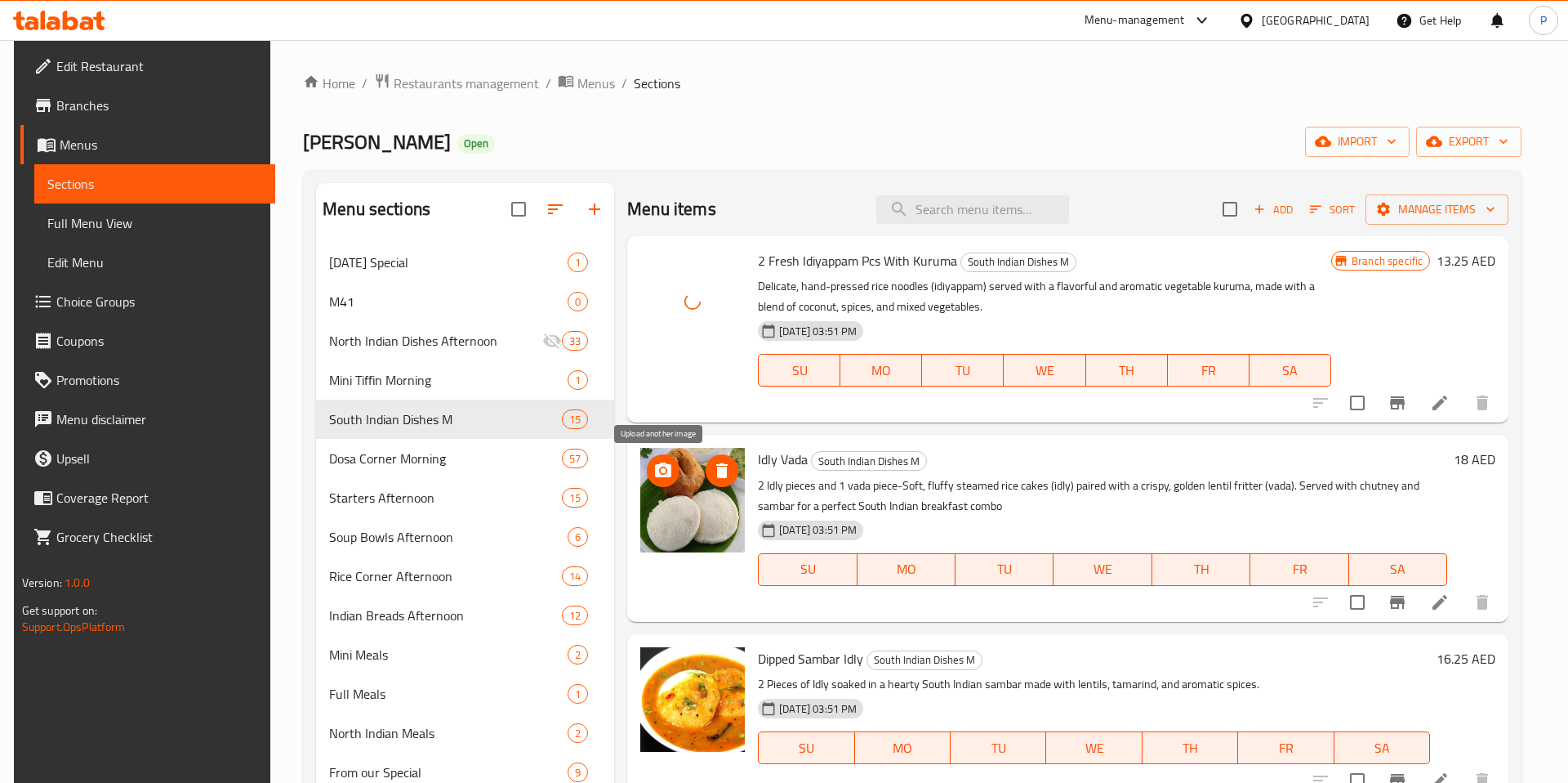
click at [659, 476] on icon "upload picture" at bounding box center [663, 470] width 16 height 15
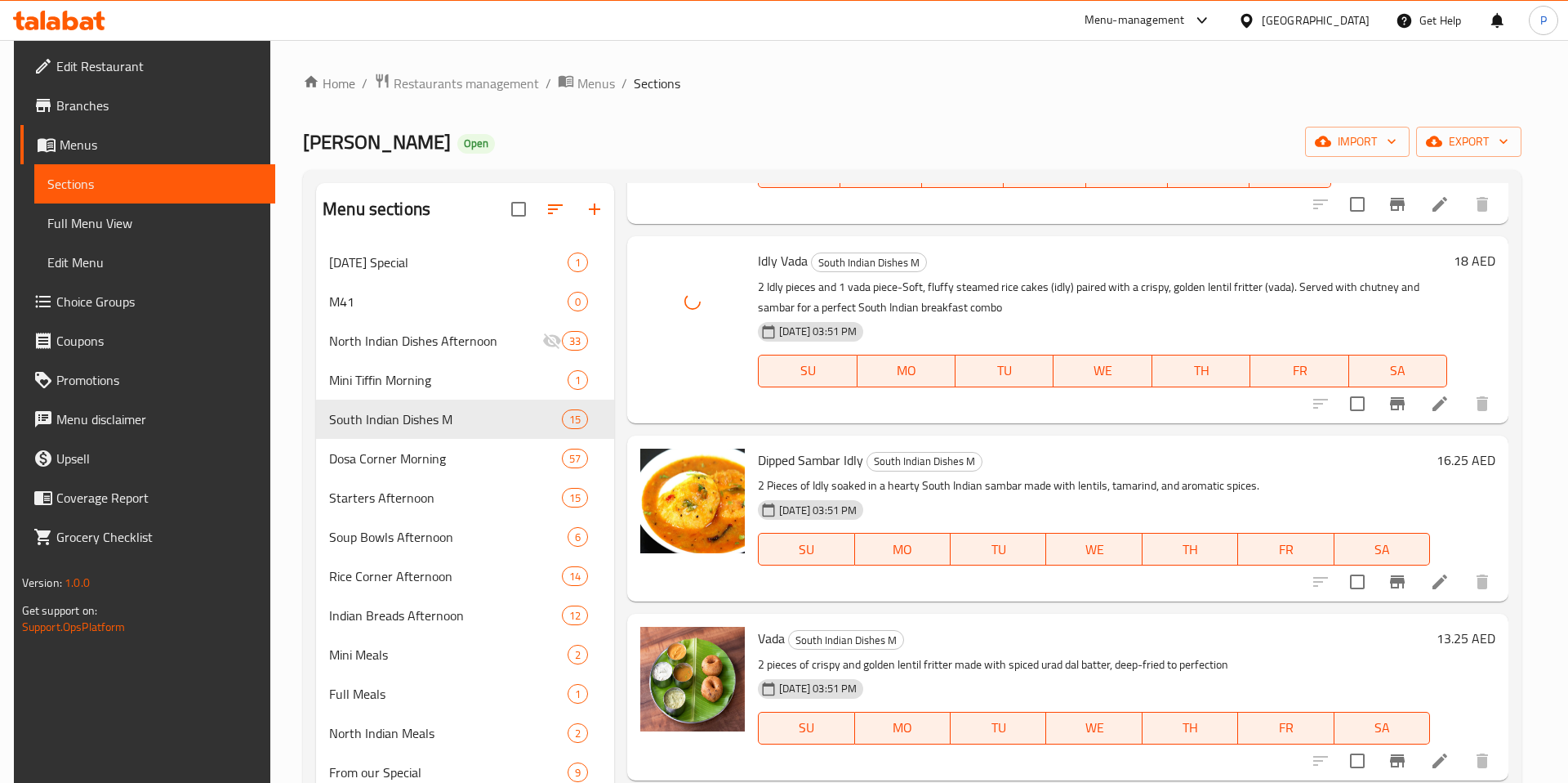
scroll to position [278, 0]
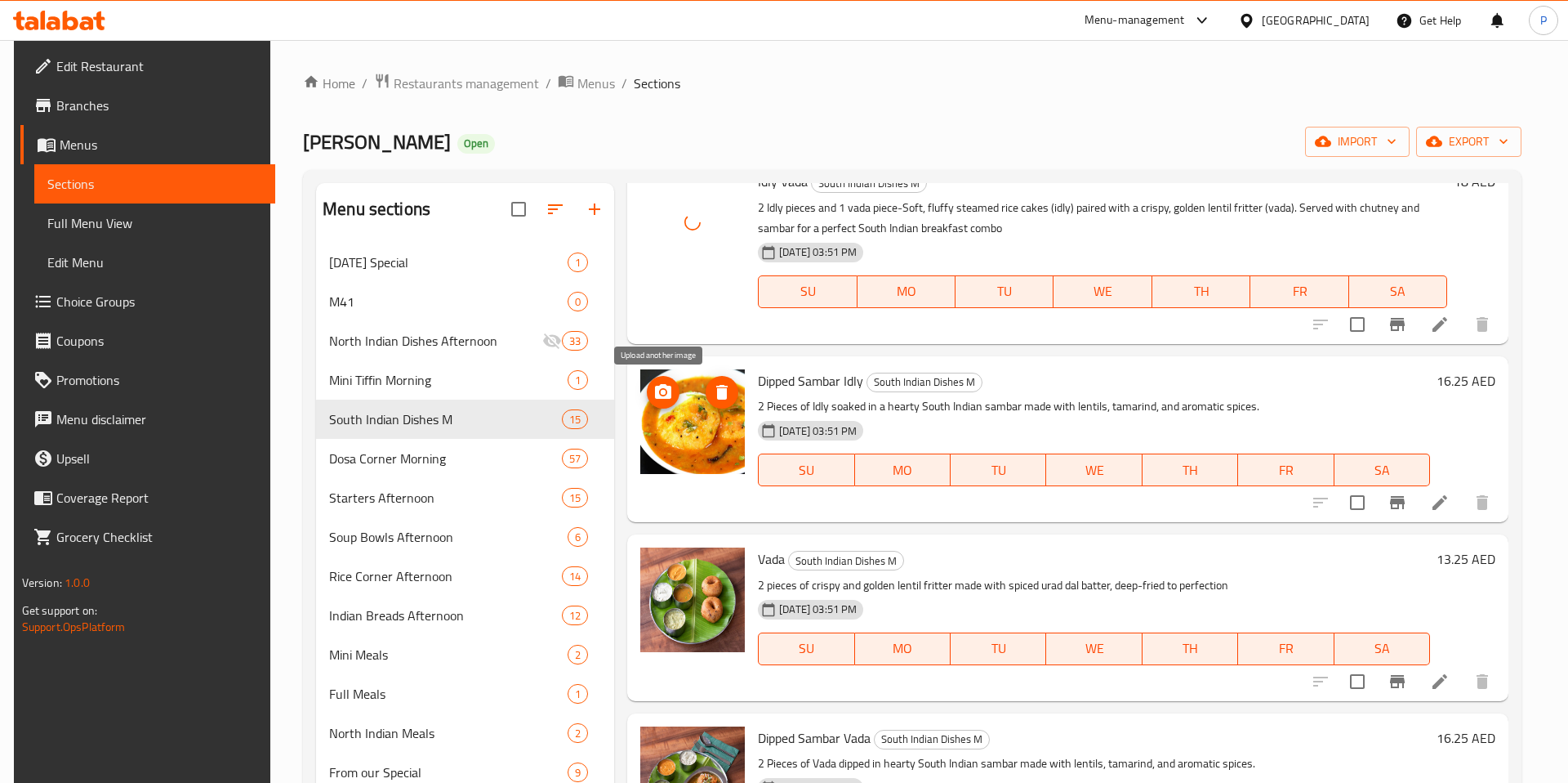
click at [664, 389] on icon "upload picture" at bounding box center [663, 391] width 16 height 15
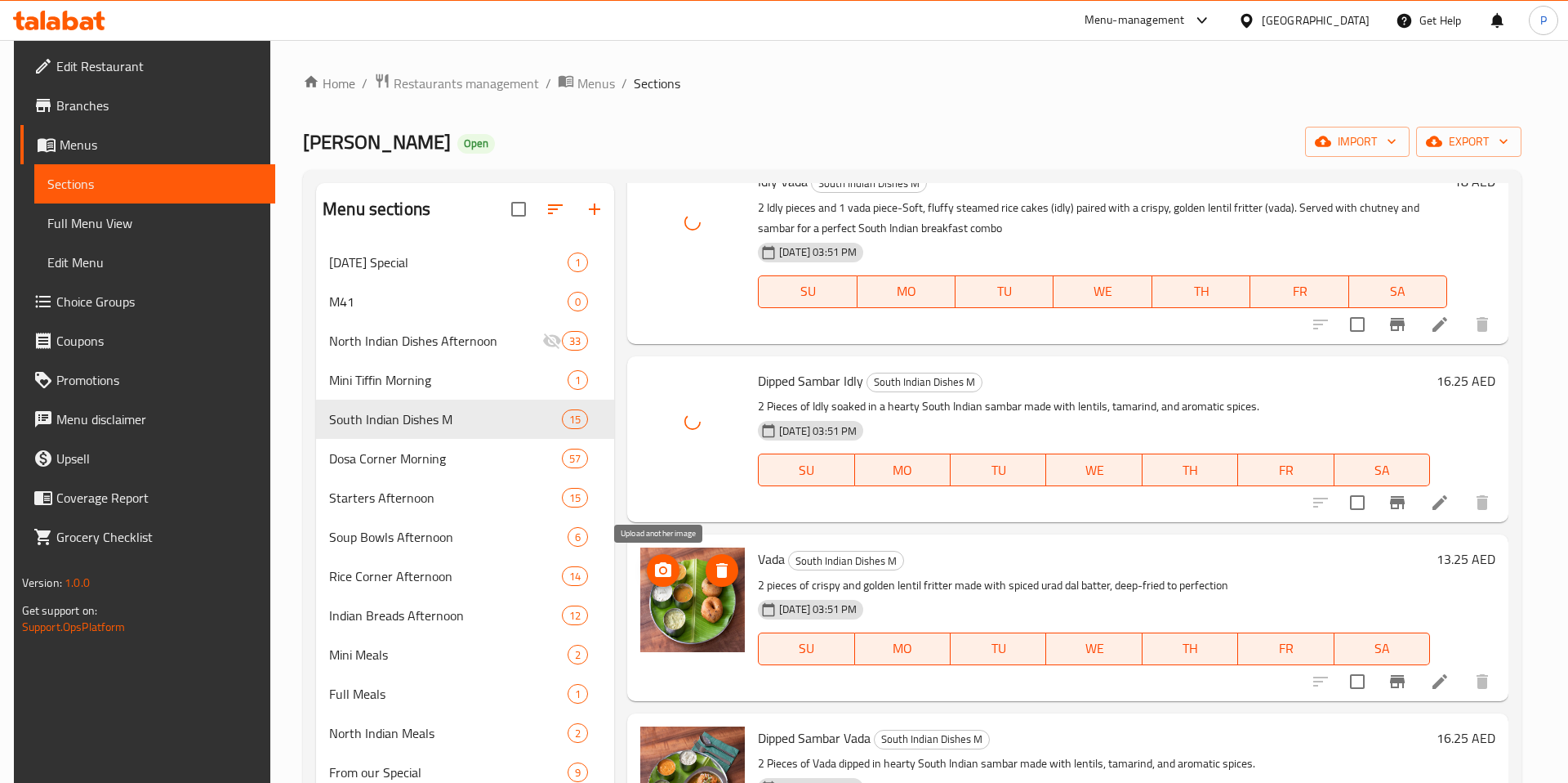
click at [661, 571] on circle "upload picture" at bounding box center [663, 570] width 5 height 5
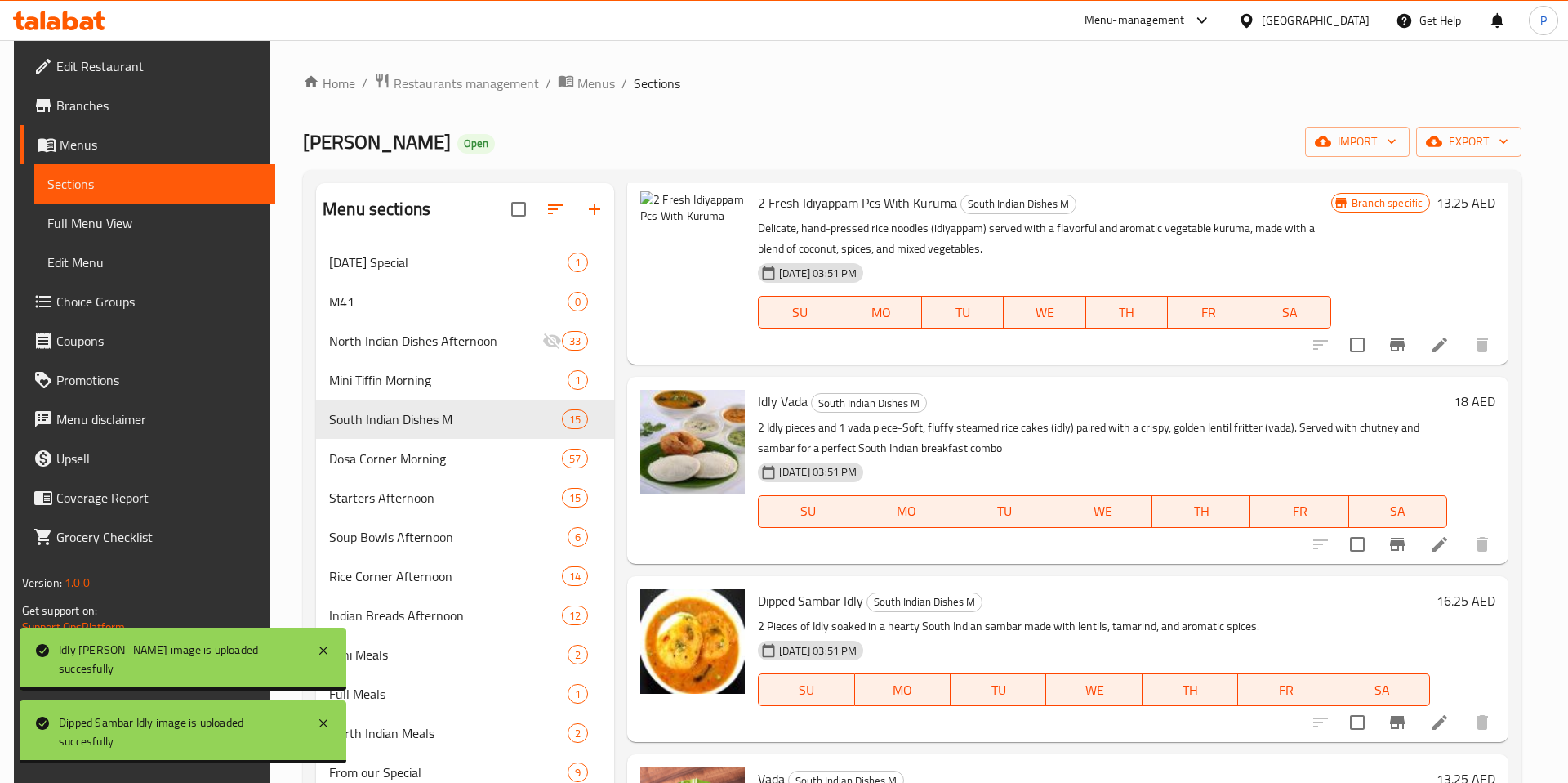
scroll to position [59, 0]
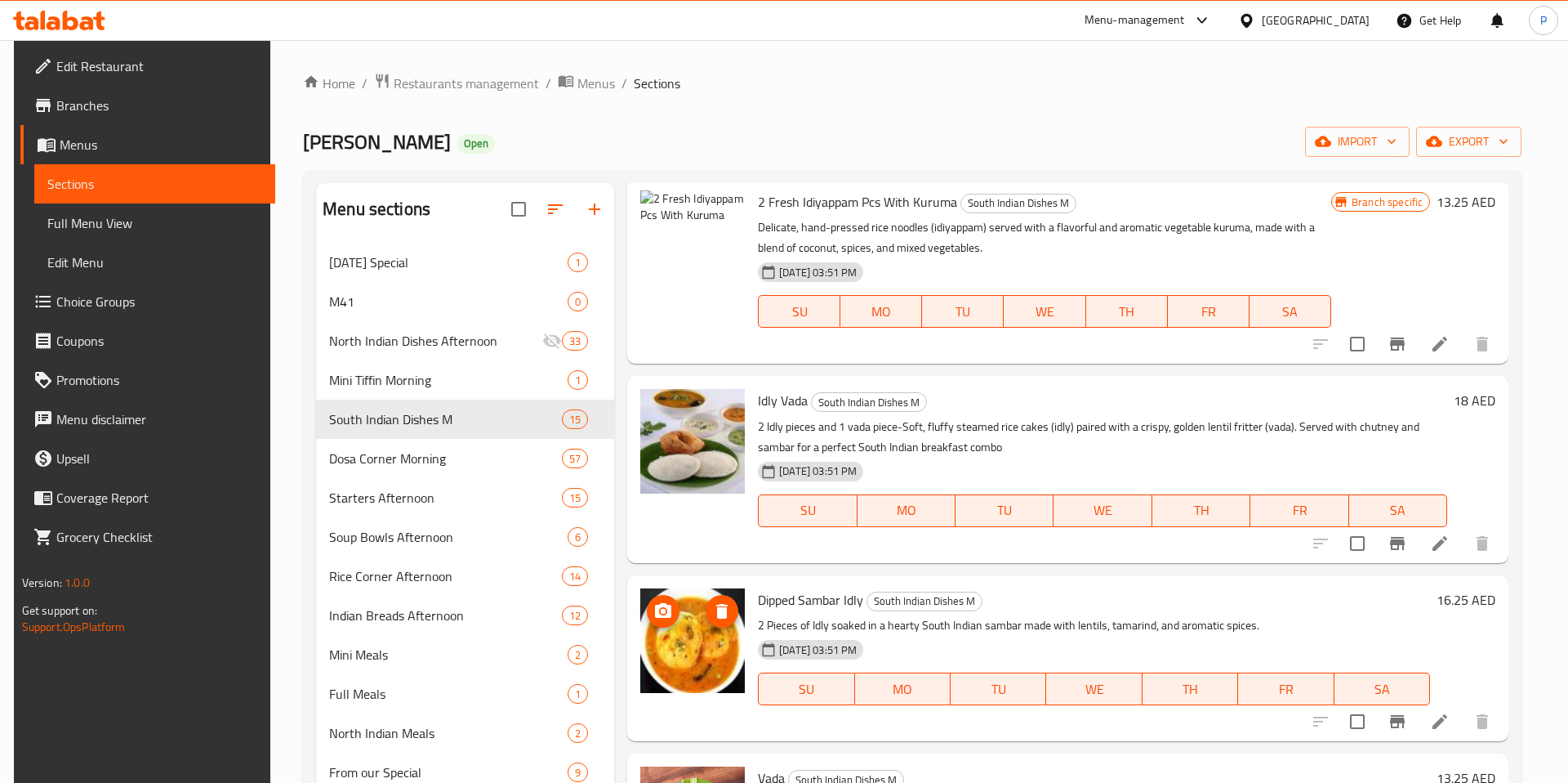
click at [660, 615] on icon "upload picture" at bounding box center [663, 610] width 16 height 15
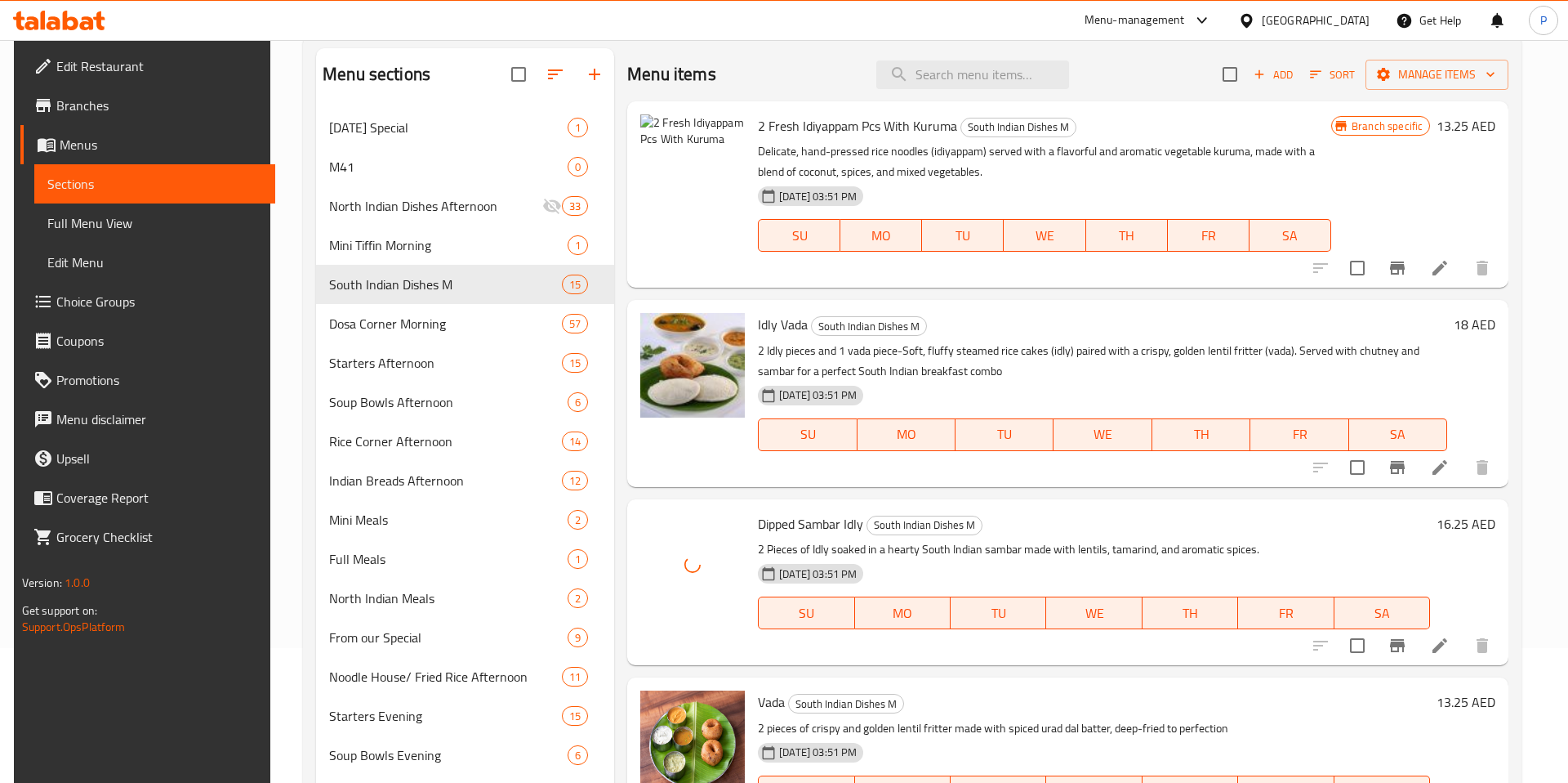
scroll to position [140, 0]
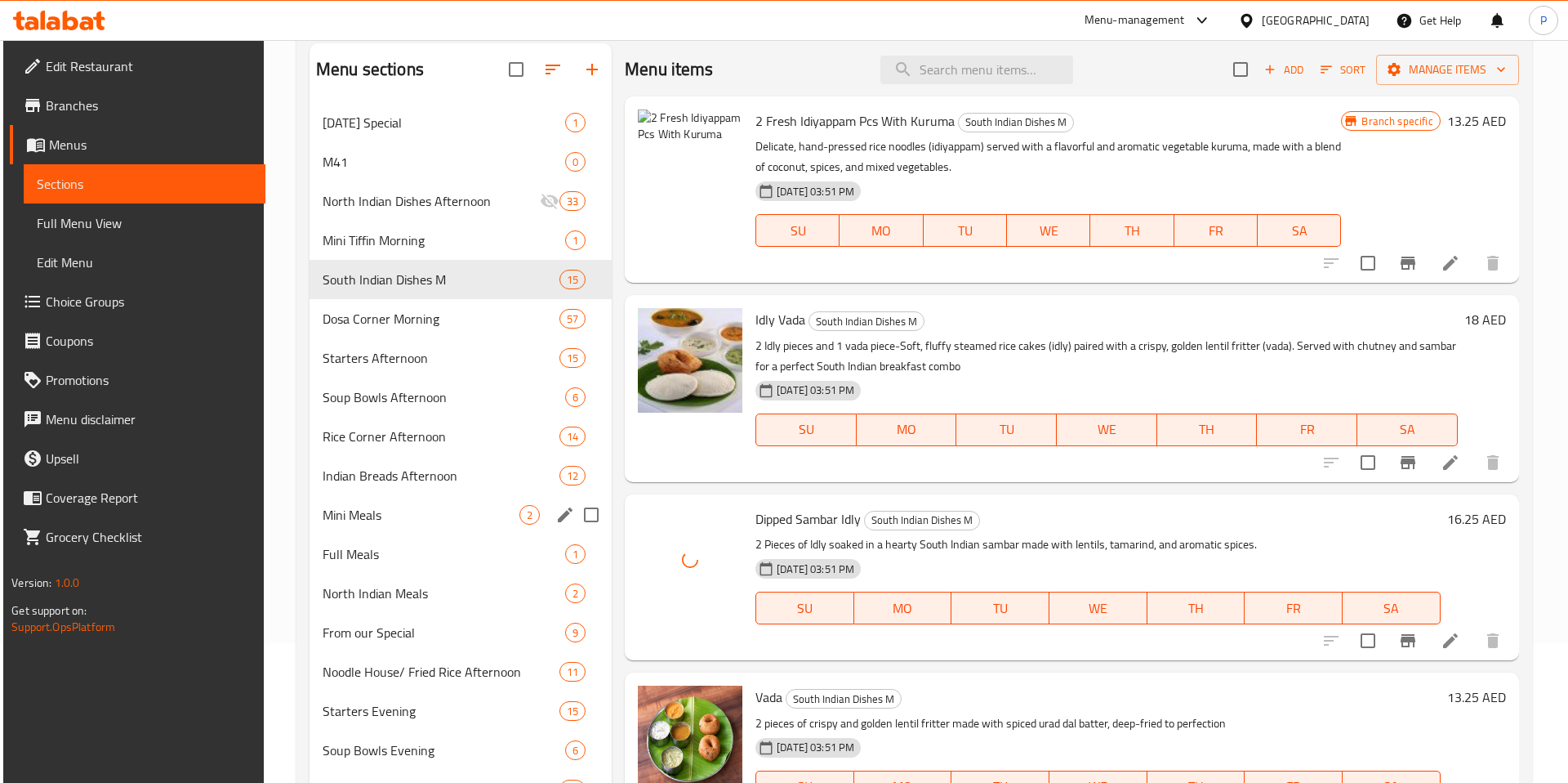
click at [390, 523] on span "Mini Meals" at bounding box center [421, 514] width 197 height 20
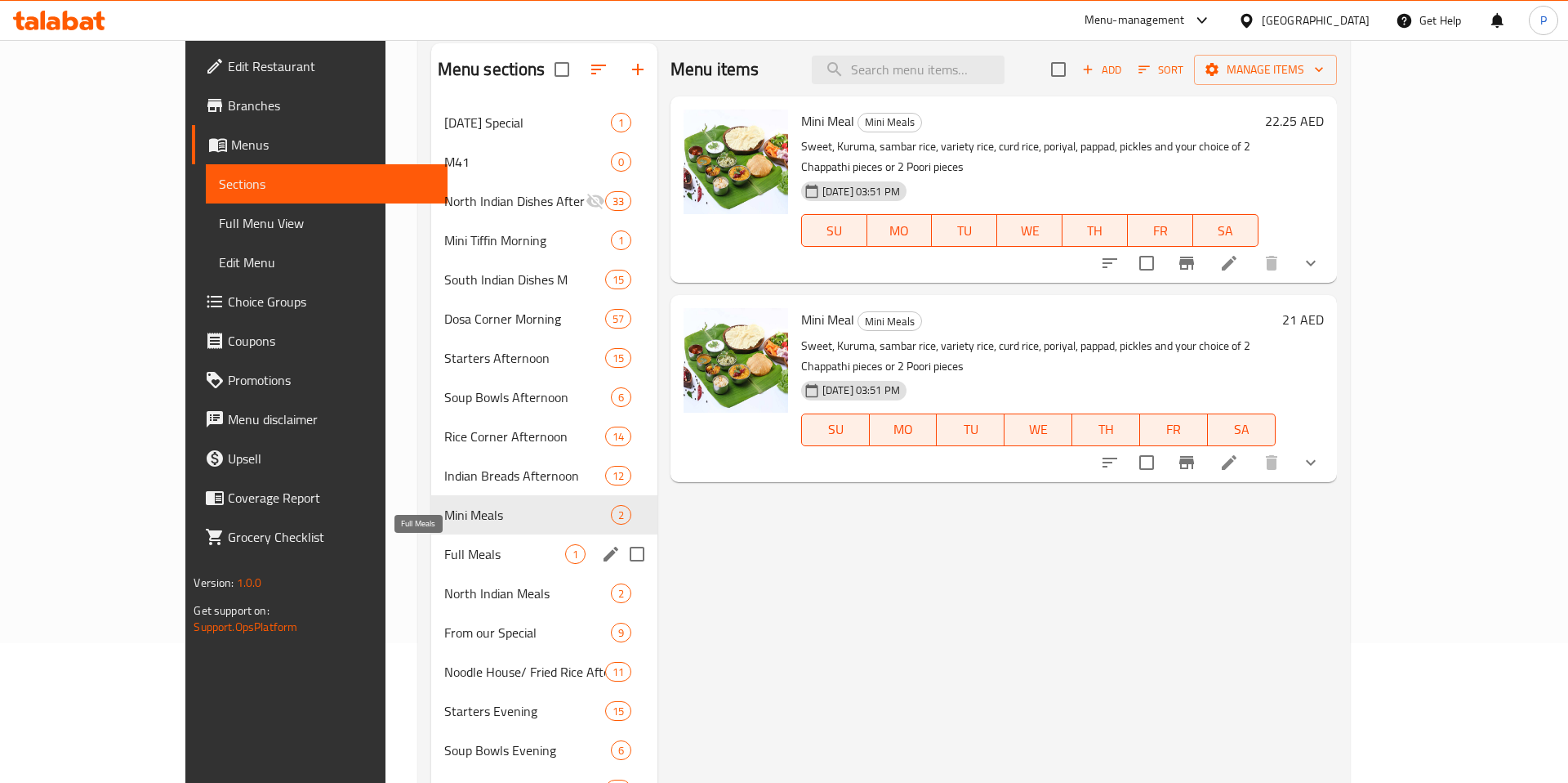
click at [444, 552] on span "Full Meals" at bounding box center [504, 554] width 121 height 20
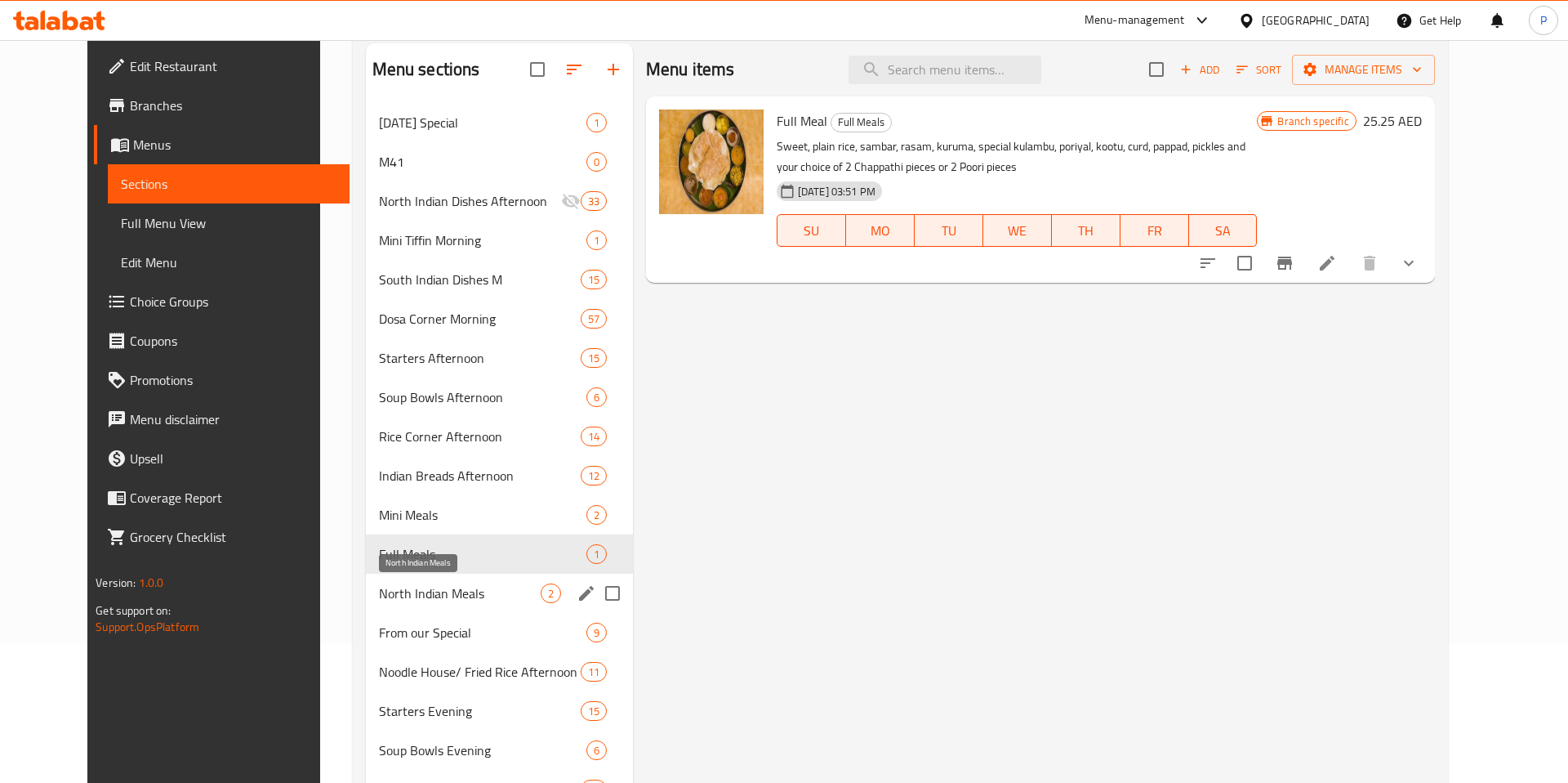
click at [418, 586] on span "North Indian Meals" at bounding box center [460, 593] width 161 height 20
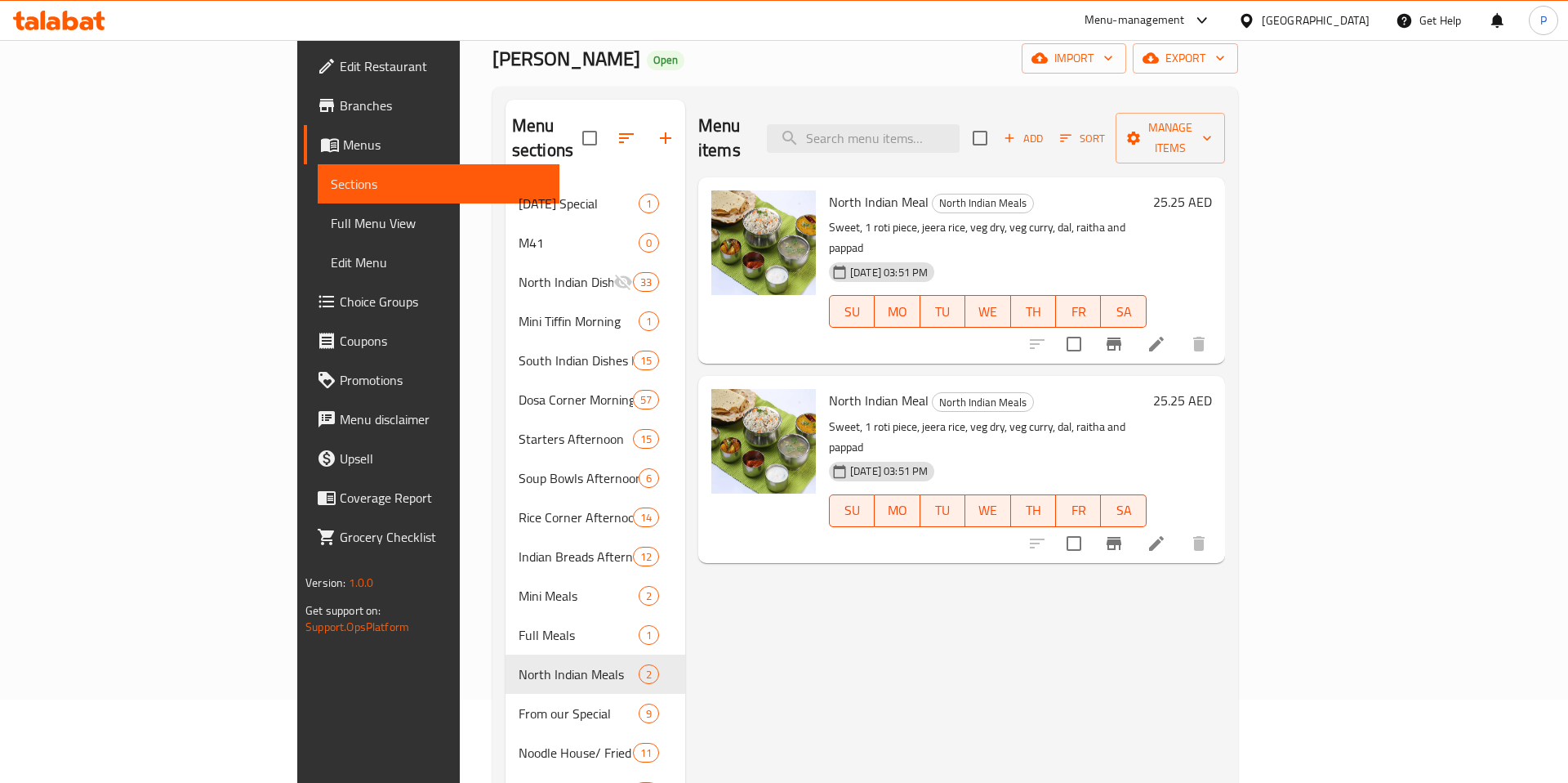
scroll to position [2, 0]
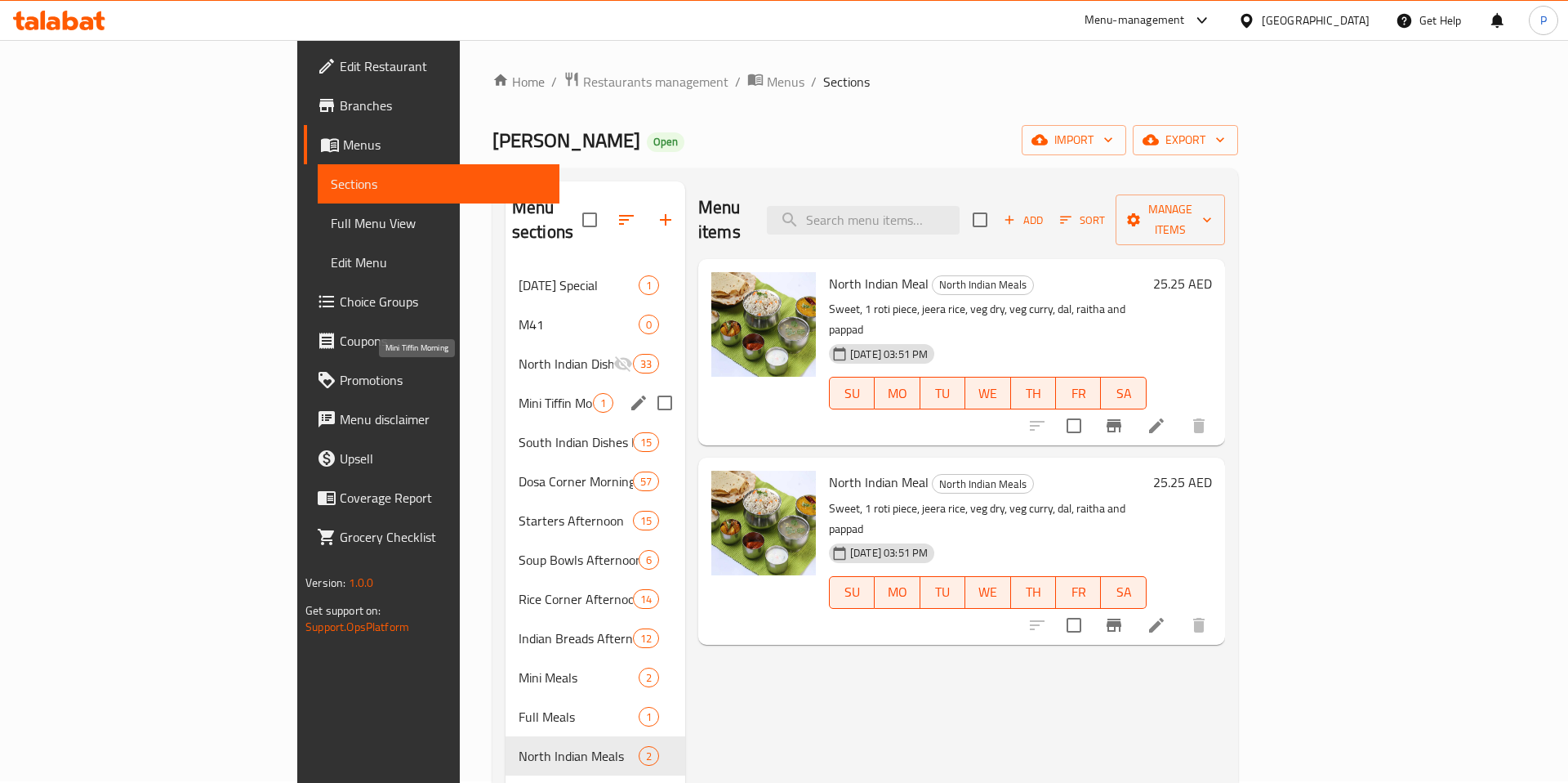
click at [519, 393] on span "Mini Tiffin Morning" at bounding box center [556, 403] width 74 height 20
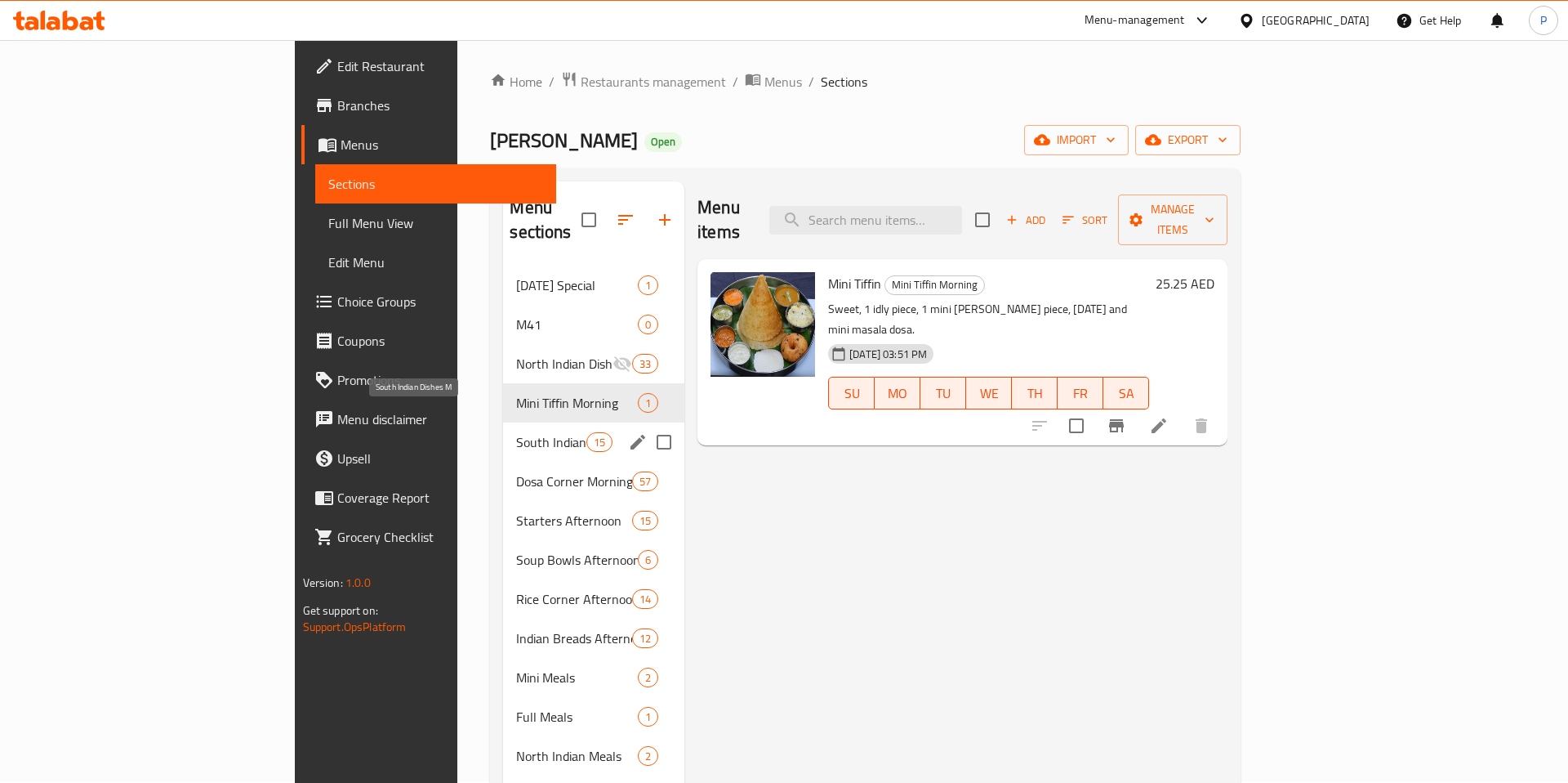
click at [516, 432] on span "South Indian Dishes M" at bounding box center [550, 442] width 69 height 20
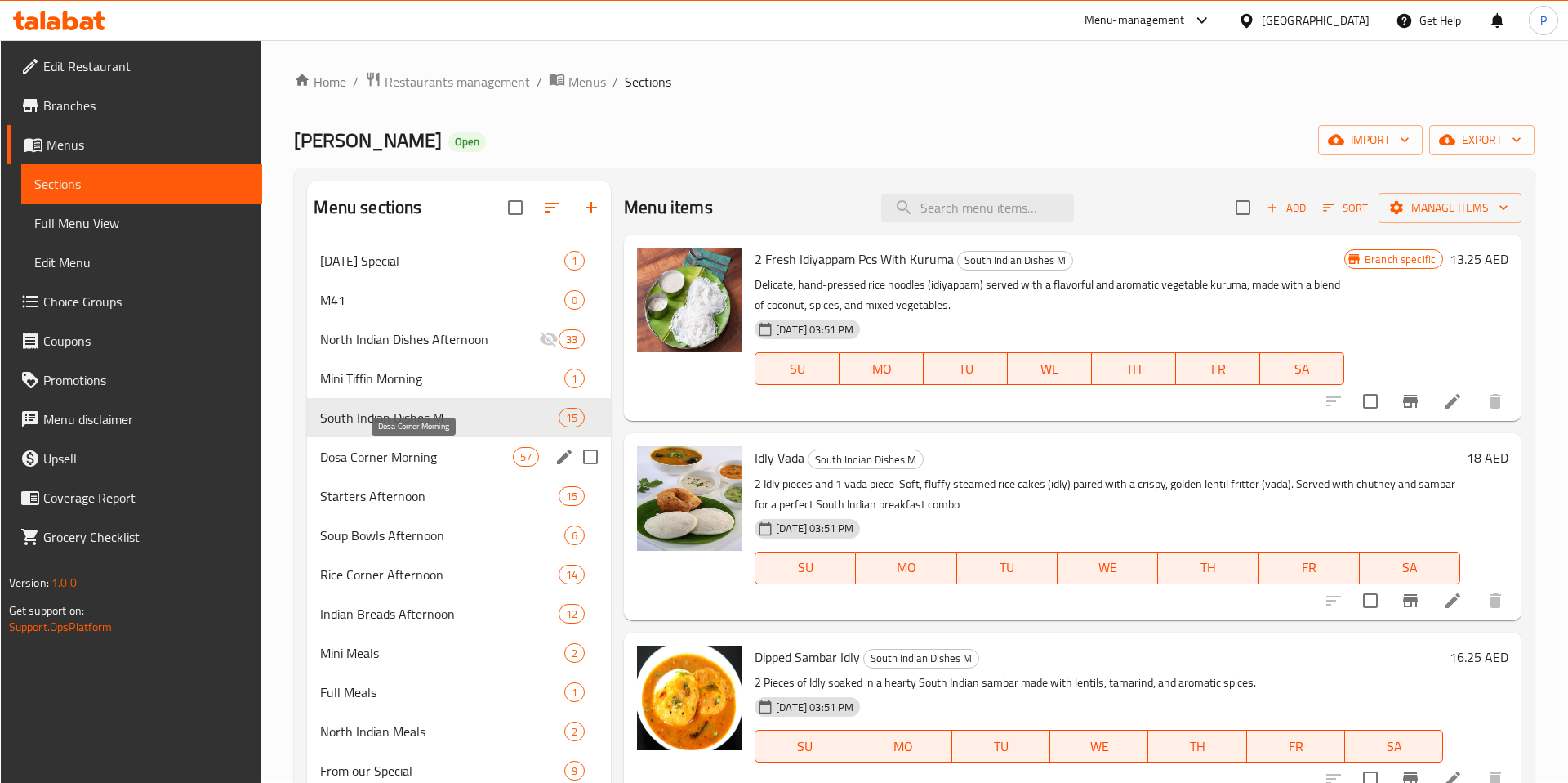
click at [441, 463] on span "Dosa Corner Morning" at bounding box center [416, 457] width 192 height 20
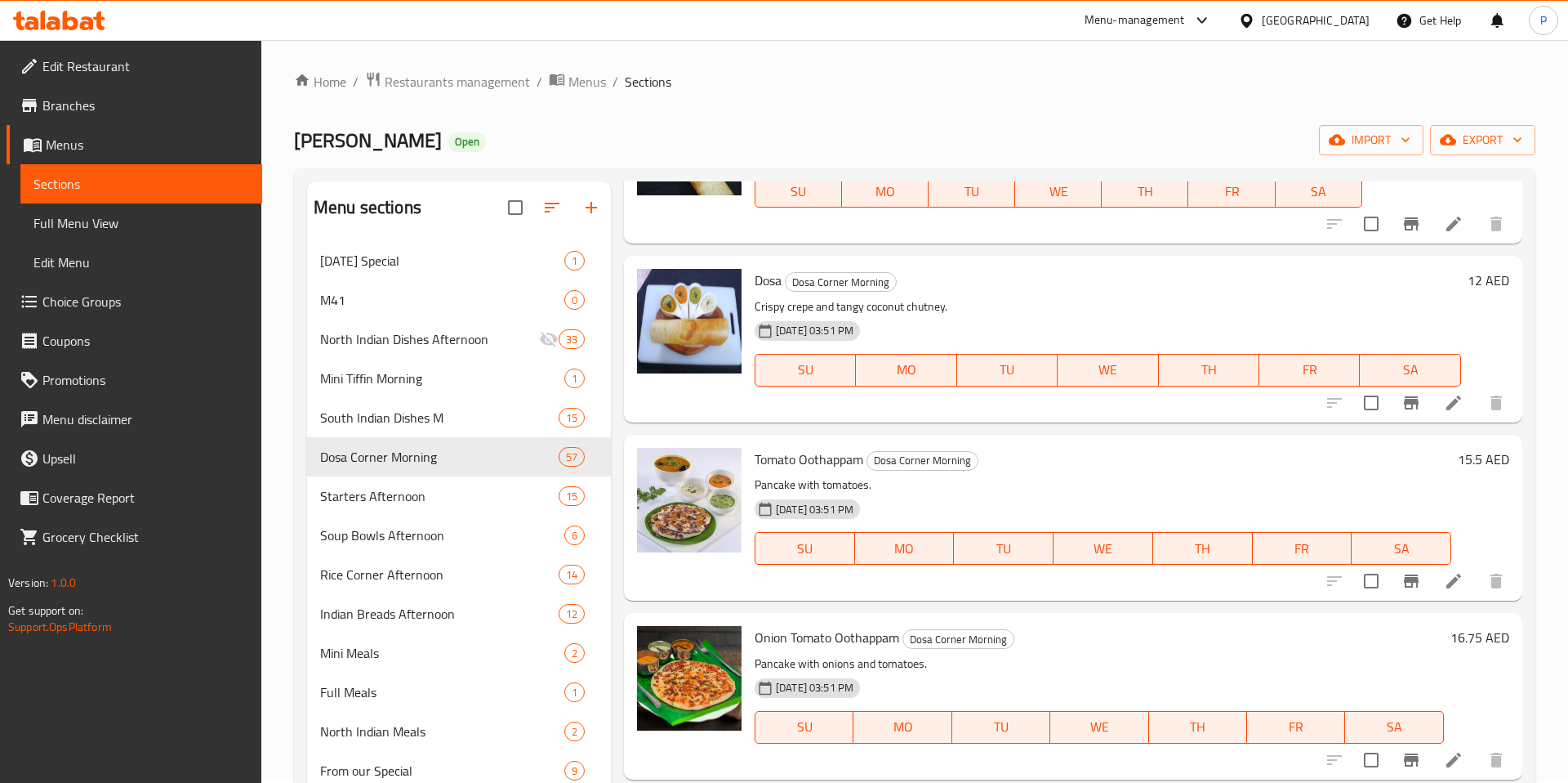
scroll to position [3295, 0]
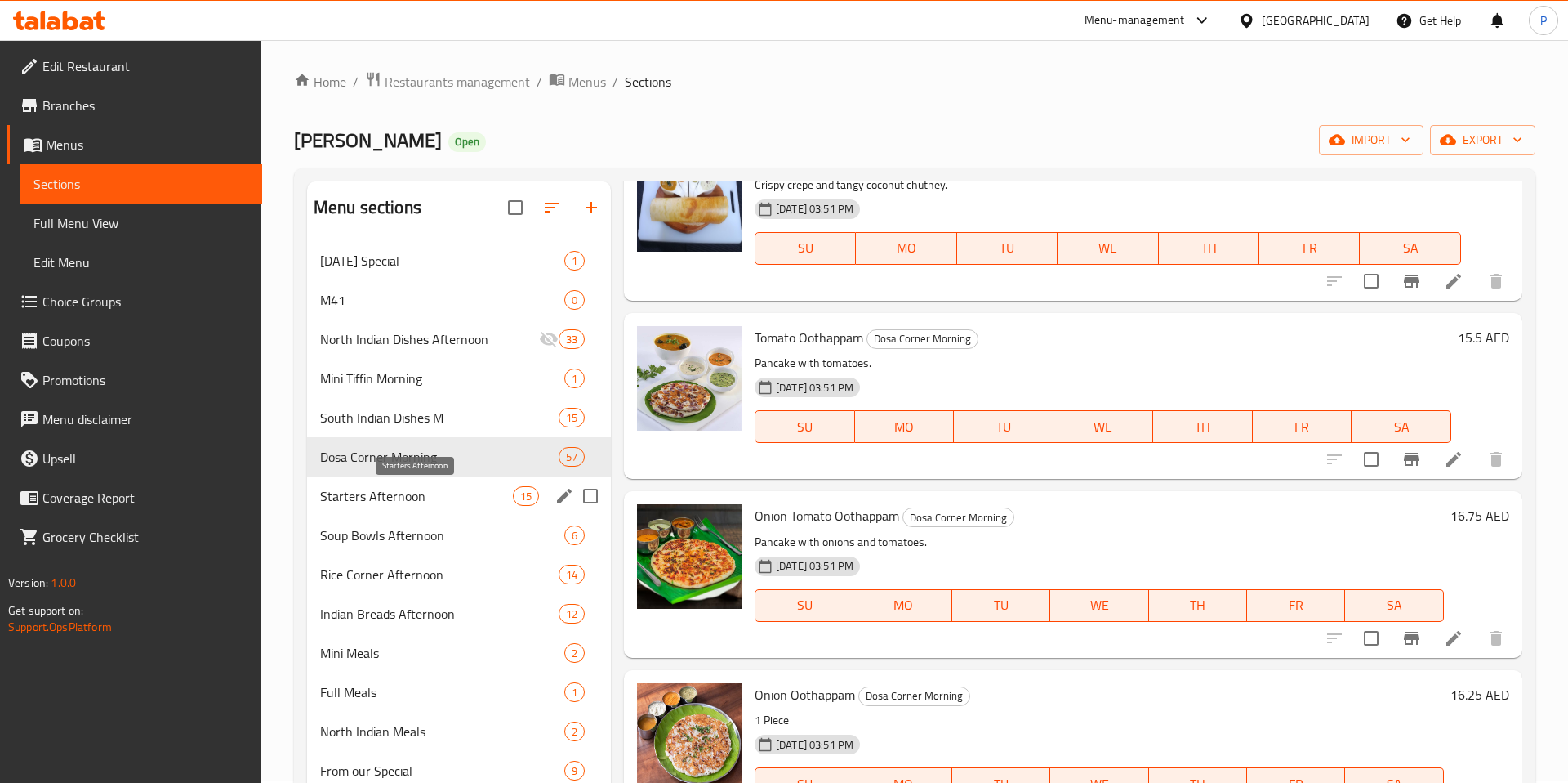
click at [454, 493] on span "Starters Afternoon" at bounding box center [416, 496] width 192 height 20
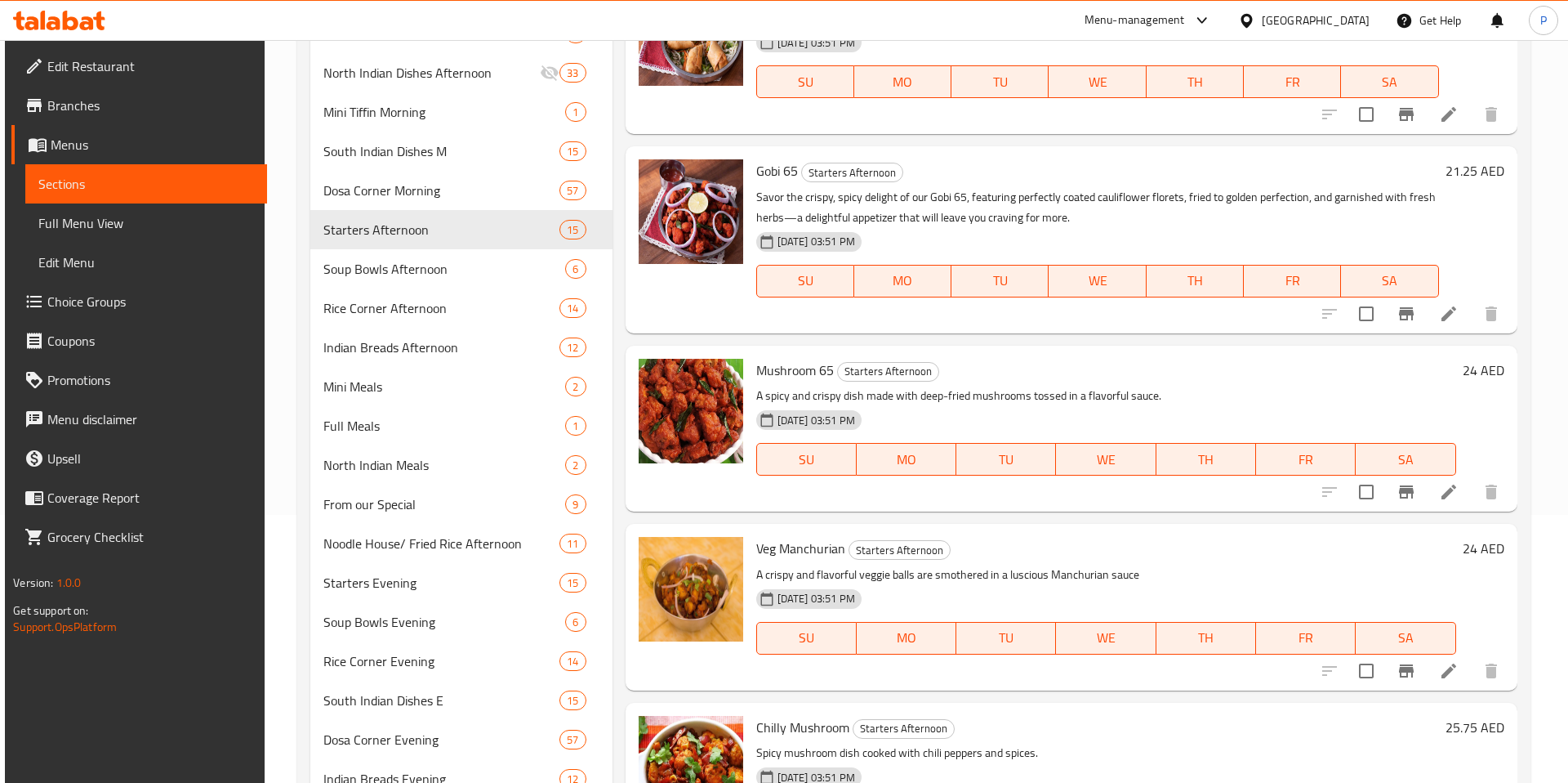
scroll to position [153, 0]
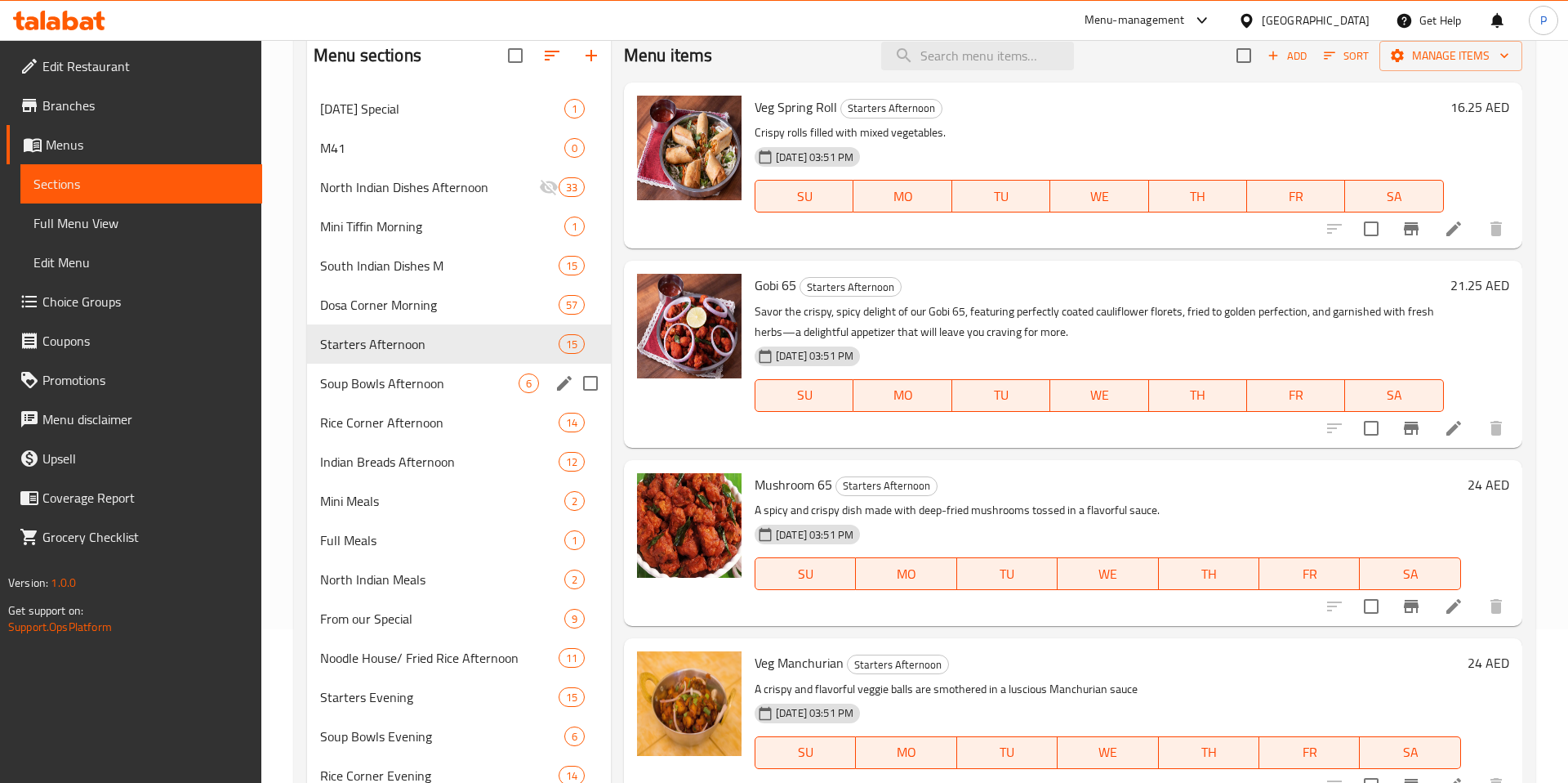
click at [449, 400] on div "Soup Bowls Afternoon 6" at bounding box center [458, 383] width 304 height 39
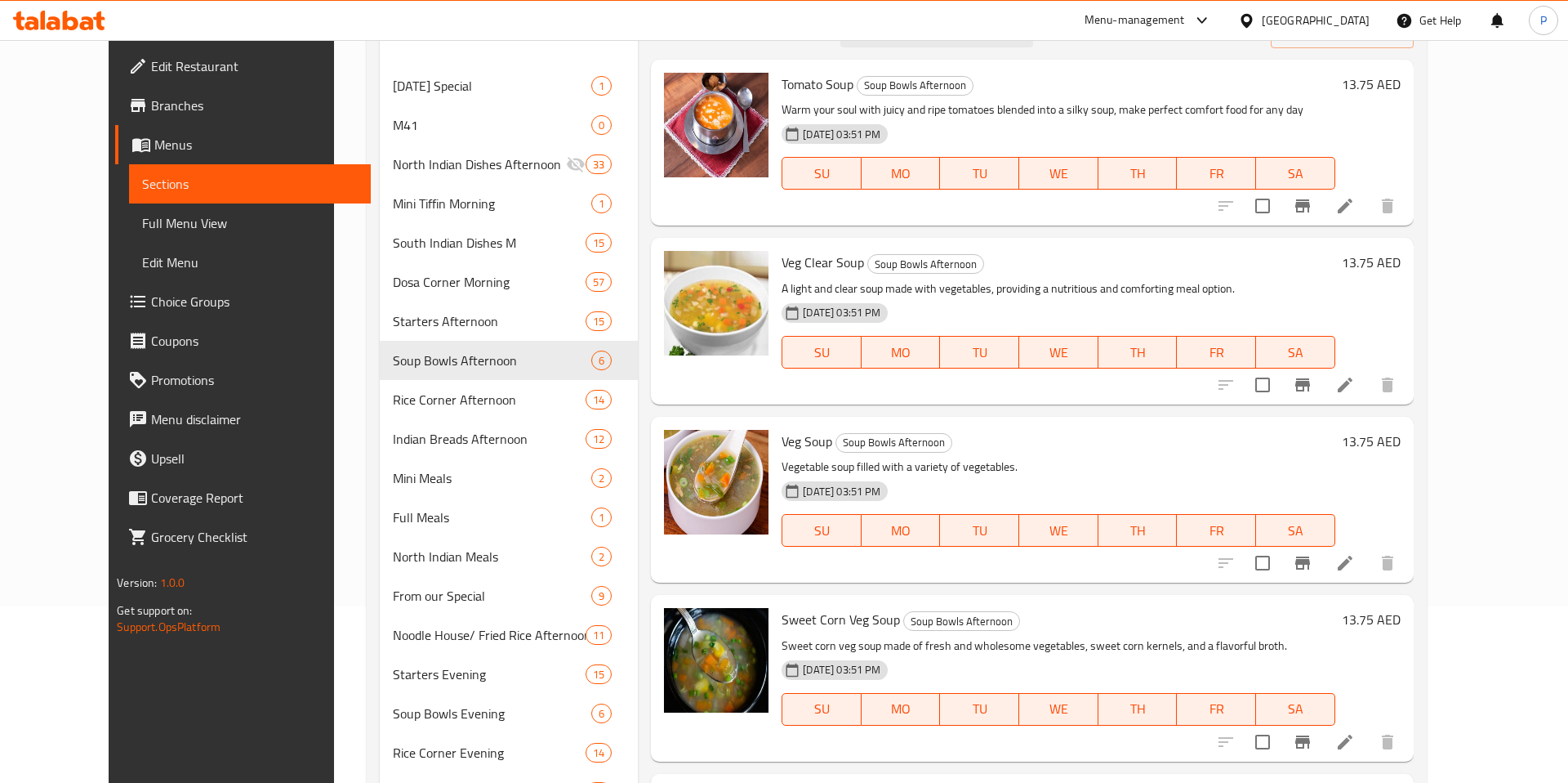
scroll to position [180, 0]
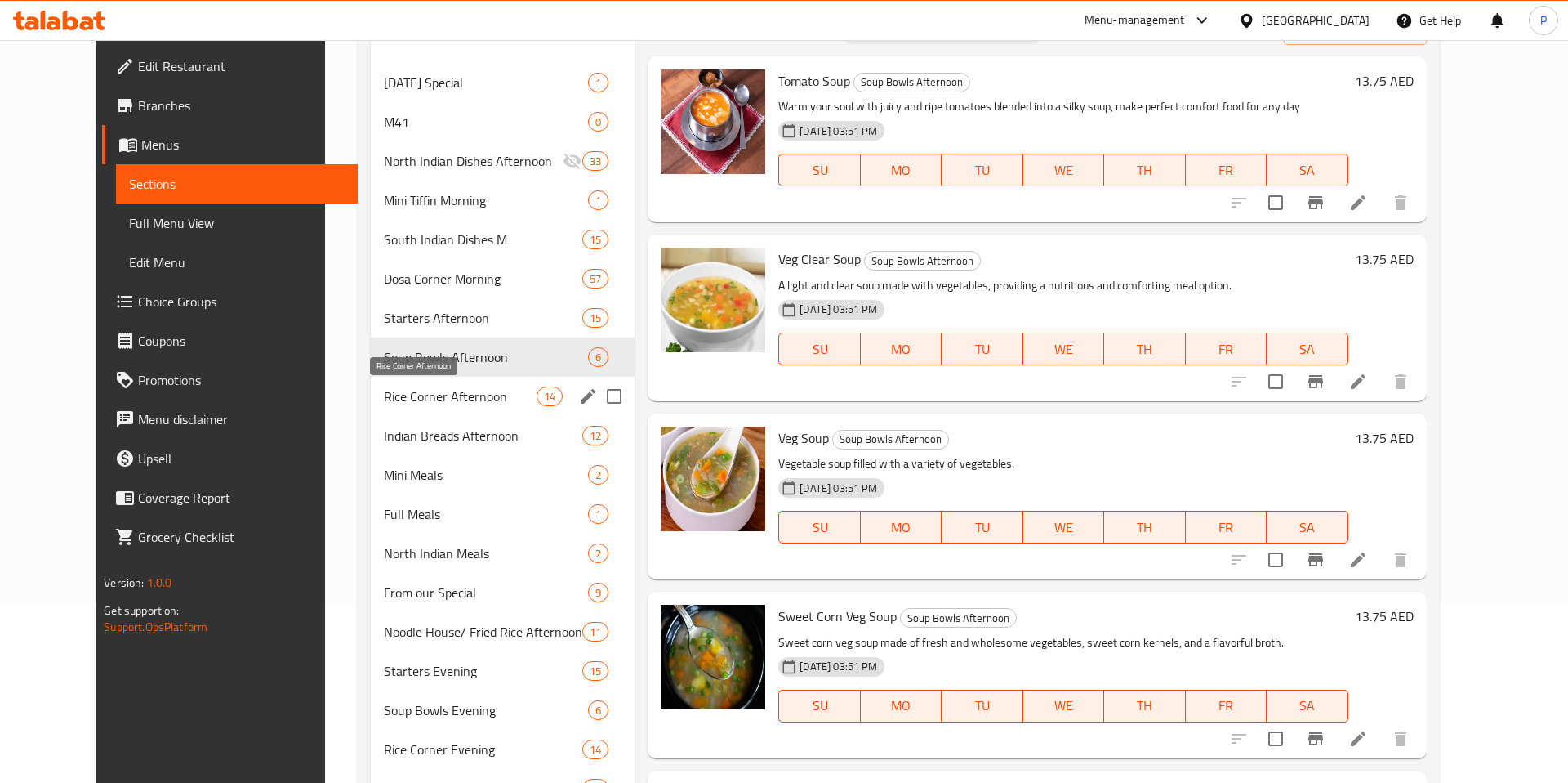
click at [412, 409] on div "Rice Corner Afternoon 14" at bounding box center [503, 396] width 264 height 39
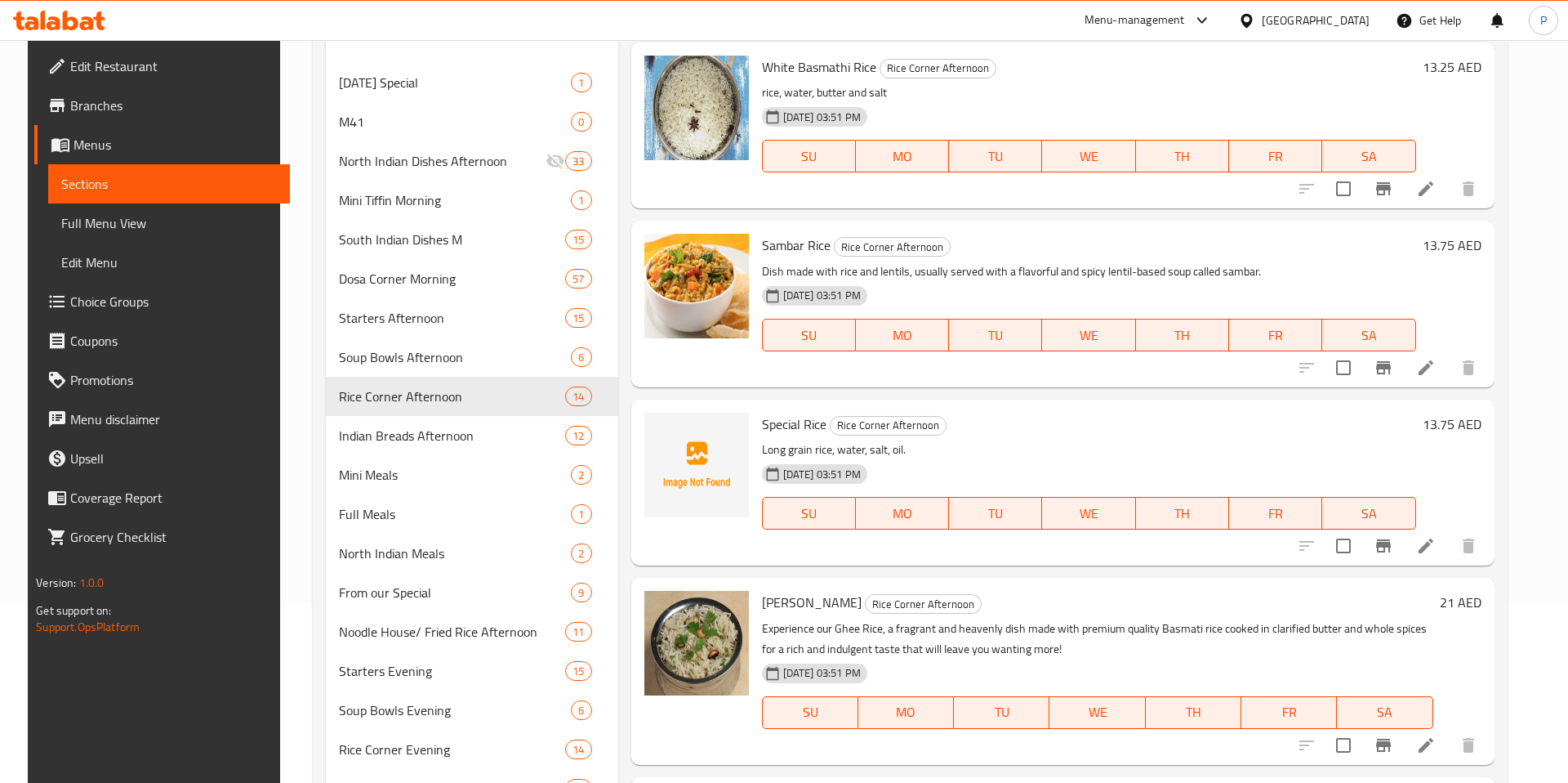
scroll to position [14, 0]
click at [668, 440] on icon "upload picture" at bounding box center [667, 435] width 20 height 20
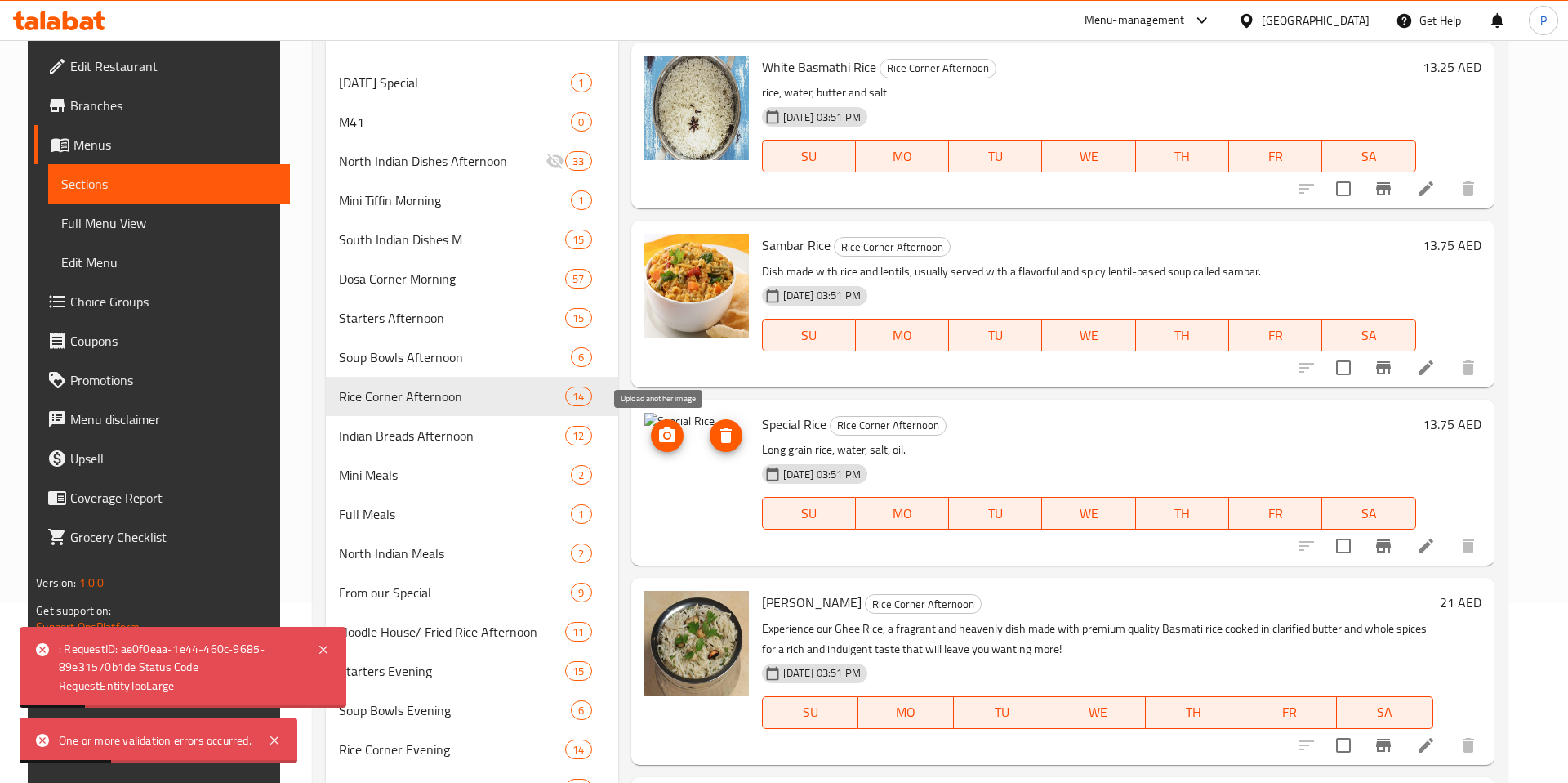
click at [659, 440] on icon "upload picture" at bounding box center [667, 435] width 16 height 15
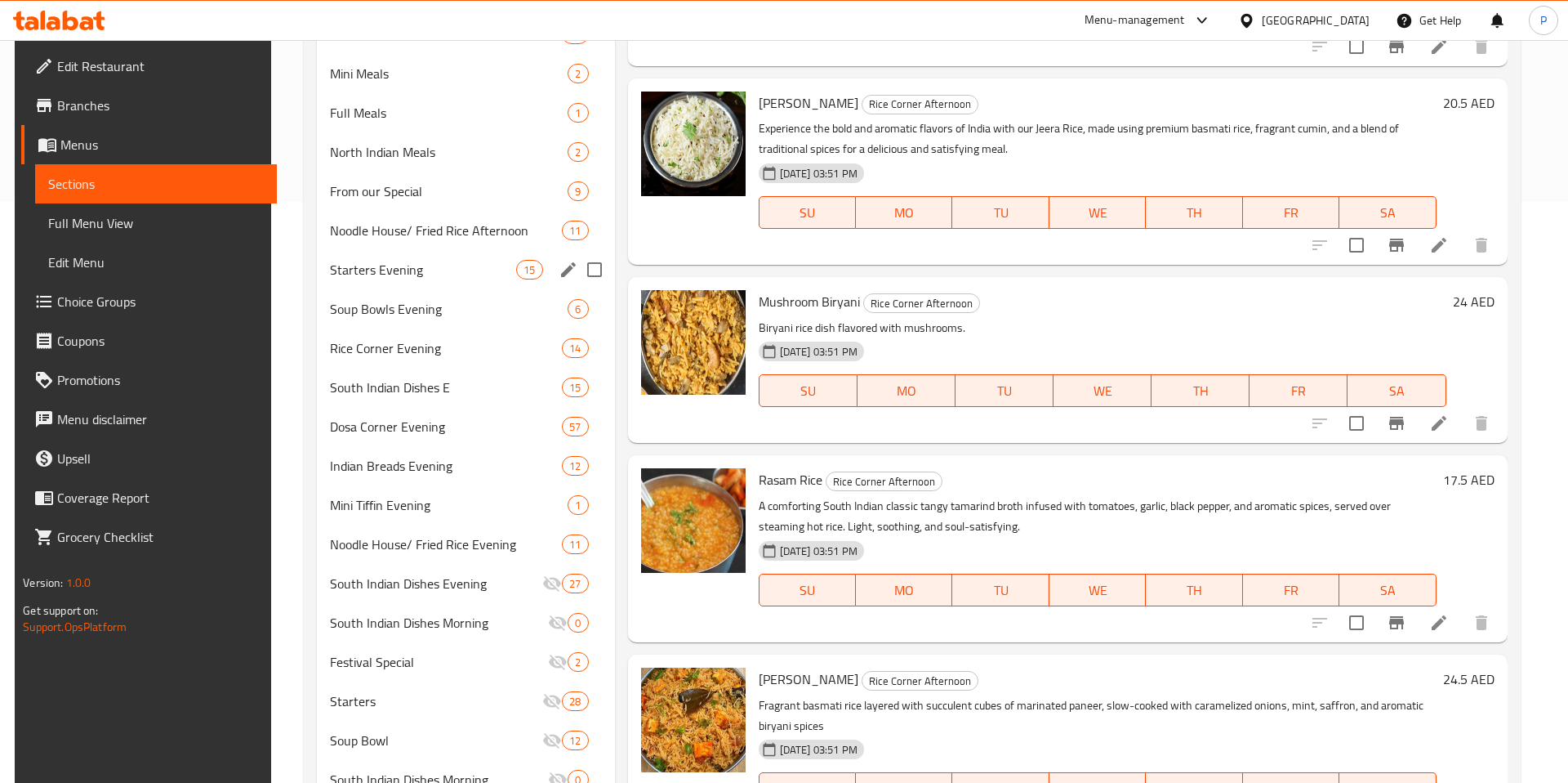
scroll to position [457, 0]
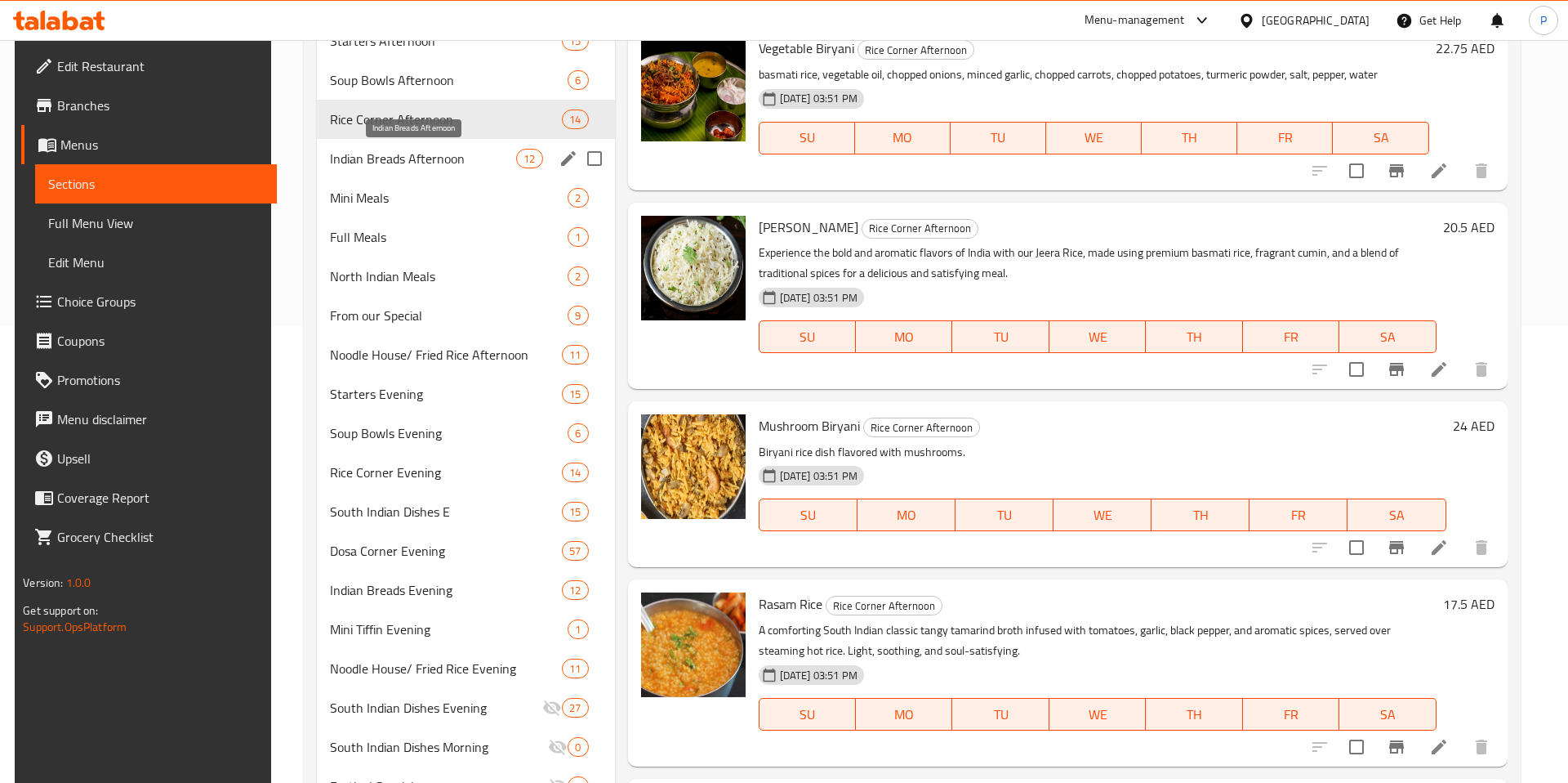
click at [416, 162] on span "Indian Breads Afternoon" at bounding box center [423, 159] width 186 height 20
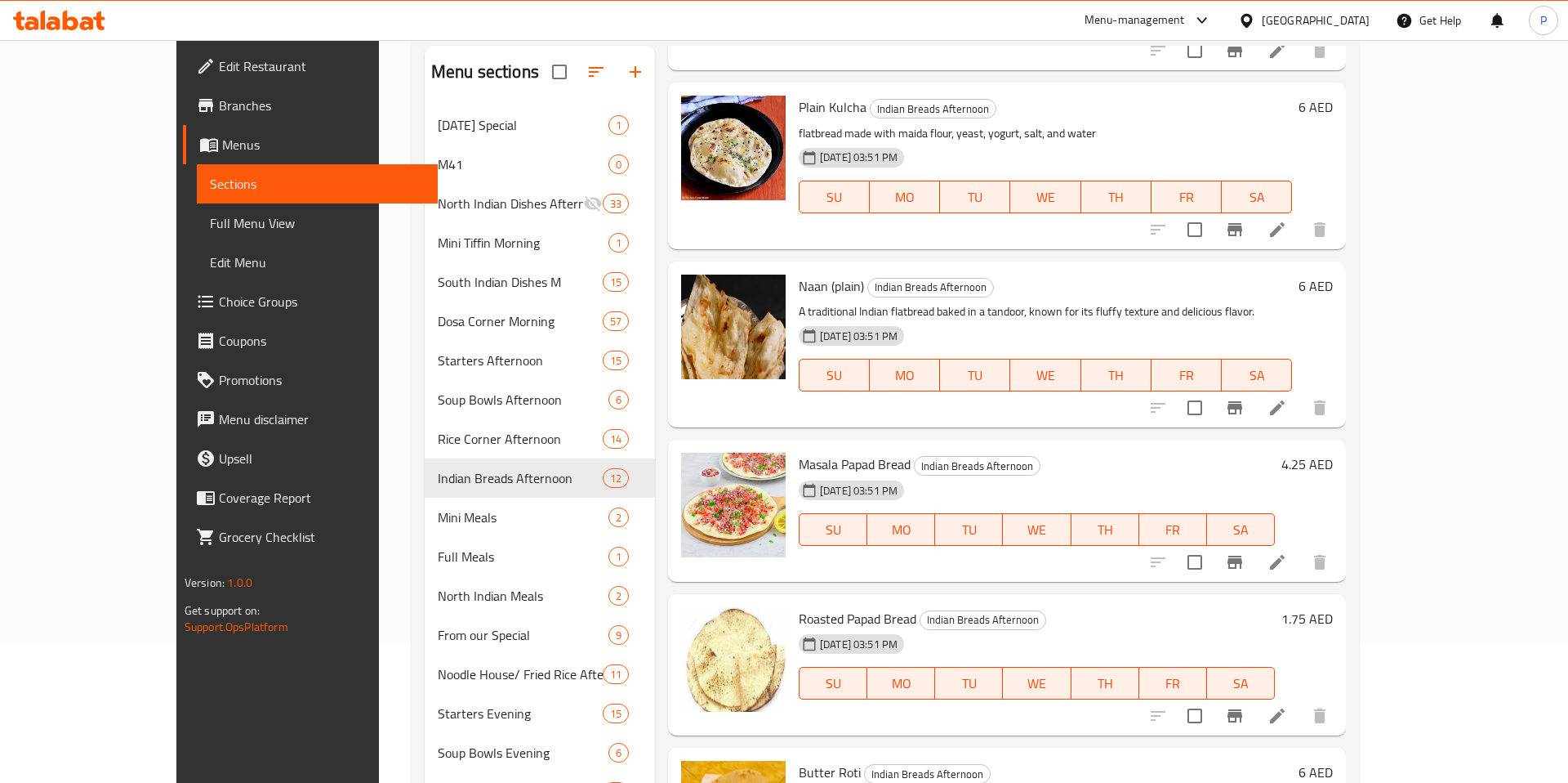
scroll to position [145, 0]
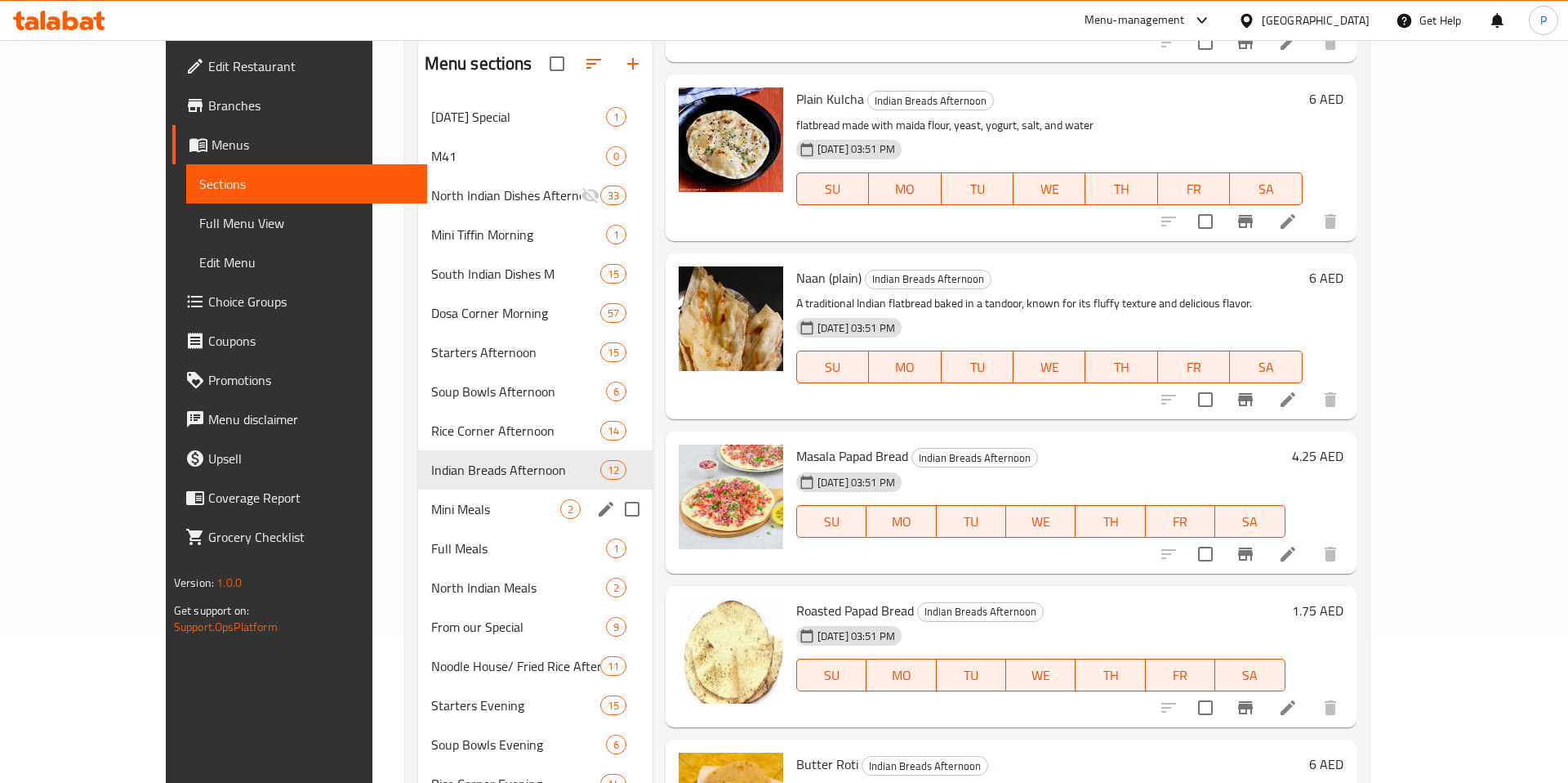
click at [418, 497] on div "Mini Meals 2" at bounding box center [535, 509] width 234 height 39
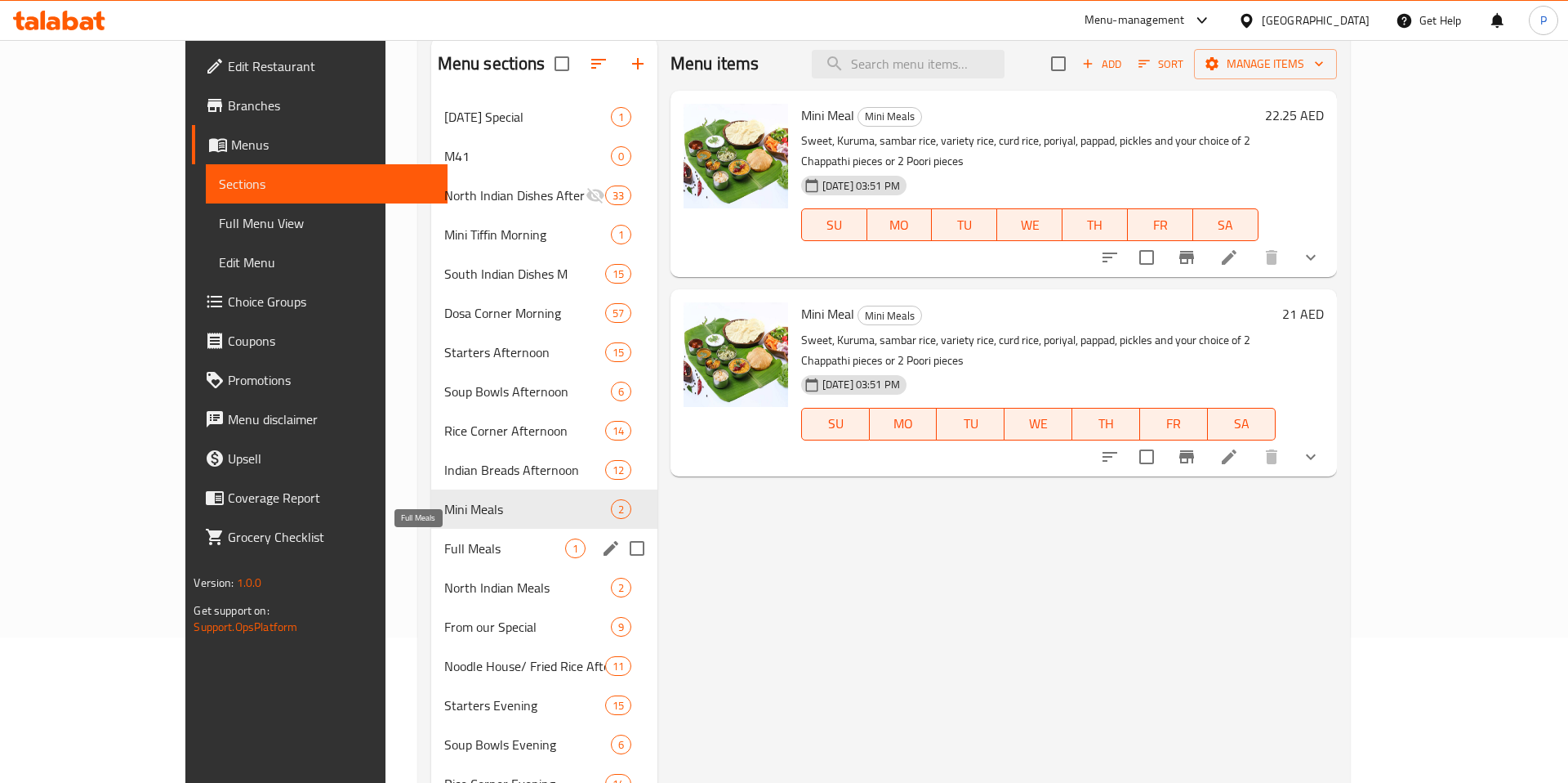
click at [444, 552] on span "Full Meals" at bounding box center [504, 548] width 121 height 20
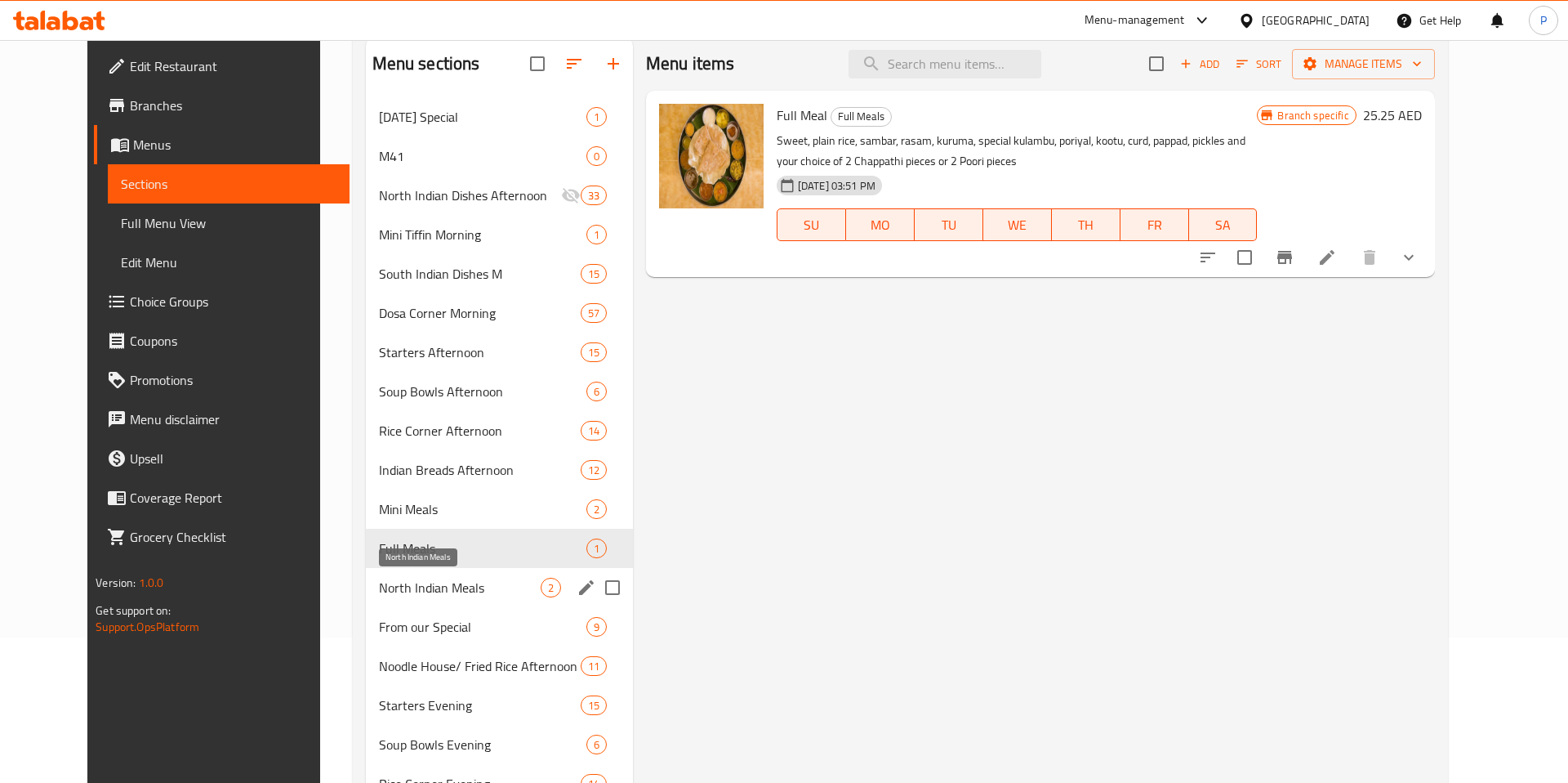
click at [418, 591] on span "North Indian Meals" at bounding box center [460, 587] width 161 height 20
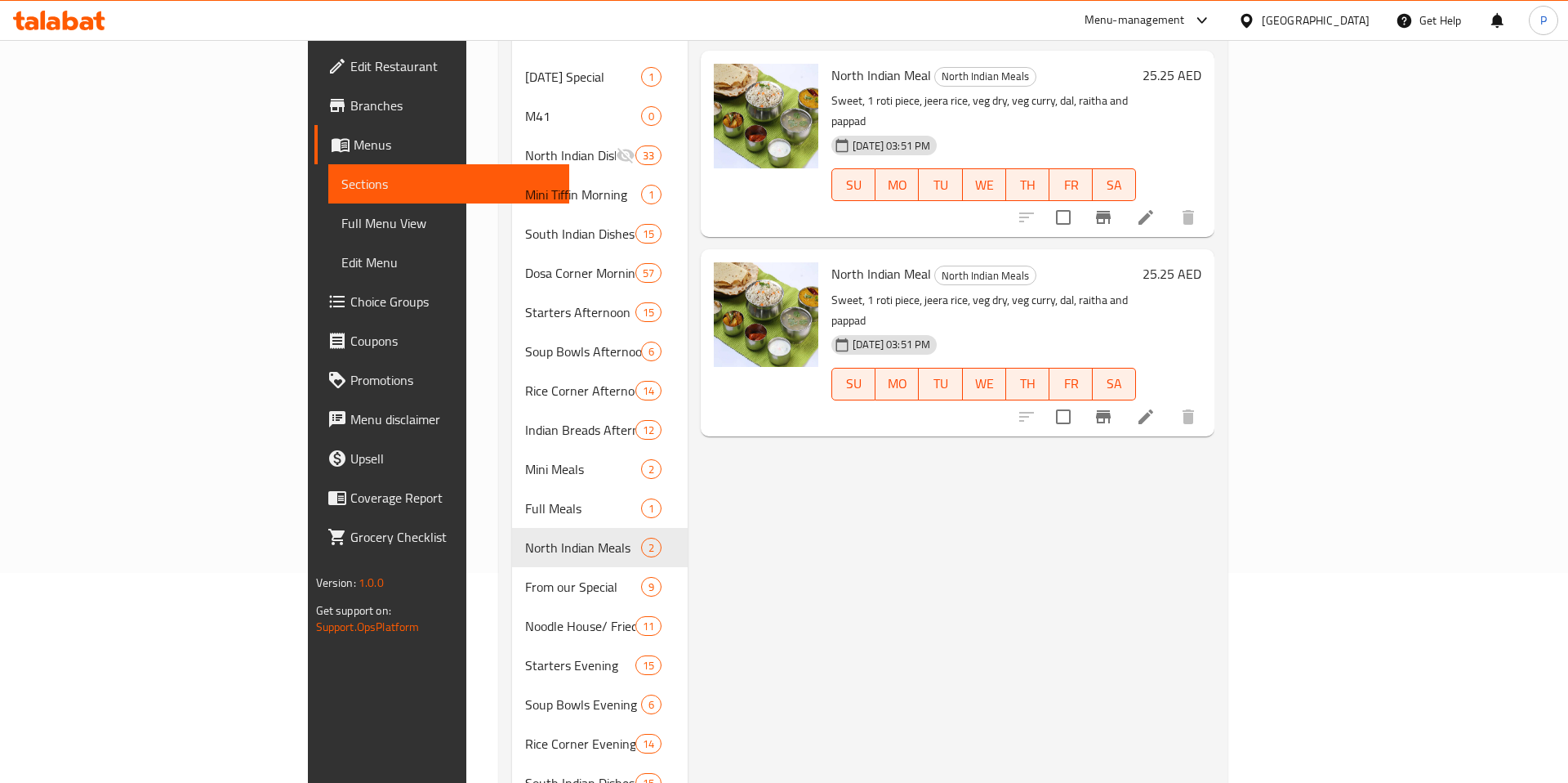
scroll to position [211, 0]
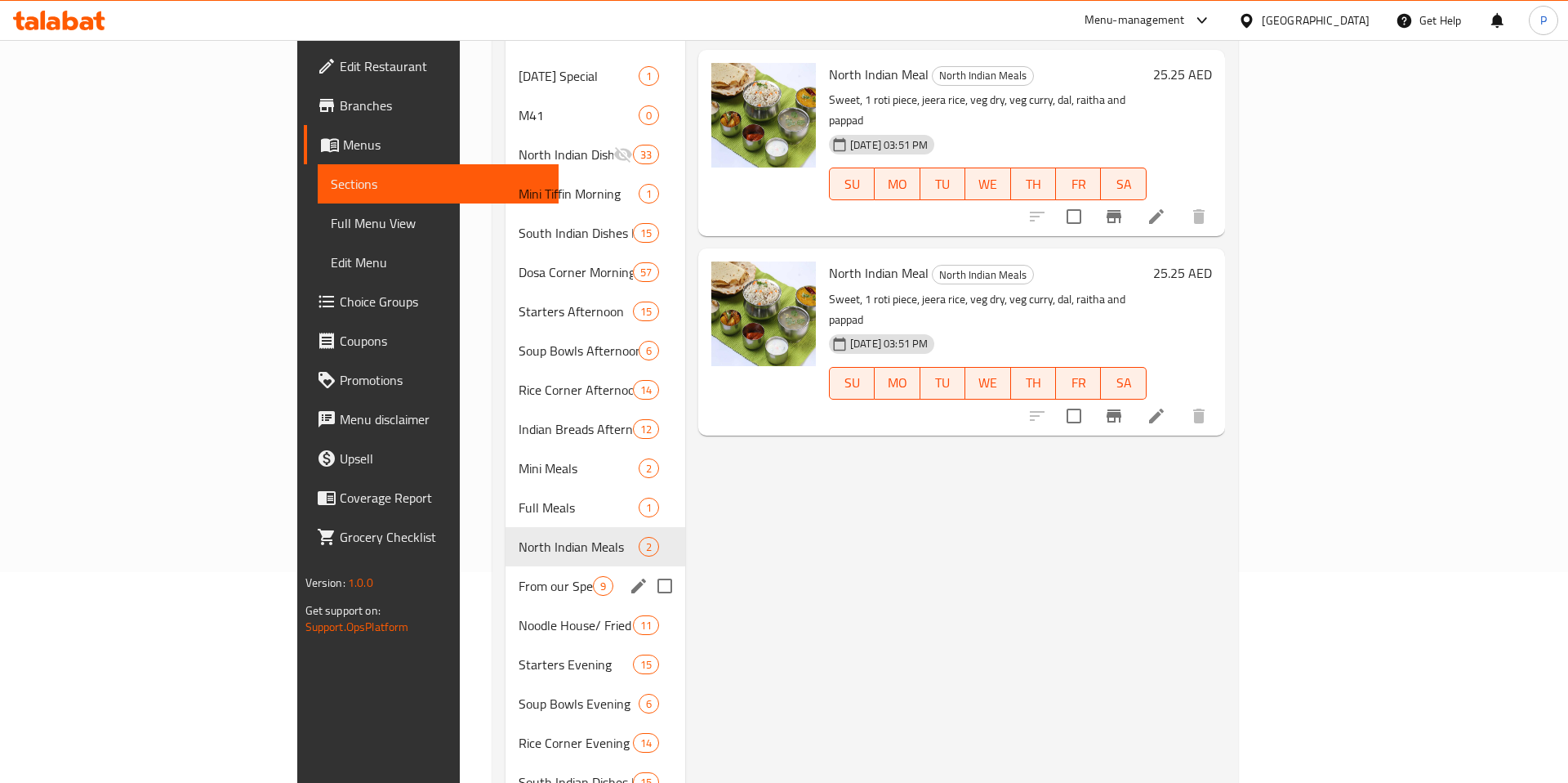
click at [519, 576] on span "From our Special" at bounding box center [556, 586] width 74 height 20
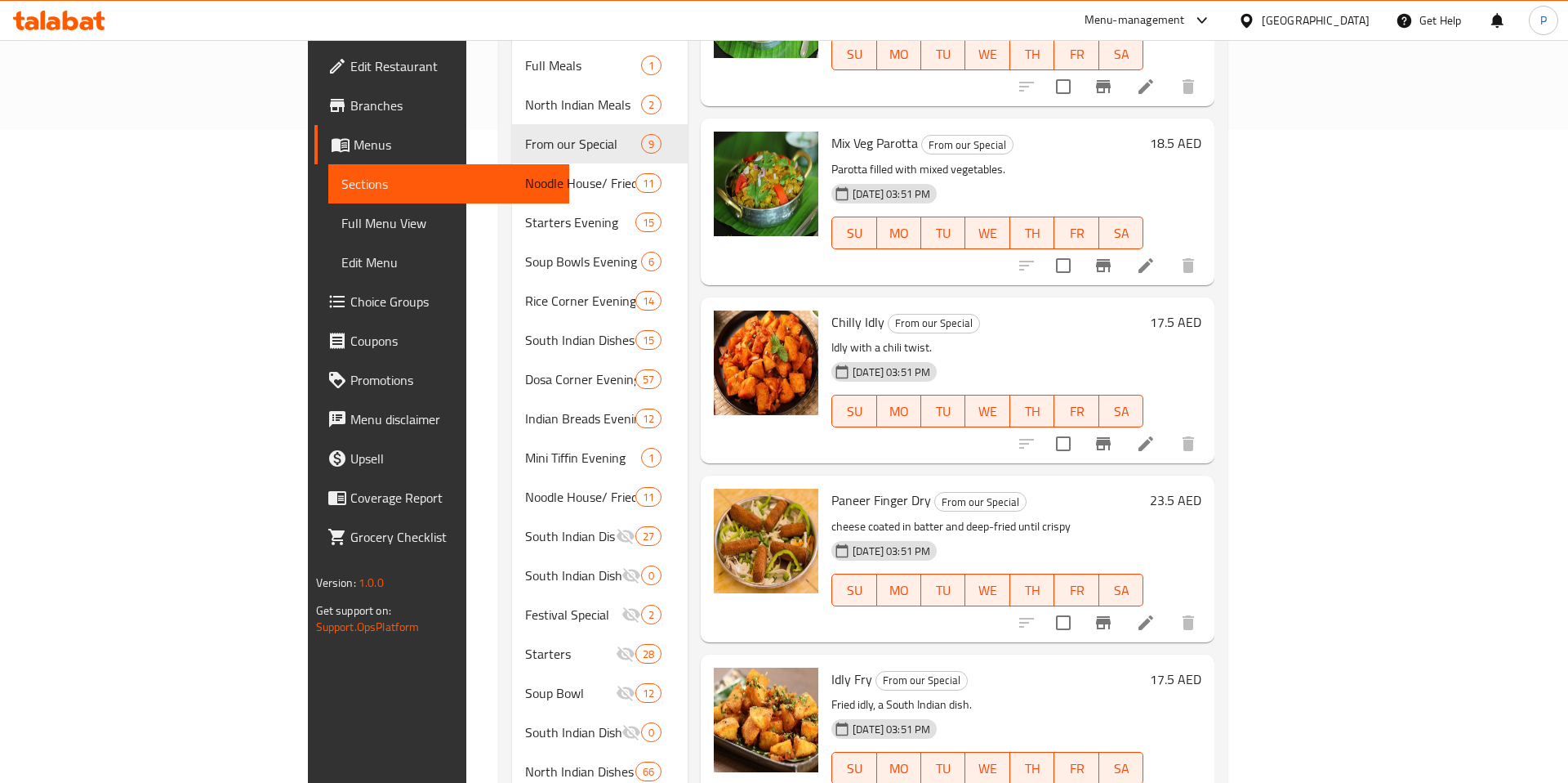
scroll to position [652, 0]
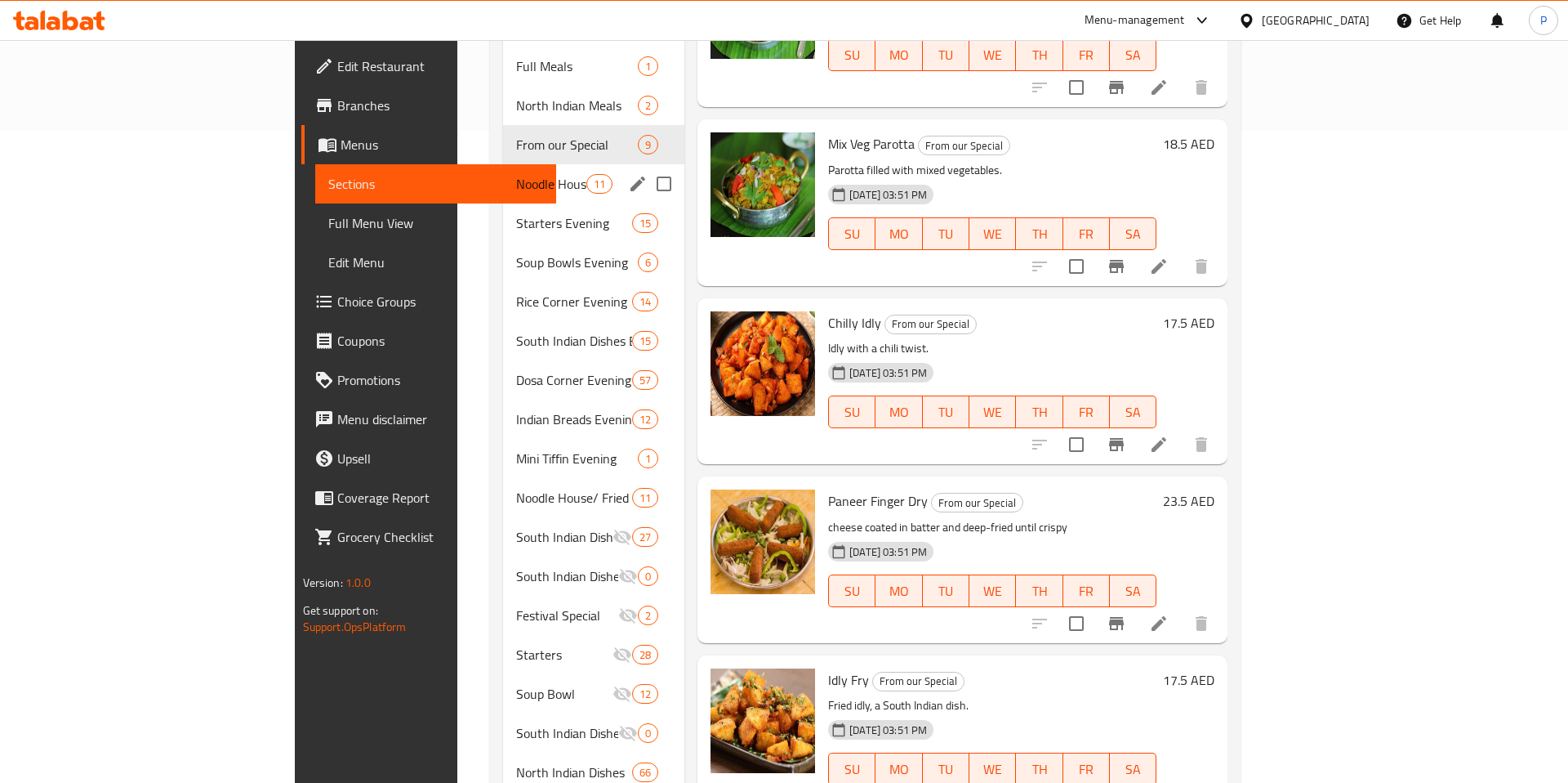
click at [503, 171] on div "Noodle House/ Fried Rice Afternoon 11" at bounding box center [594, 184] width 182 height 39
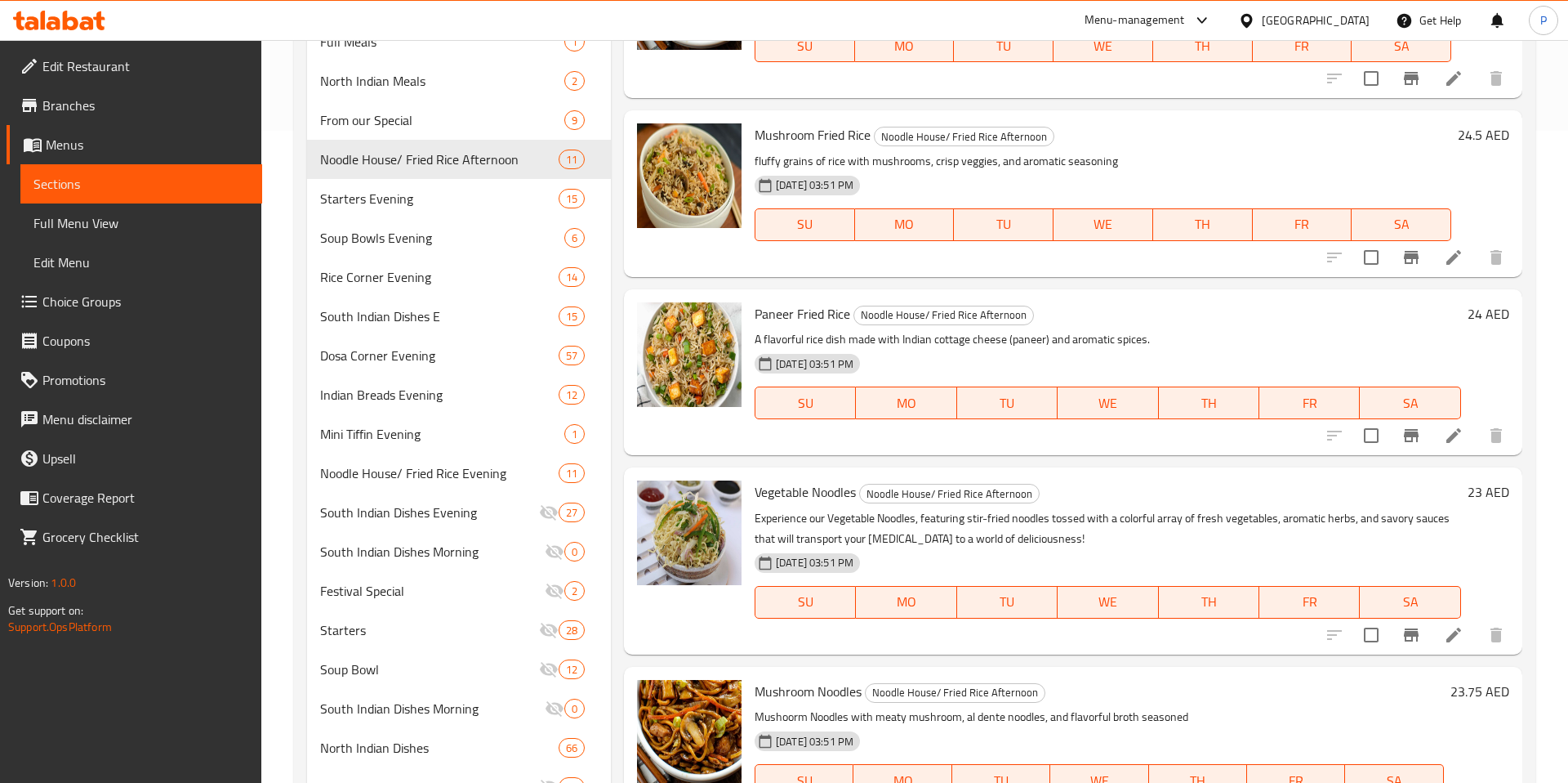
scroll to position [44, 0]
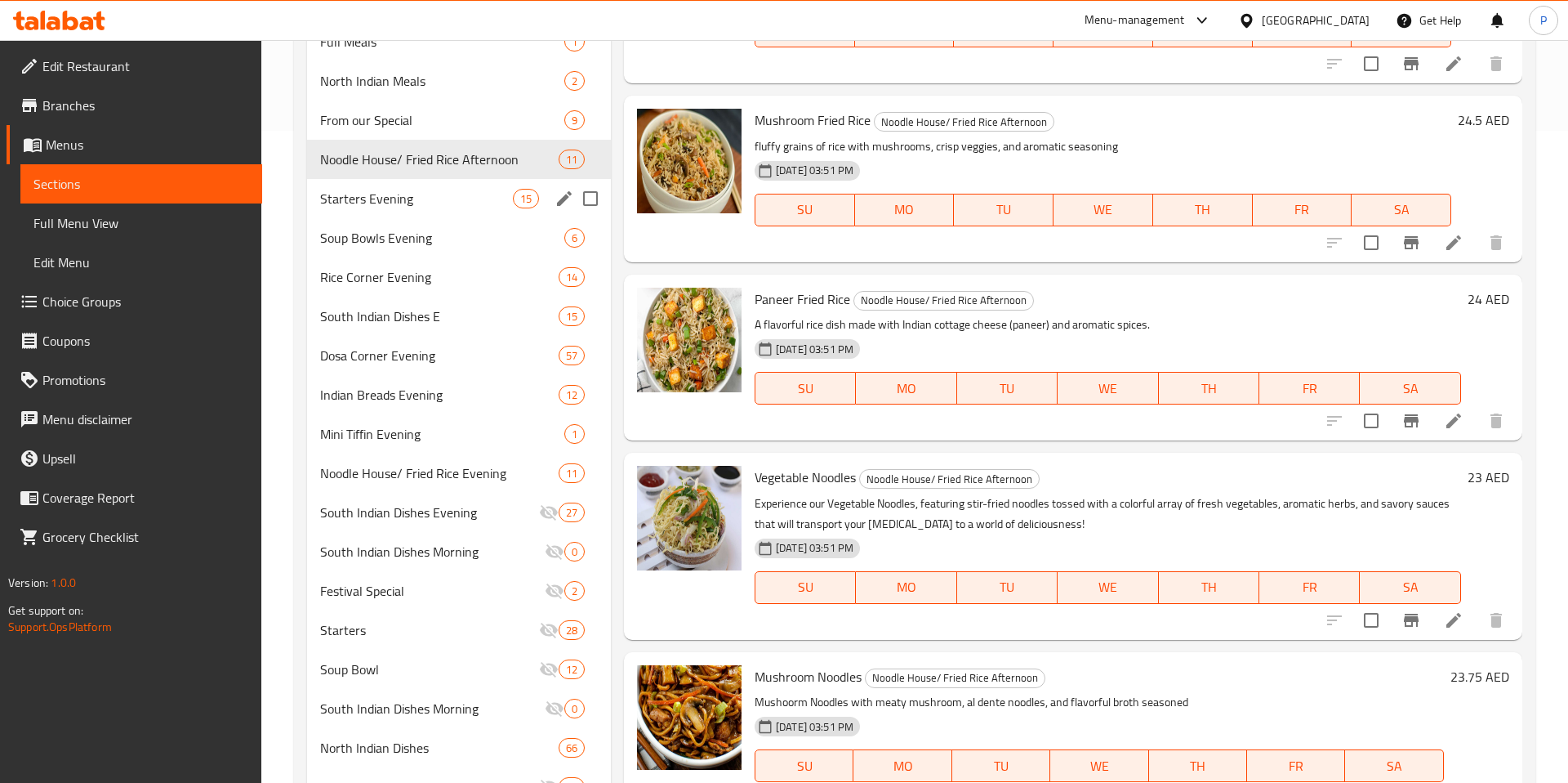
click at [414, 210] on div "Starters Evening 15" at bounding box center [458, 199] width 304 height 39
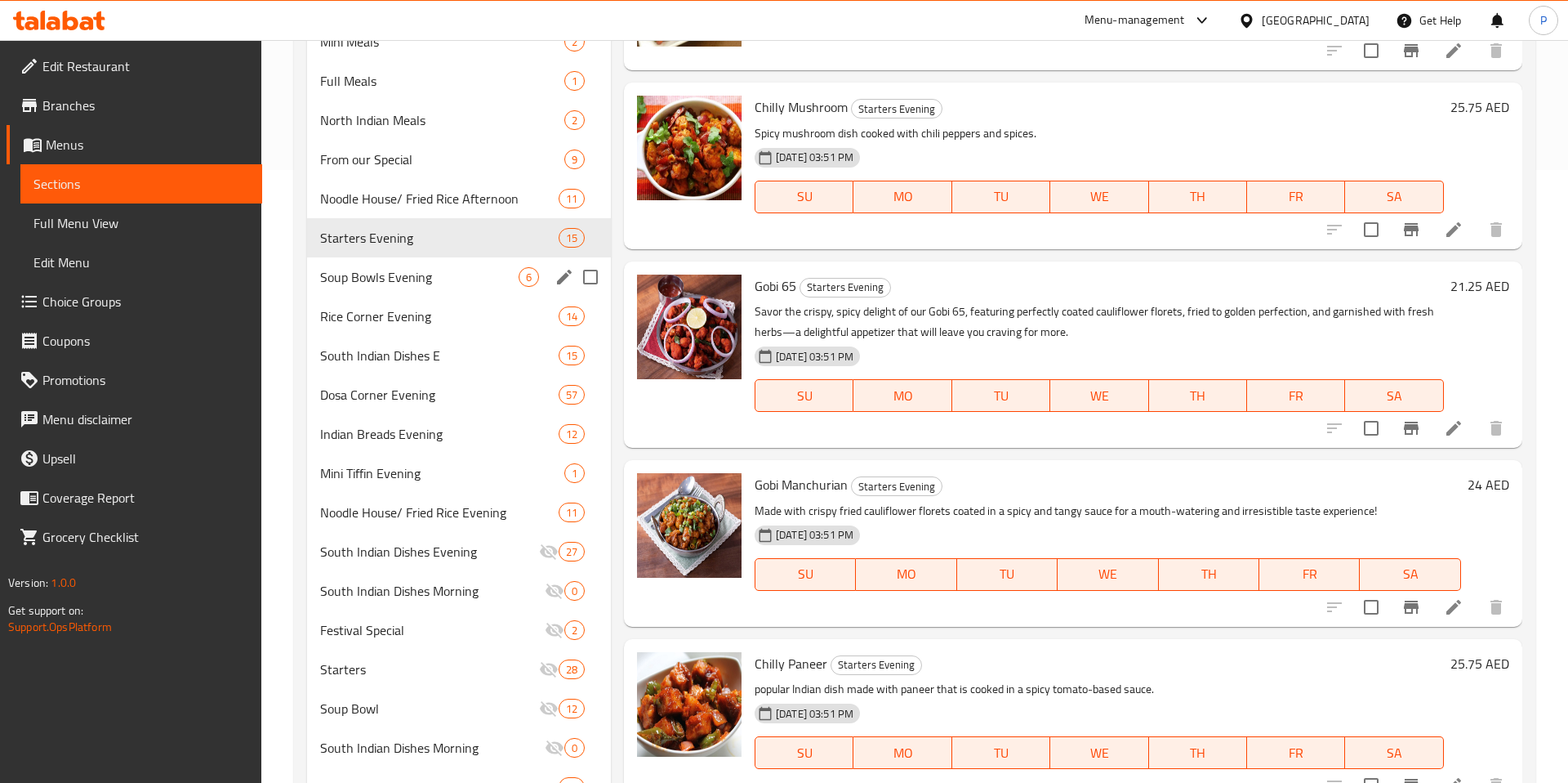
click at [408, 278] on span "Soup Bowls Evening" at bounding box center [419, 277] width 199 height 20
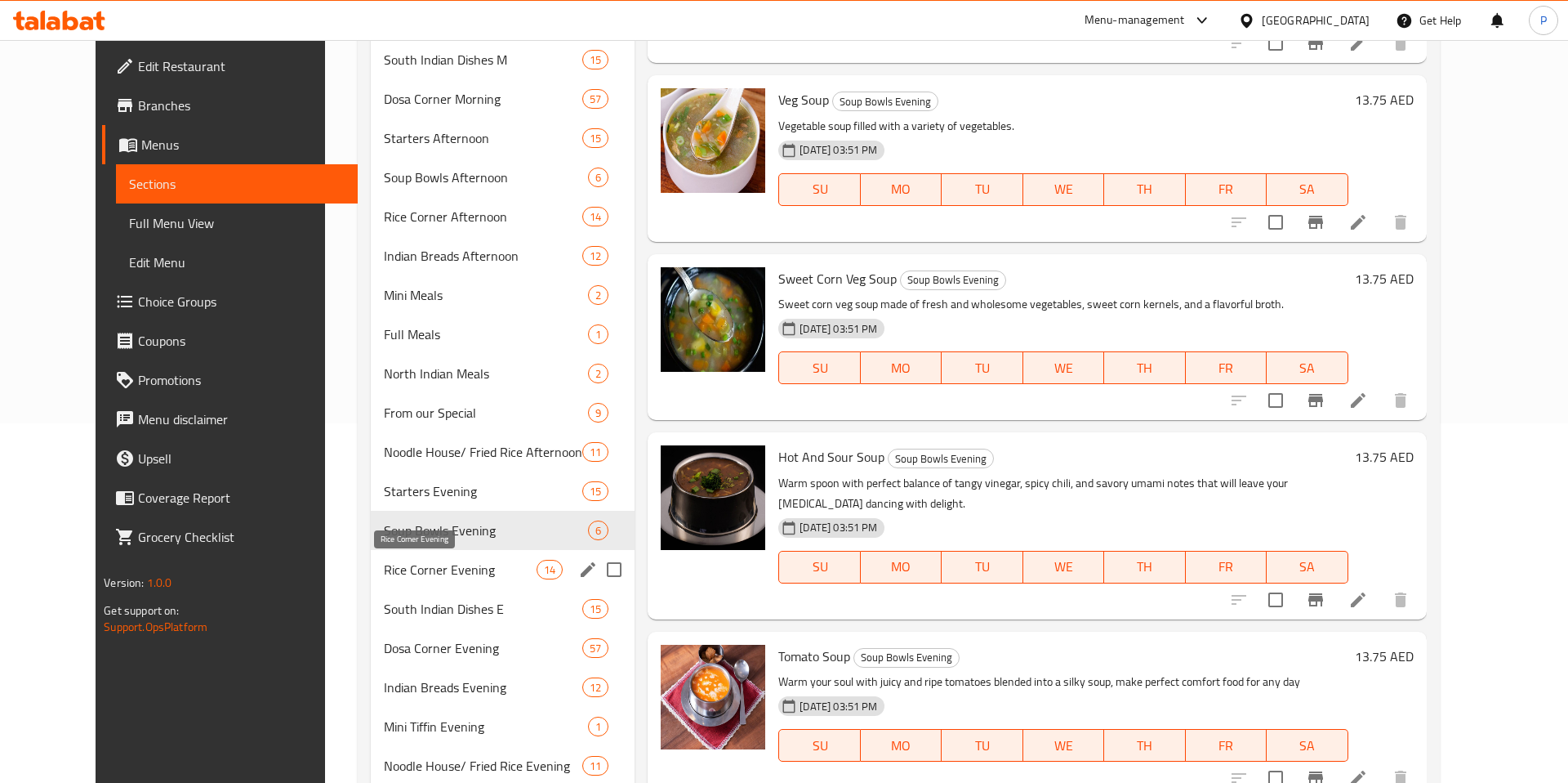
click at [445, 576] on span "Rice Corner Evening" at bounding box center [460, 569] width 152 height 20
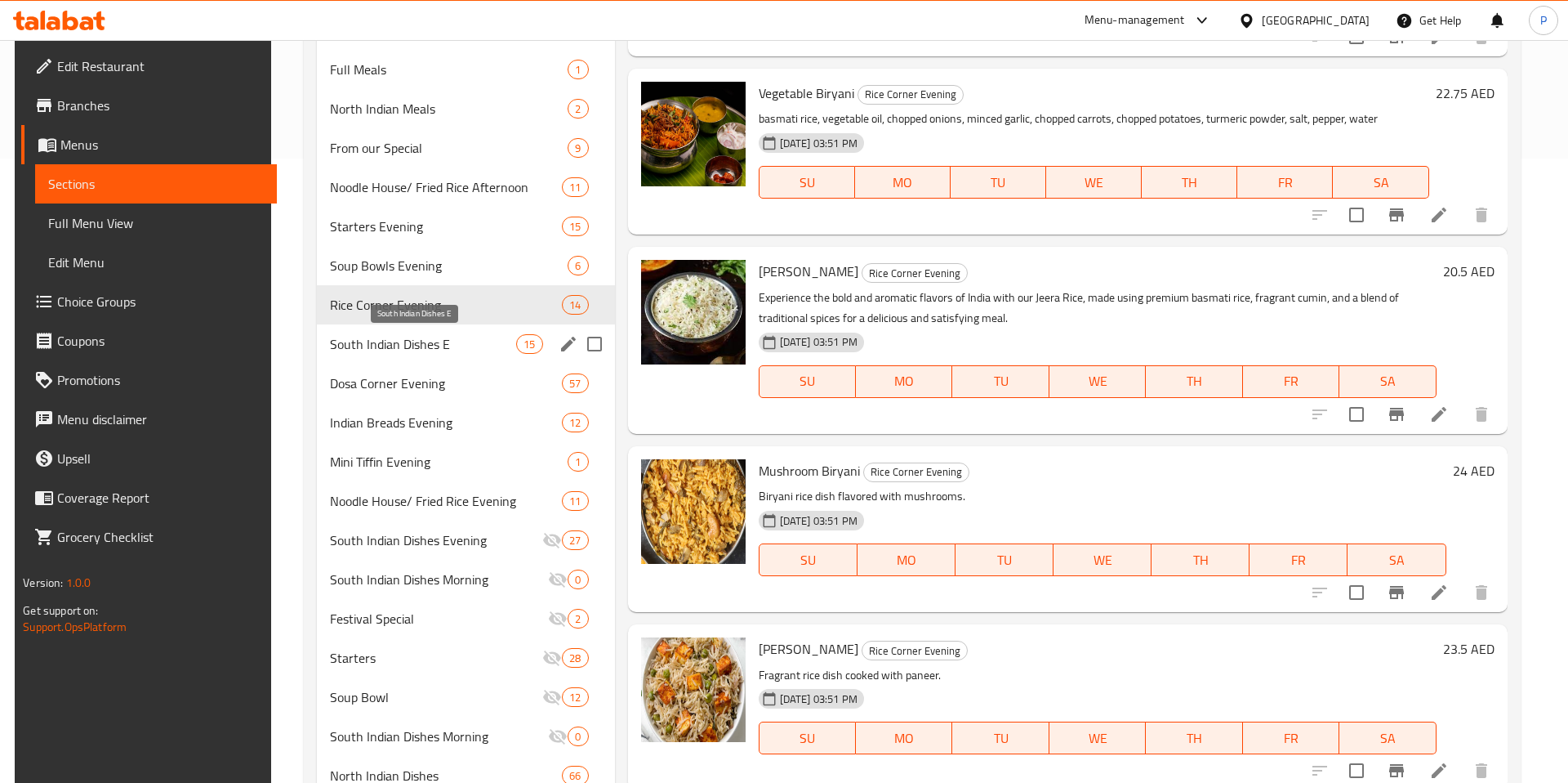
click at [418, 353] on span "South Indian Dishes E" at bounding box center [423, 344] width 186 height 20
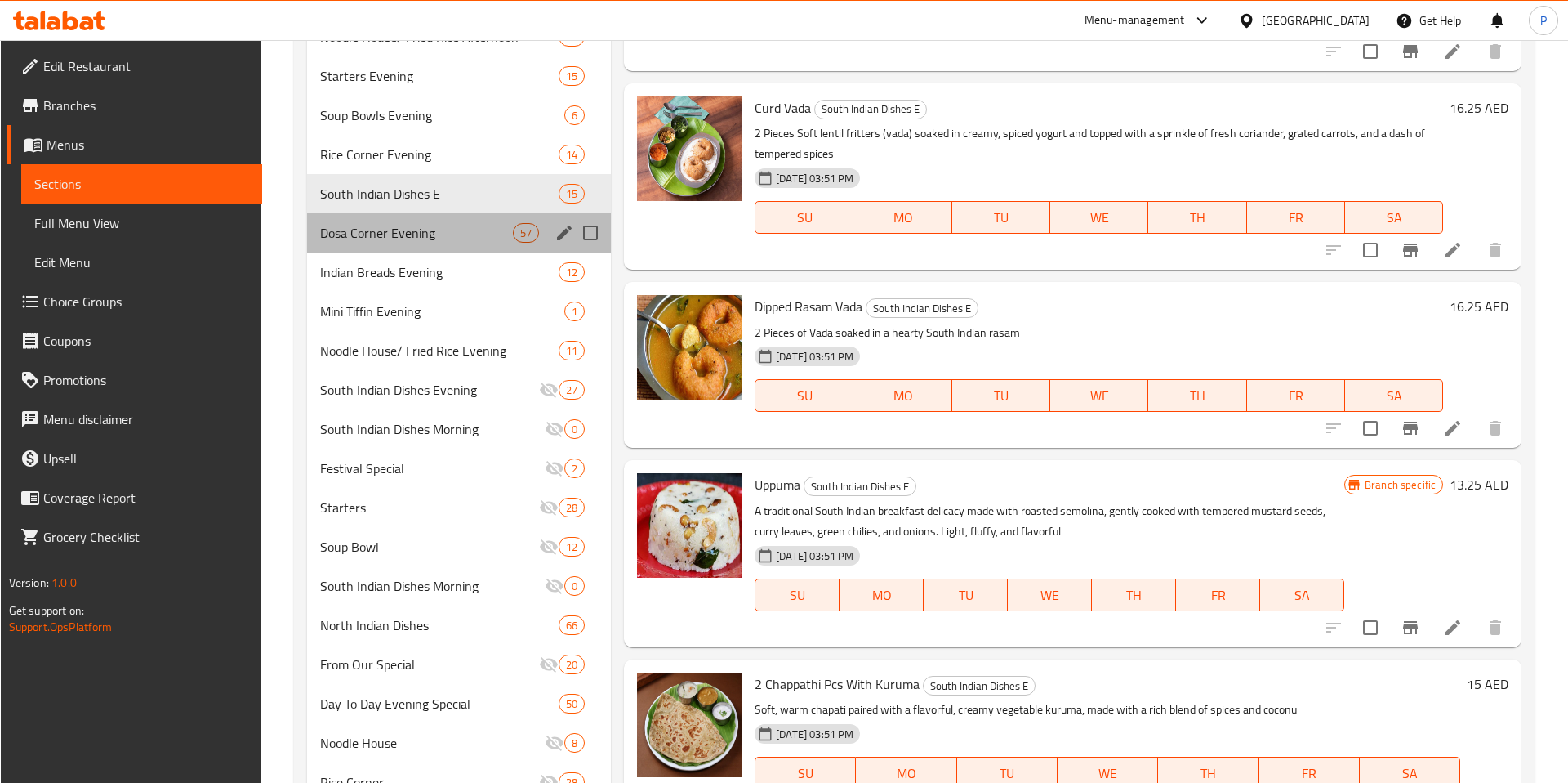
click at [405, 215] on div "Dosa Corner Evening 57" at bounding box center [458, 232] width 304 height 39
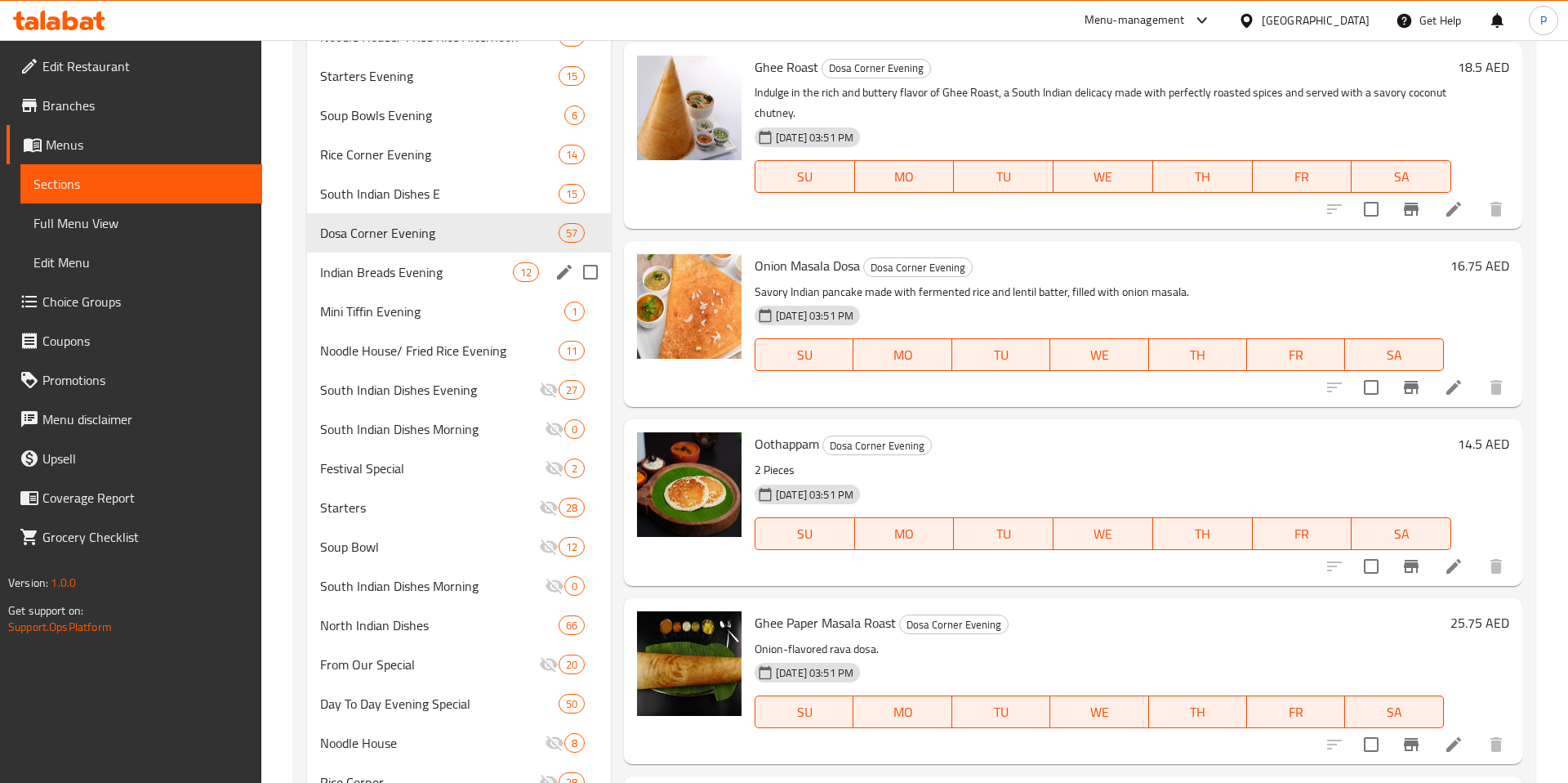
click at [446, 278] on span "Indian Breads Evening" at bounding box center [416, 272] width 192 height 20
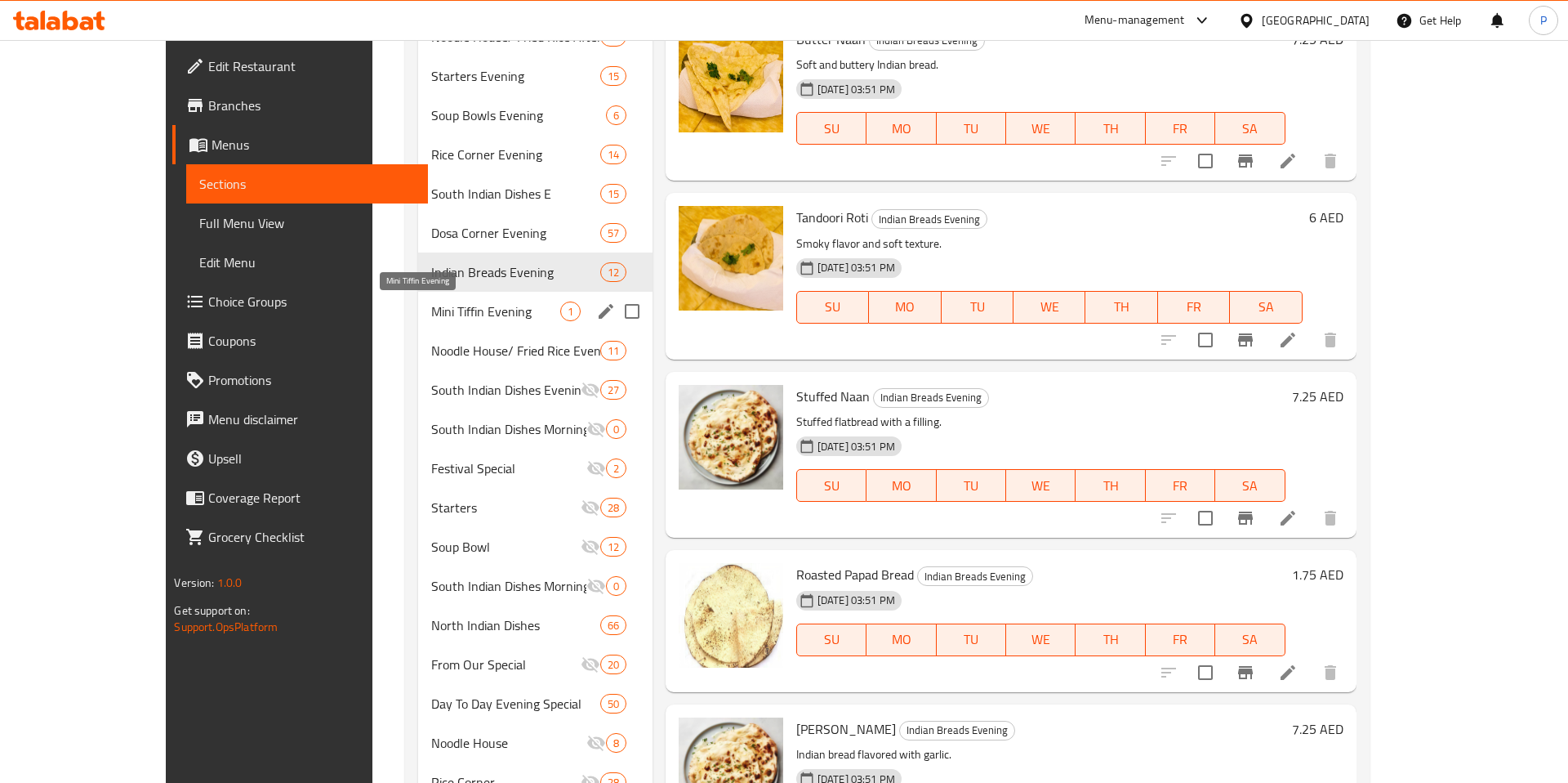
click at [435, 318] on span "Mini Tiffin Evening" at bounding box center [496, 311] width 129 height 20
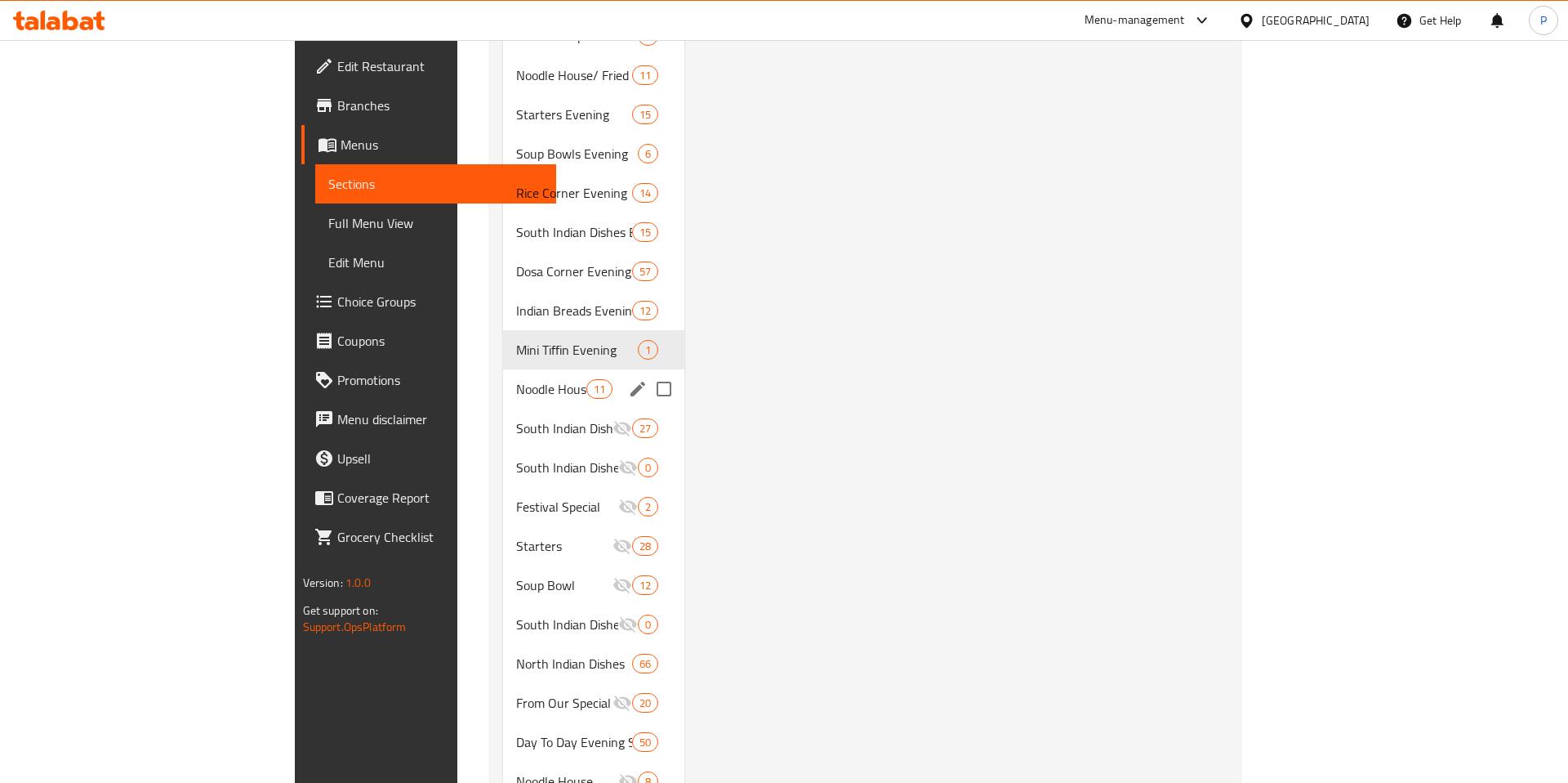
click at [503, 377] on div "Noodle House/ Fried Rice Evening 11" at bounding box center [594, 388] width 182 height 39
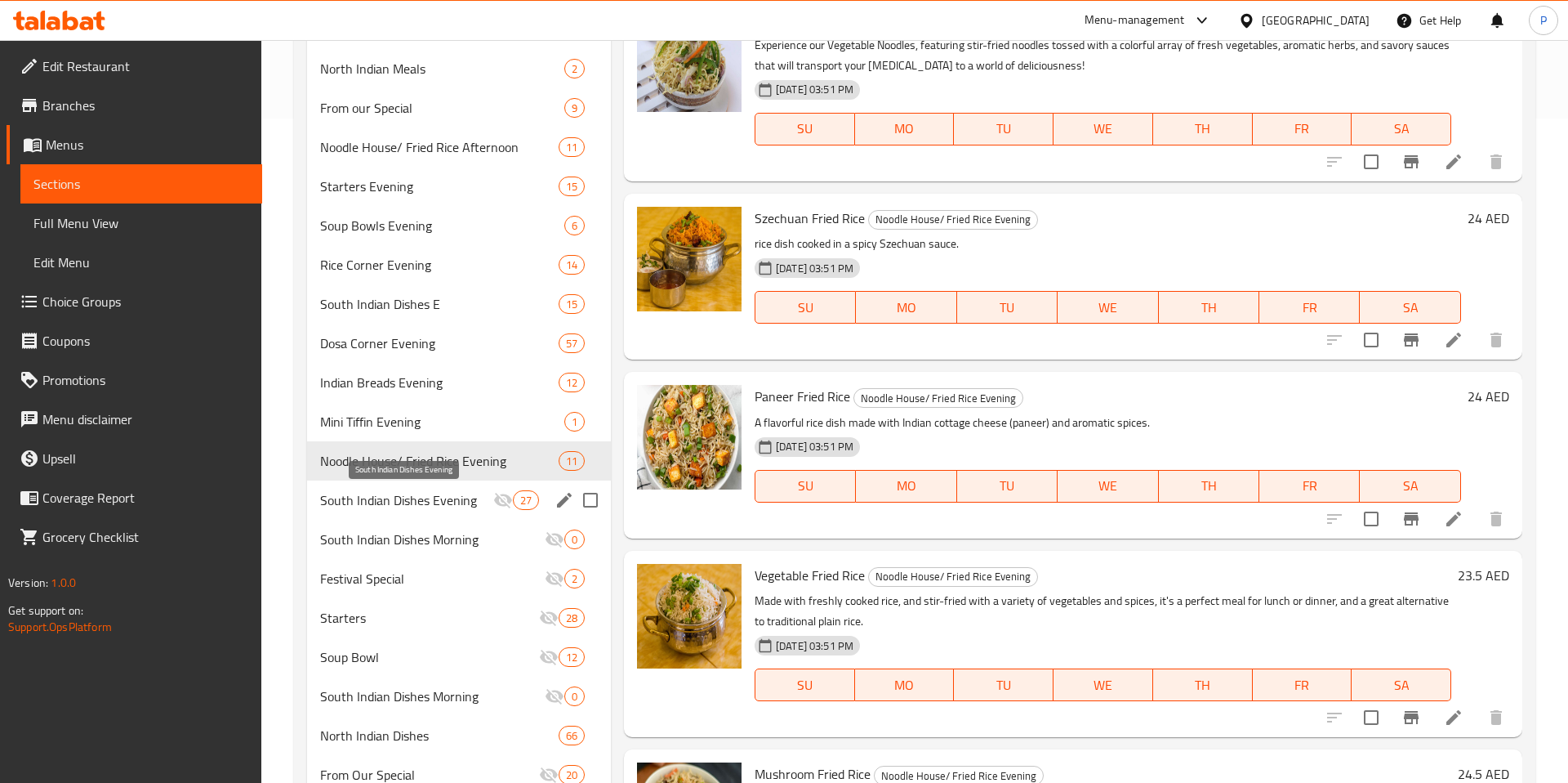
click at [483, 501] on span "South Indian Dishes Evening" at bounding box center [406, 500] width 173 height 20
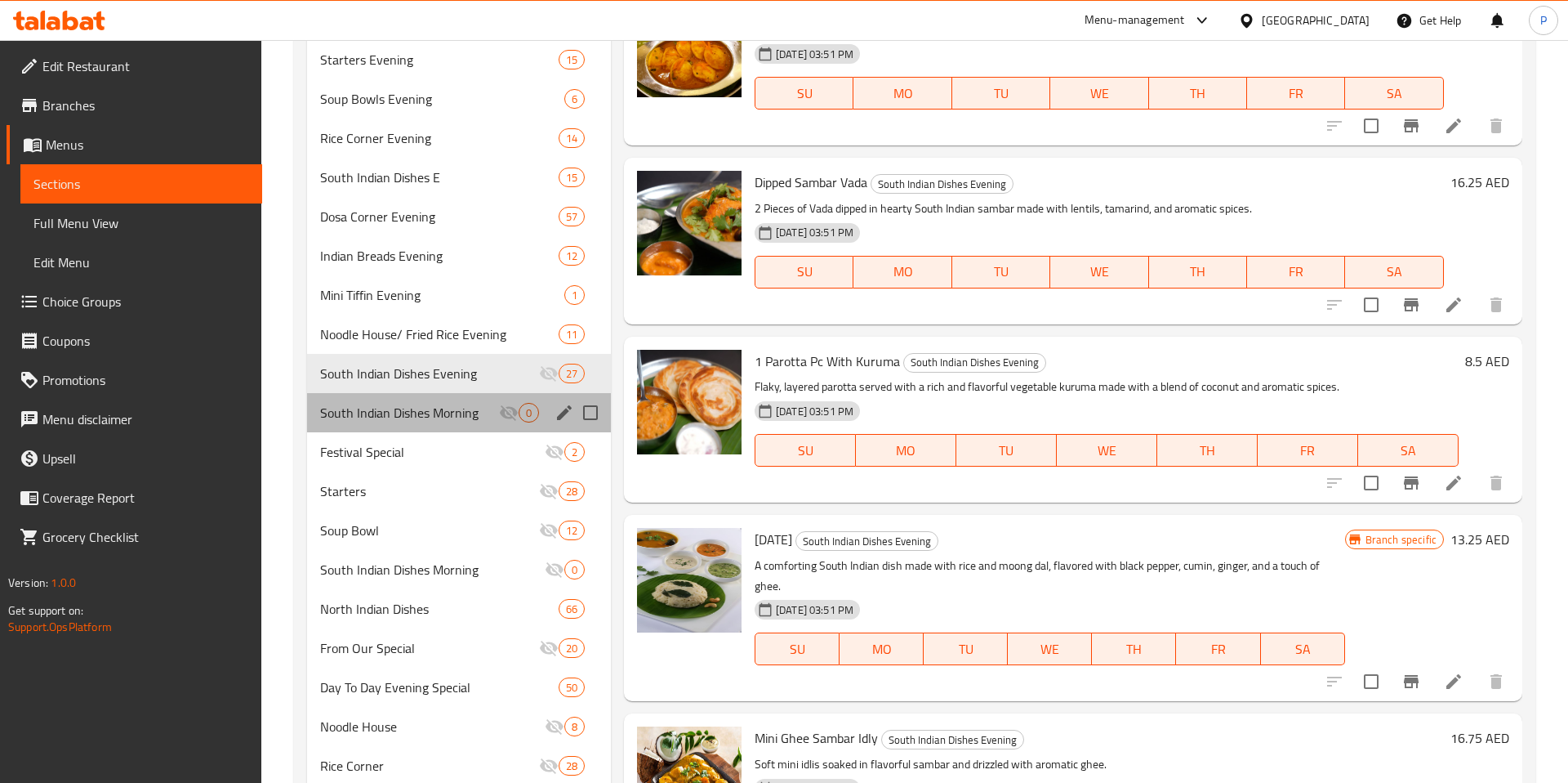
click at [417, 396] on div "South Indian Dishes Morning 0" at bounding box center [458, 412] width 304 height 39
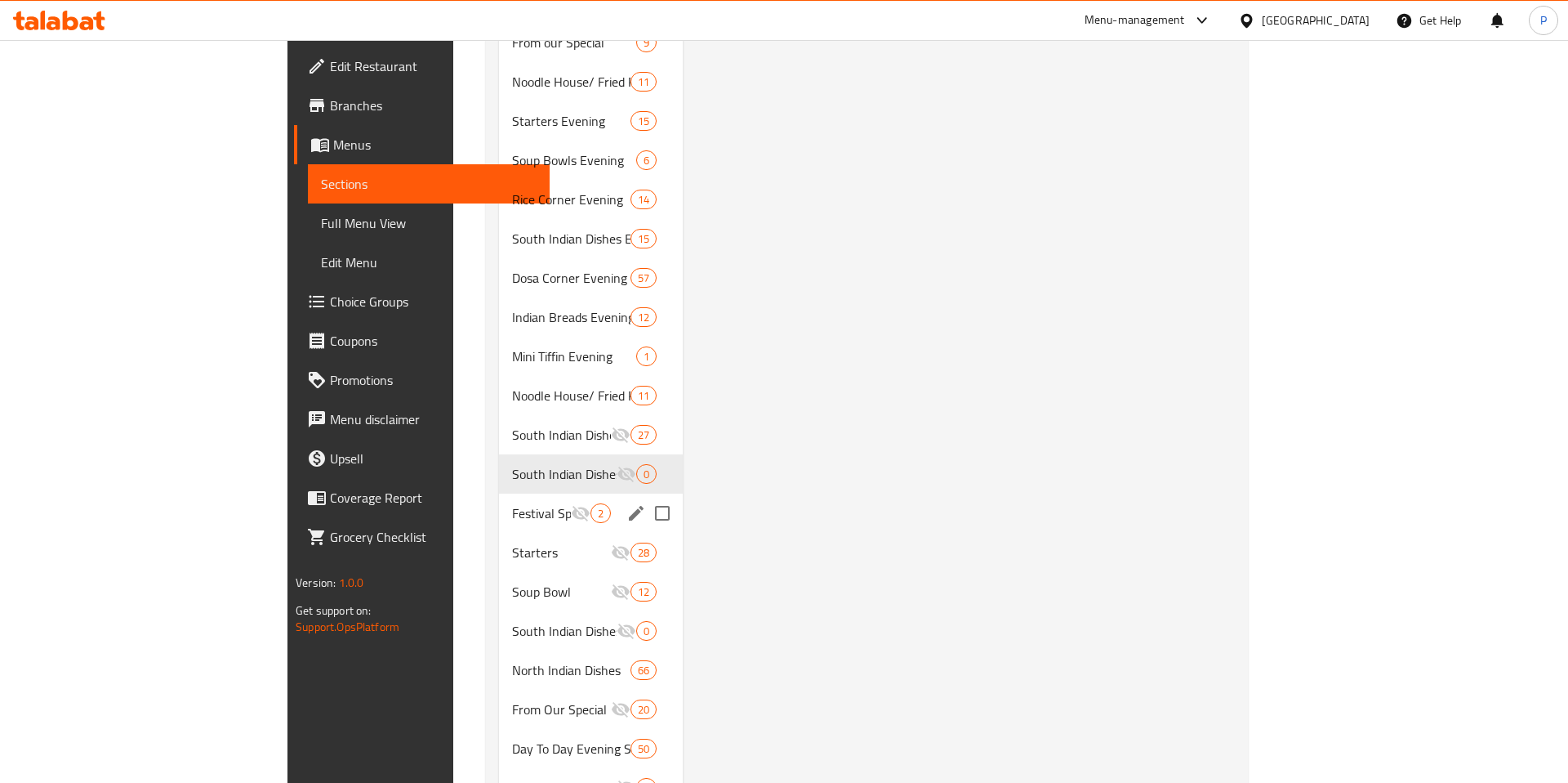
click at [499, 505] on div "Festival Special 2" at bounding box center [590, 513] width 183 height 39
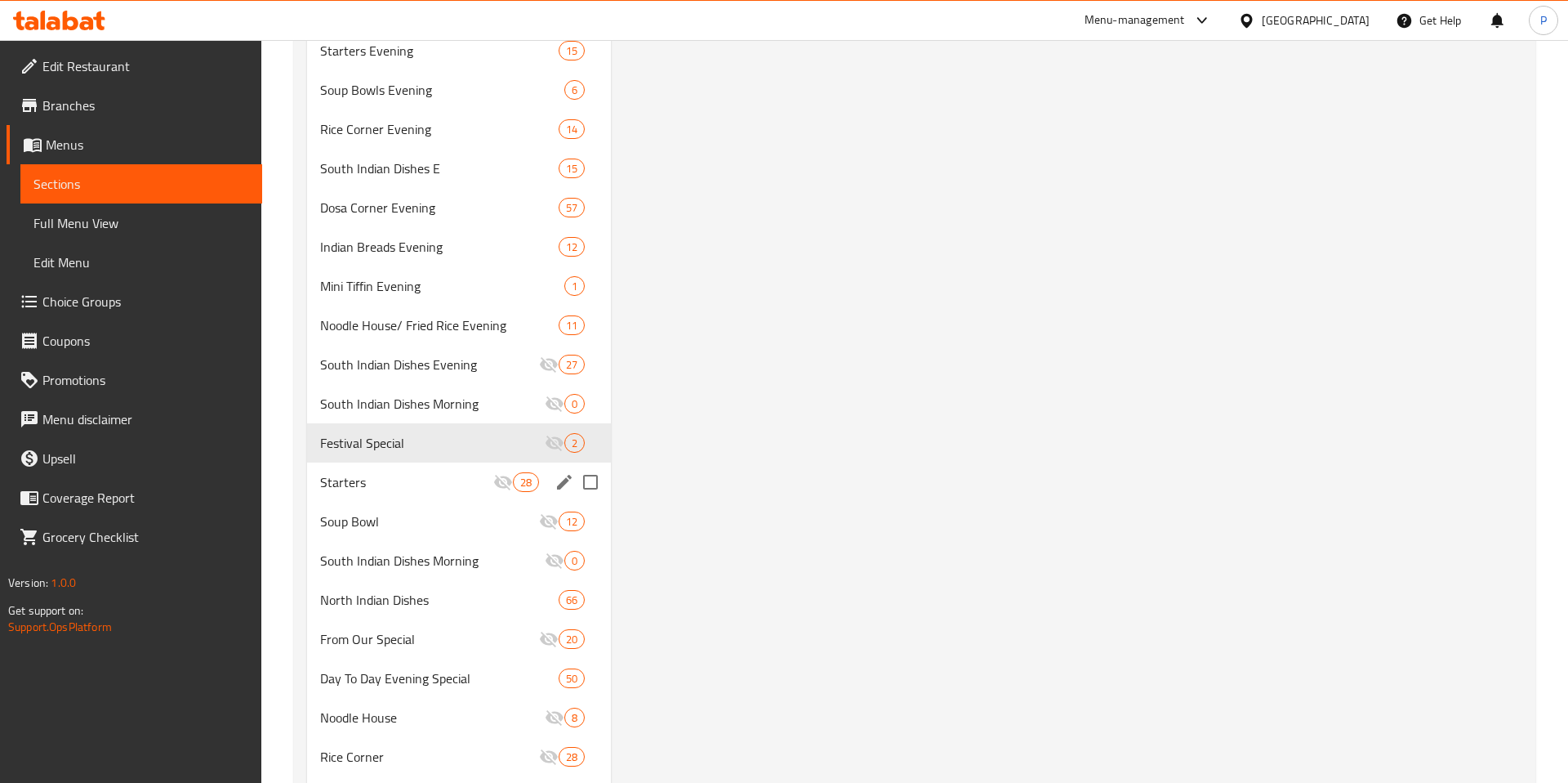
click at [464, 489] on span "Starters" at bounding box center [406, 482] width 173 height 20
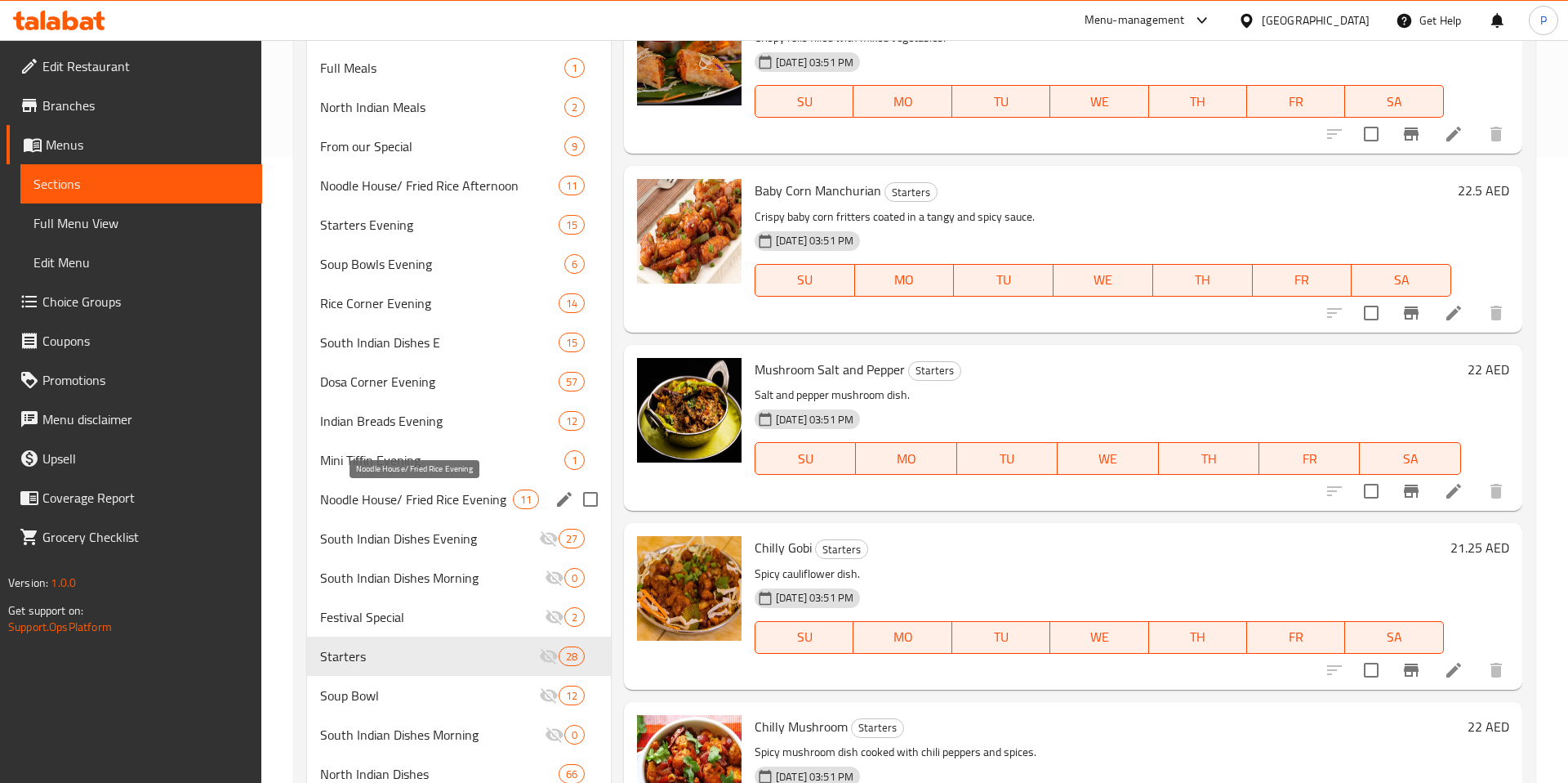
scroll to position [629, 0]
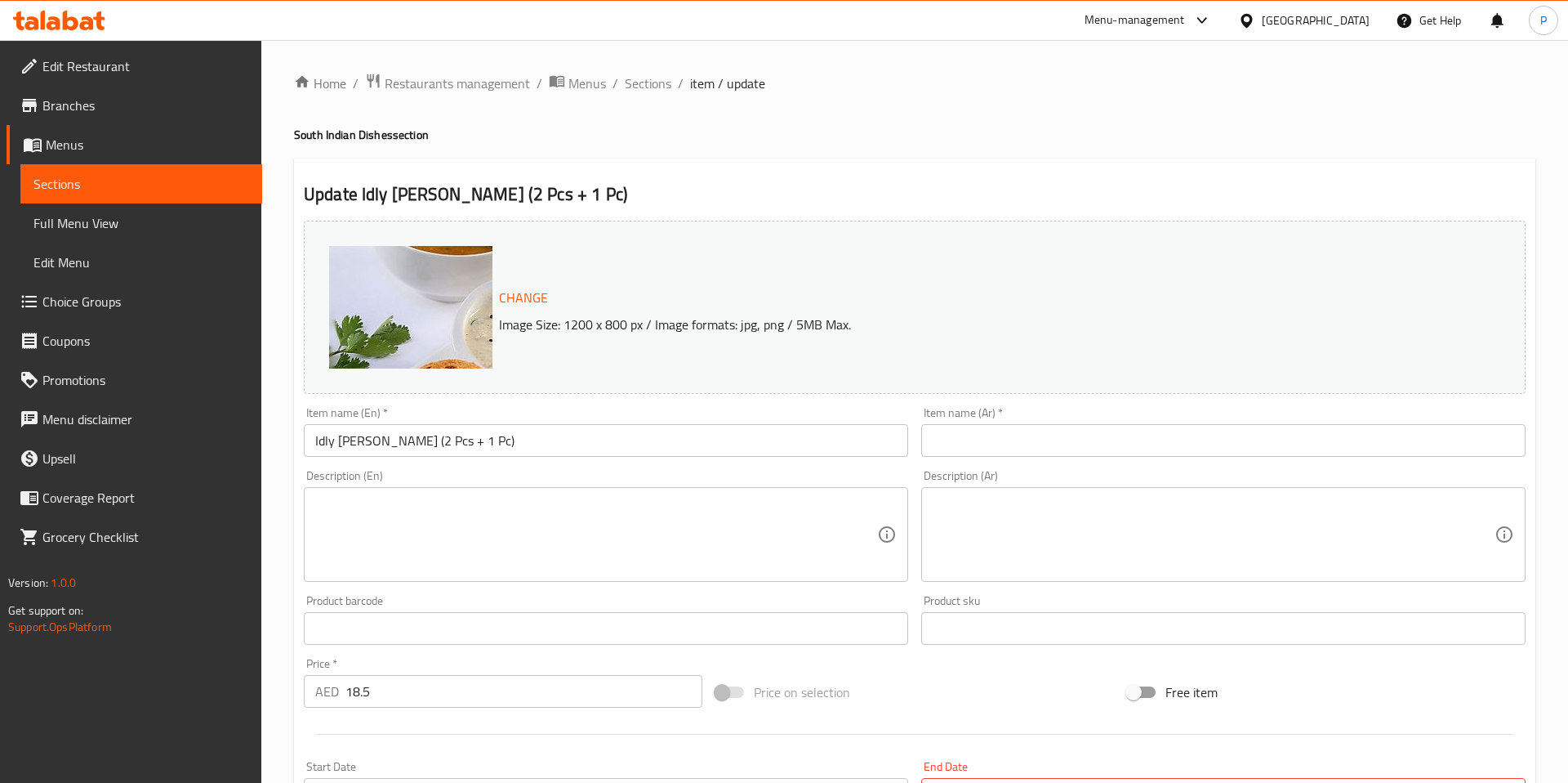
click at [57, 15] on icon at bounding box center [59, 20] width 92 height 20
